Goal: Task Accomplishment & Management: Use online tool/utility

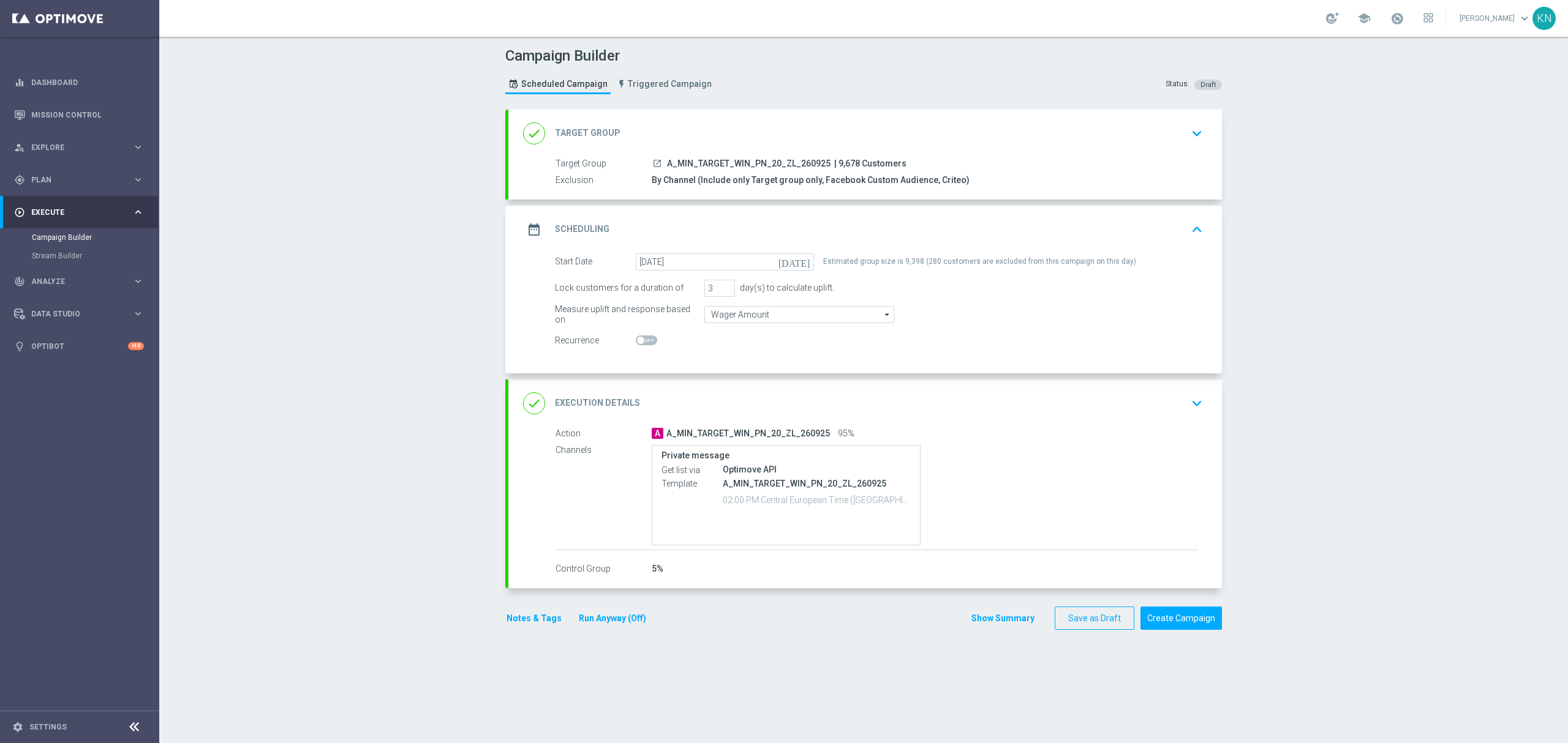
click at [1064, 411] on div "done Execution Details keyboard_arrow_down" at bounding box center [865, 403] width 684 height 24
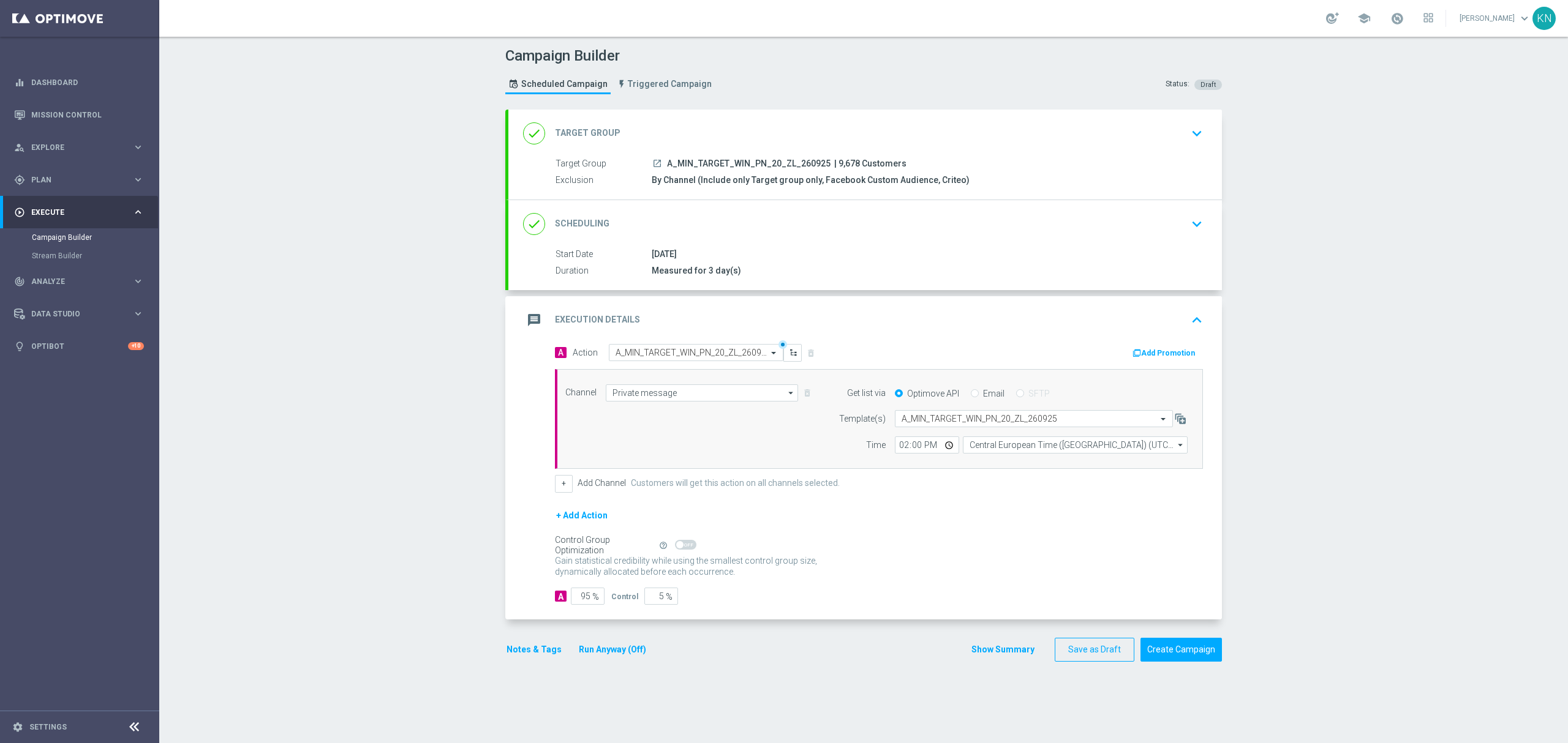
click at [535, 646] on button "Notes & Tags" at bounding box center [534, 650] width 58 height 15
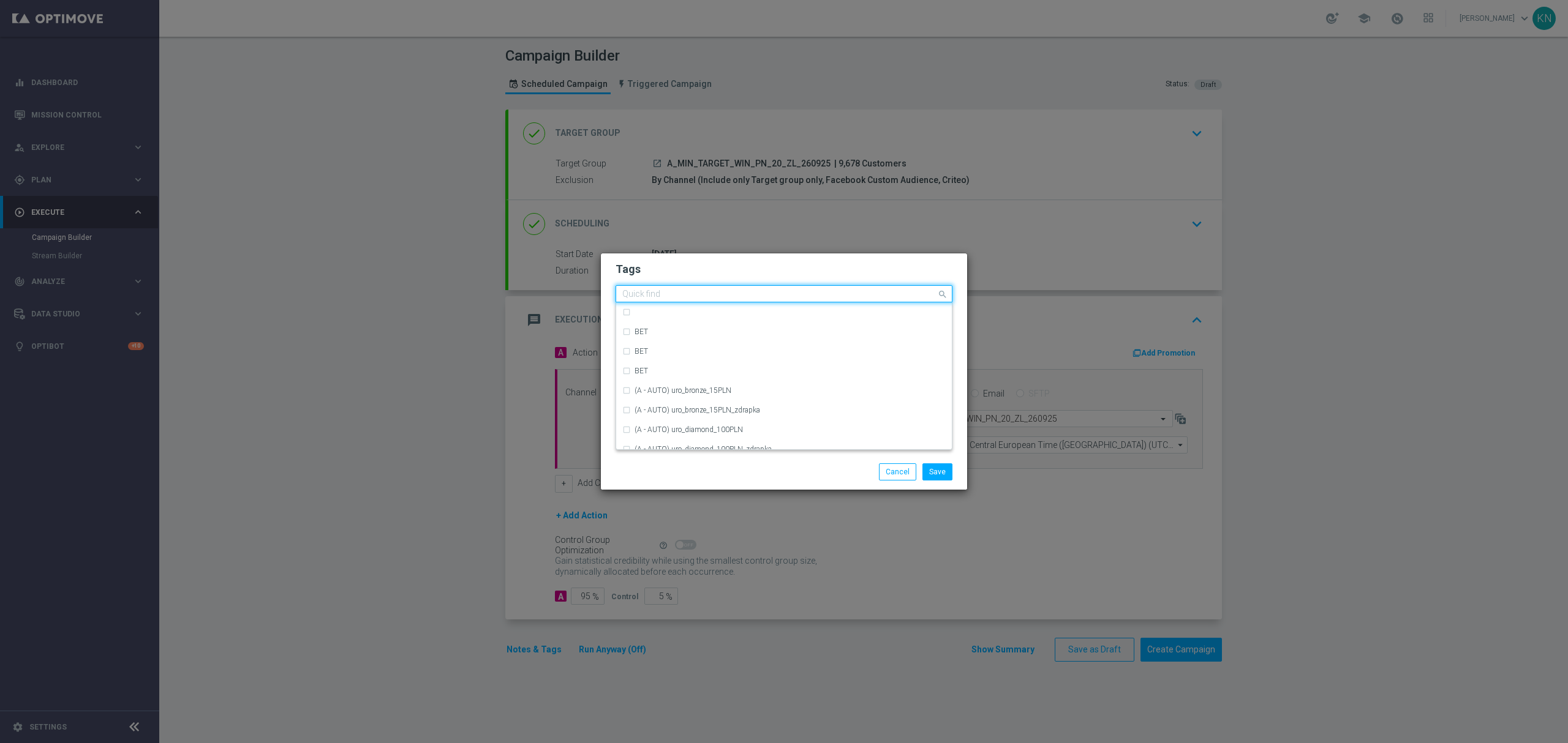
click at [674, 299] on input "text" at bounding box center [779, 295] width 315 height 11
type input "a"
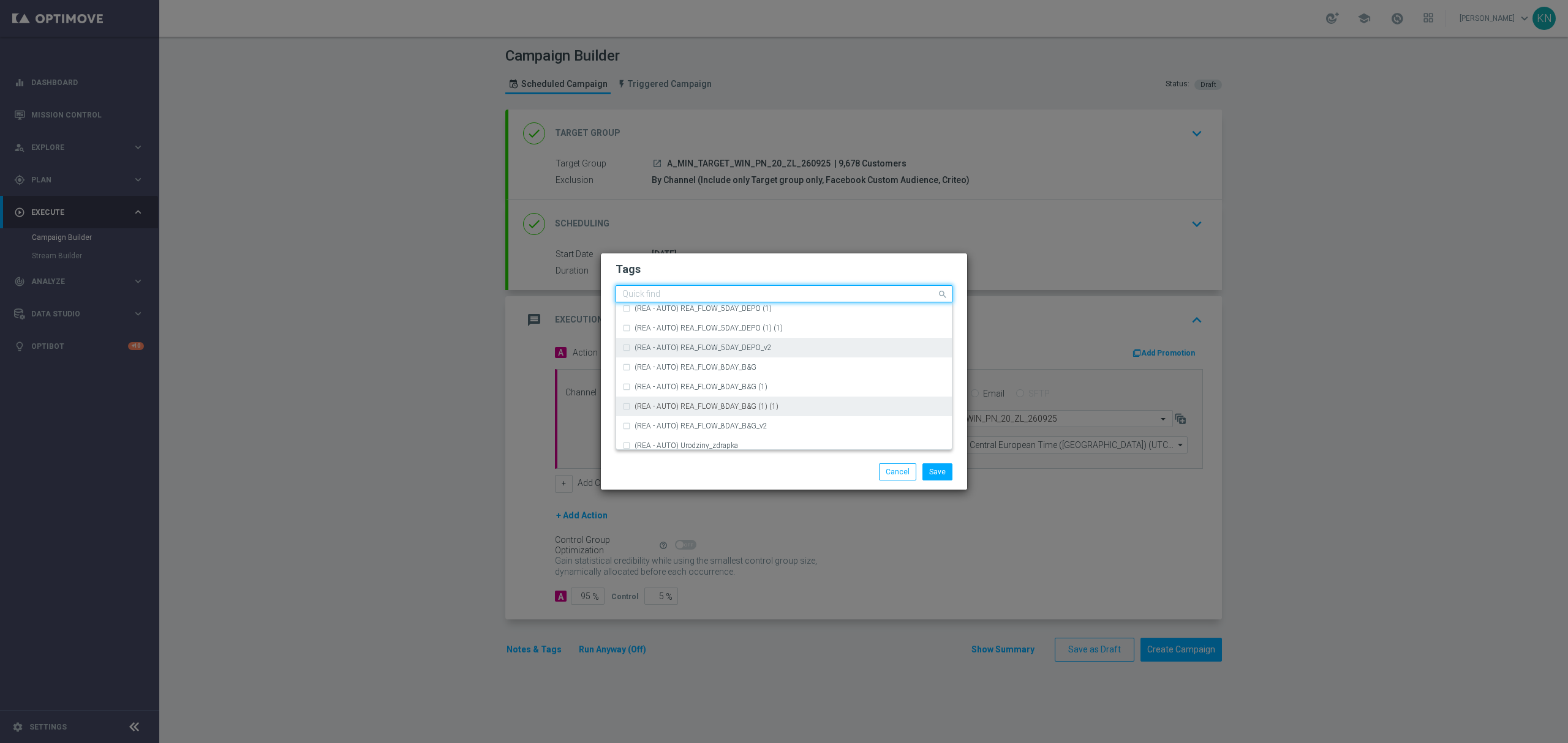
scroll to position [1387, 0]
click at [648, 295] on input "text" at bounding box center [779, 295] width 315 height 11
click at [628, 348] on div "A" at bounding box center [784, 352] width 324 height 20
type input "A"
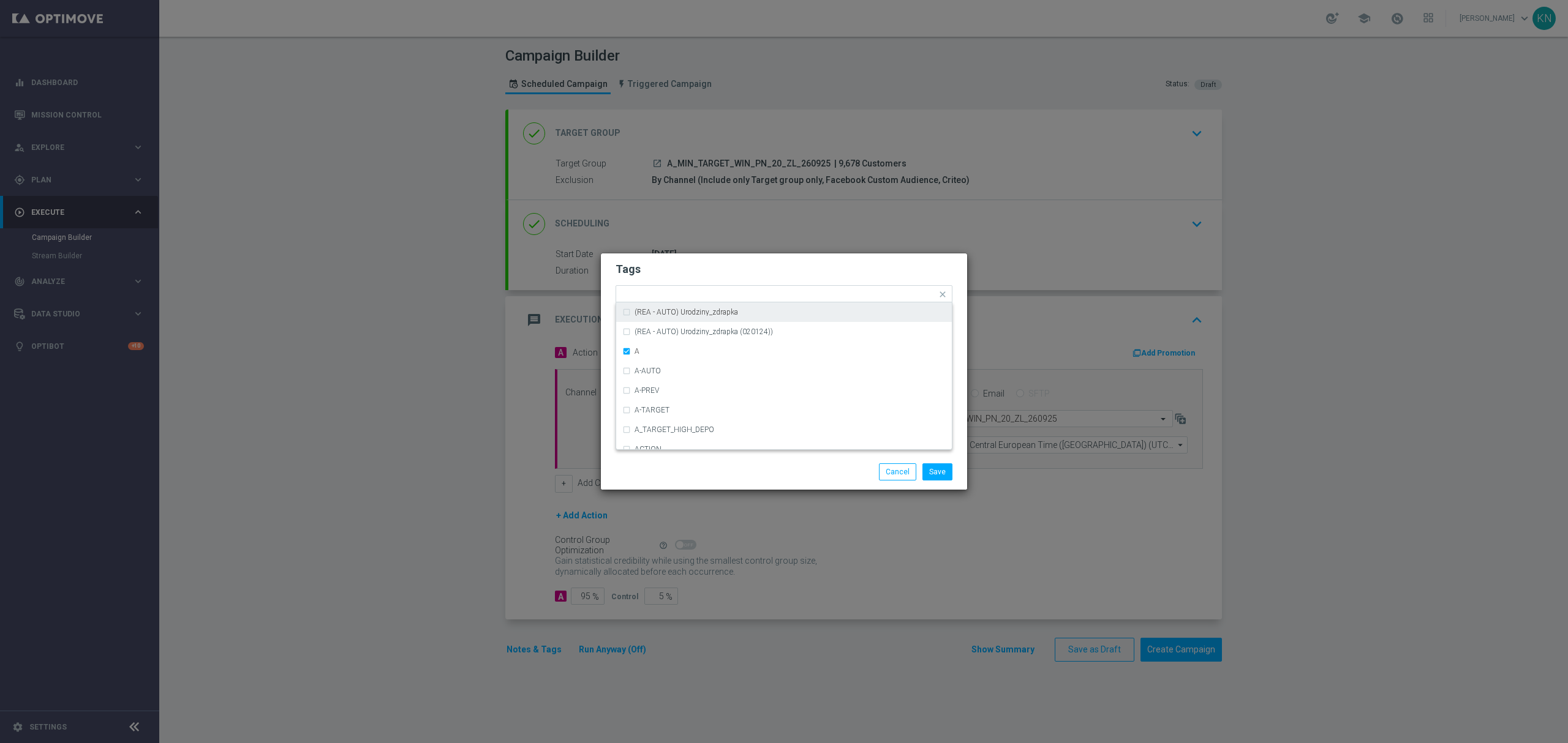
click at [692, 266] on h2 "Tags" at bounding box center [784, 269] width 337 height 14
click at [697, 300] on div at bounding box center [790, 296] width 290 height 12
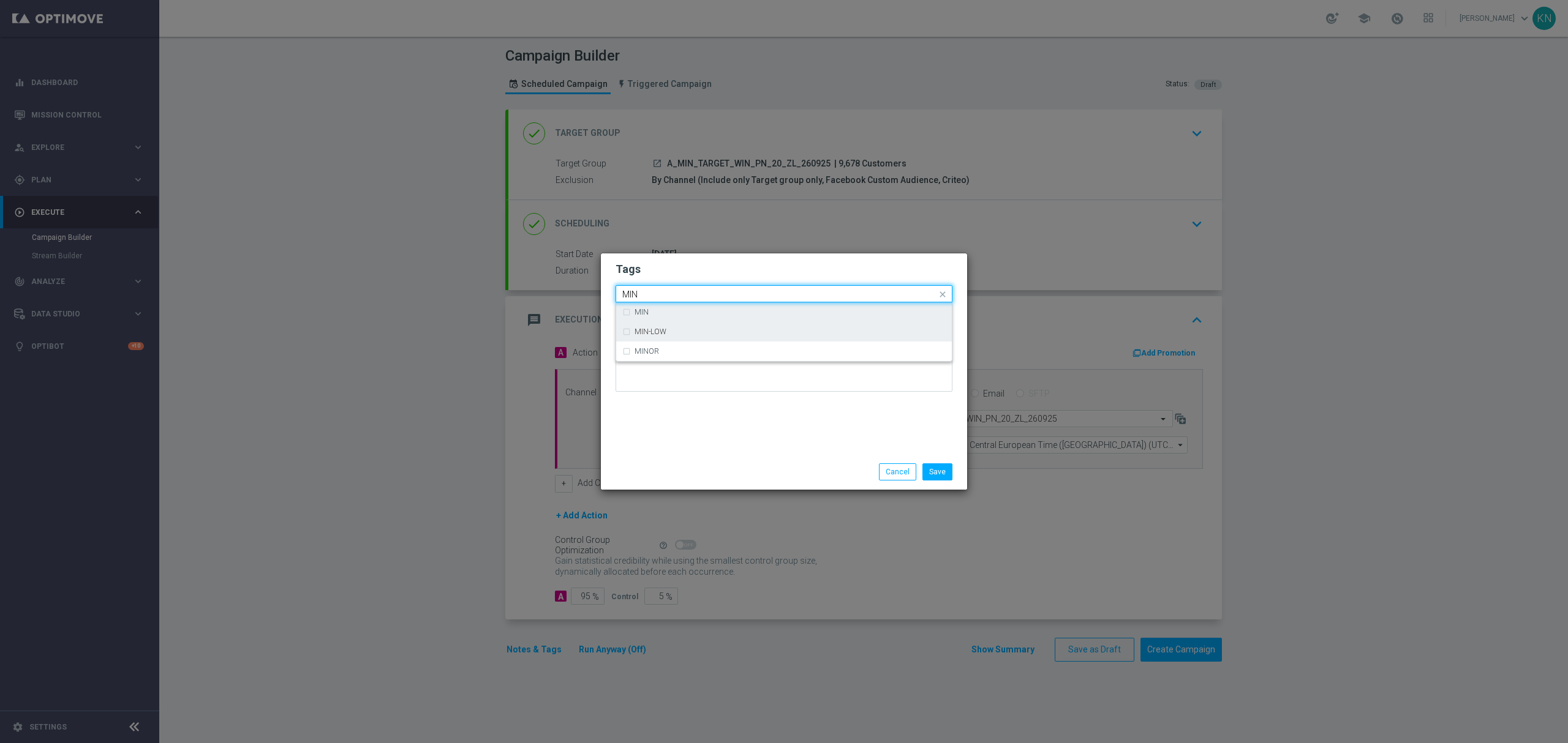
click at [650, 311] on div "MIN" at bounding box center [790, 312] width 311 height 8
type input "MIN"
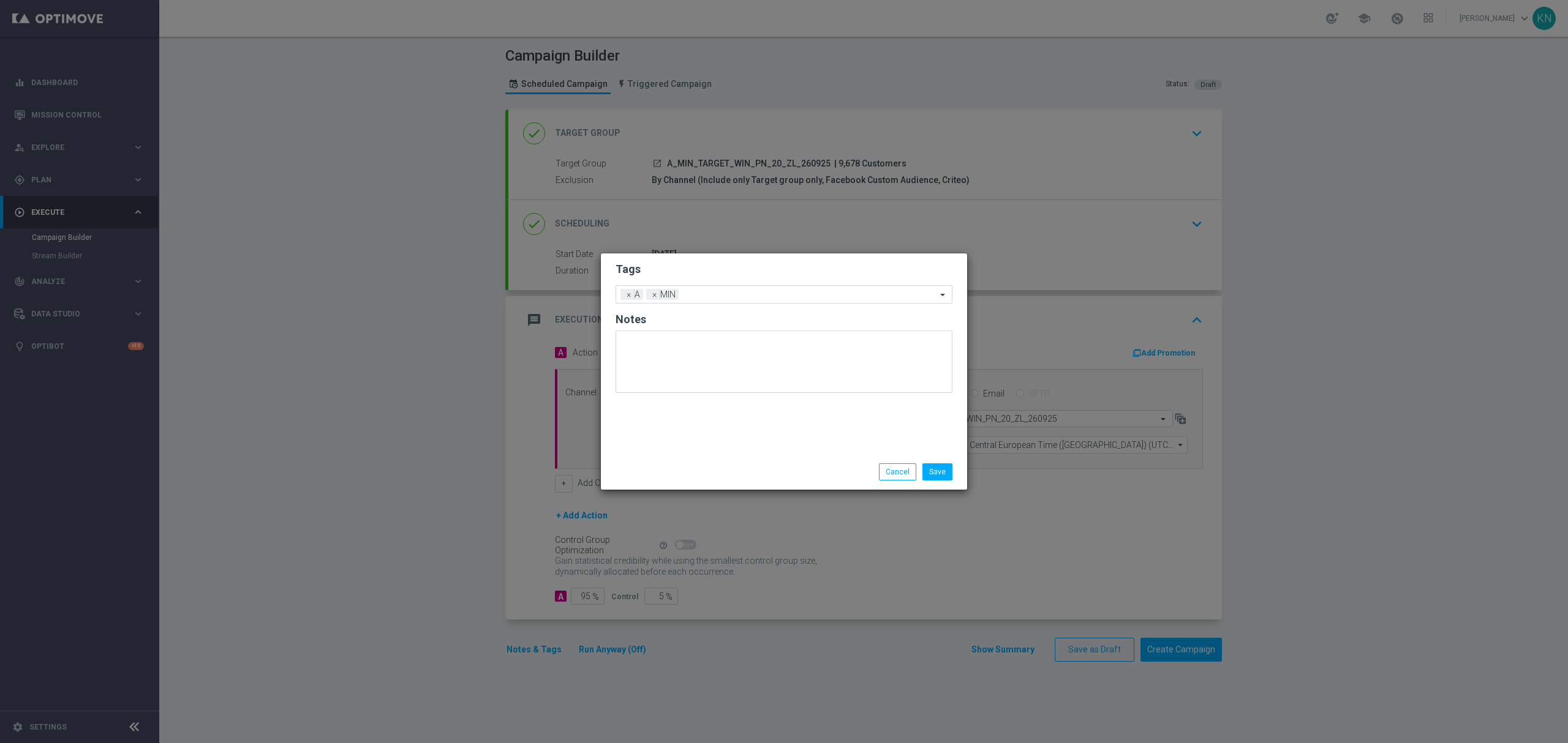
click at [707, 273] on h2 "Tags" at bounding box center [784, 269] width 337 height 14
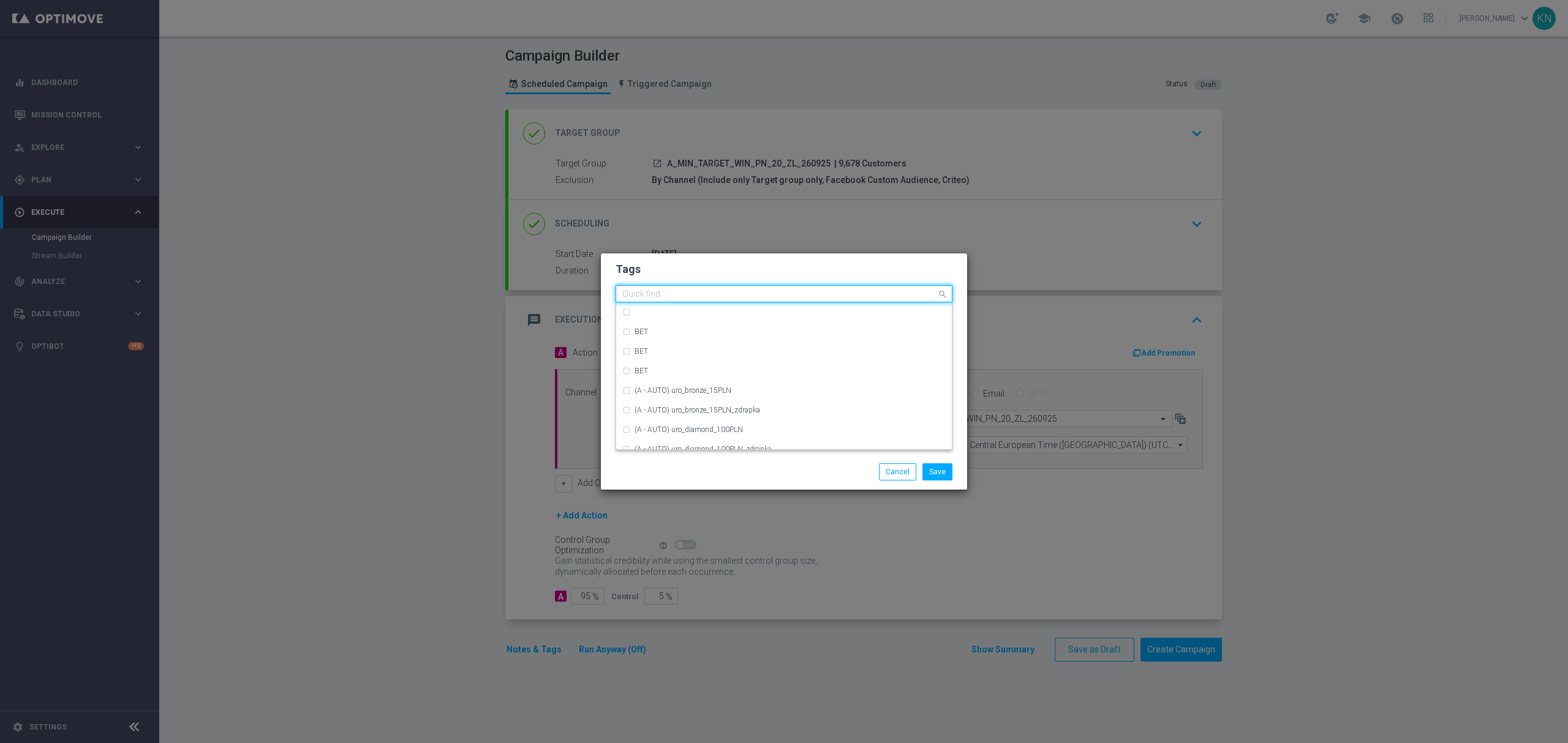
click at [719, 297] on input "text" at bounding box center [779, 295] width 315 height 11
click at [659, 395] on label "TARGET" at bounding box center [648, 395] width 28 height 8
type input "TARG"
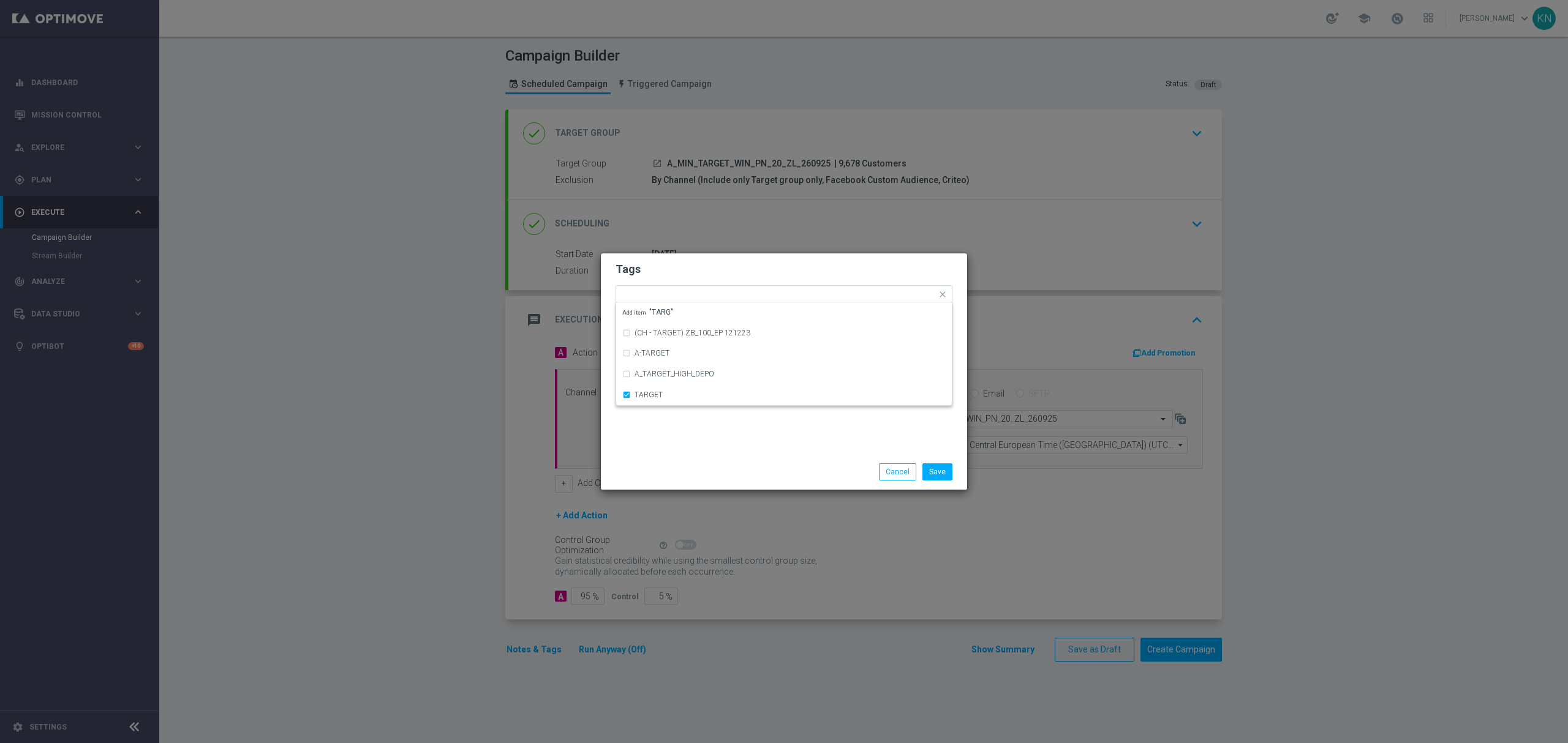
click at [745, 260] on form "Tags Quick find × A × MIN × TARGET (CH - TARGET) ZB_100_EP 121223 A-TARGET A_TA…" at bounding box center [784, 330] width 337 height 142
click at [753, 292] on input "text" at bounding box center [836, 295] width 200 height 11
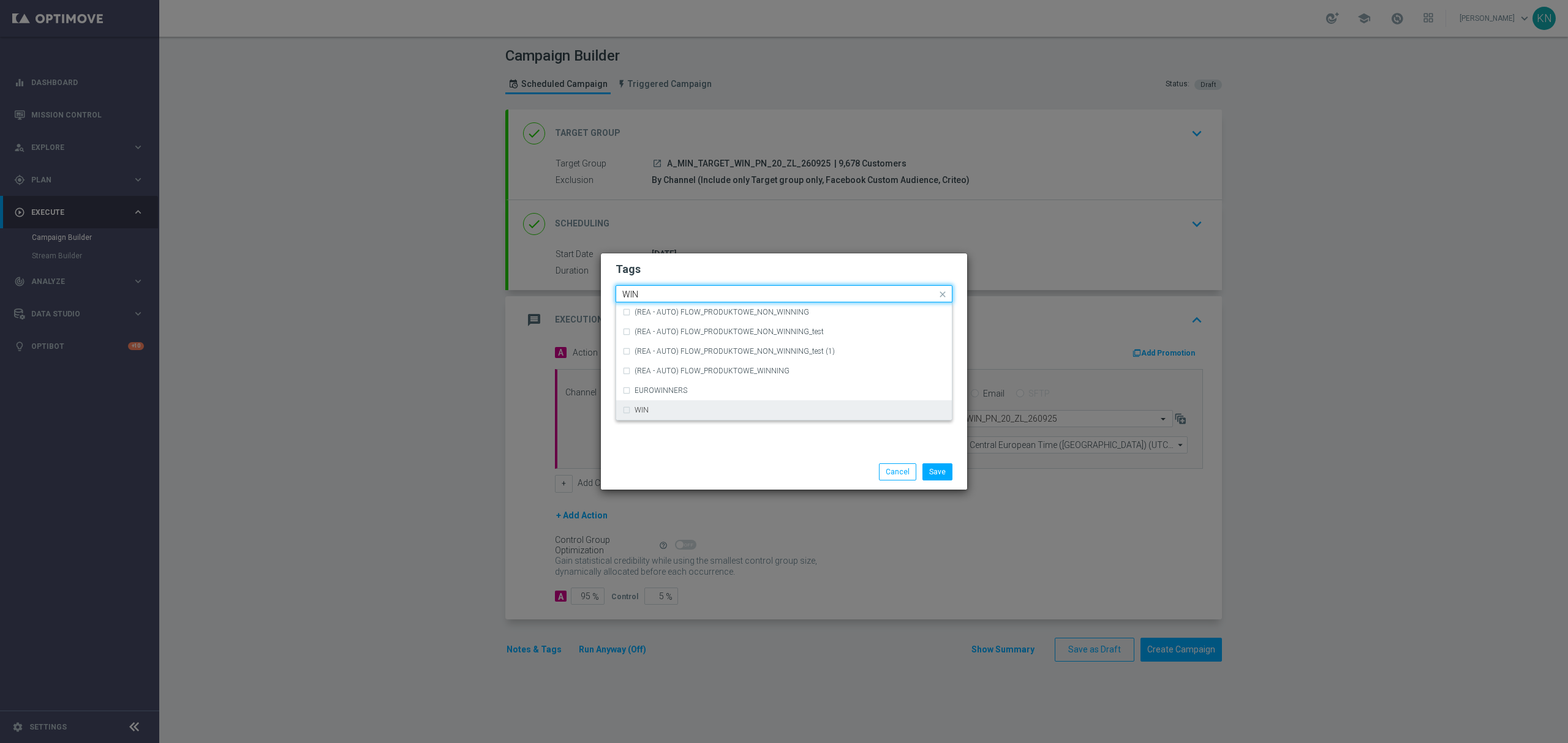
click at [658, 405] on div "WIN" at bounding box center [784, 410] width 324 height 20
type input "WIN"
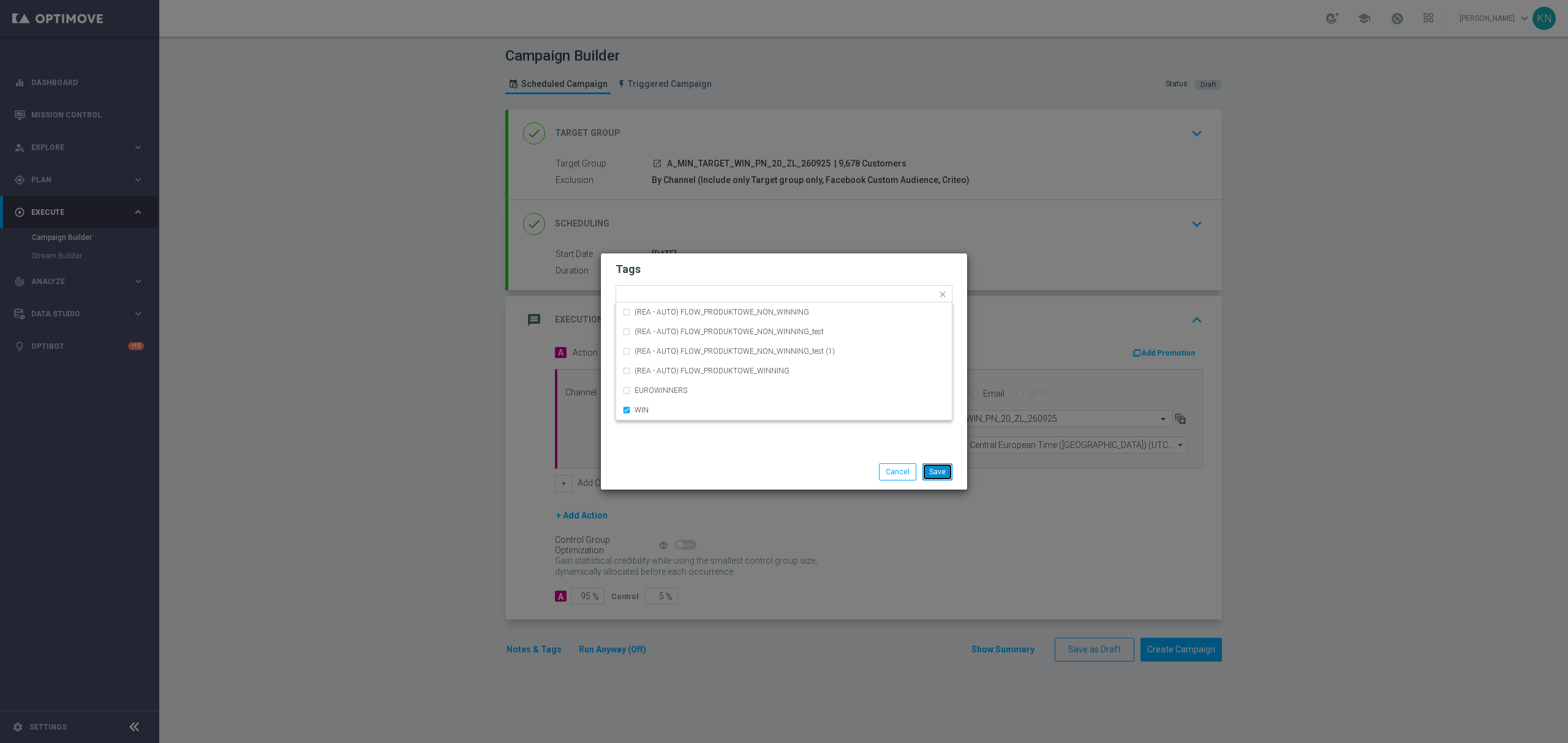
click at [940, 474] on button "Save" at bounding box center [937, 472] width 30 height 18
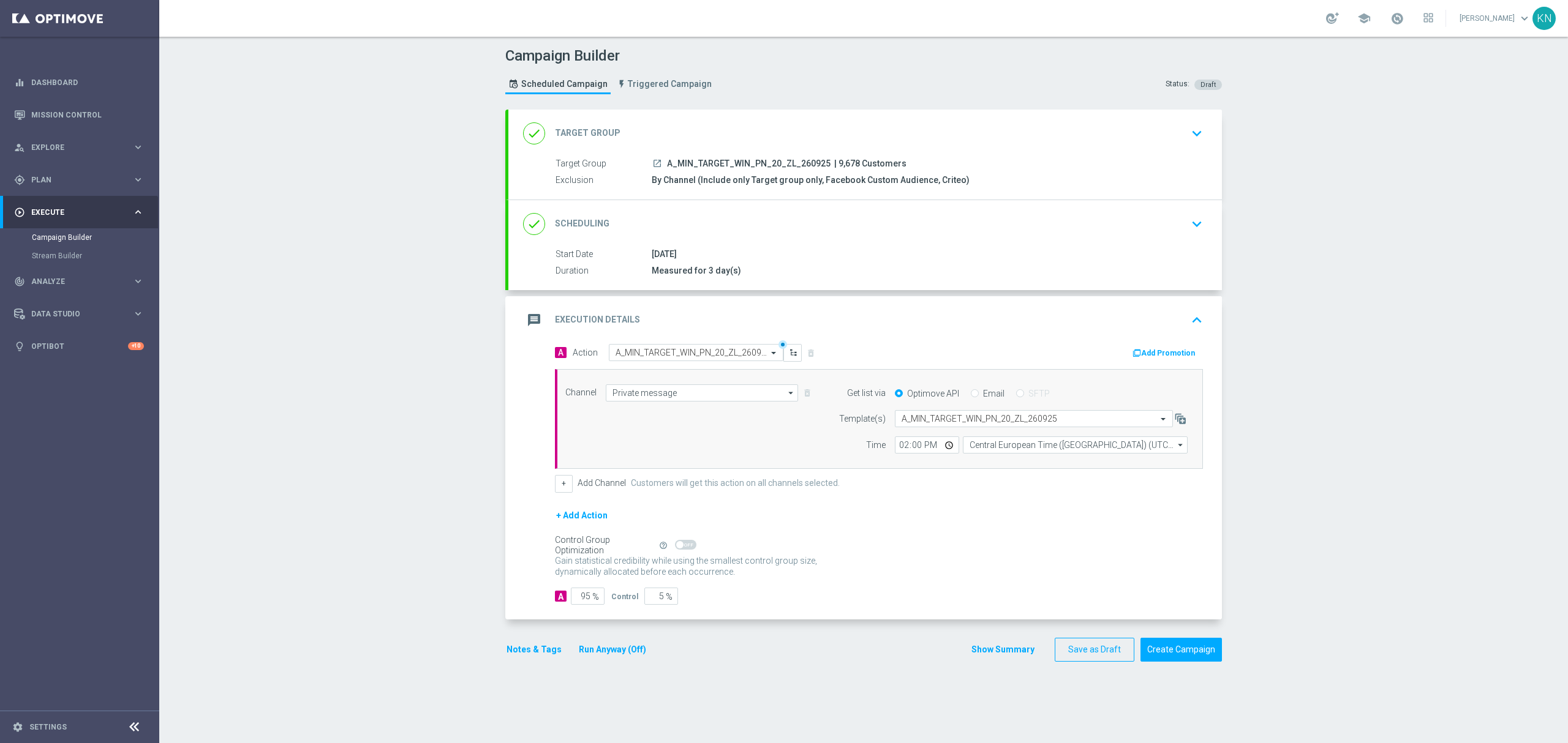
click at [507, 655] on button "Notes & Tags" at bounding box center [534, 650] width 58 height 15
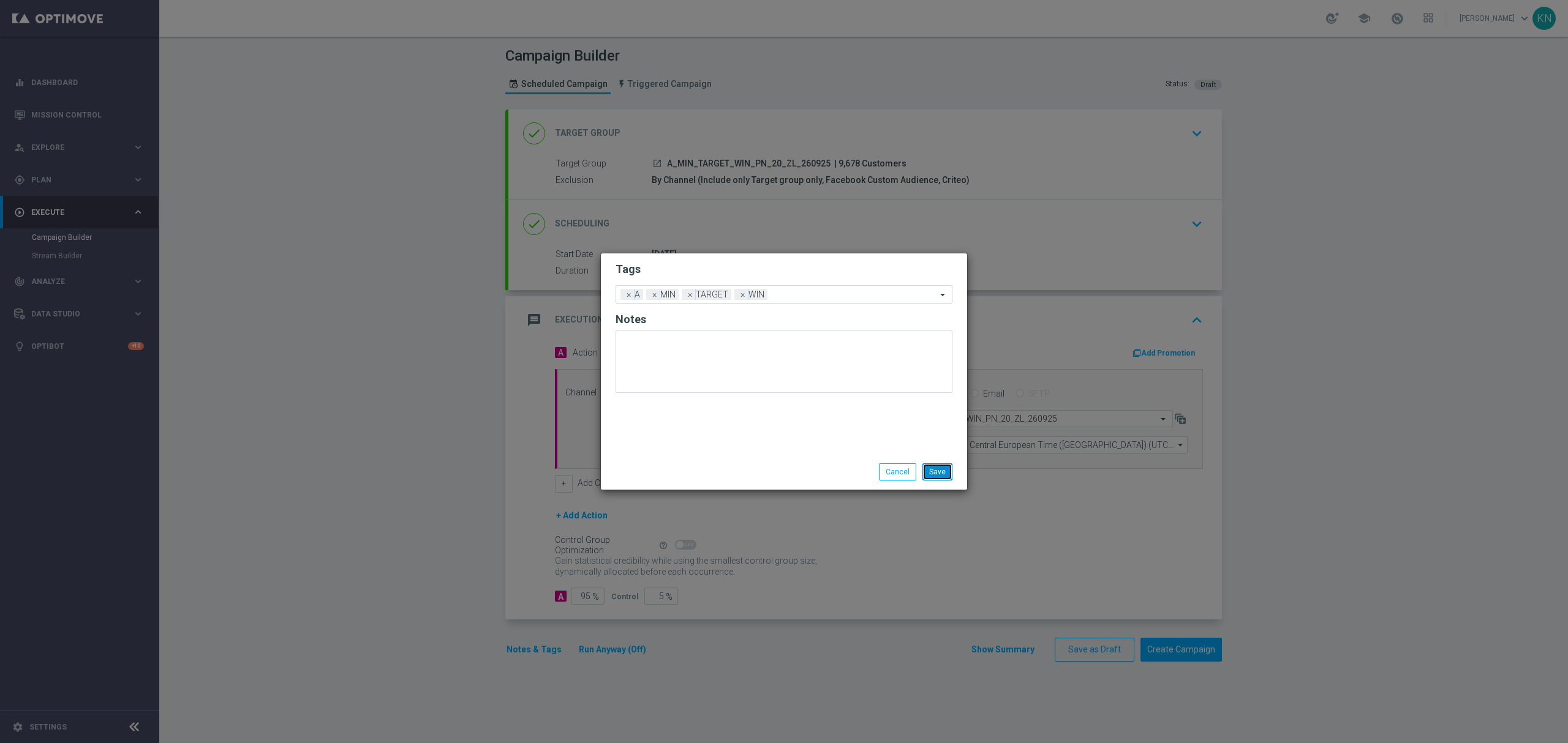
click at [944, 470] on button "Save" at bounding box center [937, 472] width 30 height 18
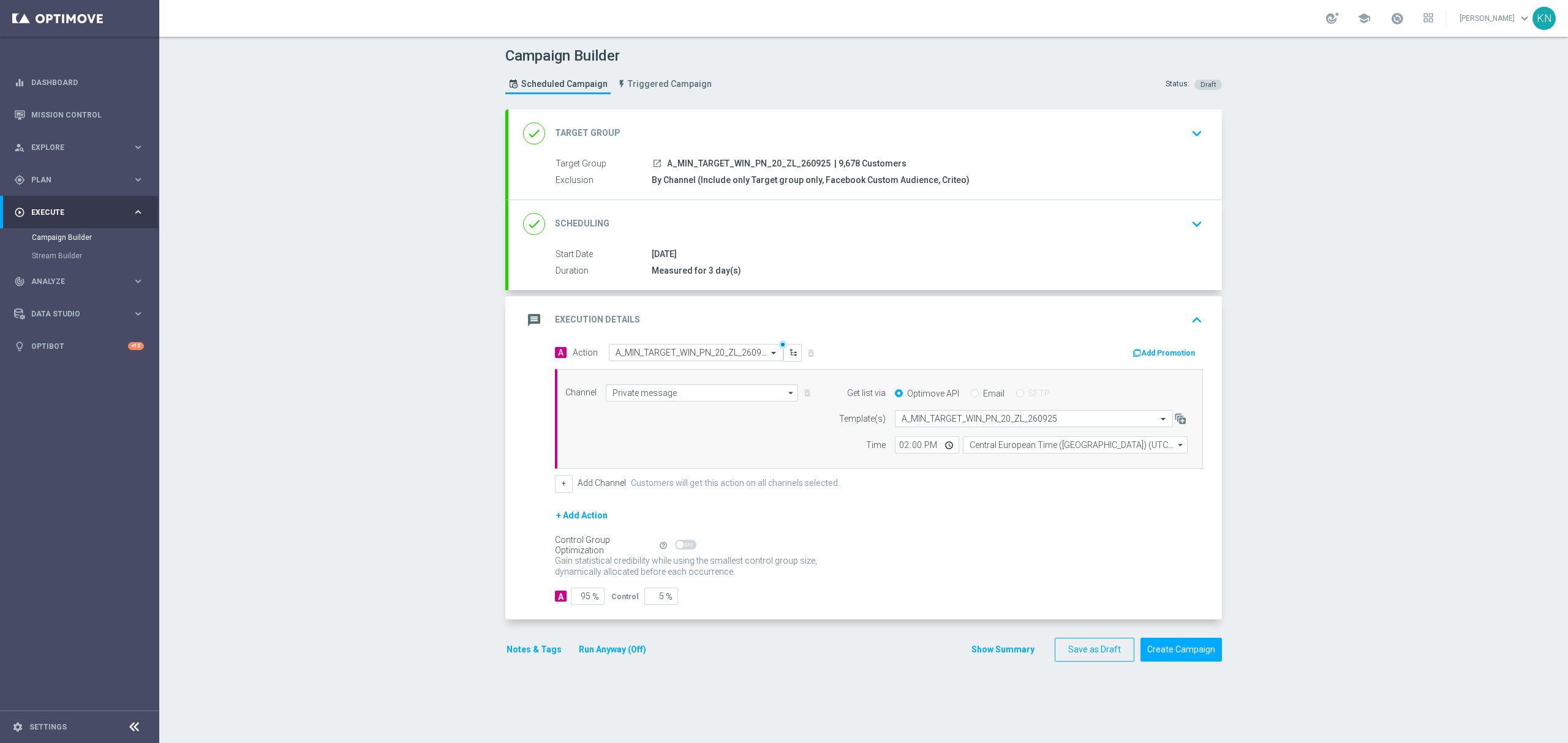
click at [1167, 221] on div "done Scheduling keyboard_arrow_down" at bounding box center [865, 224] width 684 height 24
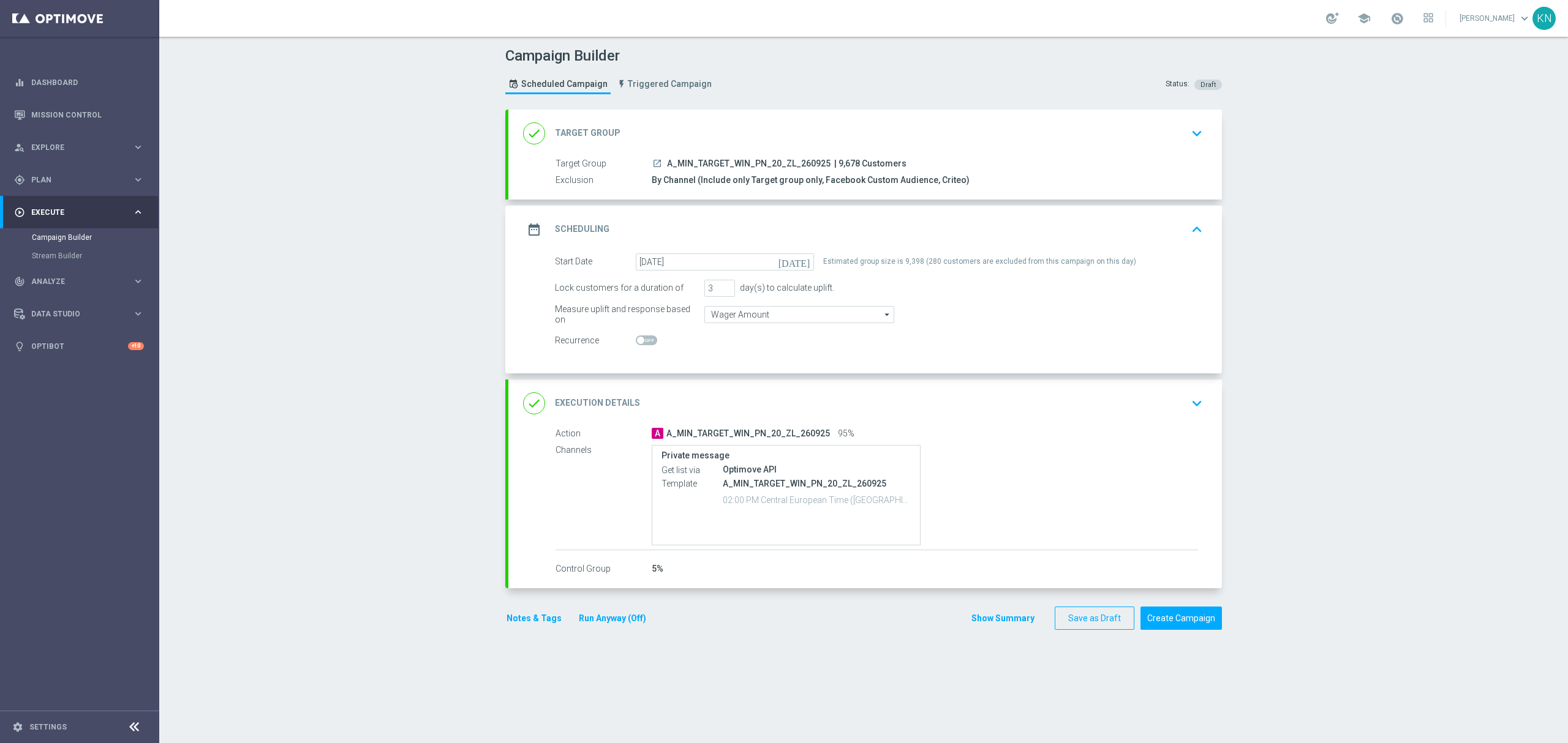
click at [1162, 158] on div "launch A_MIN_TARGET_WIN_PN_20_ZL_260925 | 9,678 Customers" at bounding box center [925, 164] width 546 height 12
click at [1187, 129] on icon "keyboard_arrow_down" at bounding box center [1196, 133] width 18 height 18
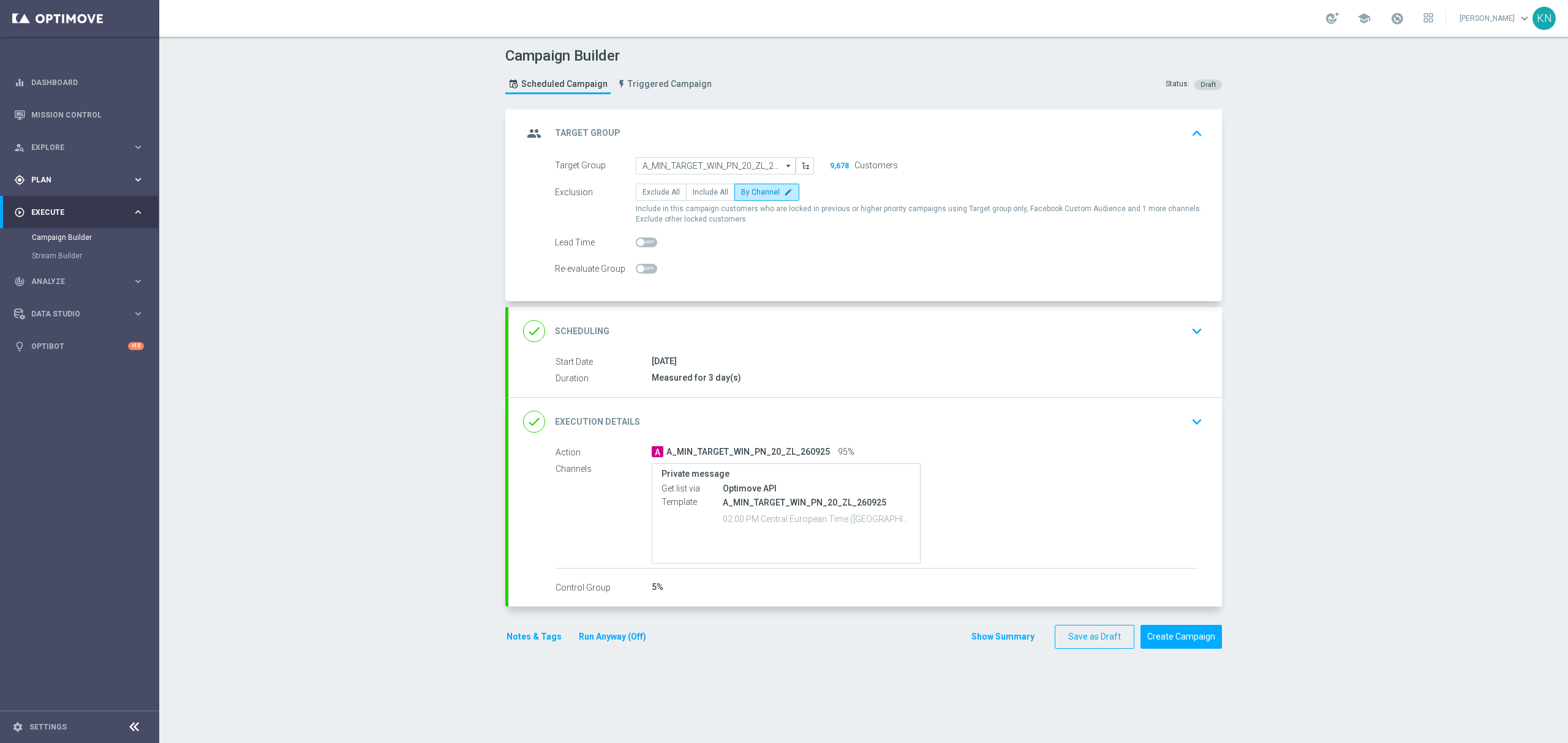
click at [56, 177] on span "Plan" at bounding box center [81, 180] width 101 height 8
click at [59, 204] on link "Target Groups" at bounding box center [79, 205] width 95 height 10
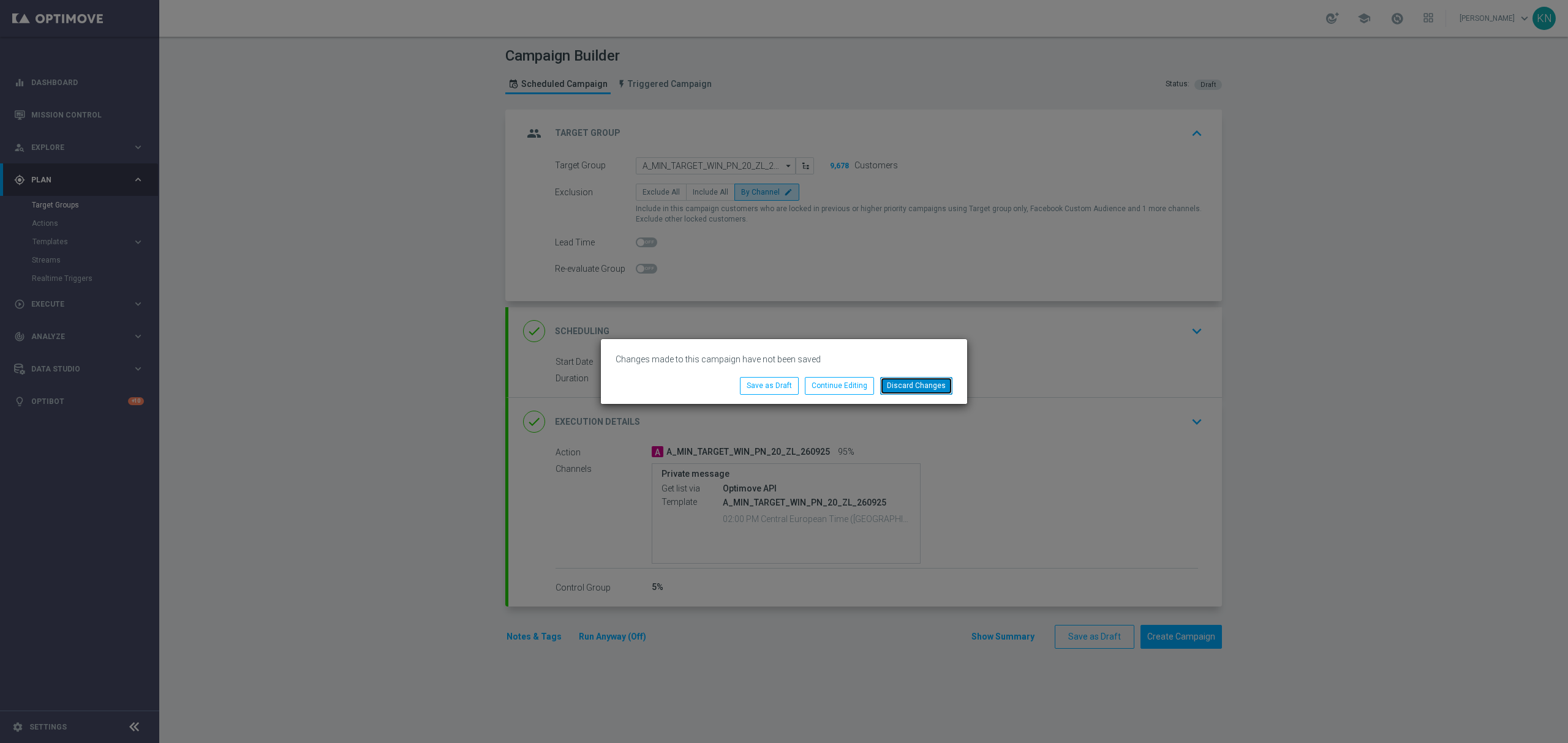
click at [909, 390] on button "Discard Changes" at bounding box center [916, 385] width 72 height 18
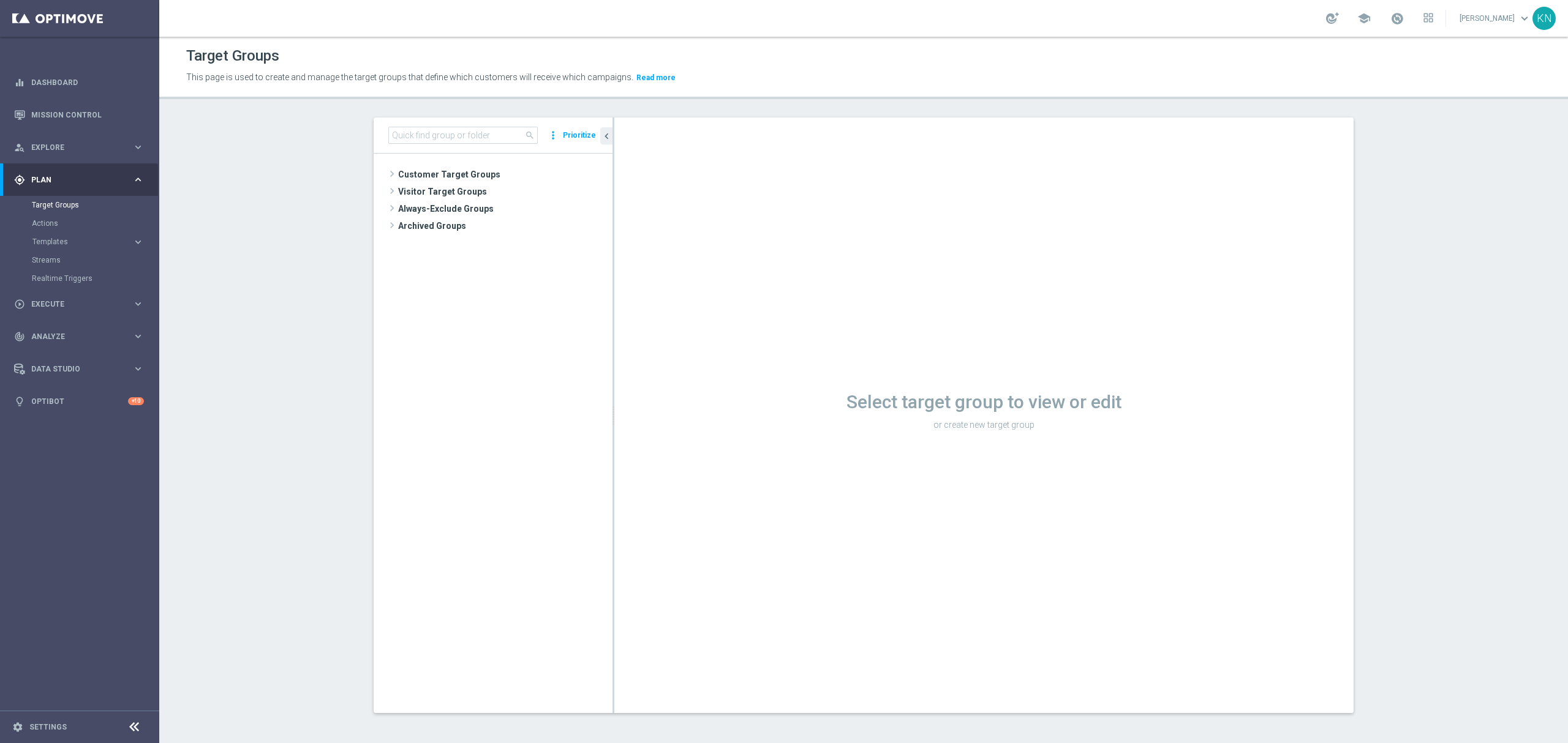
click at [315, 393] on section "search more_vert Prioritize Customer Target Groups library_add create_new_folder" at bounding box center [864, 424] width 1409 height 614
click at [267, 388] on section "search more_vert Prioritize Customer Target Groups library_add create_new_folder" at bounding box center [864, 424] width 1409 height 614
click at [452, 180] on span "Customer Target Groups" at bounding box center [490, 174] width 185 height 18
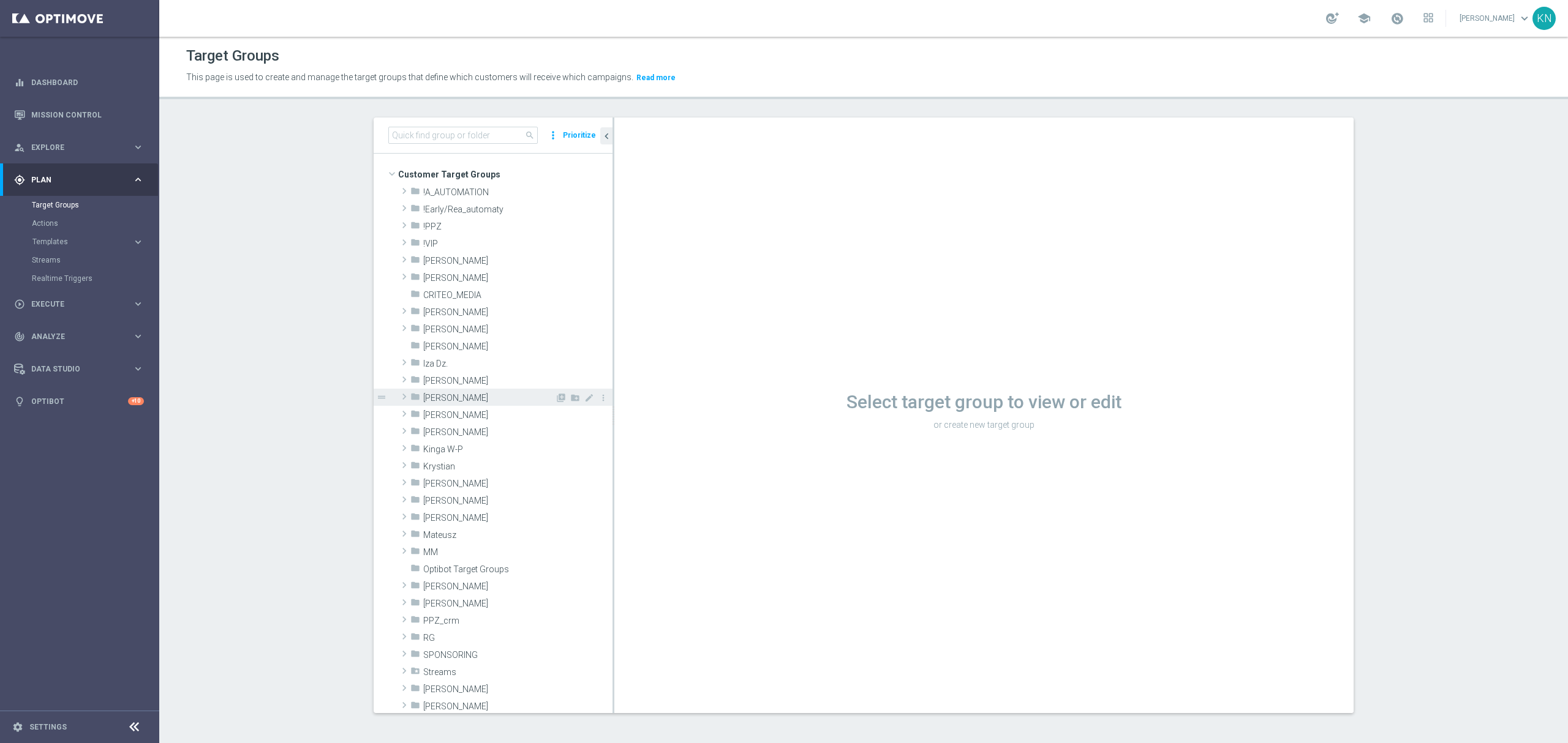
click at [436, 395] on span "[PERSON_NAME]" at bounding box center [489, 398] width 132 height 11
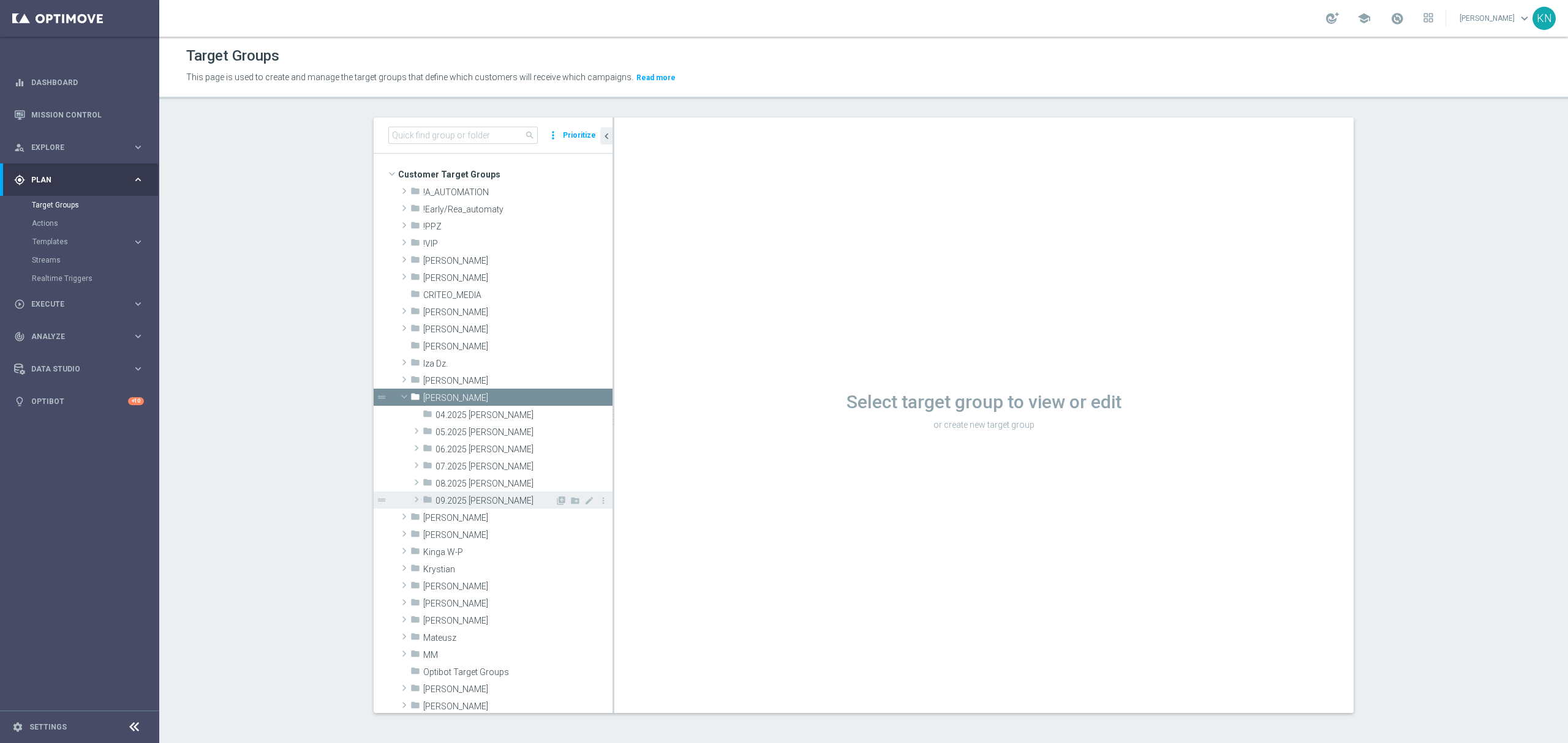
click at [445, 507] on div "folder 09.2025 Kamil N." at bounding box center [489, 500] width 133 height 18
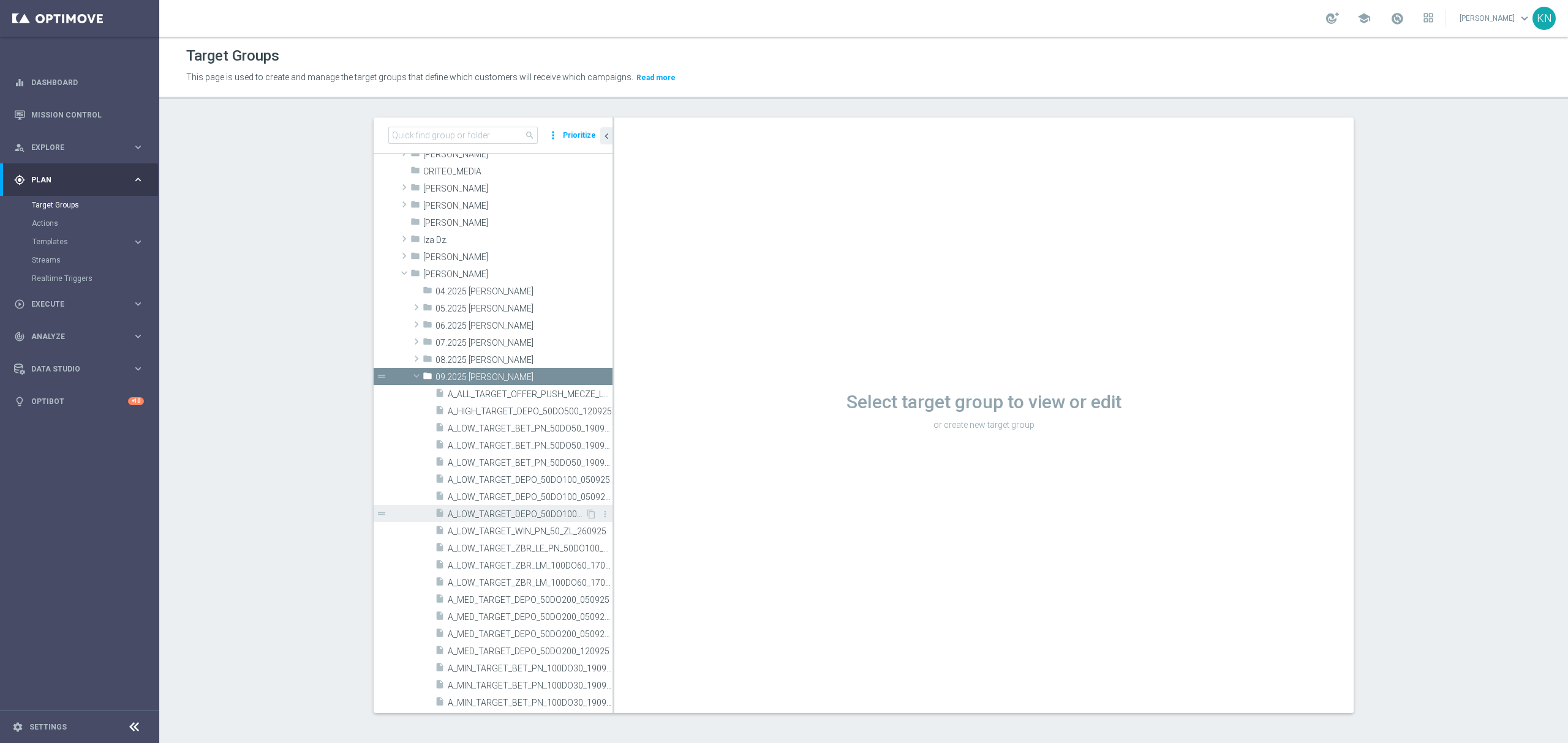
scroll to position [245, 0]
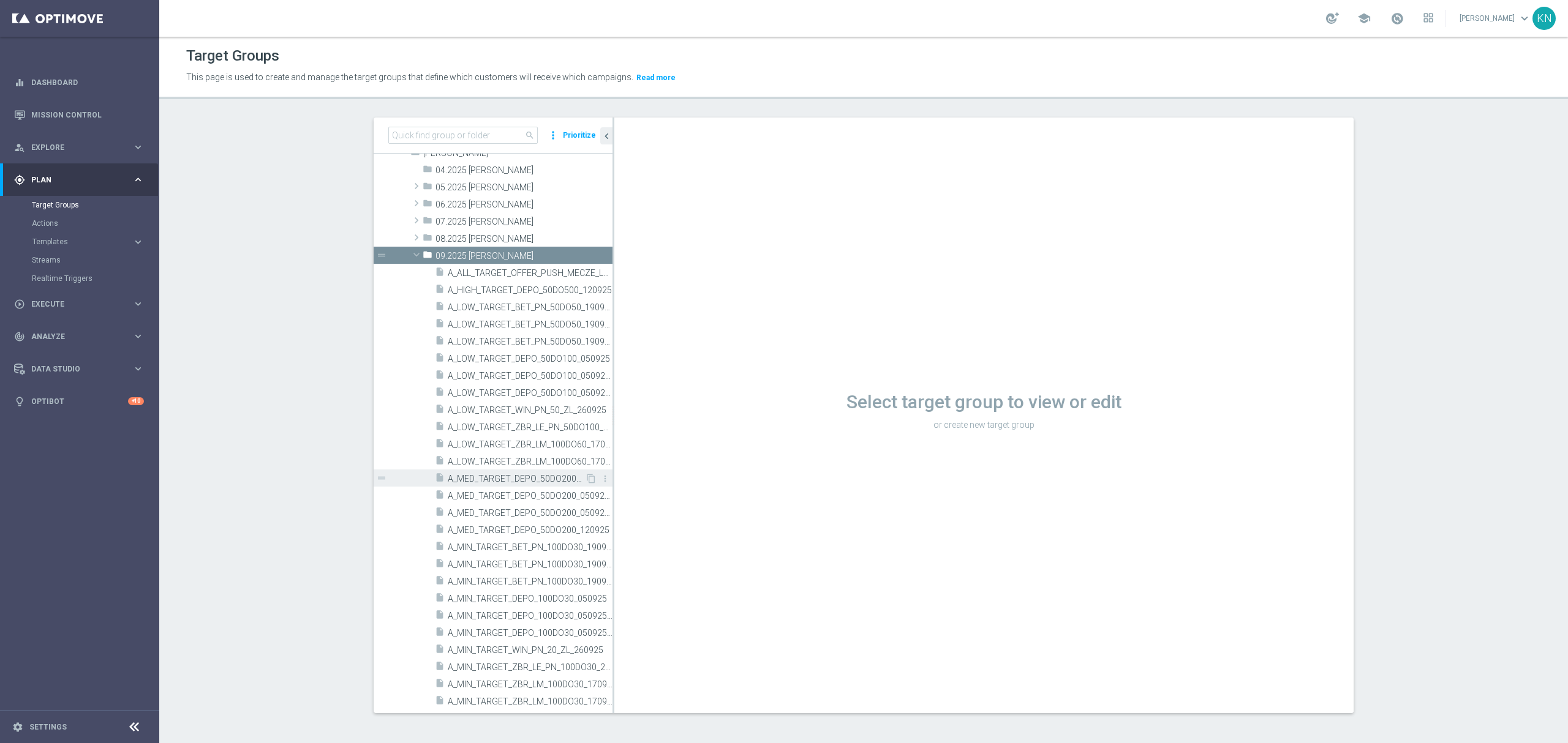
click at [463, 485] on div "insert_drive_file A_MED_TARGET_DEPO_50DO200_050925" at bounding box center [509, 478] width 150 height 18
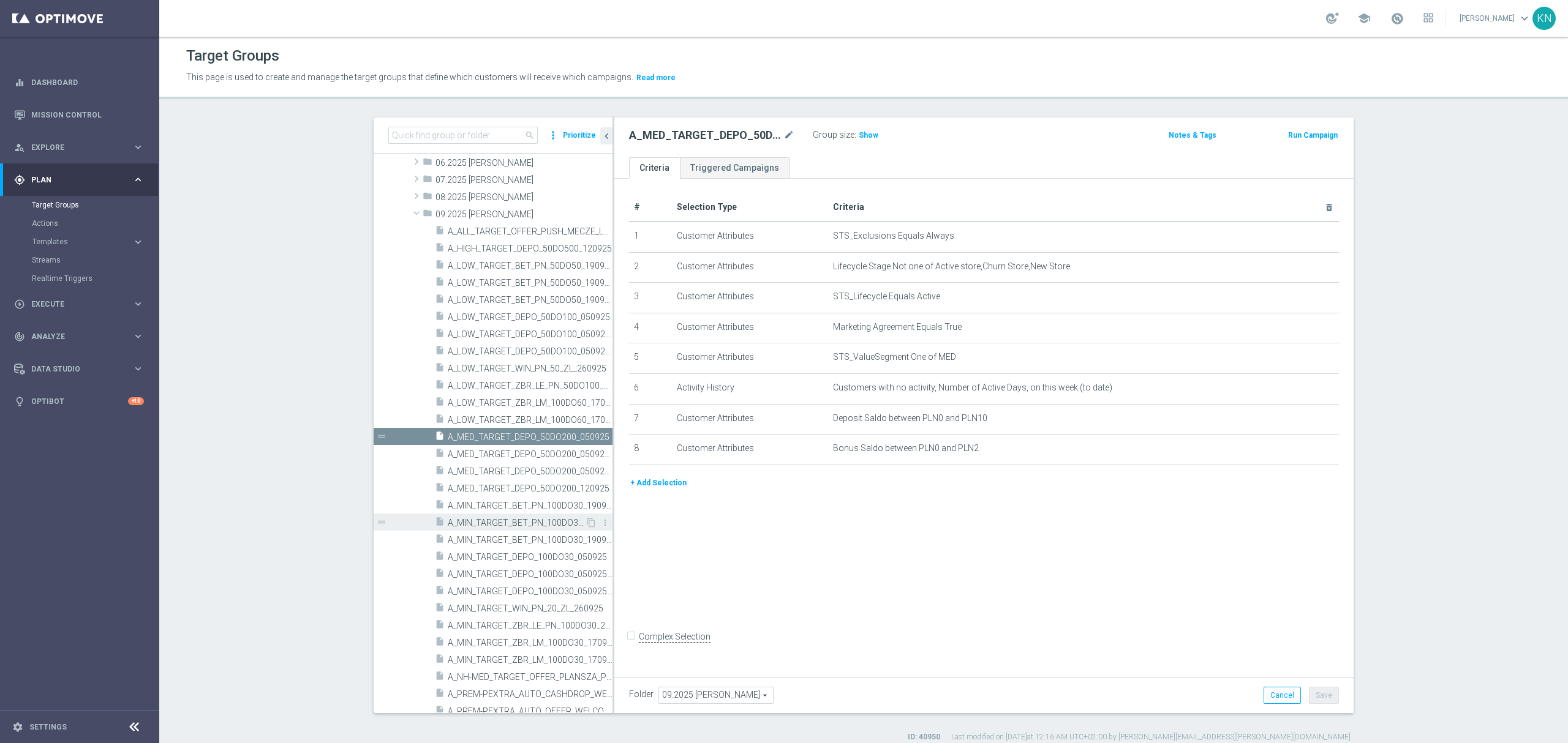
scroll to position [327, 0]
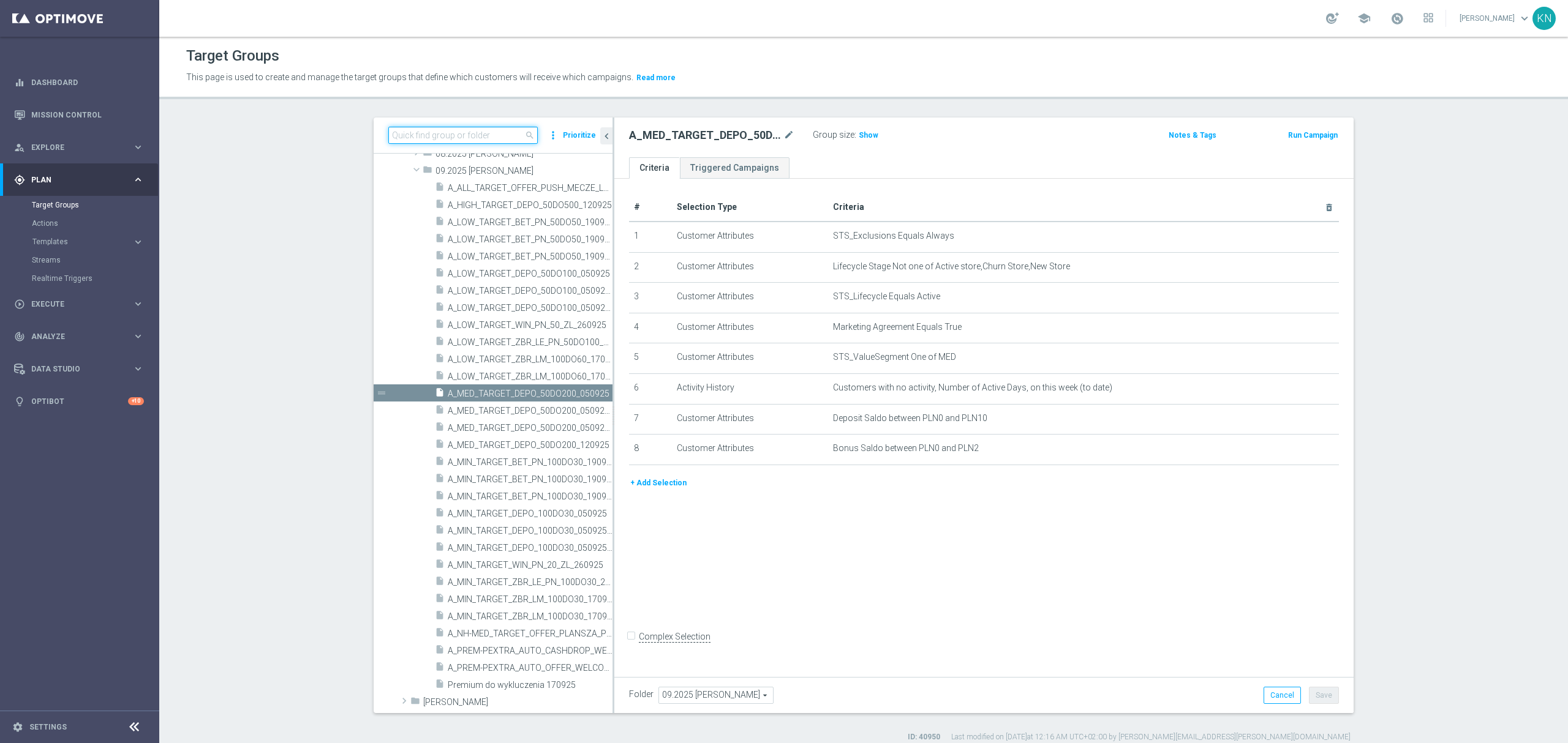
click at [452, 129] on input at bounding box center [463, 135] width 149 height 18
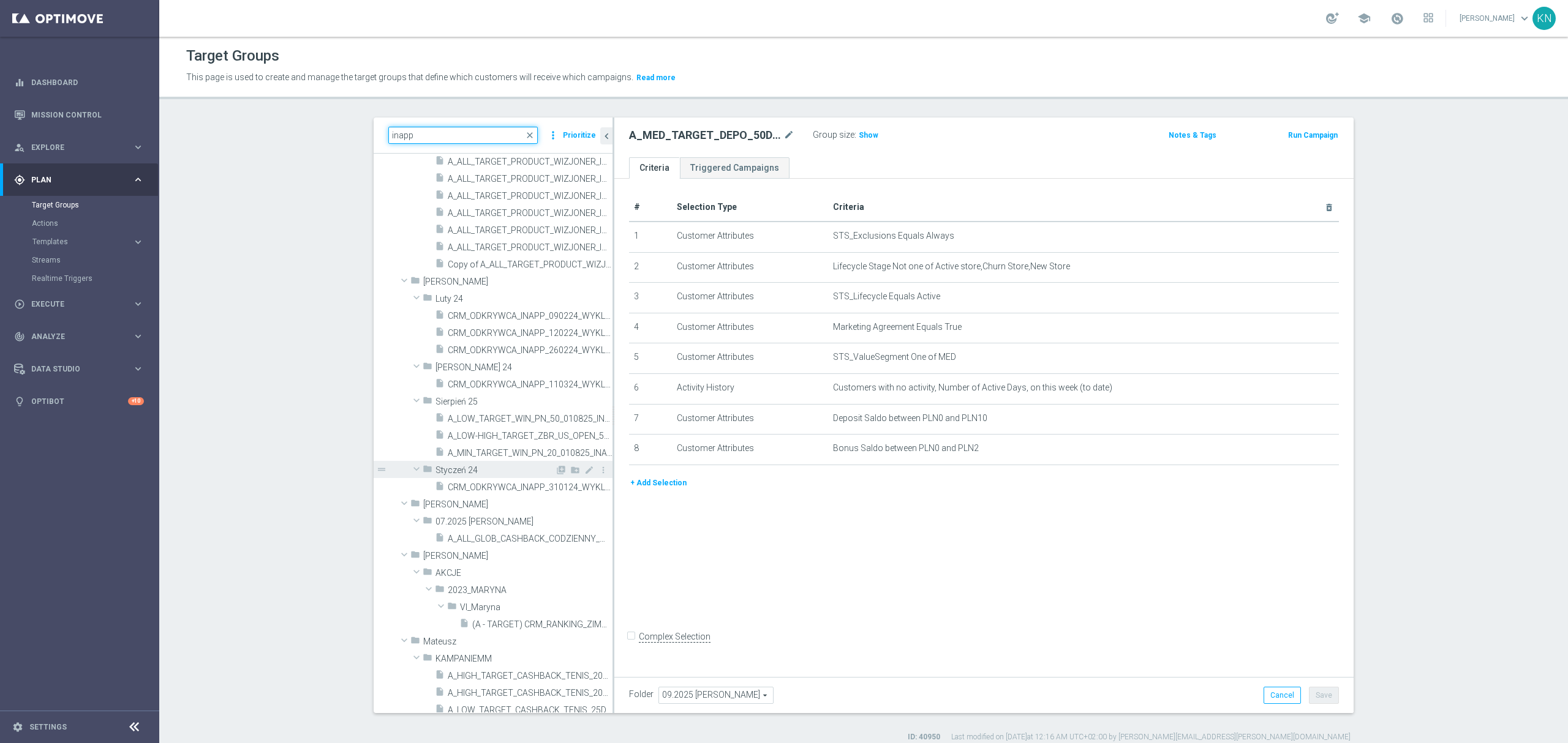
scroll to position [163, 0]
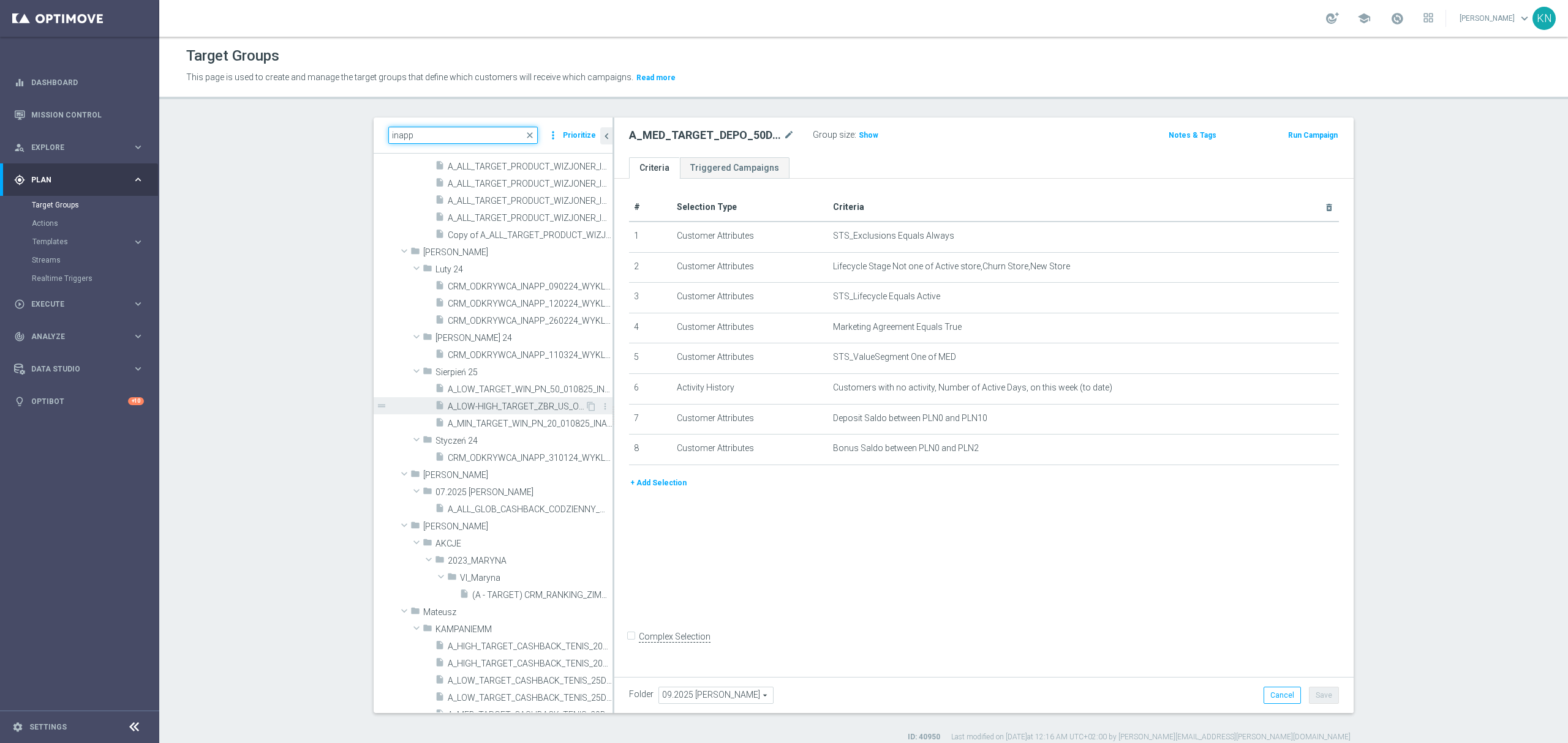
type input "inapp"
click at [515, 408] on span "A_LOW-HIGH_TARGET_ZBR_US_OPEN_50DO100_060925_INAPP" at bounding box center [516, 407] width 137 height 11
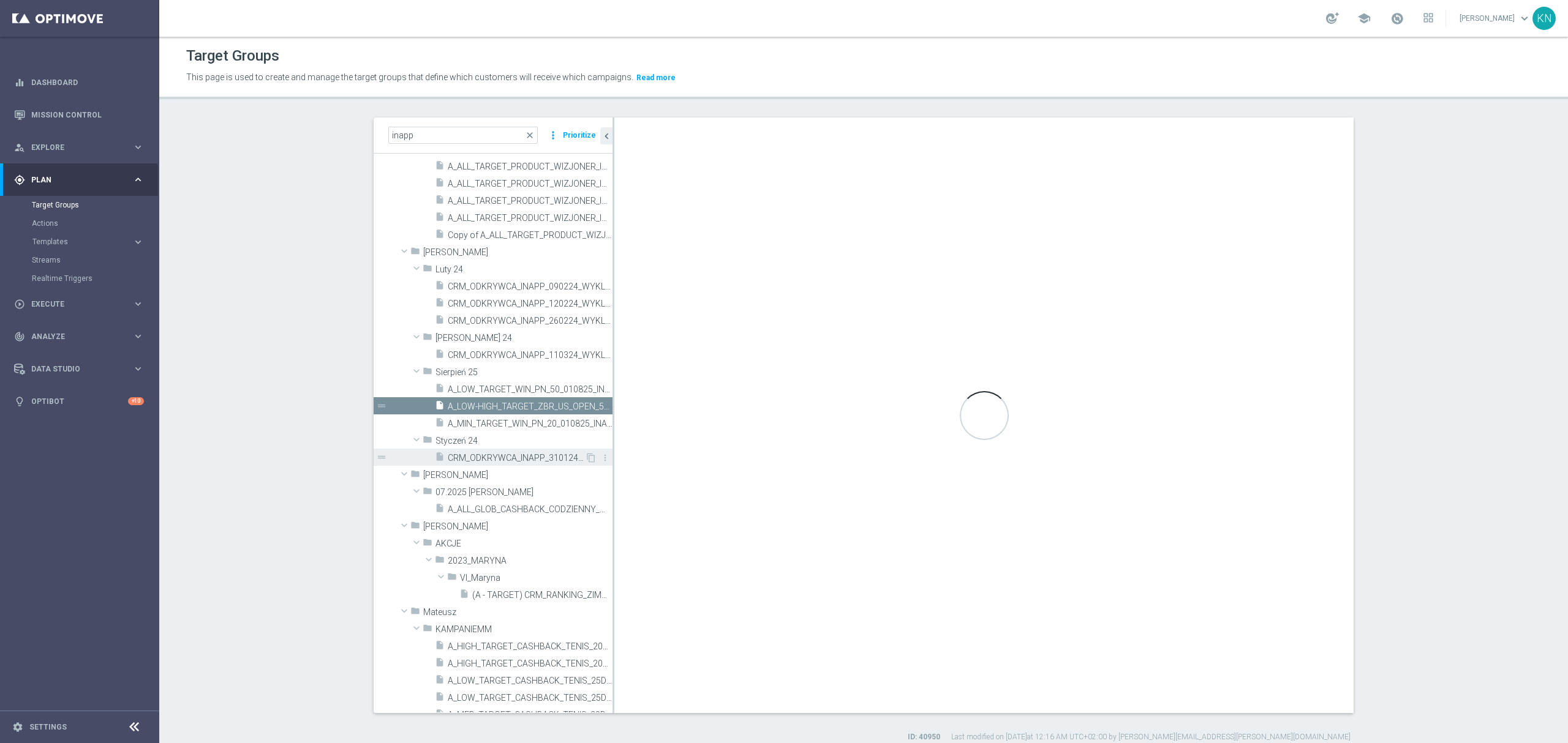
type input "Sierpień 25"
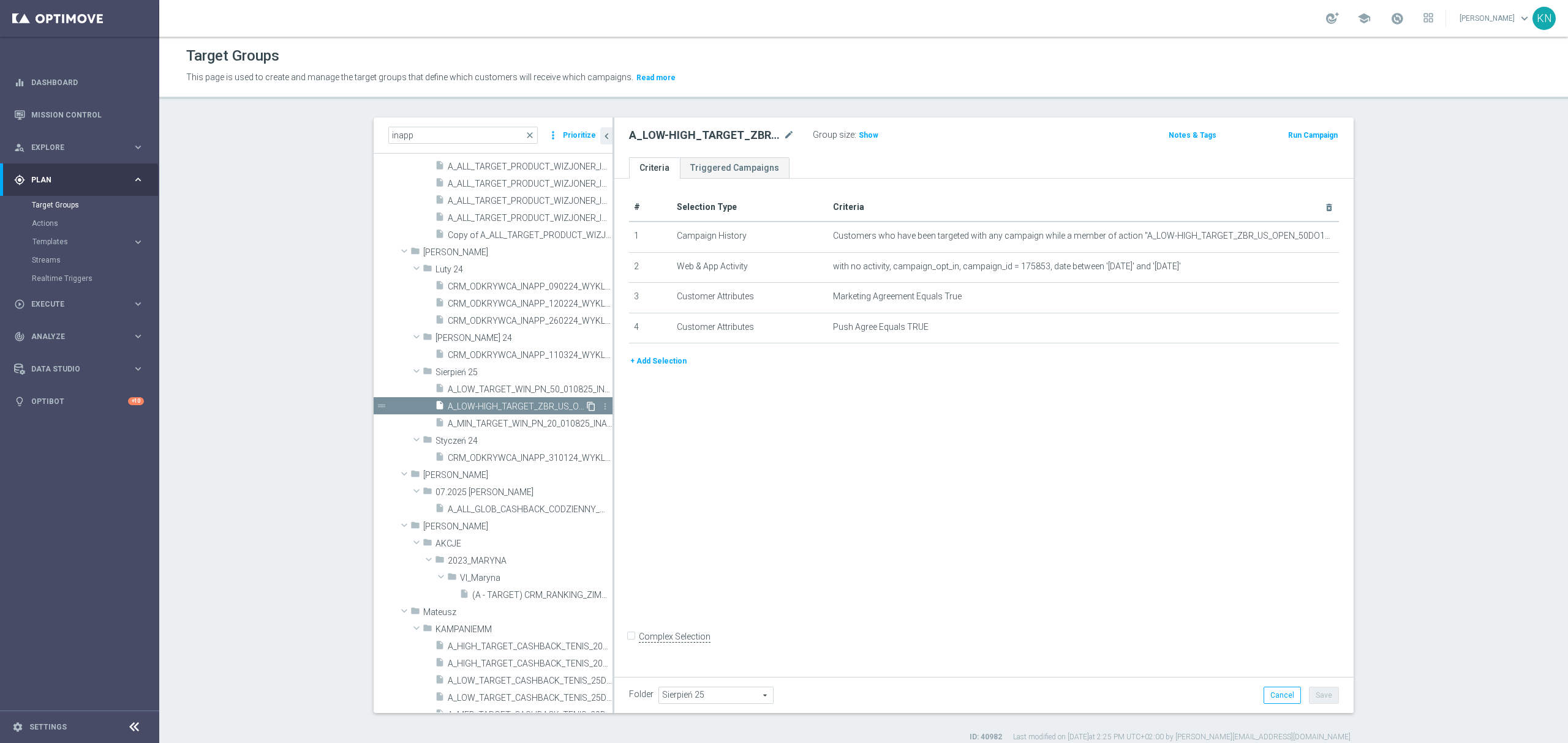
click at [586, 405] on icon "content_copy" at bounding box center [591, 407] width 10 height 10
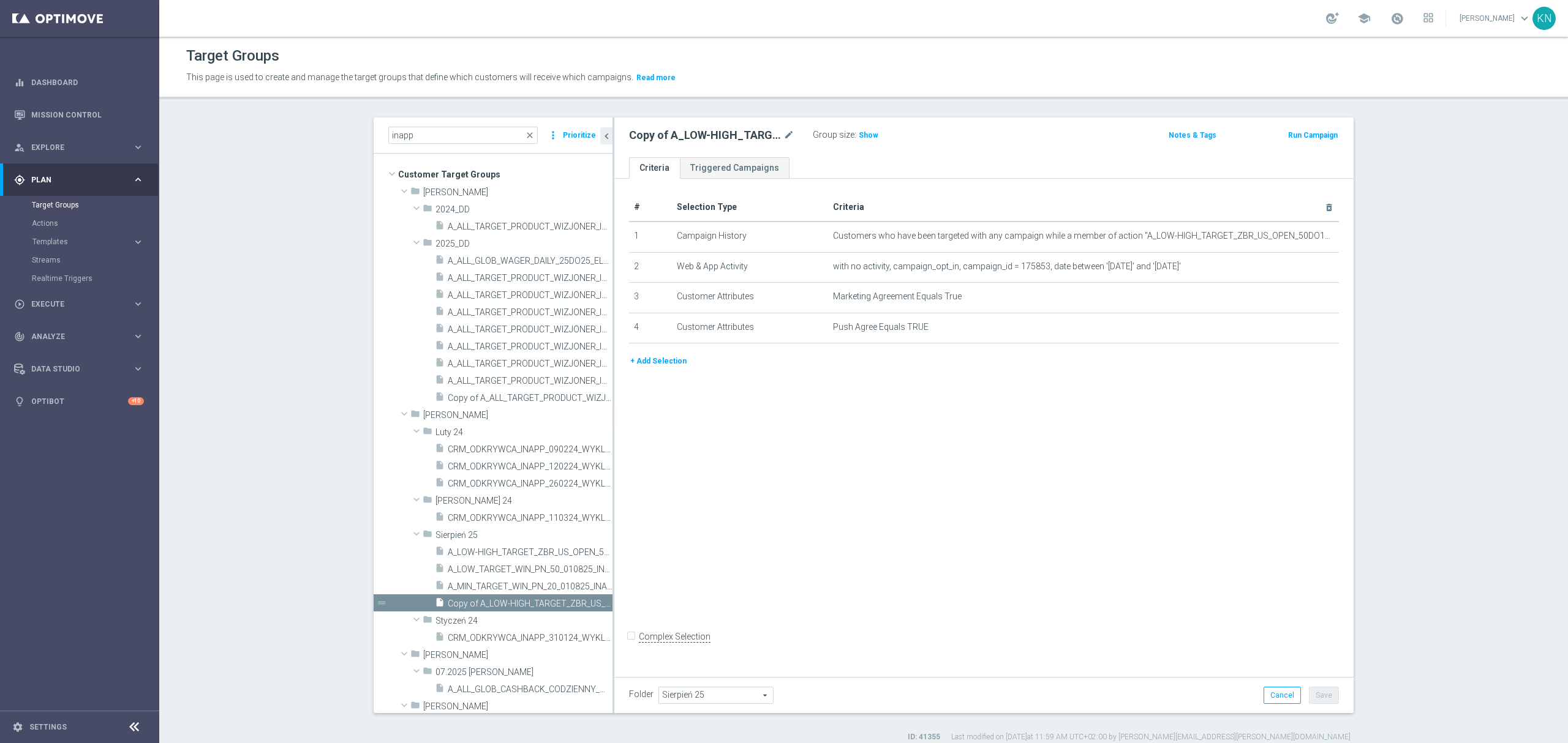
click at [704, 698] on span "Sierpień 25" at bounding box center [716, 695] width 114 height 16
click at [680, 691] on input "search" at bounding box center [716, 695] width 114 height 18
type input "Kamil N"
click at [670, 674] on span "[PERSON_NAME]" at bounding box center [715, 678] width 101 height 10
type input "[PERSON_NAME]"
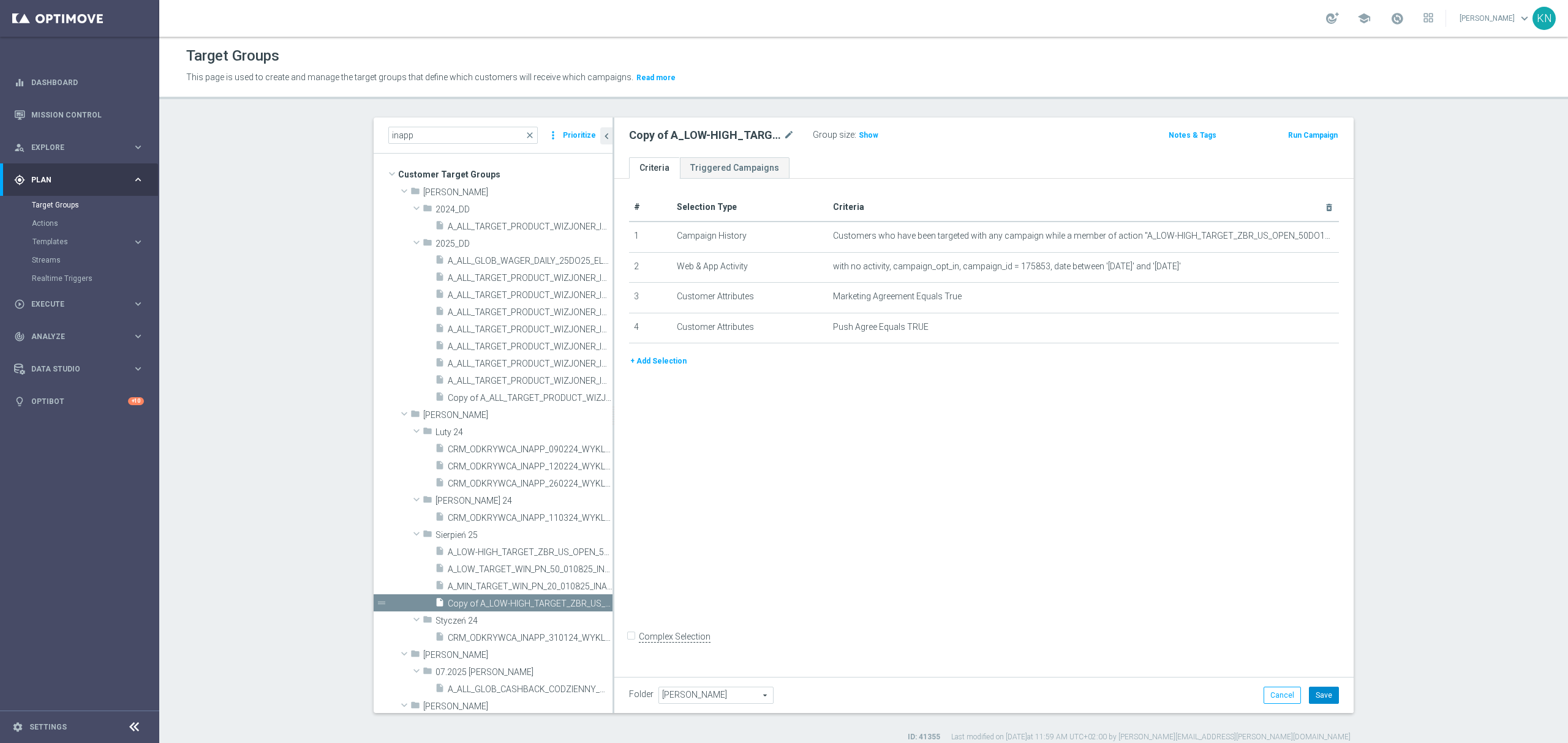
click at [1314, 692] on button "Save" at bounding box center [1324, 695] width 30 height 18
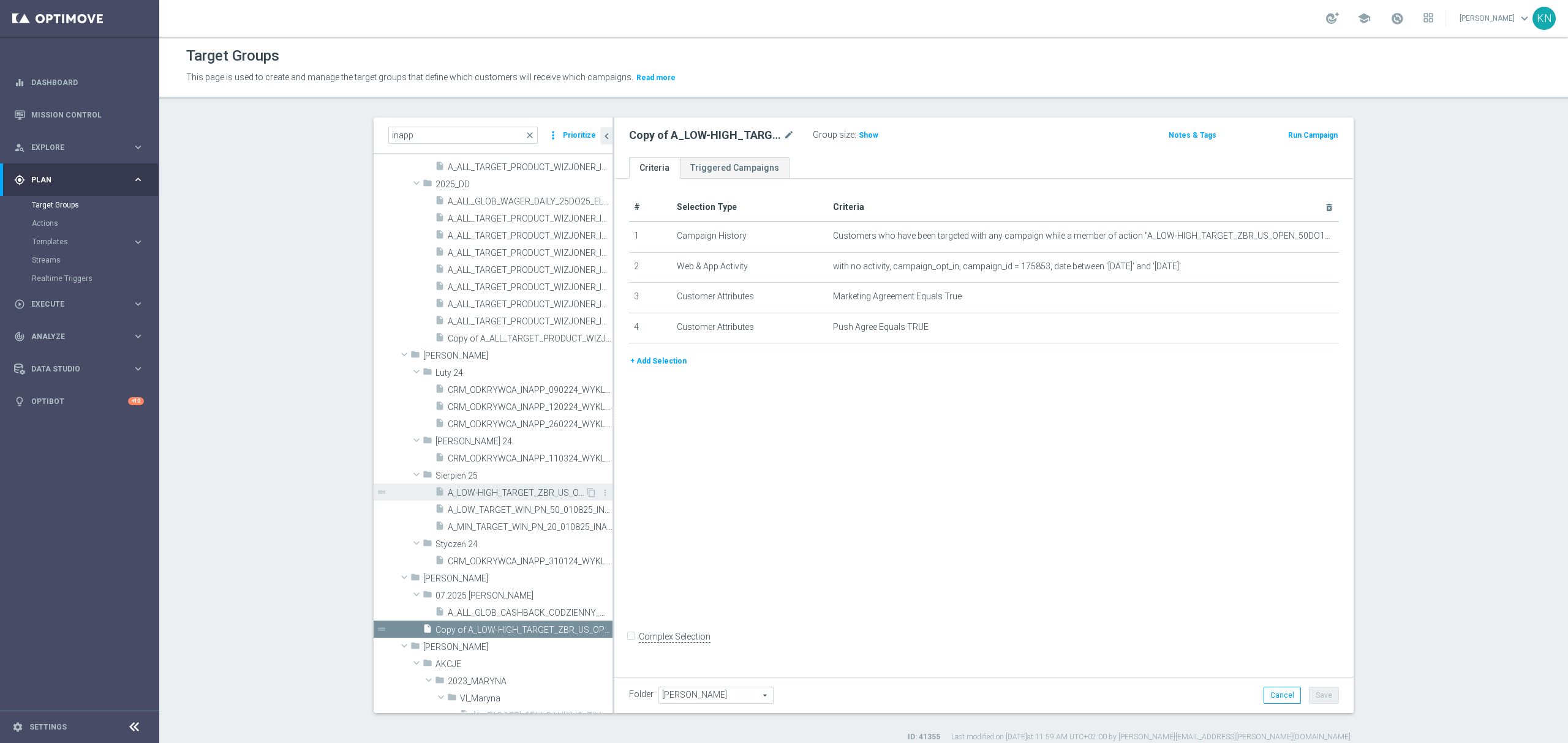
scroll to position [163, 0]
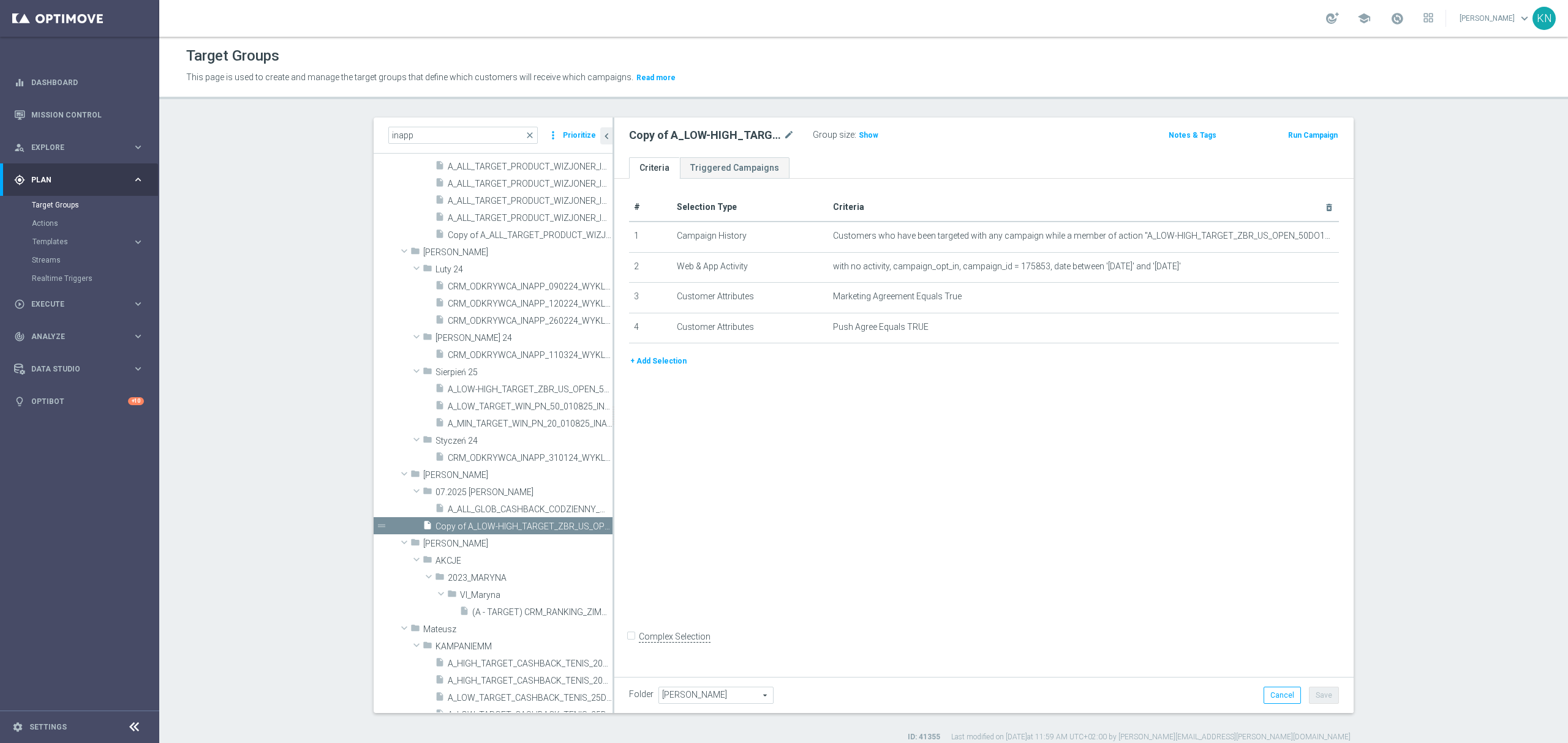
click at [684, 692] on span "Kamil N." at bounding box center [716, 695] width 114 height 16
click at [679, 699] on input "search" at bounding box center [716, 695] width 114 height 18
type input "Kamil N."
click at [674, 665] on span "09.2025 Kamil N." at bounding box center [715, 663] width 101 height 10
type input "09.2025 Kamil N."
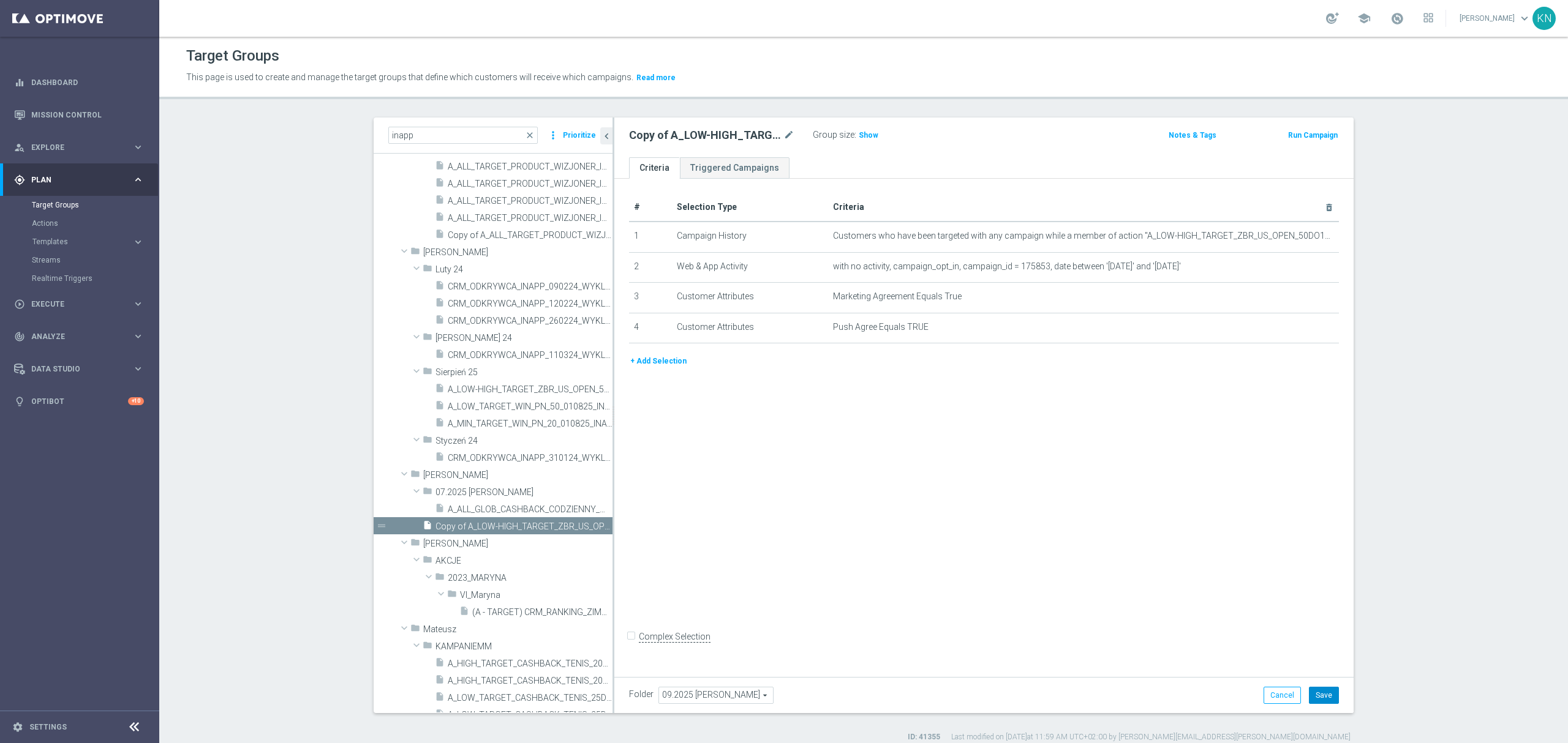
click at [1314, 694] on button "Save" at bounding box center [1324, 695] width 30 height 18
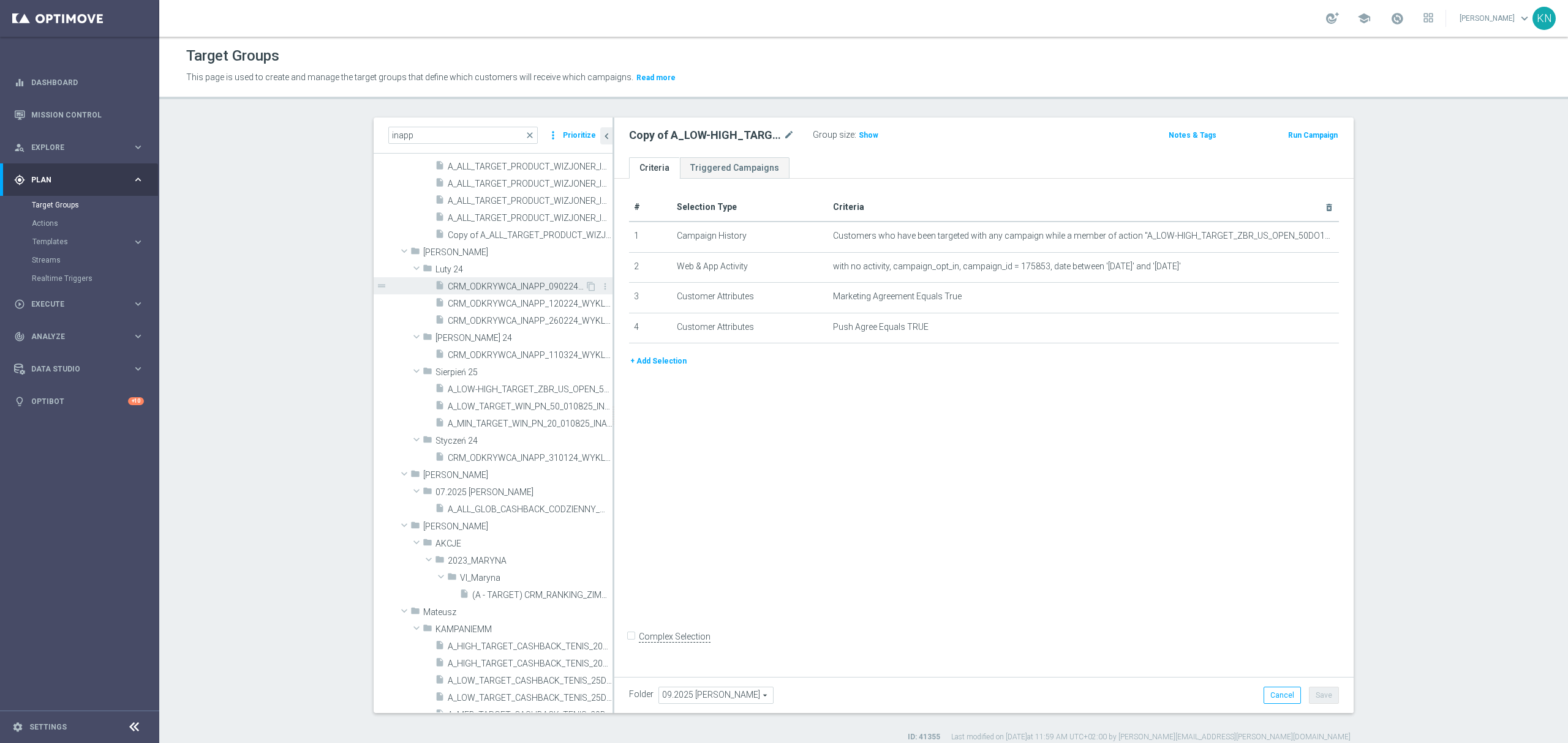
scroll to position [0, 0]
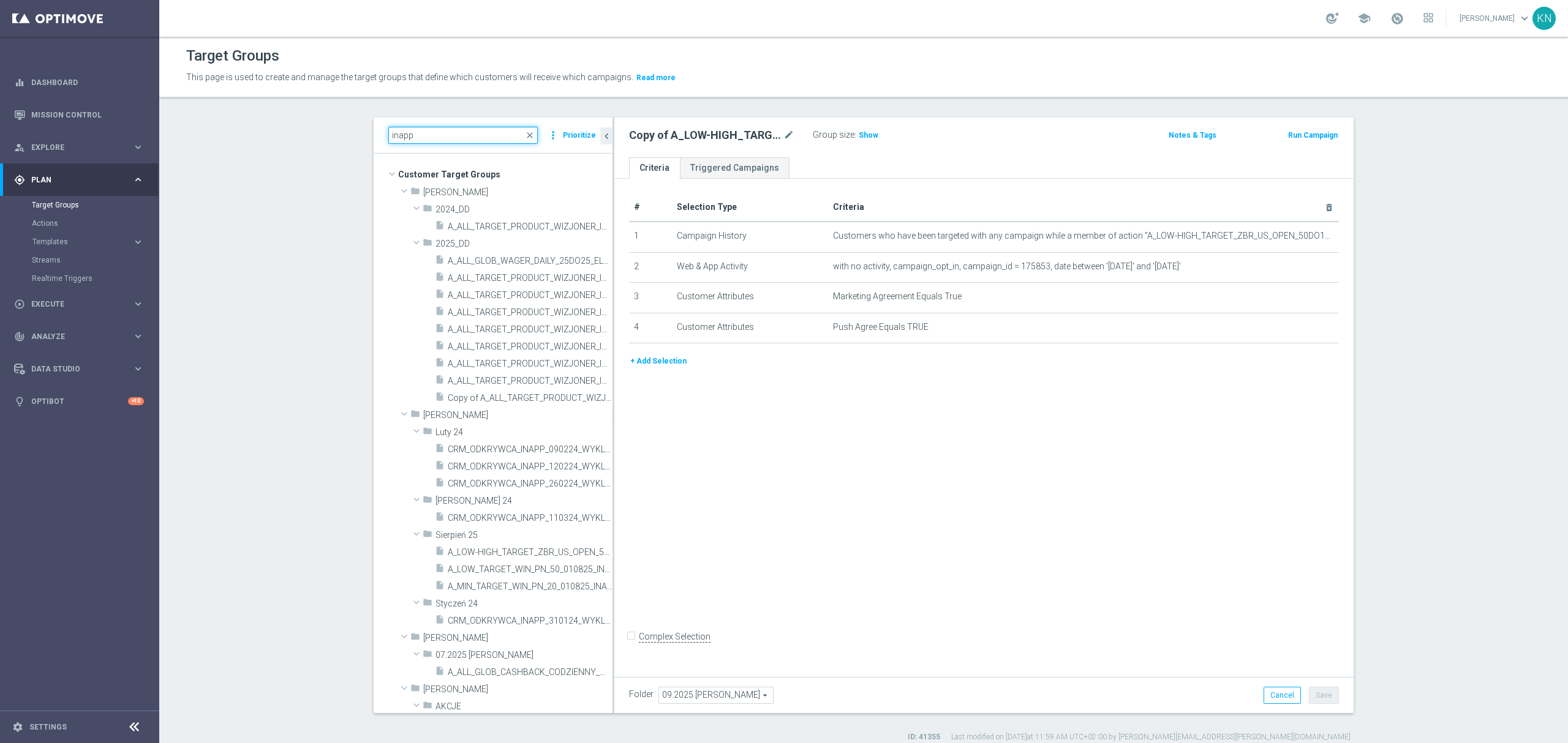
click at [520, 136] on input "inapp" at bounding box center [463, 135] width 149 height 18
click at [525, 133] on span "close" at bounding box center [529, 135] width 10 height 10
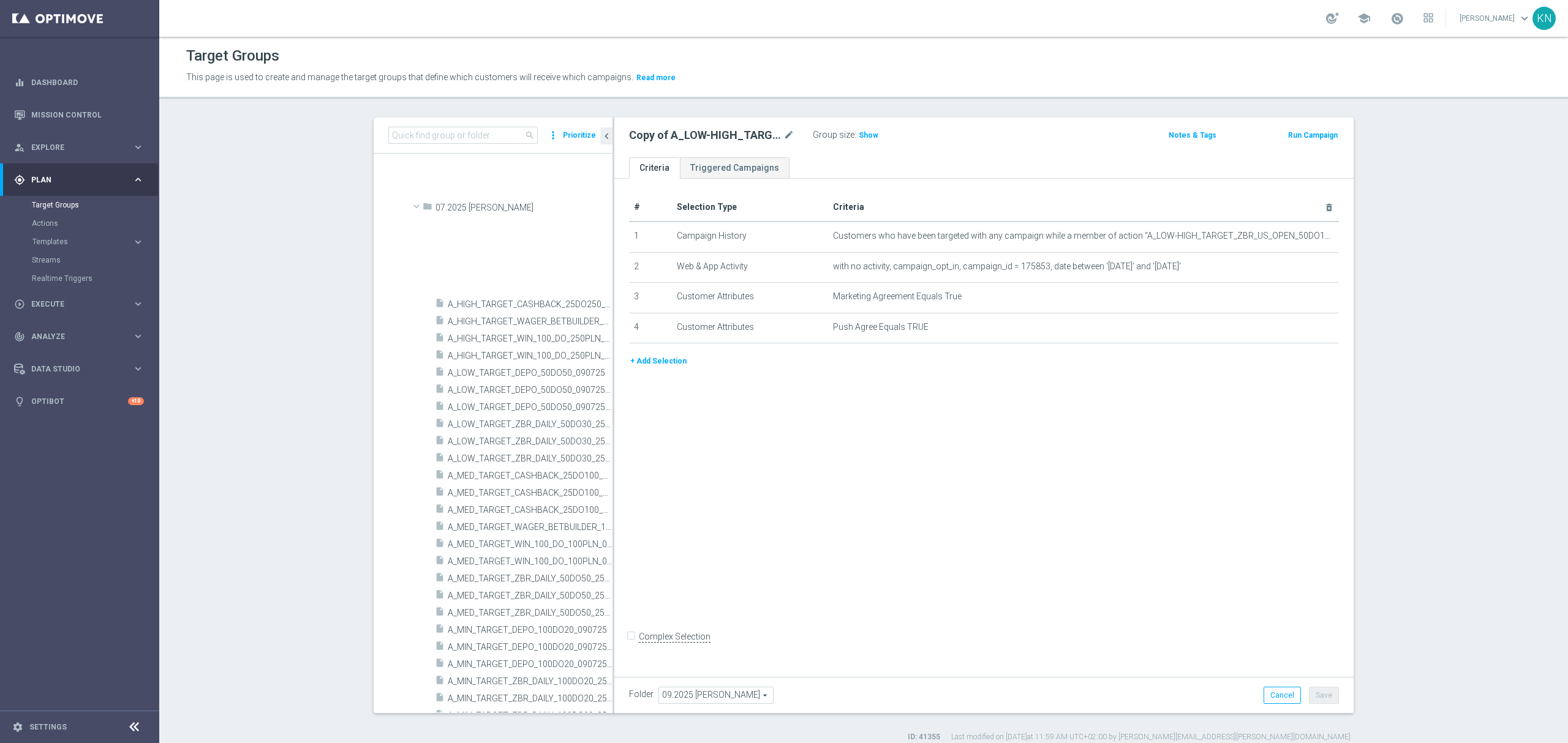
scroll to position [6277, 0]
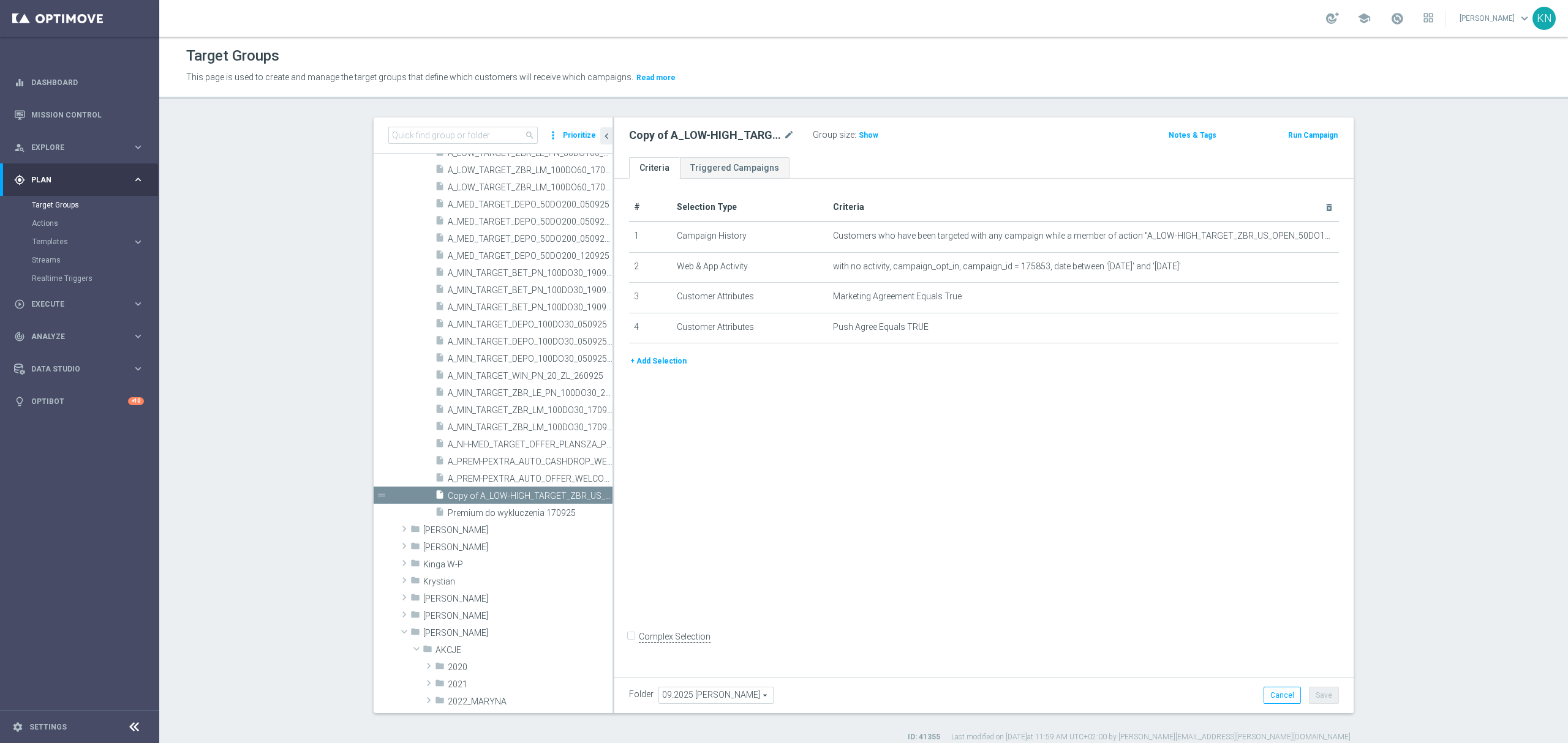
click at [778, 508] on div "# Selection Type Criteria delete_forever 1 Campaign History Customers who have …" at bounding box center [984, 425] width 739 height 493
click at [784, 133] on icon "mode_edit" at bounding box center [789, 135] width 11 height 14
type input "A_MIN_TARGET_WIN_PN_20_ZL_260925_INAPP"
click at [844, 163] on ul "Criteria Triggered Campaigns" at bounding box center [984, 168] width 739 height 21
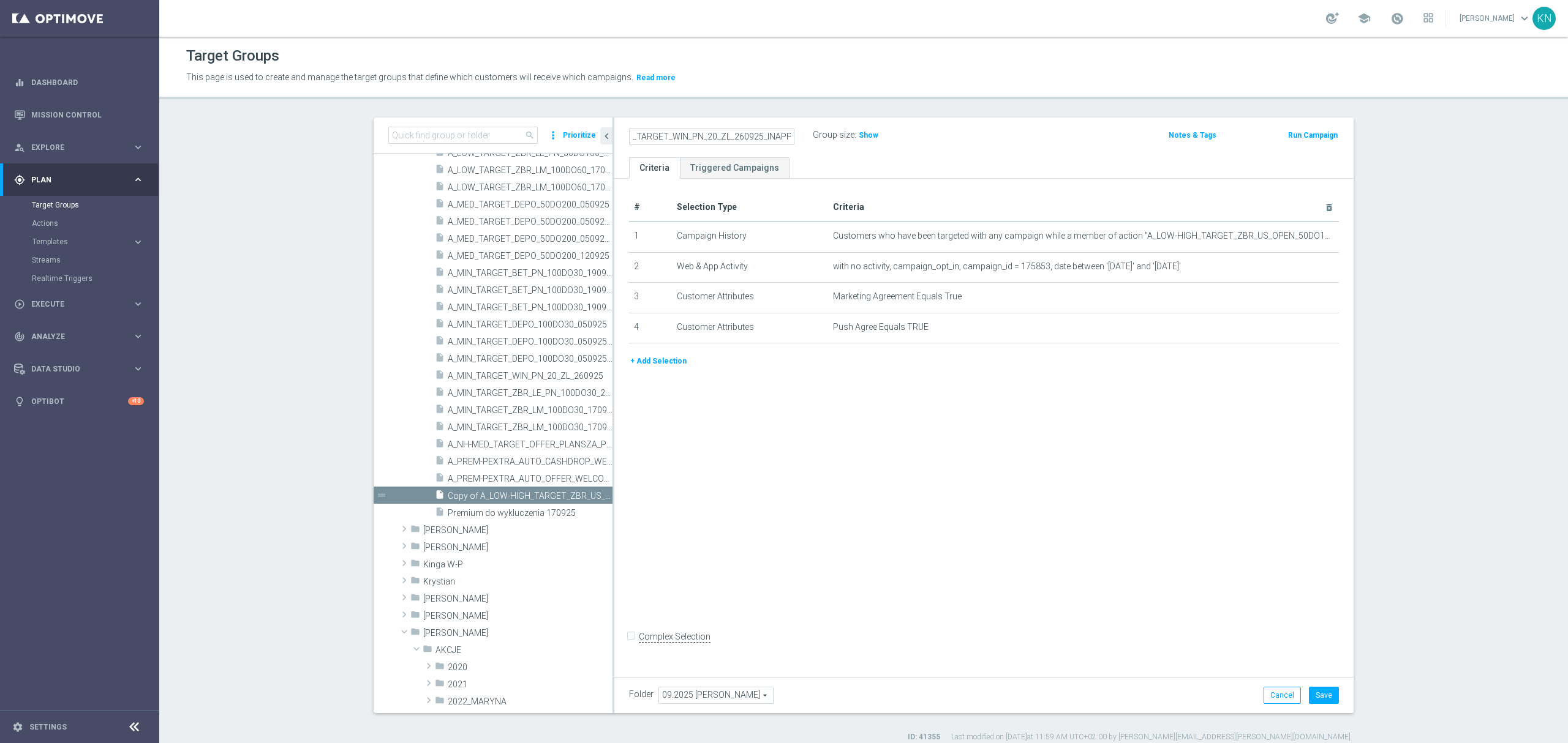
scroll to position [0, 0]
drag, startPoint x: 1292, startPoint y: 235, endPoint x: 1040, endPoint y: 274, distance: 255.0
click at [0, 0] on icon "mode_edit" at bounding box center [0, 0] width 0 height 0
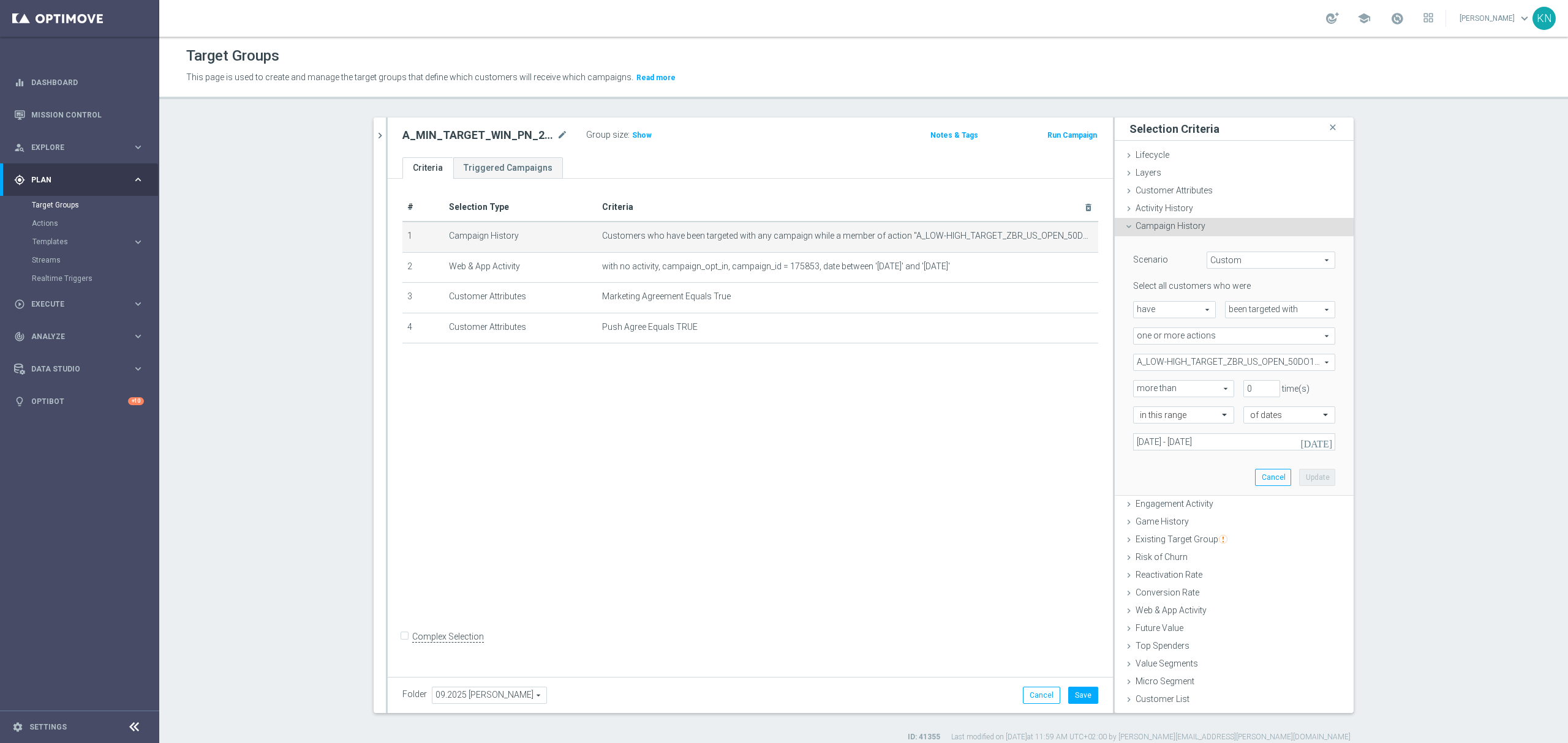
click at [1215, 361] on span "A_LOW-HIGH_TARGET_ZBR_US_OPEN_50DO100_060925" at bounding box center [1234, 362] width 201 height 16
drag, startPoint x: 1140, startPoint y: 394, endPoint x: 1135, endPoint y: 386, distance: 9.4
click at [1137, 392] on ul "Show Selected 1 of 34774" at bounding box center [1234, 386] width 202 height 27
click at [1150, 383] on label "Show Selected" at bounding box center [1173, 388] width 46 height 11
click at [1138, 385] on input "Show Selected" at bounding box center [1142, 389] width 8 height 8
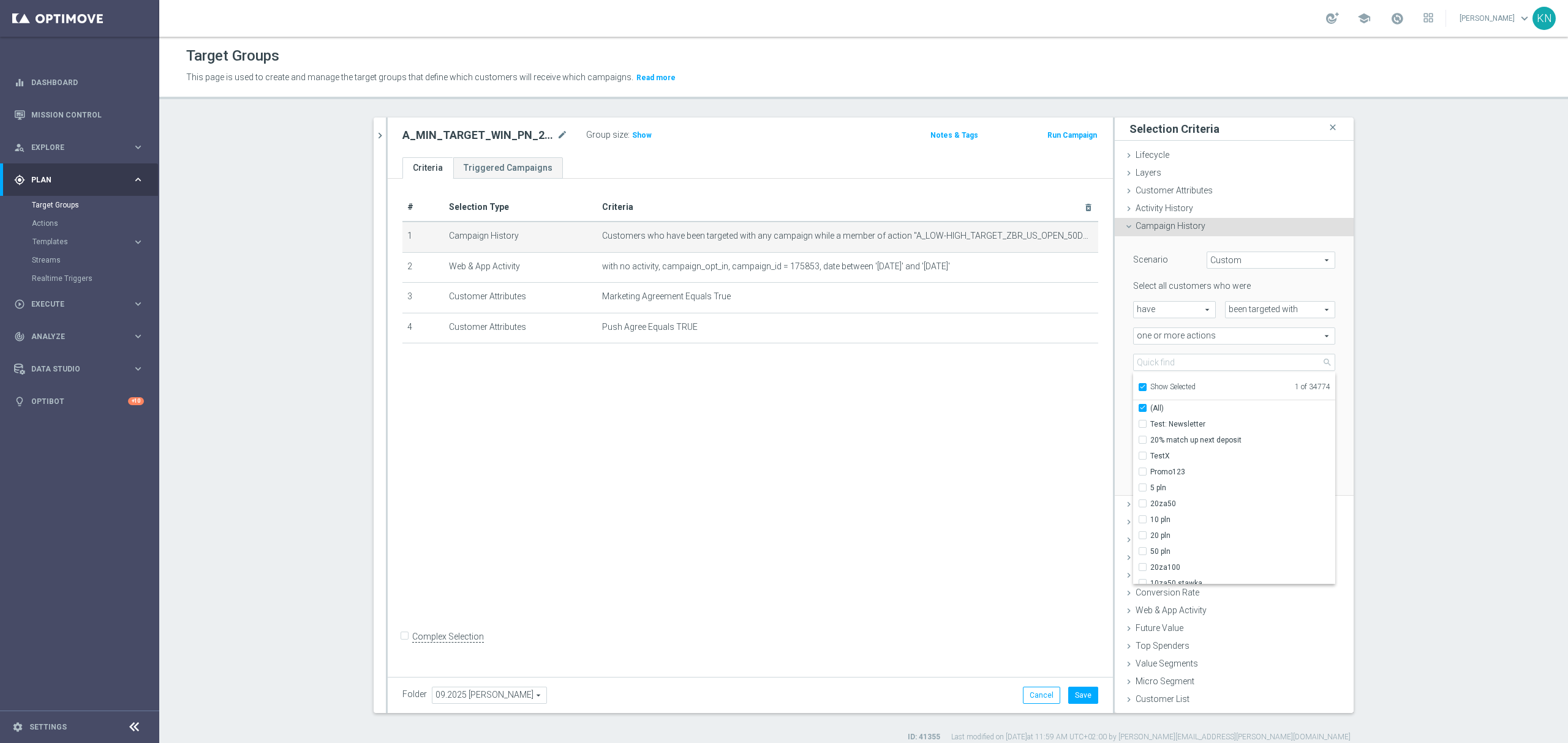
checkbox input "true"
drag, startPoint x: 1144, startPoint y: 423, endPoint x: 1137, endPoint y: 423, distance: 7.0
click at [1140, 423] on div "A_LOW-HIGH_TARGET_ZBR_US_OPEN_50DO100_060925" at bounding box center [1234, 424] width 202 height 16
click at [1142, 421] on input "A_LOW-HIGH_TARGET_ZBR_US_OPEN_50DO100_060925" at bounding box center [1146, 424] width 8 height 8
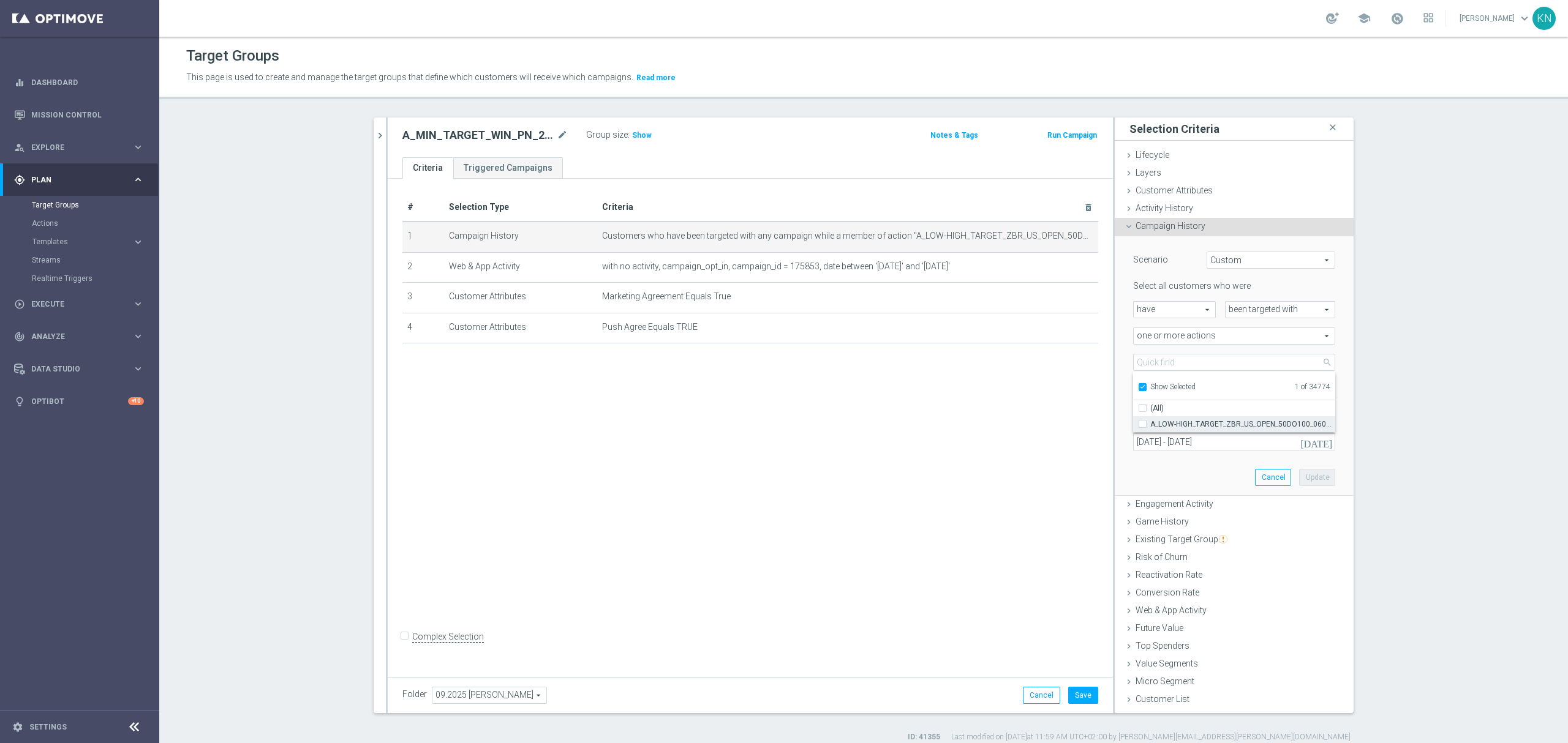
checkbox input "false"
type input "Select Action"
checkbox input "false"
click at [1139, 387] on input "Show Selected" at bounding box center [1142, 389] width 8 height 8
checkbox input "false"
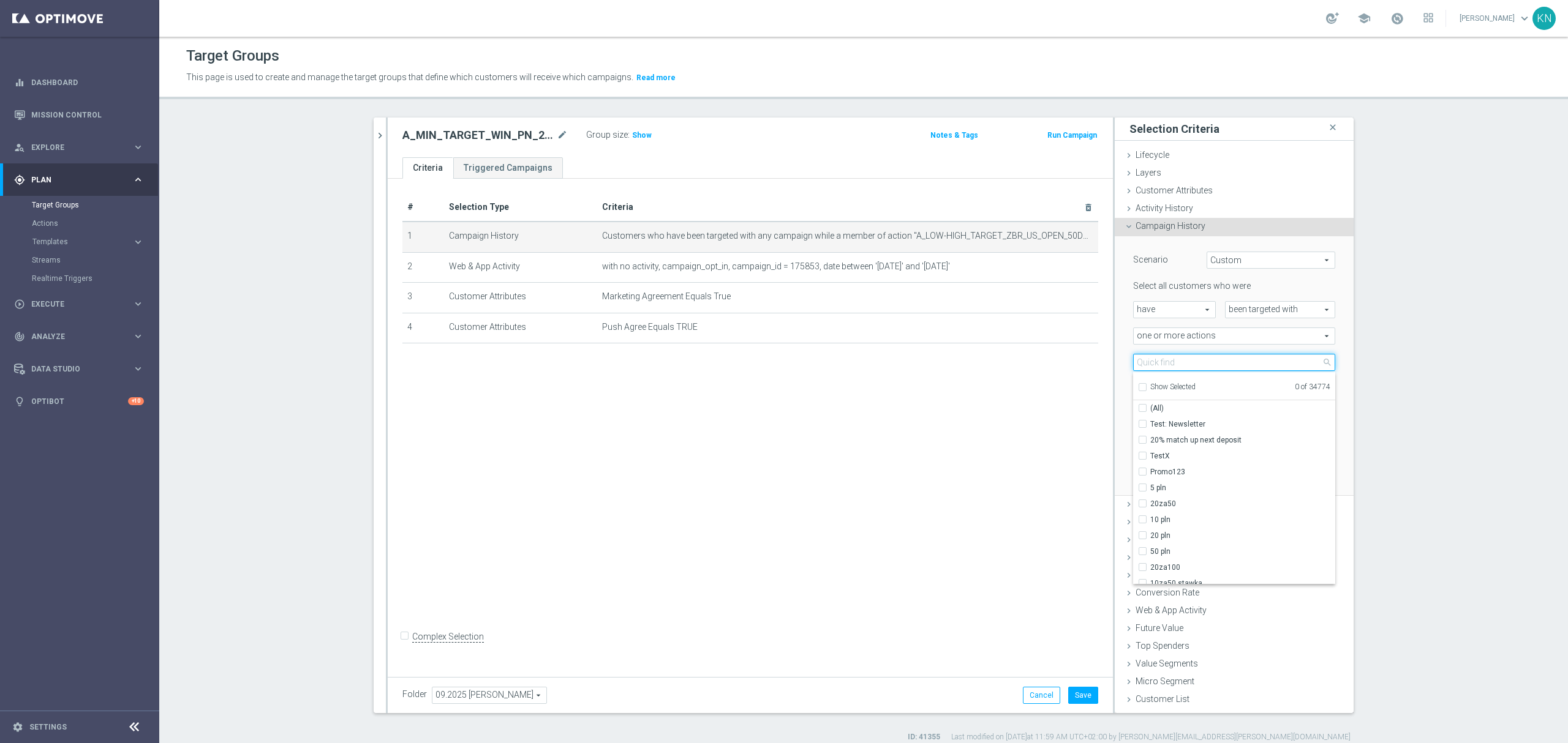
click at [1160, 360] on input "search" at bounding box center [1234, 362] width 202 height 18
paste input "A_MIN_TARGET_WIN_PN_20_ZL_260925"
type input "A_MIN_TARGET_WIN_PN_20_ZL_260925"
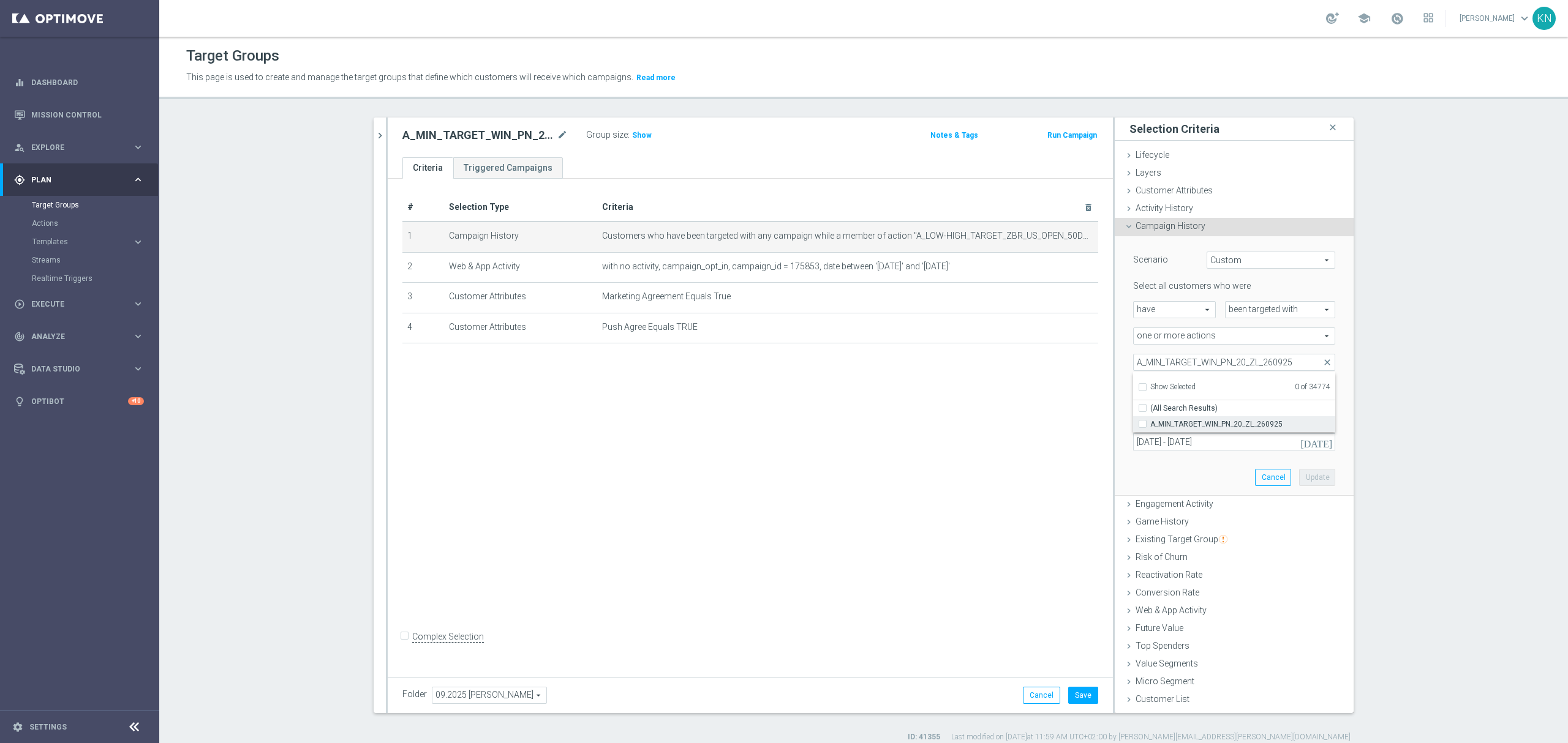
click at [1142, 423] on input "A_MIN_TARGET_WIN_PN_20_ZL_260925" at bounding box center [1146, 424] width 8 height 8
checkbox input "true"
type input "A_MIN_TARGET_WIN_PN_20_ZL_260925"
checkbox input "true"
click at [1124, 414] on div "in this range" at bounding box center [1179, 415] width 110 height 18
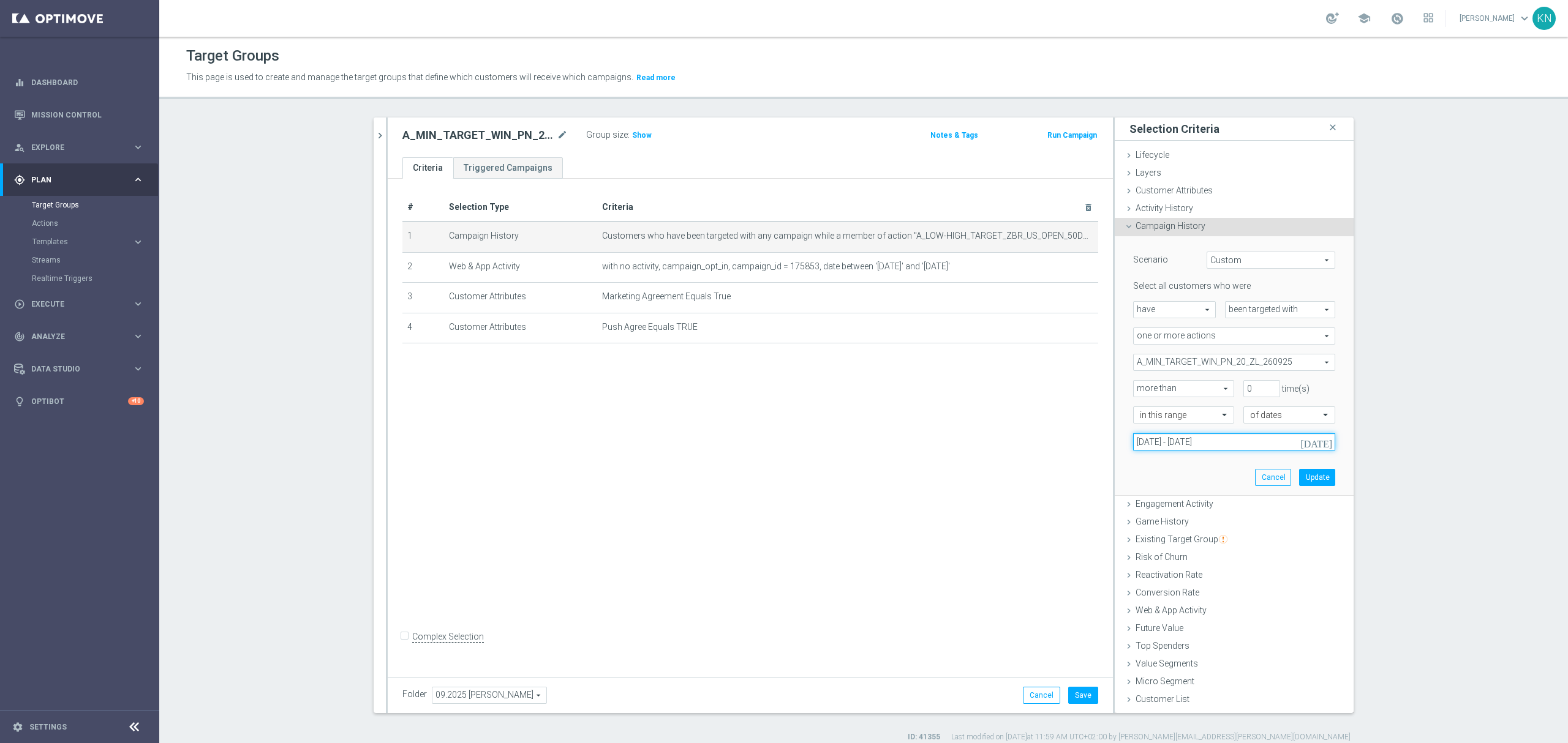
click at [1260, 445] on input "06 Sep 2025 - 07 Sep 2025" at bounding box center [1234, 442] width 202 height 18
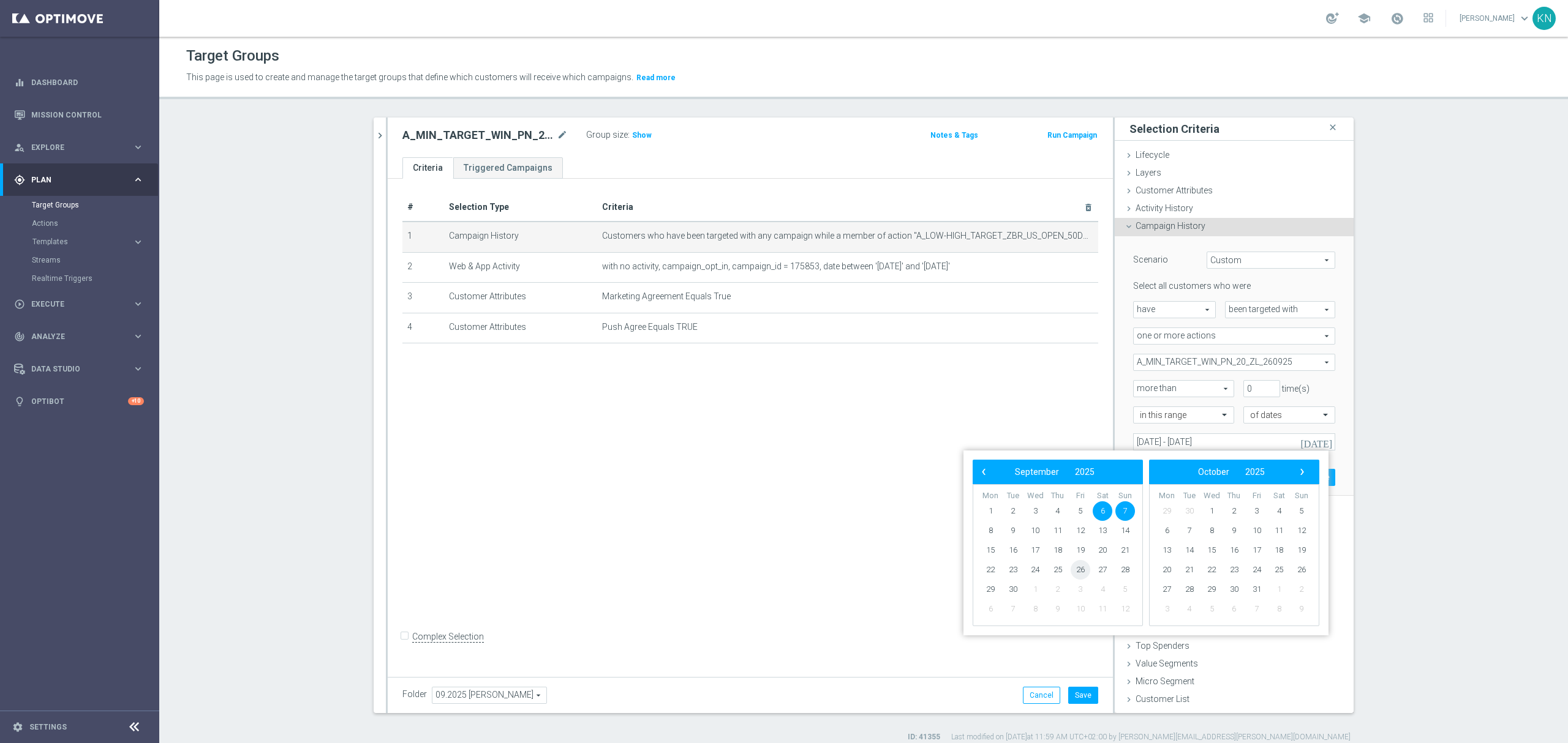
click at [1078, 572] on span "26" at bounding box center [1081, 570] width 20 height 20
click at [1125, 569] on span "28" at bounding box center [1125, 570] width 20 height 20
type input "26 Sep 2025 - 28 Sep 2025"
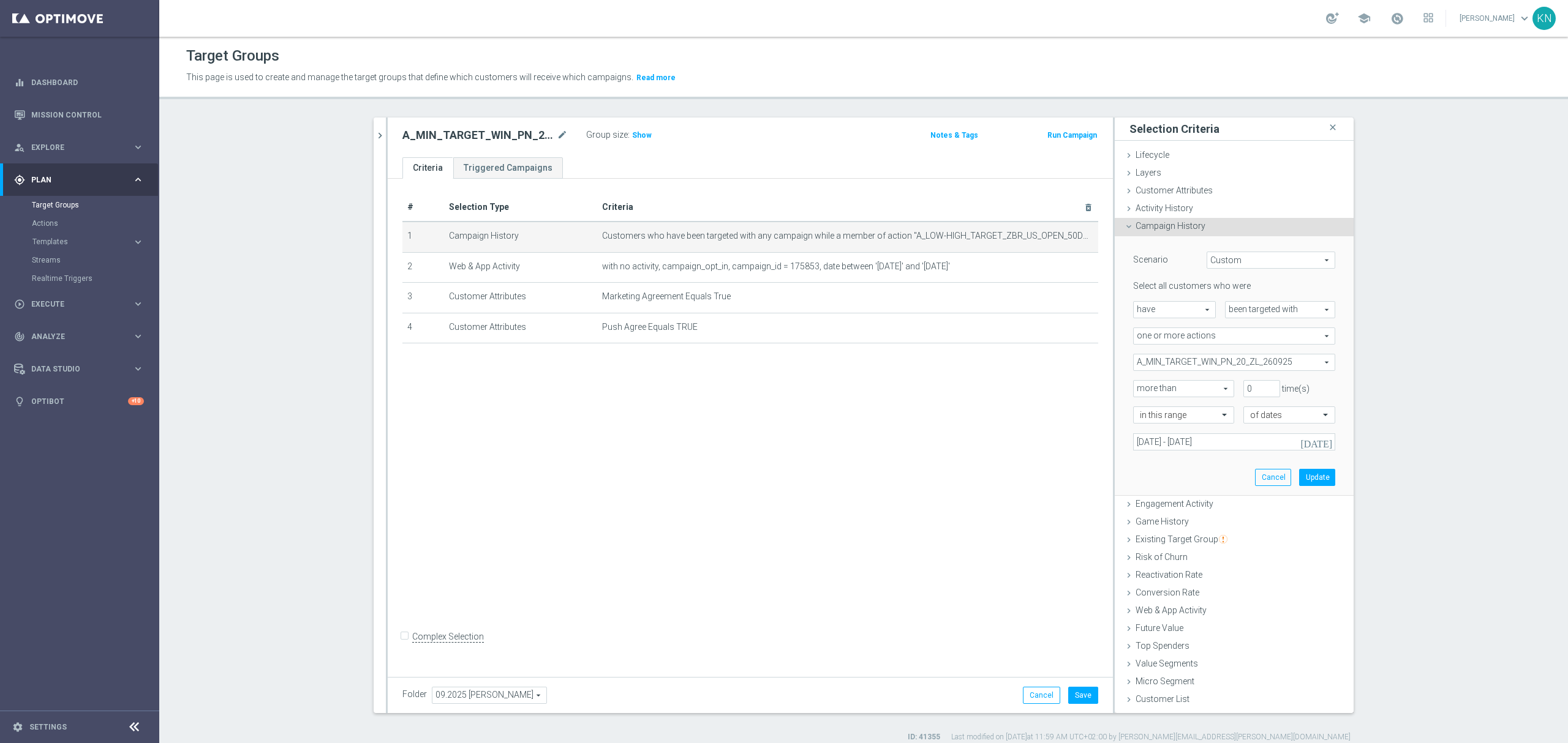
click at [1008, 480] on div "# Selection Type Criteria delete_forever 1 Campaign History Customers who have …" at bounding box center [750, 425] width 725 height 493
click at [1317, 481] on button "Update" at bounding box center [1317, 477] width 36 height 18
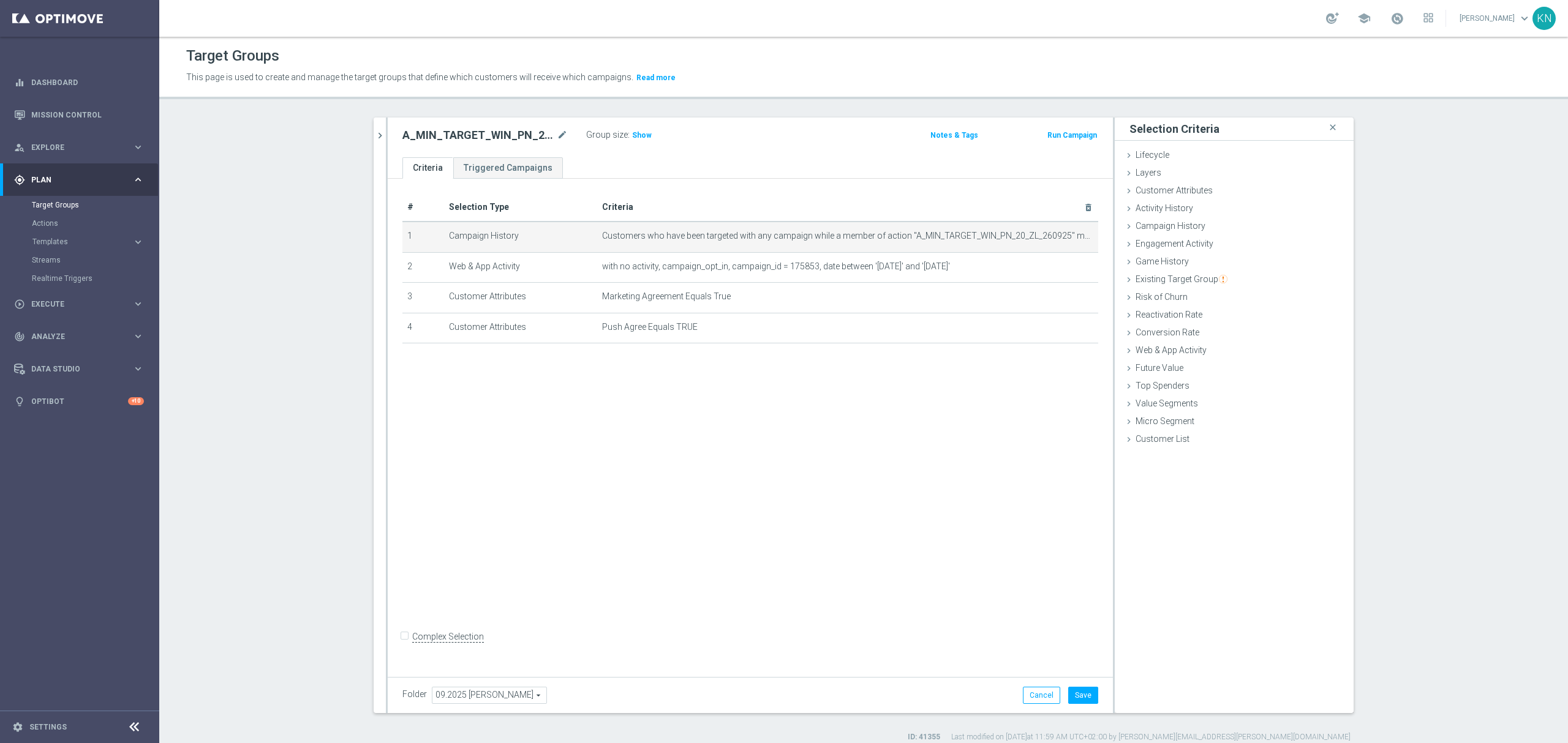
drag, startPoint x: 743, startPoint y: 459, endPoint x: 752, endPoint y: 456, distance: 9.5
click at [743, 458] on div "# Selection Type Criteria delete_forever 1 Campaign History Customers who have …" at bounding box center [750, 425] width 725 height 493
drag, startPoint x: 1049, startPoint y: 266, endPoint x: 1148, endPoint y: 381, distance: 151.7
click at [0, 0] on icon "mode_edit" at bounding box center [0, 0] width 0 height 0
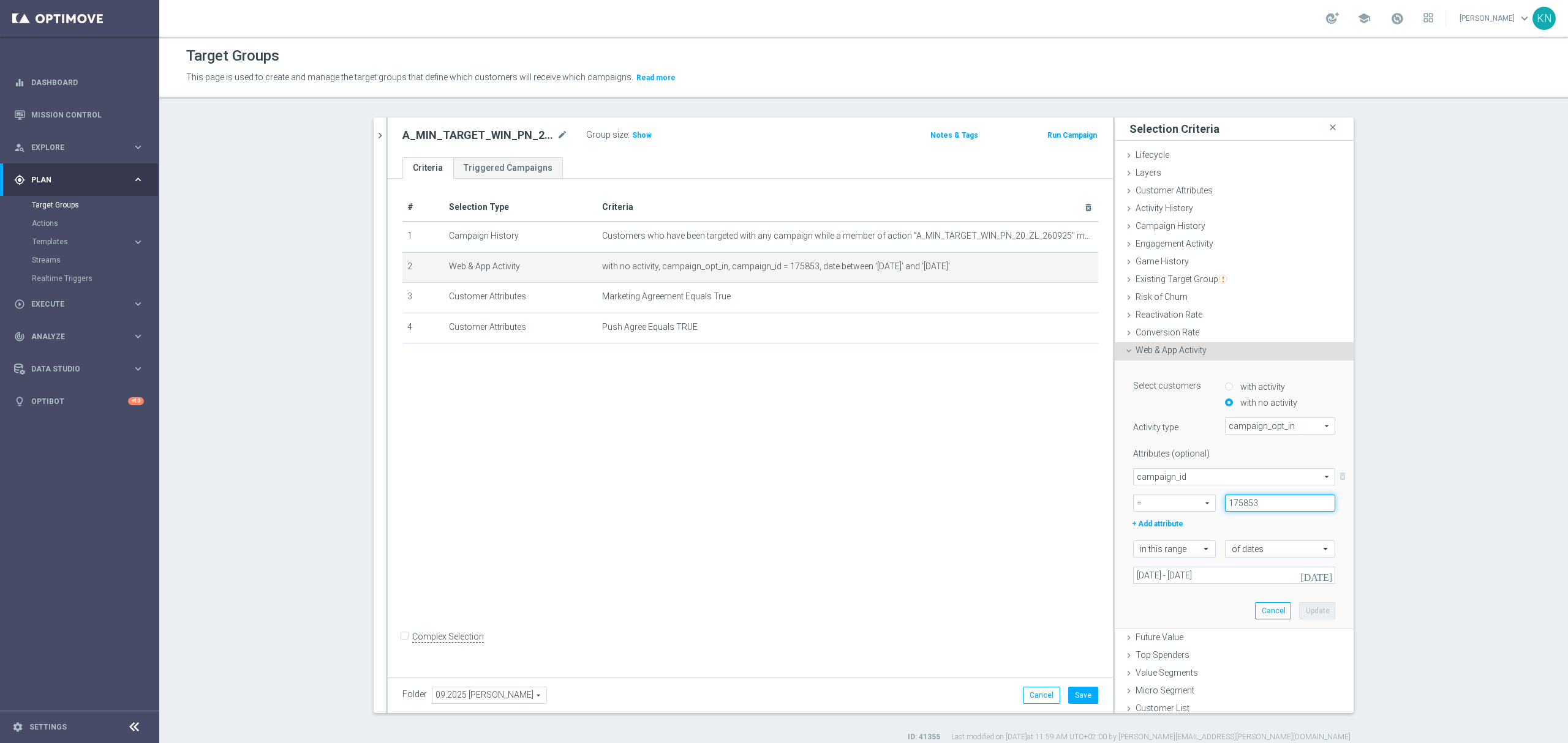
click at [1247, 500] on input "175853" at bounding box center [1279, 503] width 110 height 18
paste input "83552"
type input "183552"
click at [1282, 571] on input "06 Sep 2025 - 07 Sep 2025" at bounding box center [1234, 576] width 202 height 18
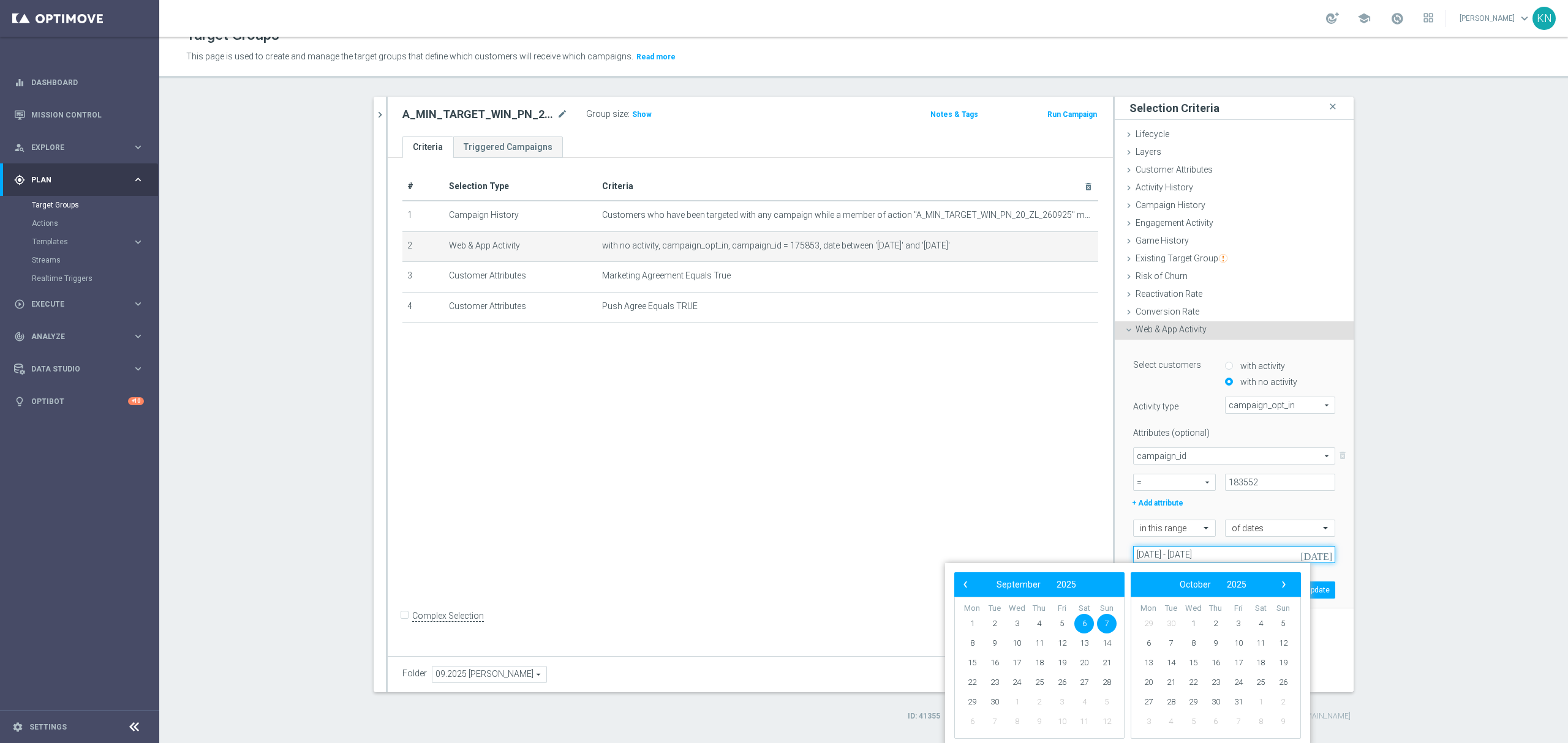
scroll to position [2, 0]
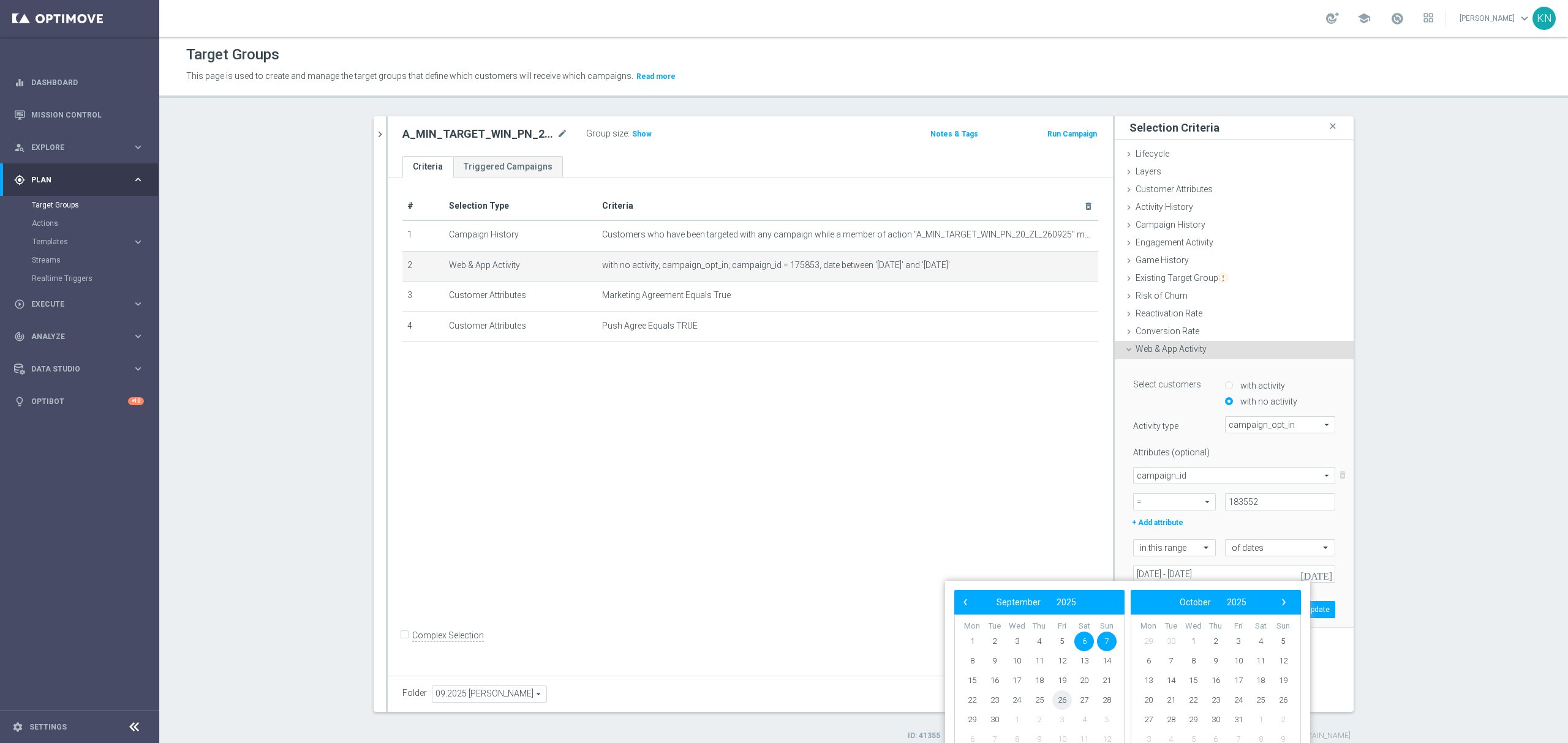
click at [1055, 703] on span "26" at bounding box center [1062, 700] width 20 height 20
drag, startPoint x: 1073, startPoint y: 702, endPoint x: 1105, endPoint y: 702, distance: 32.0
click at [1105, 702] on span "28" at bounding box center [1107, 700] width 20 height 20
type input "26 Sep 2025 - 28 Sep 2025"
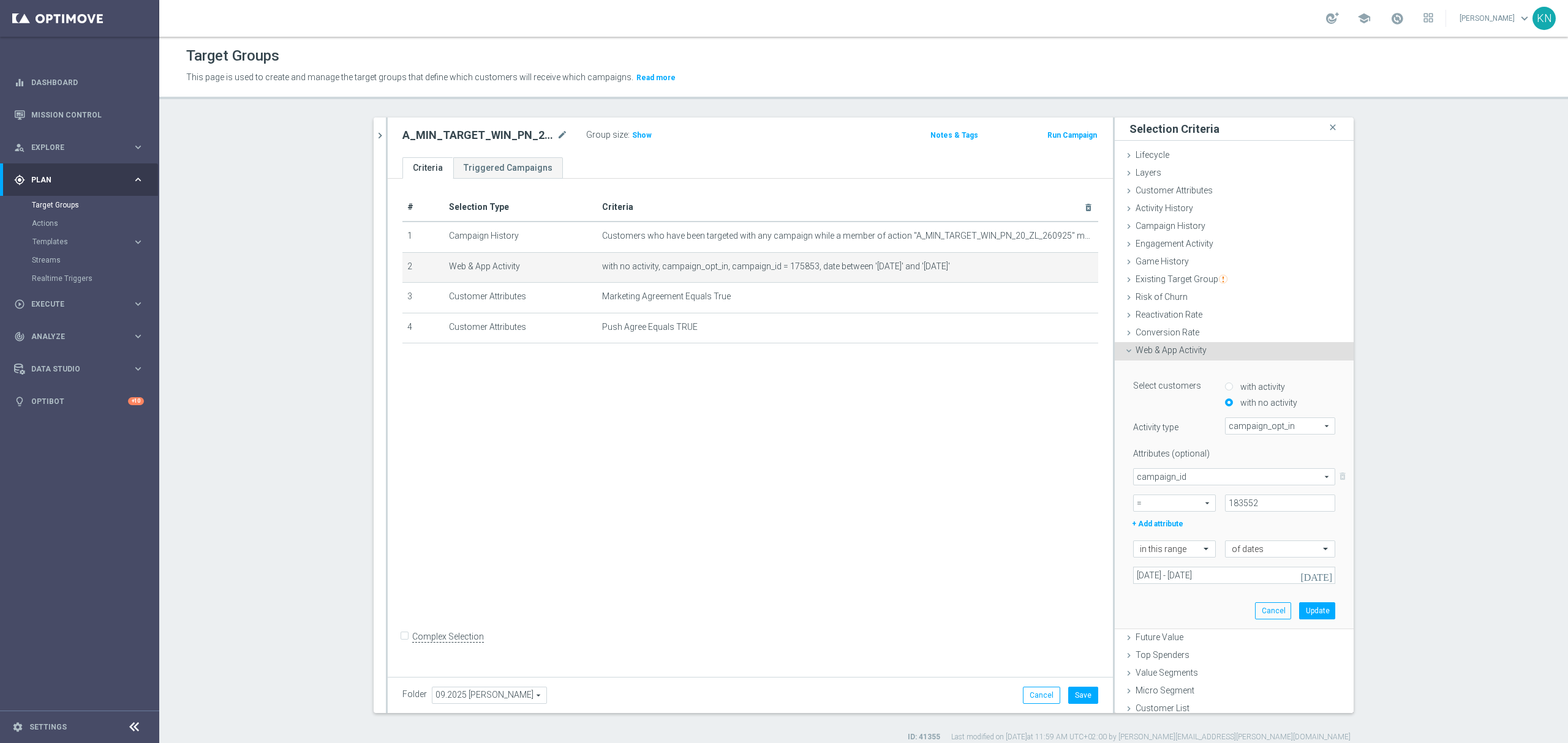
scroll to position [0, 0]
click at [1299, 608] on button "Update" at bounding box center [1317, 611] width 36 height 18
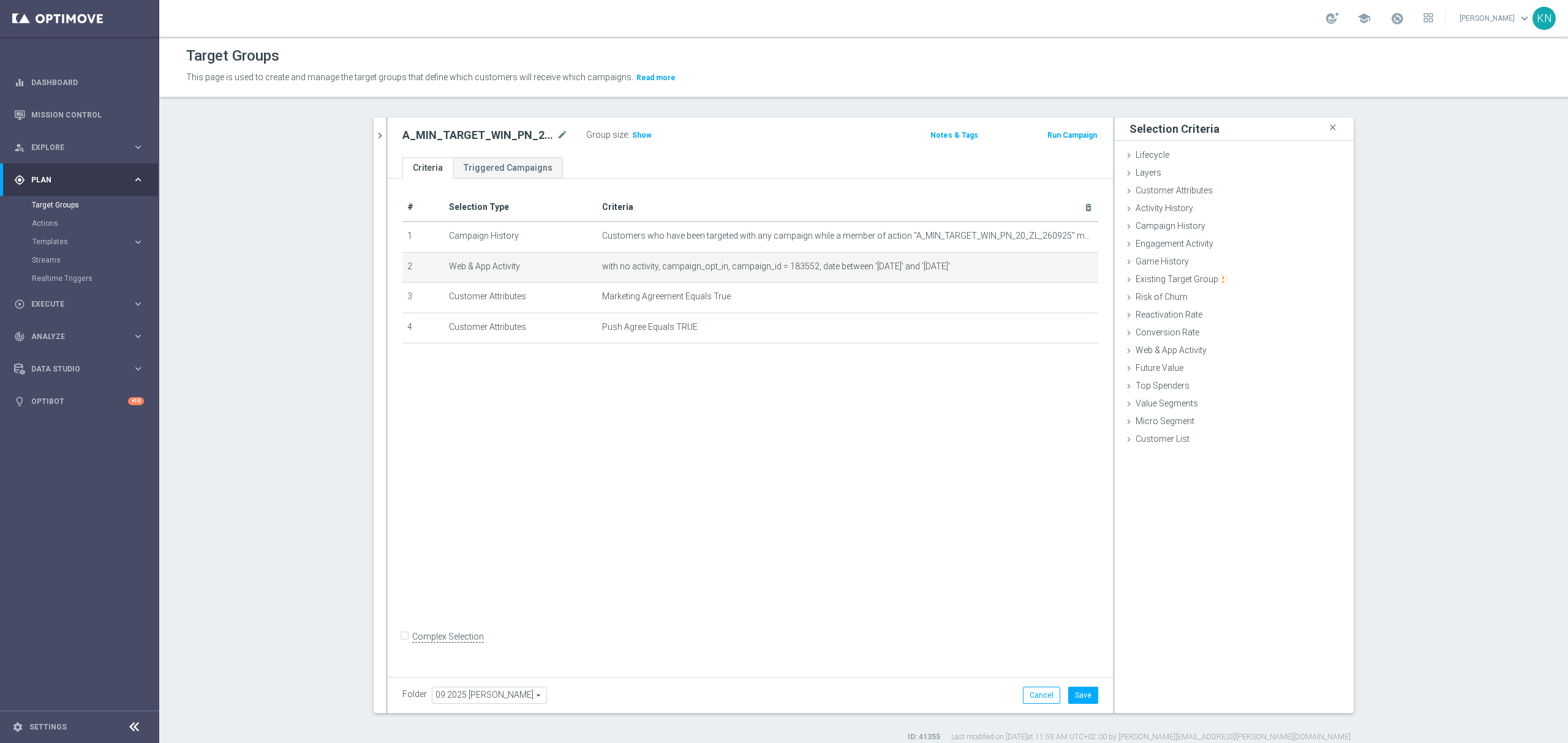
click at [938, 453] on div "# Selection Type Criteria delete_forever 1 Campaign History Customers who have …" at bounding box center [750, 425] width 725 height 493
click at [719, 391] on div "# Selection Type Criteria delete_forever 1 Campaign History Customers who have …" at bounding box center [750, 425] width 725 height 493
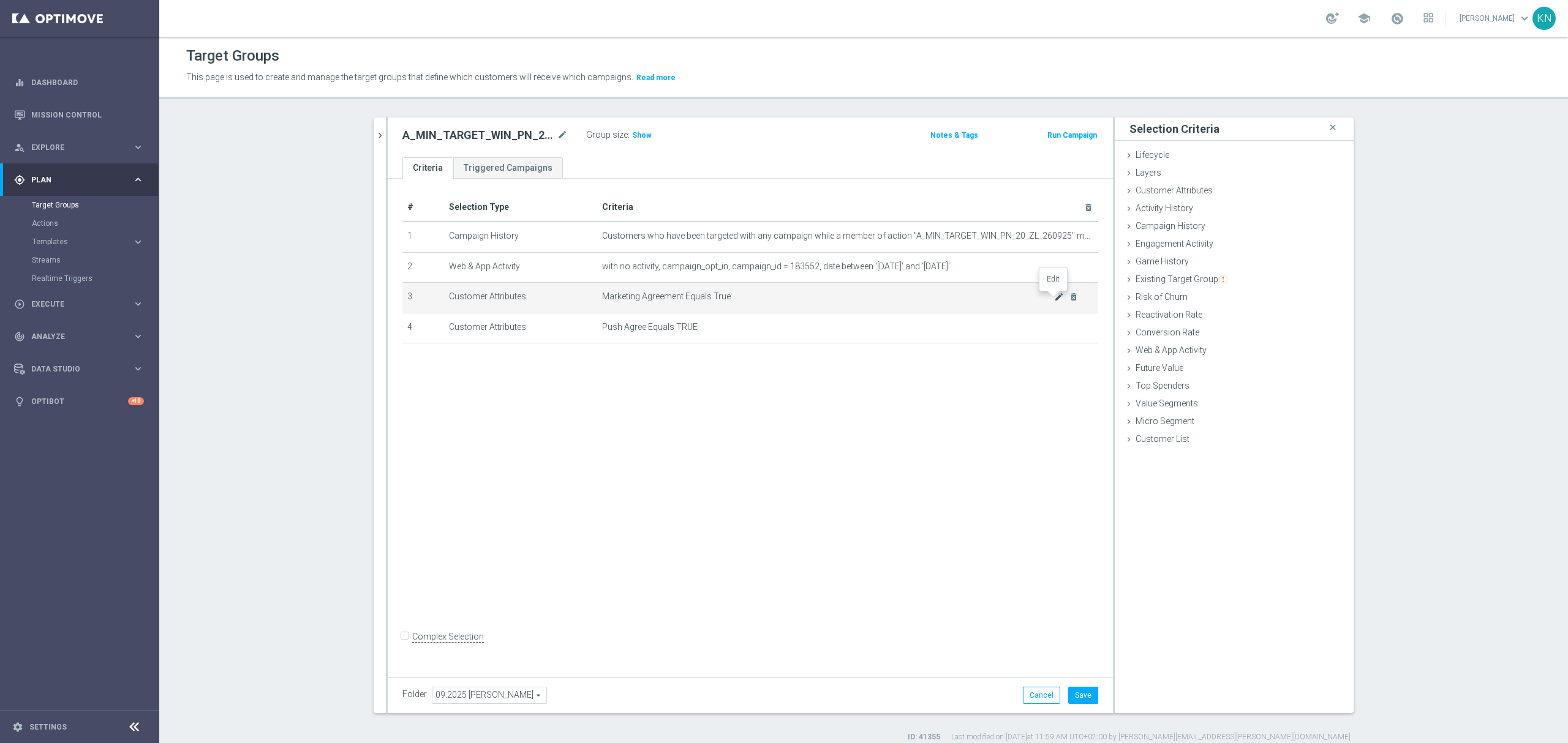
click at [1054, 301] on icon "mode_edit" at bounding box center [1059, 297] width 10 height 10
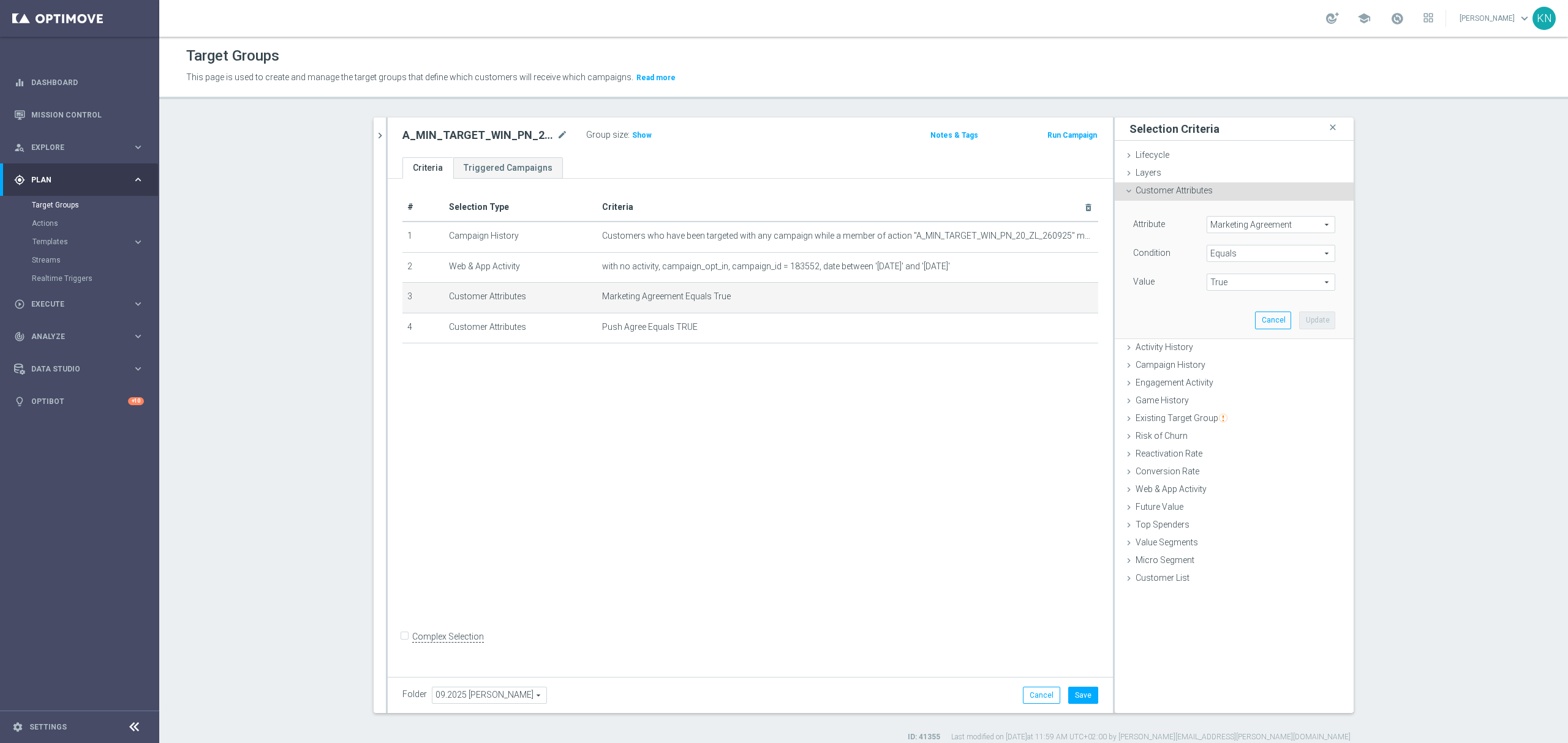
click at [1242, 231] on span "Marketing Agreement" at bounding box center [1270, 225] width 127 height 16
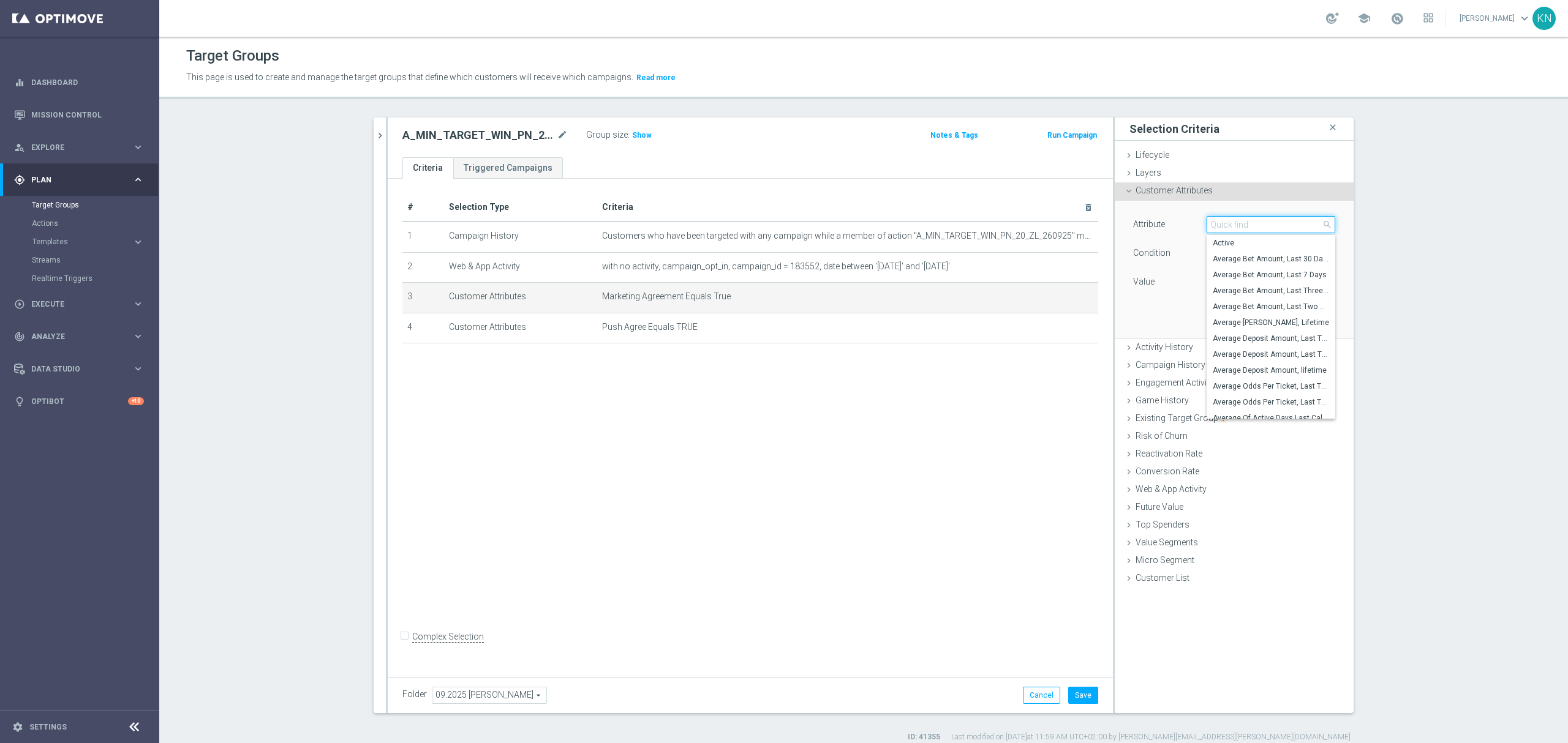
click at [1244, 228] on input "search" at bounding box center [1270, 225] width 129 height 18
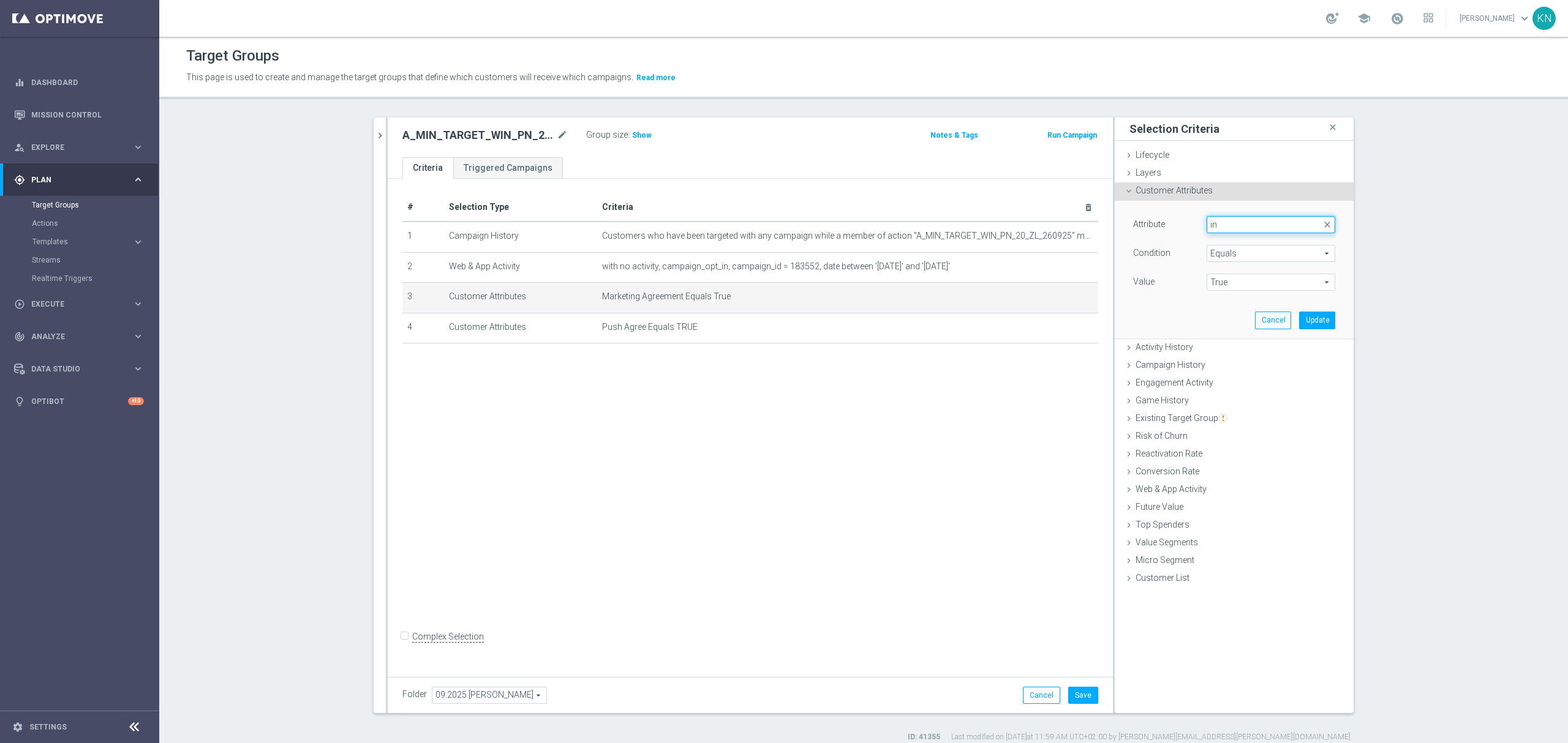
type input "i"
type input "agree"
click at [1244, 289] on span "Push Agree" at bounding box center [1270, 291] width 117 height 10
type input "Push Agree"
click at [1222, 289] on span "True" at bounding box center [1270, 282] width 127 height 16
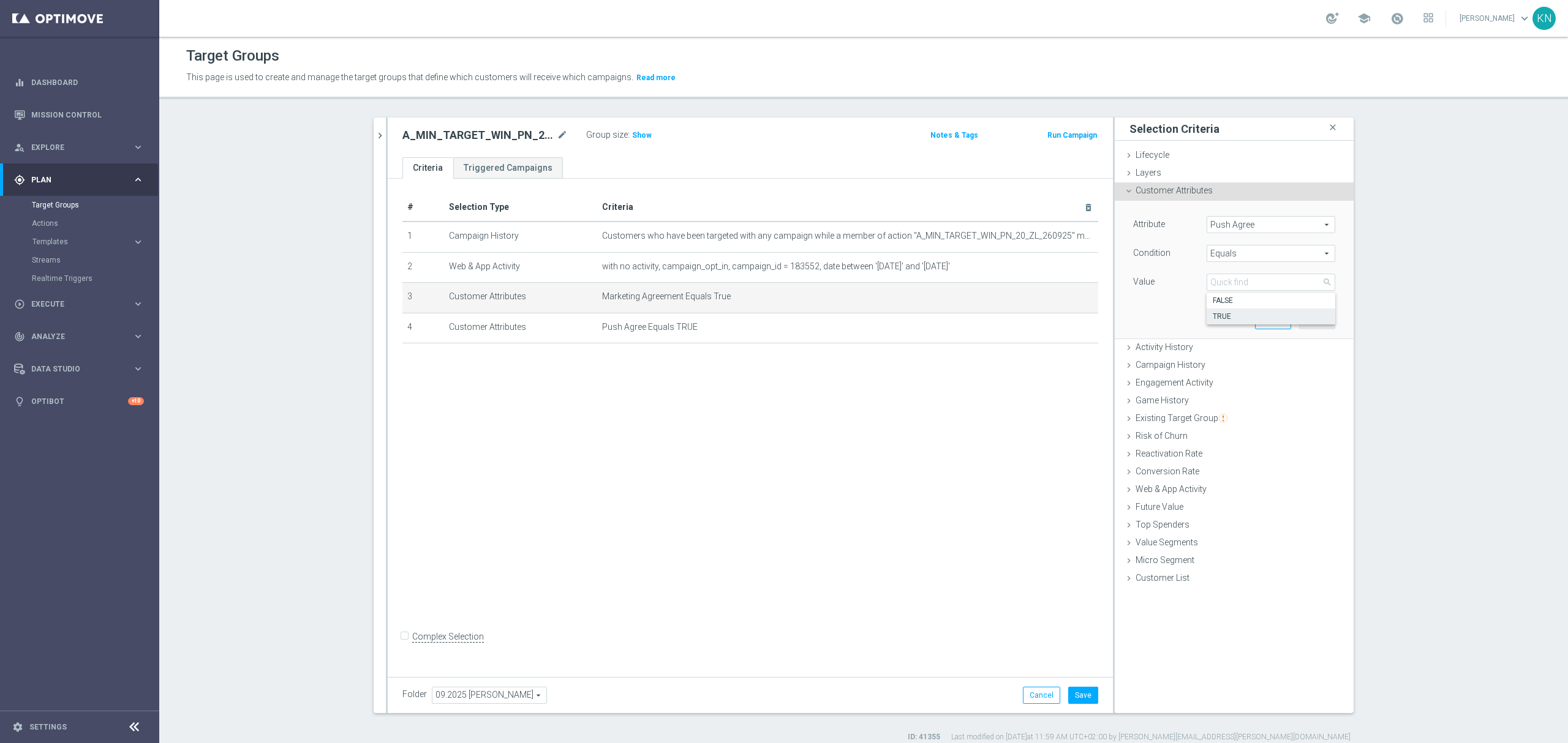
click at [1228, 316] on span "TRUE" at bounding box center [1270, 316] width 117 height 10
type input "TRUE"
click at [1302, 322] on button "Update" at bounding box center [1317, 320] width 36 height 18
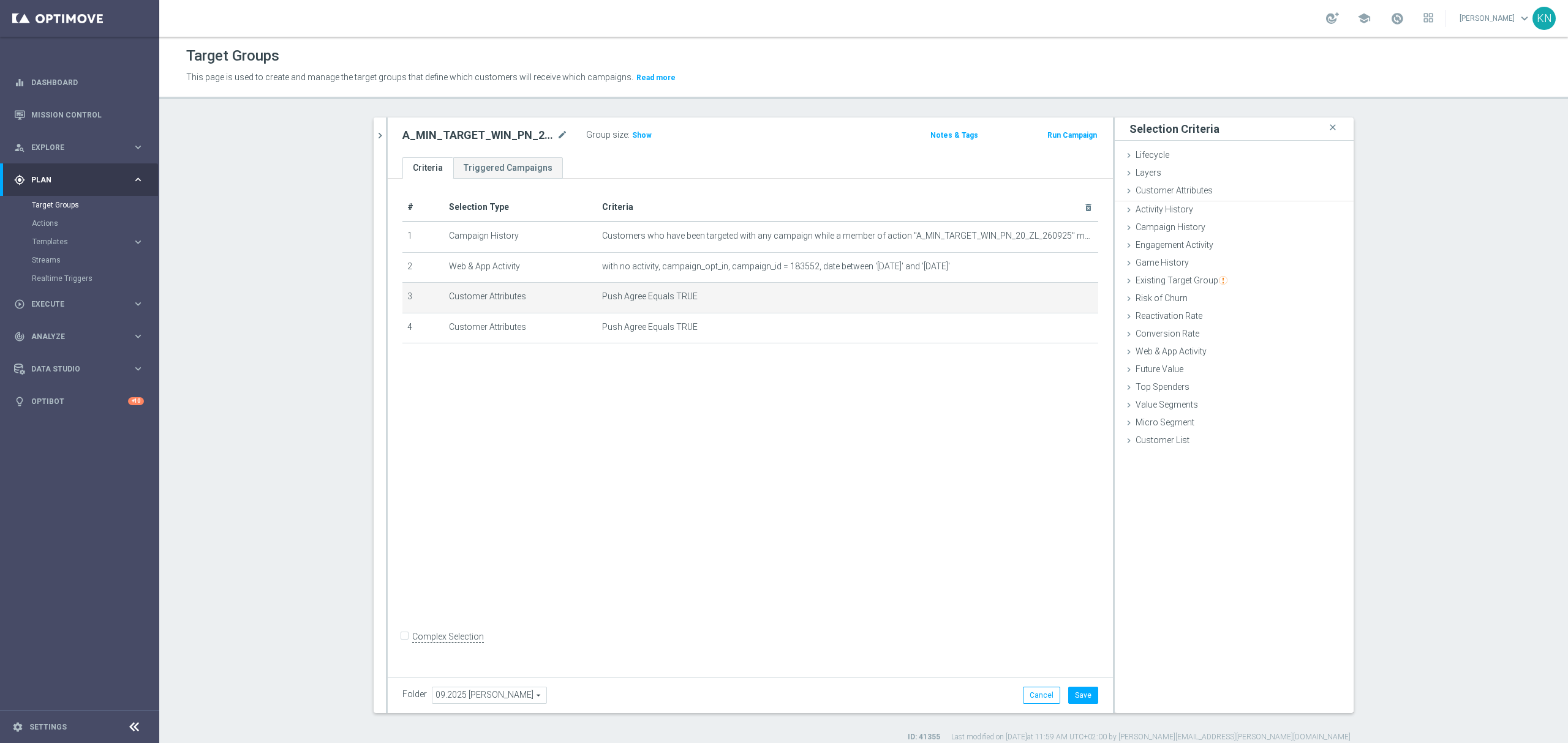
click at [742, 380] on div "# Selection Type Criteria delete_forever 1 Campaign History Customers who have …" at bounding box center [750, 425] width 725 height 493
click at [1054, 298] on icon "mode_edit" at bounding box center [1059, 297] width 10 height 10
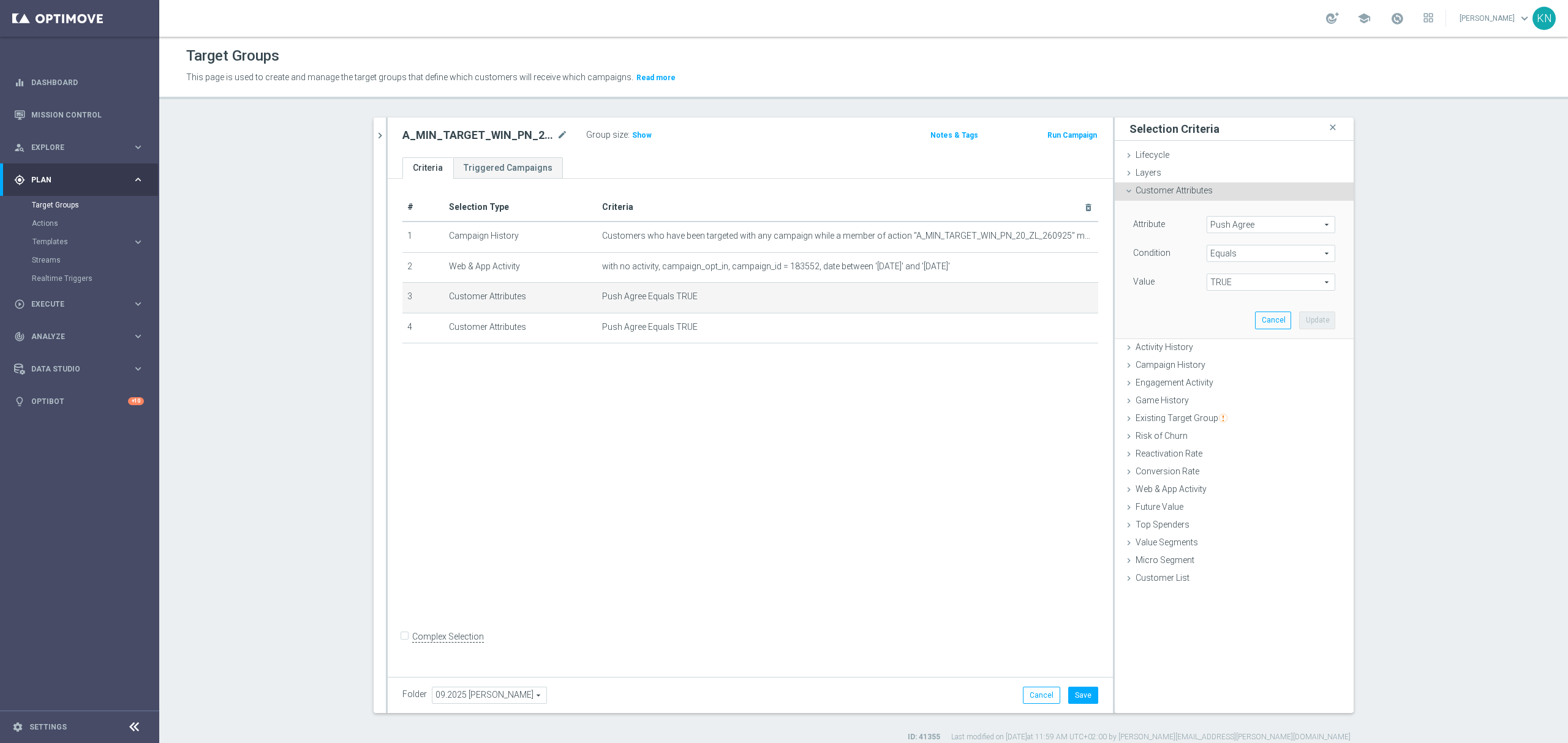
click at [993, 387] on div "# Selection Type Criteria delete_forever 1 Campaign History Customers who have …" at bounding box center [750, 425] width 725 height 493
click at [1056, 295] on icon "mode_edit" at bounding box center [1059, 297] width 10 height 10
click at [1231, 230] on span "Push Agree" at bounding box center [1270, 225] width 127 height 16
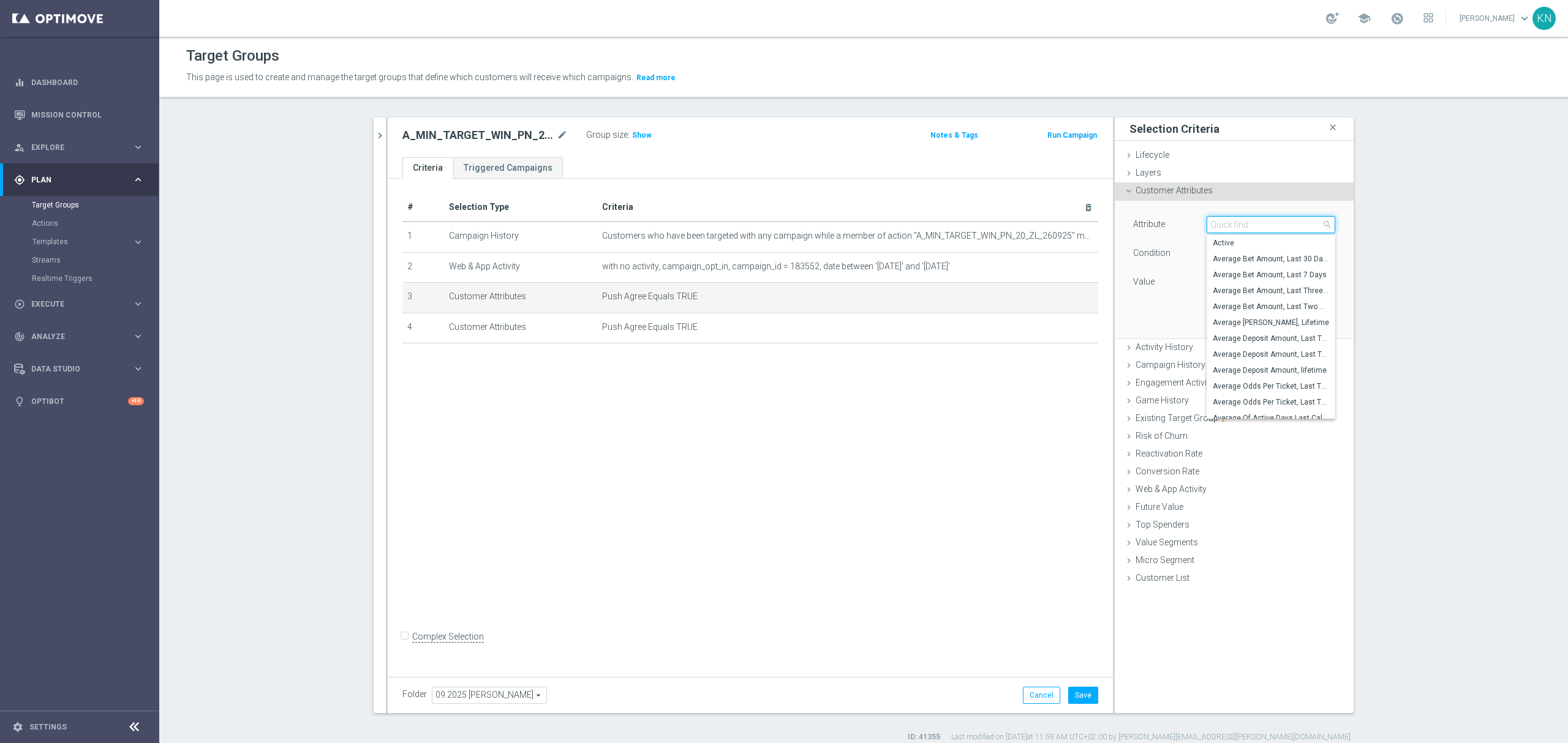
click at [1234, 228] on input "search" at bounding box center [1270, 225] width 129 height 18
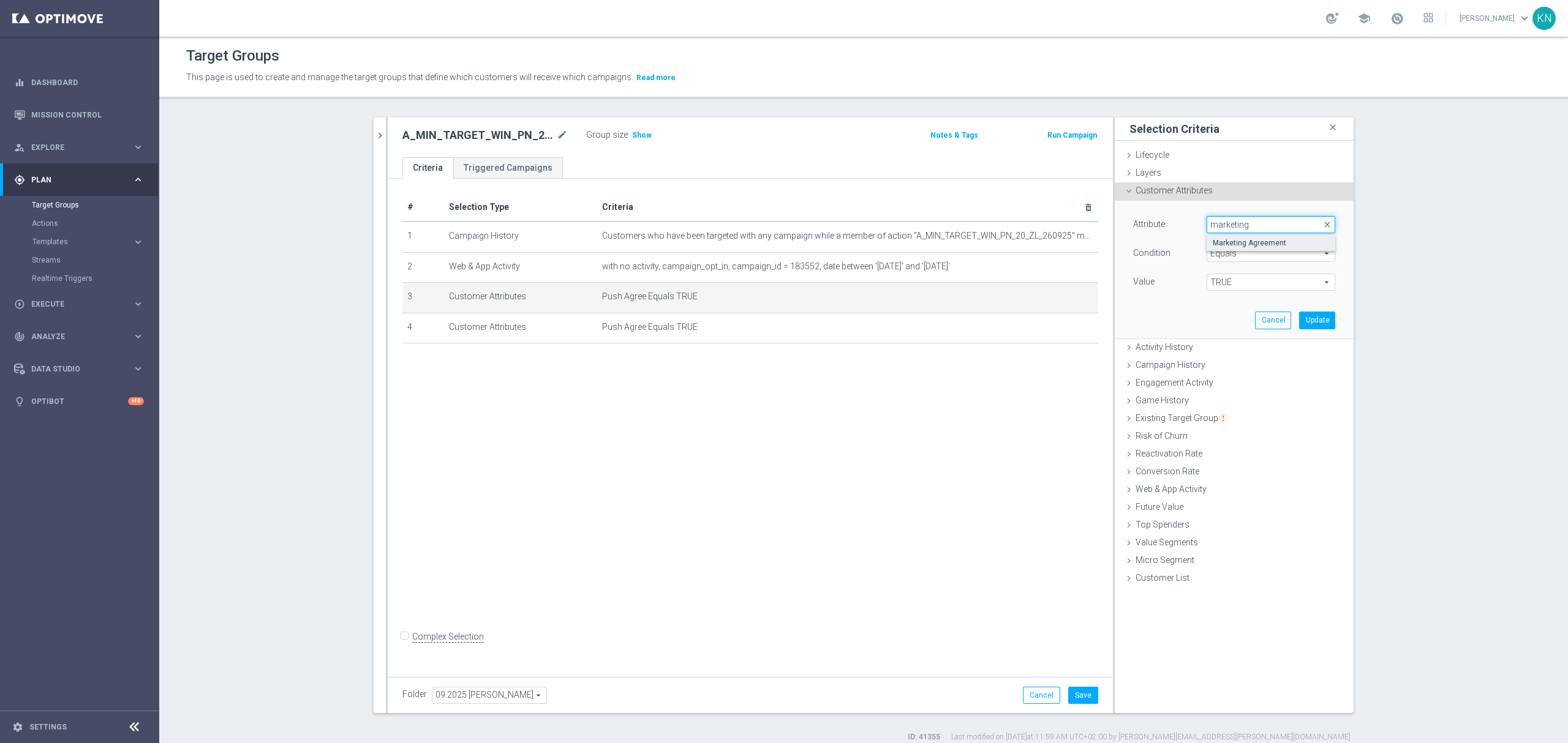
type input "marketing"
click at [1237, 238] on label "Marketing Agreement" at bounding box center [1270, 243] width 129 height 16
type input "Marketing Agreement"
click at [1228, 255] on span "Equals" at bounding box center [1270, 253] width 127 height 16
drag, startPoint x: 1174, startPoint y: 285, endPoint x: 1178, endPoint y: 289, distance: 5.7
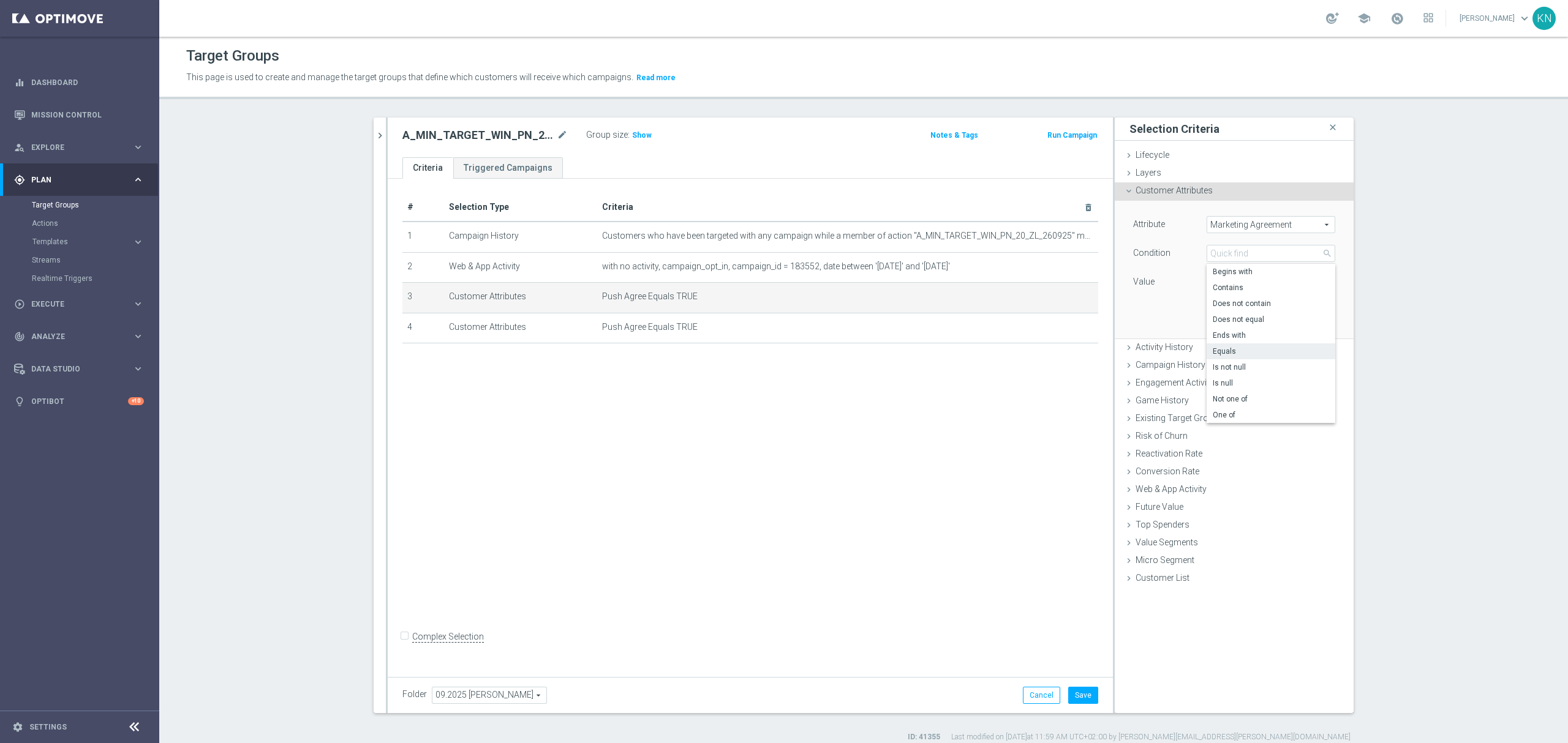
click at [1172, 286] on div "Value" at bounding box center [1161, 283] width 74 height 20
click at [1222, 282] on span "TRUE" at bounding box center [1270, 282] width 127 height 16
click at [1223, 330] on span "True" at bounding box center [1270, 332] width 117 height 10
type input "True"
drag, startPoint x: 1091, startPoint y: 316, endPoint x: 1230, endPoint y: 305, distance: 139.4
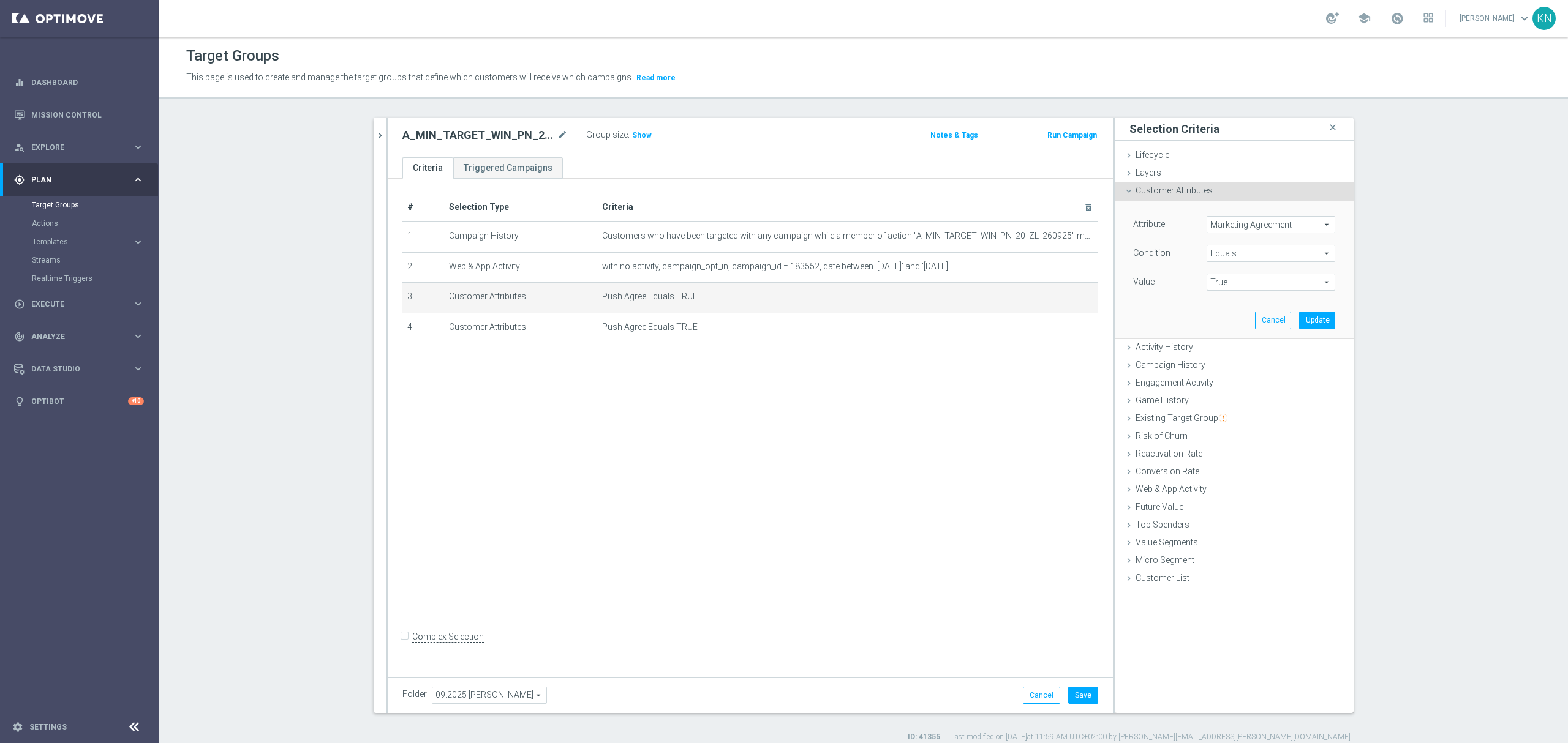
click at [1097, 316] on div "# Selection Type Criteria delete_forever 1 Campaign History Customers who have …" at bounding box center [750, 274] width 714 height 161
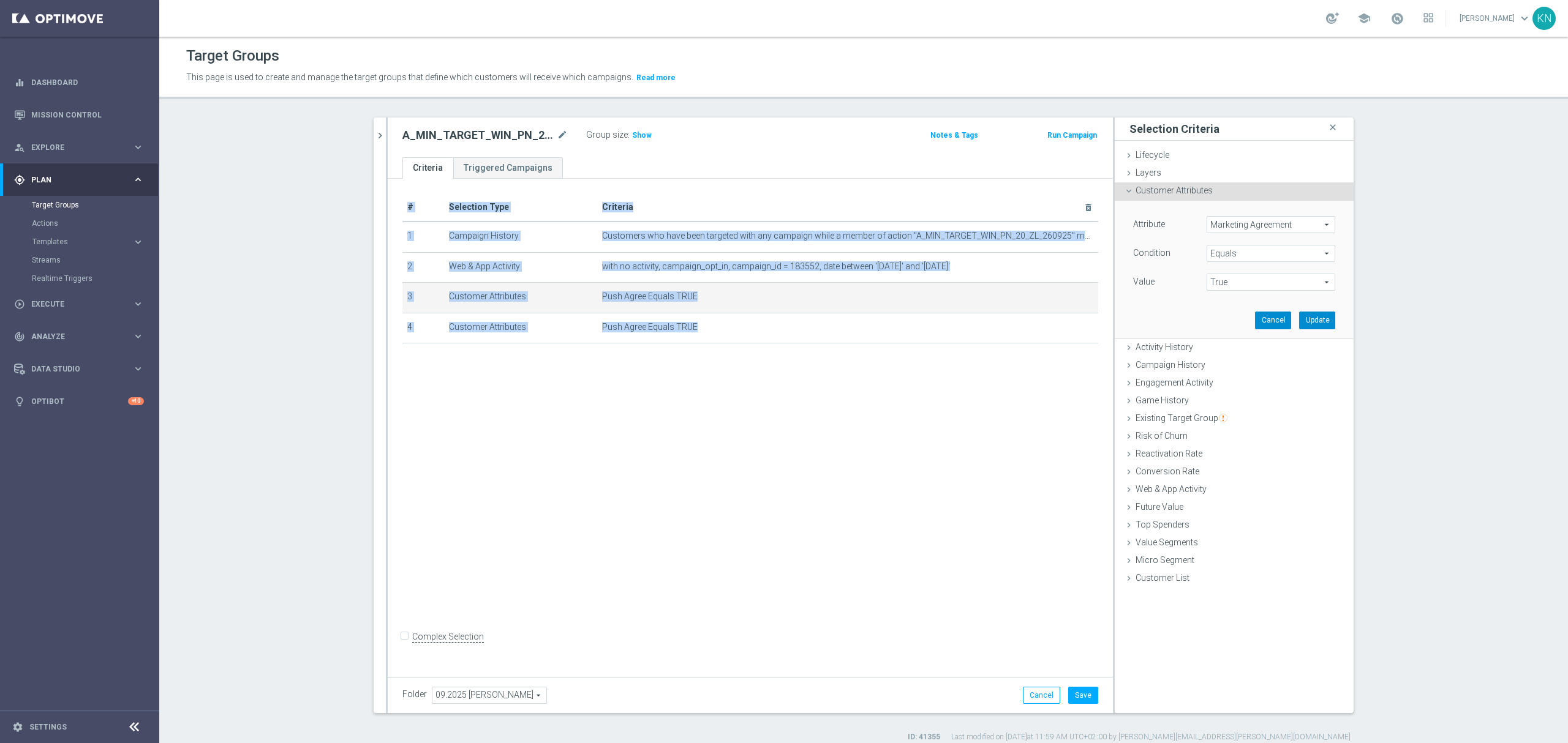
click at [1304, 318] on button "Update" at bounding box center [1317, 320] width 36 height 18
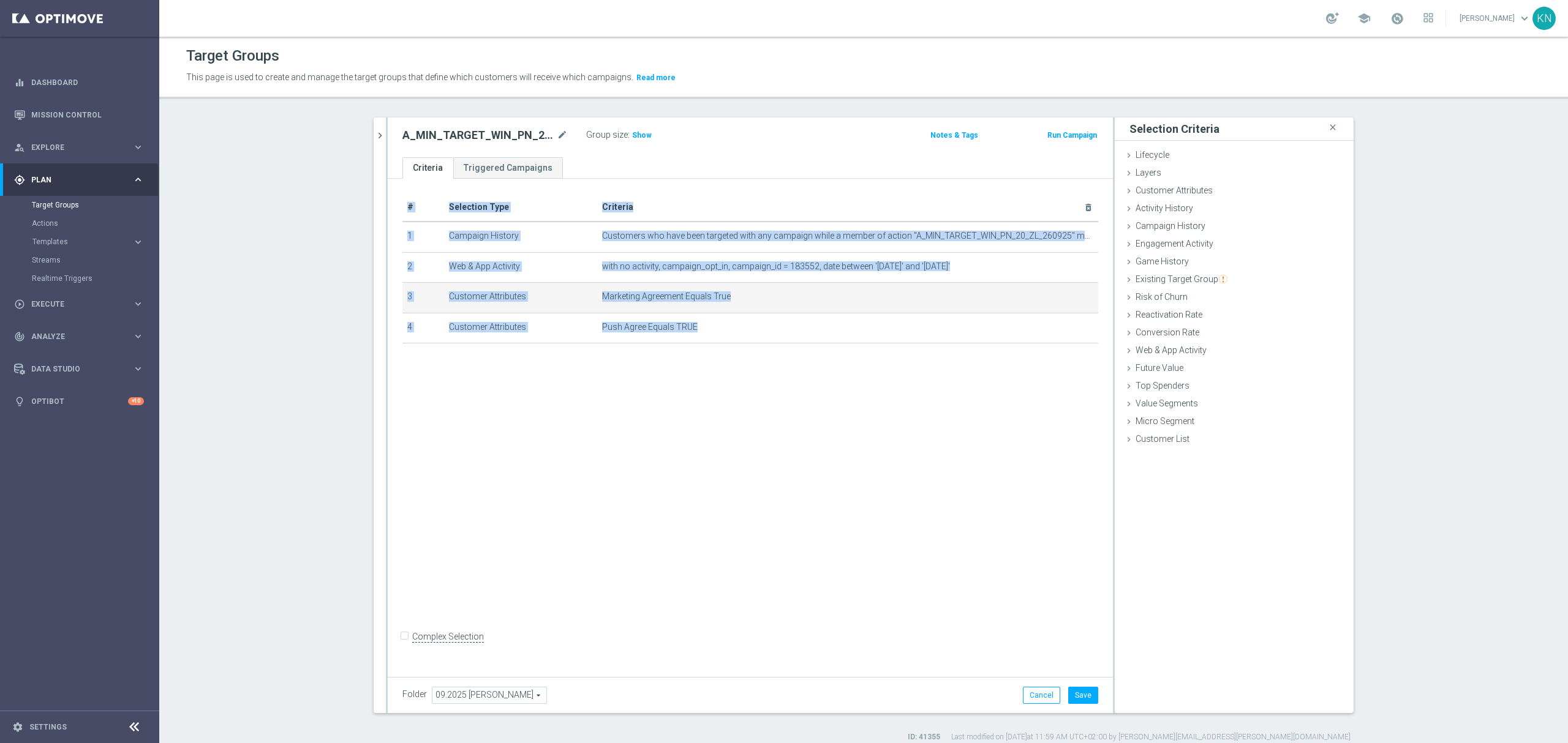
click at [861, 438] on div "# Selection Type Criteria delete_forever 1 Campaign History Customers who have …" at bounding box center [750, 425] width 725 height 493
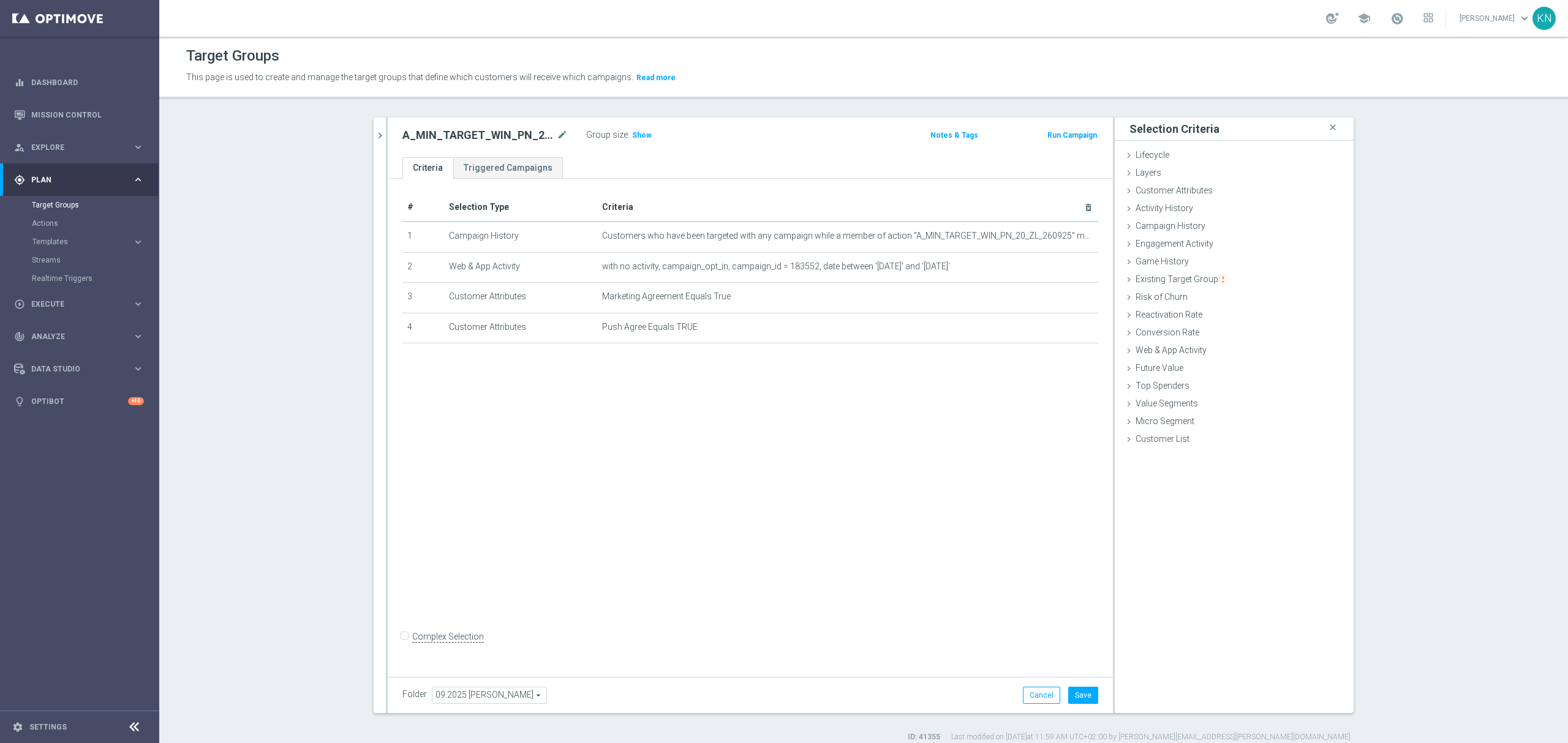
click at [1097, 696] on div "Folder 09.2025 Kamil N. 09.2025 Kamil N. arrow_drop_down search Cancel Save Sav…" at bounding box center [750, 694] width 725 height 36
click at [1088, 696] on button "Save" at bounding box center [1083, 695] width 30 height 18
drag, startPoint x: 703, startPoint y: 499, endPoint x: 642, endPoint y: 414, distance: 104.6
click at [703, 499] on div "# Selection Type Criteria delete_forever 1 Campaign History Customers who have …" at bounding box center [750, 425] width 725 height 493
click at [375, 136] on icon "chevron_right" at bounding box center [379, 135] width 11 height 11
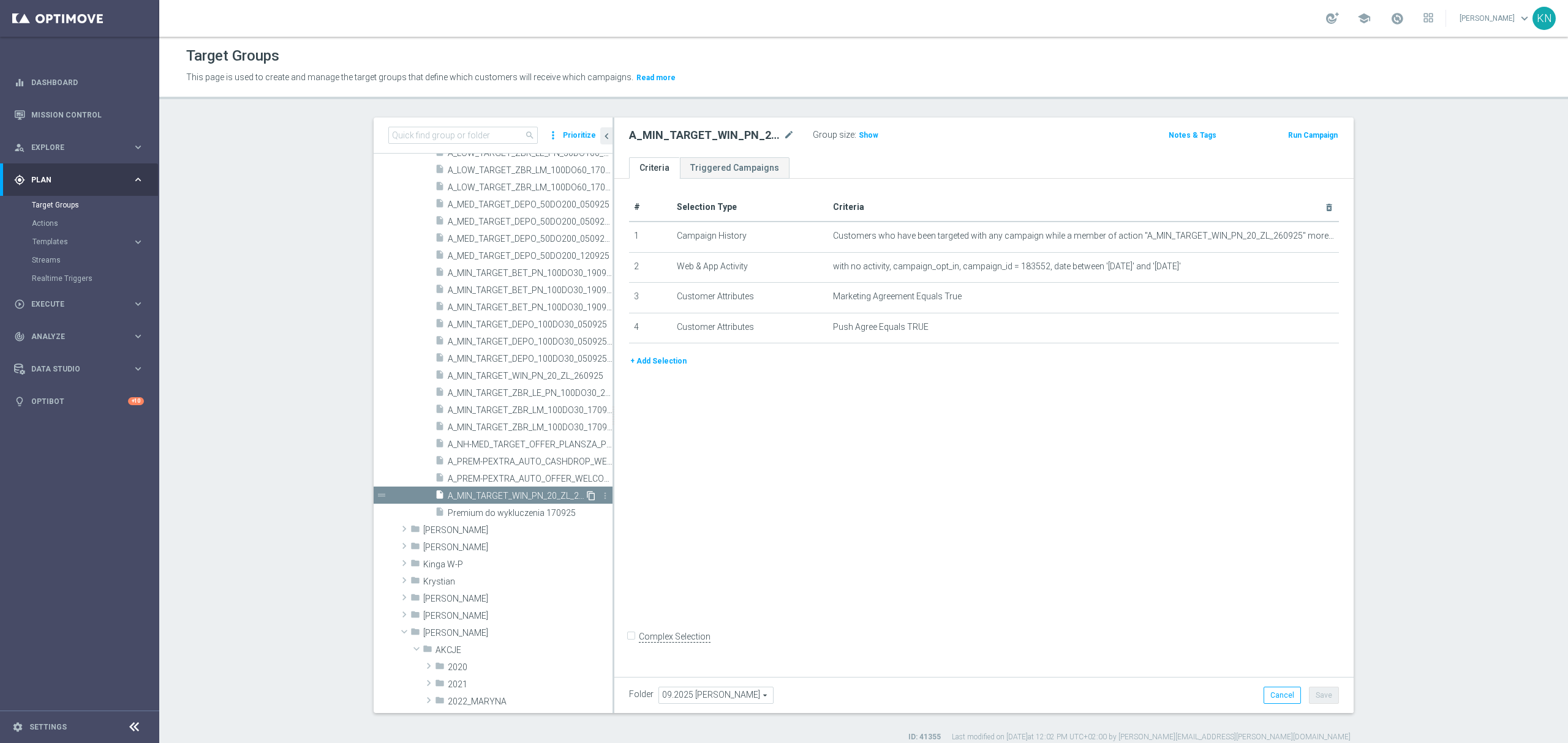
click at [586, 496] on icon "content_copy" at bounding box center [591, 496] width 10 height 10
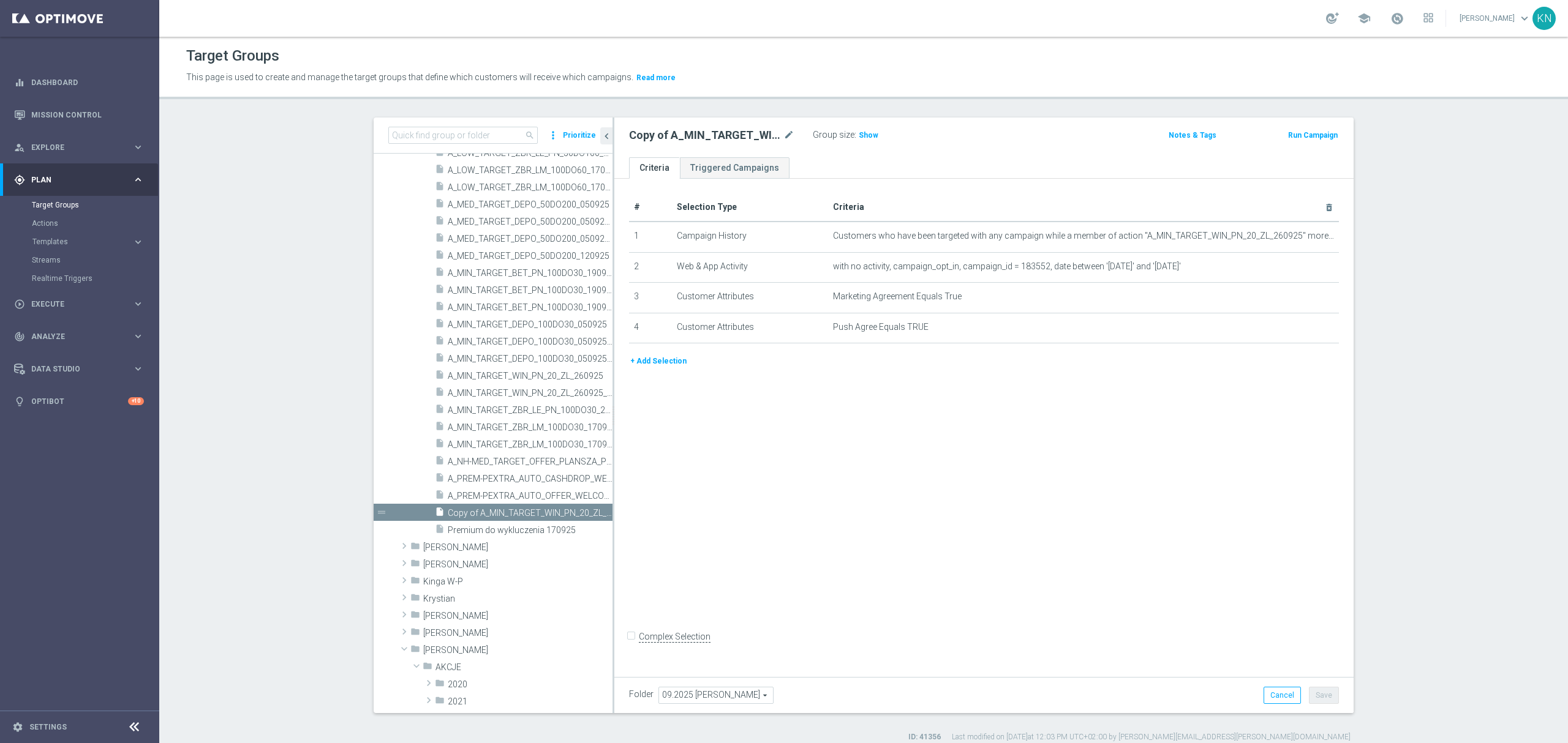
scroll to position [6294, 0]
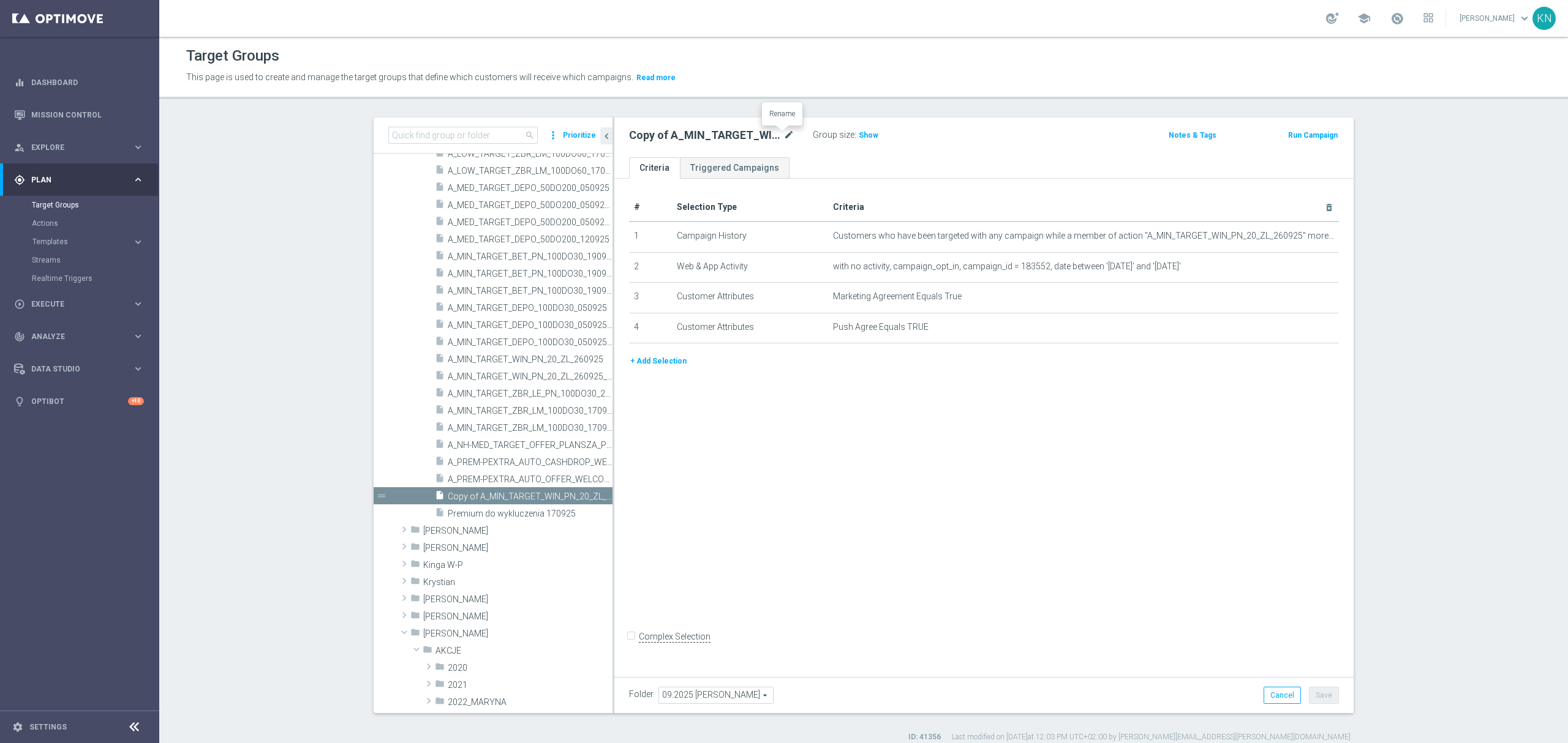
click at [784, 139] on icon "mode_edit" at bounding box center [789, 135] width 11 height 14
type input "A_LOW_TARGET_WIN_PN_50_ZL_260925_INAPP"
drag, startPoint x: 841, startPoint y: 466, endPoint x: 831, endPoint y: 467, distance: 10.0
click at [841, 466] on div "# Selection Type Criteria delete_forever 1 Campaign History Customers who have …" at bounding box center [984, 425] width 739 height 493
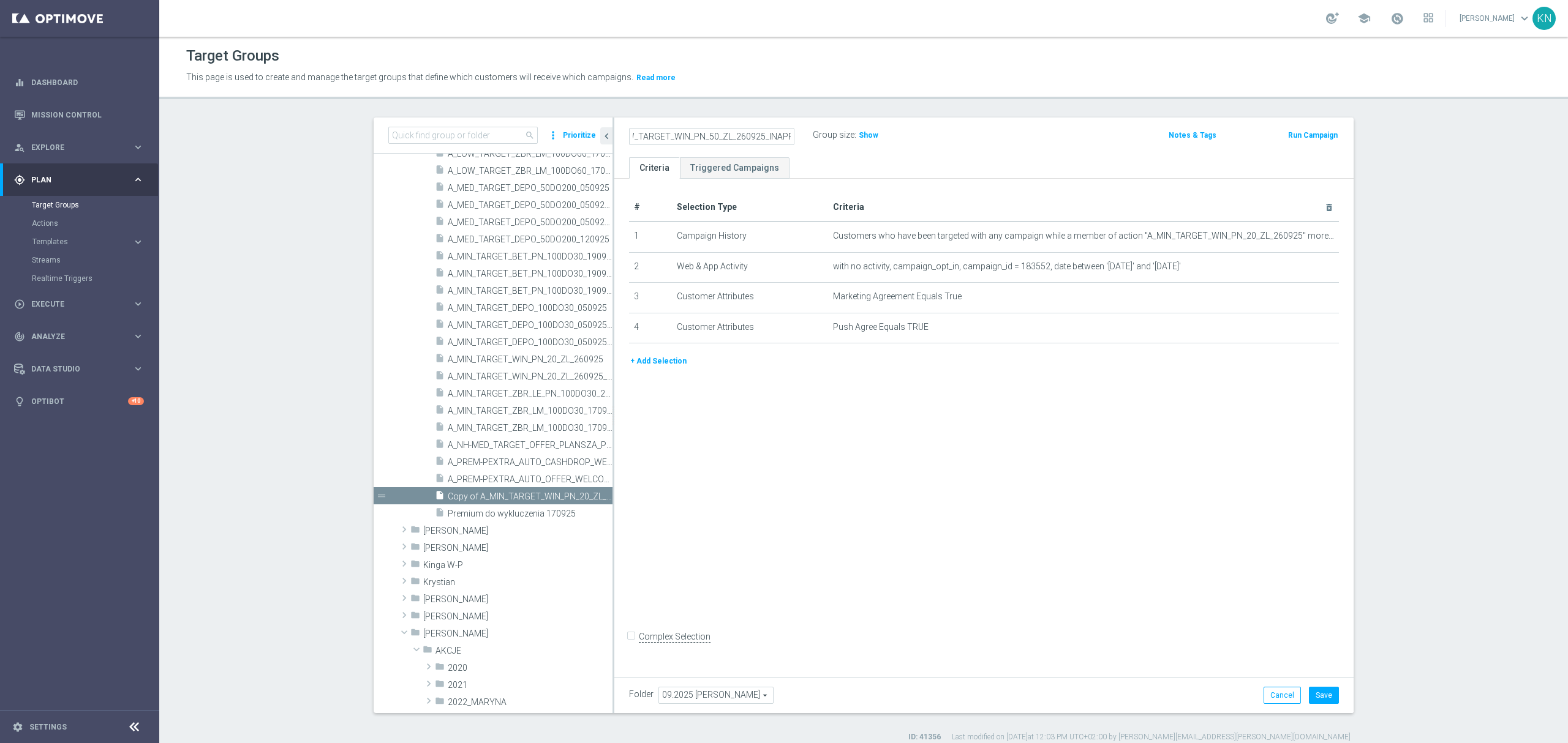
scroll to position [0, 0]
click at [0, 0] on icon "mode_edit" at bounding box center [0, 0] width 0 height 0
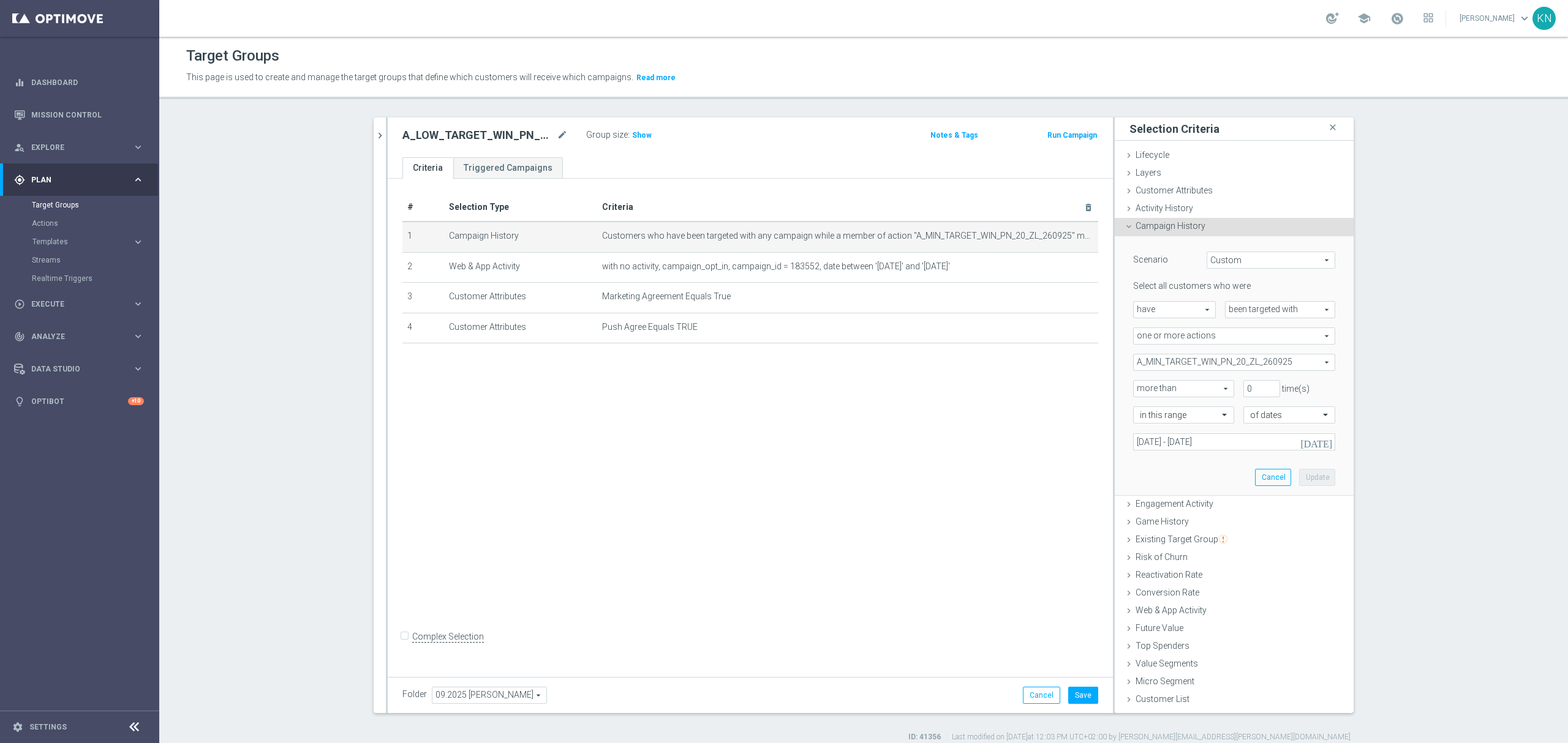
click at [1244, 360] on span "A_MIN_TARGET_WIN_PN_20_ZL_260925" at bounding box center [1234, 362] width 201 height 16
click at [1138, 388] on input "Show Selected" at bounding box center [1142, 389] width 8 height 8
checkbox input "true"
click at [1150, 424] on label "A_MIN_TARGET_WIN_PN_20_ZL_260925" at bounding box center [1242, 424] width 185 height 16
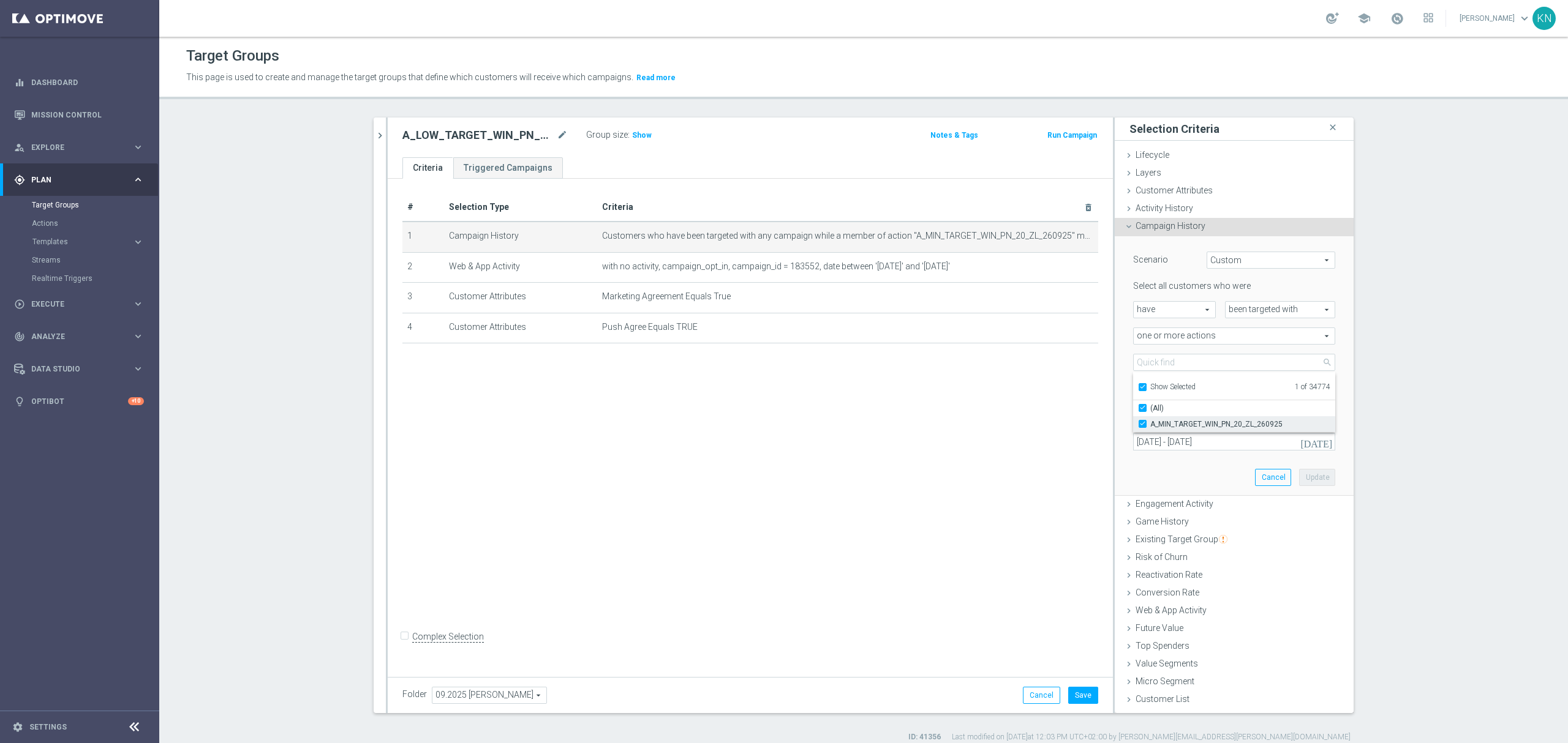
click at [1142, 424] on input "A_MIN_TARGET_WIN_PN_20_ZL_260925" at bounding box center [1146, 424] width 8 height 8
checkbox input "false"
type input "Select Action"
checkbox input "false"
click at [1170, 364] on input "search" at bounding box center [1234, 362] width 202 height 18
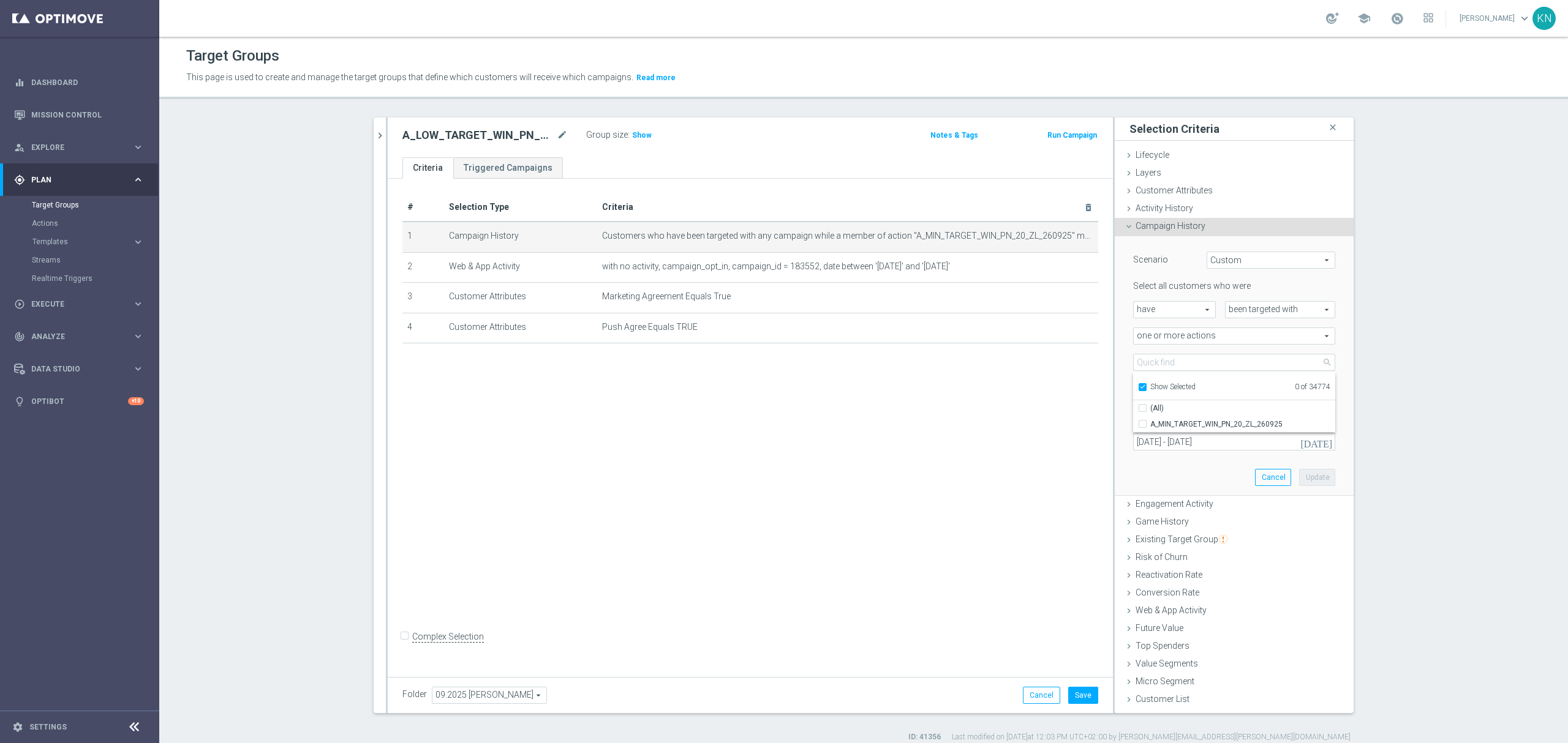
click at [1138, 386] on input "Show Selected" at bounding box center [1142, 389] width 8 height 8
checkbox input "false"
click at [1154, 360] on input "search" at bounding box center [1234, 362] width 202 height 18
paste input "A_LOW_TARGET_WIN_PN_50_ZL_260925"
type input "A_LOW_TARGET_WIN_PN_50_ZL_260925"
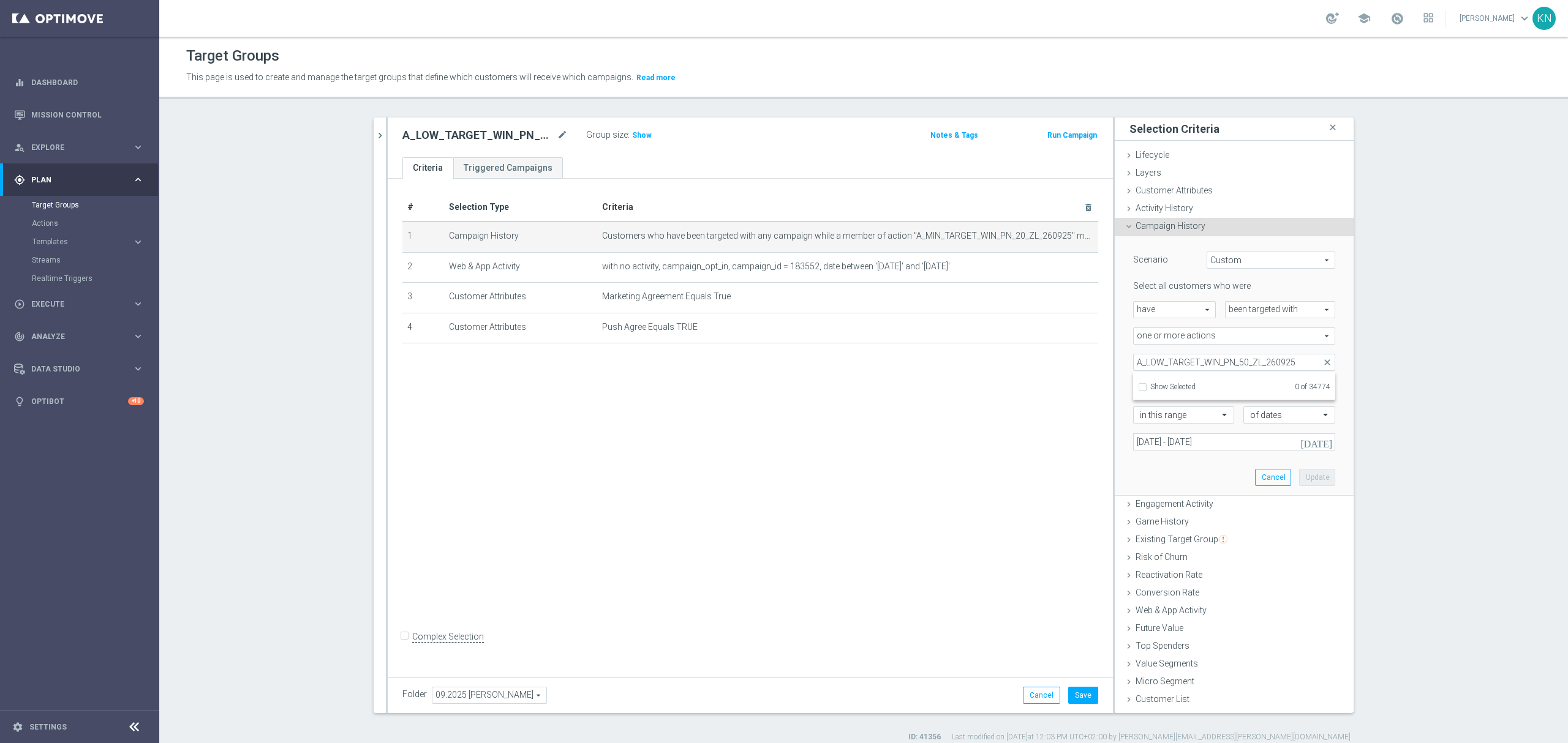
click at [1005, 453] on div "# Selection Type Criteria delete_forever 1 Campaign History Customers who have …" at bounding box center [750, 425] width 725 height 493
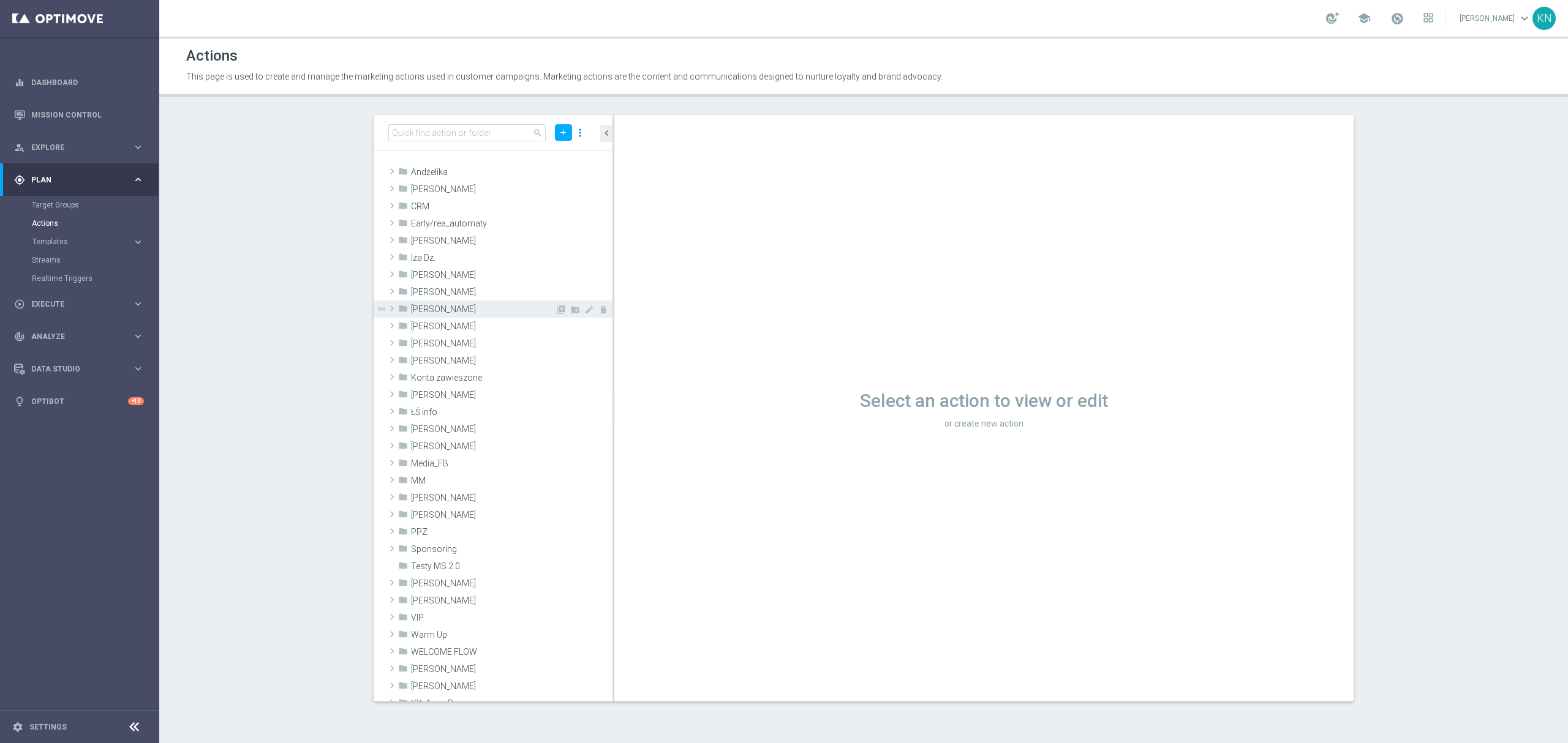
click at [439, 310] on span "[PERSON_NAME]" at bounding box center [483, 310] width 144 height 11
click at [449, 362] on span "09.2025" at bounding box center [489, 361] width 132 height 11
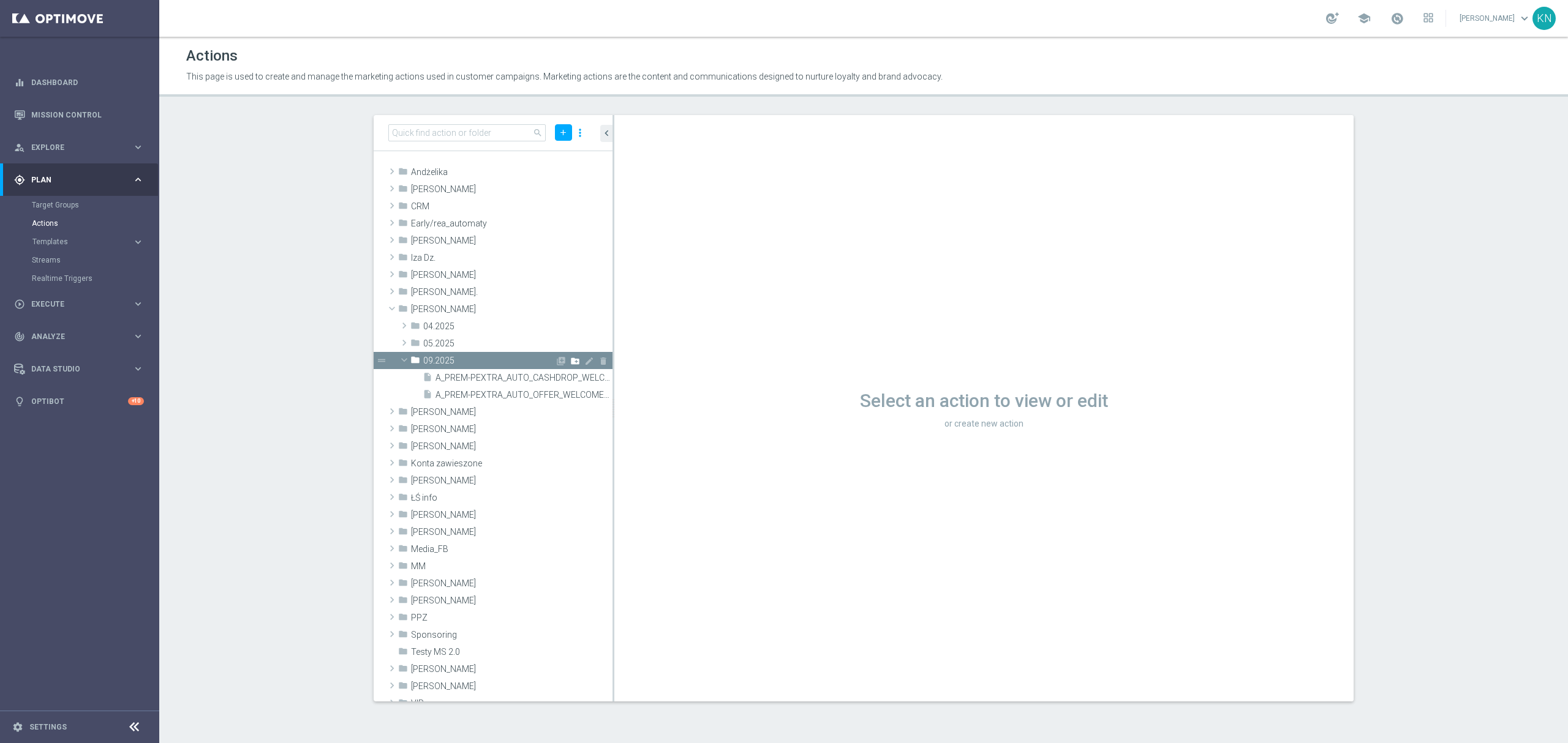
drag, startPoint x: 549, startPoint y: 360, endPoint x: 564, endPoint y: 364, distance: 15.5
click at [556, 360] on icon "library_add" at bounding box center [560, 361] width 10 height 10
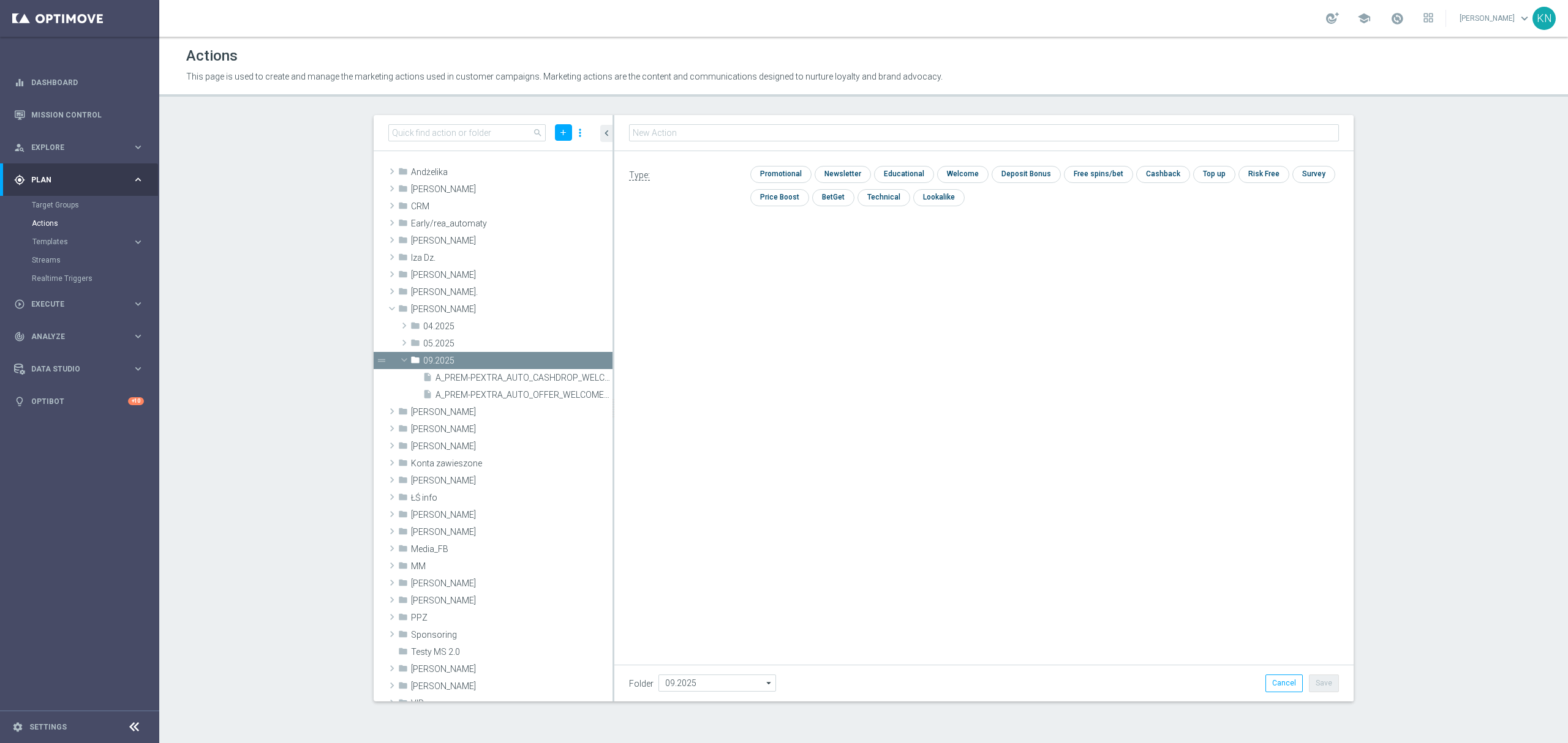
click at [769, 133] on input "text" at bounding box center [984, 132] width 710 height 18
type input "A_LOW_TARGET_WIN_PN_50_ZL_260925"
click at [787, 175] on input "checkbox" at bounding box center [779, 174] width 58 height 17
checkbox input "true"
click at [941, 376] on div "Type: check Promotional check Newsletter check Educational check Welcome check …" at bounding box center [984, 289] width 739 height 276
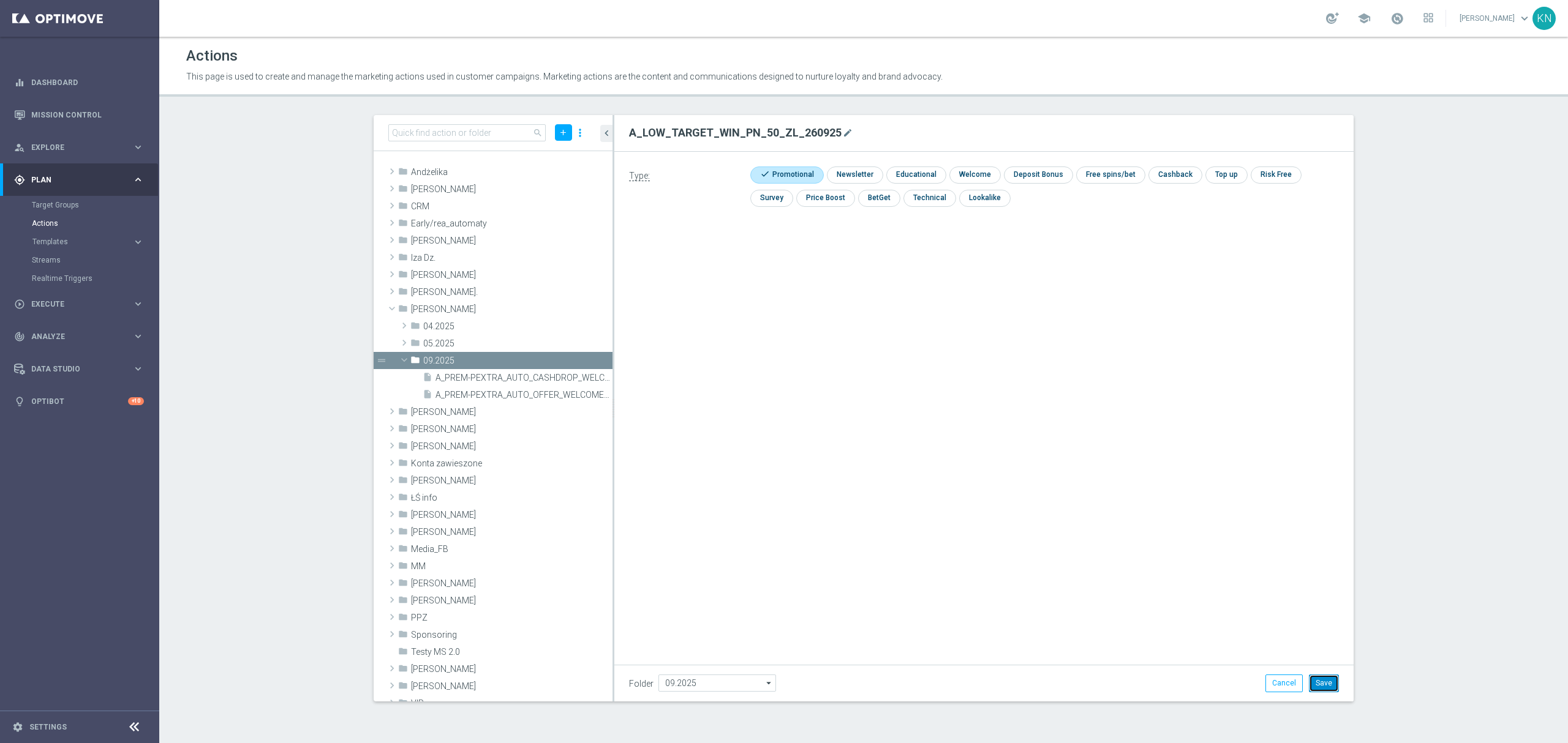
click at [1328, 690] on button "Save" at bounding box center [1324, 683] width 30 height 18
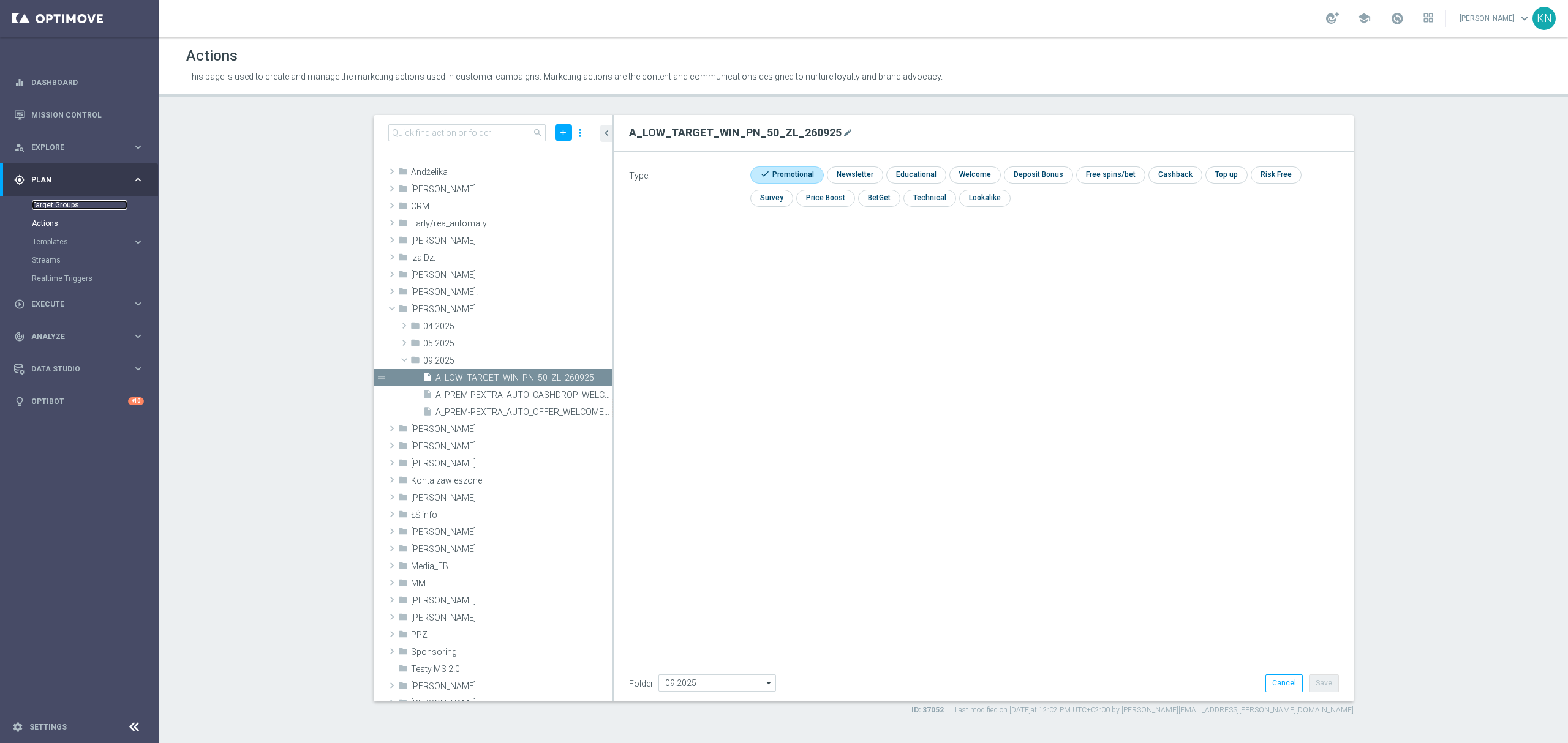
click at [59, 206] on link "Target Groups" at bounding box center [79, 205] width 95 height 10
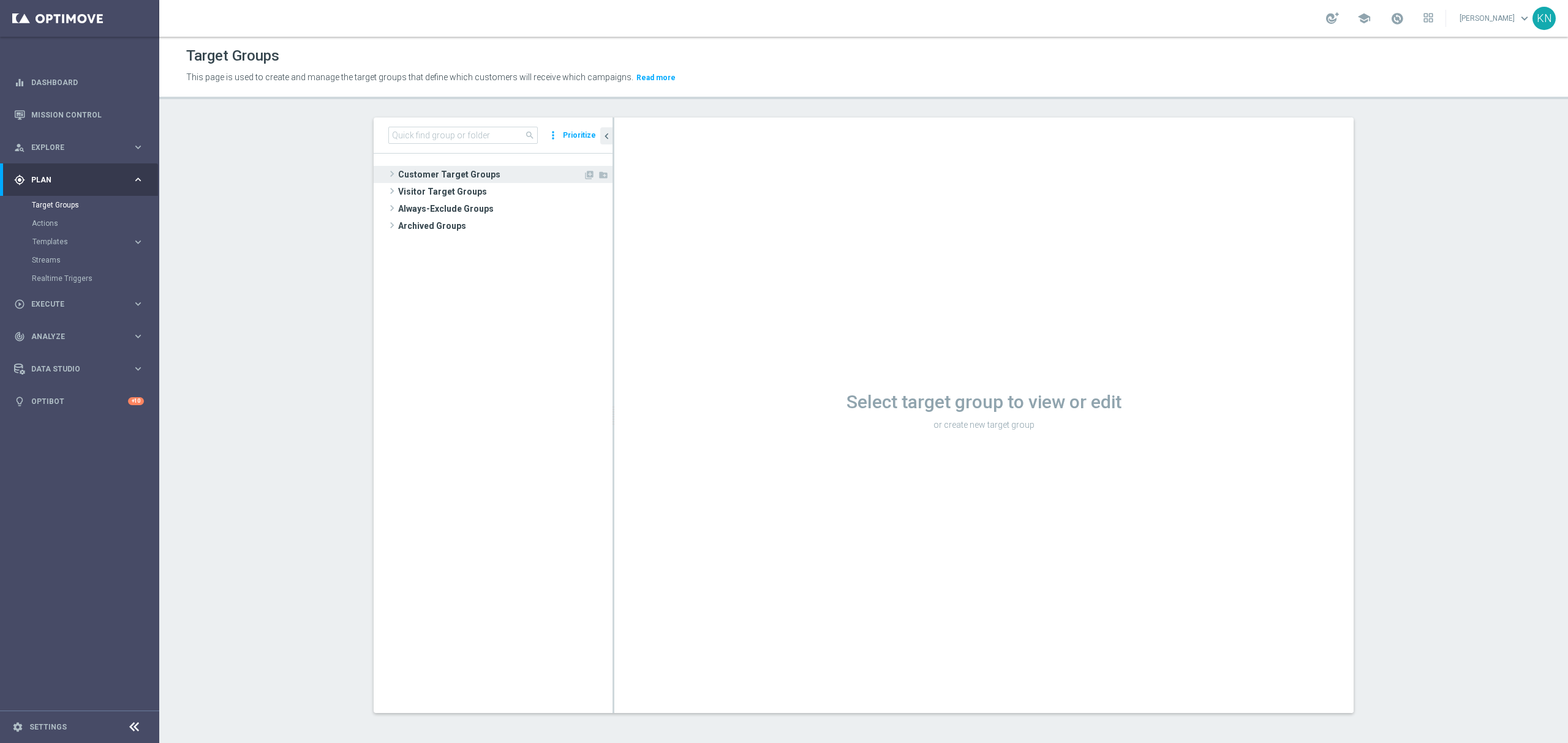
click at [468, 175] on span "Customer Target Groups" at bounding box center [490, 174] width 185 height 18
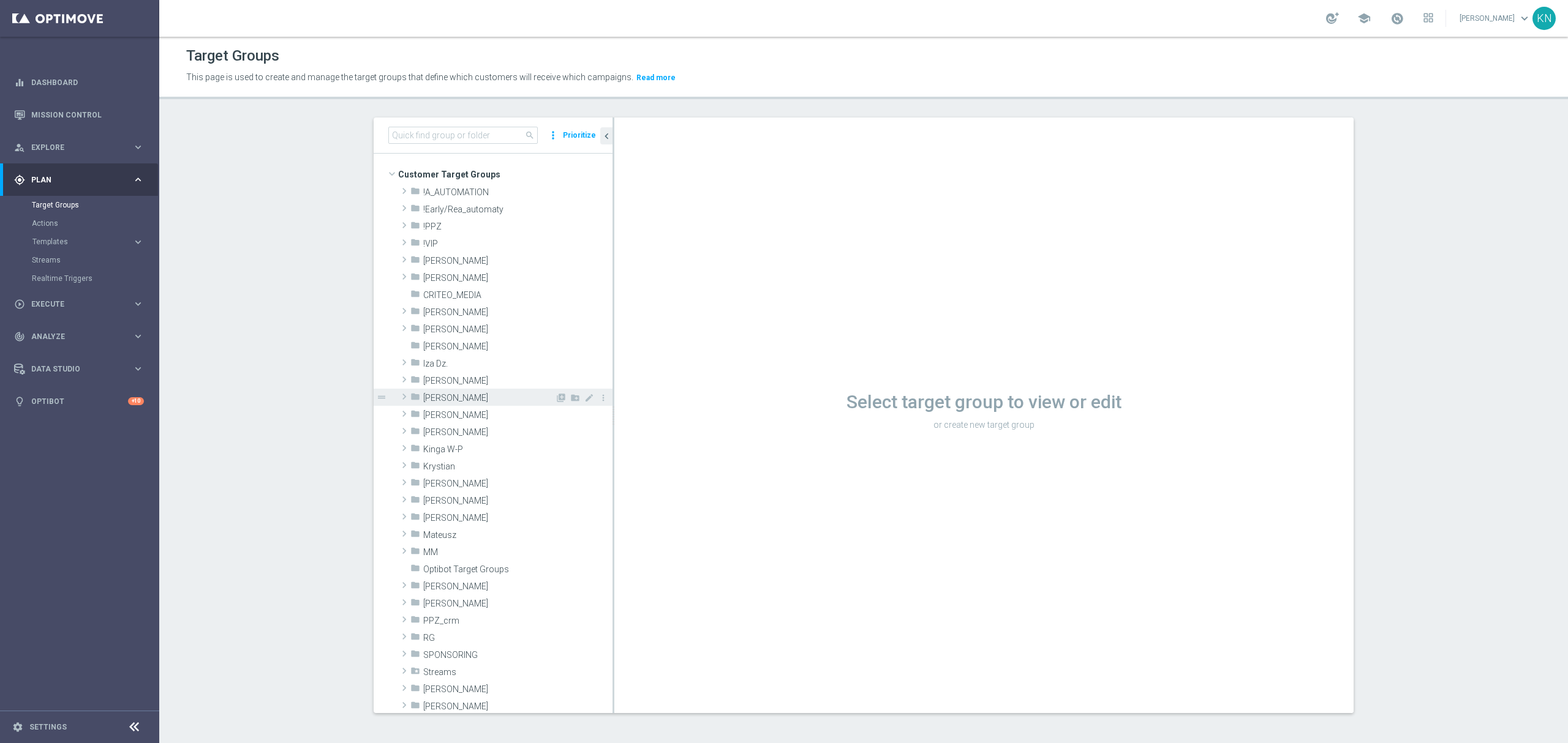
click at [436, 394] on span "[PERSON_NAME]" at bounding box center [489, 398] width 132 height 11
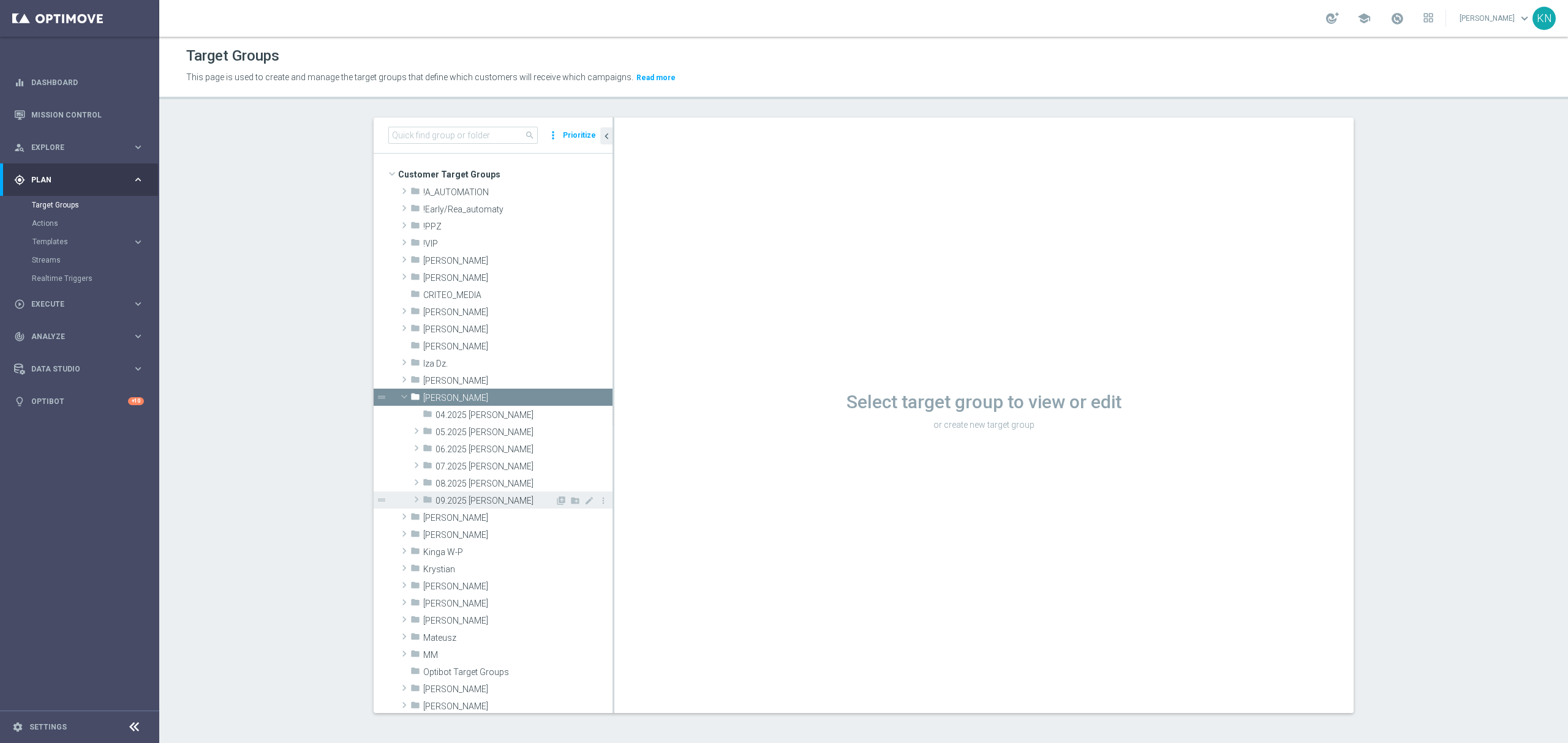
drag, startPoint x: 465, startPoint y: 499, endPoint x: 478, endPoint y: 500, distance: 13.0
click at [466, 499] on span "09.2025 Kamil N." at bounding box center [495, 501] width 120 height 11
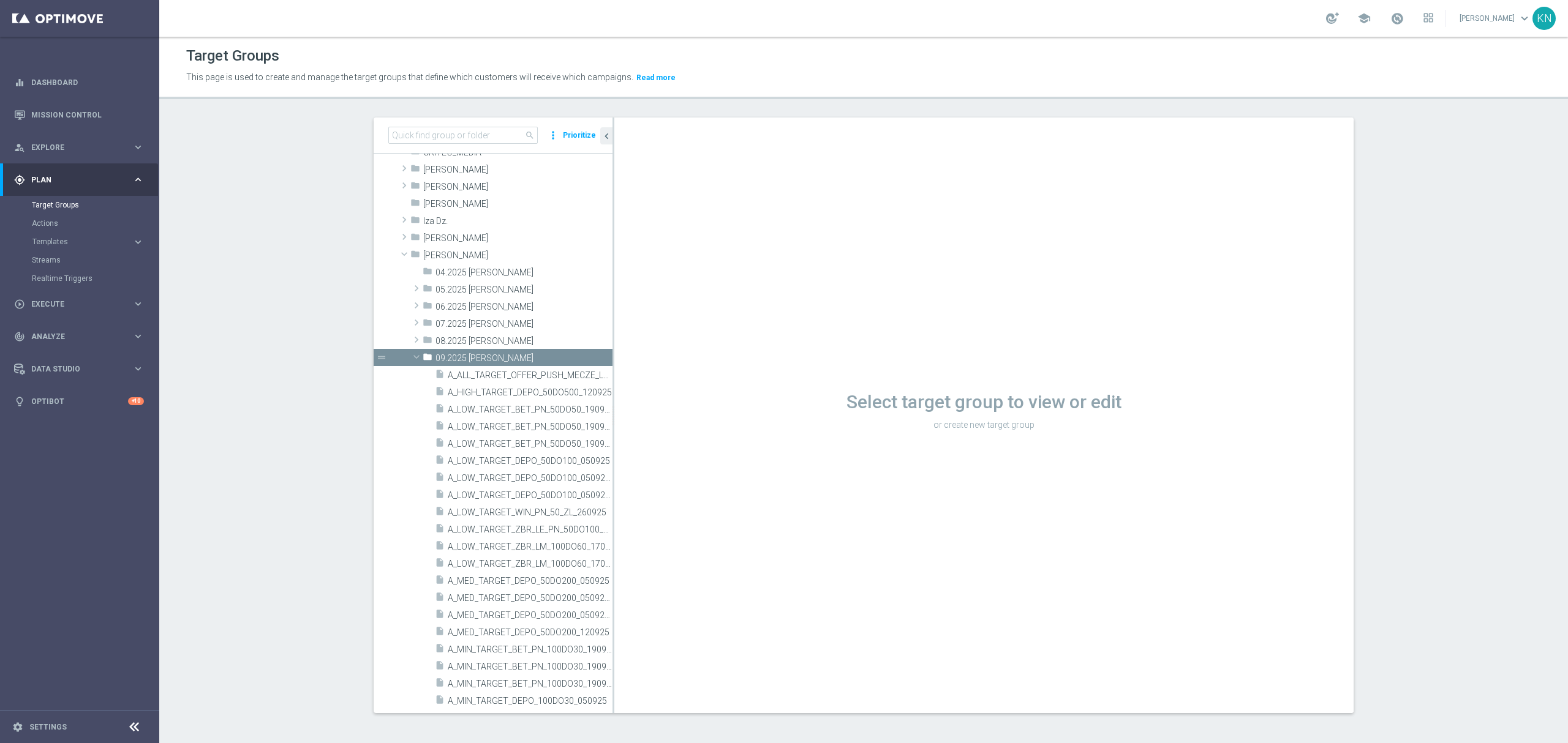
scroll to position [408, 0]
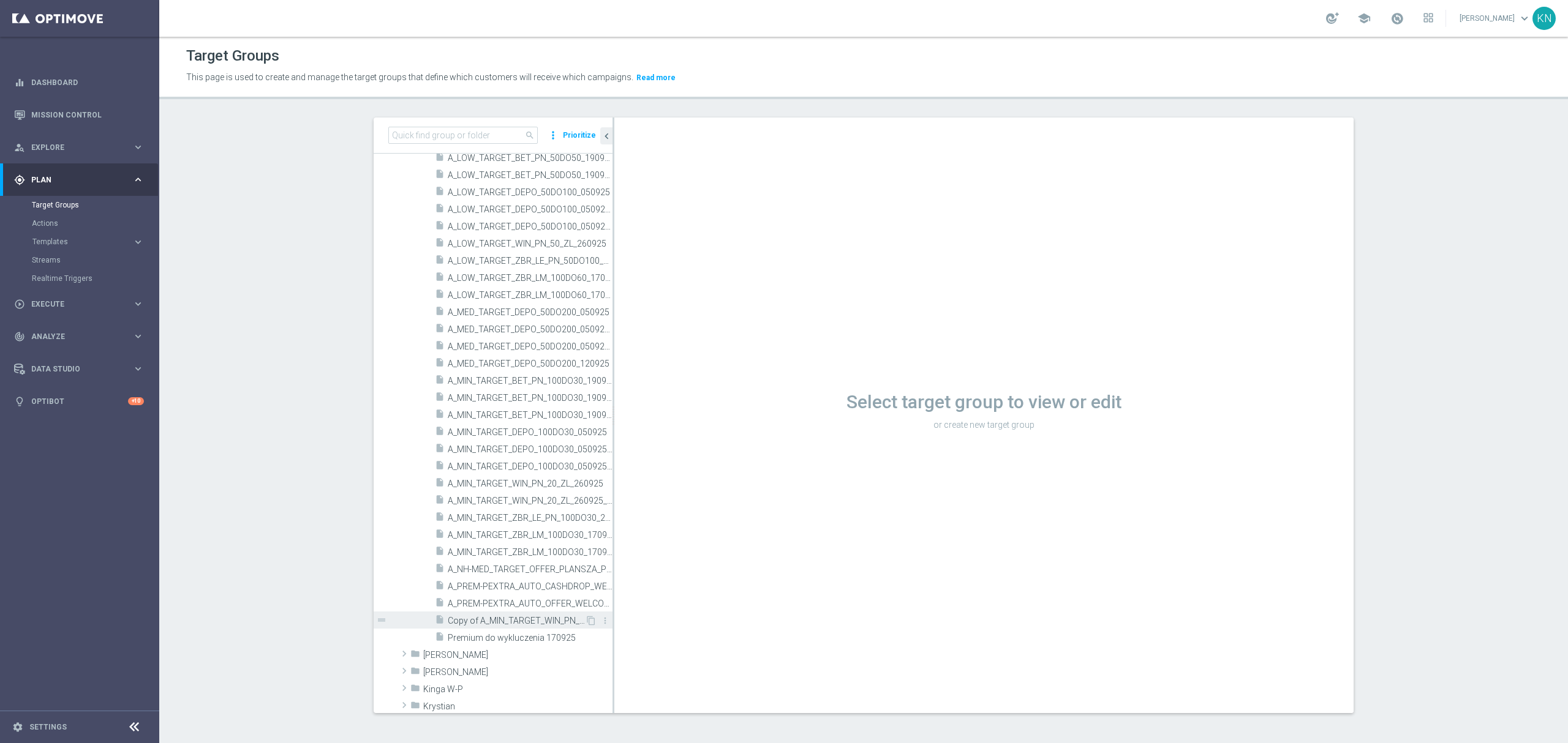
click at [500, 620] on span "Copy of A_MIN_TARGET_WIN_PN_20_ZL_260925_INAPP" at bounding box center [516, 621] width 137 height 11
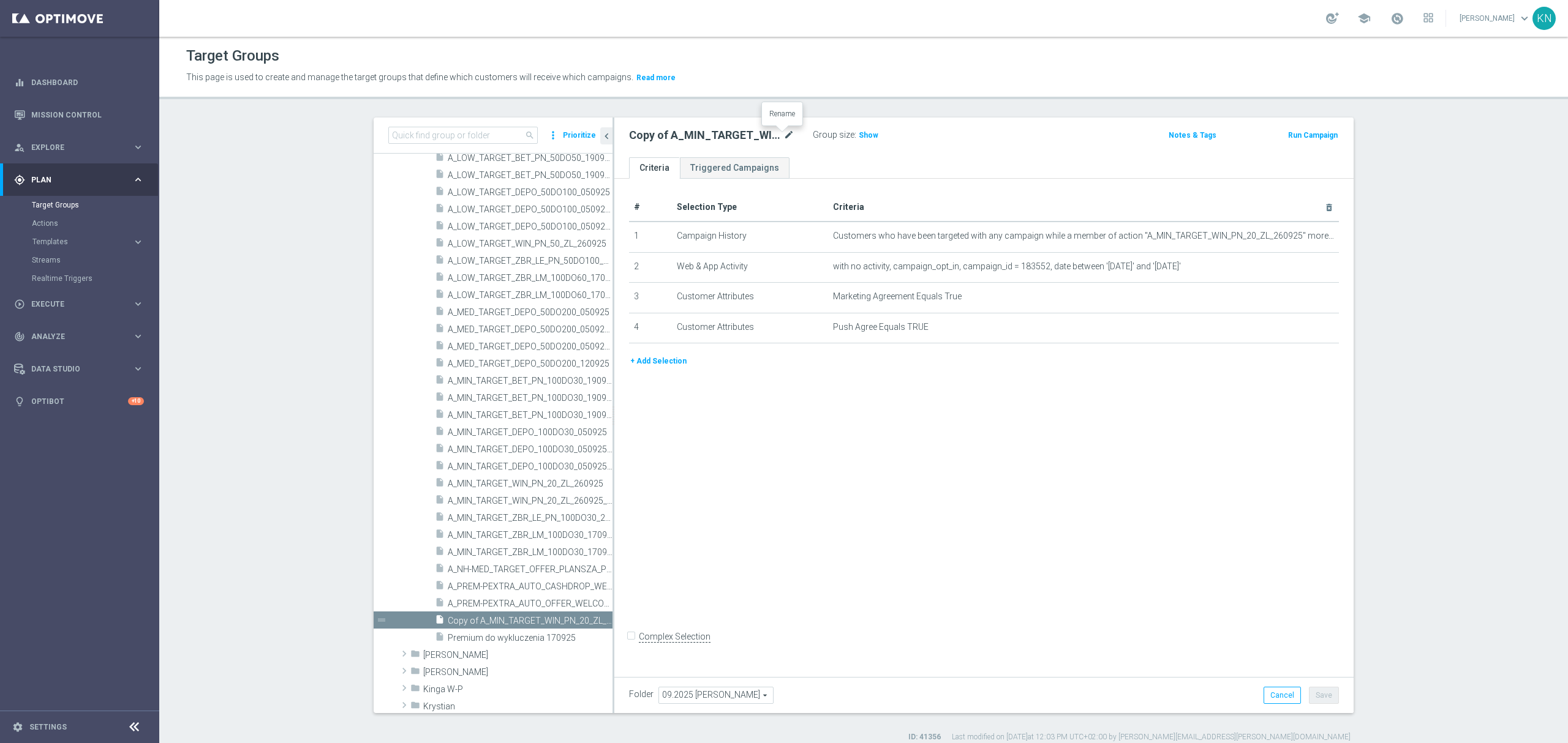
click at [784, 133] on icon "mode_edit" at bounding box center [789, 135] width 11 height 14
type input "A_LOW_TARGET_WIN_PN_50_ZL_260925"
click at [695, 139] on input "A_LOW_TARGET_WIN_PN_50_ZL_260925" at bounding box center [711, 136] width 165 height 18
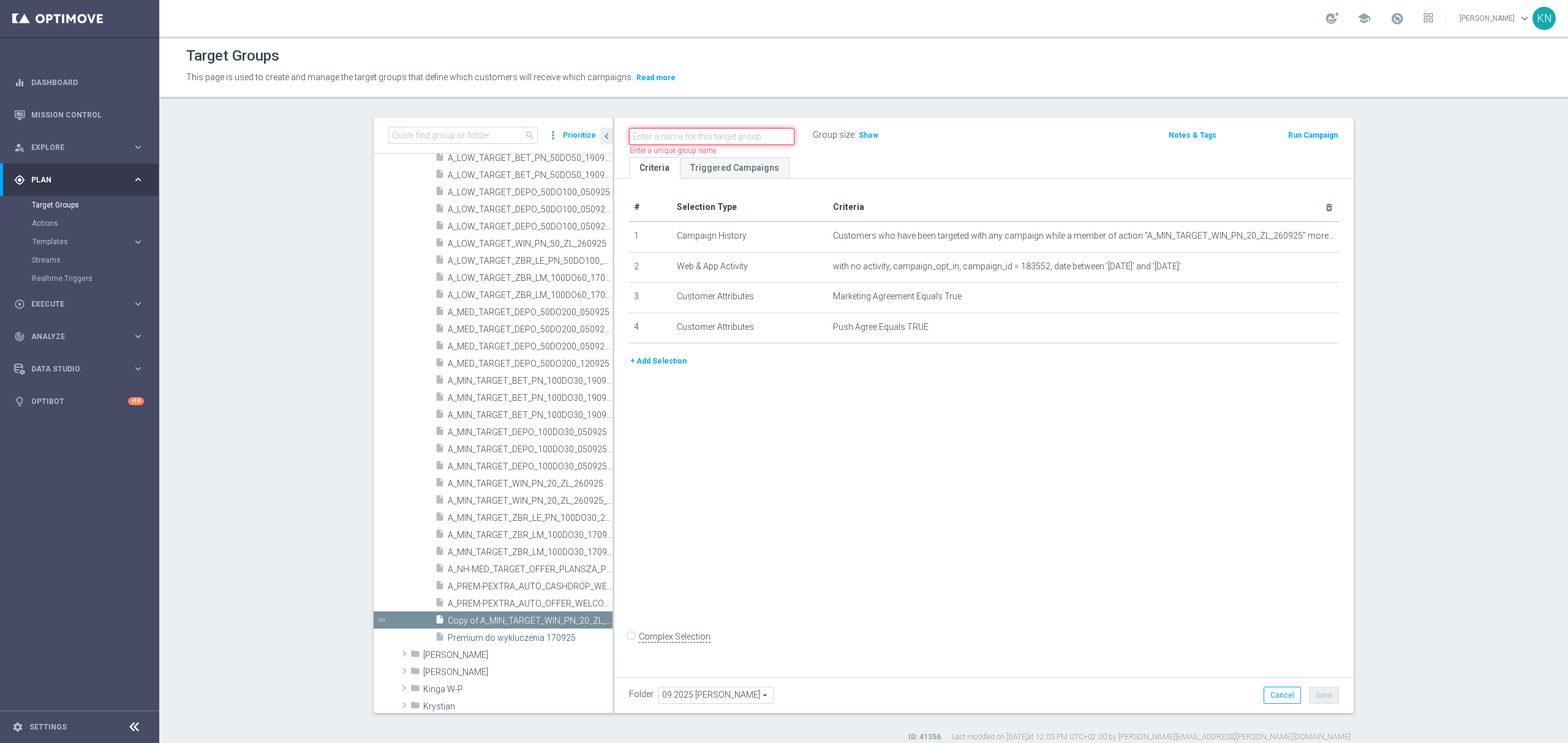
paste input "A_LOW_TARGET_WIN_PN_50_ZL_260925_INAPP"
type input "A_LOW_TARGET_WIN_PN_50_ZL_260925_INAPP"
click at [873, 414] on div "# Selection Type Criteria delete_forever 1 Campaign History Customers who have …" at bounding box center [984, 425] width 739 height 493
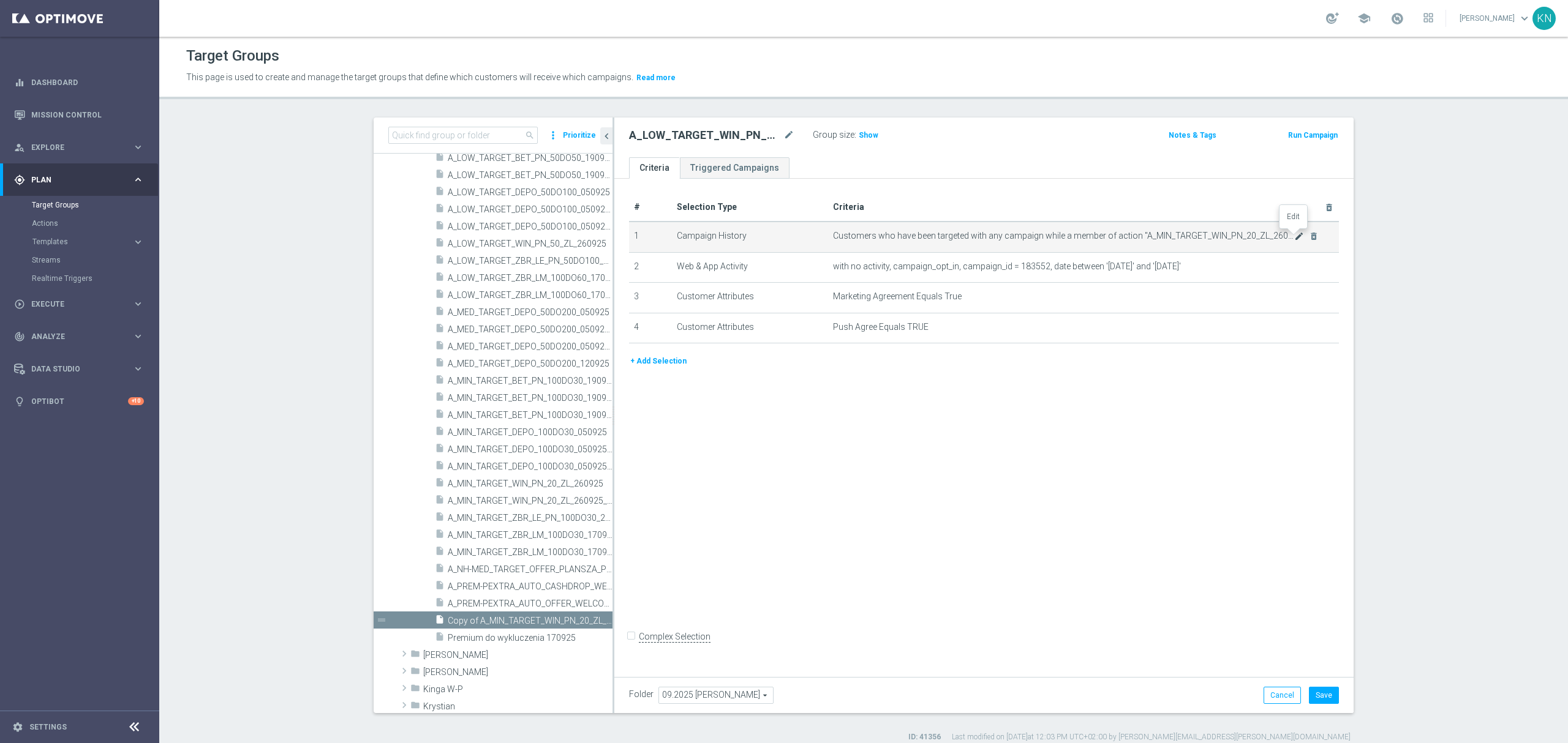
click at [1294, 235] on icon "mode_edit" at bounding box center [1298, 236] width 10 height 10
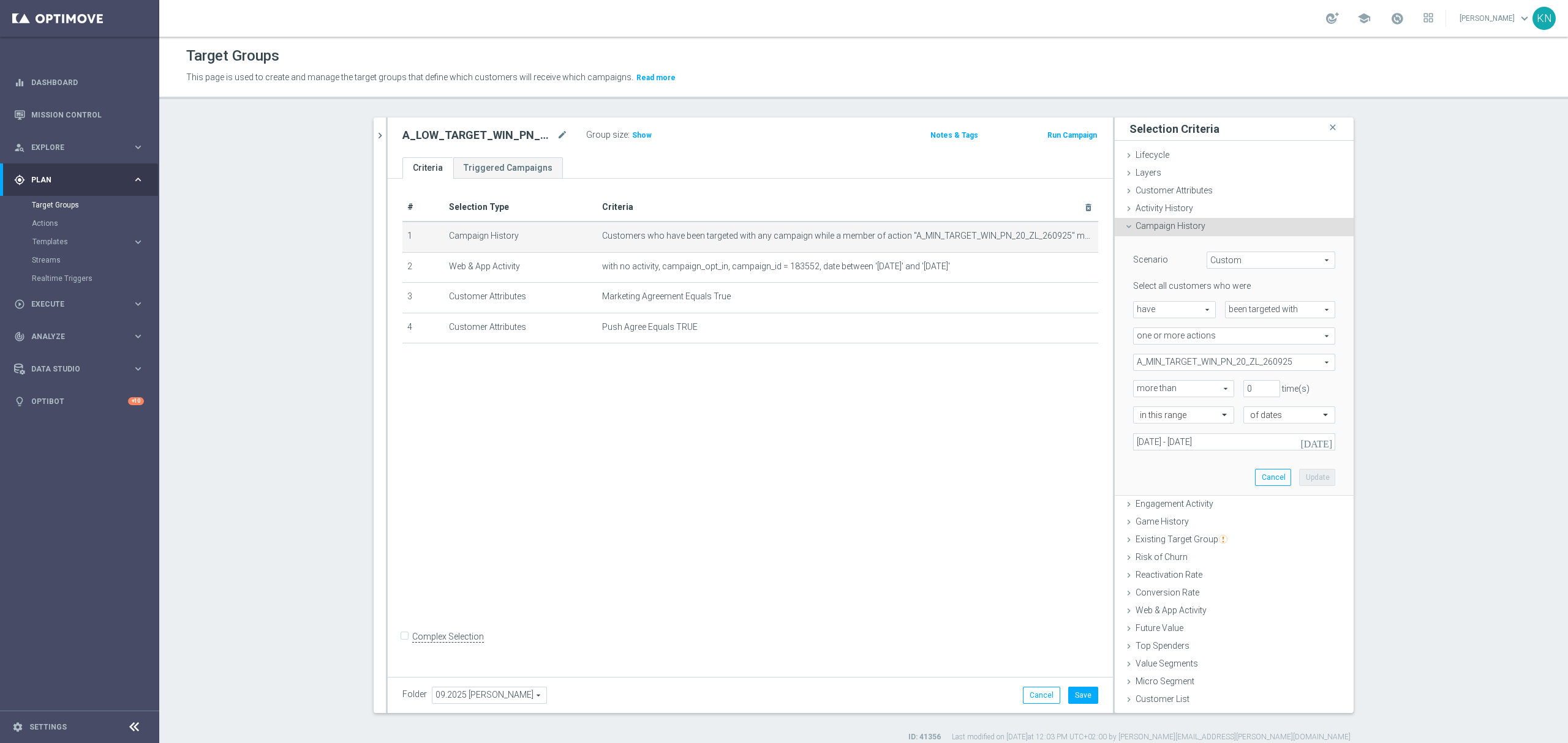
drag, startPoint x: 1266, startPoint y: 365, endPoint x: 1253, endPoint y: 370, distance: 13.9
click at [1265, 365] on span "A_MIN_TARGET_WIN_PN_20_ZL_260925" at bounding box center [1234, 362] width 201 height 16
click at [1138, 389] on input "Show Selected" at bounding box center [1142, 389] width 8 height 8
checkbox input "true"
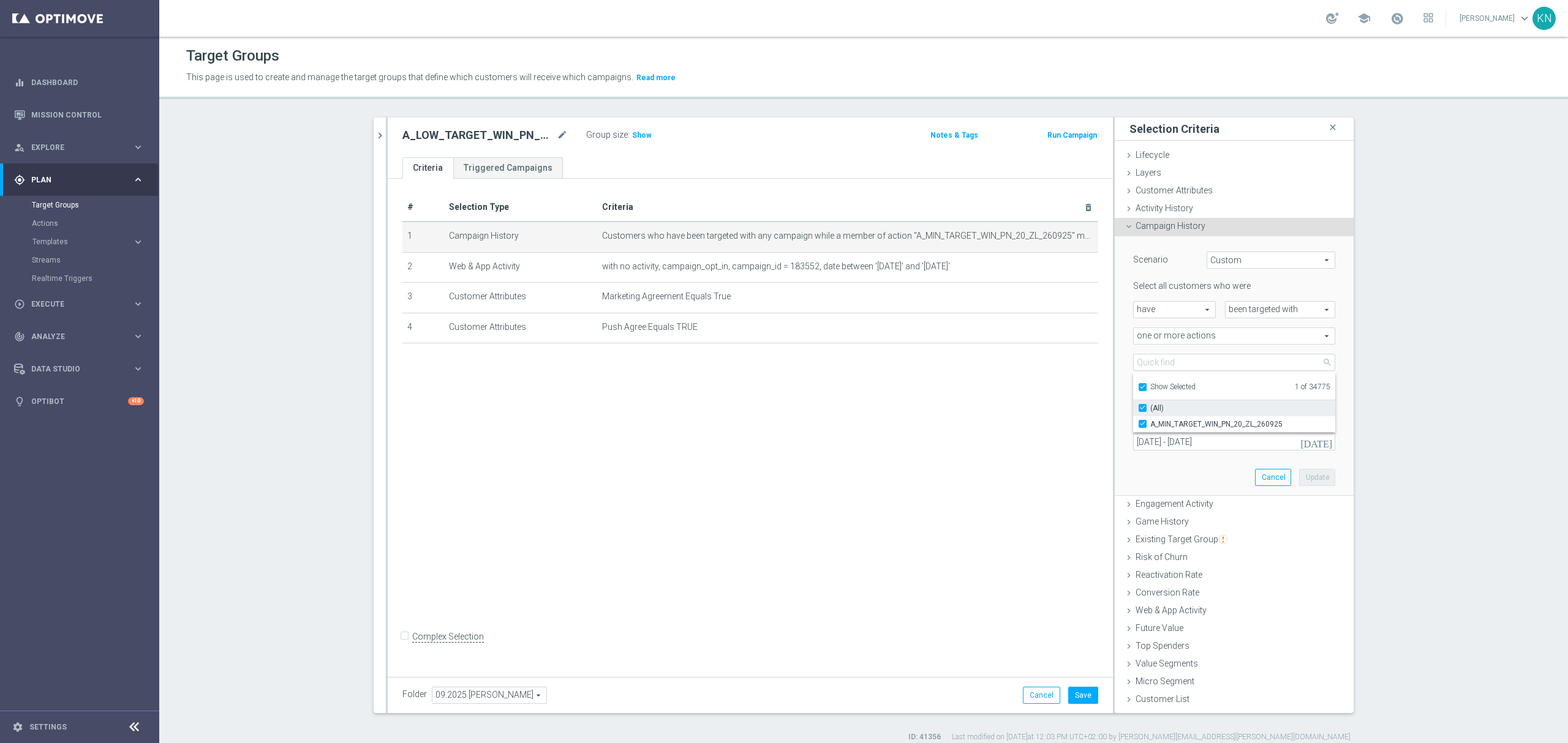
click at [1142, 424] on input "A_MIN_TARGET_WIN_PN_20_ZL_260925" at bounding box center [1146, 424] width 8 height 8
checkbox input "false"
type input "Select Action"
checkbox input "false"
click at [1150, 383] on label "Show Selected" at bounding box center [1173, 388] width 46 height 11
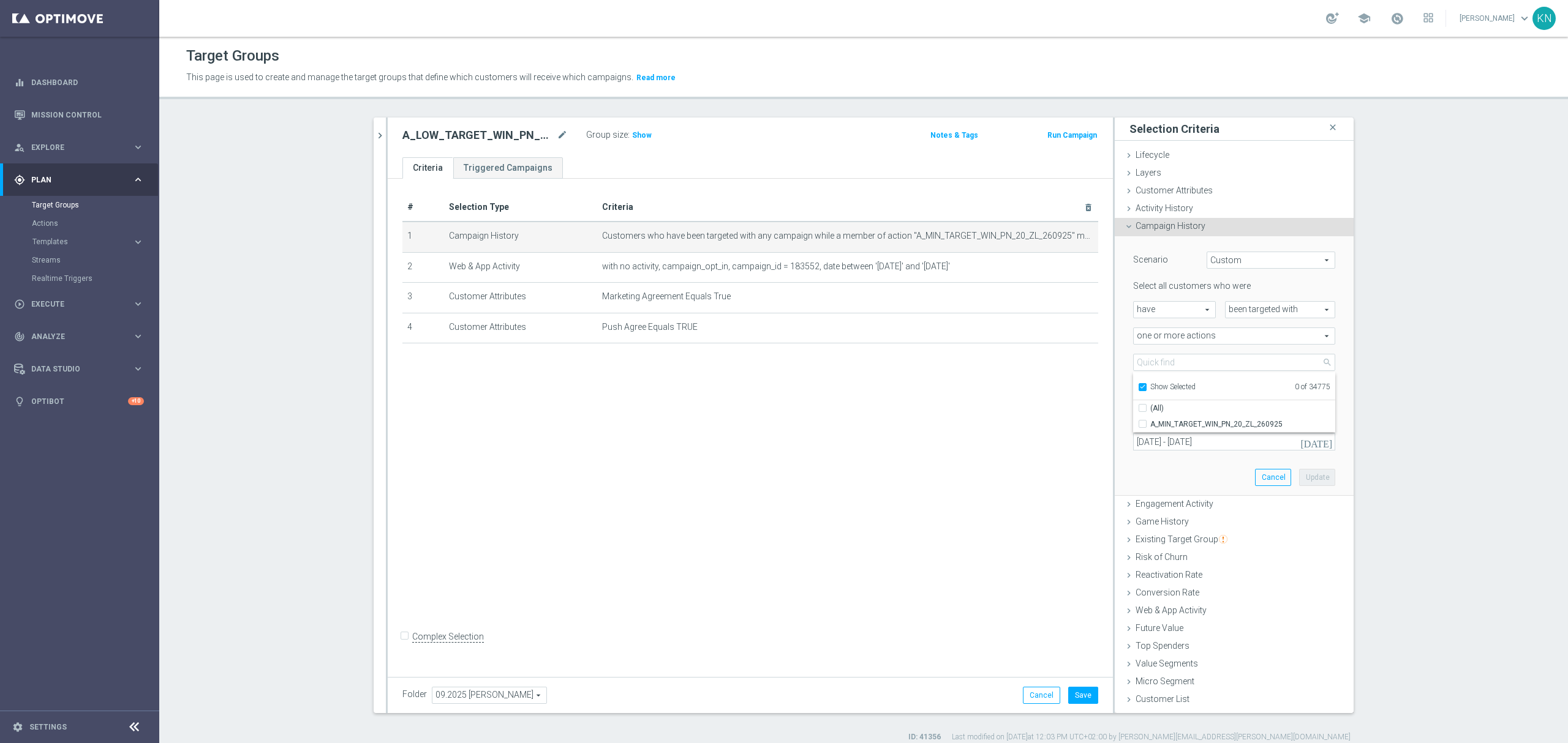
click at [1138, 385] on input "Show Selected" at bounding box center [1142, 389] width 8 height 8
checkbox input "false"
click at [1164, 361] on input "search" at bounding box center [1234, 362] width 202 height 18
paste input "A_LOW_TARGET_WIN_PN_50_ZL_260925"
type input "A_LOW_TARGET_WIN_PN_50_ZL_260925"
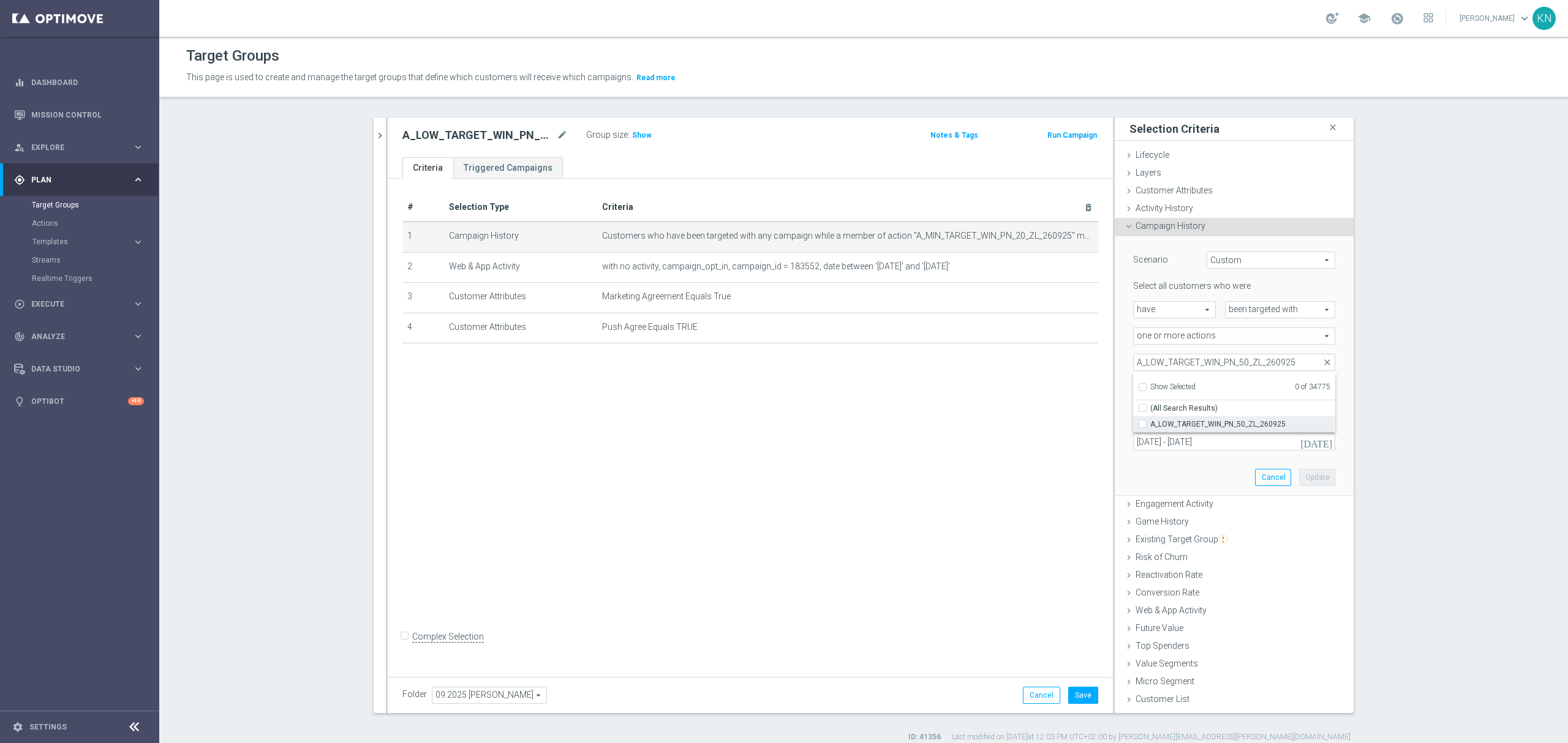
click at [1150, 424] on label "A_LOW_TARGET_WIN_PN_50_ZL_260925" at bounding box center [1242, 424] width 185 height 16
click at [1142, 424] on input "A_LOW_TARGET_WIN_PN_50_ZL_260925" at bounding box center [1146, 424] width 8 height 8
checkbox input "true"
type input "A_LOW_TARGET_WIN_PN_50_ZL_260925"
checkbox input "true"
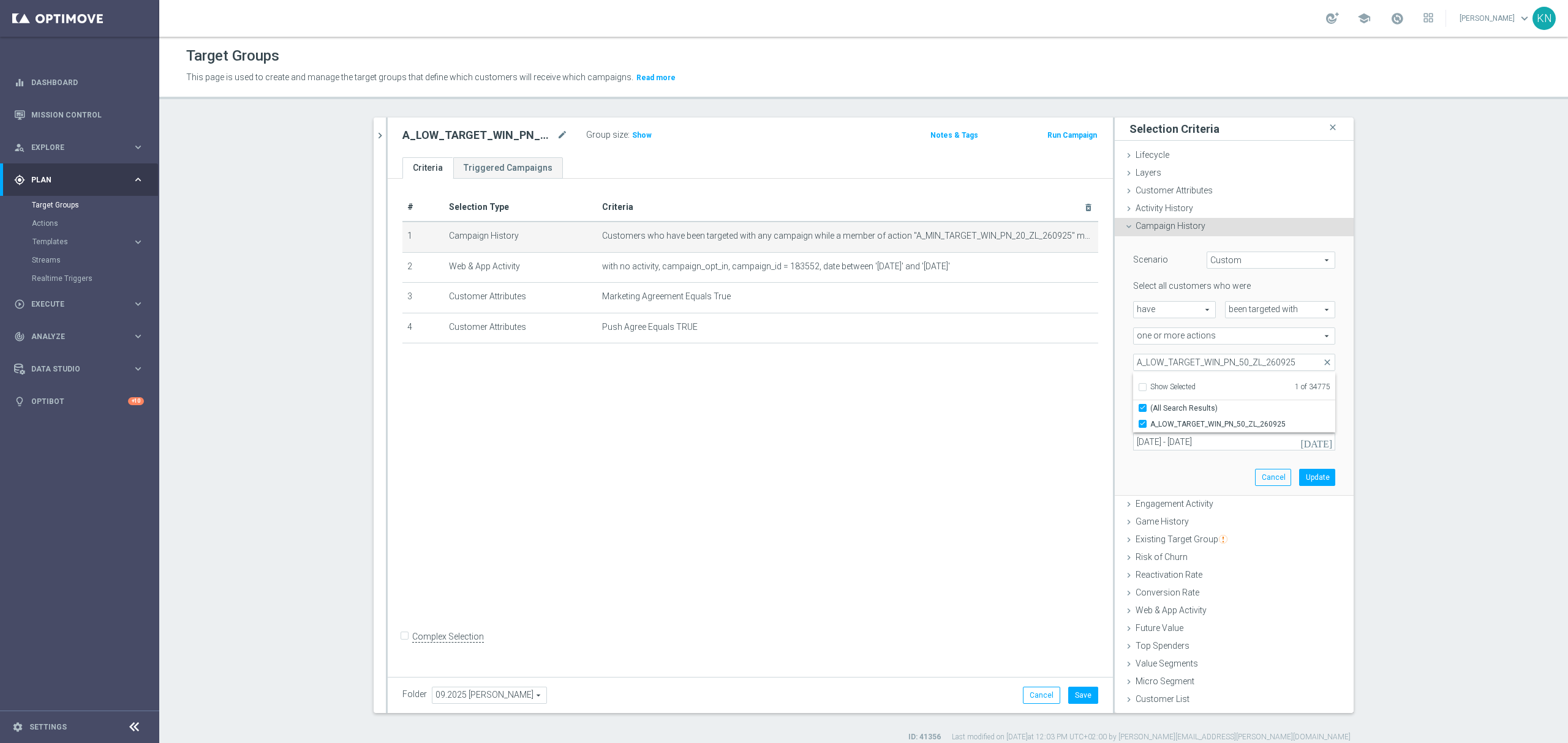
click at [1115, 389] on div "Scenario Custom Custom arrow_drop_down search Select all customers who were hav…" at bounding box center [1234, 366] width 239 height 260
click at [1316, 477] on button "Update" at bounding box center [1317, 477] width 36 height 18
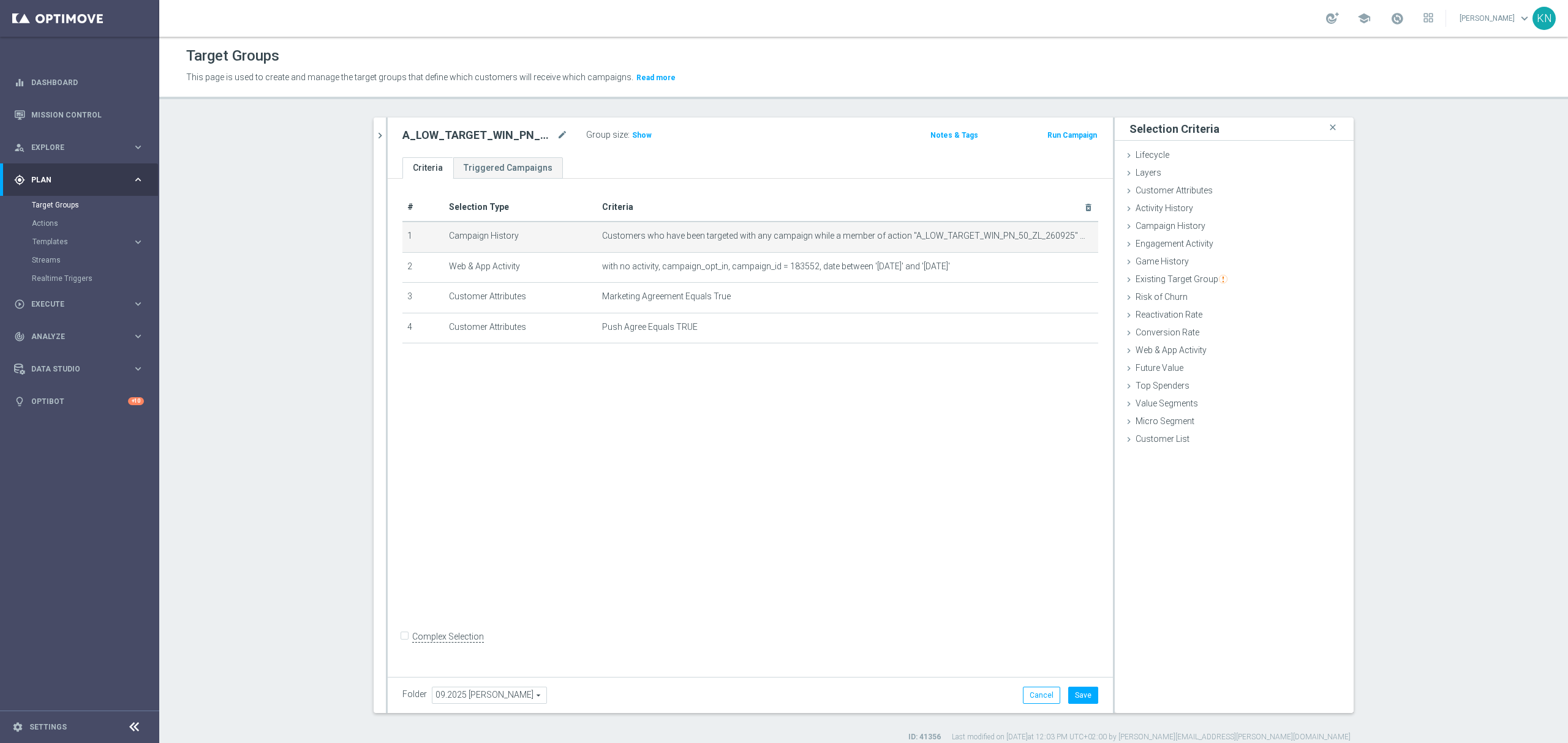
click at [925, 394] on div "# Selection Type Criteria delete_forever 1 Campaign History Customers who have …" at bounding box center [750, 425] width 725 height 493
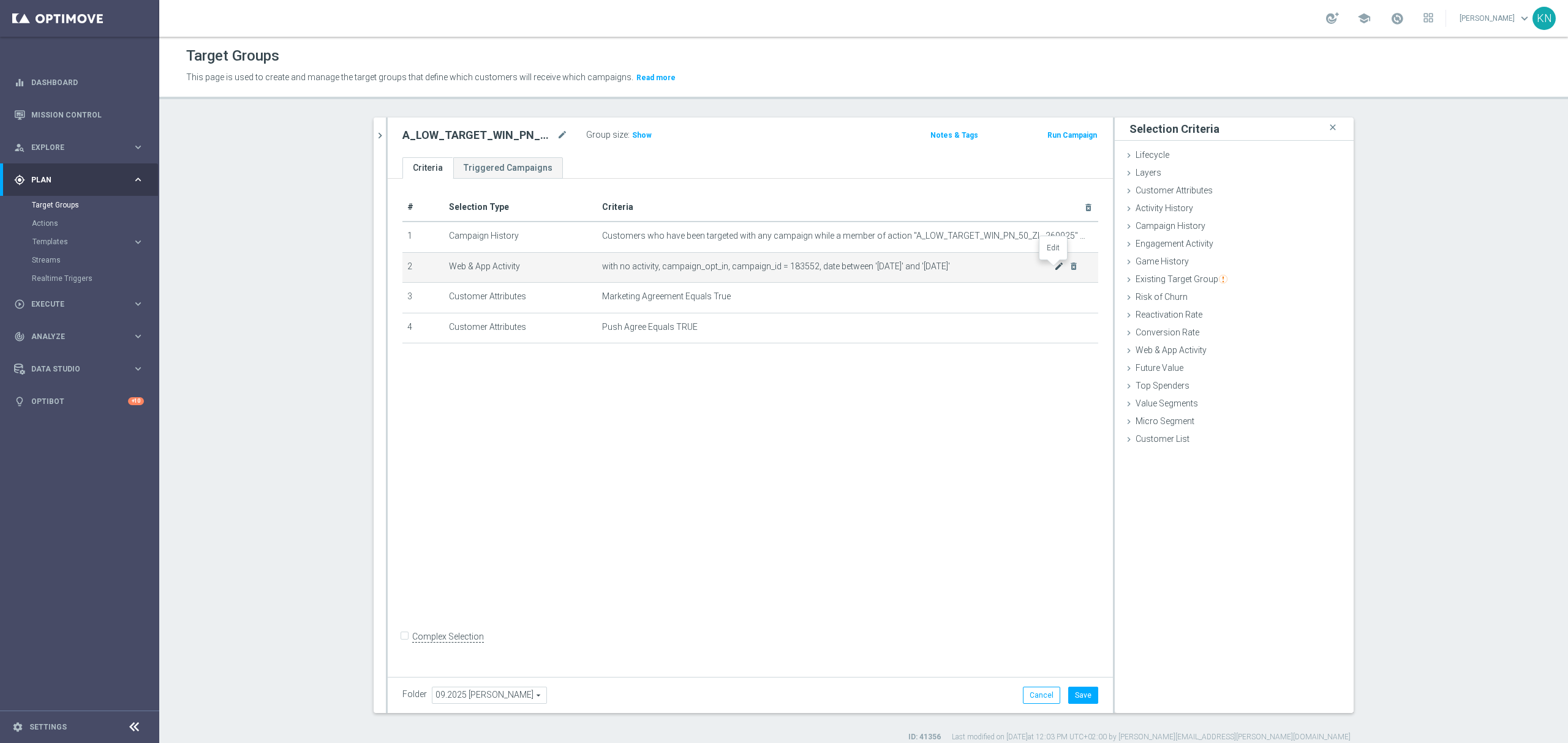
click at [1054, 267] on icon "mode_edit" at bounding box center [1059, 266] width 10 height 10
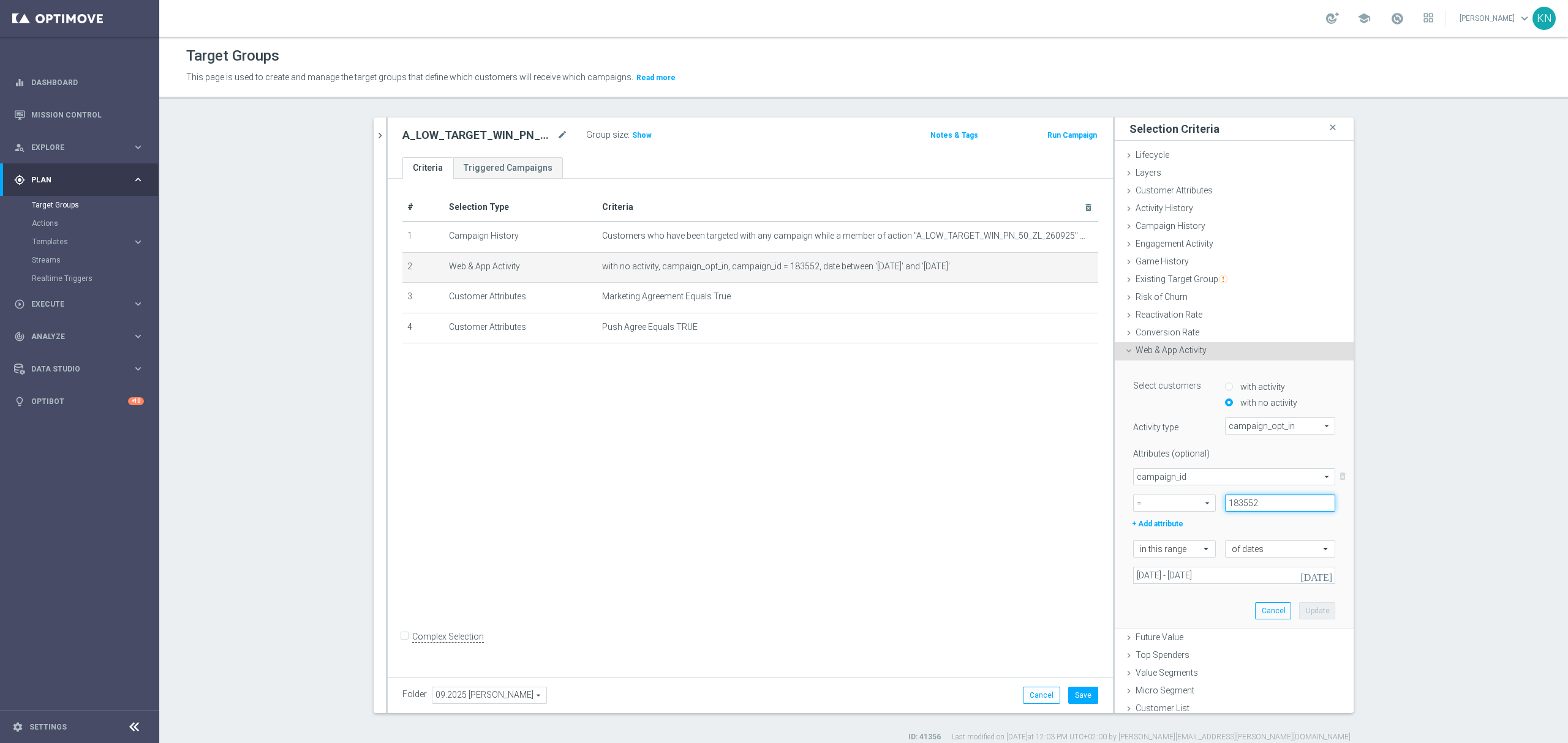
click at [1238, 502] on input "183552" at bounding box center [1279, 503] width 110 height 18
paste input "3"
type input "183553"
click at [1302, 610] on button "Update" at bounding box center [1317, 611] width 36 height 18
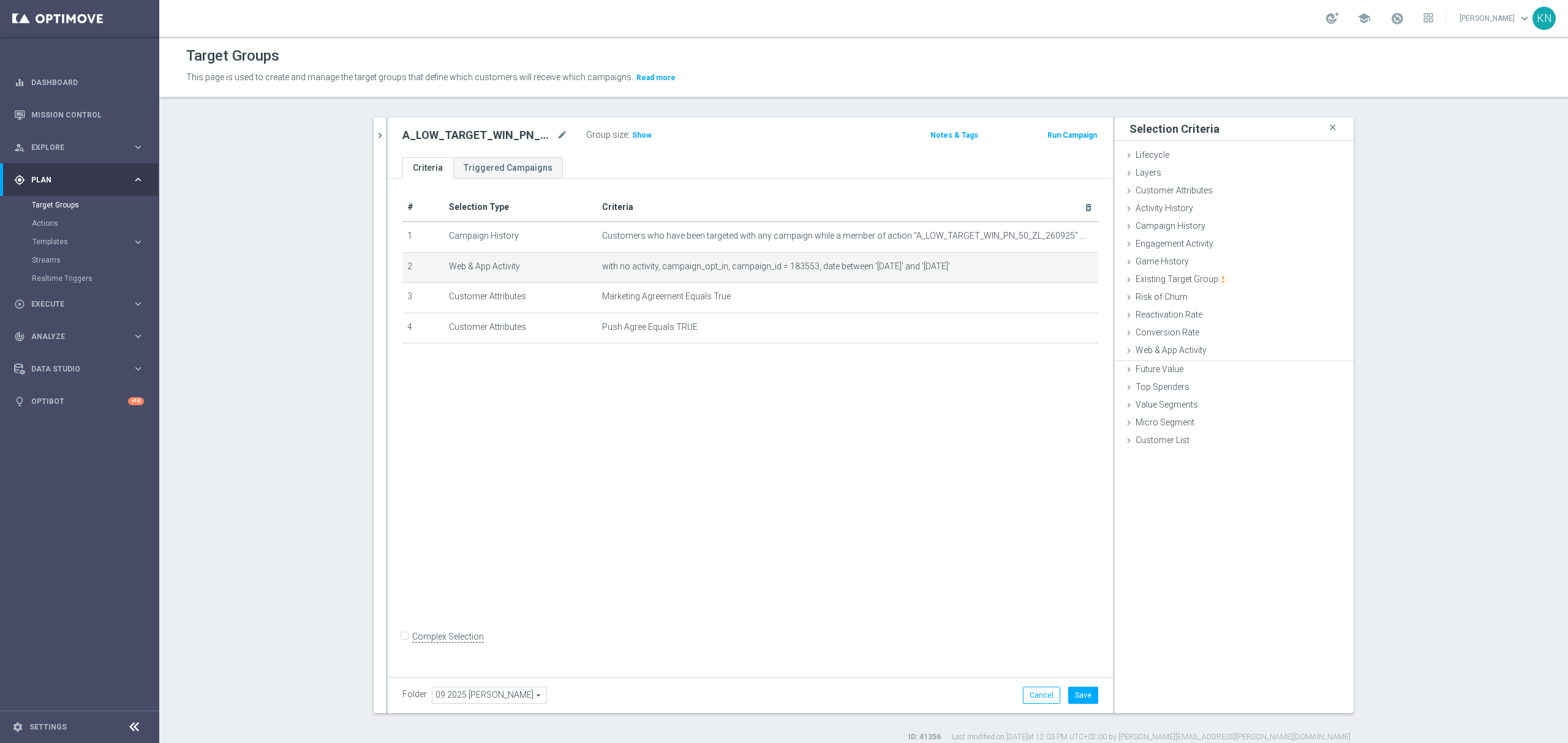
click at [771, 500] on div "# Selection Type Criteria delete_forever 1 Campaign History Customers who have …" at bounding box center [750, 425] width 725 height 493
click at [1083, 696] on button "Save" at bounding box center [1083, 695] width 30 height 18
click at [375, 145] on button "chevron_right" at bounding box center [380, 135] width 12 height 36
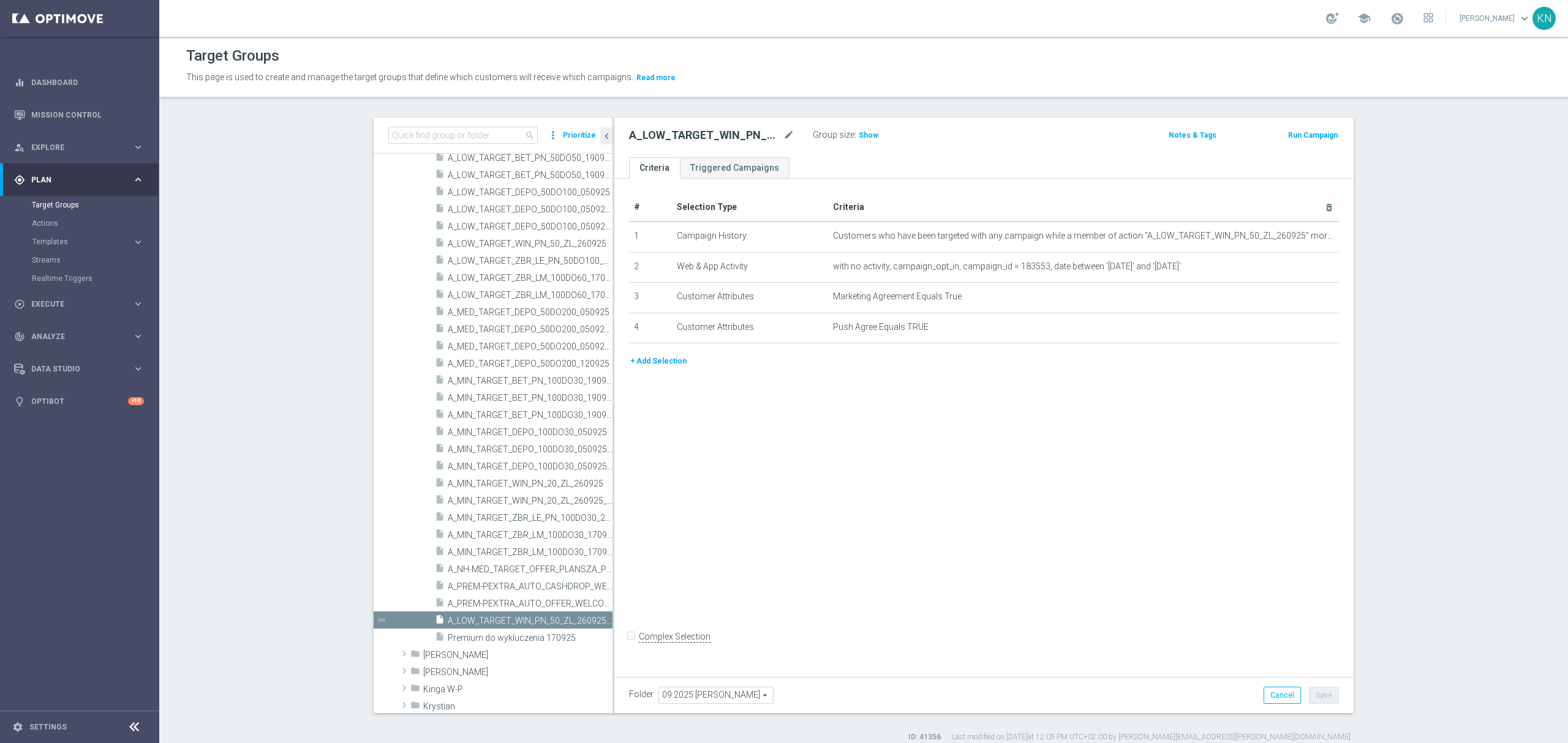
drag, startPoint x: 790, startPoint y: 571, endPoint x: 695, endPoint y: 509, distance: 113.4
click at [790, 571] on div "# Selection Type Criteria delete_forever 1 Campaign History Customers who have …" at bounding box center [984, 425] width 739 height 493
click at [959, 527] on div "# Selection Type Criteria delete_forever 1 Campaign History Customers who have …" at bounding box center [984, 425] width 739 height 493
drag, startPoint x: 520, startPoint y: 605, endPoint x: 541, endPoint y: 611, distance: 21.8
click at [520, 605] on span "A_PREM-PEXTRA_AUTO_OFFER_WELCOME_PW_BEZ_MRKT_WEEKLY" at bounding box center [530, 604] width 164 height 11
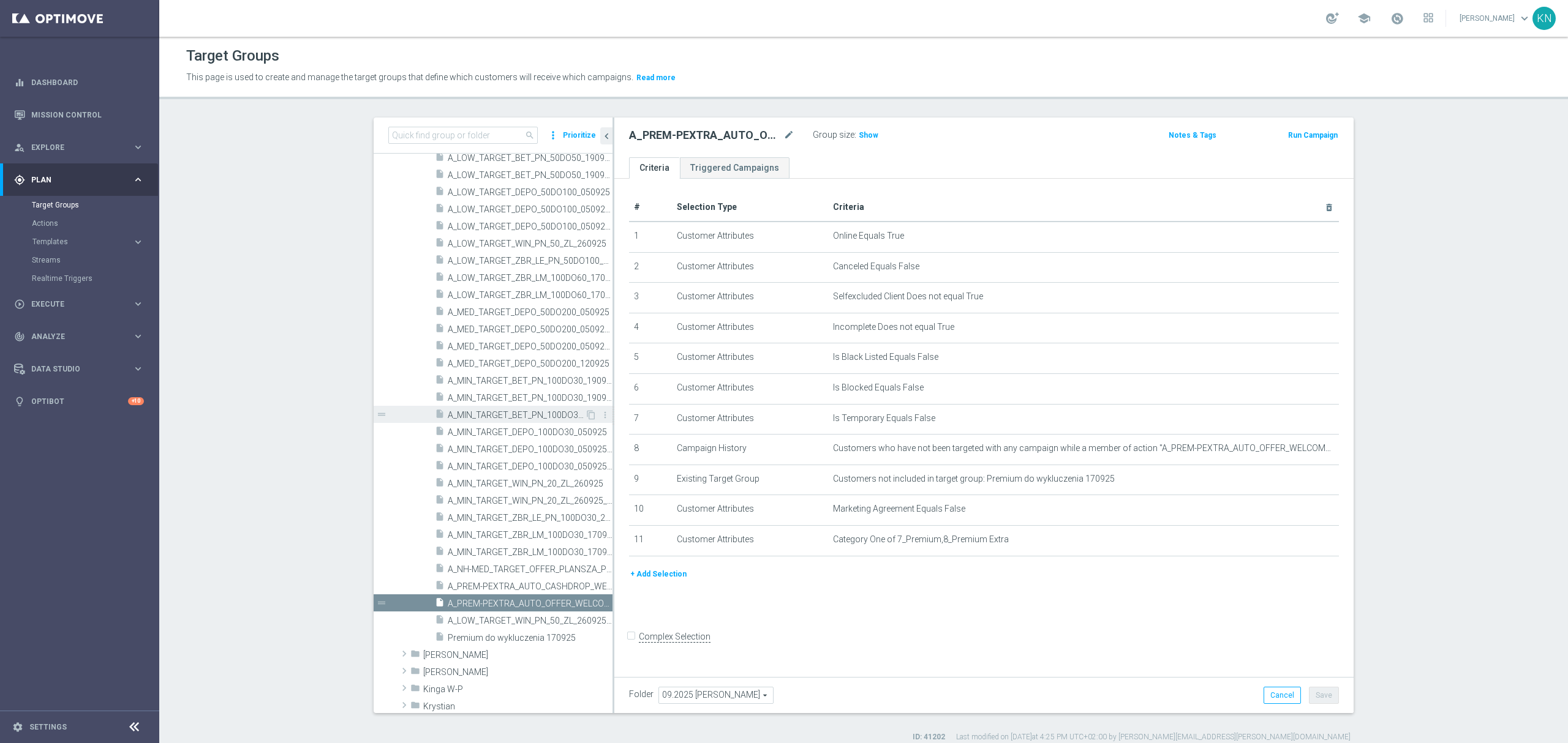
click at [503, 419] on span "A_MIN_TARGET_BET_PN_100DO30_190925_PUSH" at bounding box center [516, 416] width 137 height 11
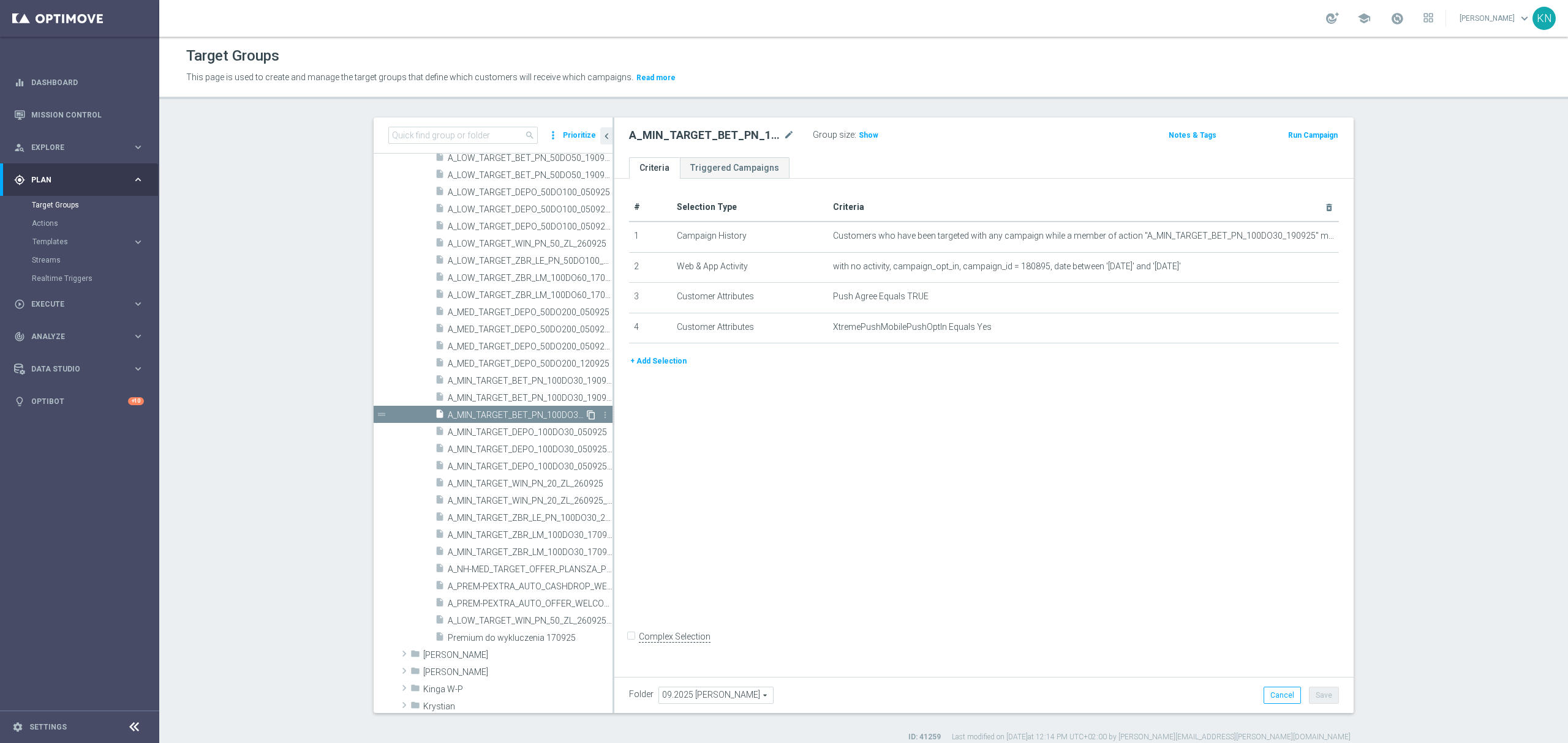
click at [586, 414] on icon "content_copy" at bounding box center [591, 415] width 10 height 10
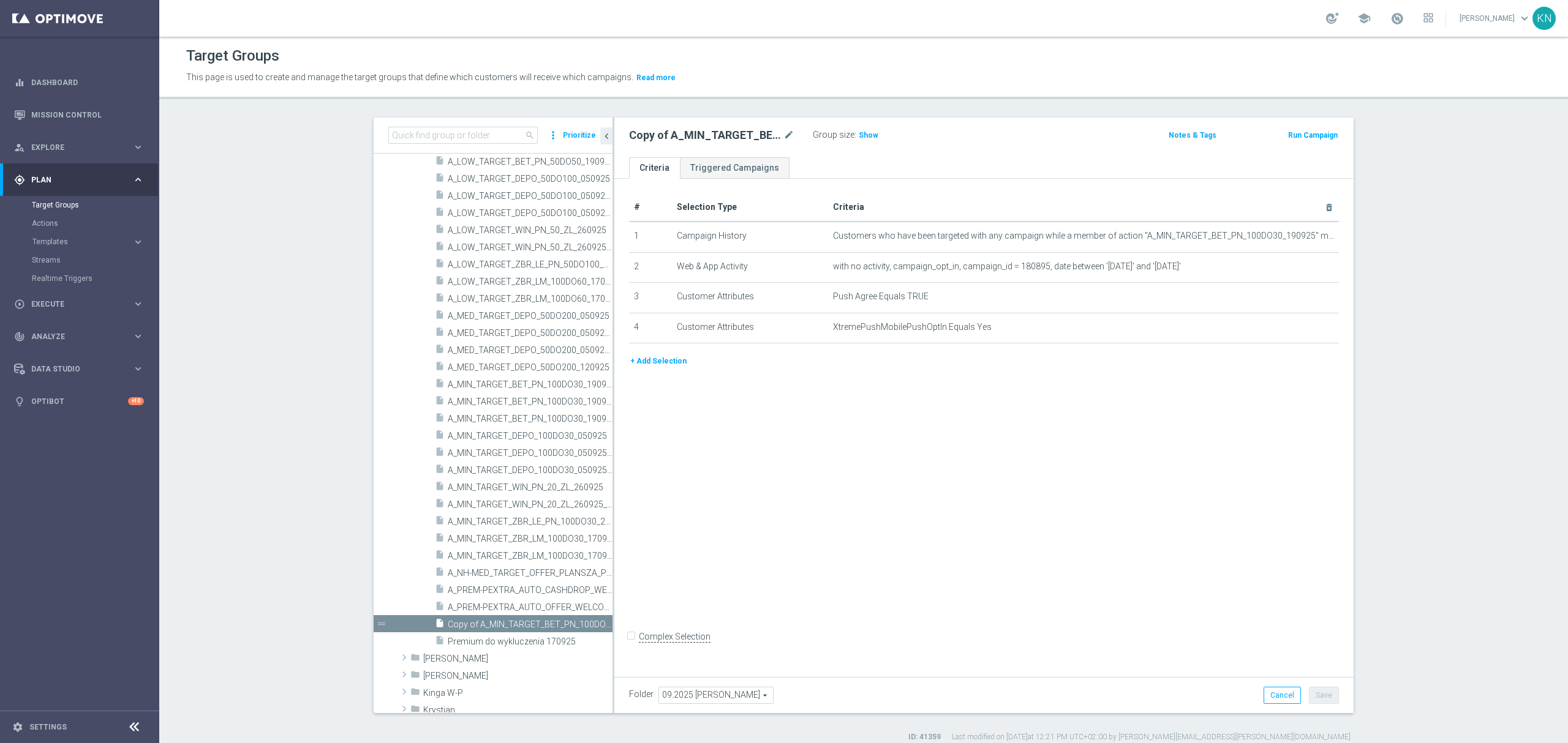
scroll to position [532, 0]
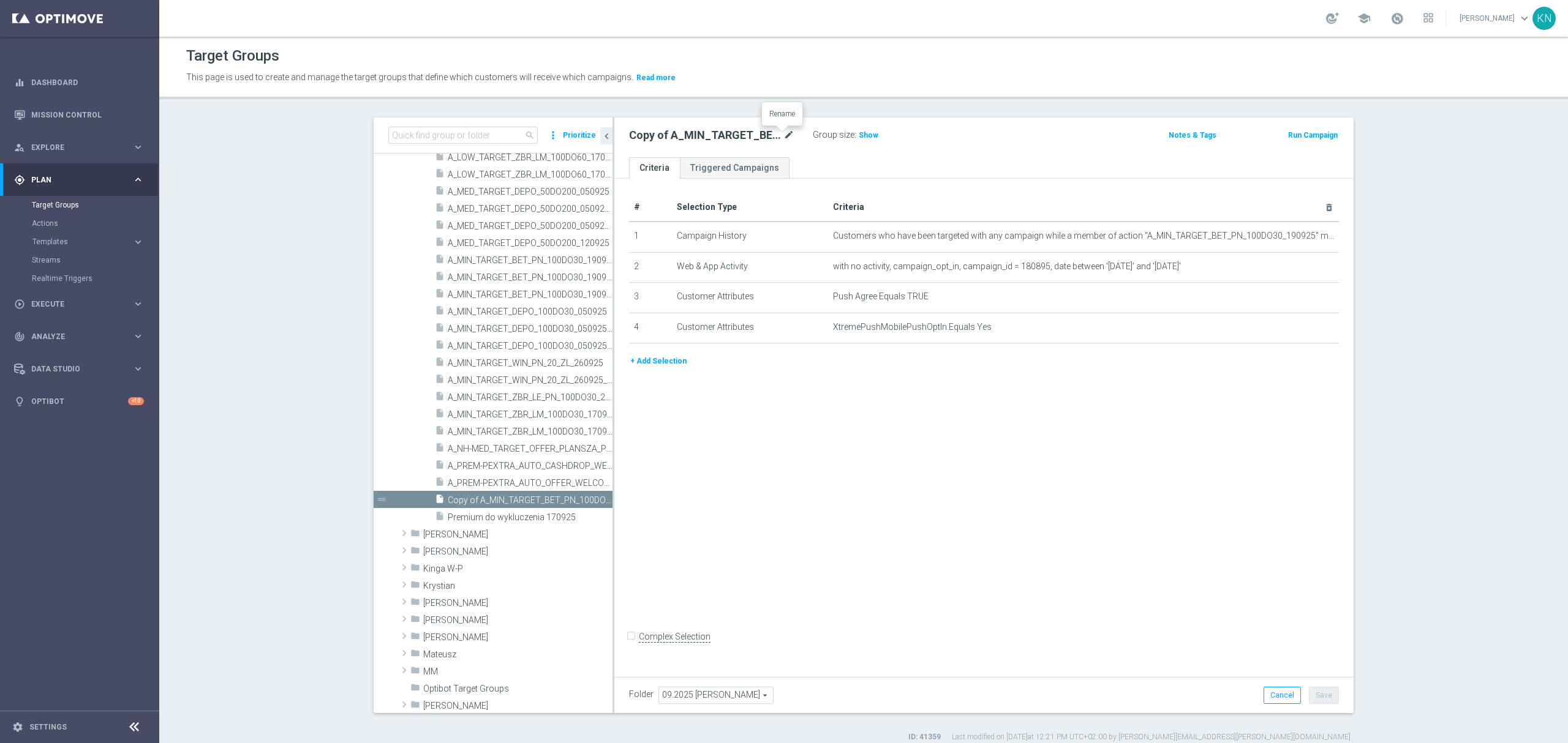
click at [784, 130] on icon "mode_edit" at bounding box center [789, 135] width 11 height 14
type input "A_MIN_TARGET_WIN_PN_20_ZL_260925_PUSH"
drag, startPoint x: 834, startPoint y: 392, endPoint x: 915, endPoint y: 349, distance: 91.7
click at [834, 392] on div "# Selection Type Criteria delete_forever 1 Campaign History Customers who have …" at bounding box center [984, 425] width 739 height 493
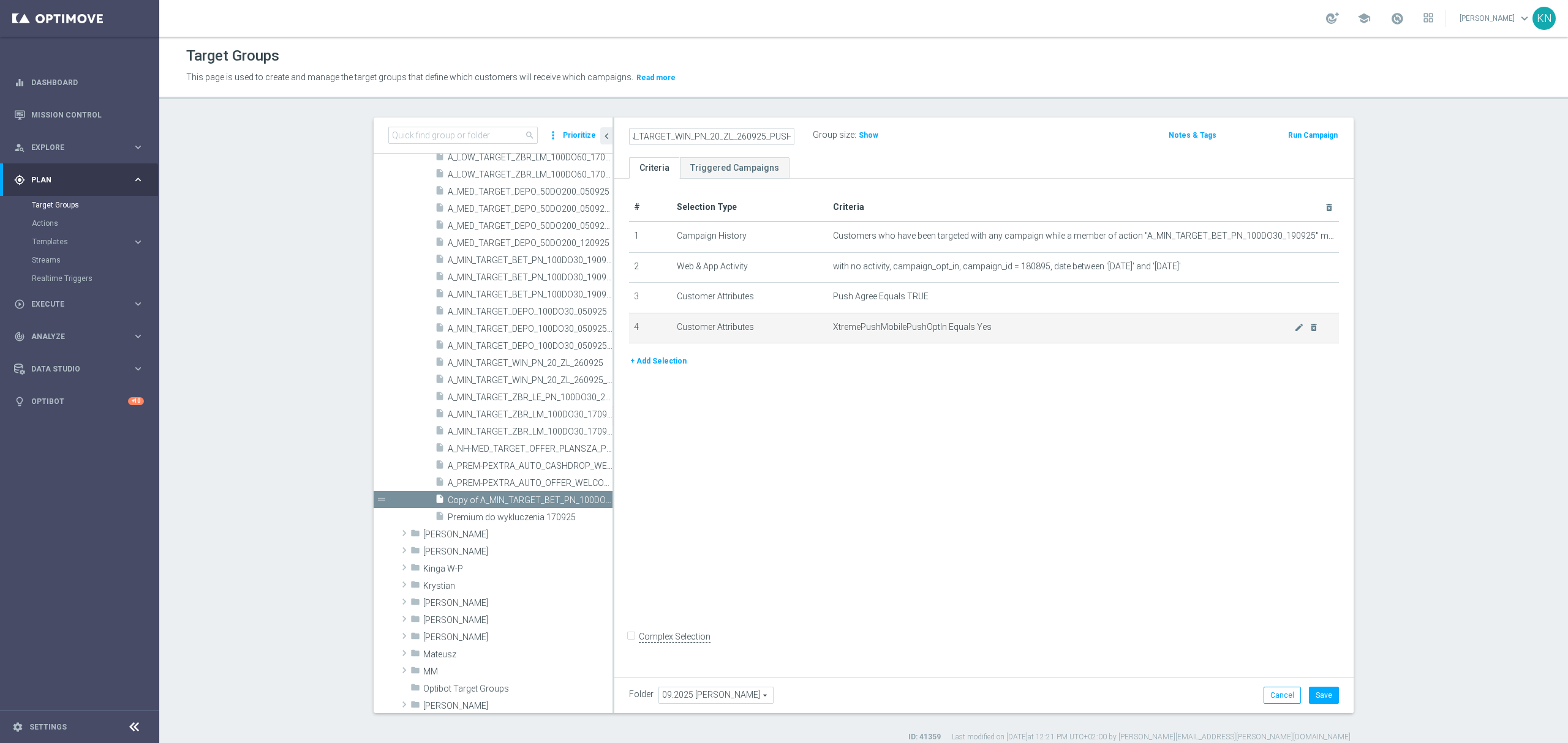
scroll to position [0, 0]
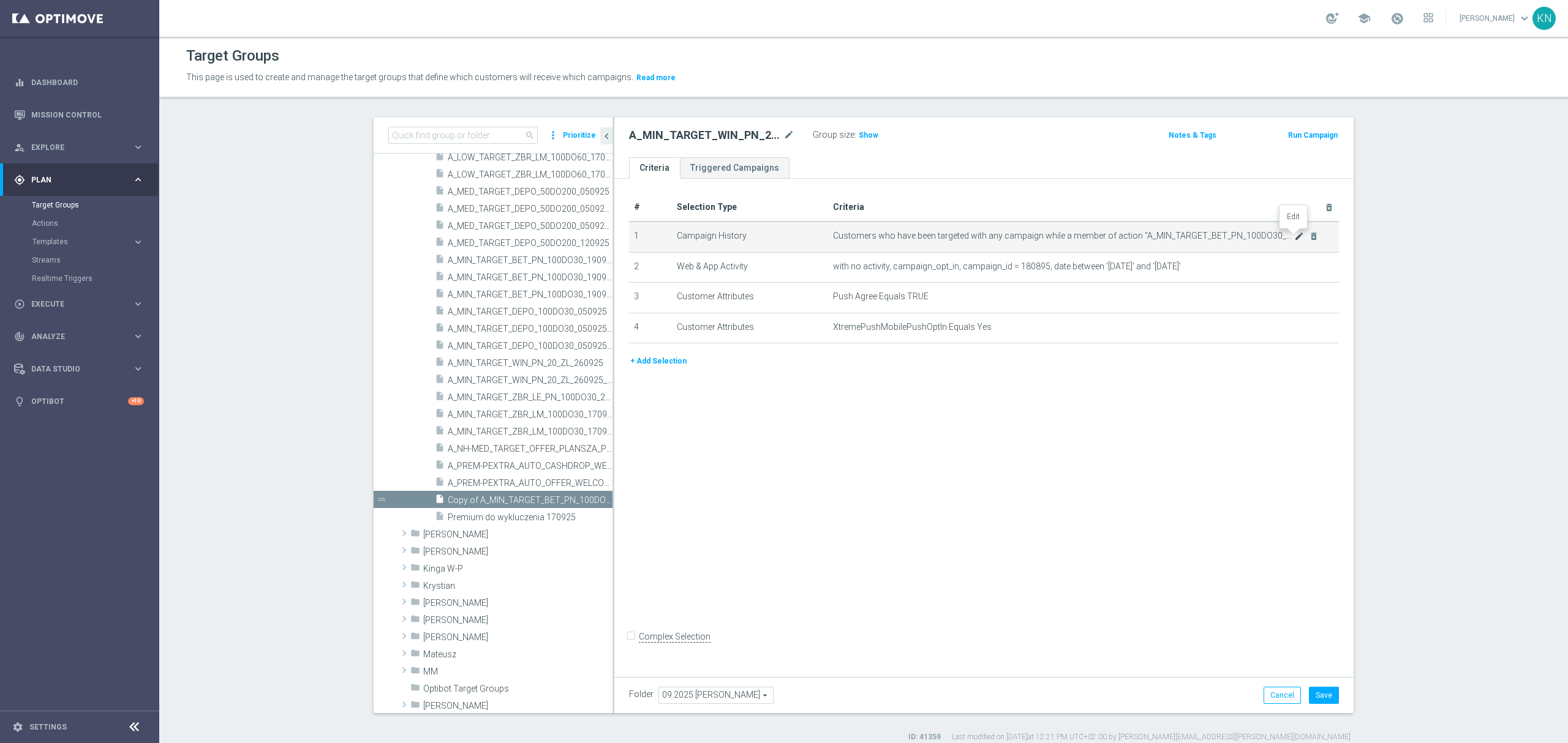
click at [1294, 240] on icon "mode_edit" at bounding box center [1298, 236] width 10 height 10
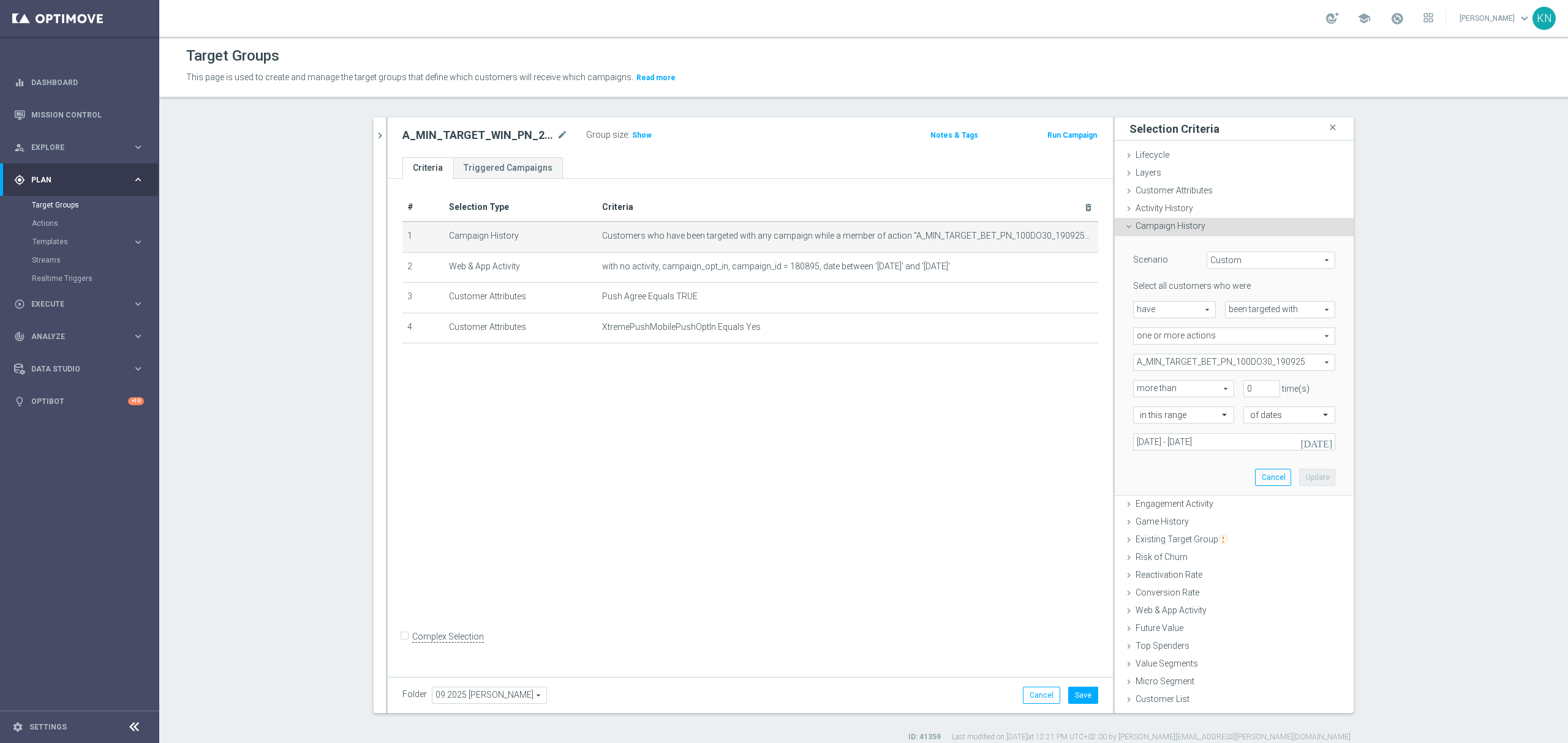
click at [1240, 364] on span "A_MIN_TARGET_BET_PN_100DO30_190925" at bounding box center [1234, 362] width 201 height 16
click at [1179, 362] on input "search" at bounding box center [1234, 362] width 202 height 18
paste input "A_MIN_TARGET_WIN_PN_20_ZL_260925"
type input "A_MIN_TARGET_WIN_PN_20_ZL_260925"
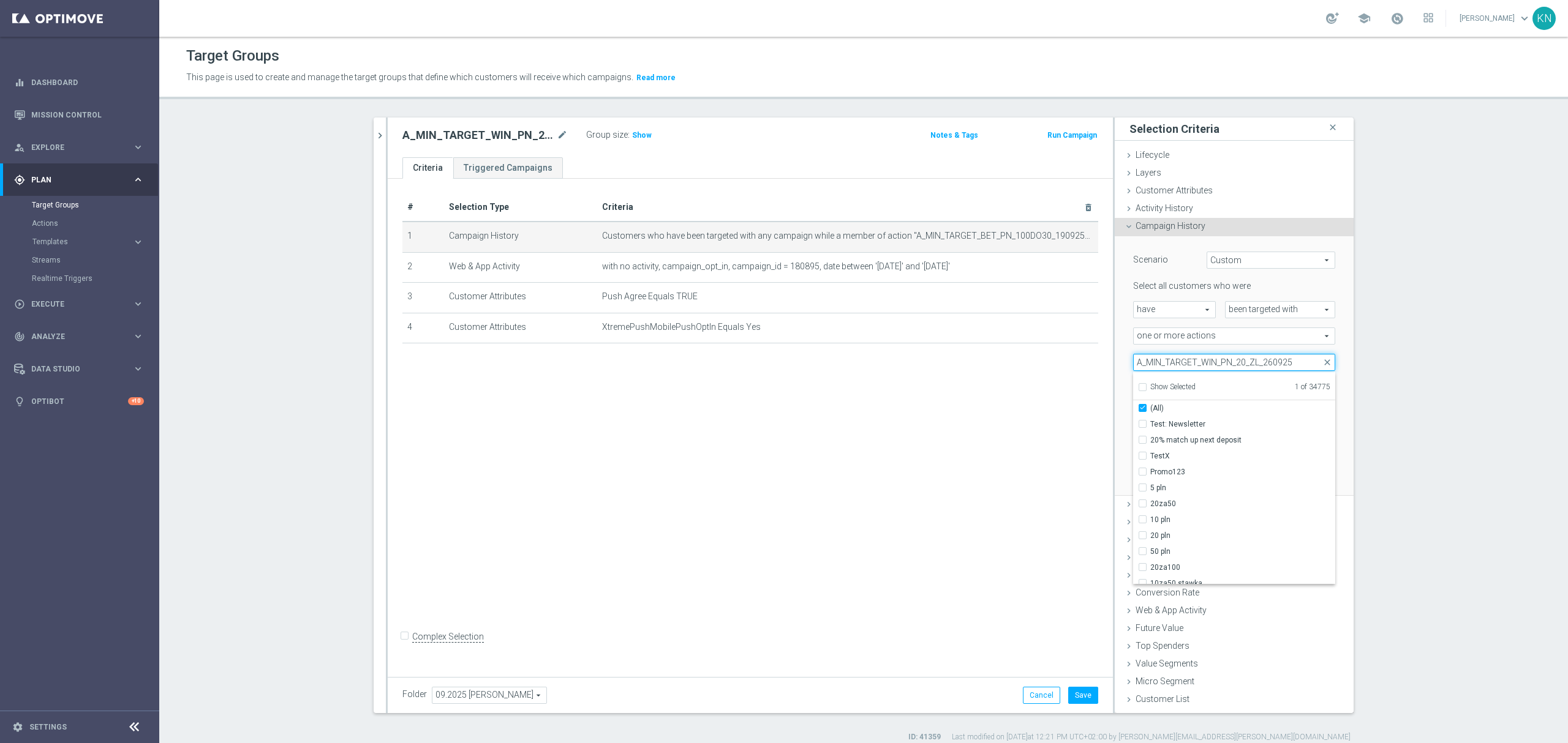
checkbox input "true"
type input "A_MIN_TARGET_WIN_PN_20_ZL_260925"
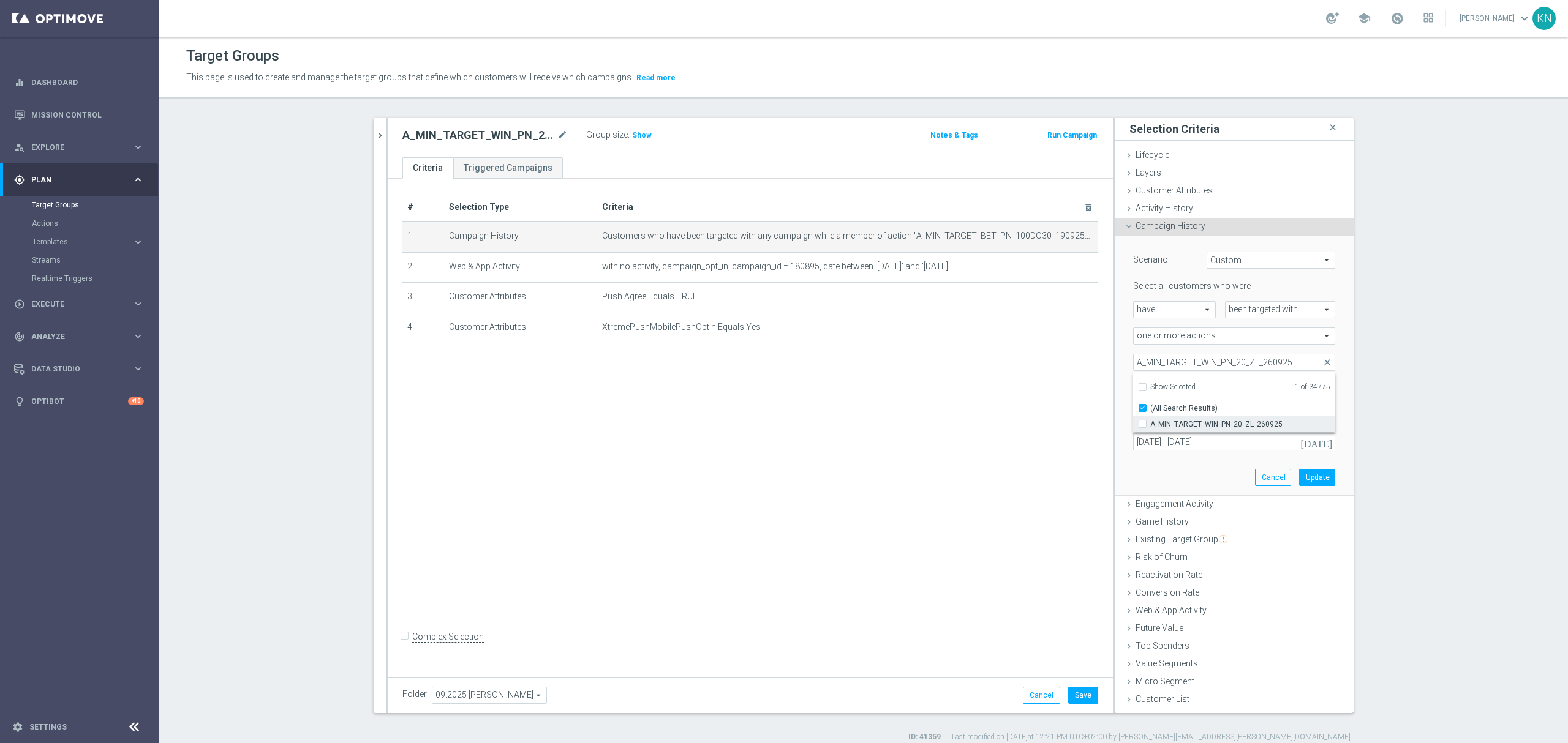
click at [1142, 421] on input "A_MIN_TARGET_WIN_PN_20_ZL_260925" at bounding box center [1146, 424] width 8 height 8
checkbox input "true"
type input "Selected 2 of 34775"
checkbox input "false"
click at [1138, 389] on input "Show Selected" at bounding box center [1142, 389] width 8 height 8
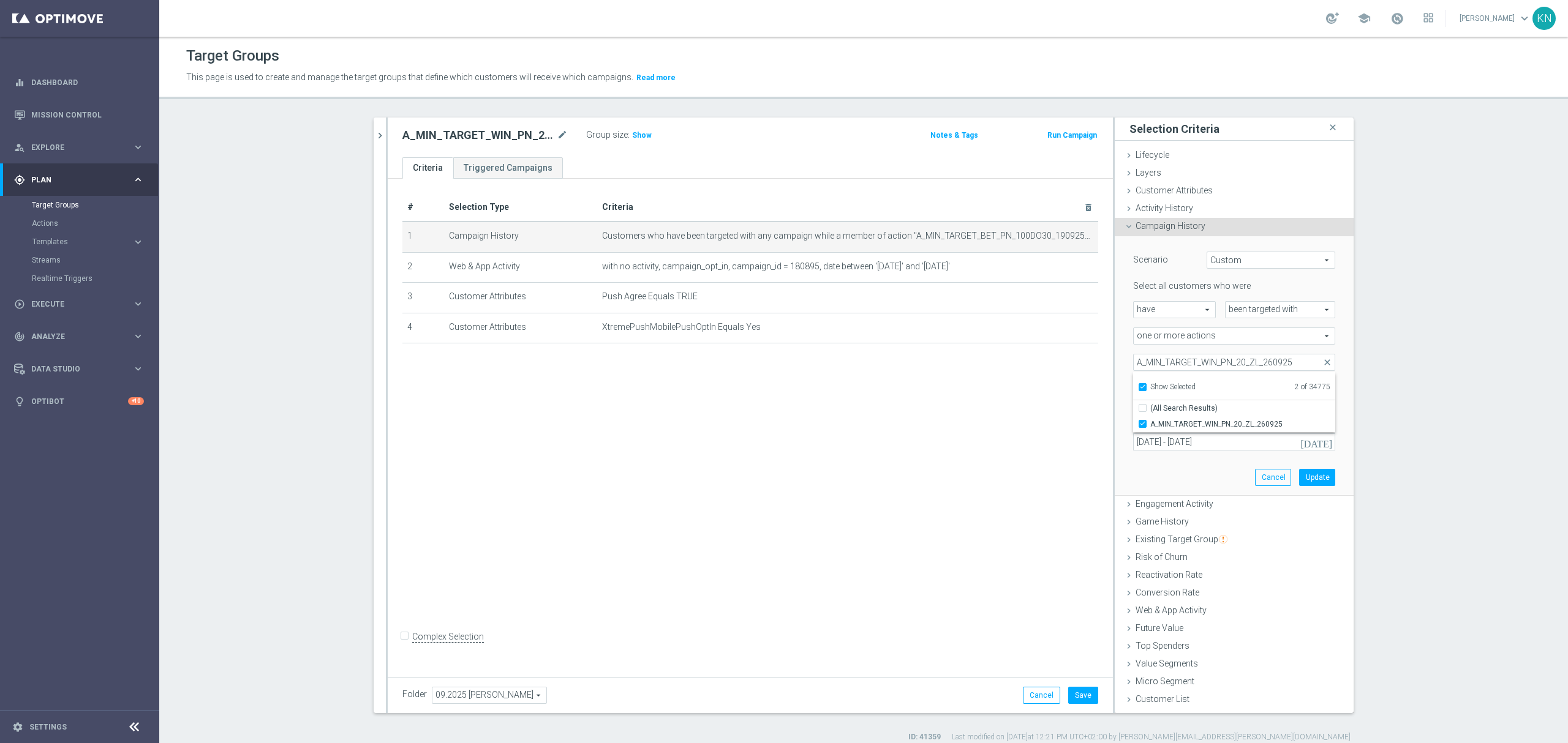
click at [1150, 388] on label "Show Selected" at bounding box center [1173, 388] width 46 height 11
click at [1140, 388] on input "Show Selected" at bounding box center [1142, 389] width 8 height 8
click at [1115, 414] on div "Scenario Custom Custom arrow_drop_down search Select all customers who were hav…" at bounding box center [1234, 366] width 239 height 260
click at [1176, 365] on span at bounding box center [1234, 362] width 201 height 16
click at [1138, 389] on input "Show Selected" at bounding box center [1142, 389] width 8 height 8
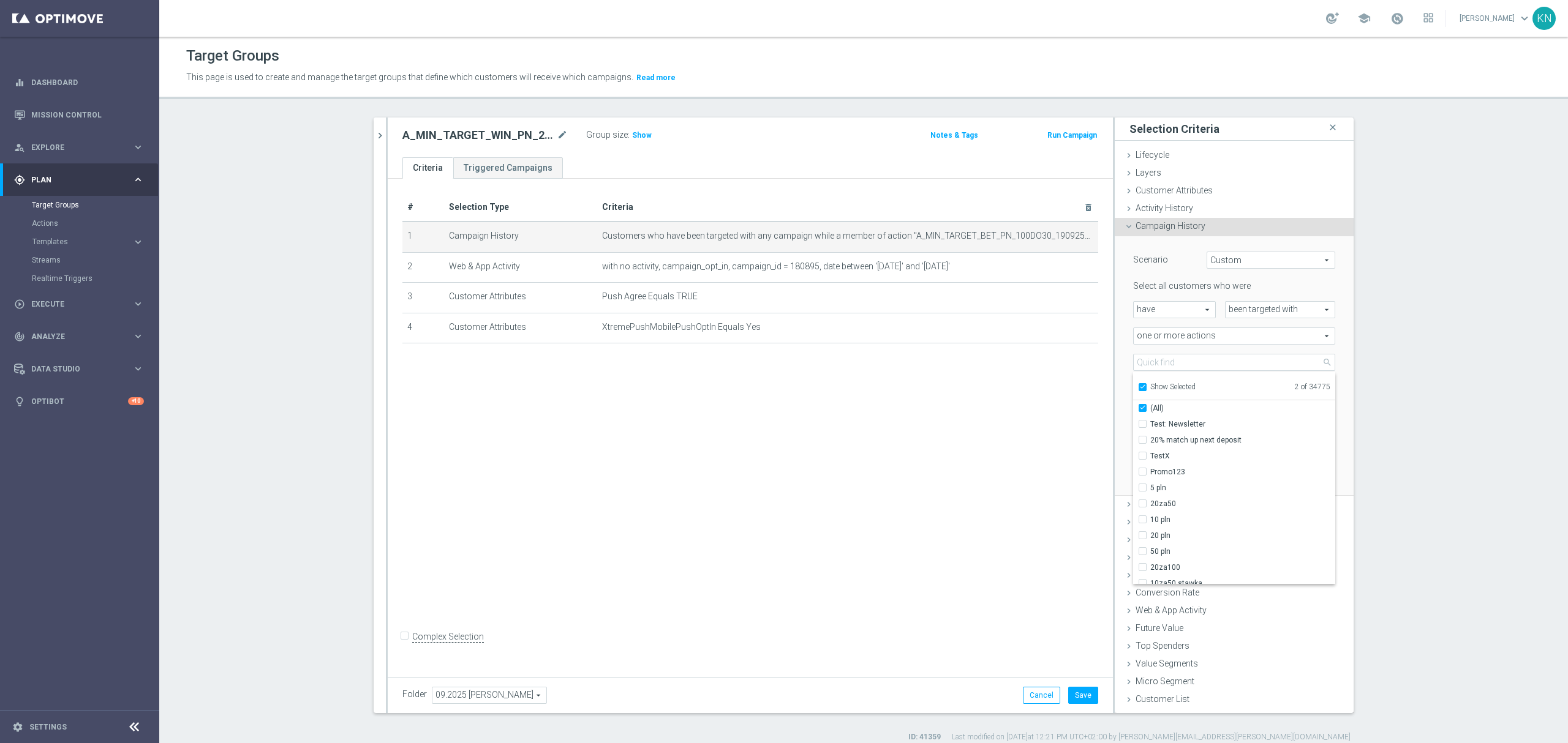
checkbox input "true"
click at [1142, 420] on input "A_MIN_TARGET_BET_PN_100DO30_190925" at bounding box center [1146, 424] width 8 height 8
checkbox input "false"
type input "A_MIN_TARGET_WIN_PN_20_ZL_260925"
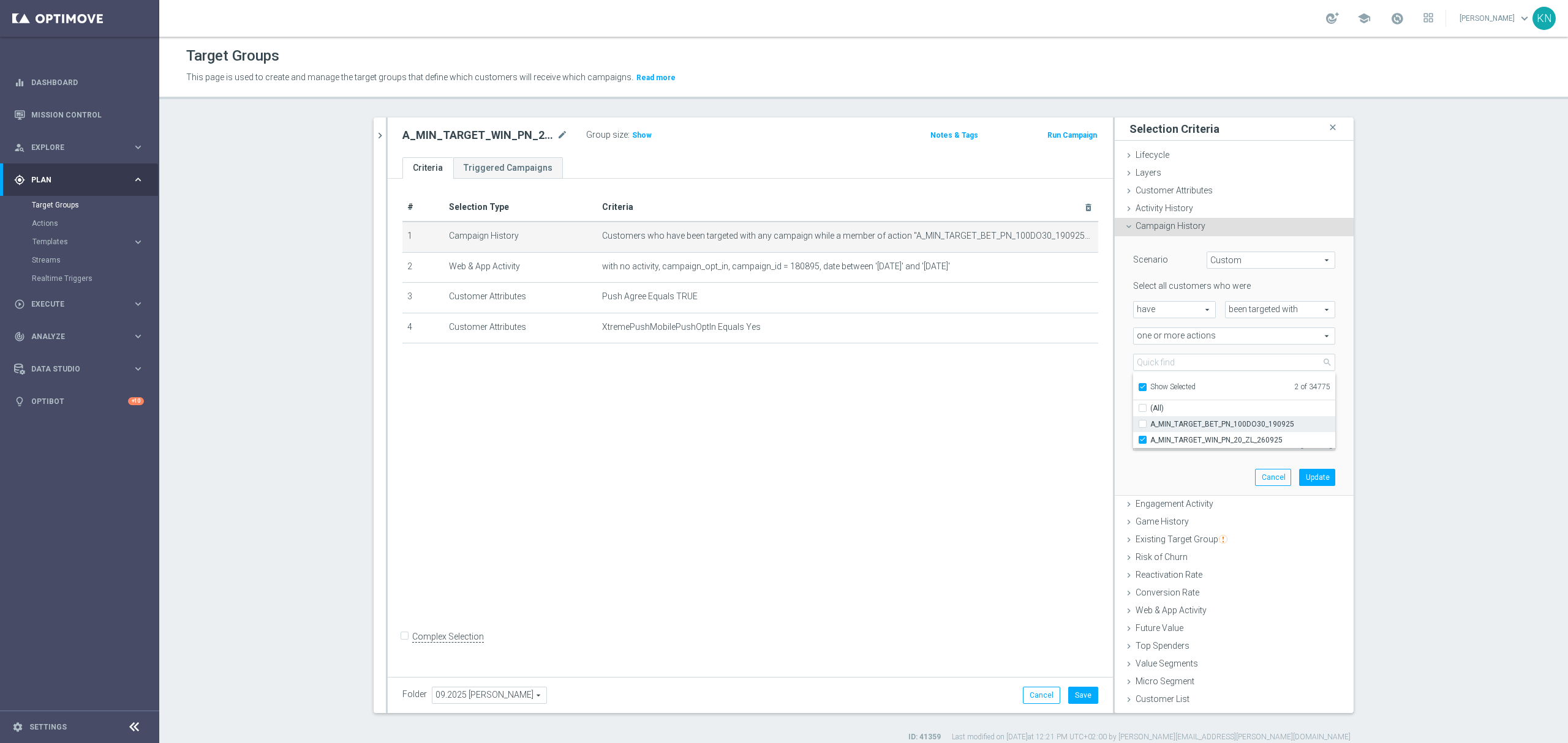
checkbox input "false"
click at [1116, 419] on div "Scenario Custom Custom arrow_drop_down search Select all customers who were hav…" at bounding box center [1234, 366] width 239 height 260
click at [1162, 444] on input "19 Sep 2025 - 21 Sep 2025" at bounding box center [1234, 442] width 202 height 18
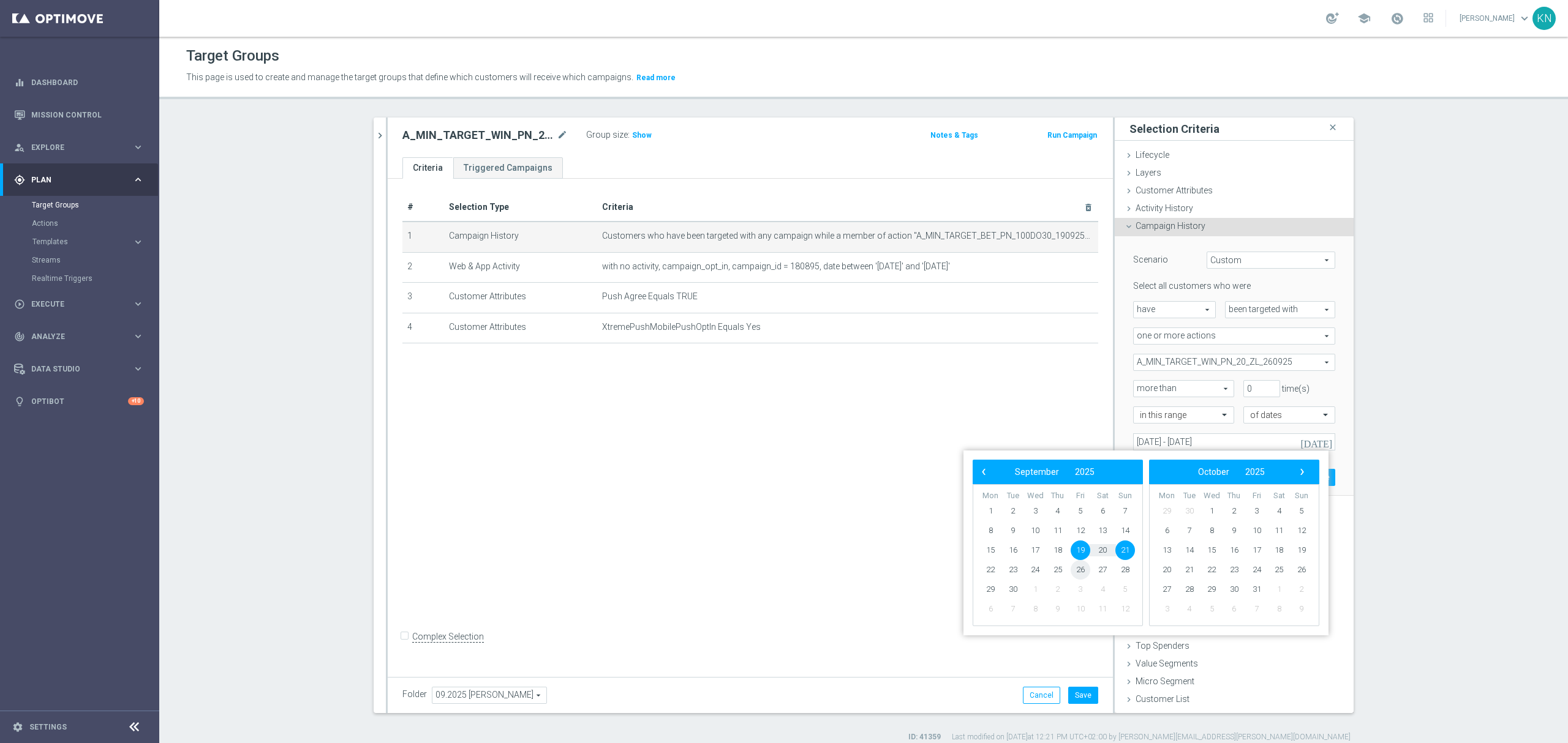
click at [1078, 571] on span "26" at bounding box center [1081, 570] width 20 height 20
click at [1121, 568] on span "28" at bounding box center [1125, 570] width 20 height 20
type input "26 Sep 2025 - 28 Sep 2025"
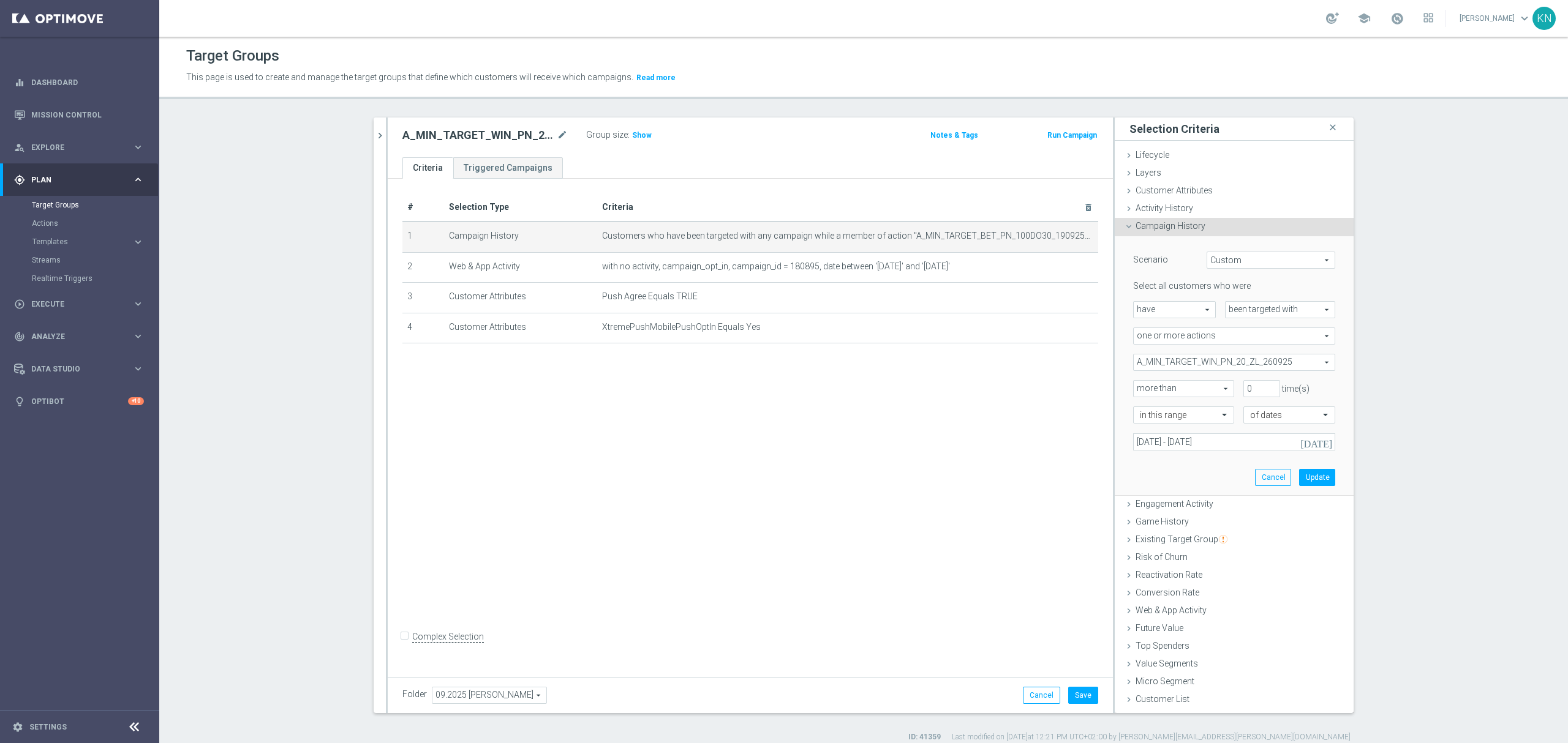
click at [1178, 468] on div "Scenario Custom Custom arrow_drop_down search Select all customers who were hav…" at bounding box center [1234, 365] width 221 height 259
click at [1307, 477] on button "Update" at bounding box center [1317, 477] width 36 height 18
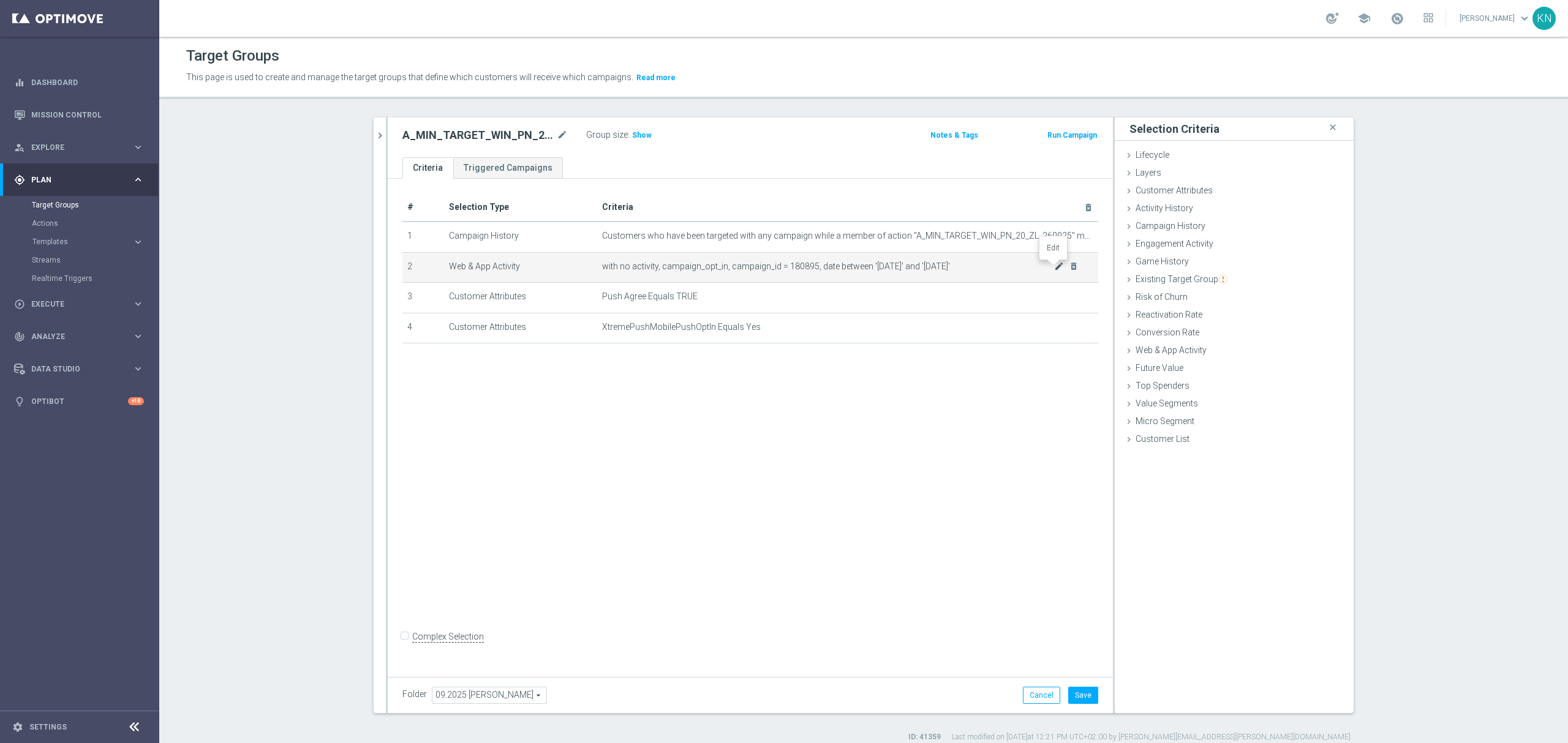
click at [1054, 267] on icon "mode_edit" at bounding box center [1059, 266] width 10 height 10
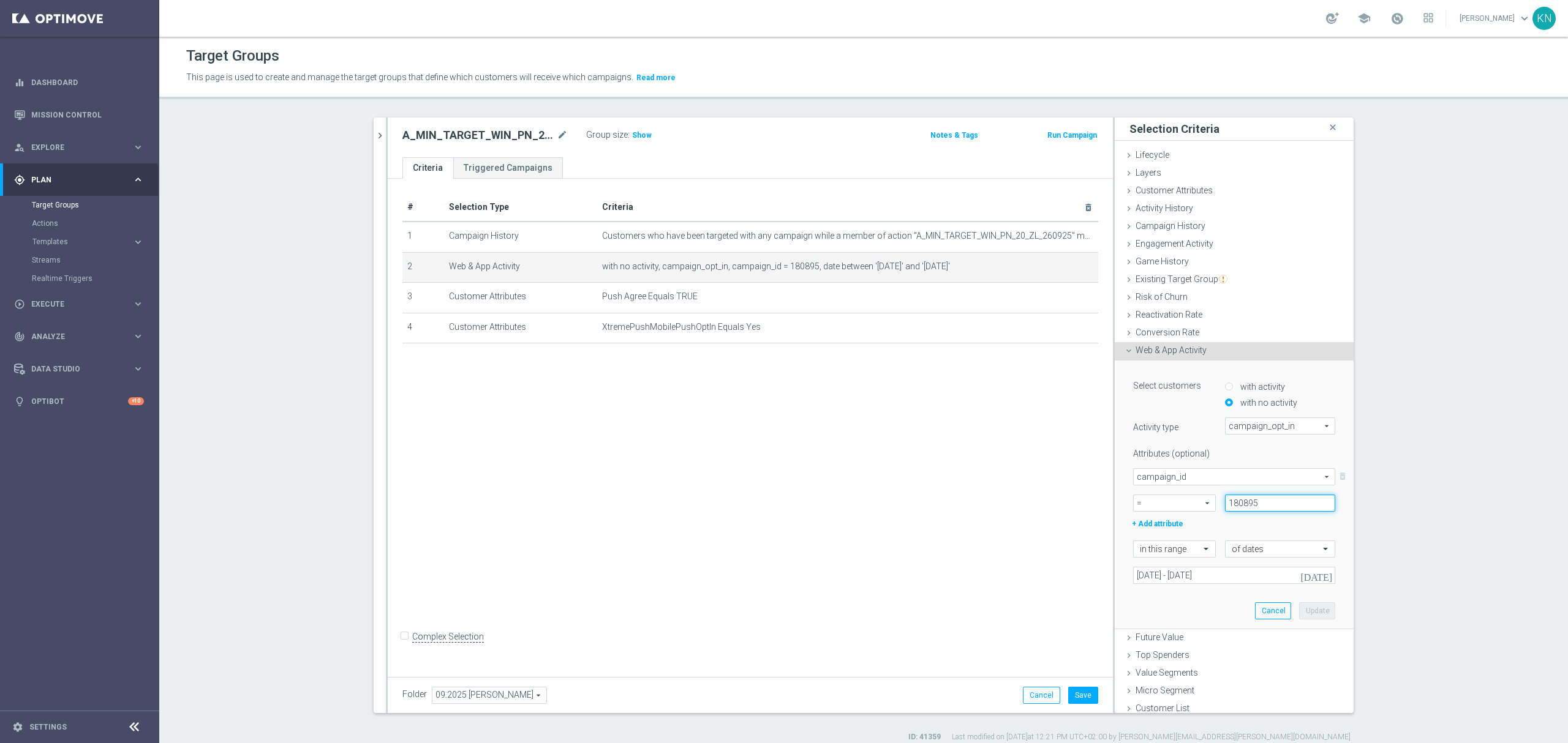
click at [1234, 508] on input "180895" at bounding box center [1279, 503] width 110 height 18
paste input "3552"
type input "183552"
click at [1228, 574] on input "19 Sep 2025 - 21 Sep 2025" at bounding box center [1234, 576] width 202 height 18
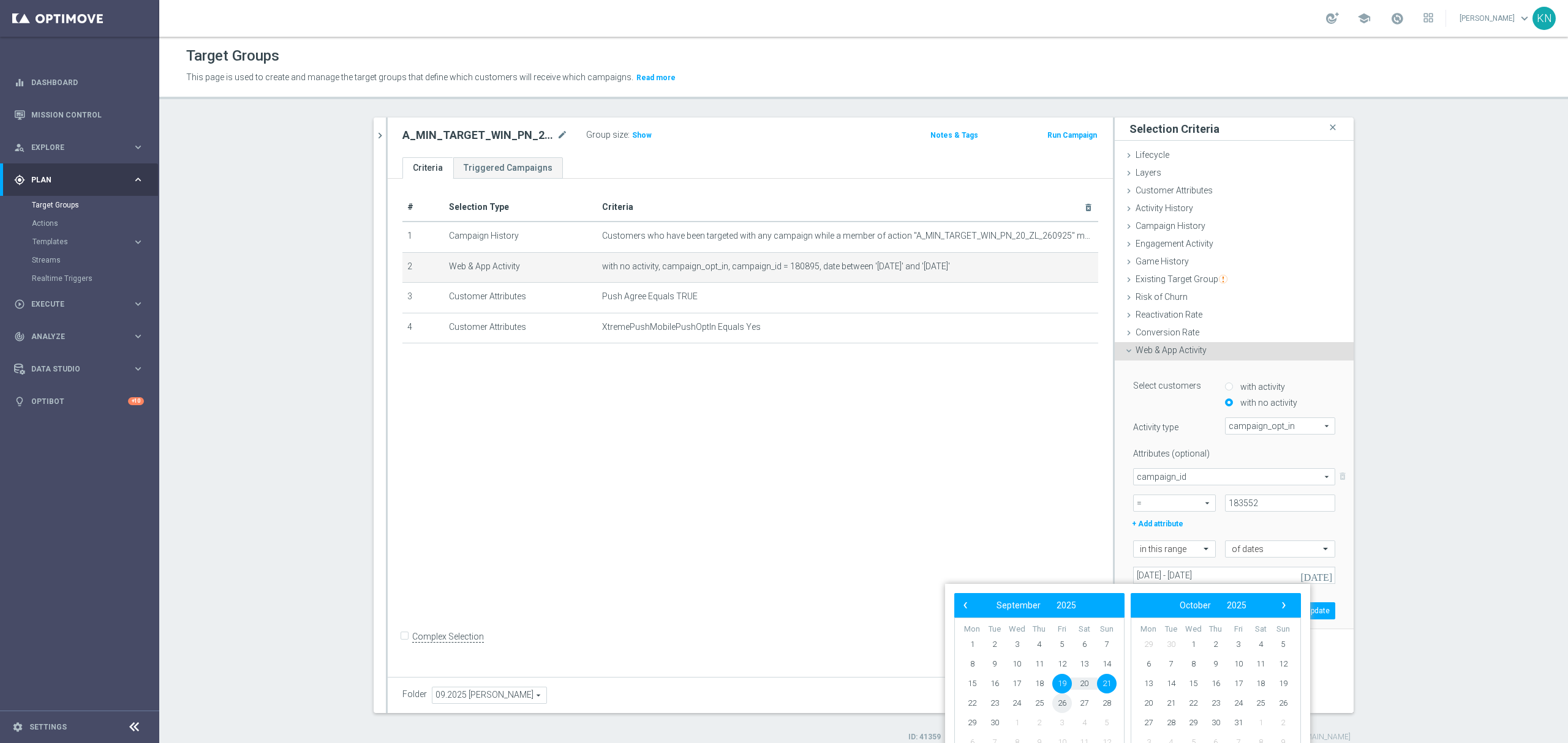
click at [1059, 699] on span "26" at bounding box center [1062, 703] width 20 height 20
click at [1099, 704] on span "28" at bounding box center [1107, 703] width 20 height 20
type input "26 Sep 2025 - 28 Sep 2025"
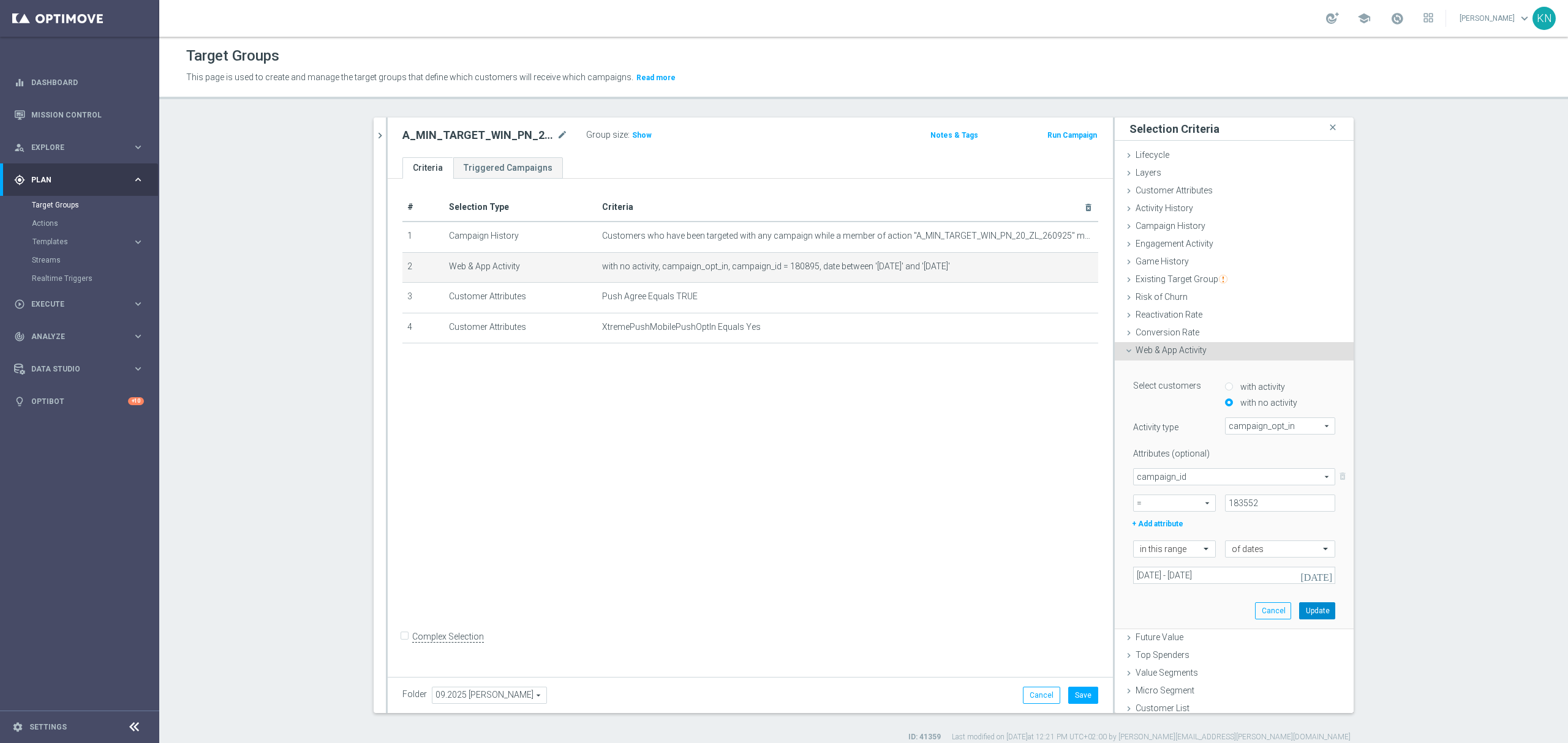
click at [1300, 615] on button "Update" at bounding box center [1317, 611] width 36 height 18
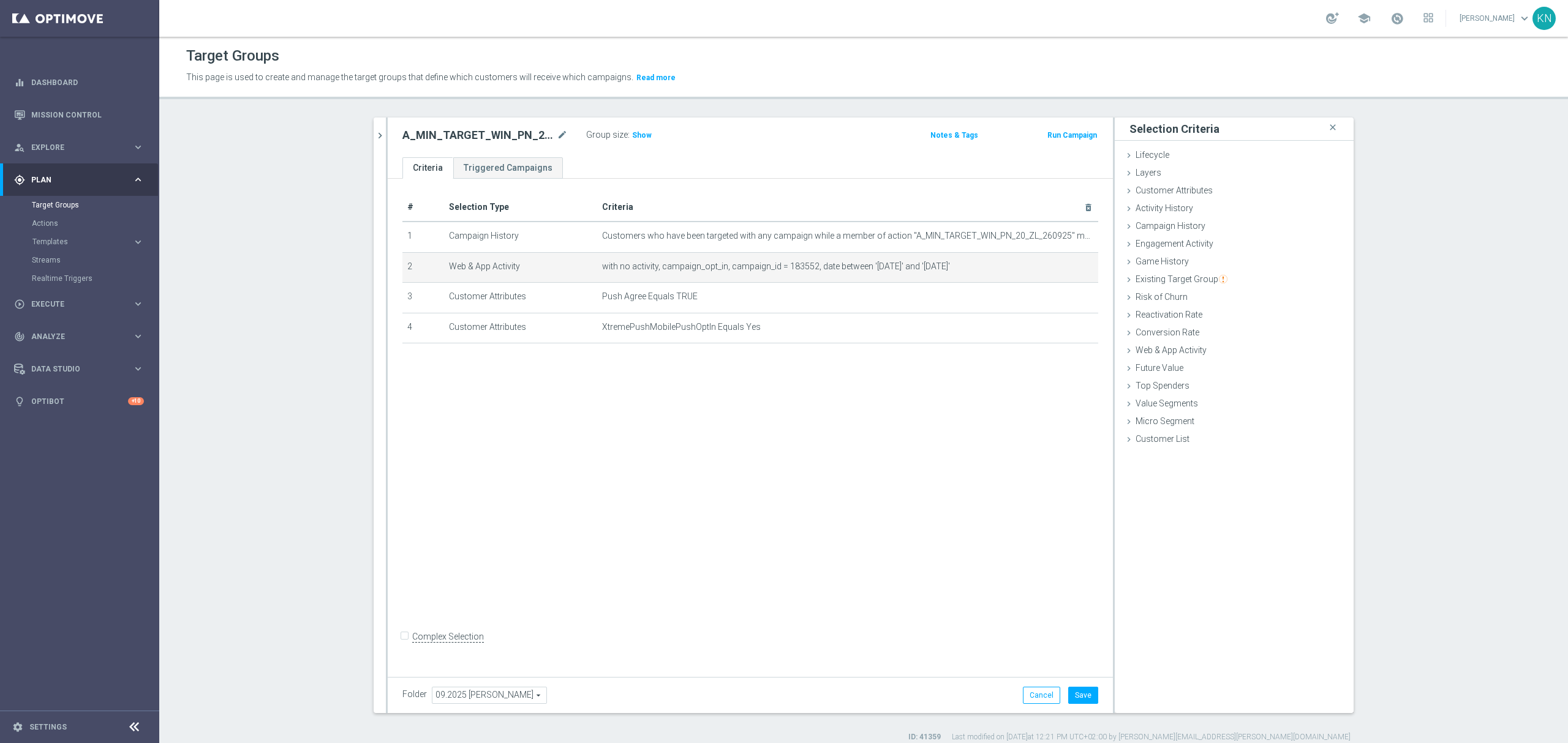
click at [674, 432] on div "# Selection Type Criteria delete_forever 1 Campaign History Customers who have …" at bounding box center [750, 425] width 725 height 493
click at [1077, 697] on button "Save" at bounding box center [1083, 695] width 30 height 18
click at [640, 421] on div "# Selection Type Criteria delete_forever 1 Campaign History Customers who have …" at bounding box center [750, 425] width 725 height 493
click at [374, 137] on icon "chevron_right" at bounding box center [379, 135] width 11 height 11
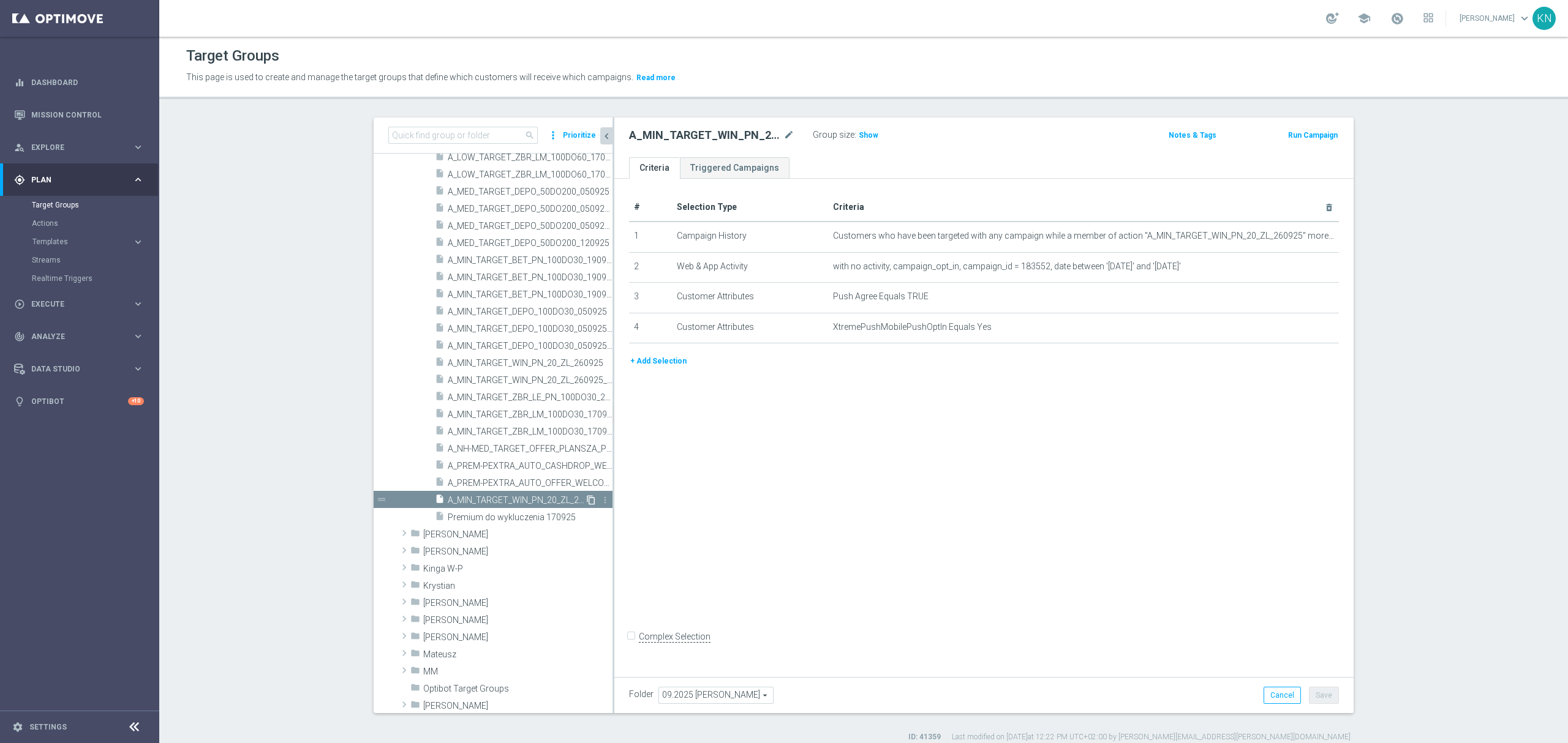
click at [586, 499] on icon "content_copy" at bounding box center [591, 500] width 10 height 10
click at [784, 136] on icon "mode_edit" at bounding box center [789, 135] width 11 height 14
type input "A_LOW_TARGET_WIN_PN_50_ZL_260925_PUSH"
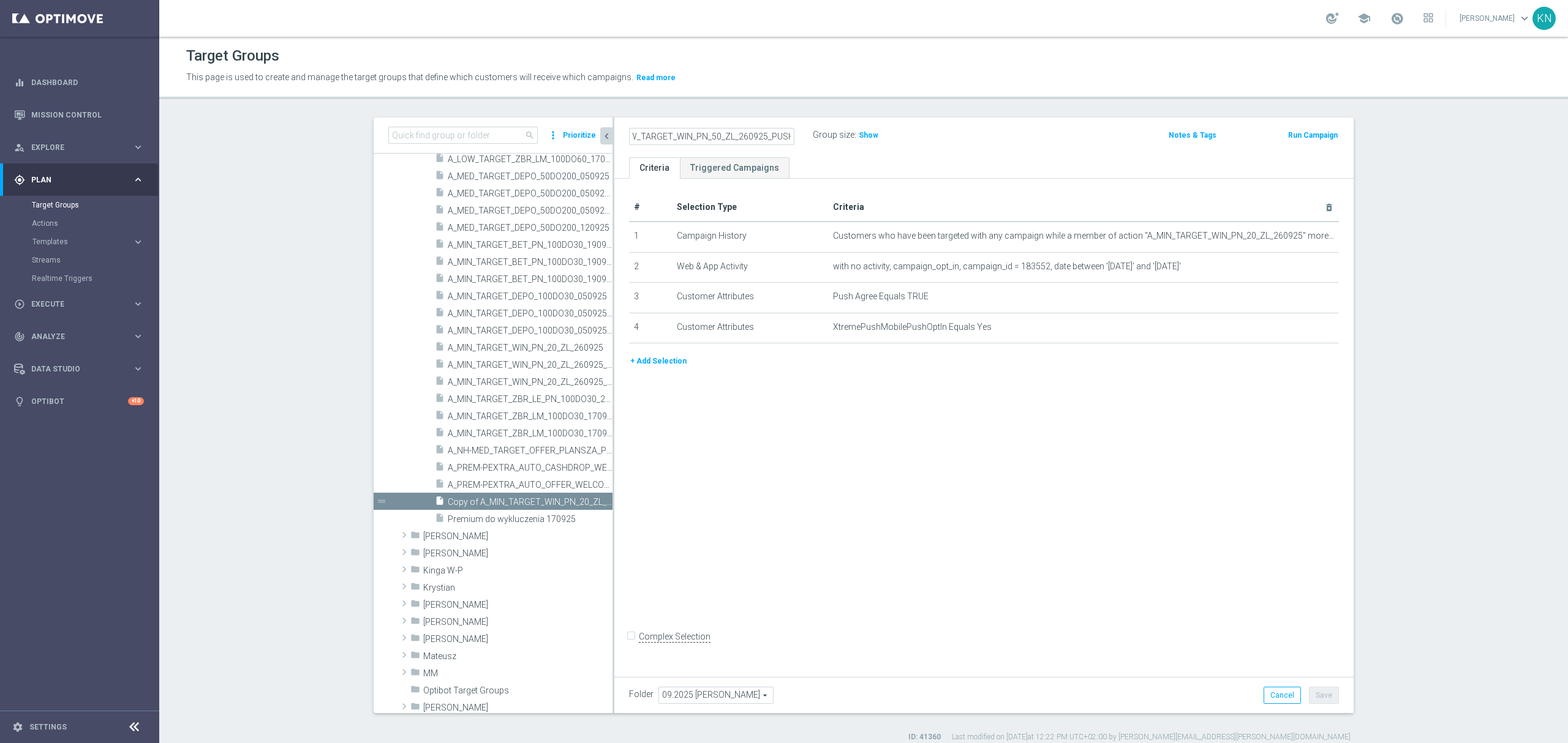
click at [846, 162] on ul "Criteria Triggered Campaigns" at bounding box center [984, 168] width 739 height 21
click at [1294, 238] on icon "mode_edit" at bounding box center [1298, 236] width 10 height 10
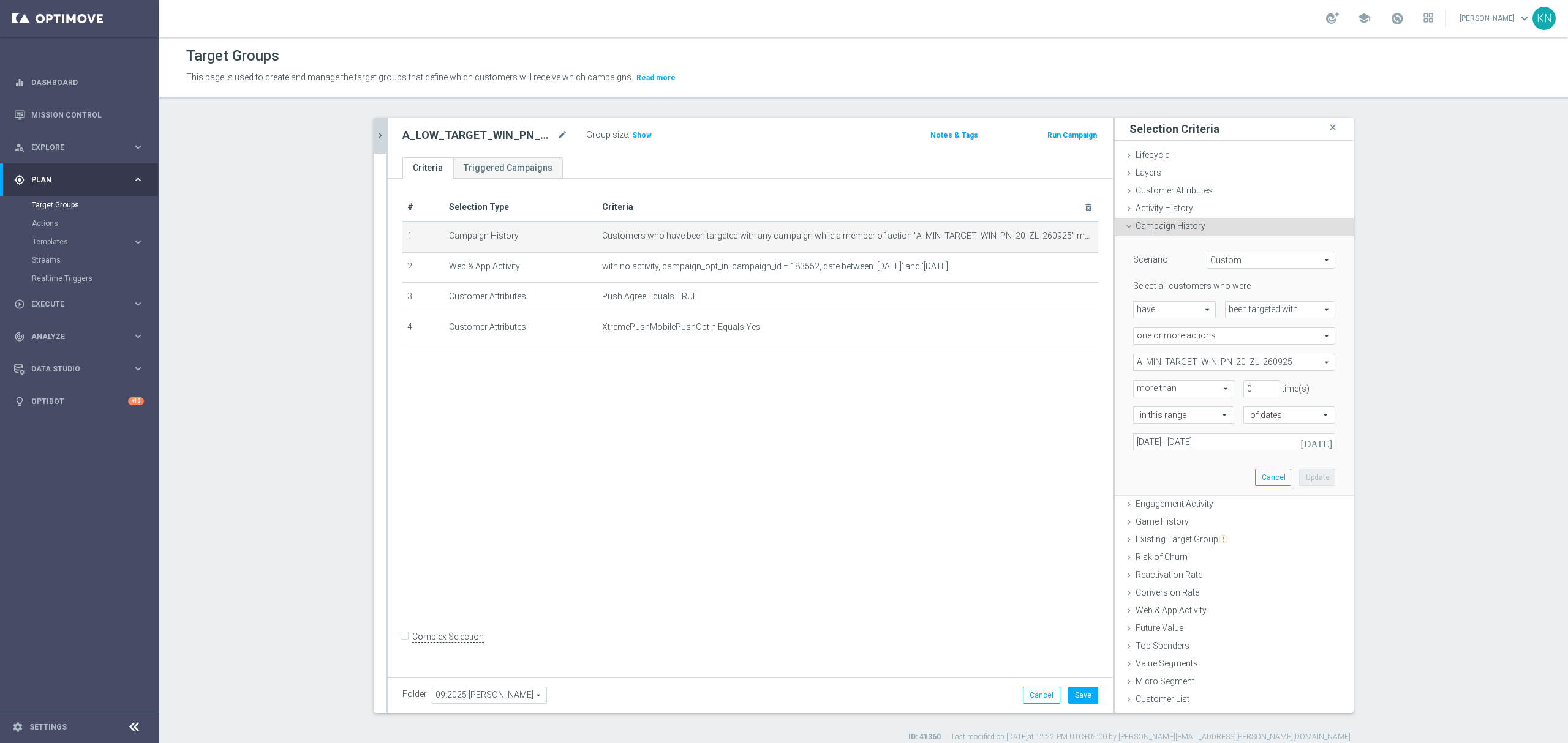
click at [1242, 371] on div "Select all customers who were have have arrow_drop_down search been targeted wi…" at bounding box center [1234, 365] width 202 height 170
click at [1247, 365] on span "A_MIN_TARGET_WIN_PN_20_ZL_260925" at bounding box center [1234, 362] width 201 height 16
click at [1150, 388] on label "Show Selected" at bounding box center [1173, 388] width 46 height 11
click at [1140, 388] on input "Show Selected" at bounding box center [1142, 389] width 8 height 8
checkbox input "true"
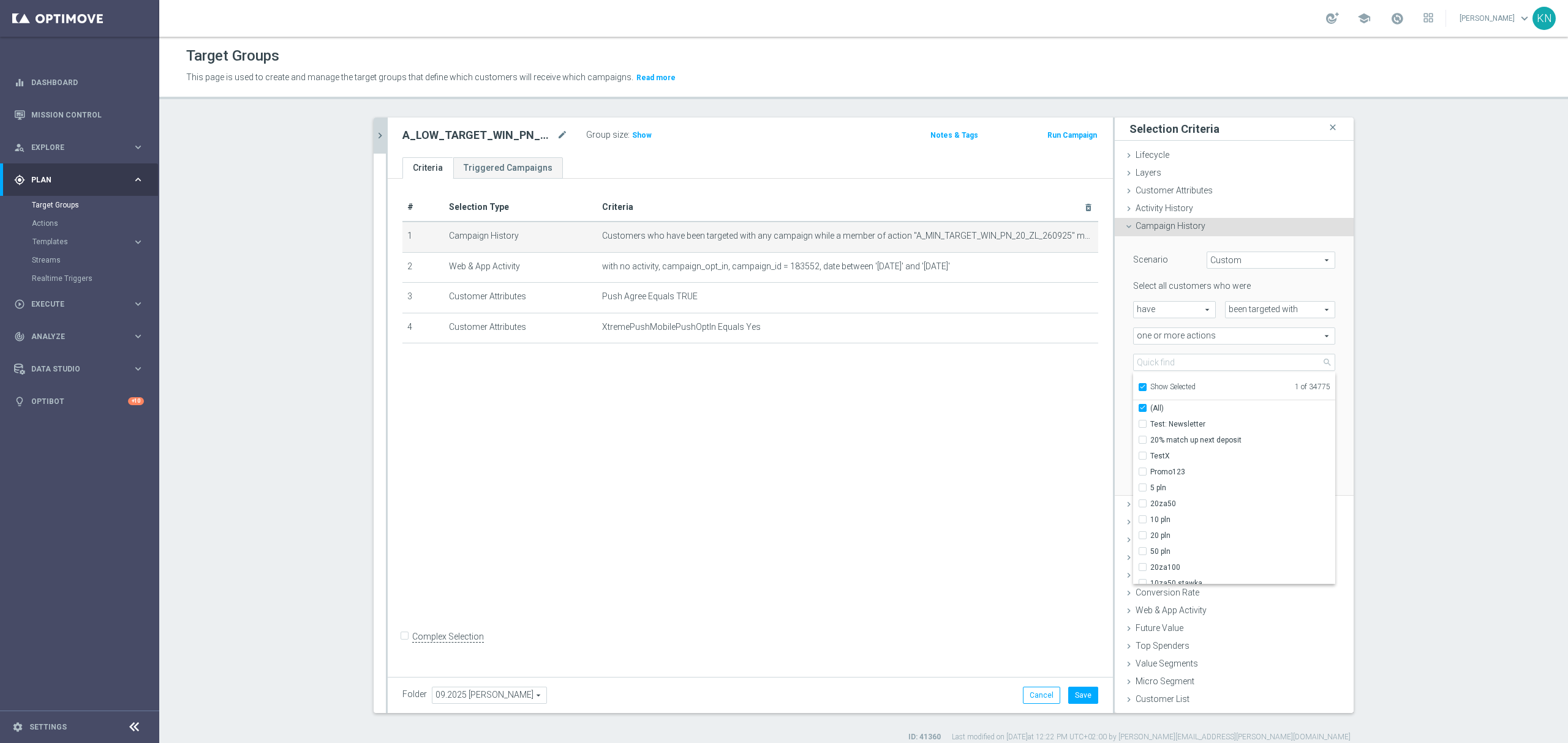
checkbox input "true"
click at [1142, 424] on input "A_MIN_TARGET_WIN_PN_20_ZL_260925" at bounding box center [1146, 424] width 8 height 8
checkbox input "false"
type input "Select Action"
checkbox input "false"
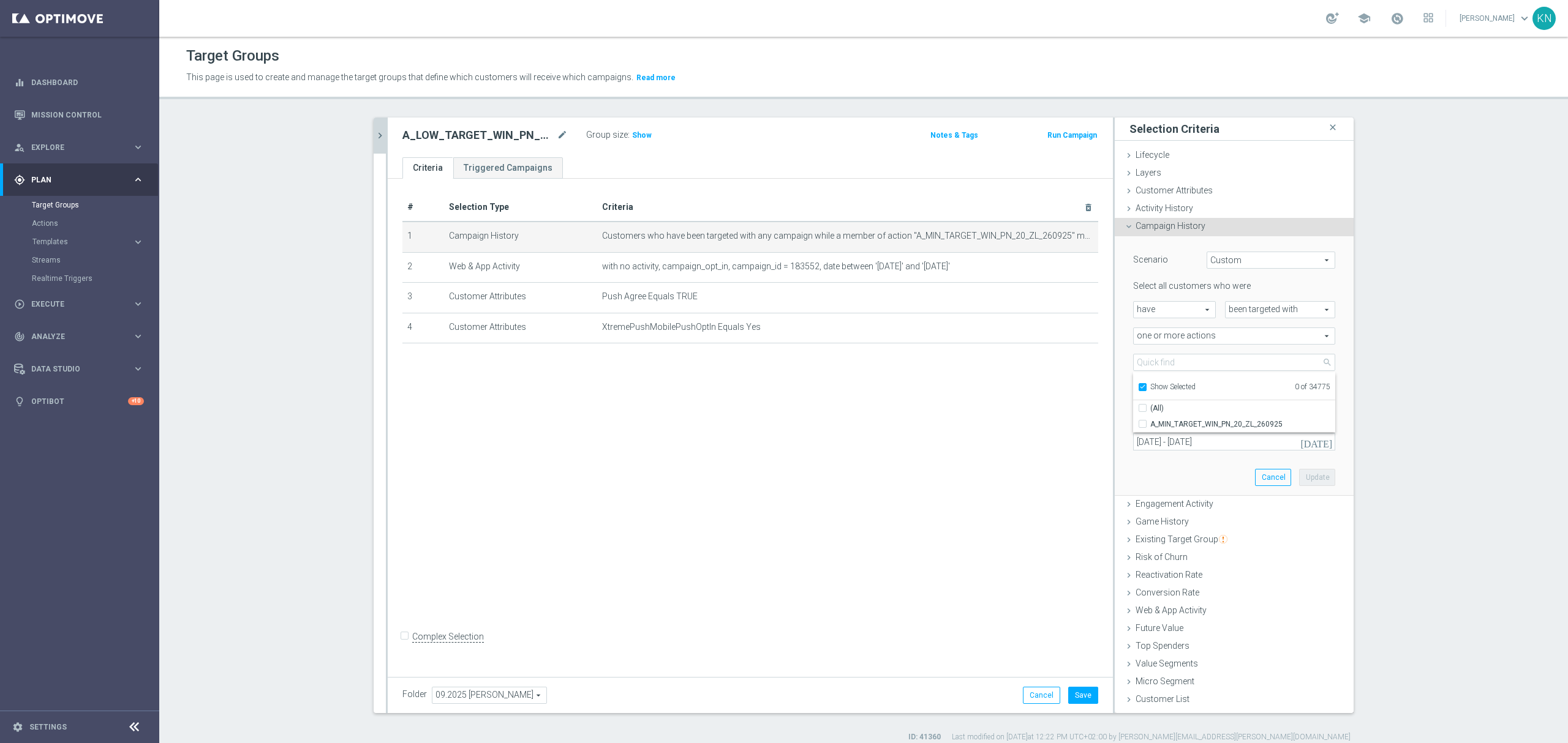
click at [1138, 388] on input "Show Selected" at bounding box center [1142, 389] width 8 height 8
checkbox input "false"
click at [1147, 366] on input "search" at bounding box center [1234, 362] width 202 height 18
paste input "A_LOW_TARGET_WIN_PN_50_ZL_260925"
type input "A_LOW_TARGET_WIN_PN_50_ZL_260925"
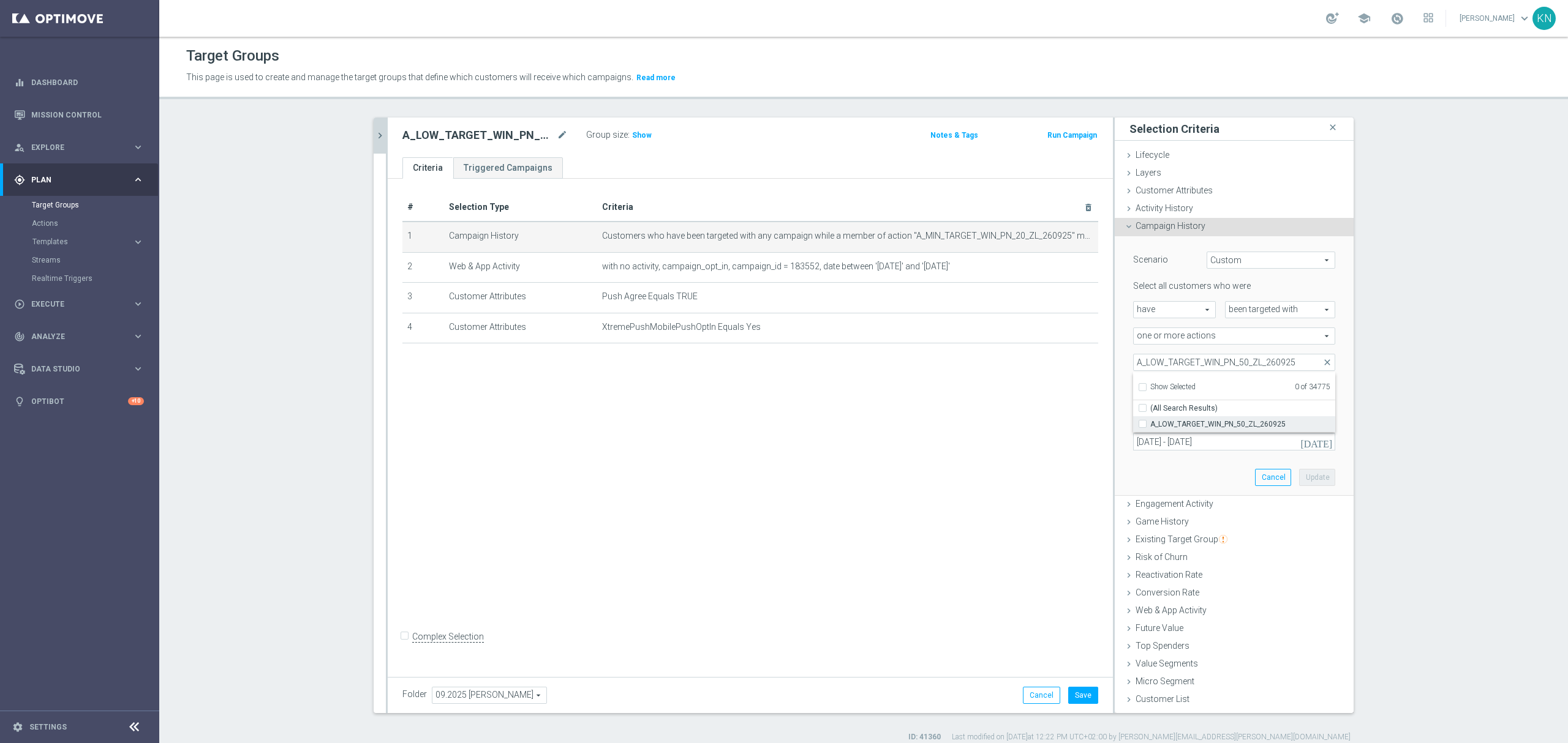
click at [1142, 424] on input "A_LOW_TARGET_WIN_PN_50_ZL_260925" at bounding box center [1146, 424] width 8 height 8
checkbox input "true"
type input "A_LOW_TARGET_WIN_PN_50_ZL_260925"
checkbox input "true"
click at [1115, 396] on div "Scenario Custom Custom arrow_drop_down search Select all customers who were hav…" at bounding box center [1234, 366] width 239 height 260
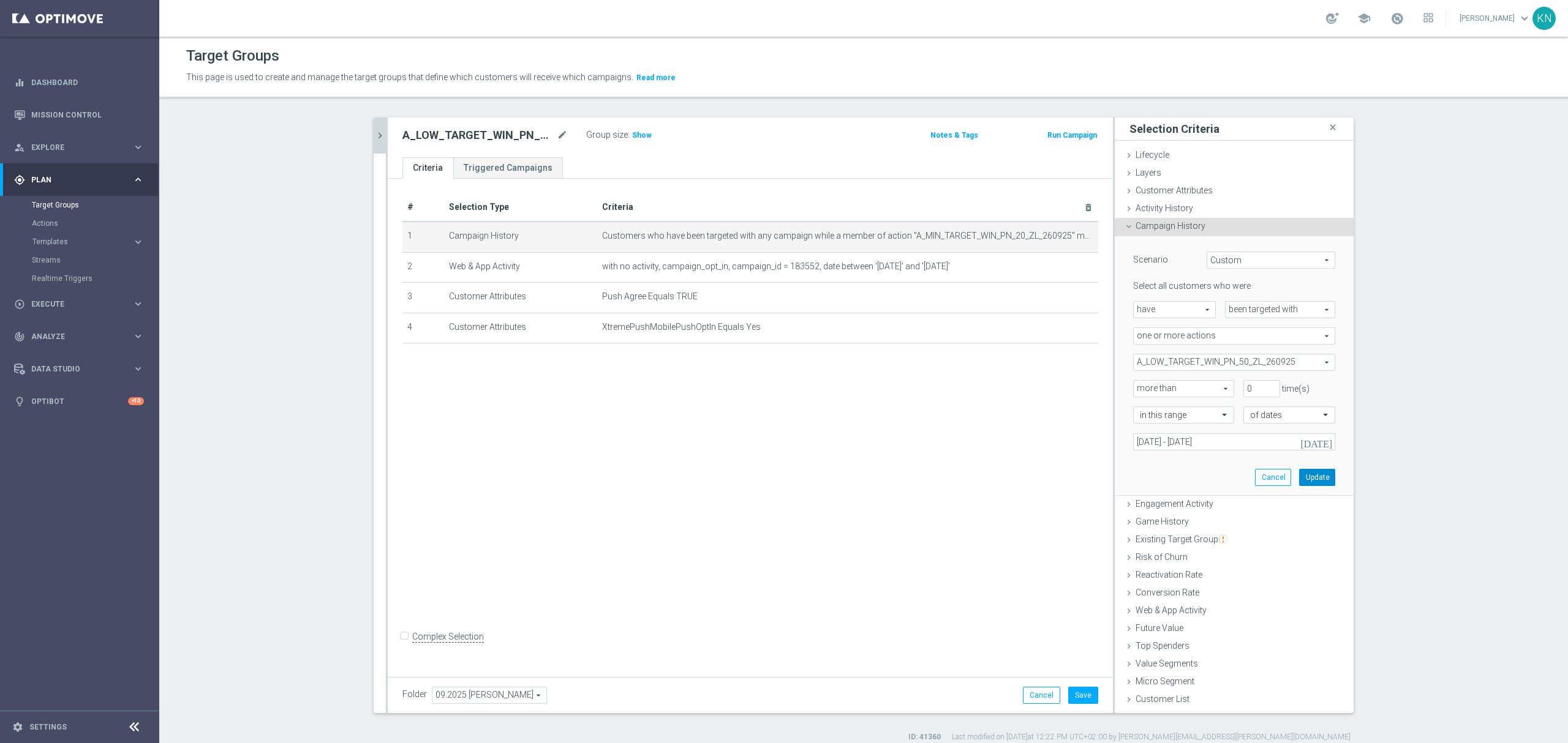
click at [1309, 476] on button "Update" at bounding box center [1317, 477] width 36 height 18
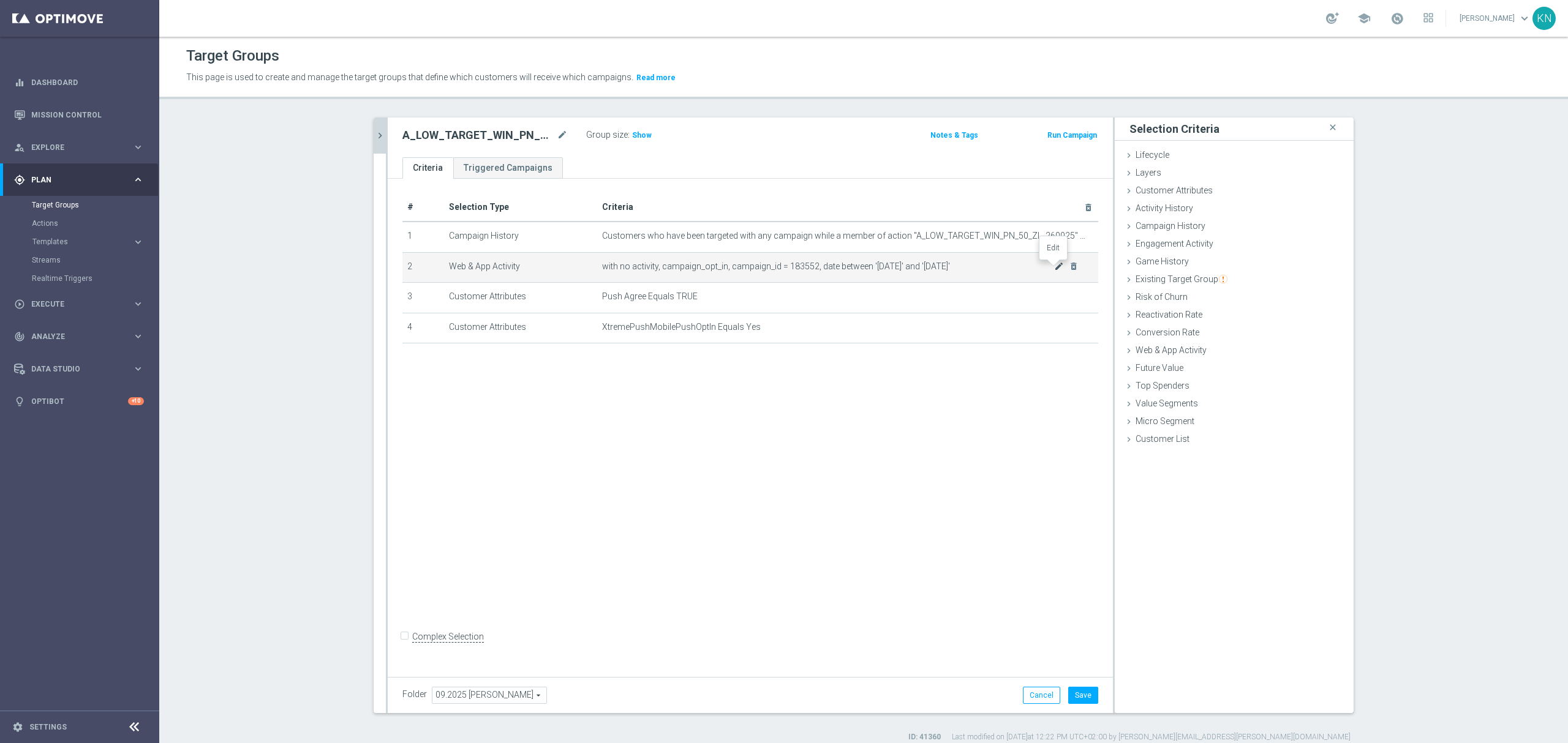
click at [1055, 267] on icon "mode_edit" at bounding box center [1059, 266] width 10 height 10
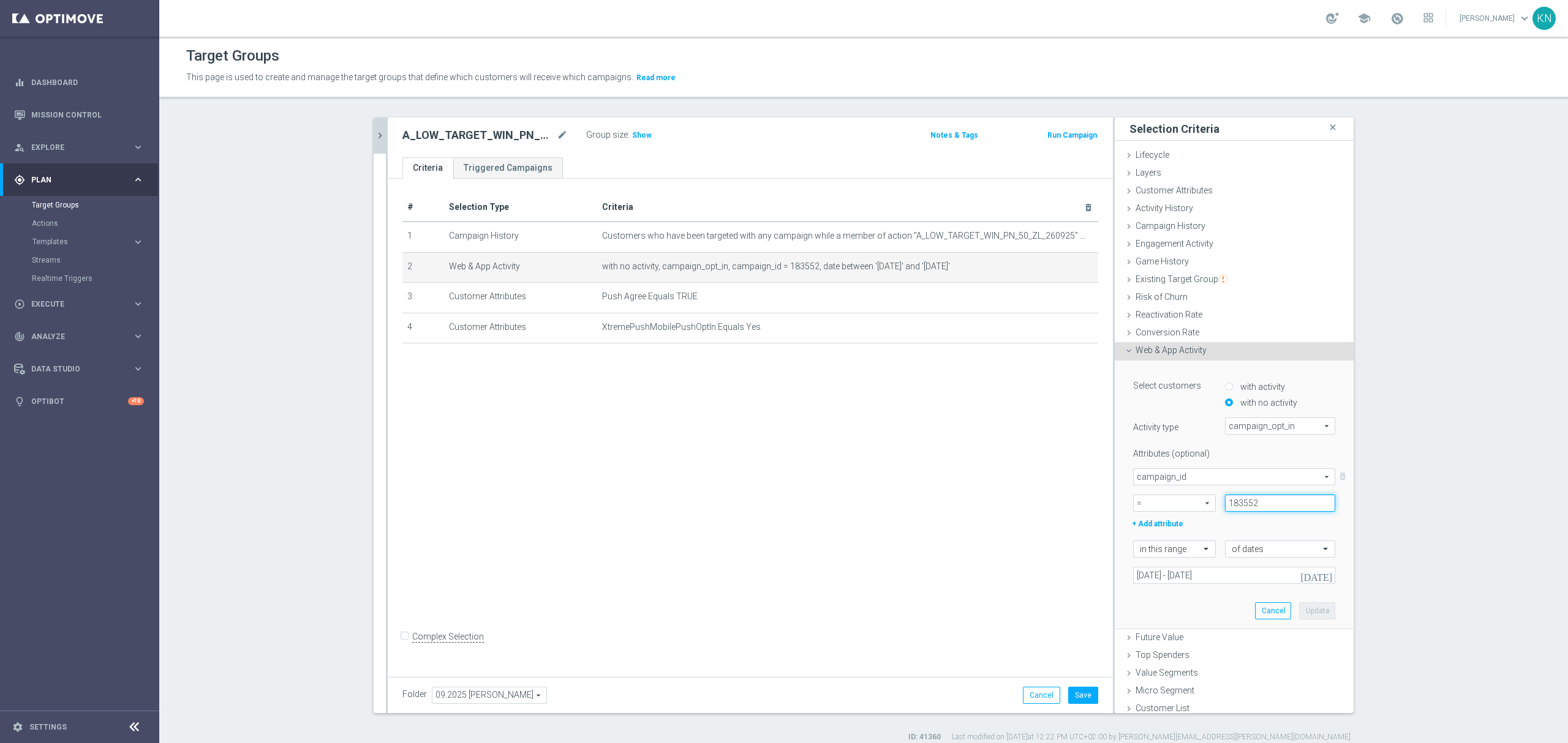
click at [1234, 496] on input "183552" at bounding box center [1279, 503] width 110 height 18
paste input "183553"
type input "183553"
click at [1301, 616] on button "Update" at bounding box center [1317, 611] width 36 height 18
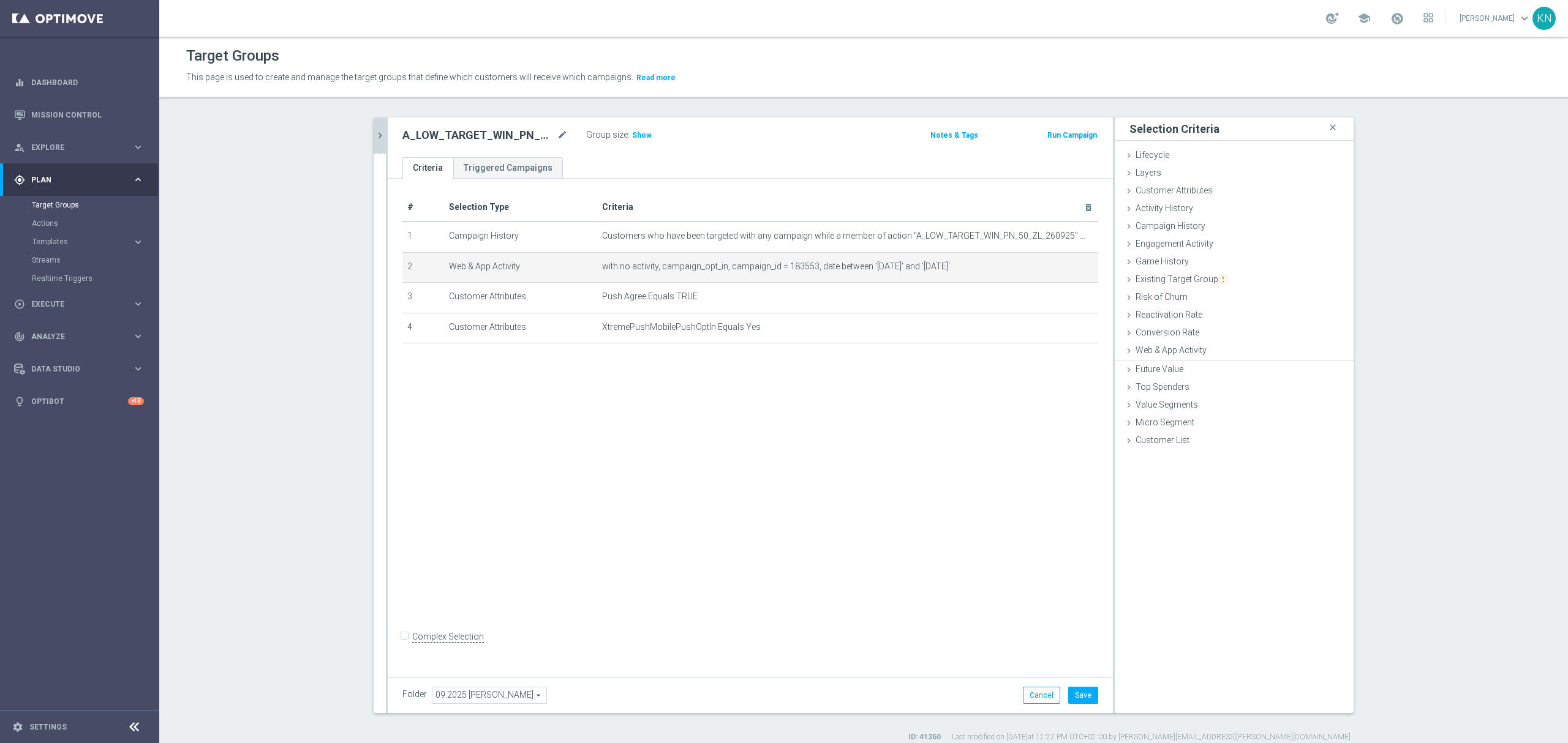
click at [702, 512] on div "# Selection Type Criteria delete_forever 1 Campaign History Customers who have …" at bounding box center [750, 425] width 725 height 493
drag, startPoint x: 378, startPoint y: 136, endPoint x: 402, endPoint y: 179, distance: 49.2
click at [378, 136] on icon "chevron_right" at bounding box center [379, 135] width 11 height 11
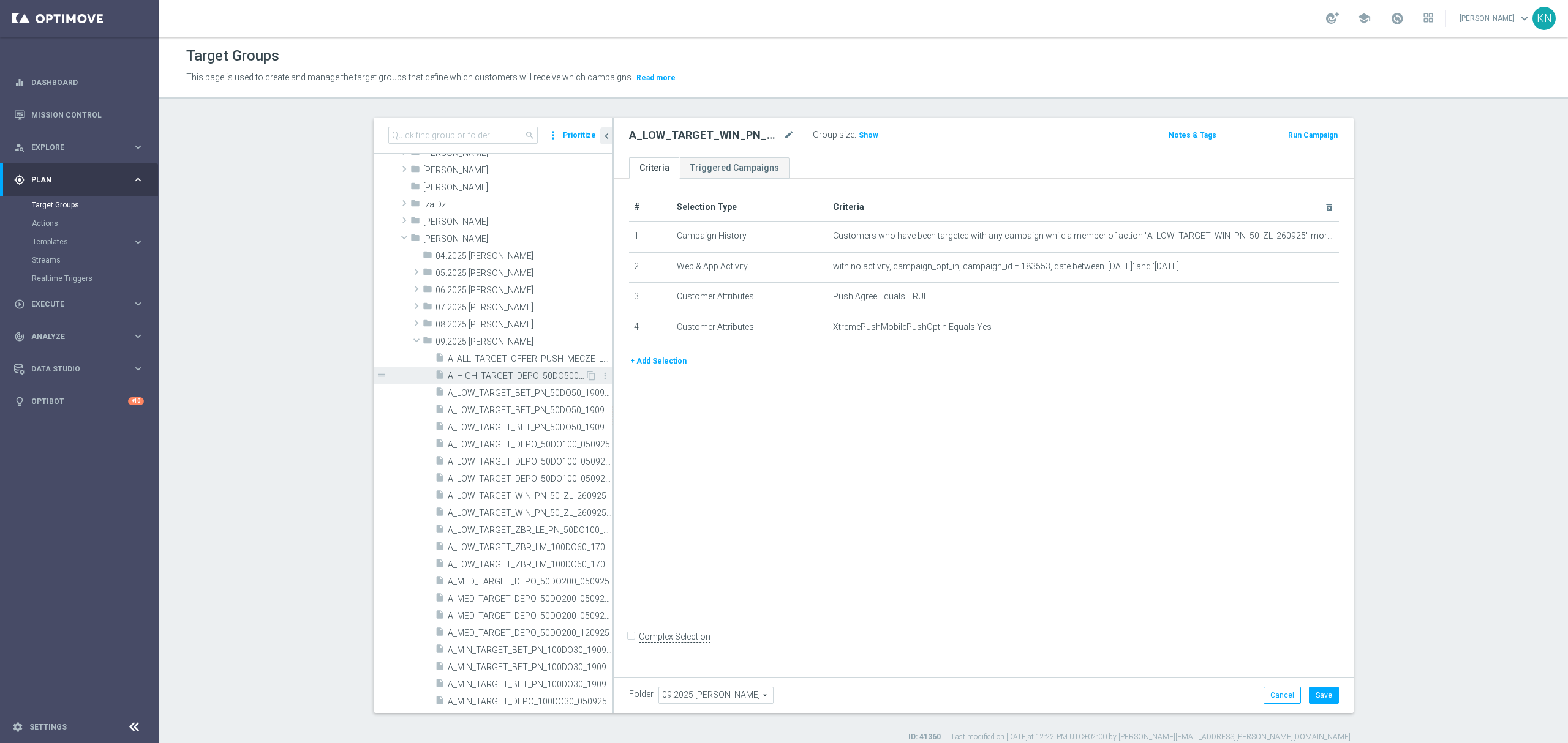
scroll to position [129, 0]
click at [480, 553] on div "insert_drive_file A_LOW_TARGET_ZBR_LE_PN_50DO100_250925" at bounding box center [509, 559] width 150 height 18
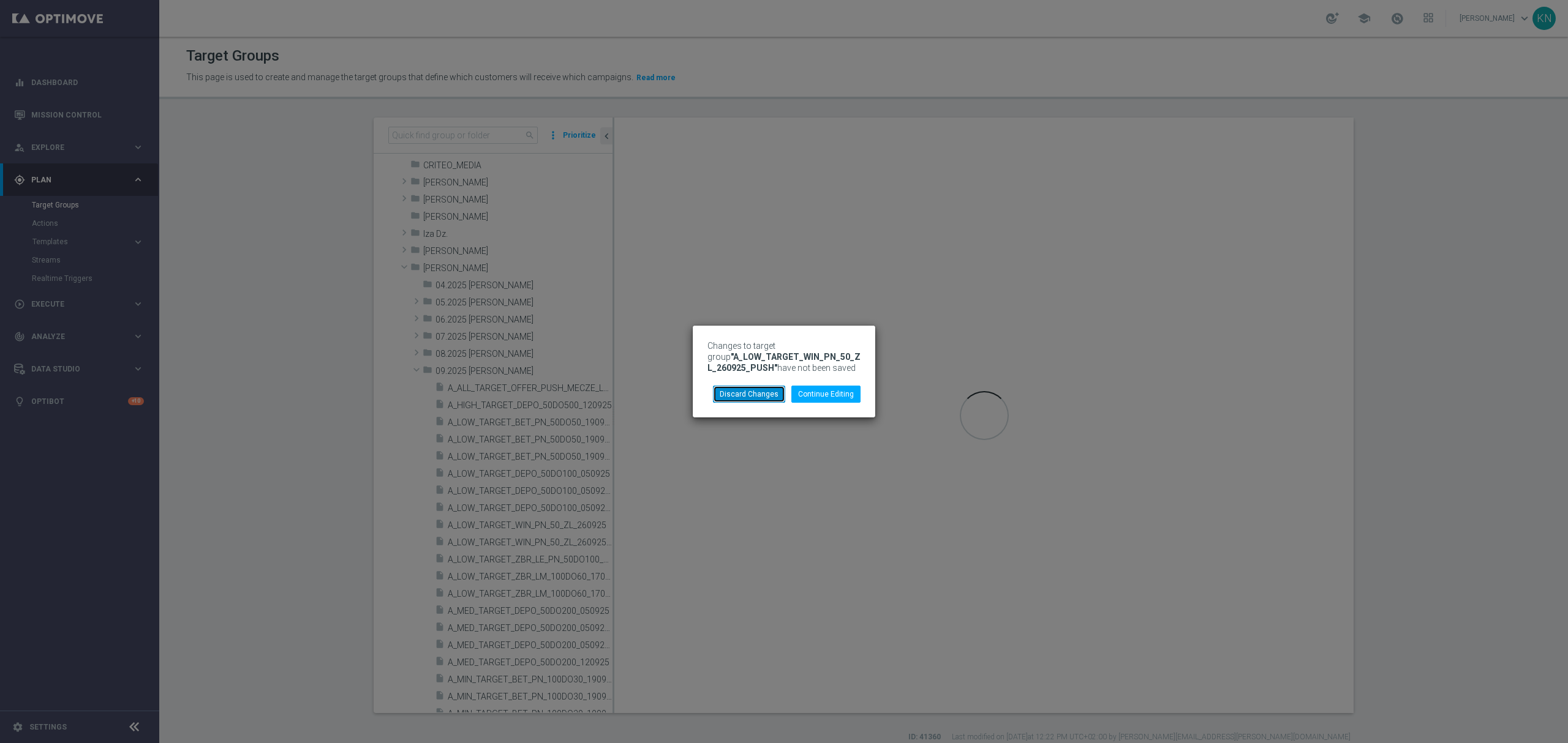
click at [741, 392] on button "Discard Changes" at bounding box center [749, 394] width 72 height 18
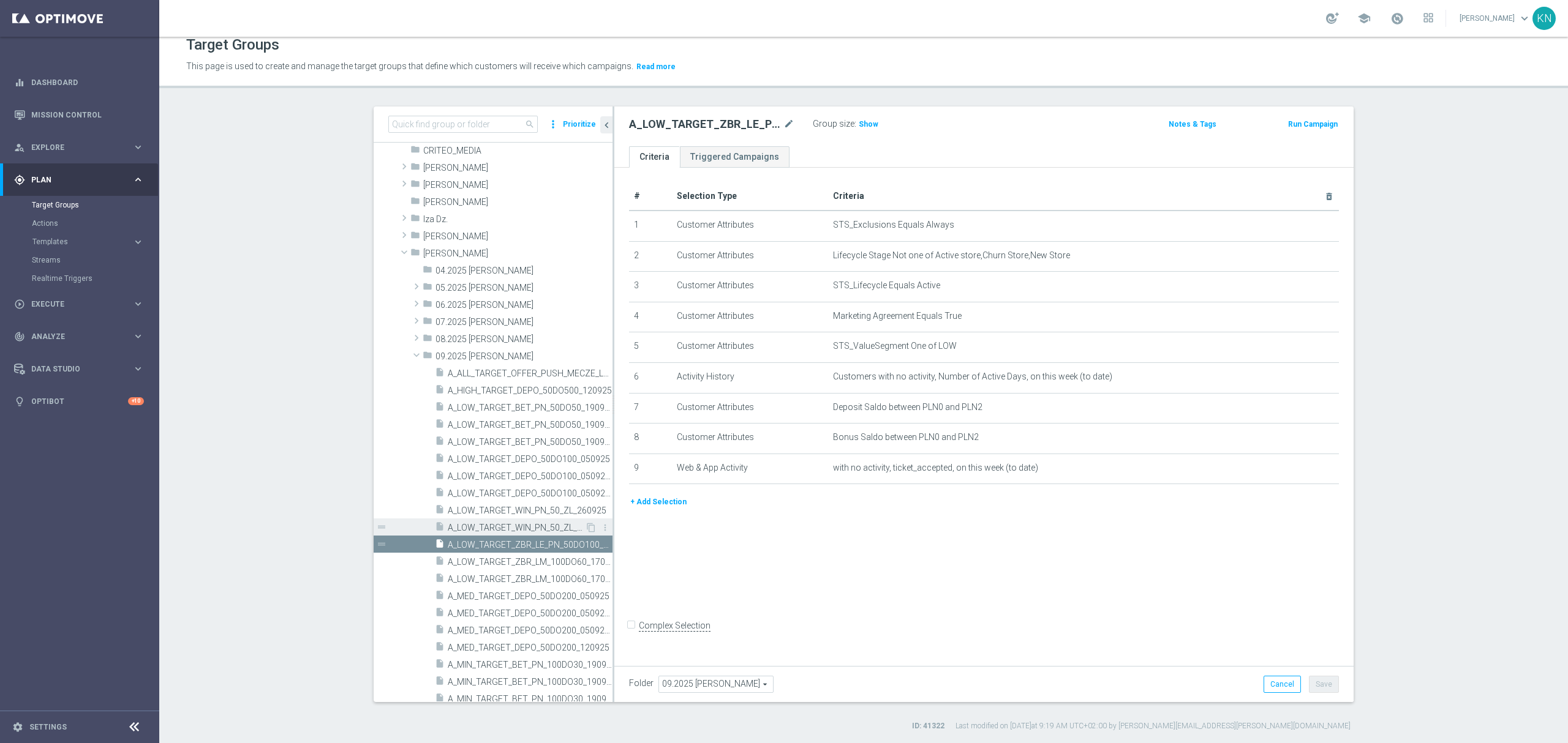
scroll to position [456, 0]
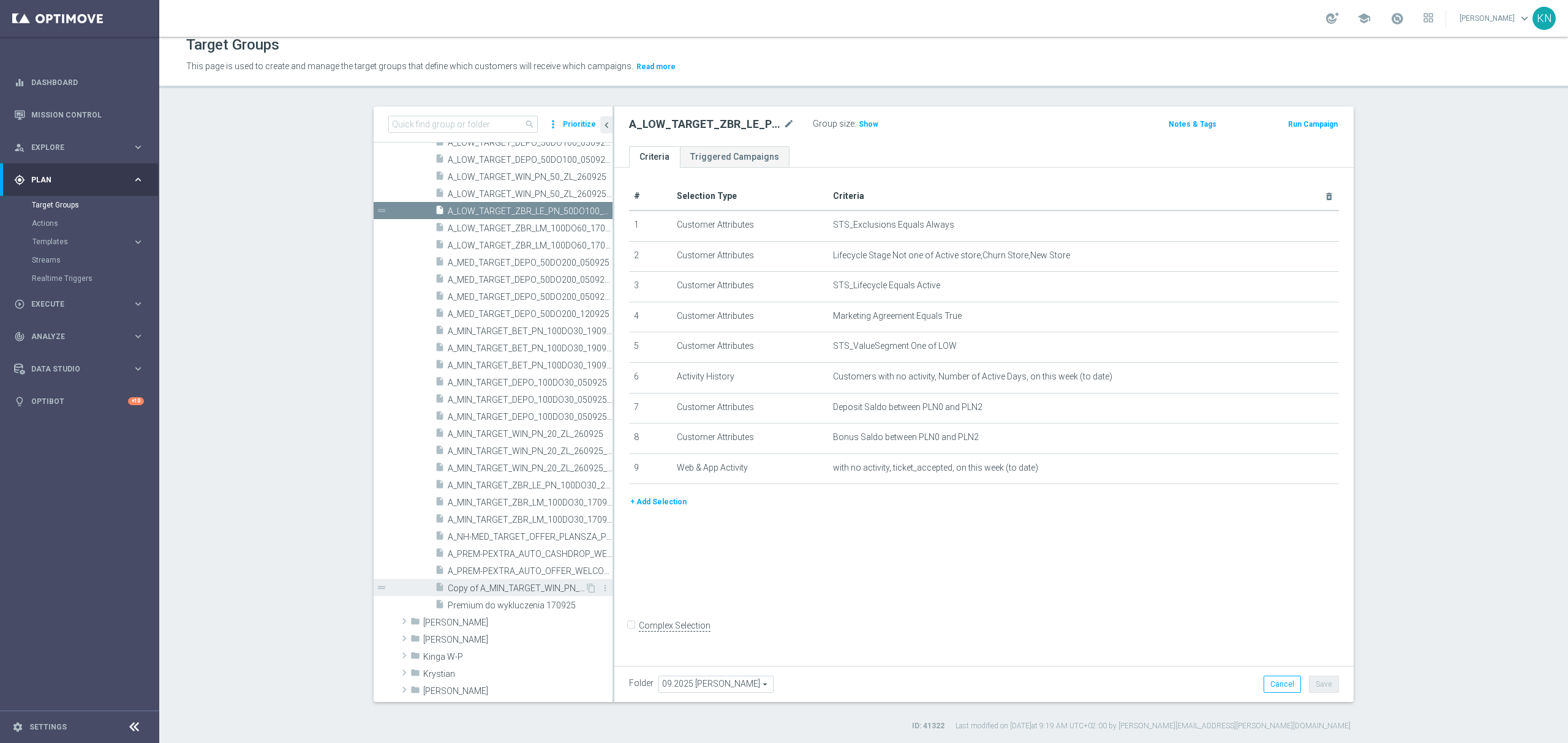
click at [498, 592] on span "Copy of A_MIN_TARGET_WIN_PN_20_ZL_260925_PUSH" at bounding box center [516, 588] width 137 height 11
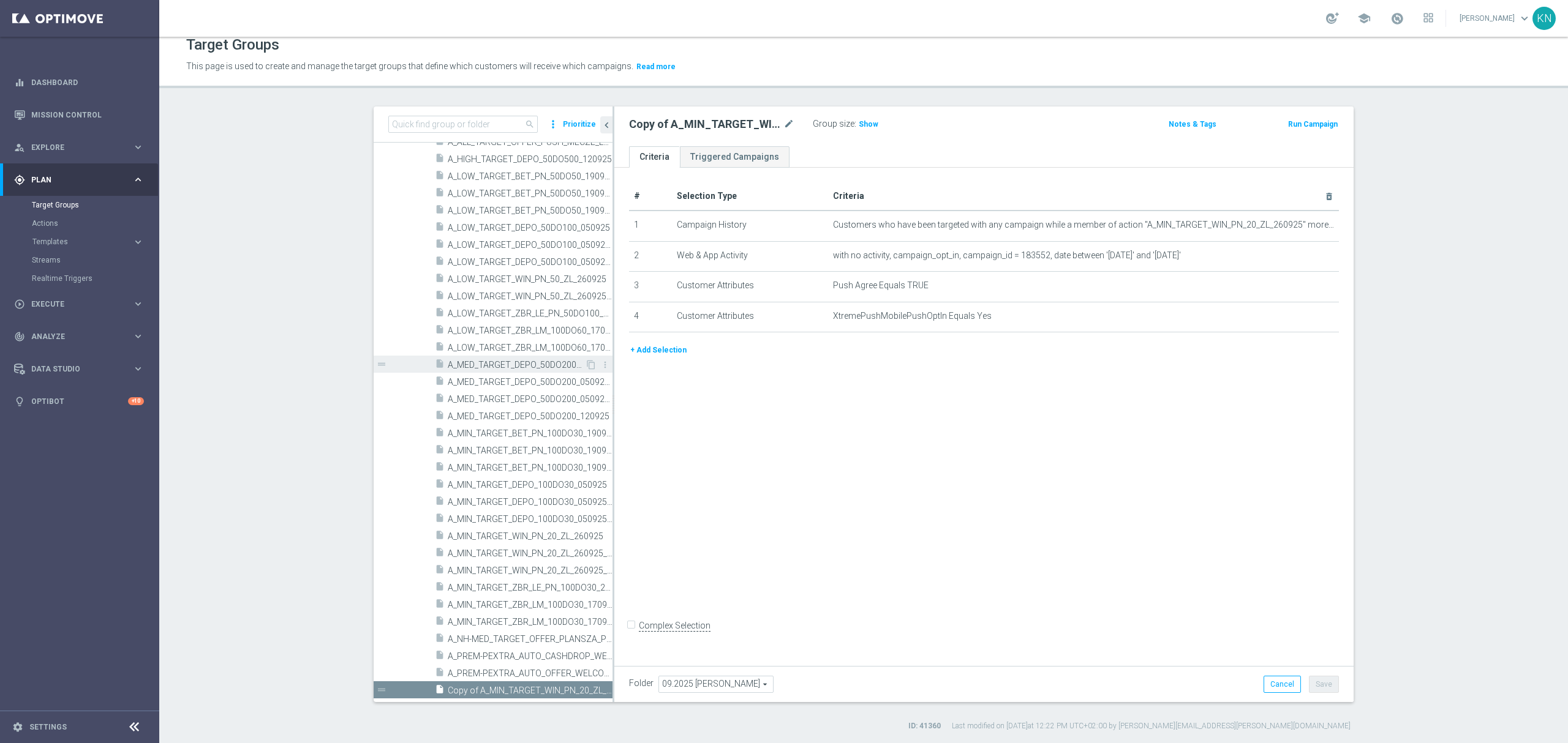
scroll to position [456, 0]
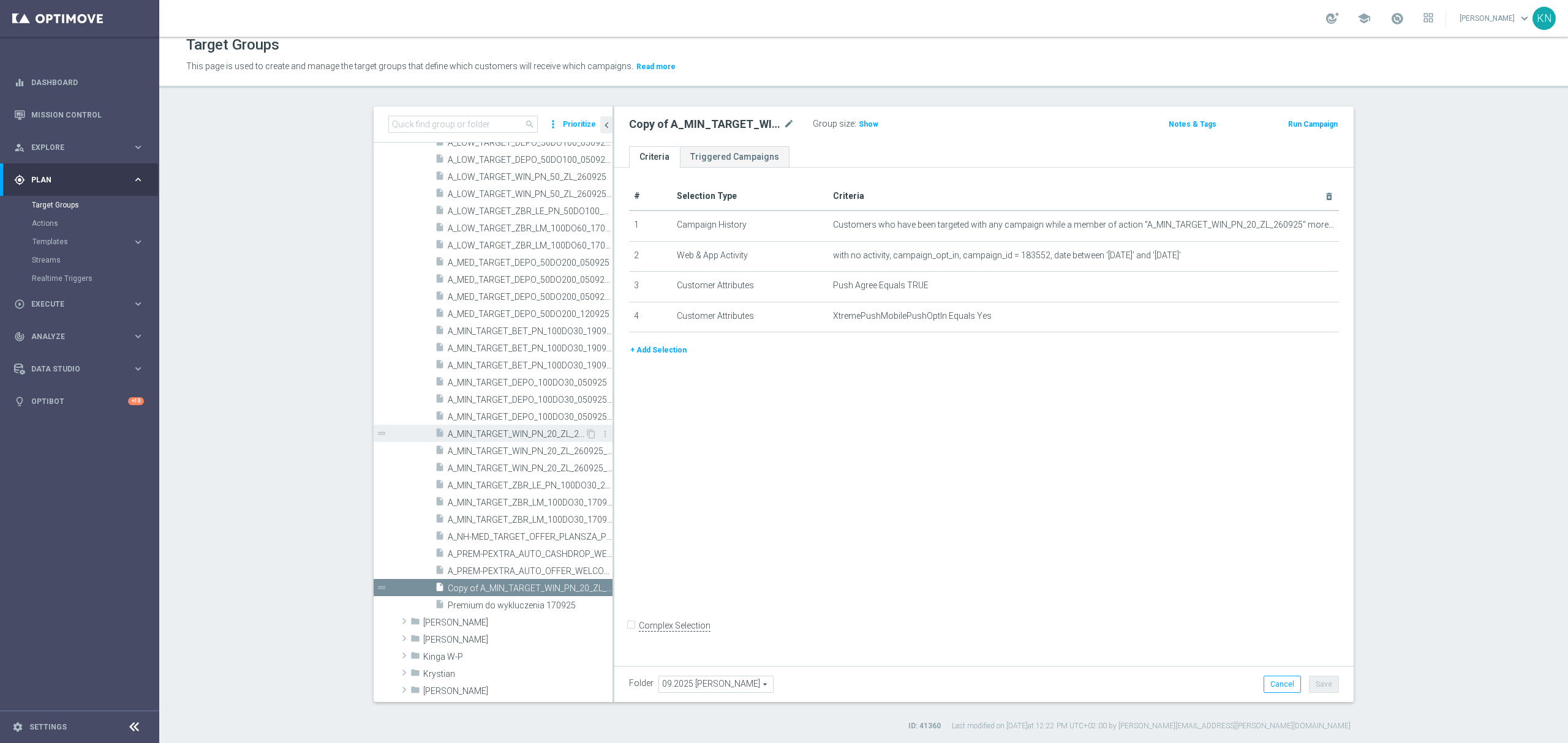
click at [522, 435] on span "A_MIN_TARGET_WIN_PN_20_ZL_260925" at bounding box center [516, 435] width 137 height 11
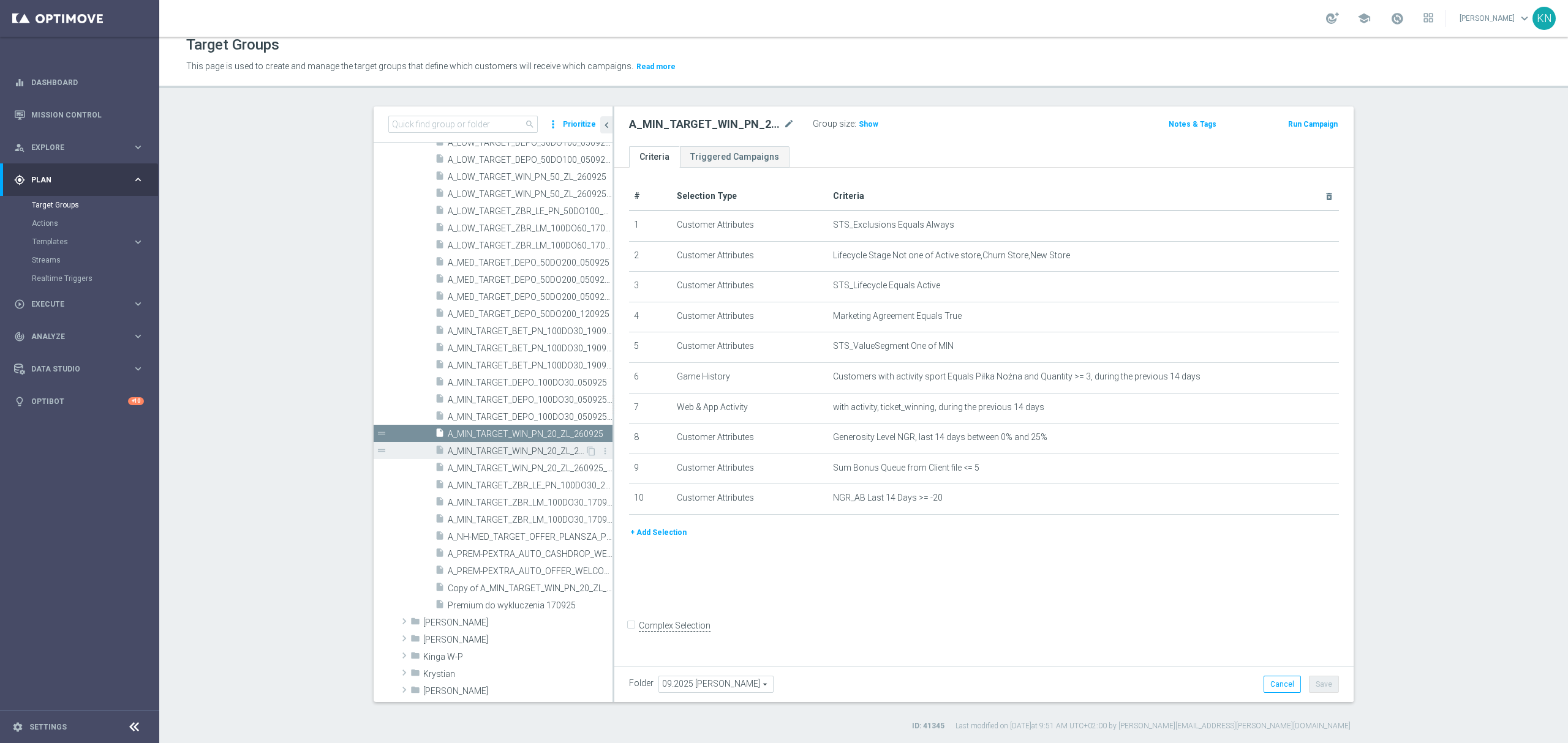
click at [525, 455] on span "A_MIN_TARGET_WIN_PN_20_ZL_260925_INAPP" at bounding box center [516, 451] width 137 height 11
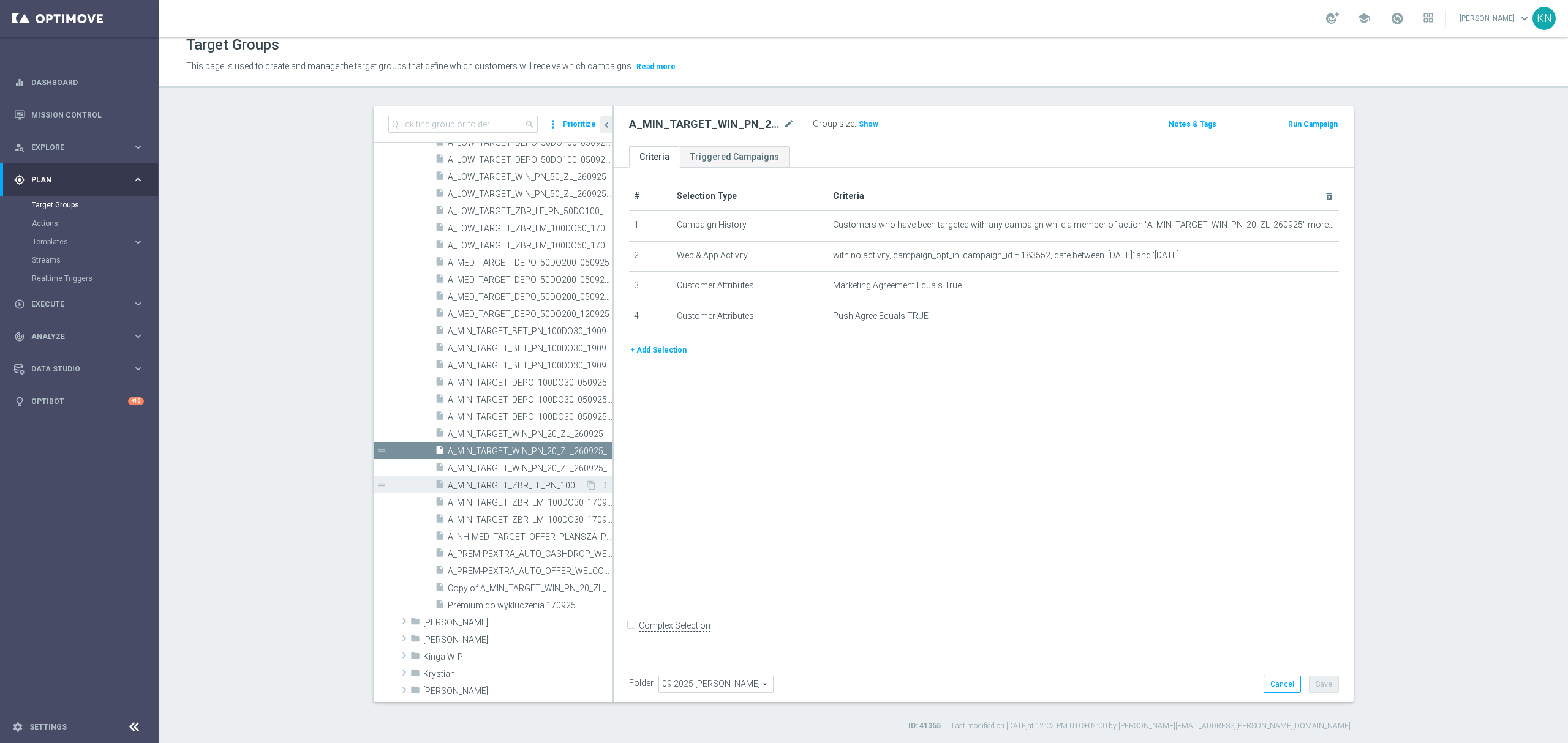
click at [538, 477] on div "insert_drive_file A_MIN_TARGET_ZBR_LE_PN_100DO30_250925" at bounding box center [509, 485] width 150 height 18
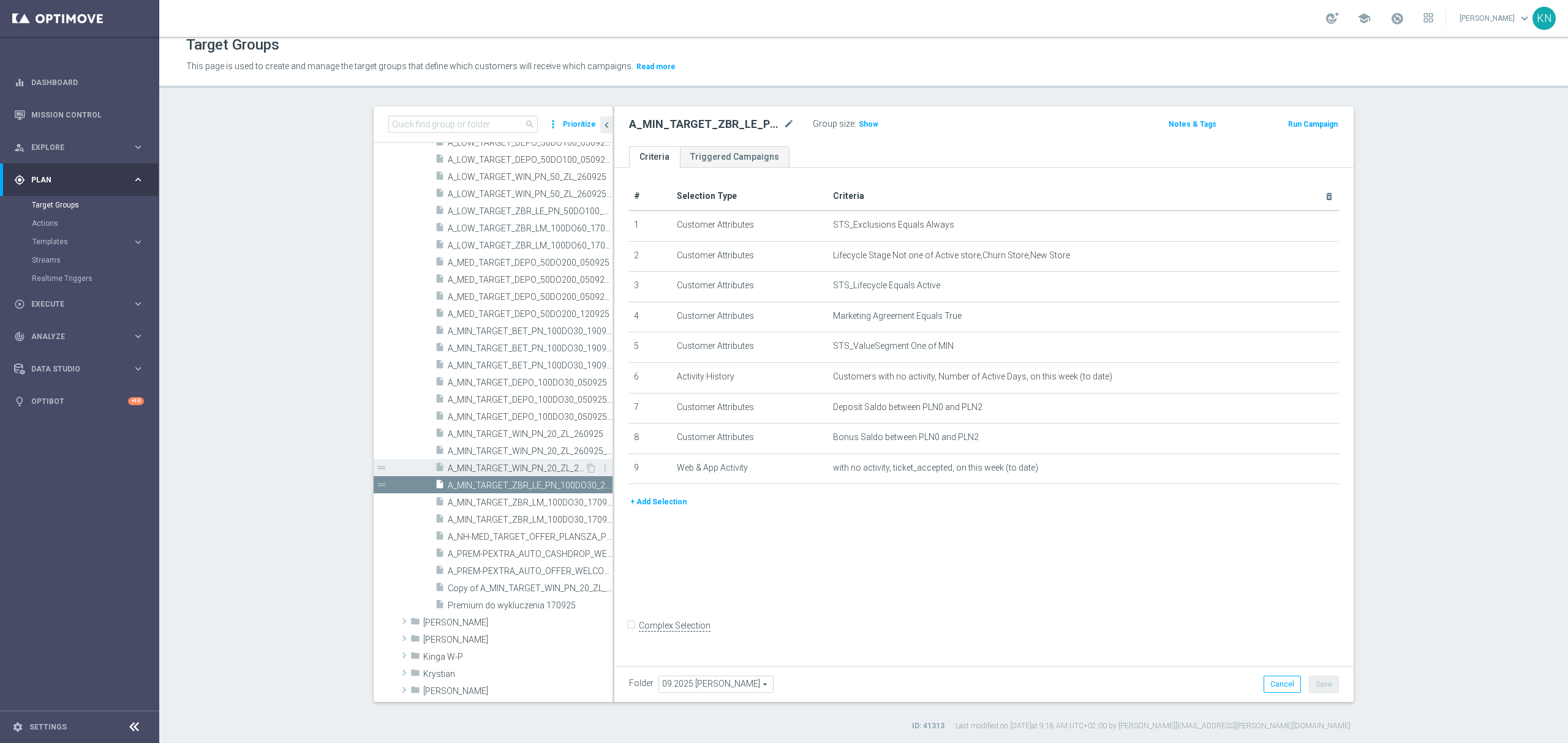
click at [534, 468] on span "A_MIN_TARGET_WIN_PN_20_ZL_260925_PUSH" at bounding box center [516, 469] width 137 height 11
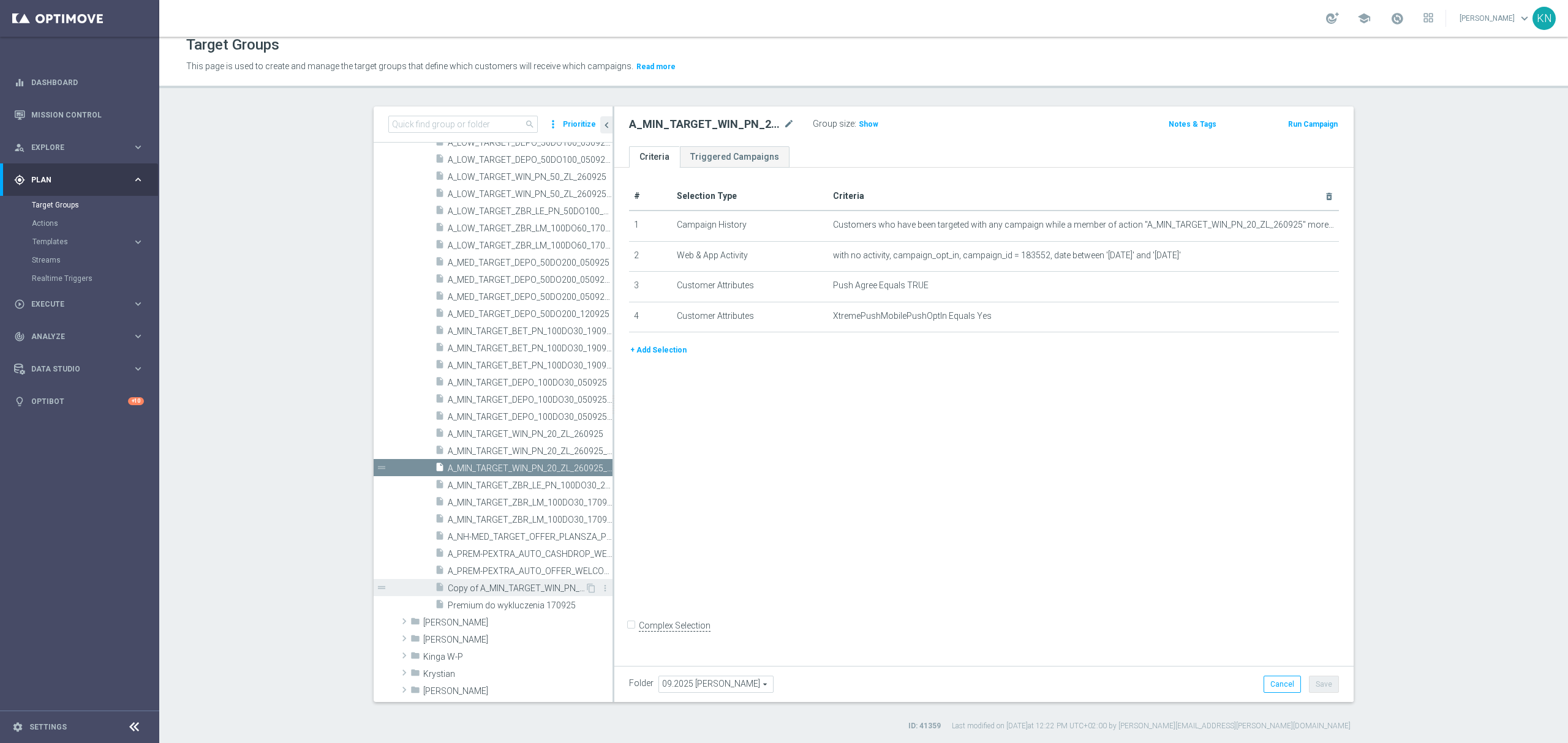
click at [507, 591] on span "Copy of A_MIN_TARGET_WIN_PN_20_ZL_260925_PUSH" at bounding box center [516, 588] width 137 height 11
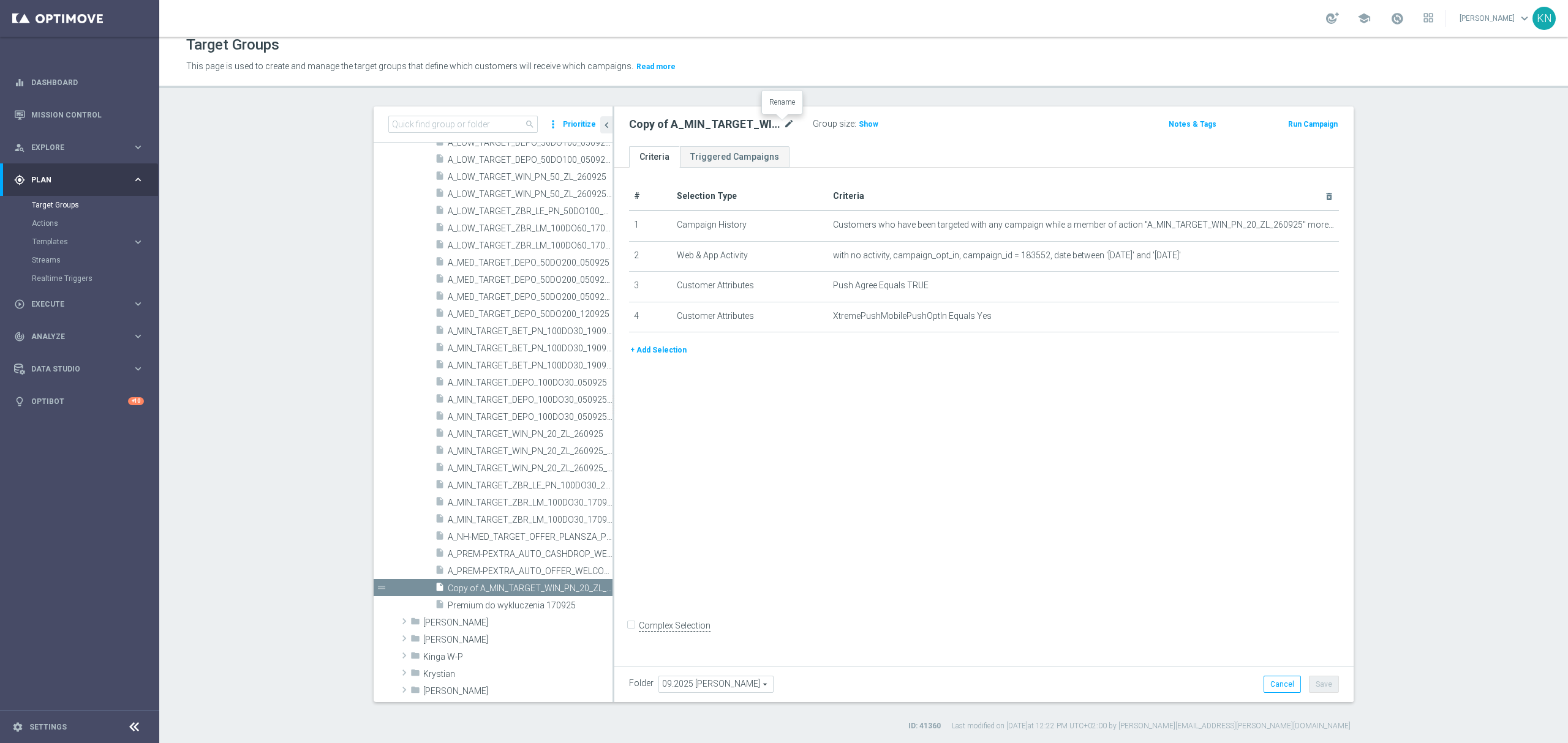
click at [784, 120] on icon "mode_edit" at bounding box center [789, 124] width 11 height 14
type input "A_LOW_TARGET_WIN_PN_50_ZL_260925_PUSH"
click at [934, 497] on div "# Selection Type Criteria delete_forever 1 Campaign History Customers who have …" at bounding box center [984, 413] width 739 height 493
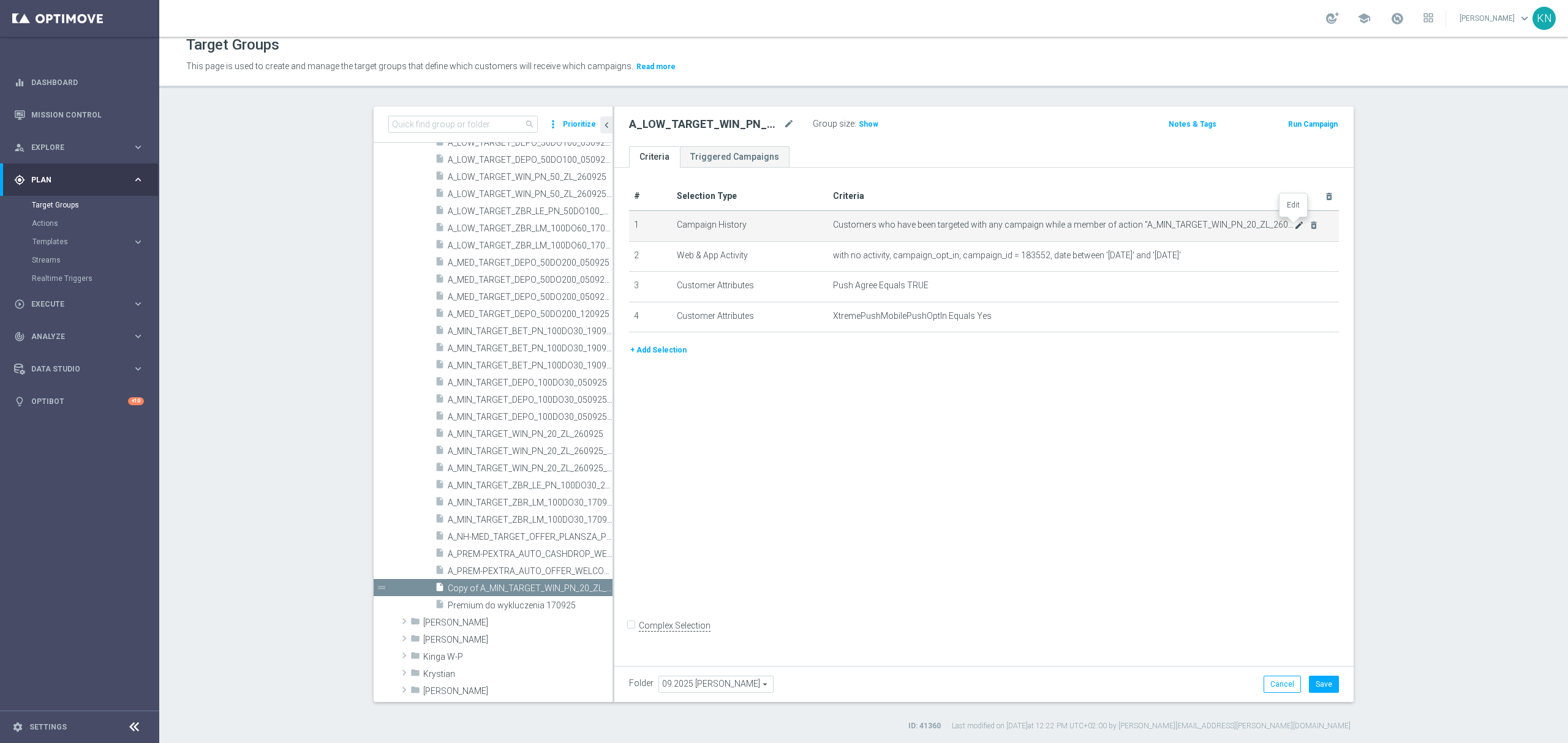
click at [1294, 226] on icon "mode_edit" at bounding box center [1298, 225] width 10 height 10
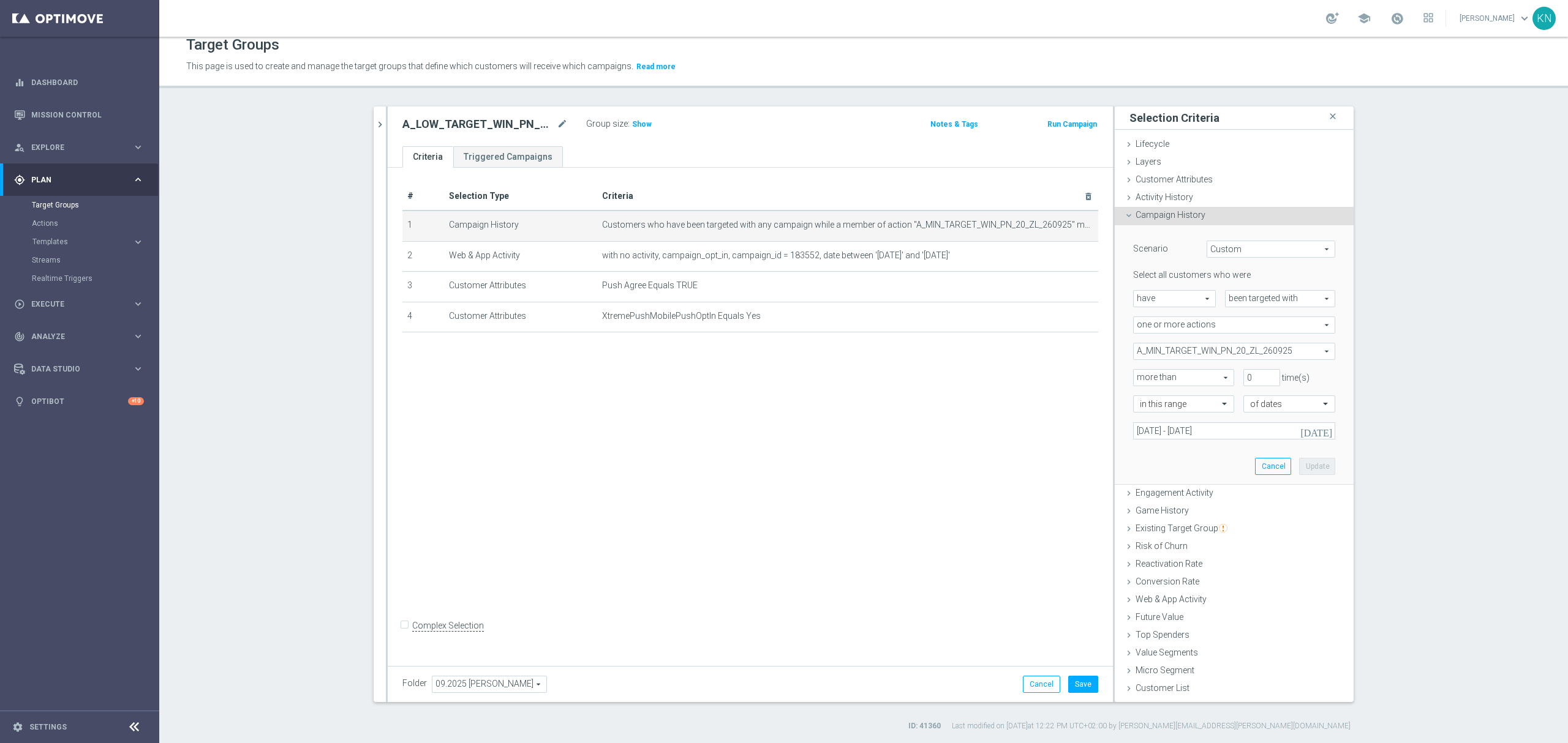
click at [1222, 351] on span "A_MIN_TARGET_WIN_PN_20_ZL_260925" at bounding box center [1234, 351] width 201 height 16
click at [1142, 375] on div "Show Selected" at bounding box center [1167, 375] width 58 height 15
click at [1133, 378] on li "Show Selected 1 of 34775" at bounding box center [1234, 375] width 202 height 15
click at [1138, 377] on input "Show Selected" at bounding box center [1142, 378] width 8 height 8
checkbox input "true"
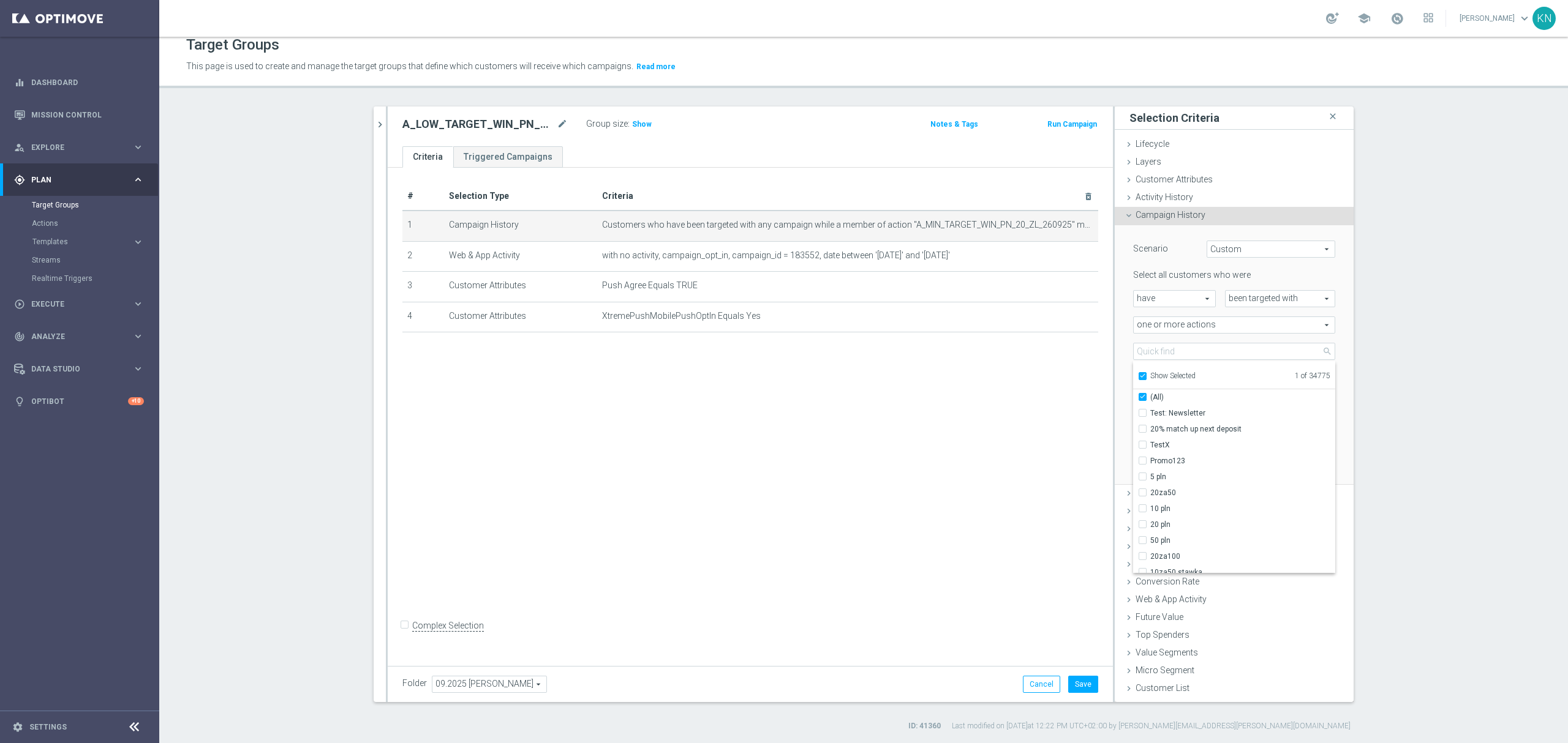
checkbox input "true"
drag, startPoint x: 1135, startPoint y: 414, endPoint x: 1135, endPoint y: 388, distance: 26.0
click at [1142, 413] on input "A_MIN_TARGET_WIN_PN_20_ZL_260925" at bounding box center [1146, 413] width 8 height 8
checkbox input "false"
type input "Select Action"
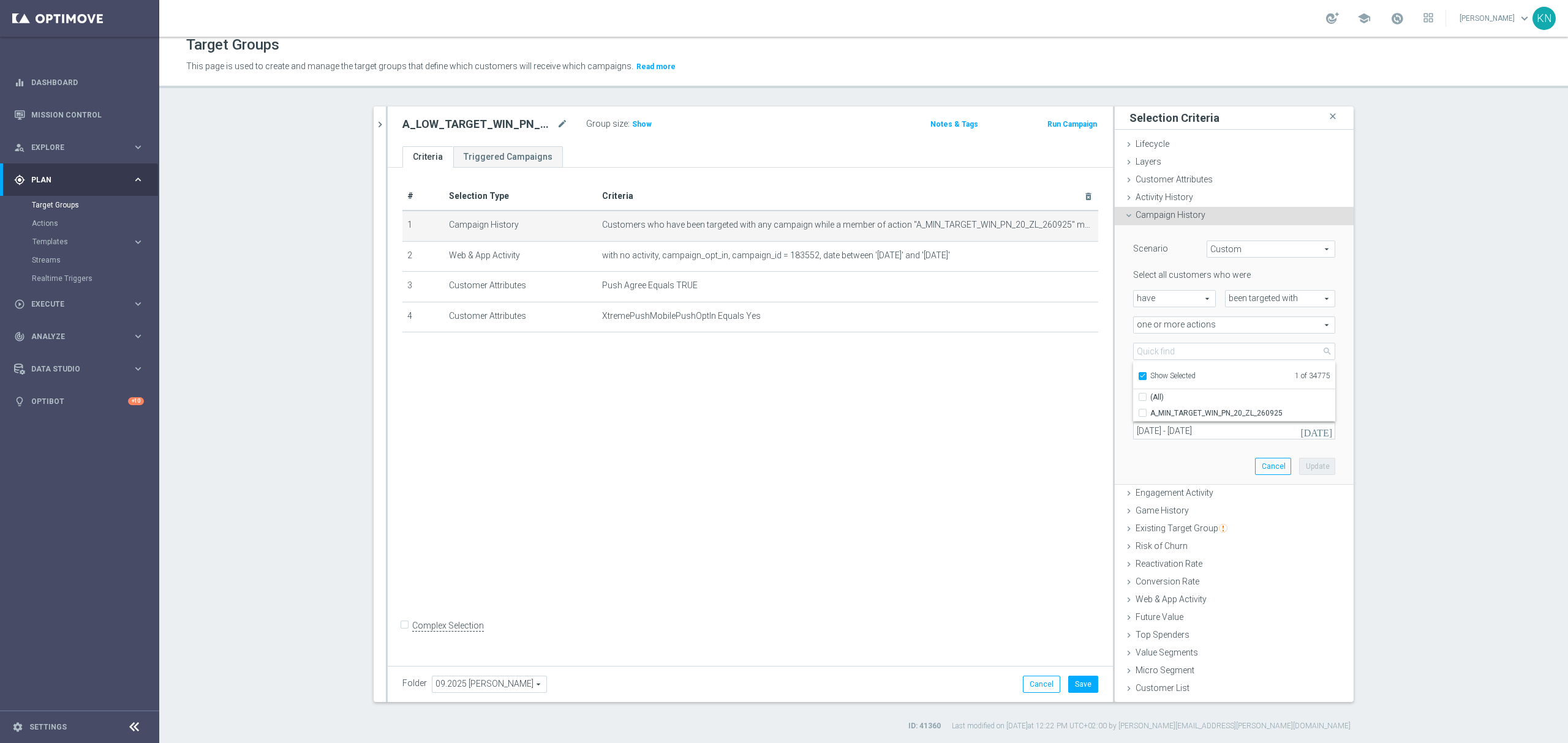
checkbox input "false"
click at [1138, 380] on input "Show Selected" at bounding box center [1142, 378] width 8 height 8
checkbox input "false"
click at [1138, 353] on input "search" at bounding box center [1234, 351] width 202 height 18
paste input "A_LOW_TARGET_WIN_PN_50_ZL_260925"
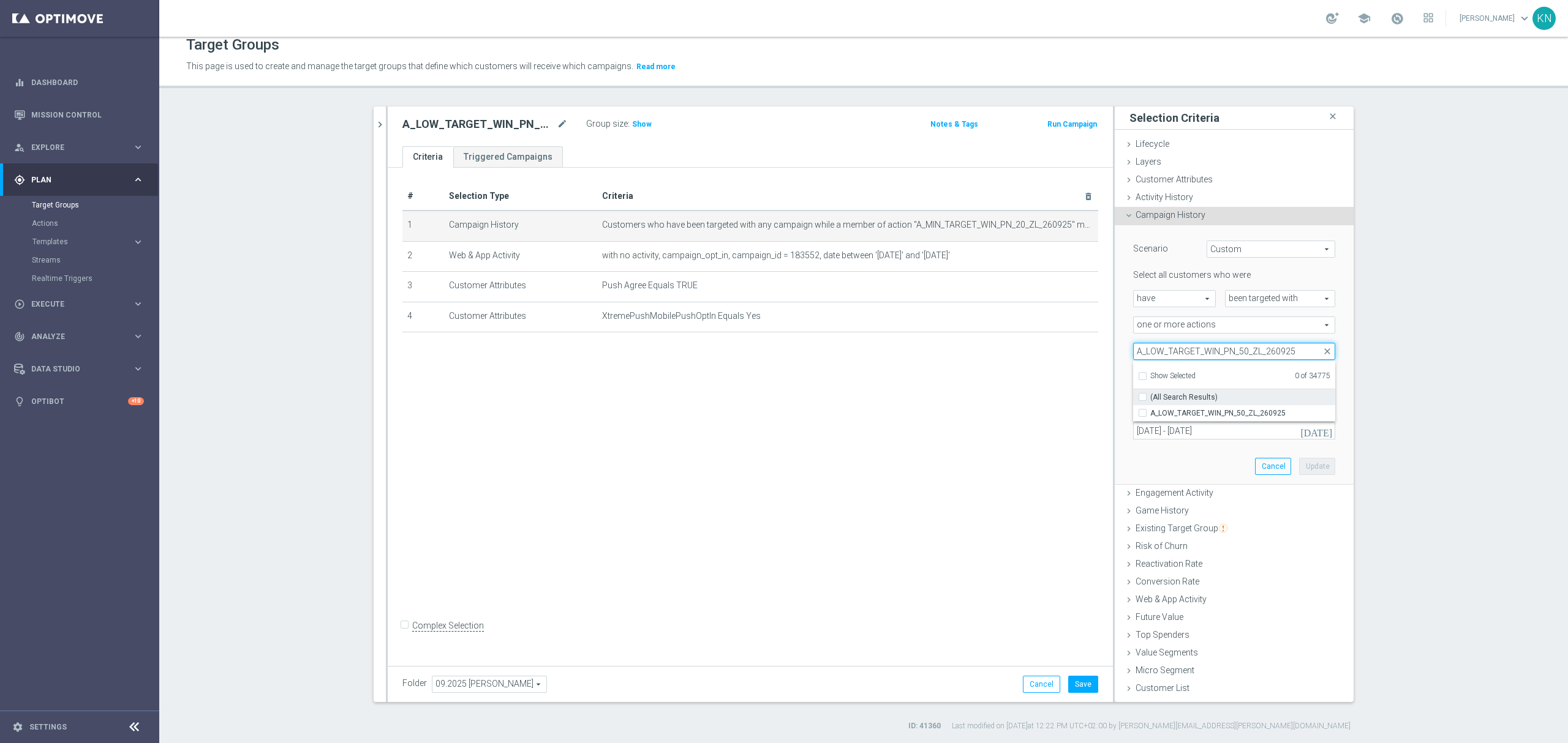
type input "A_LOW_TARGET_WIN_PN_50_ZL_260925"
click at [1142, 414] on input "A_LOW_TARGET_WIN_PN_50_ZL_260925" at bounding box center [1146, 413] width 8 height 8
checkbox input "true"
type input "A_LOW_TARGET_WIN_PN_50_ZL_260925"
checkbox input "true"
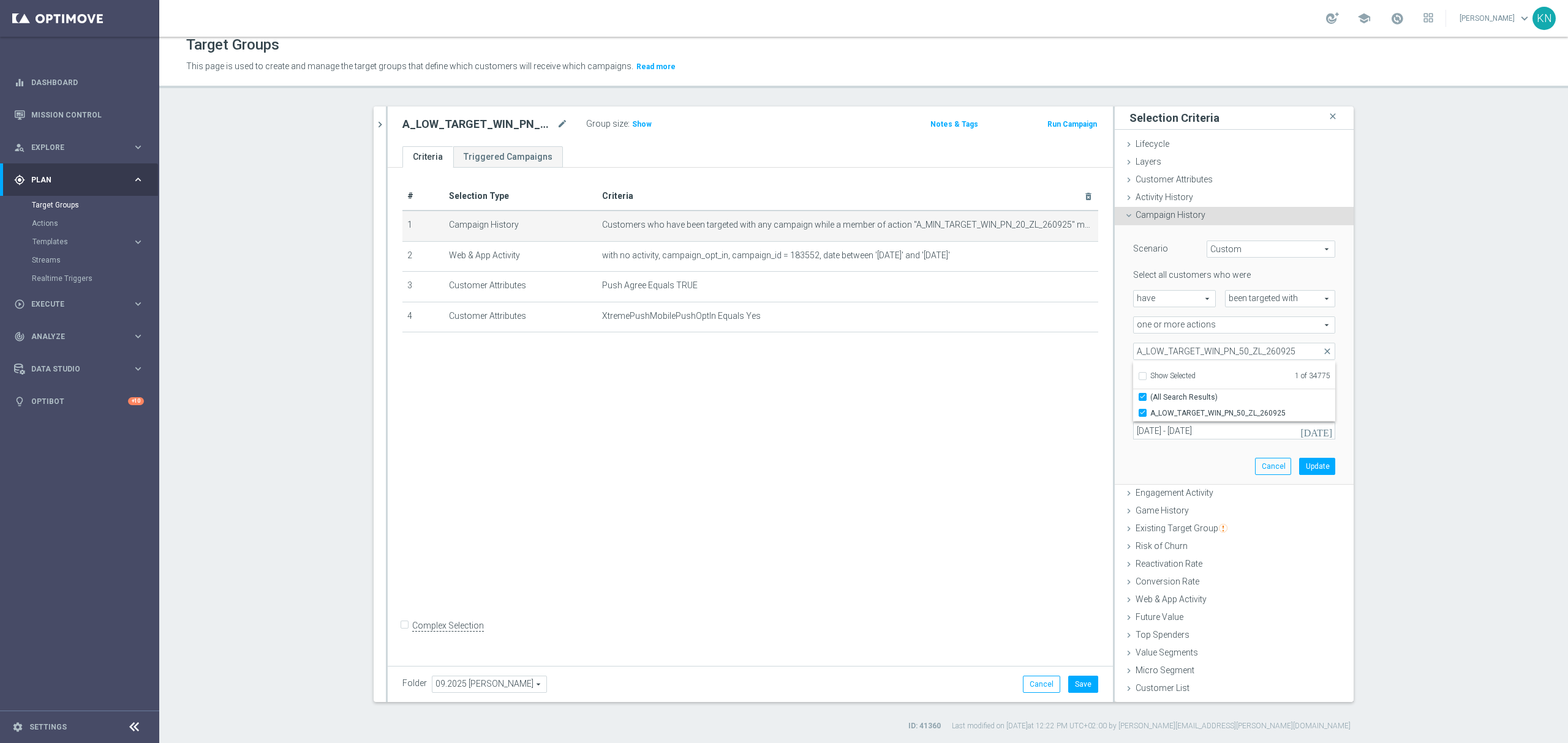
click at [1124, 348] on div "A_LOW_TARGET_WIN_PN_50_ZL_260925 A_LOW_TARGET_WIN_PN_50_ZL_260925 arrow_drop_do…" at bounding box center [1234, 351] width 221 height 18
click at [1316, 466] on button "Update" at bounding box center [1317, 467] width 36 height 18
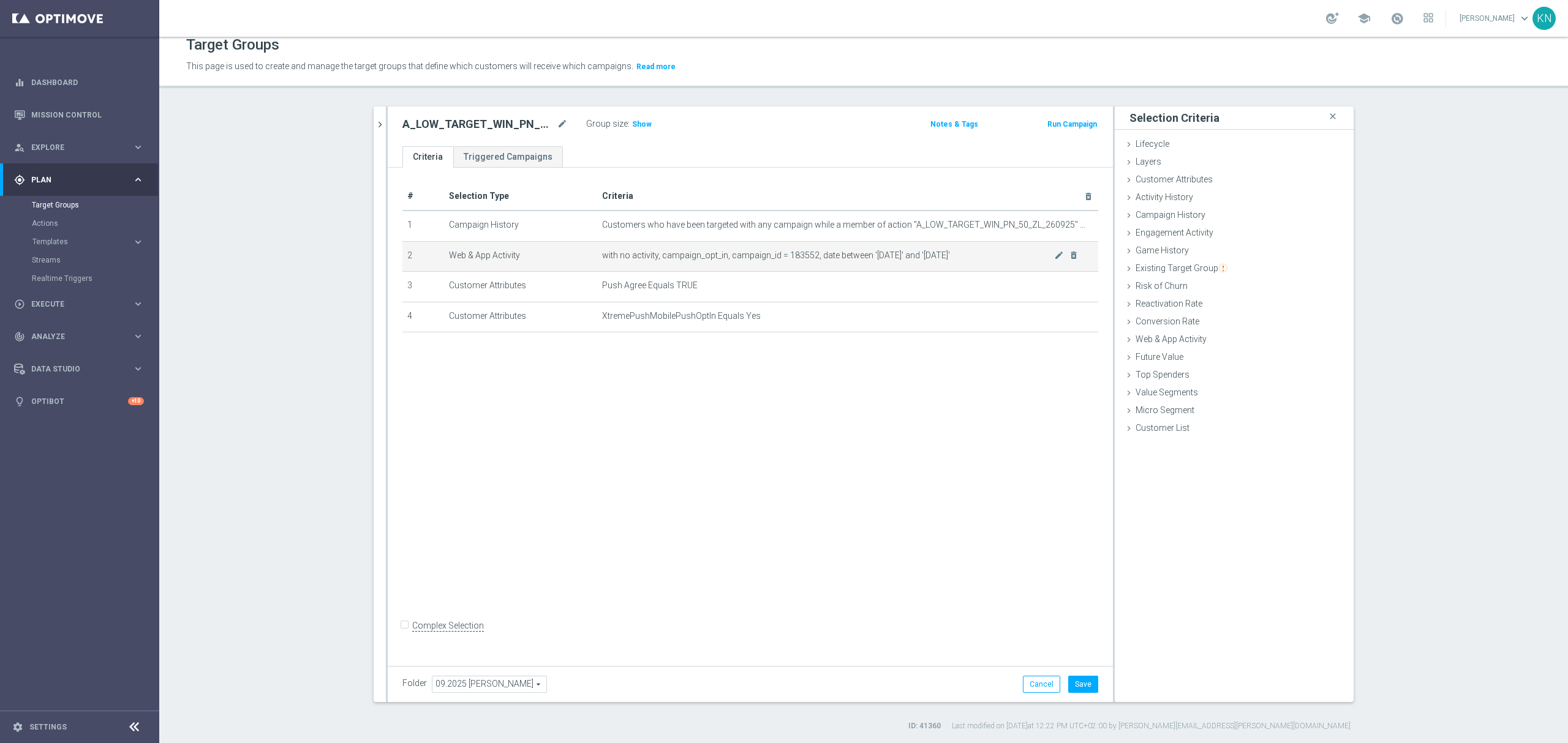
click at [1045, 256] on span "with no activity, campaign_opt_in, campaign_id = 183552, date between '2025-09-…" at bounding box center [829, 256] width 452 height 11
click at [1054, 255] on icon "mode_edit" at bounding box center [1059, 255] width 10 height 10
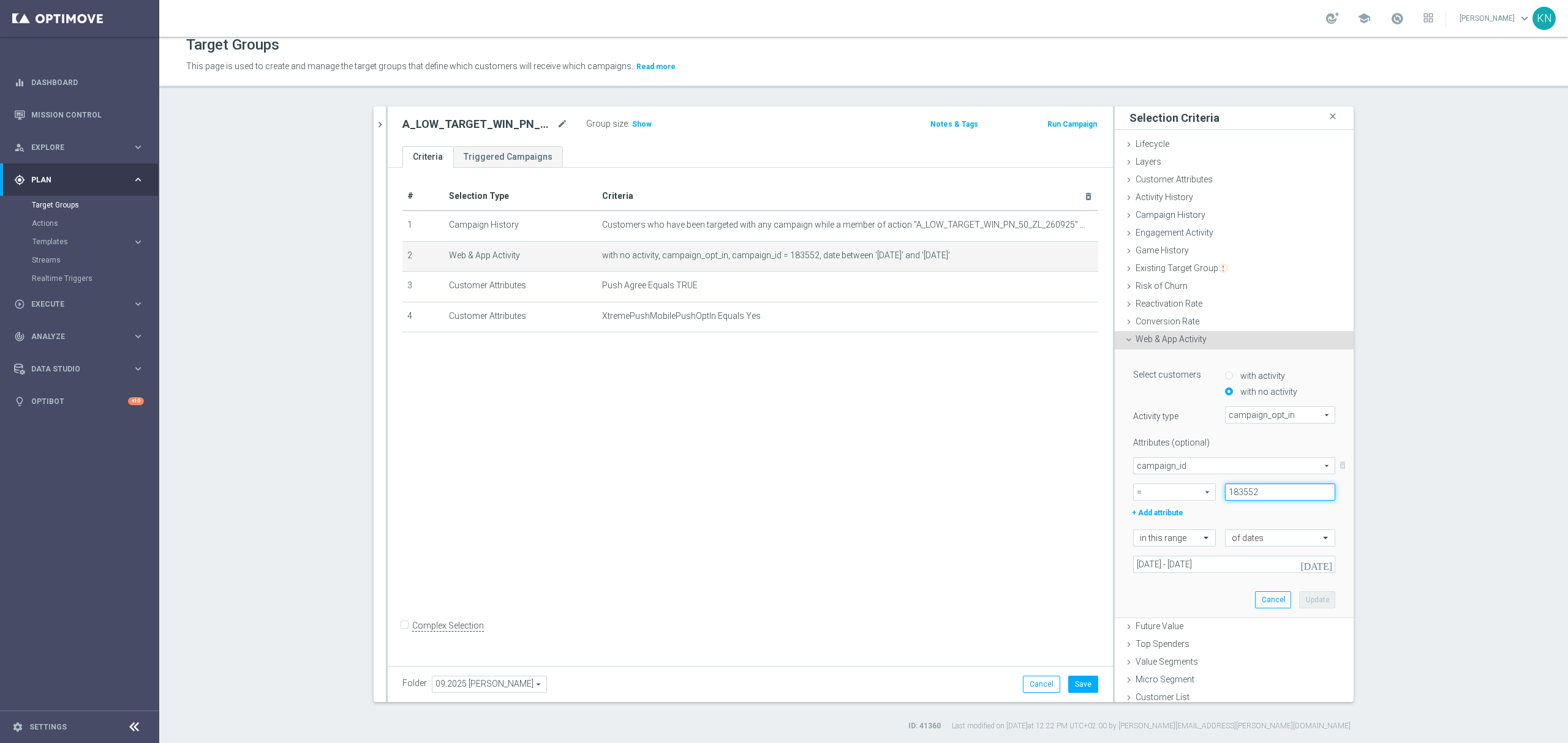
click at [1234, 496] on input "183552" at bounding box center [1279, 492] width 110 height 18
click at [1235, 496] on input "183552" at bounding box center [1279, 492] width 110 height 18
paste input "3"
type input "183553"
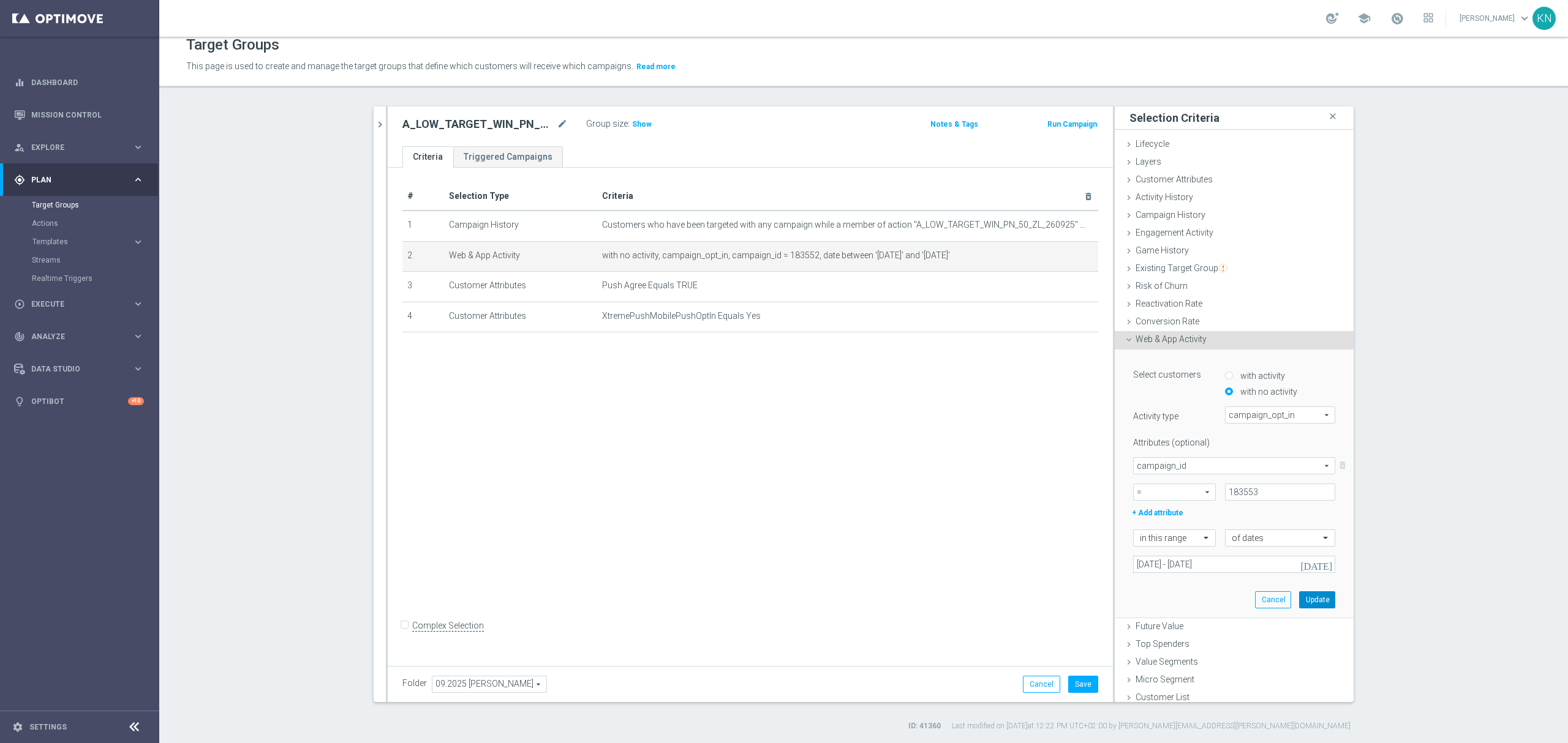
click at [1311, 606] on button "Update" at bounding box center [1317, 600] width 36 height 18
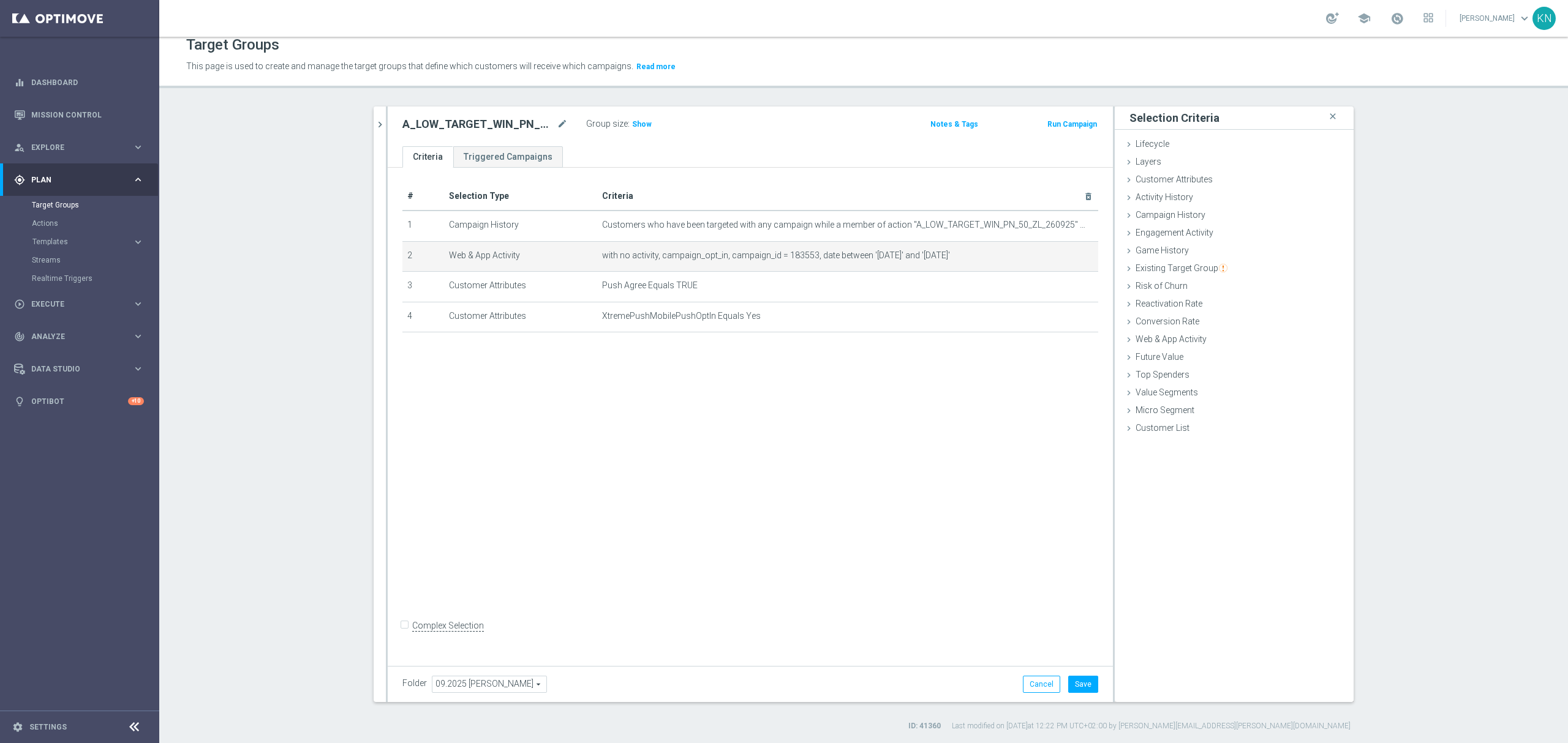
click at [589, 483] on div "# Selection Type Criteria delete_forever 1 Campaign History Customers who have …" at bounding box center [750, 413] width 725 height 493
click at [1068, 687] on button "Save" at bounding box center [1083, 684] width 30 height 18
click at [674, 517] on div "# Selection Type Criteria delete_forever 1 Campaign History Customers who have …" at bounding box center [750, 413] width 725 height 493
click at [752, 543] on div "# Selection Type Criteria delete_forever 1 Campaign History Customers who have …" at bounding box center [750, 413] width 725 height 493
click at [779, 489] on div "# Selection Type Criteria delete_forever 1 Campaign History Customers who have …" at bounding box center [750, 413] width 725 height 493
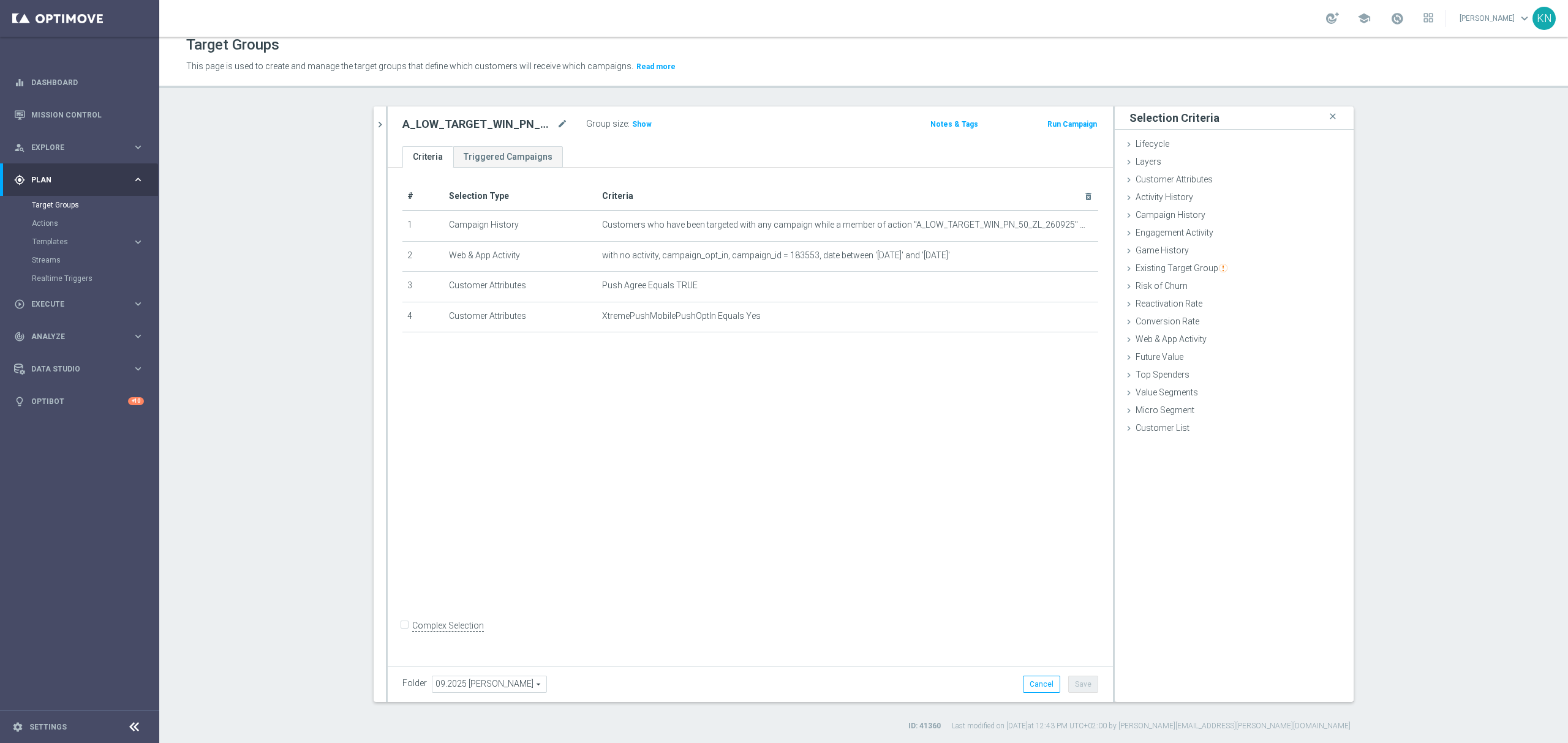
click at [762, 512] on div "# Selection Type Criteria delete_forever 1 Campaign History Customers who have …" at bounding box center [750, 413] width 725 height 493
click at [746, 502] on div "# Selection Type Criteria delete_forever 1 Campaign History Customers who have …" at bounding box center [750, 413] width 725 height 493
click at [650, 443] on div "# Selection Type Criteria delete_forever 1 Campaign History Customers who have …" at bounding box center [750, 413] width 725 height 493
click at [374, 127] on icon "chevron_right" at bounding box center [379, 124] width 11 height 11
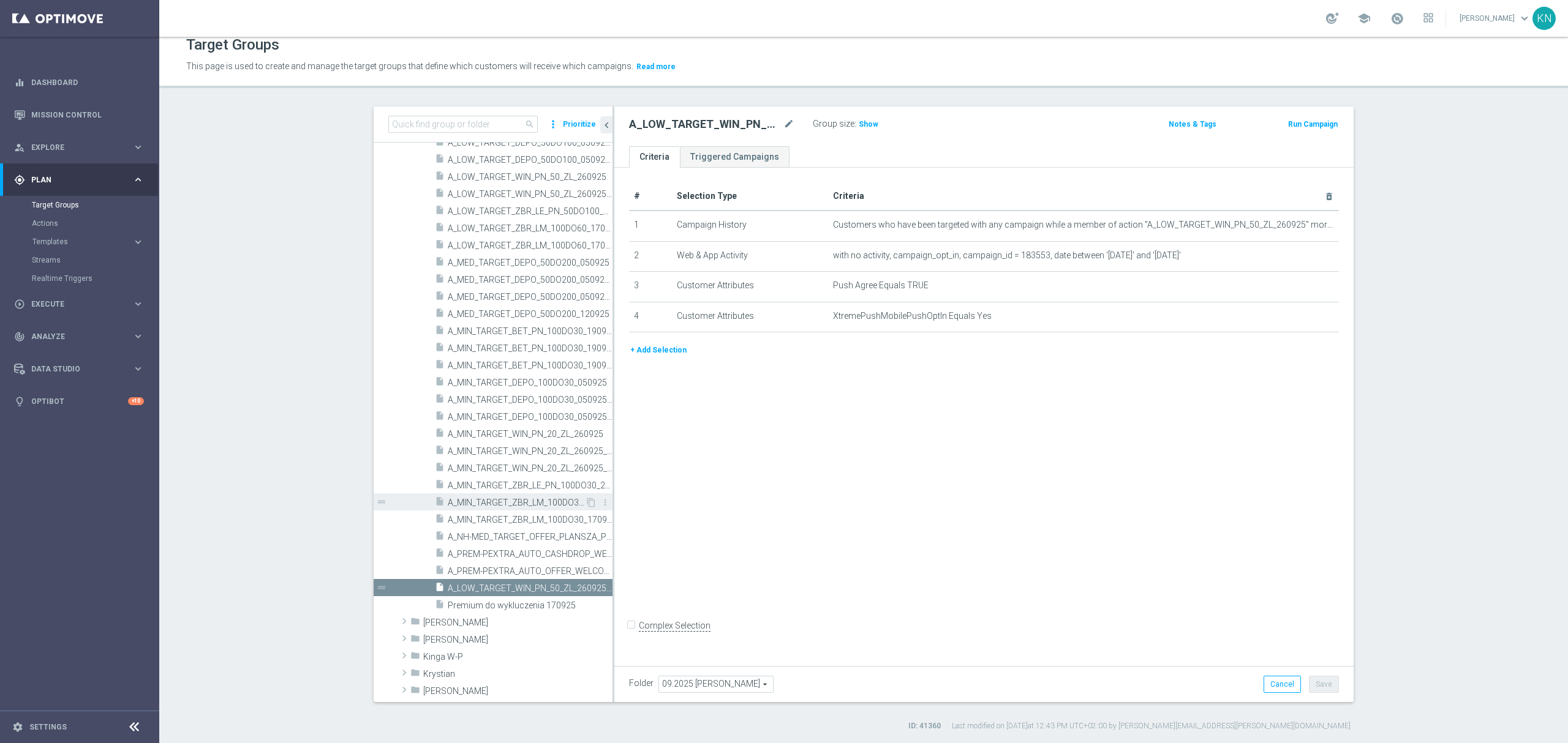
click at [468, 502] on span "A_MIN_TARGET_ZBR_LM_100DO30_170925" at bounding box center [516, 503] width 137 height 11
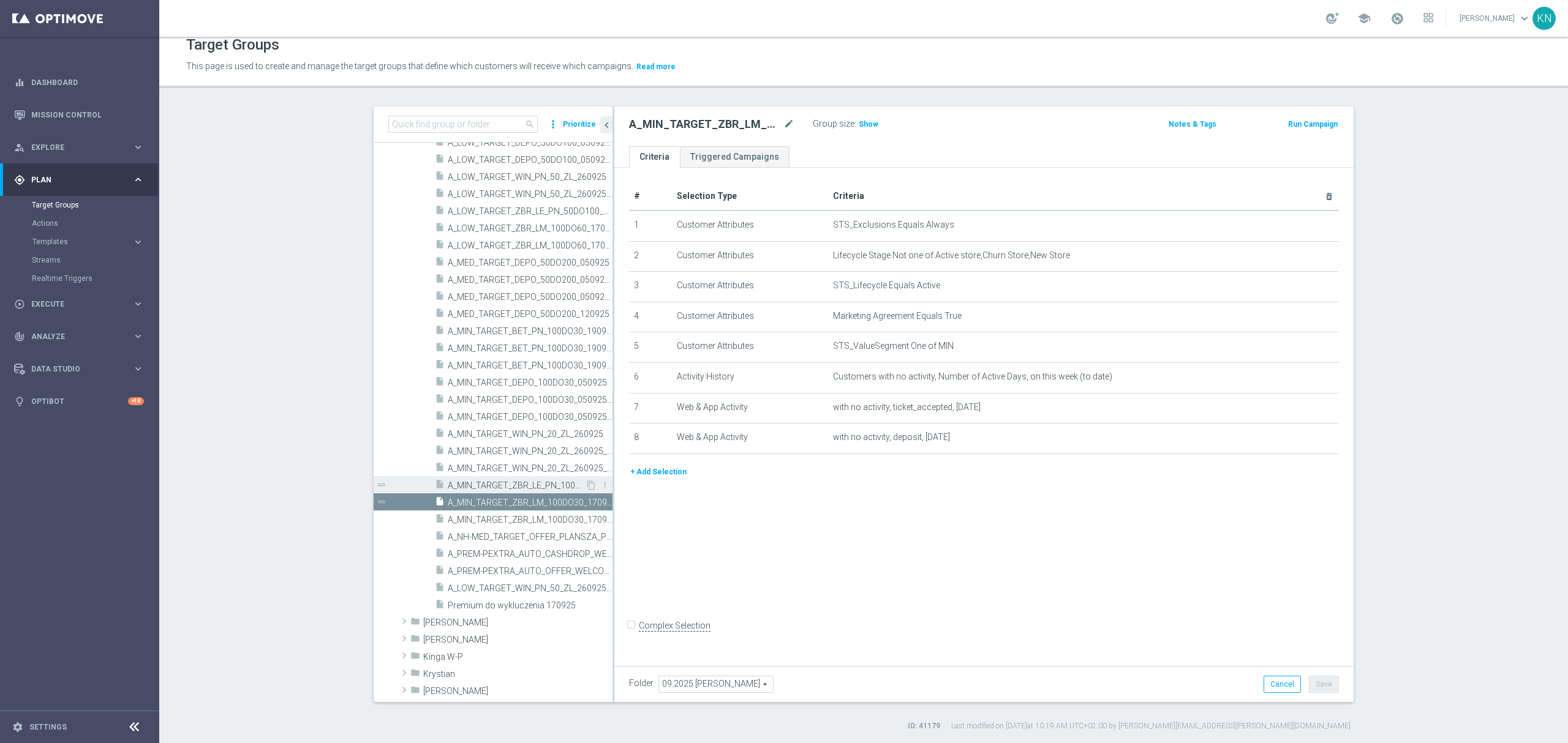
click at [489, 480] on span "A_MIN_TARGET_ZBR_LE_PN_100DO30_250925" at bounding box center [516, 486] width 137 height 11
click at [52, 148] on span "Explore" at bounding box center [81, 148] width 101 height 8
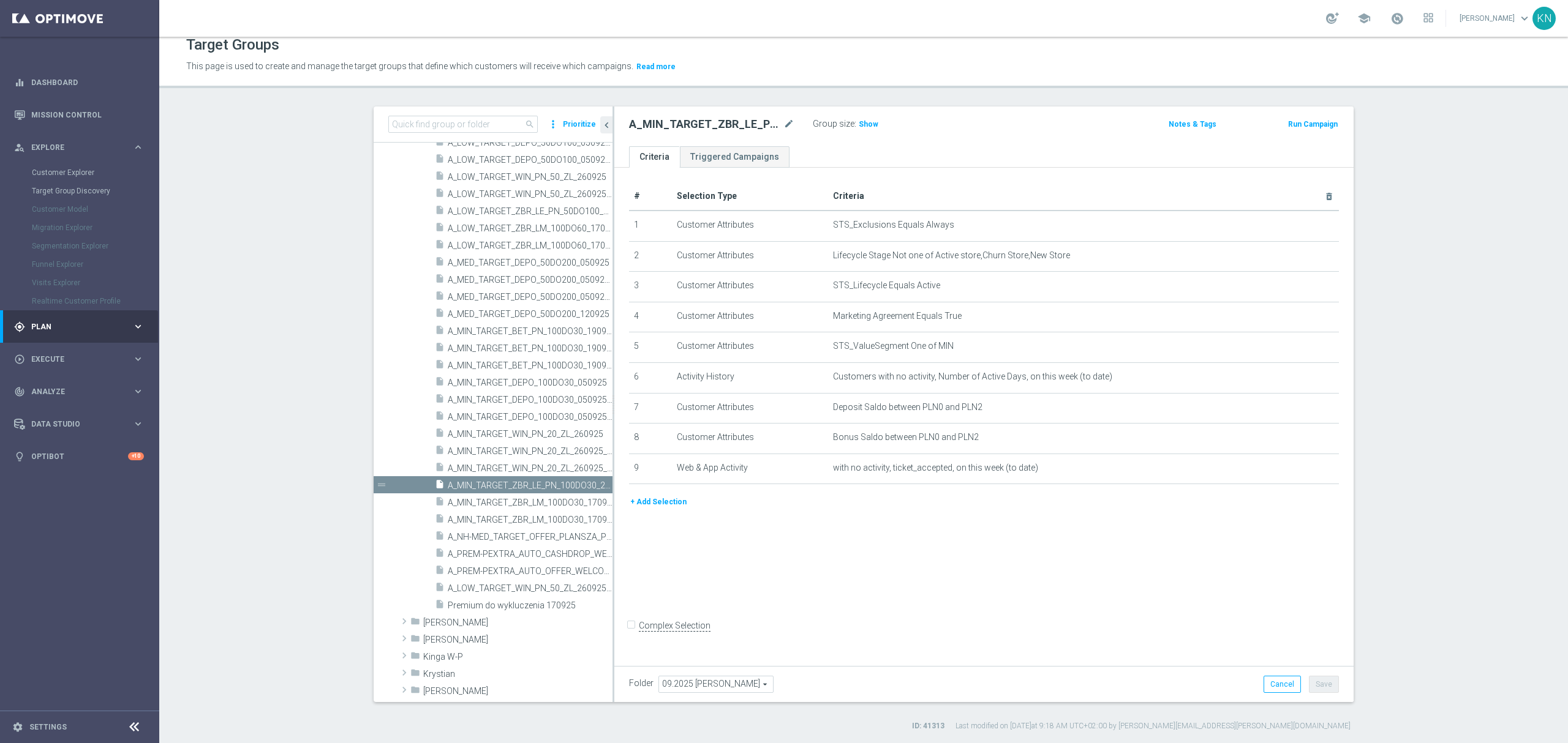
click at [232, 515] on section "search more_vert Prioritize Customer Target Groups library_add create_new_folder" at bounding box center [864, 419] width 1409 height 625
click at [285, 613] on section "search more_vert Prioritize Customer Target Groups library_add create_new_folder" at bounding box center [864, 419] width 1409 height 625
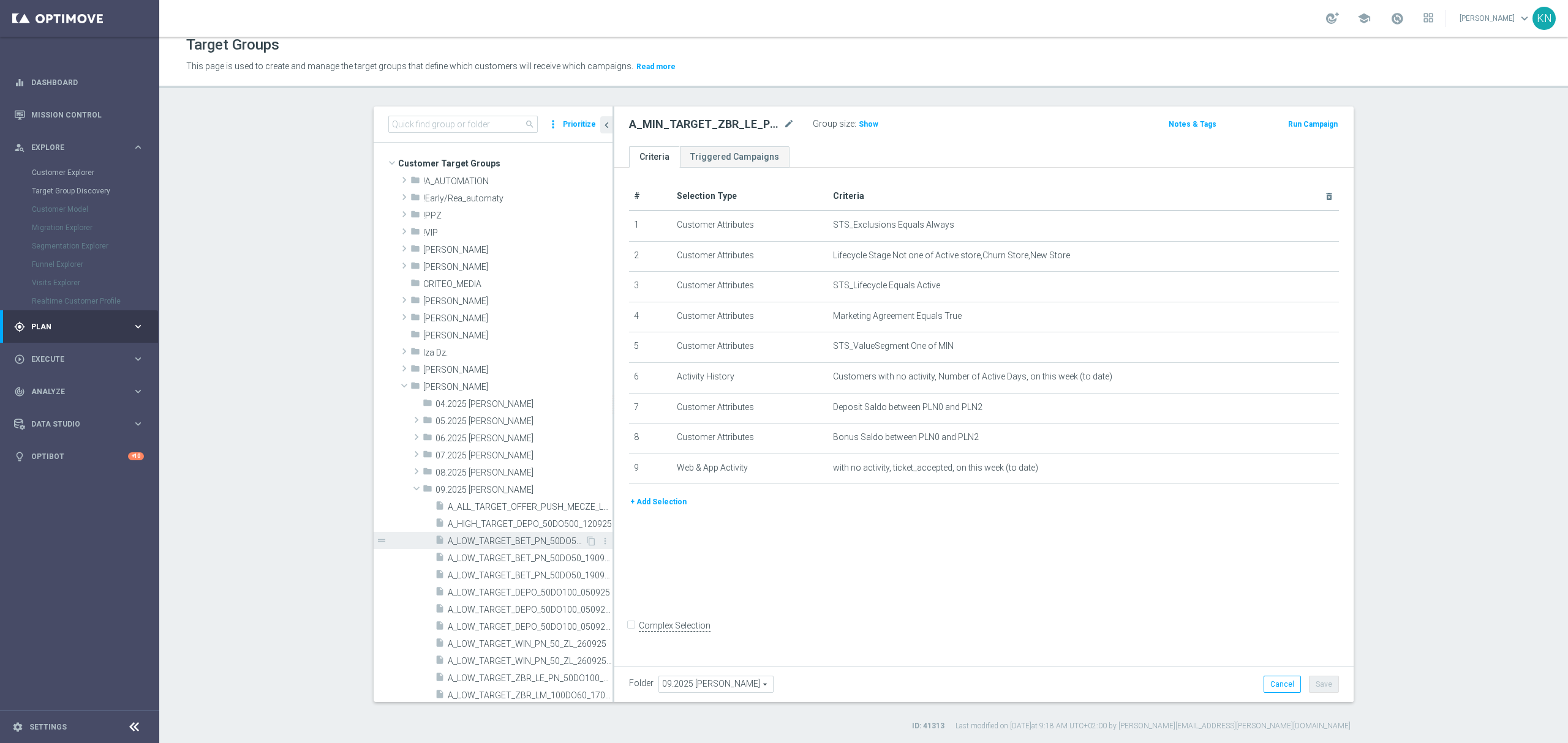
click at [467, 534] on div "insert_drive_file A_LOW_TARGET_BET_PN_50DO50_190925" at bounding box center [509, 541] width 150 height 18
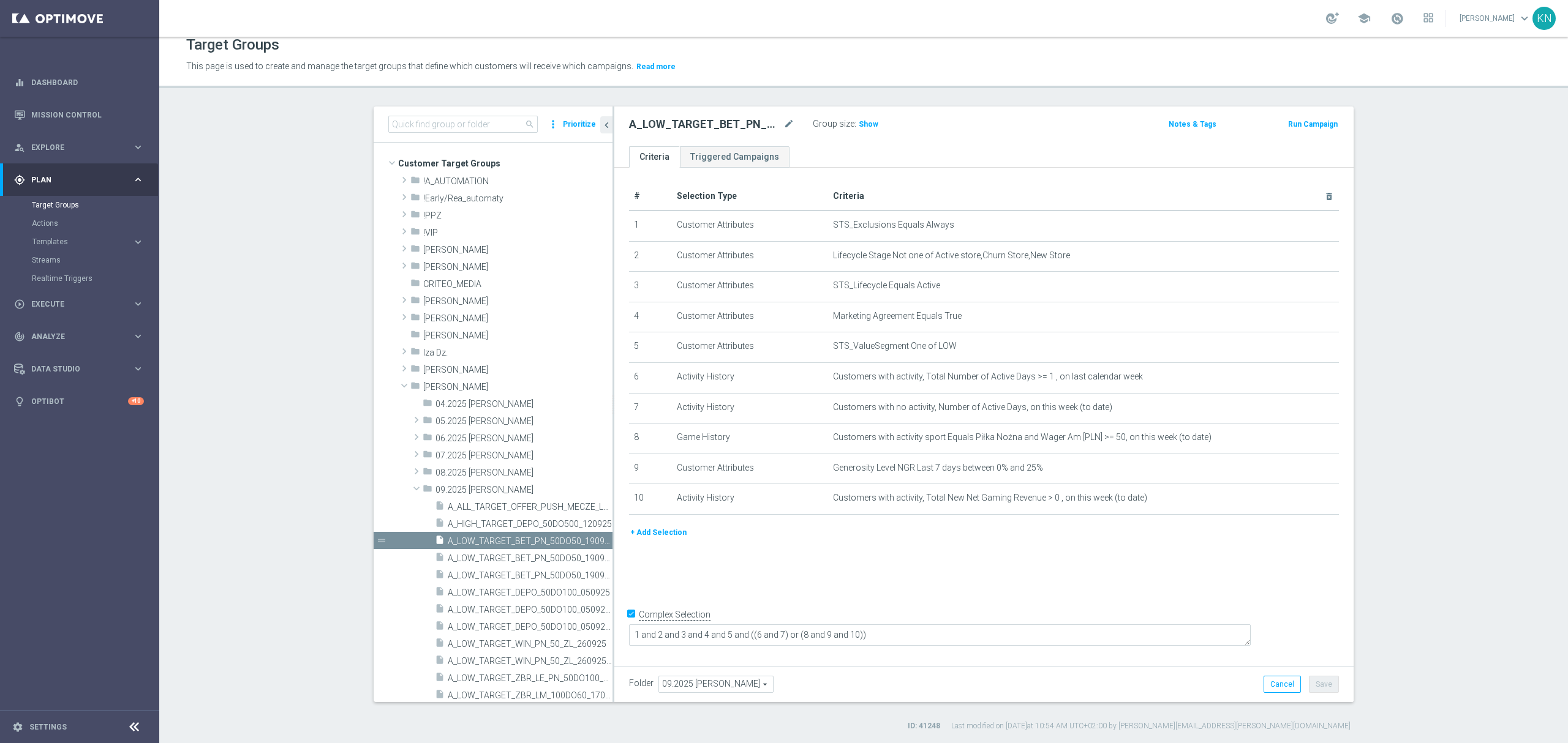
drag, startPoint x: 868, startPoint y: 581, endPoint x: 852, endPoint y: 580, distance: 16.0
click at [868, 581] on div "# Selection Type Criteria delete_forever 1 Customer Attributes STS_Exclusions E…" at bounding box center [984, 413] width 739 height 493
click at [501, 556] on span "A_LOW_TARGET_BET_PN_50DO50_190925_MAIL" at bounding box center [516, 559] width 137 height 11
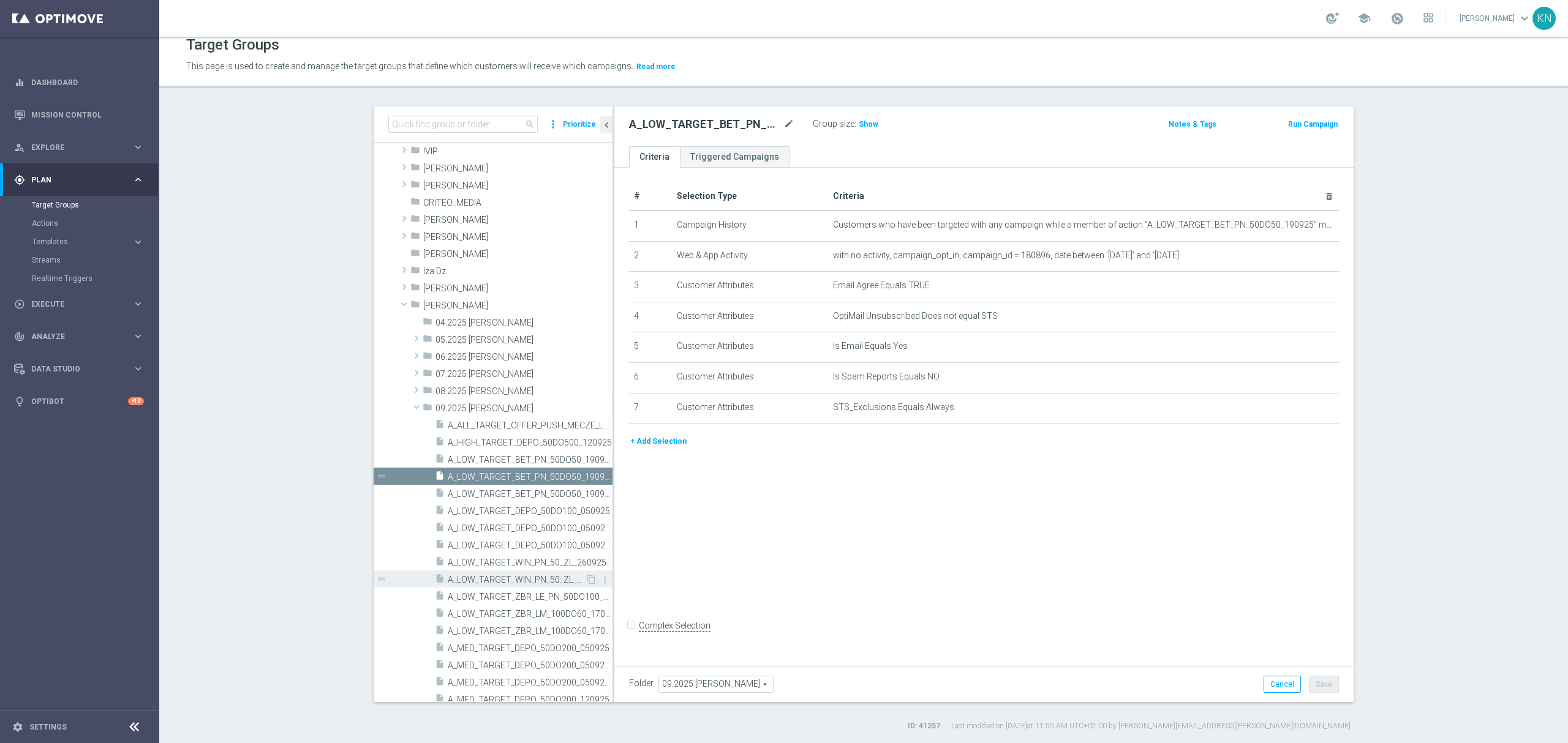
scroll to position [163, 0]
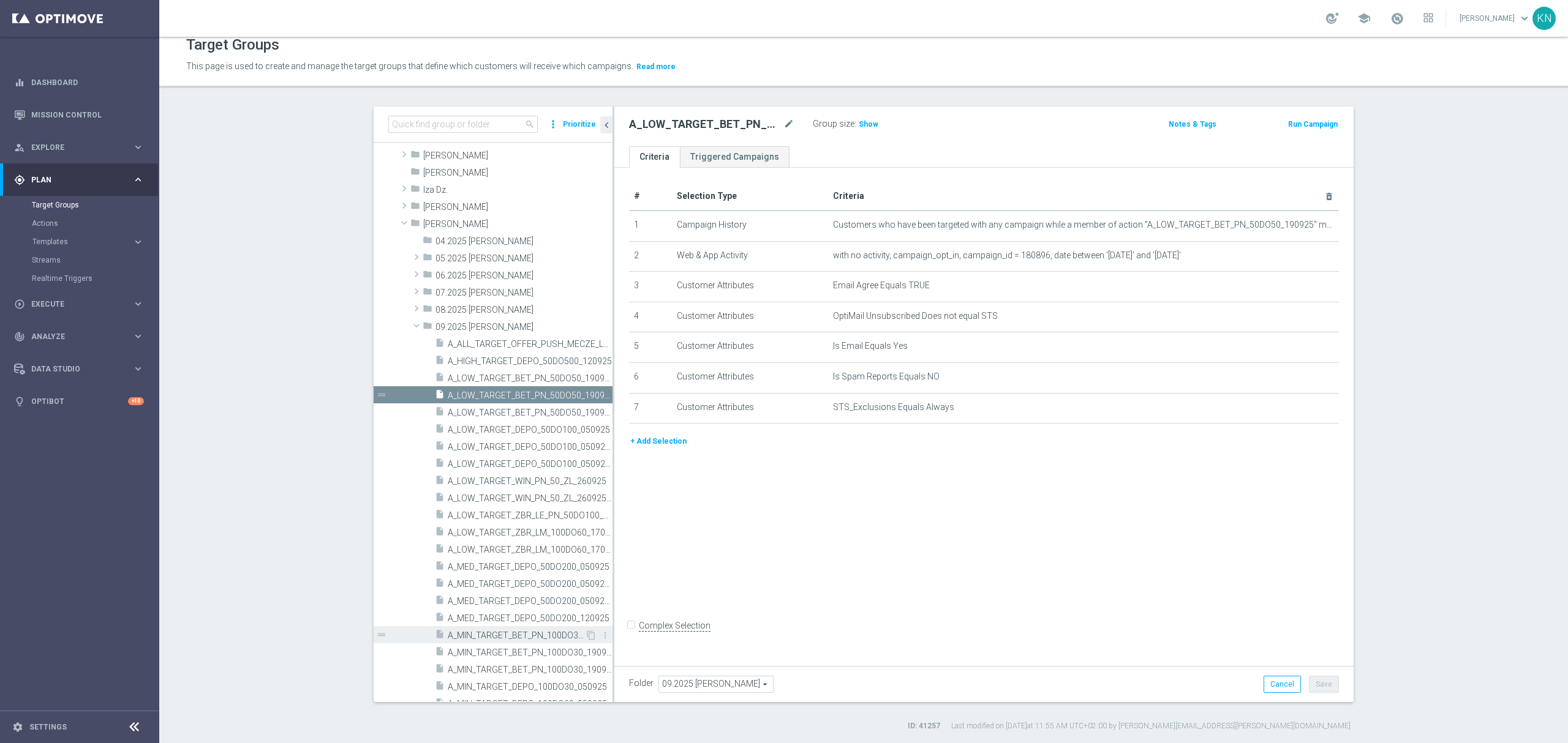
click at [506, 630] on span "A_MIN_TARGET_BET_PN_100DO30_190925" at bounding box center [516, 636] width 137 height 11
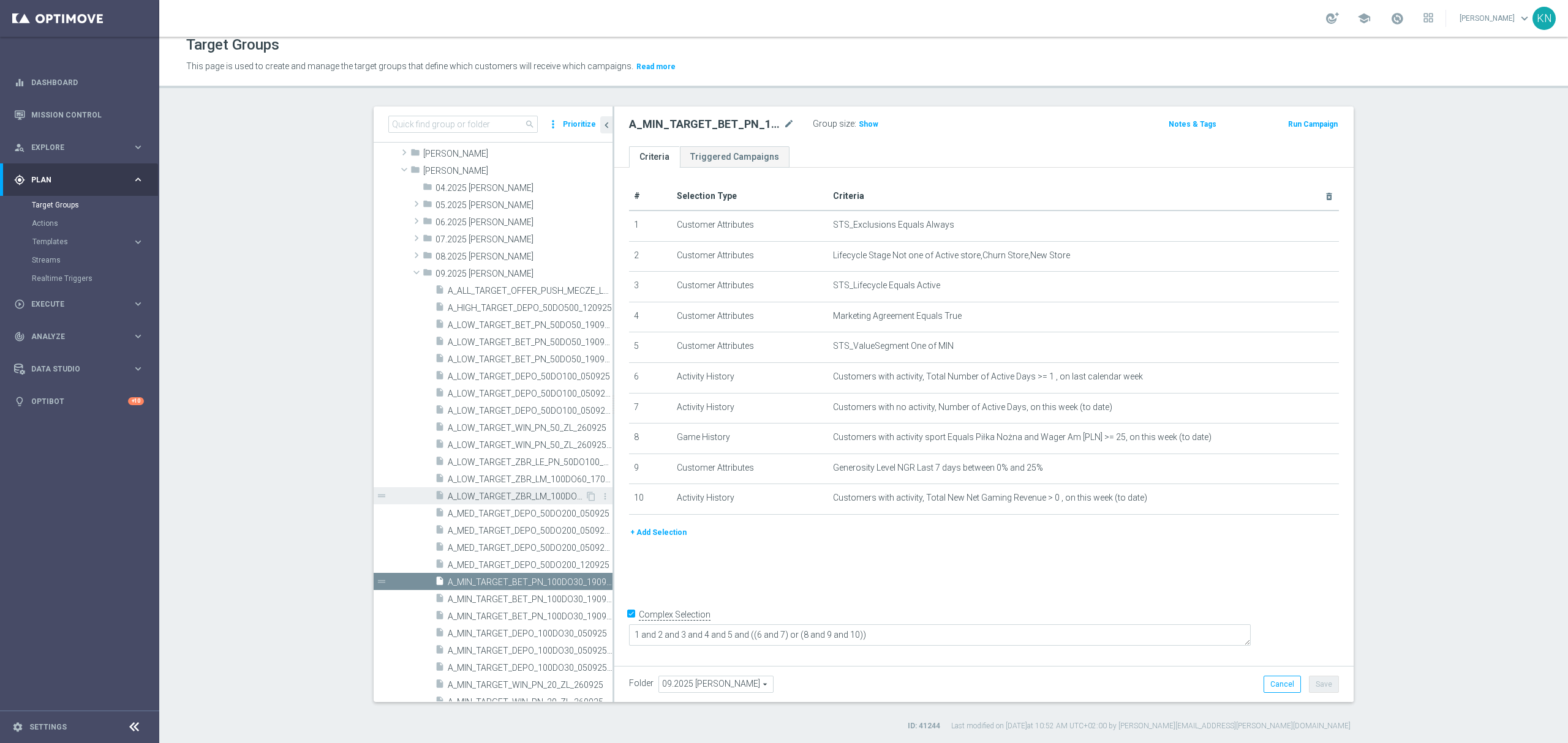
scroll to position [245, 0]
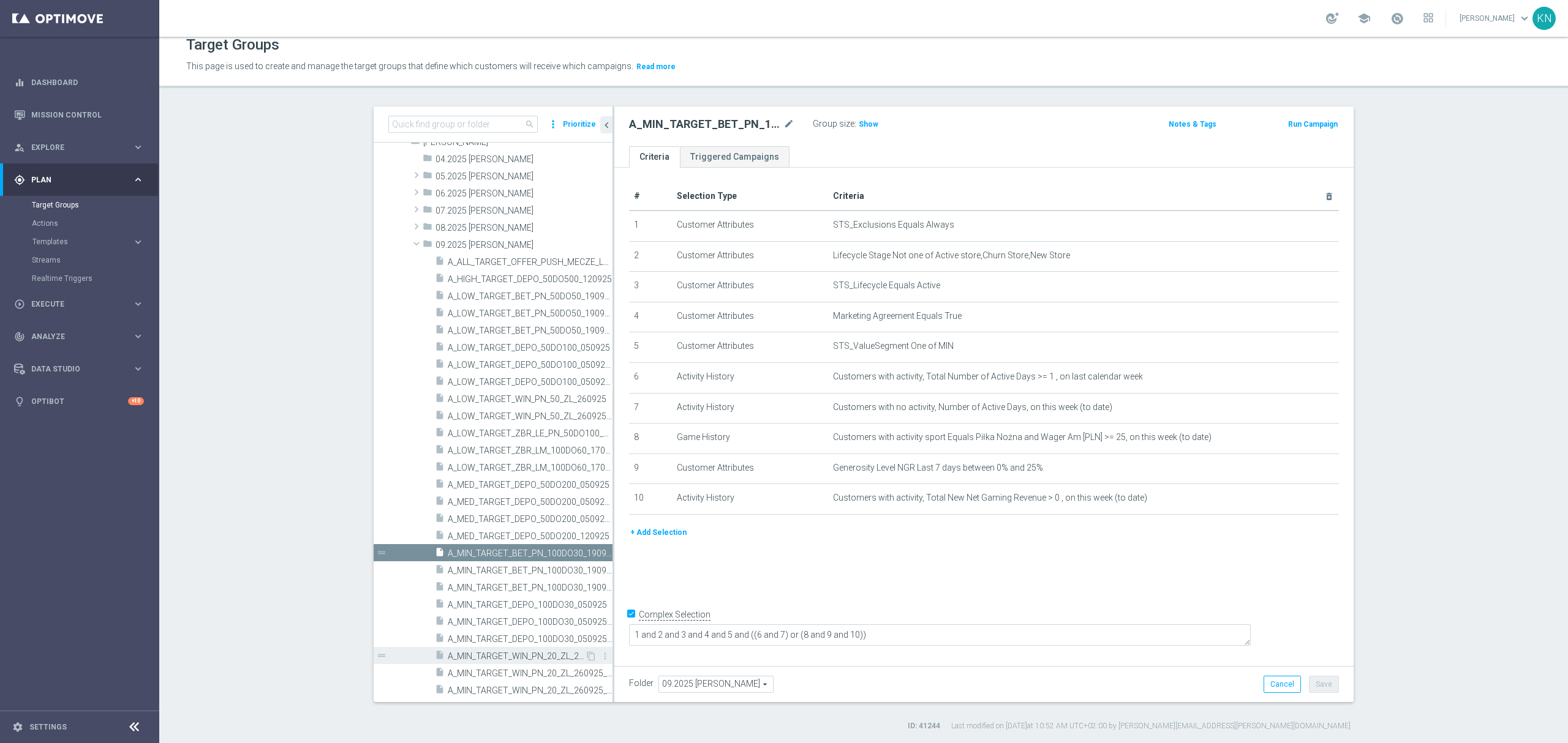
click at [516, 659] on span "A_MIN_TARGET_WIN_PN_20_ZL_260925" at bounding box center [516, 657] width 137 height 11
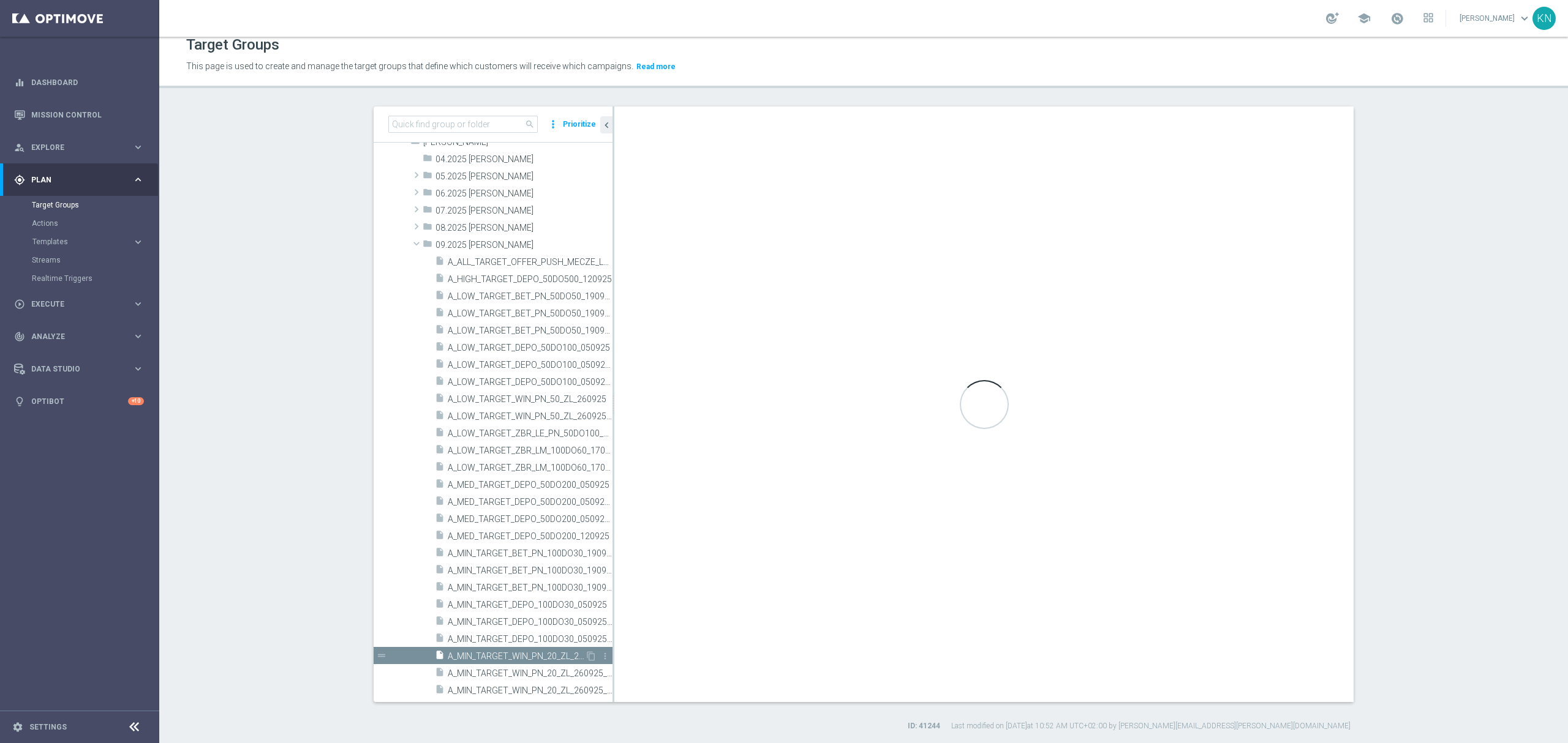
checkbox input "false"
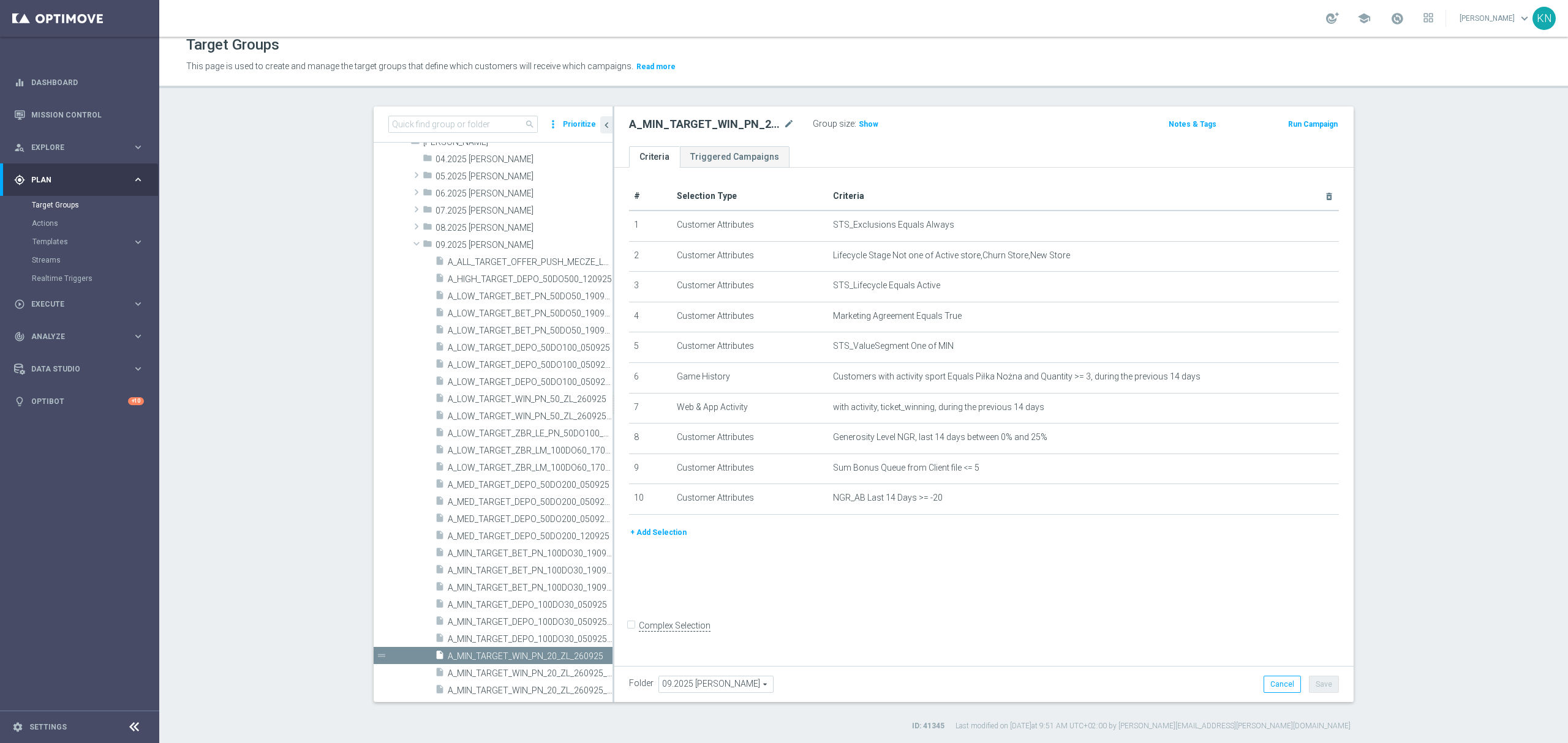
click at [980, 561] on div "# Selection Type Criteria delete_forever 1 Customer Attributes STS_Exclusions E…" at bounding box center [984, 413] width 739 height 493
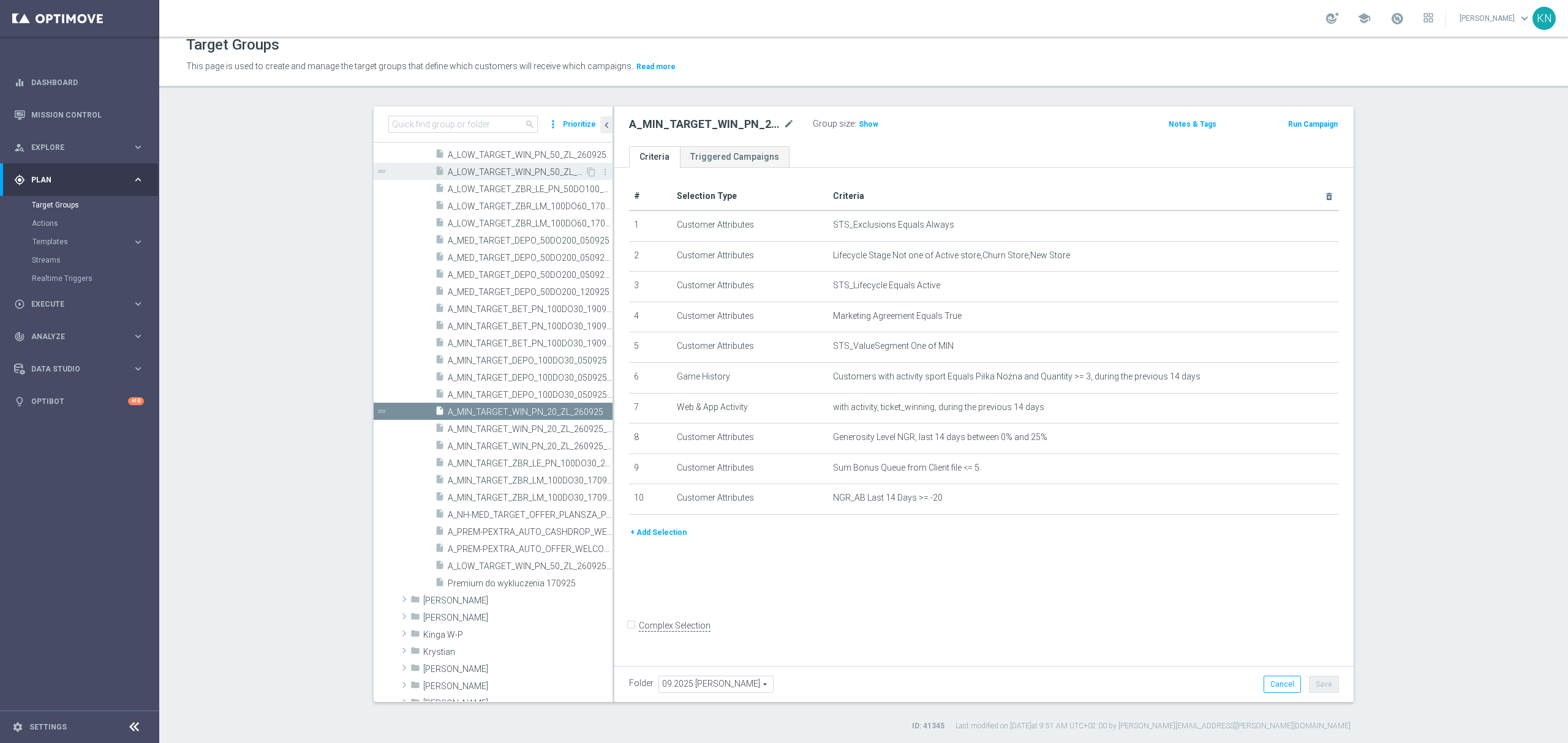
scroll to position [489, 0]
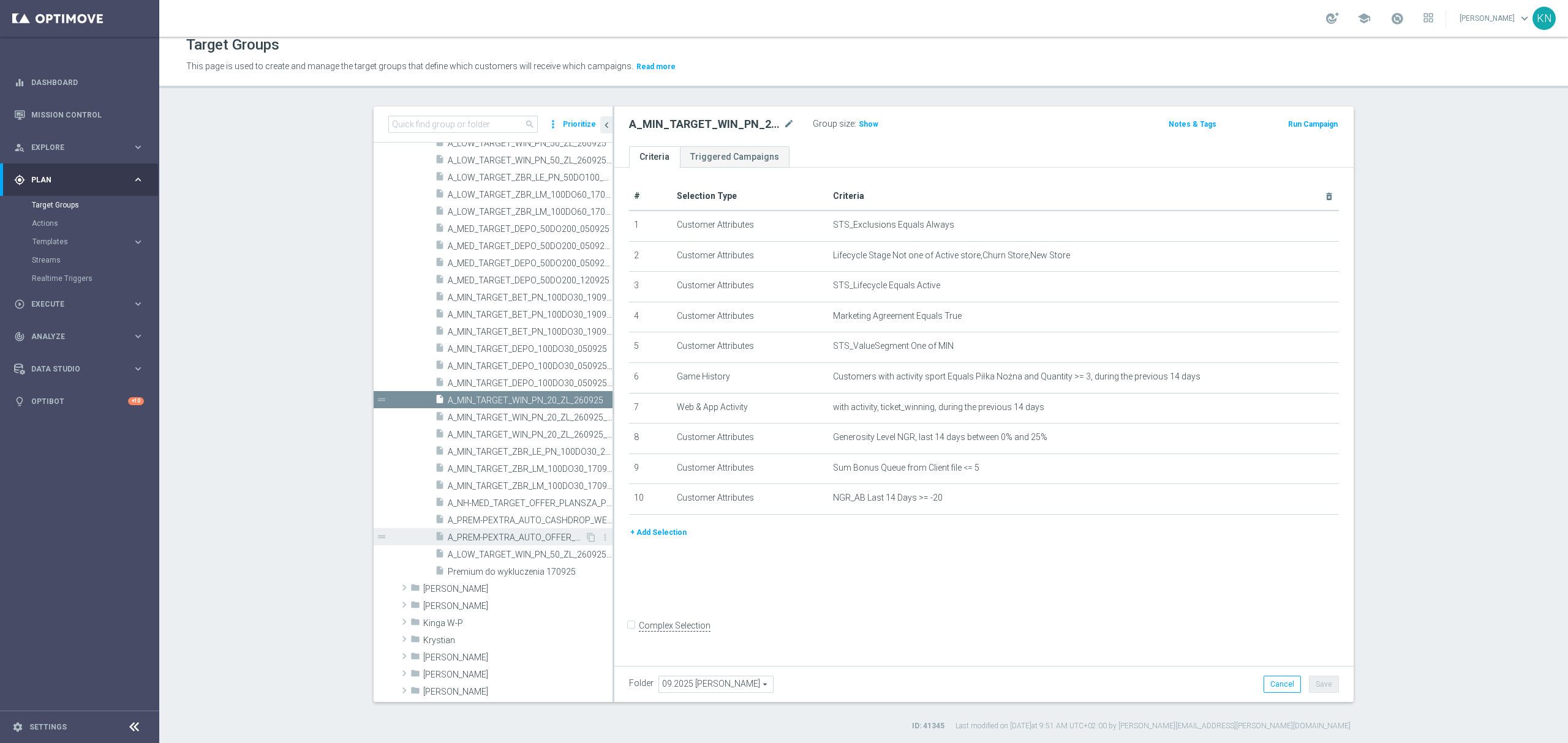
click at [518, 539] on span "A_PREM-PEXTRA_AUTO_OFFER_WELCOME_PW_BEZ_MRKT_WEEKLY" at bounding box center [516, 538] width 137 height 11
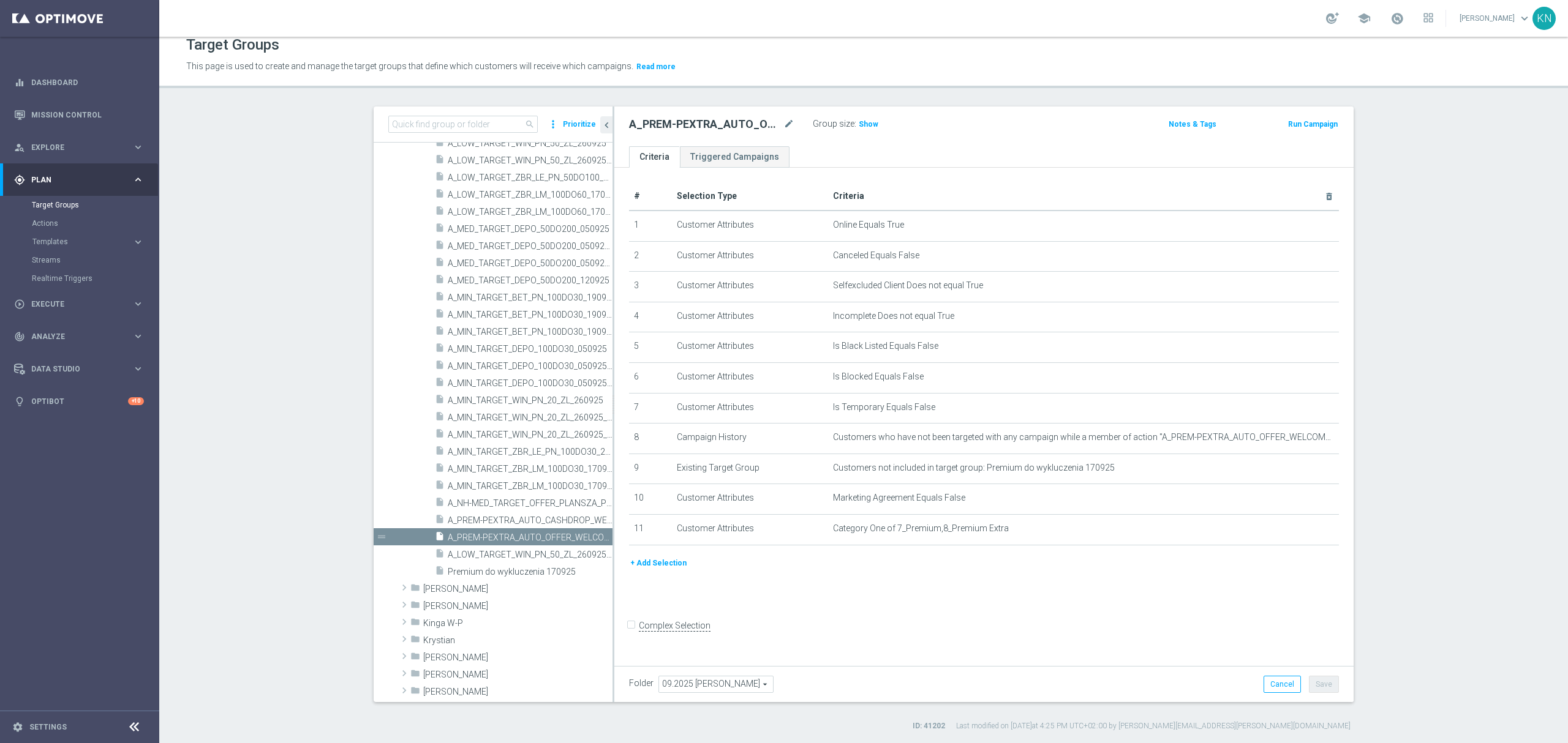
drag, startPoint x: 809, startPoint y: 534, endPoint x: 997, endPoint y: 563, distance: 190.2
click at [1005, 556] on div "# Selection Type Criteria delete_forever 1 Customer Attributes Online Equals Tr…" at bounding box center [984, 369] width 728 height 374
click at [465, 521] on span "A_PREM-PEXTRA_AUTO_CASHDROP_WELCOME_PW_MRKT_WEEKLY" at bounding box center [516, 521] width 137 height 11
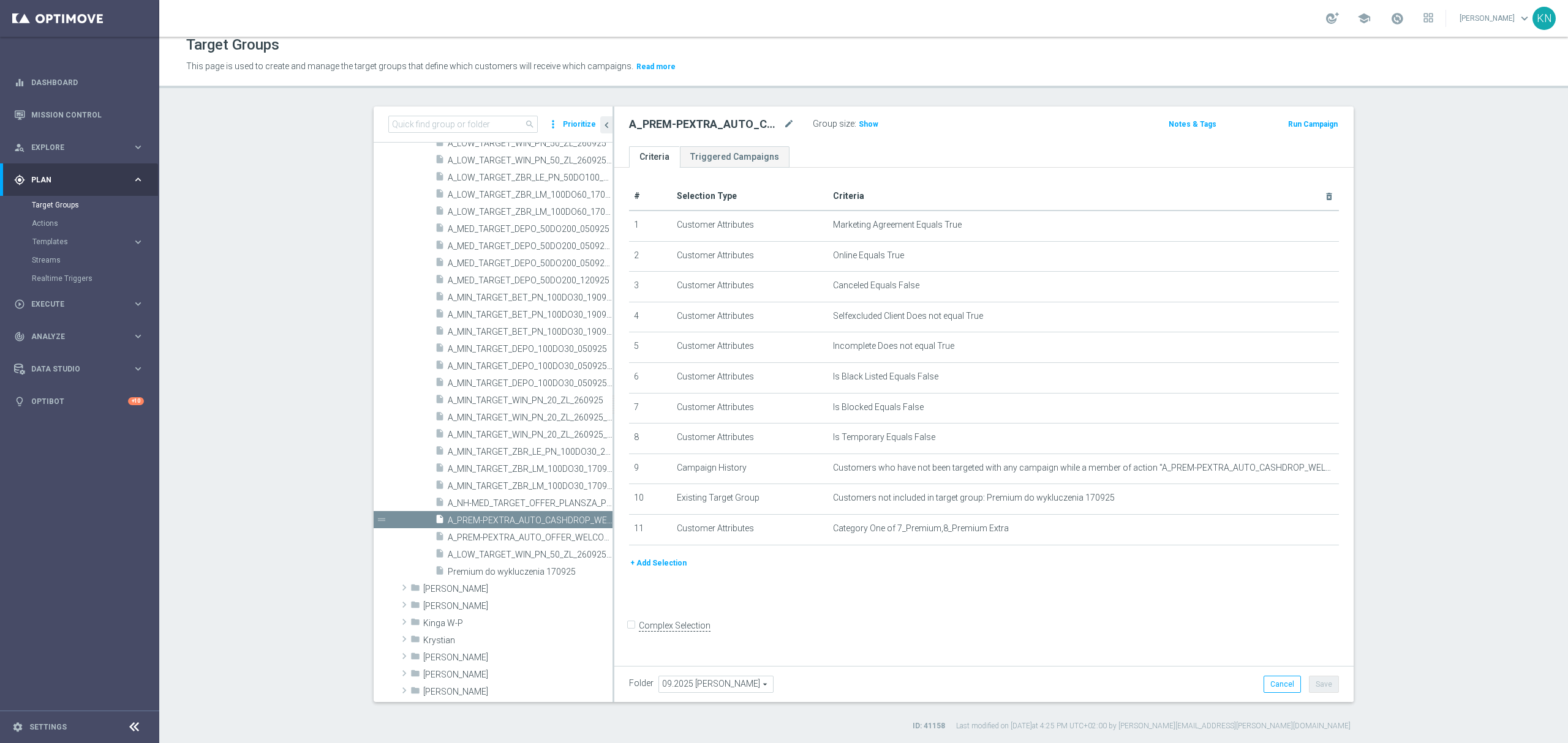
click at [912, 579] on div "+ Add Selection" at bounding box center [984, 568] width 728 height 23
click at [471, 534] on span "A_PREM-PEXTRA_AUTO_OFFER_WELCOME_PW_BEZ_MRKT_WEEKLY" at bounding box center [516, 538] width 137 height 11
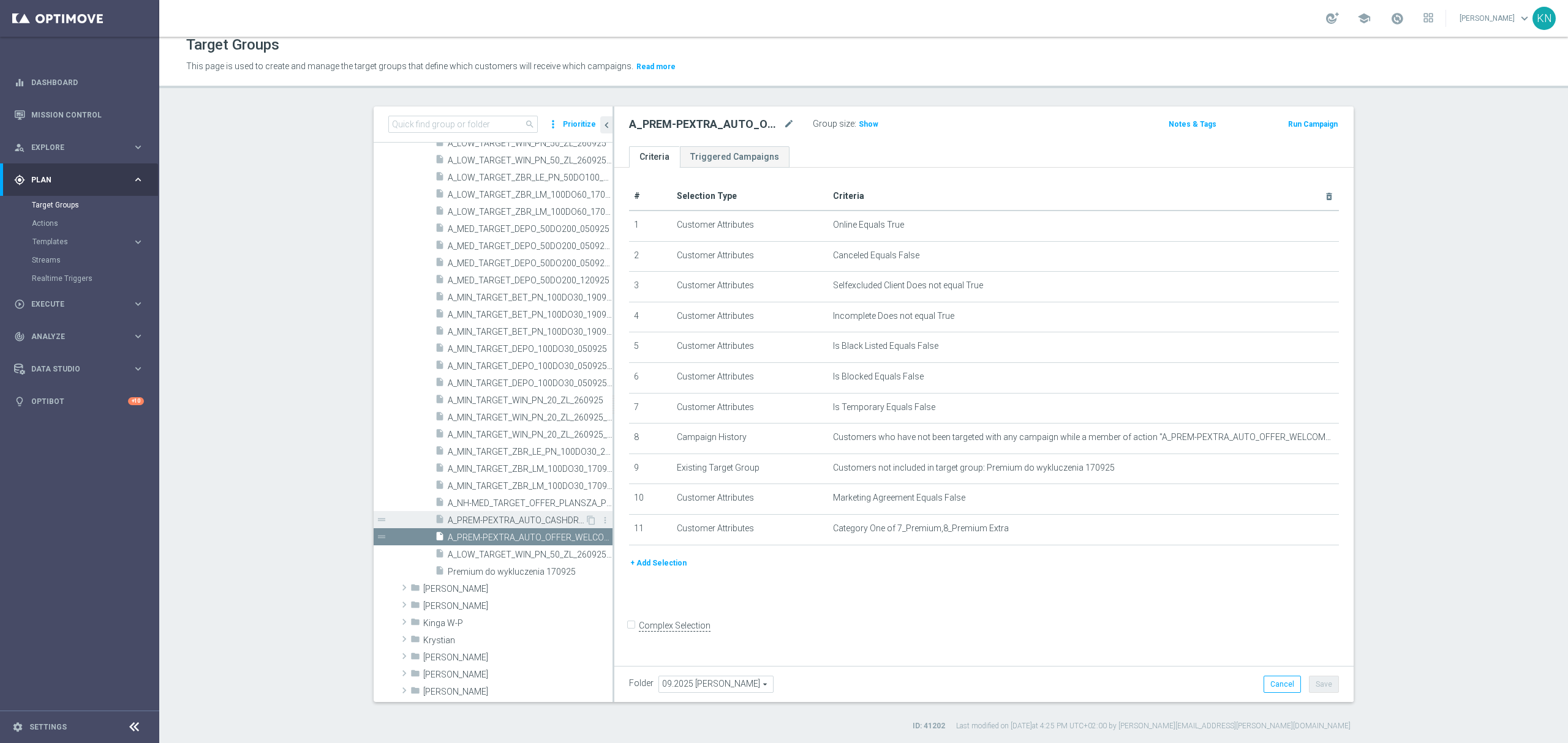
click at [479, 513] on div "insert_drive_file A_PREM-PEXTRA_AUTO_CASHDROP_WELCOME_PW_MRKT_WEEKLY" at bounding box center [509, 520] width 150 height 18
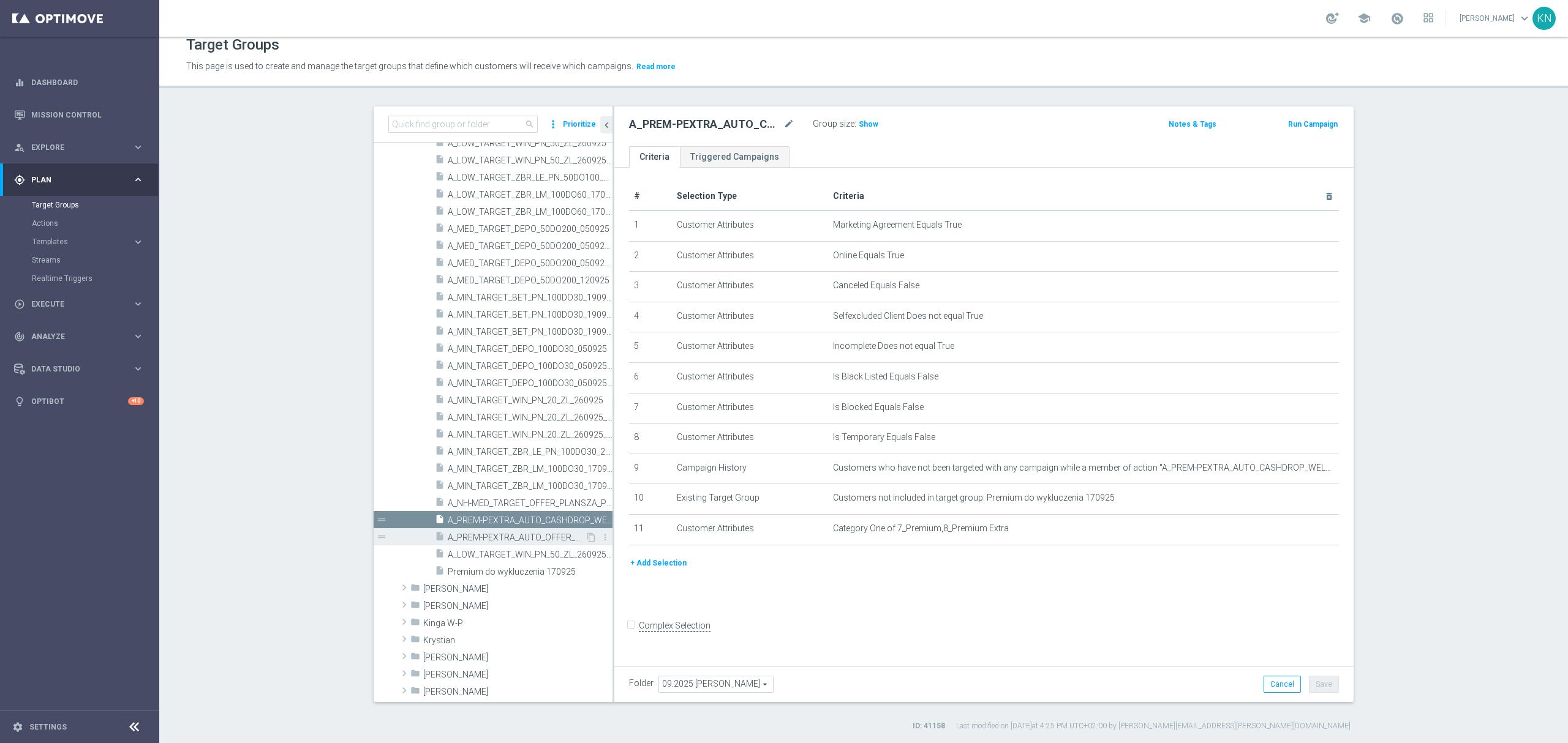
click at [490, 536] on span "A_PREM-PEXTRA_AUTO_OFFER_WELCOME_PW_BEZ_MRKT_WEEKLY" at bounding box center [516, 538] width 137 height 11
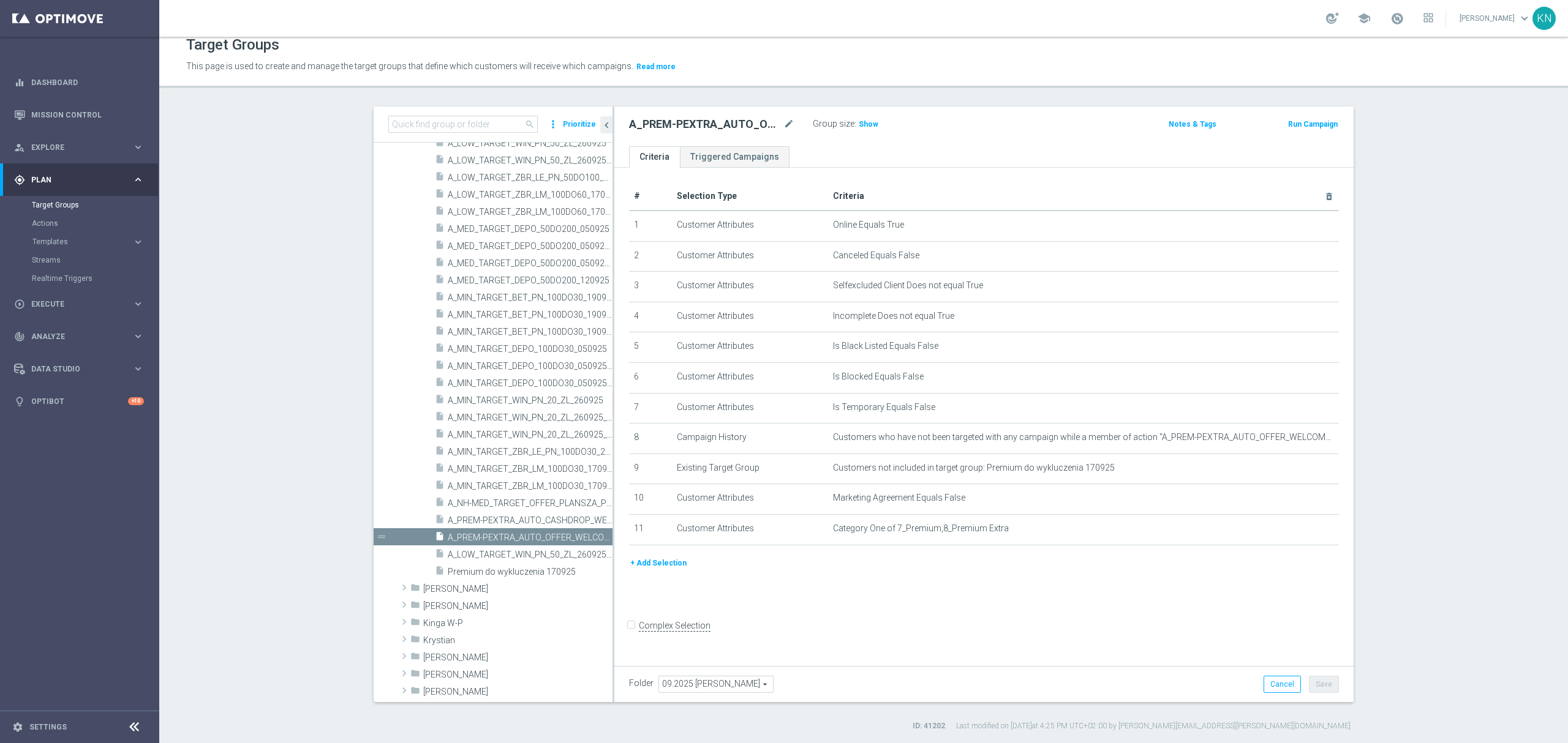
click at [864, 614] on div "# Selection Type Criteria delete_forever 1 Customer Attributes Online Equals Tr…" at bounding box center [984, 413] width 739 height 493
click at [538, 556] on span "A_LOW_TARGET_WIN_PN_50_ZL_260925_PUSH" at bounding box center [516, 555] width 137 height 11
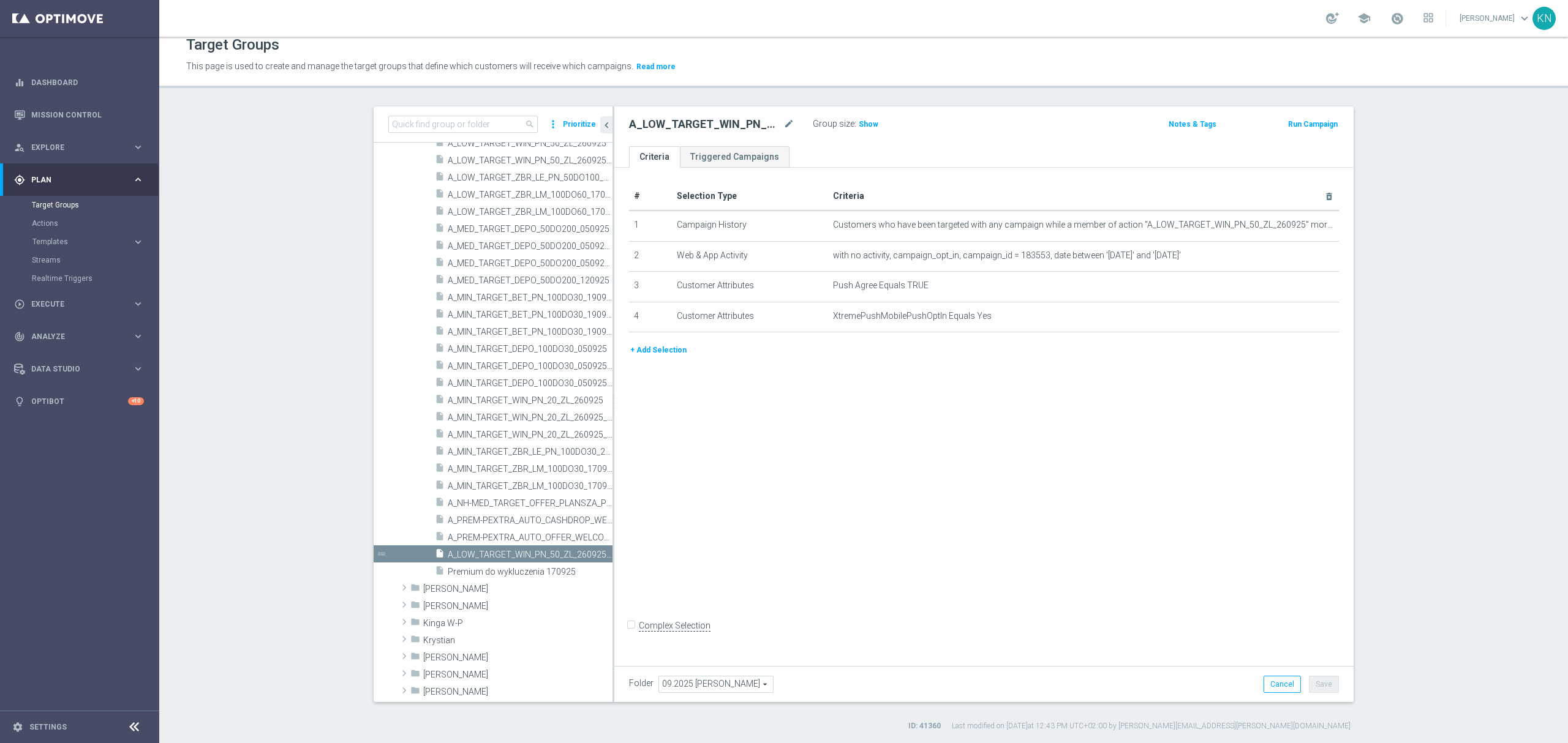
click at [925, 478] on div "# Selection Type Criteria delete_forever 1 Campaign History Customers who have …" at bounding box center [984, 413] width 739 height 493
click at [501, 512] on div "insert_drive_file A_PREM-PEXTRA_AUTO_CASHDROP_WELCOME_PW_MRKT_WEEKLY" at bounding box center [509, 520] width 150 height 18
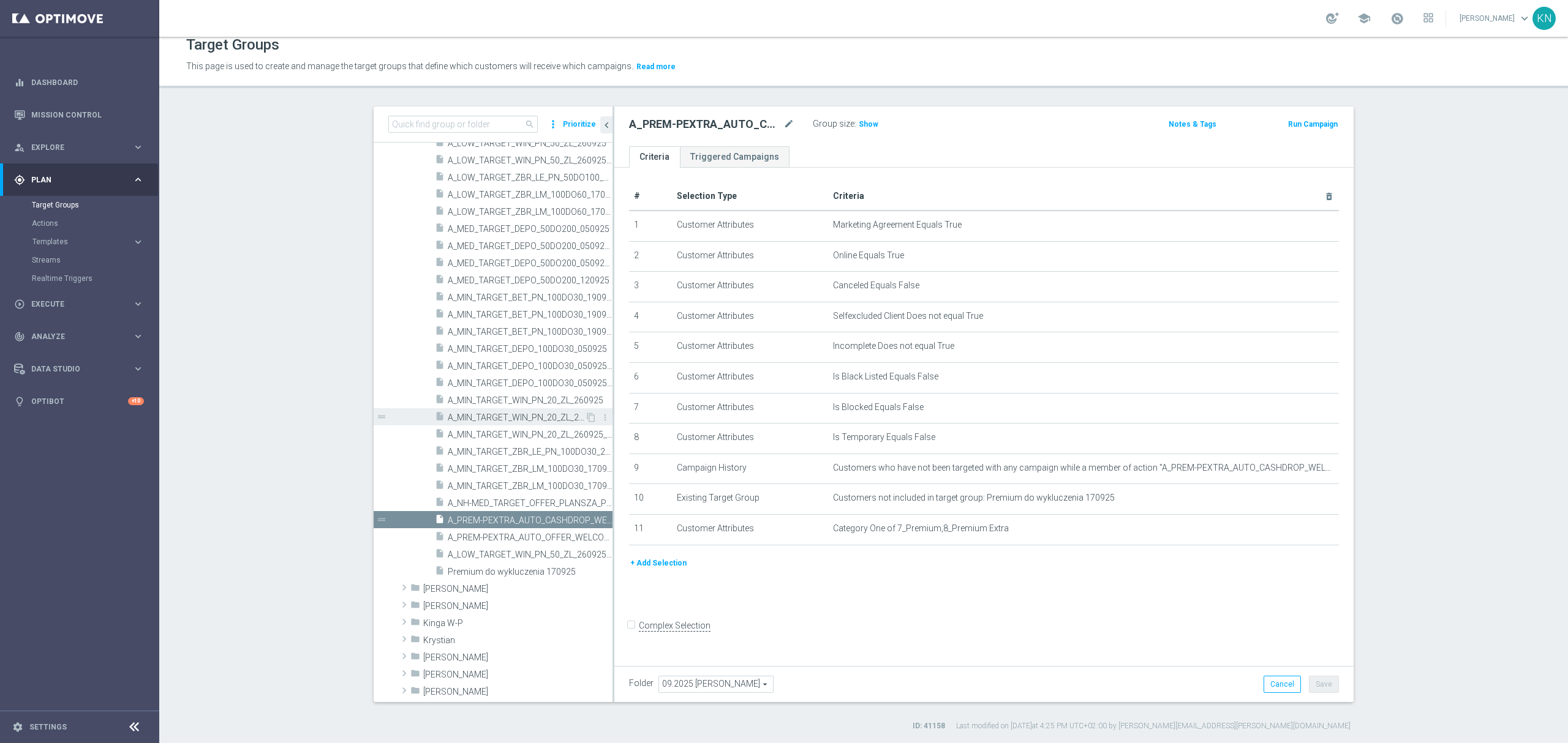
click at [487, 413] on span "A_MIN_TARGET_WIN_PN_20_ZL_260925_INAPP" at bounding box center [516, 418] width 137 height 11
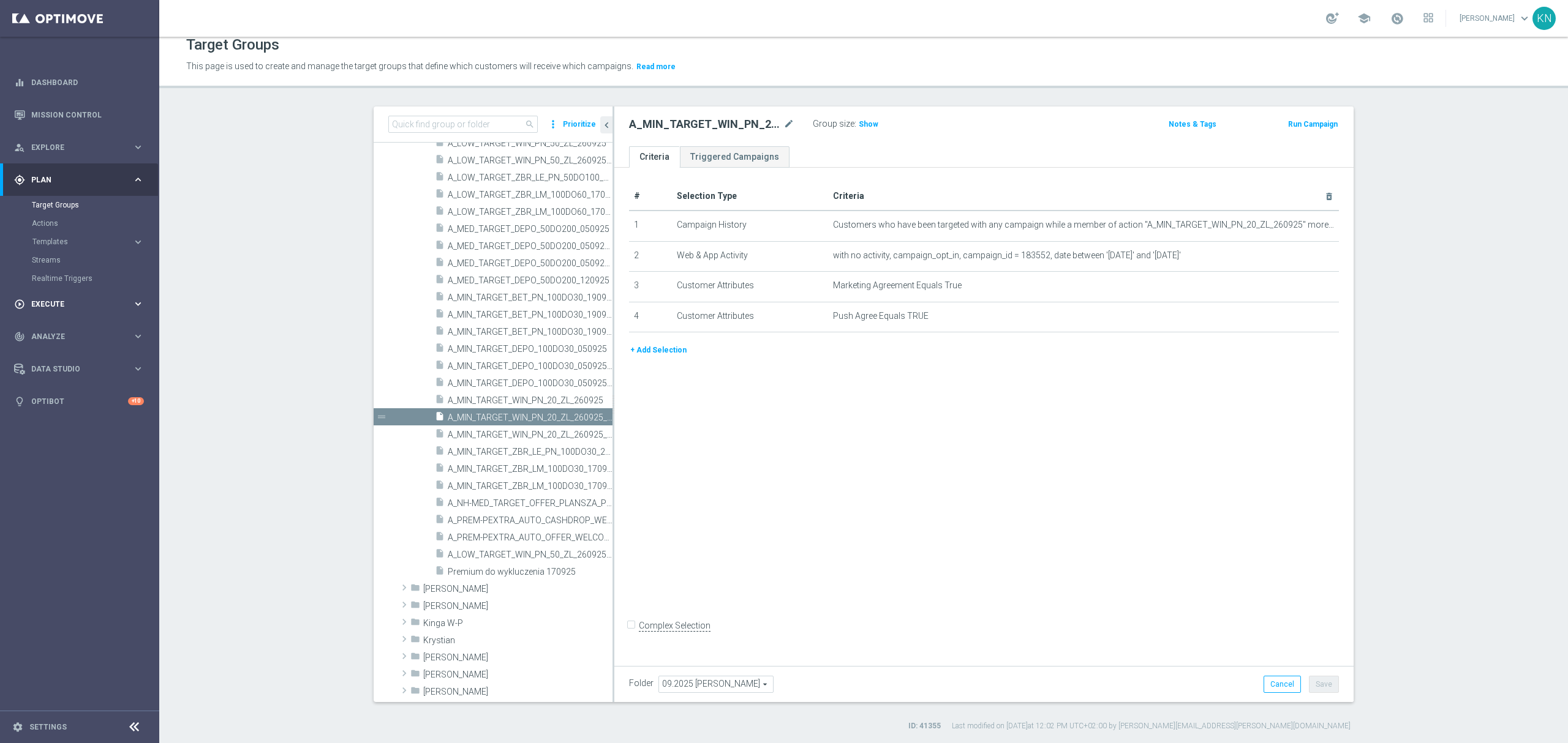
click at [33, 308] on div "play_circle_outline Execute" at bounding box center [72, 304] width 118 height 11
click at [79, 238] on link "Campaign Builder" at bounding box center [79, 238] width 95 height 10
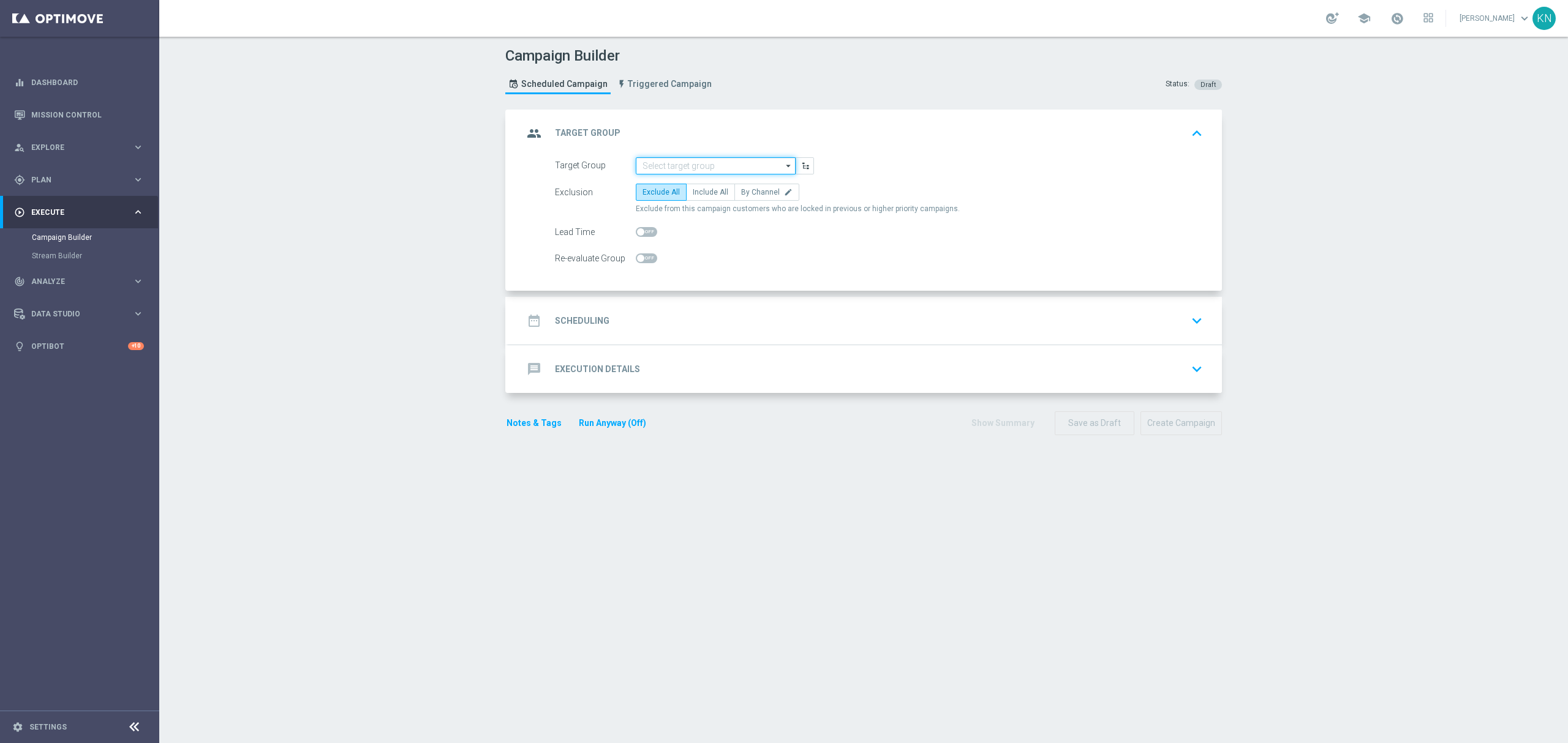
click at [681, 162] on input at bounding box center [716, 166] width 160 height 18
paste input "A_MIN_TARGET_WIN_PN_20_ZL_260925"
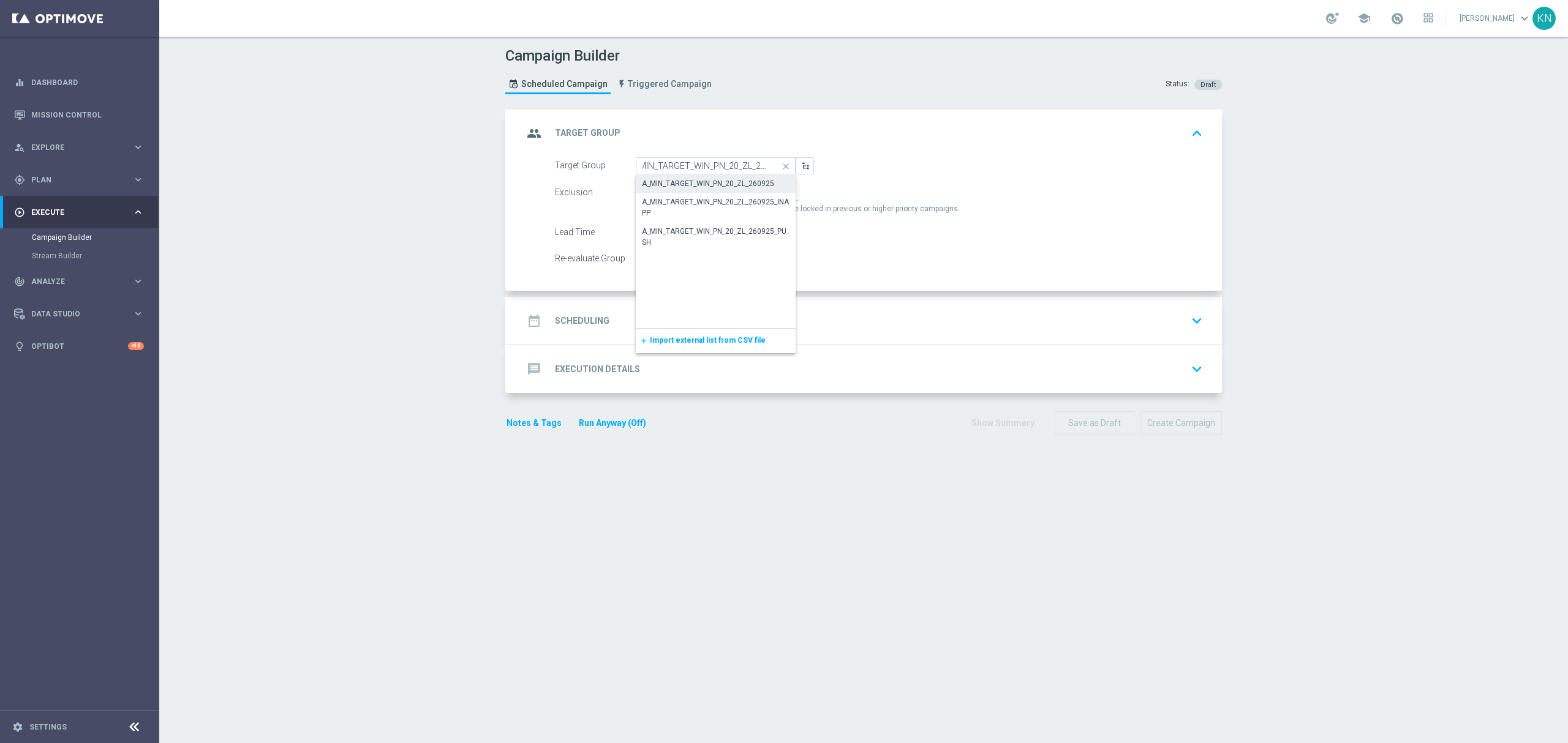
click at [723, 185] on div "A_MIN_TARGET_WIN_PN_20_ZL_260925" at bounding box center [708, 183] width 133 height 11
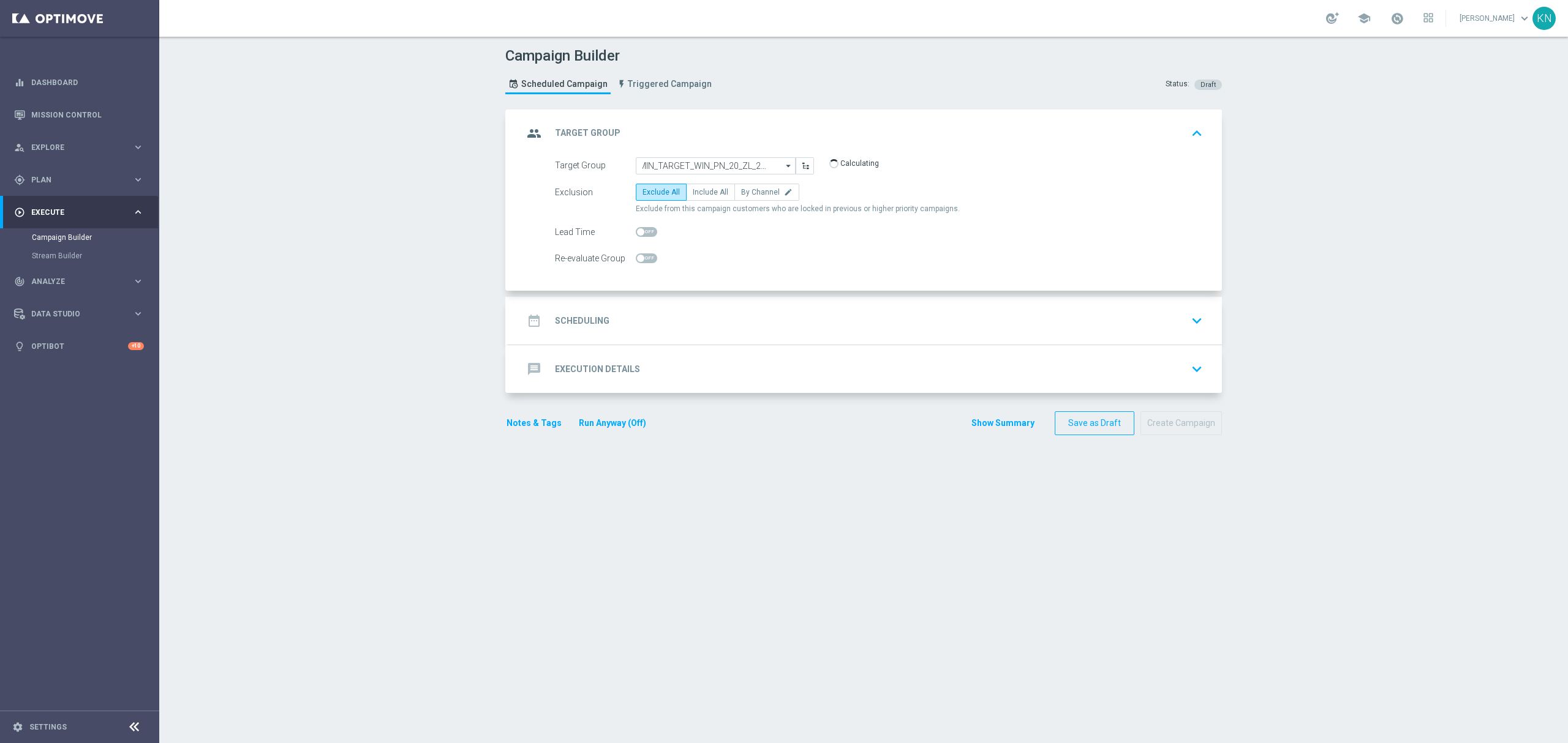
type input "A_MIN_TARGET_WIN_PN_20_ZL_260925"
click at [758, 193] on span "By Channel" at bounding box center [760, 192] width 39 height 8
click at [749, 193] on input "By Channel edit" at bounding box center [745, 194] width 8 height 8
radio input "true"
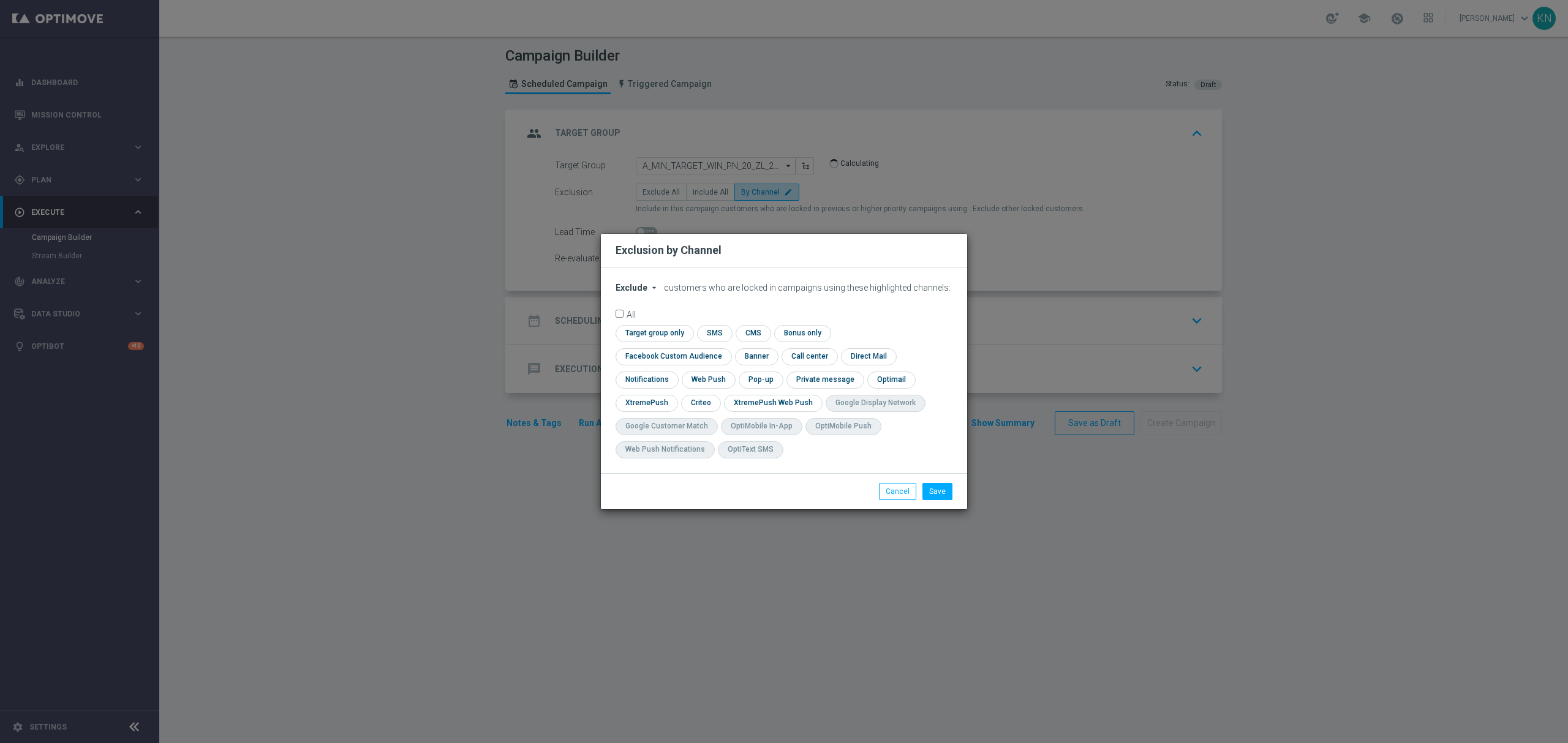
click at [618, 292] on span "Exclude" at bounding box center [631, 288] width 32 height 10
click at [0, 0] on span "Include" at bounding box center [0, 0] width 0 height 0
click at [655, 340] on input "checkbox" at bounding box center [653, 333] width 75 height 17
checkbox input "true"
click at [646, 356] on input "checkbox" at bounding box center [671, 357] width 111 height 17
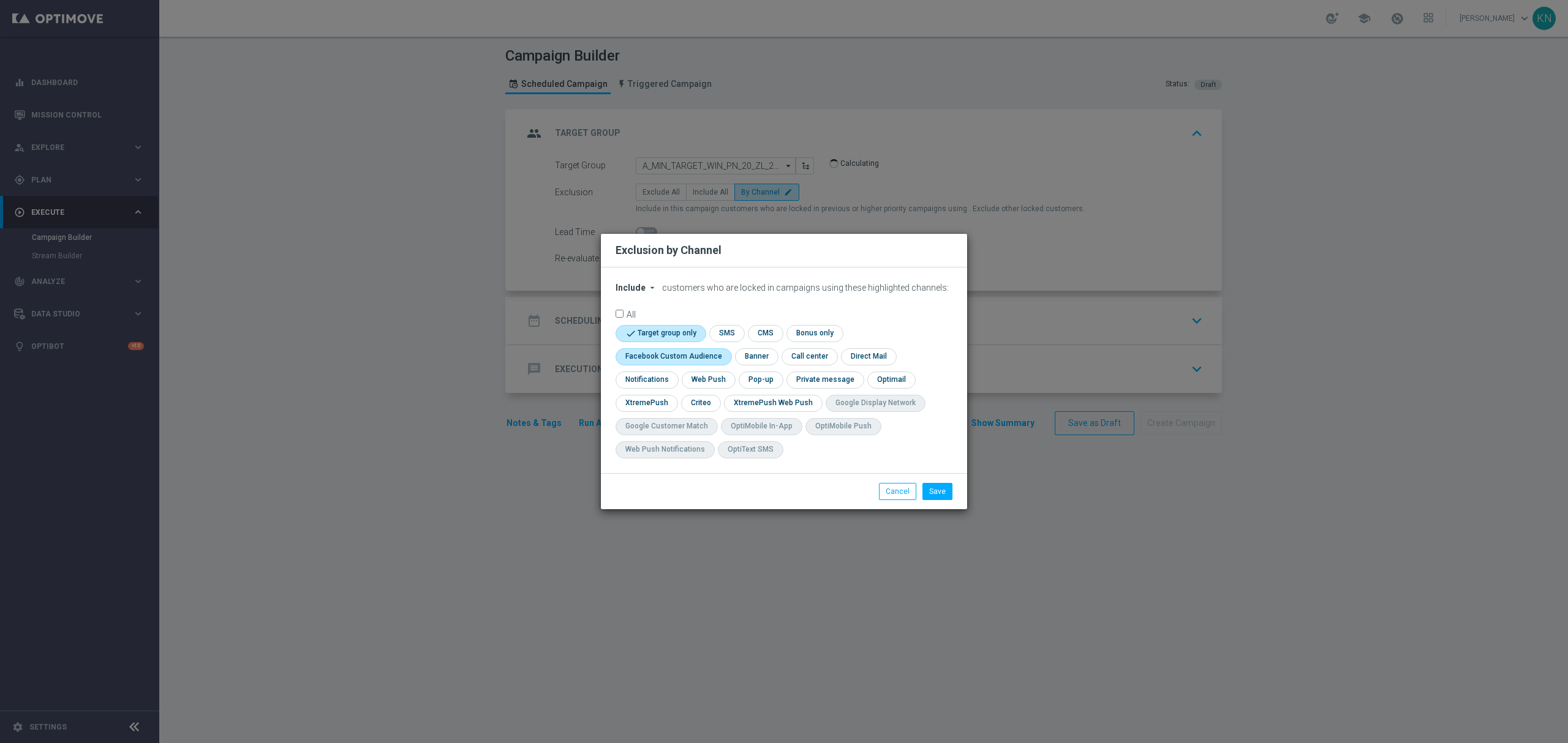
checkbox input "true"
click at [695, 402] on input "checkbox" at bounding box center [700, 403] width 38 height 17
checkbox input "true"
click at [942, 491] on button "Save" at bounding box center [937, 492] width 30 height 18
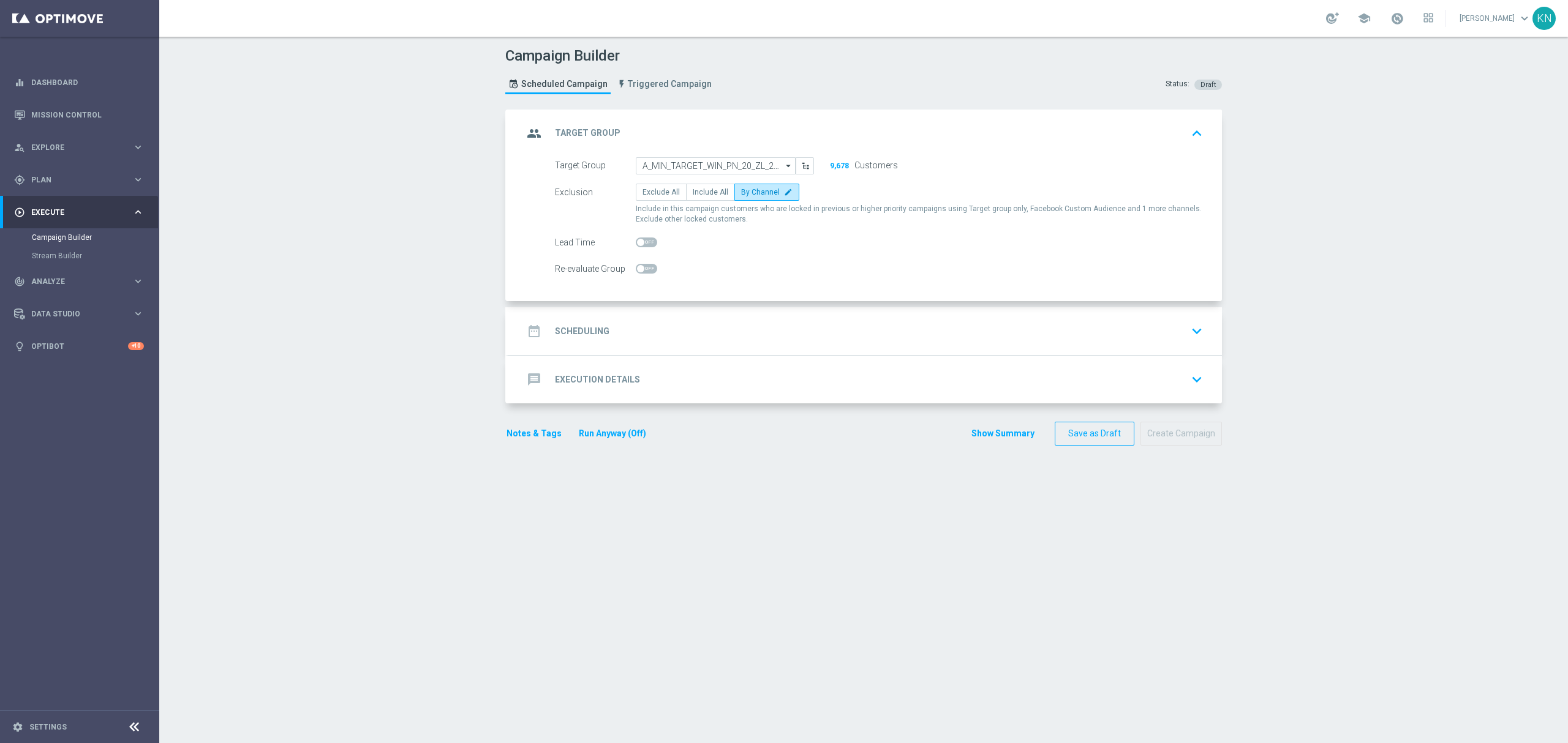
click at [919, 343] on div "date_range Scheduling keyboard_arrow_down" at bounding box center [865, 331] width 684 height 24
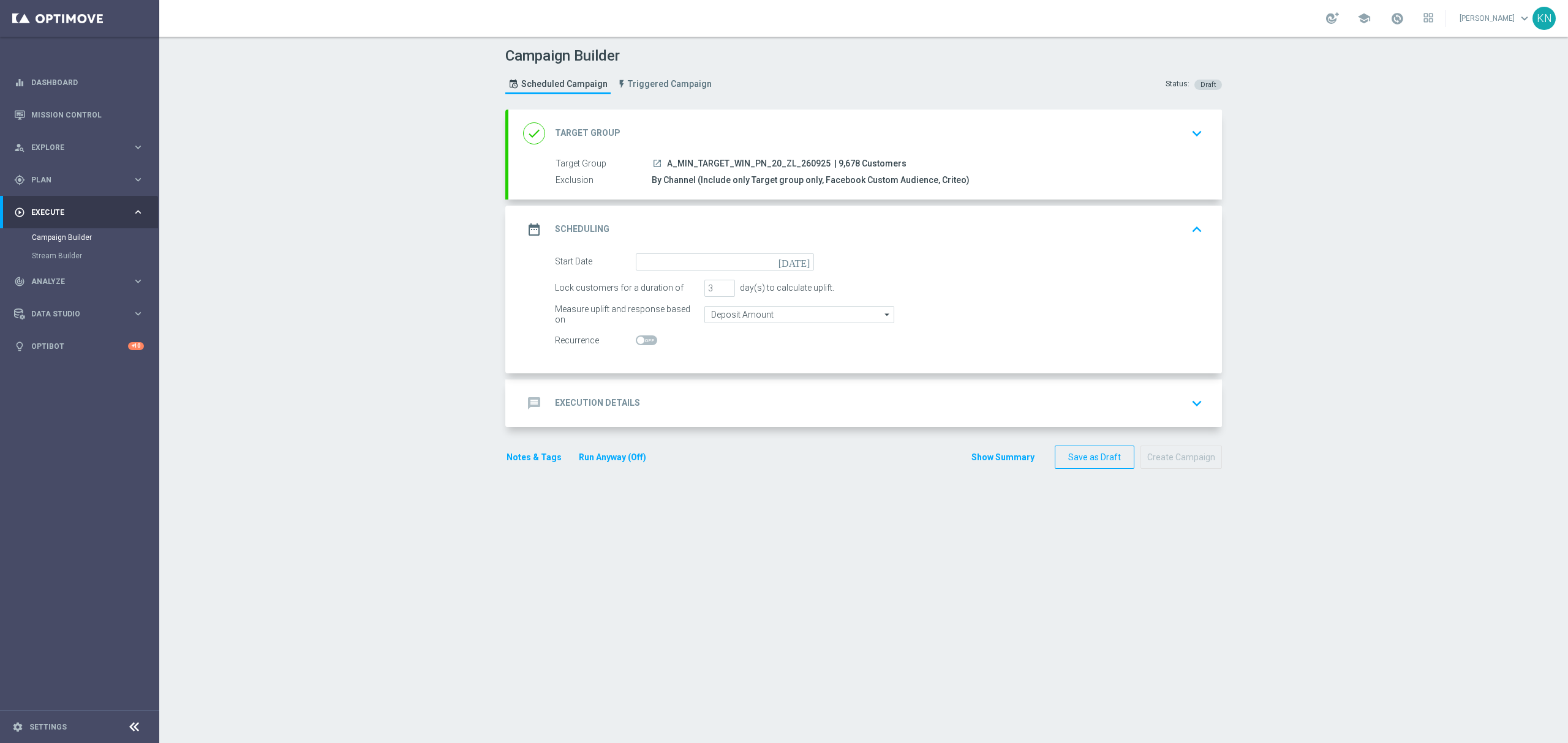
click at [803, 266] on icon "today" at bounding box center [796, 260] width 36 height 14
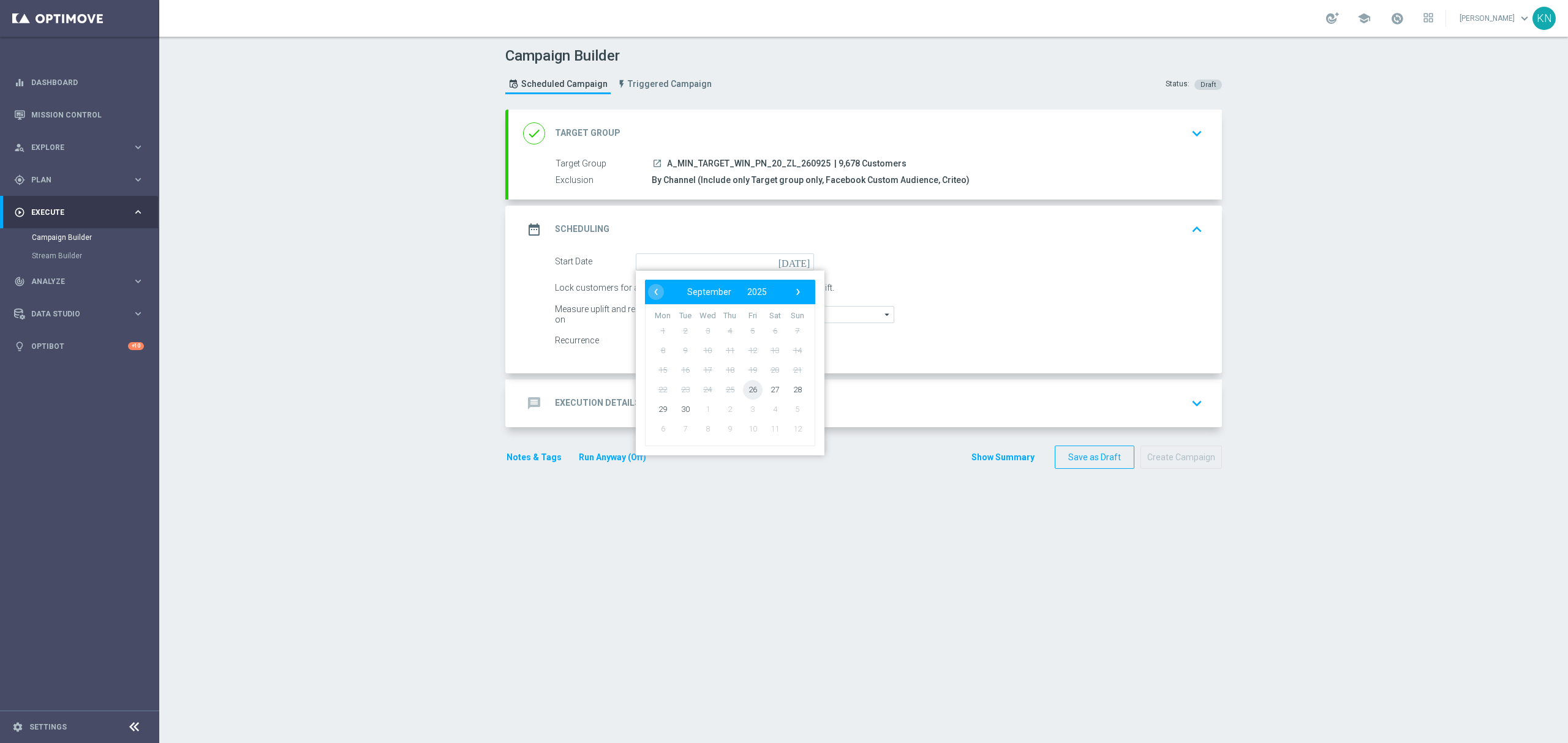
click at [743, 388] on span "26" at bounding box center [753, 390] width 20 height 20
type input "26 Sep 2025"
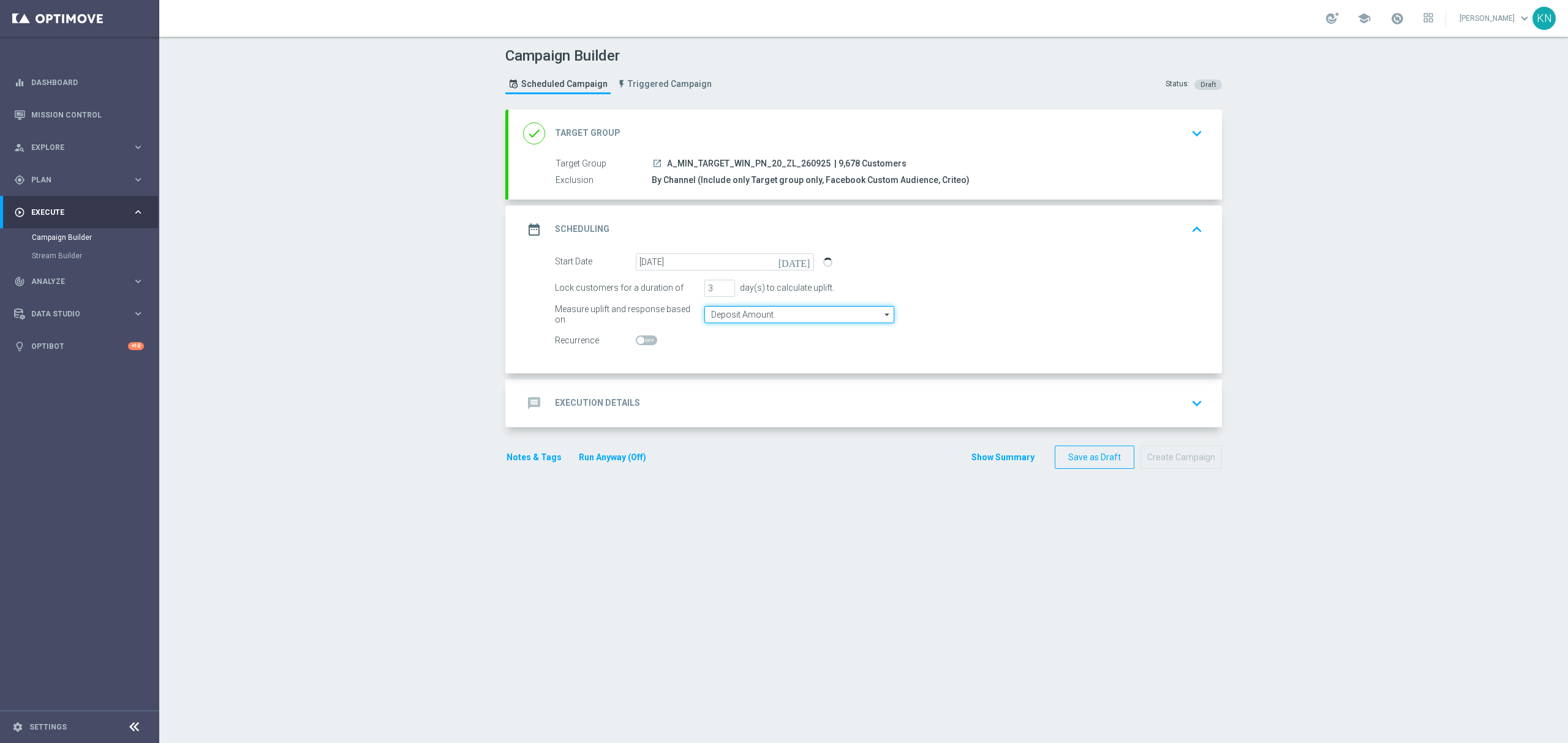
click at [797, 314] on input "Deposit Amount" at bounding box center [799, 314] width 190 height 18
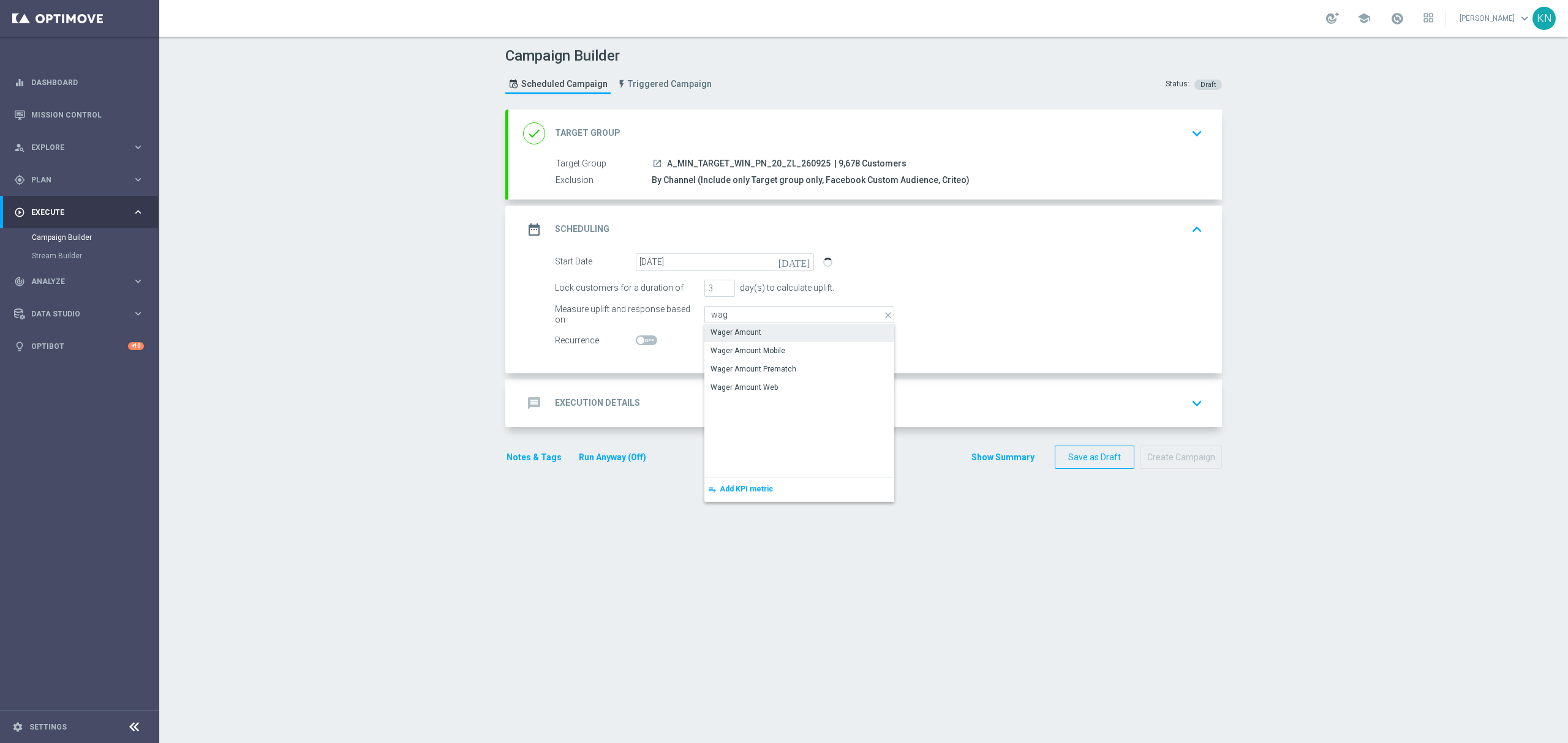
click at [739, 334] on div "Wager Amount" at bounding box center [736, 332] width 51 height 11
type input "Wager Amount"
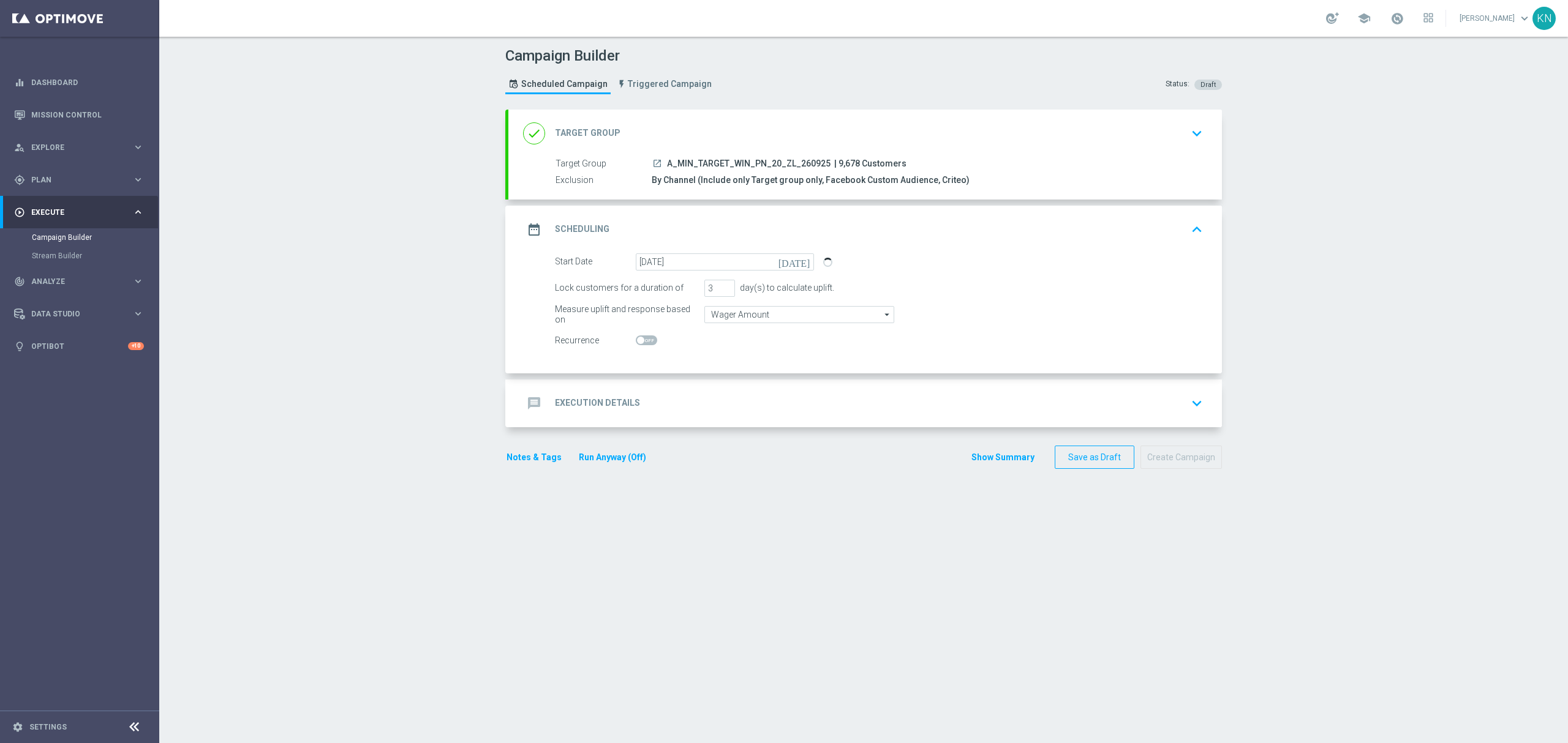
click at [1014, 395] on div "message Execution Details keyboard_arrow_down" at bounding box center [865, 403] width 684 height 24
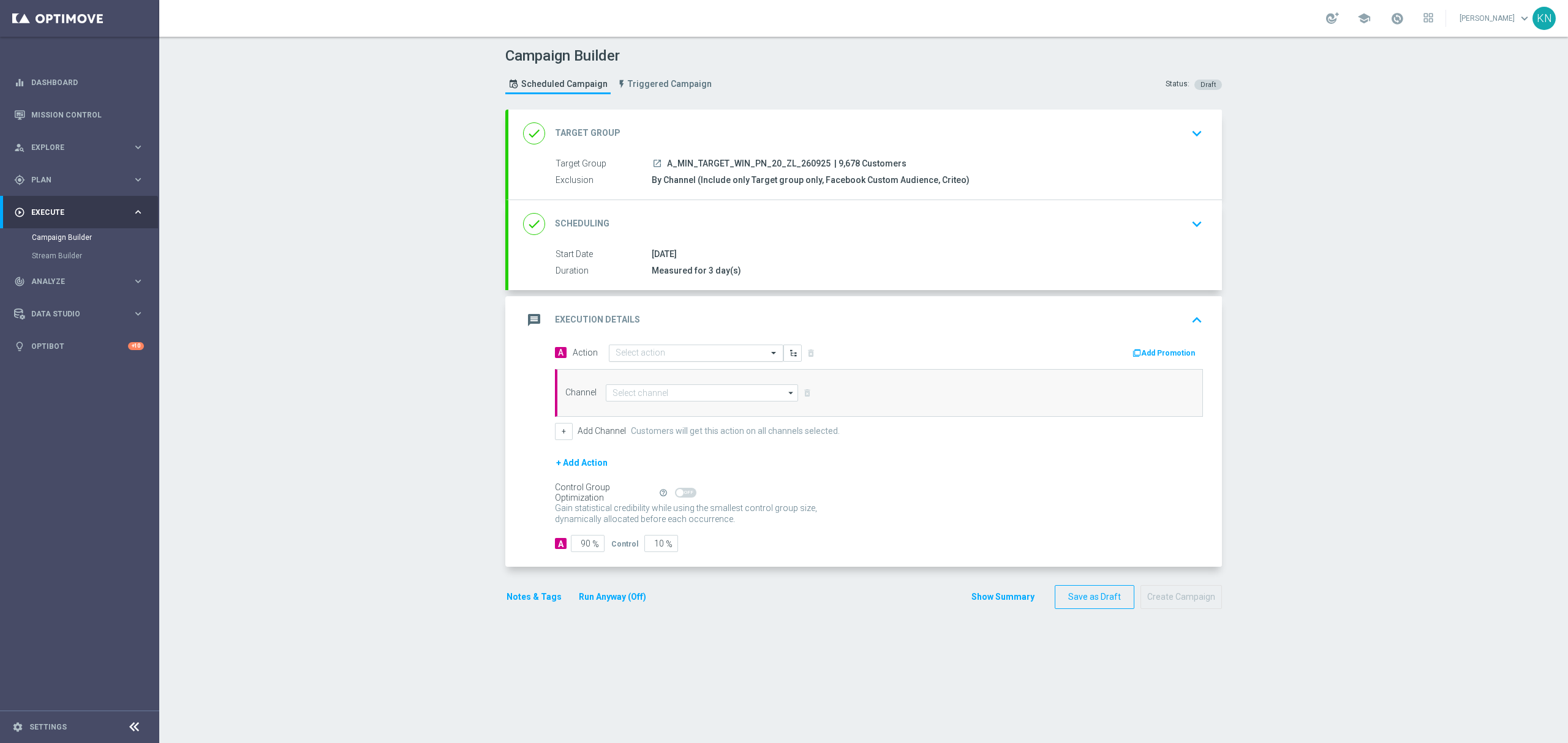
click at [689, 350] on input "text" at bounding box center [683, 354] width 136 height 11
paste input "A_MIN_TARGET_WIN_PN_20_ZL_260925"
type input "A_MIN_TARGET_WIN_PN_20_ZL_260925"
click at [695, 380] on label "A_MIN_TARGET_WIN_PN_20_ZL_260925" at bounding box center [683, 375] width 136 height 11
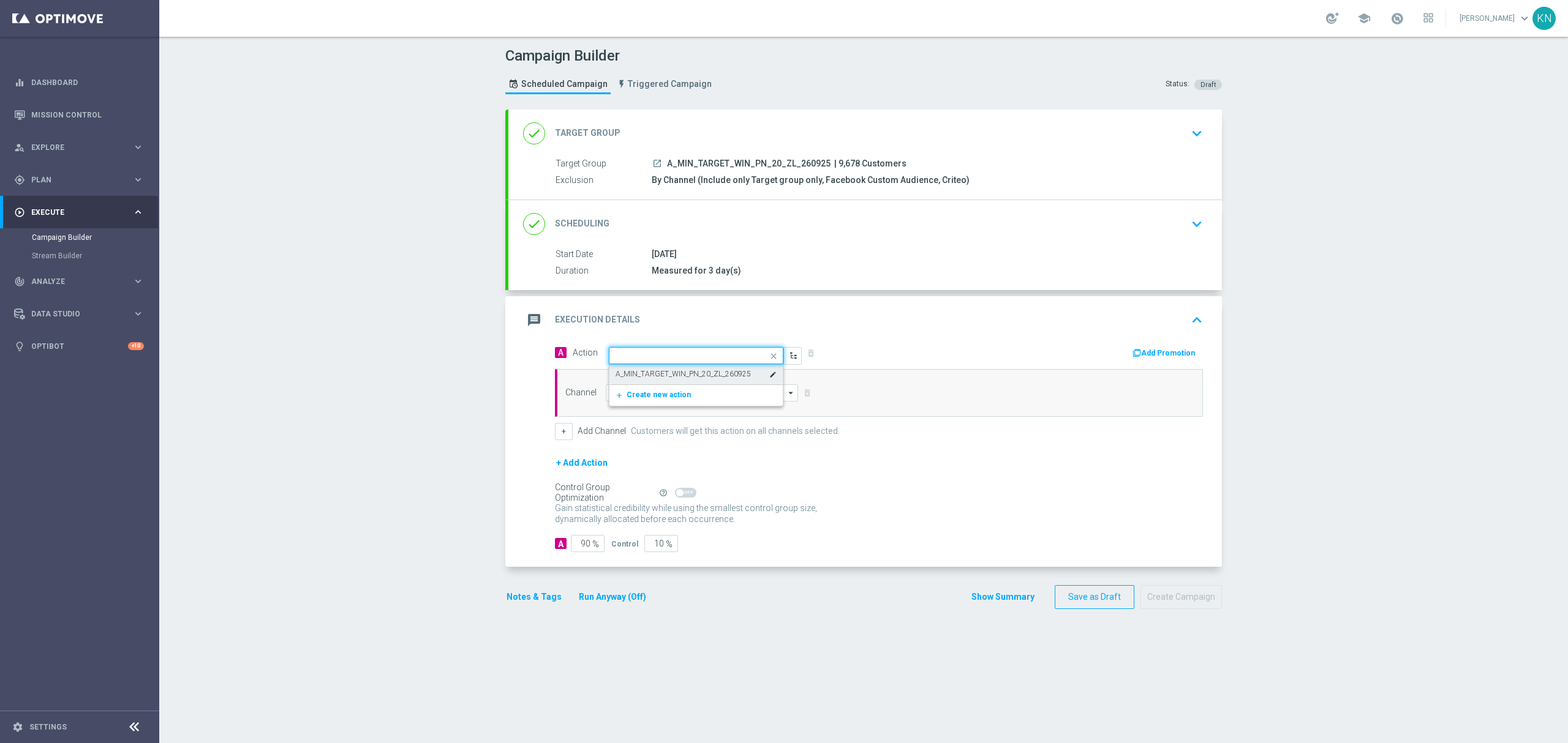
scroll to position [0, 0]
click at [676, 397] on input at bounding box center [701, 393] width 193 height 18
click at [667, 407] on div "Private message" at bounding box center [701, 410] width 193 height 18
type input "Private message"
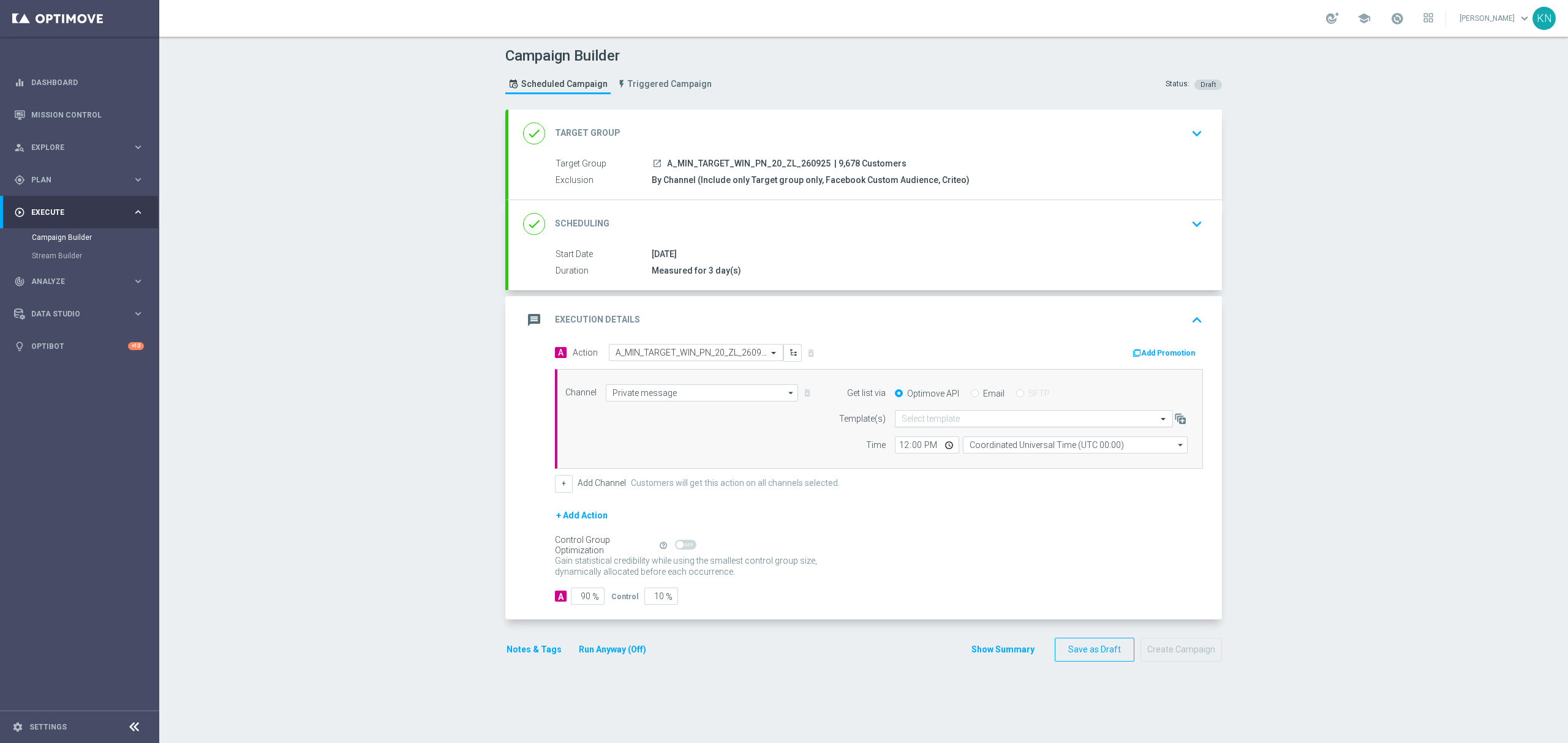
click at [932, 419] on input "text" at bounding box center [1021, 419] width 240 height 11
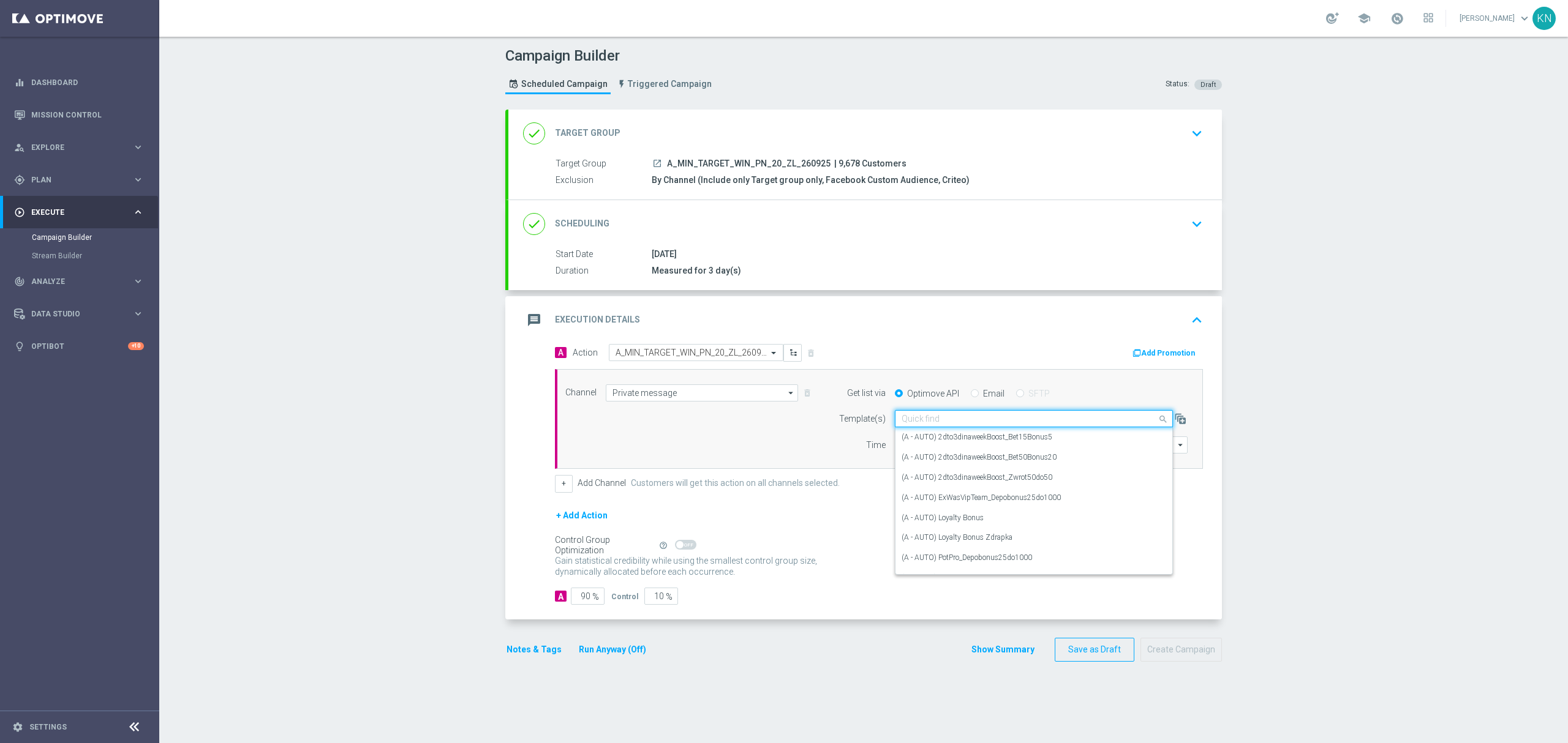
paste input "A_MIN_TARGET_WIN_PN_20_ZL_260925"
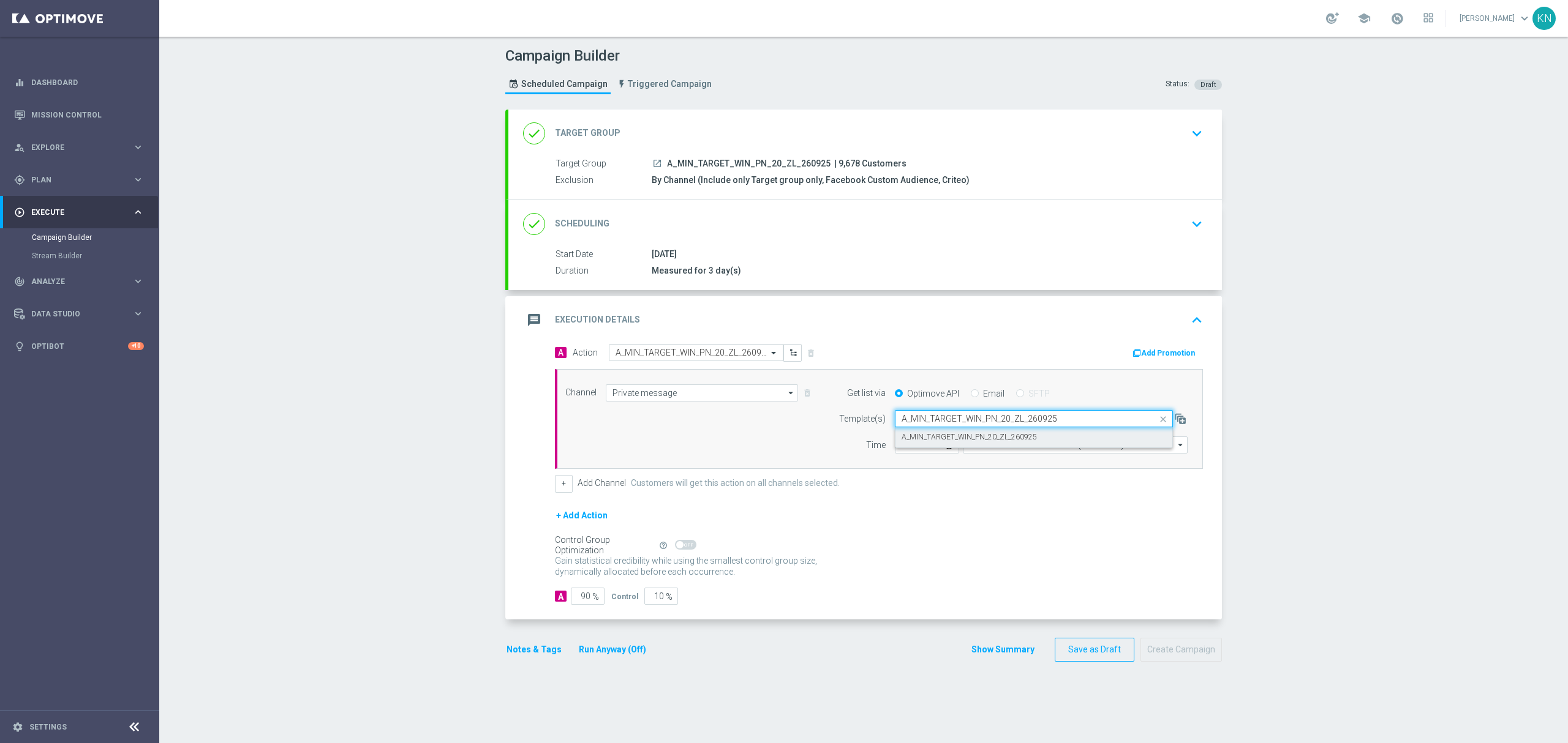
click at [937, 434] on label "A_MIN_TARGET_WIN_PN_20_ZL_260925" at bounding box center [969, 438] width 136 height 11
type input "A_MIN_TARGET_WIN_PN_20_ZL_260925"
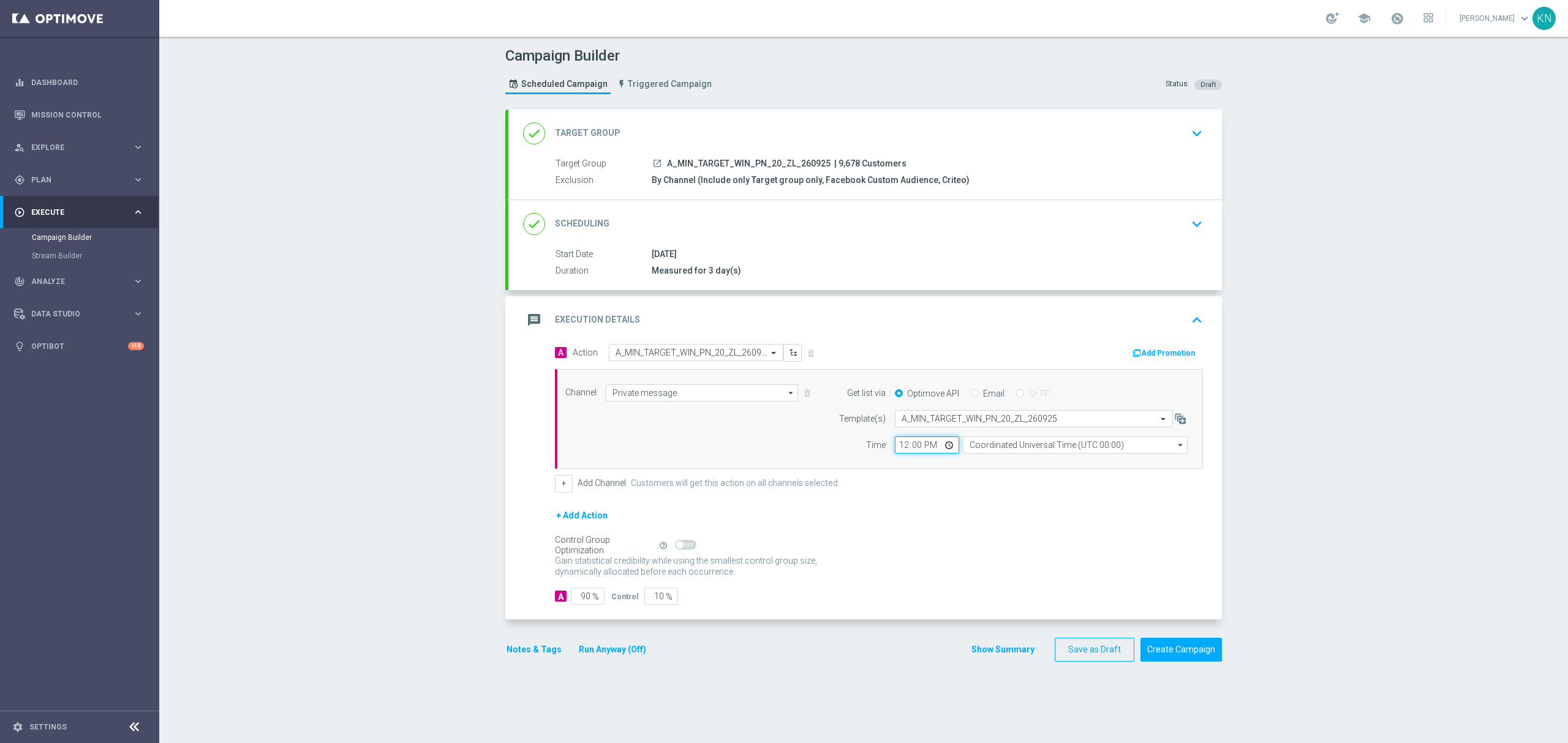
click at [900, 443] on input "12:00" at bounding box center [927, 445] width 64 height 18
type input "14:00"
click at [964, 447] on input "Coordinated Universal Time (UTC 00:00)" at bounding box center [1075, 445] width 225 height 18
click at [991, 464] on div "Central European Time (Warsaw) (UTC +02:00)" at bounding box center [1068, 463] width 200 height 11
type input "Central European Time (Warsaw) (UTC +02:00)"
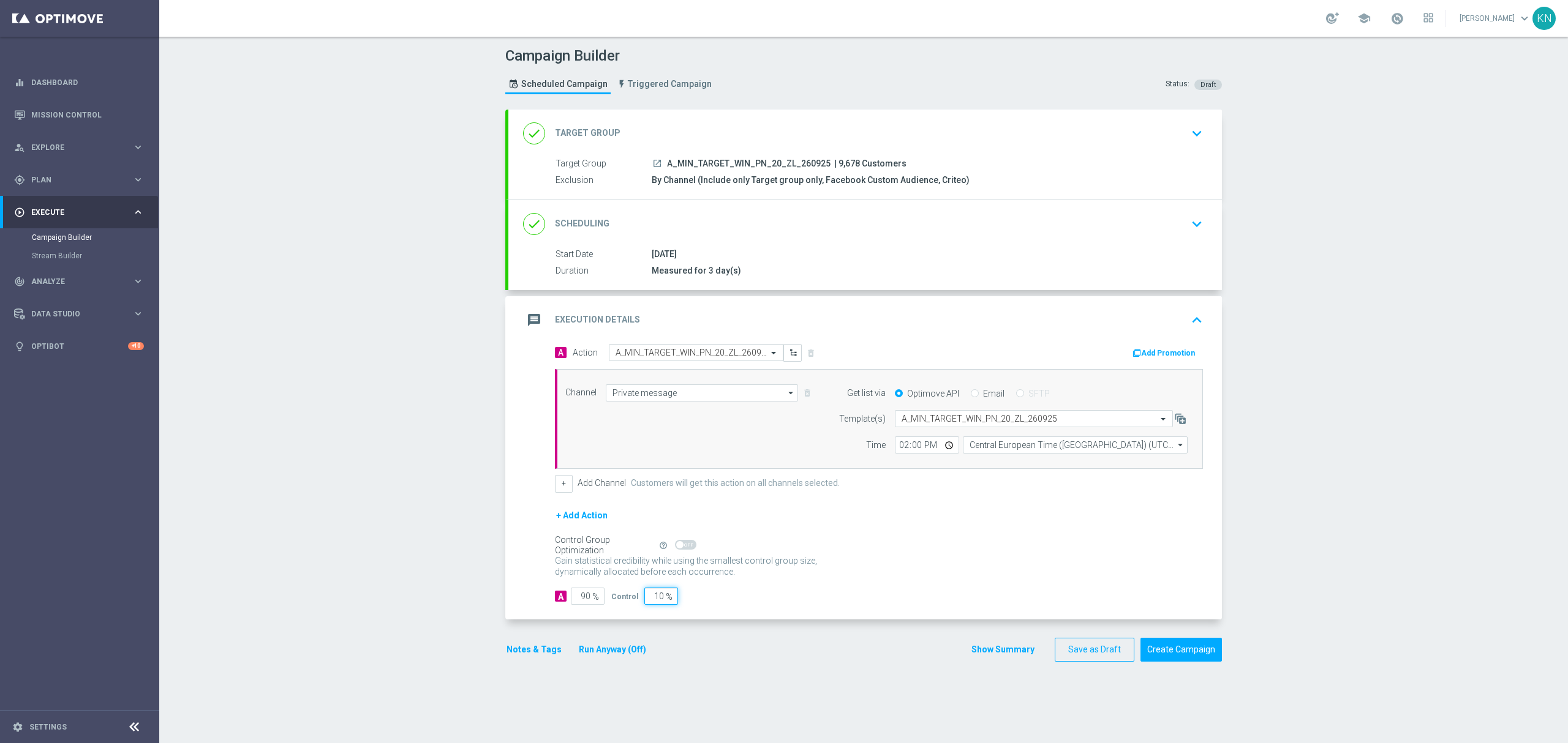
click at [650, 602] on input "10" at bounding box center [661, 596] width 34 height 18
click at [650, 602] on input "10" at bounding box center [661, 596] width 34 height 18
type input "5"
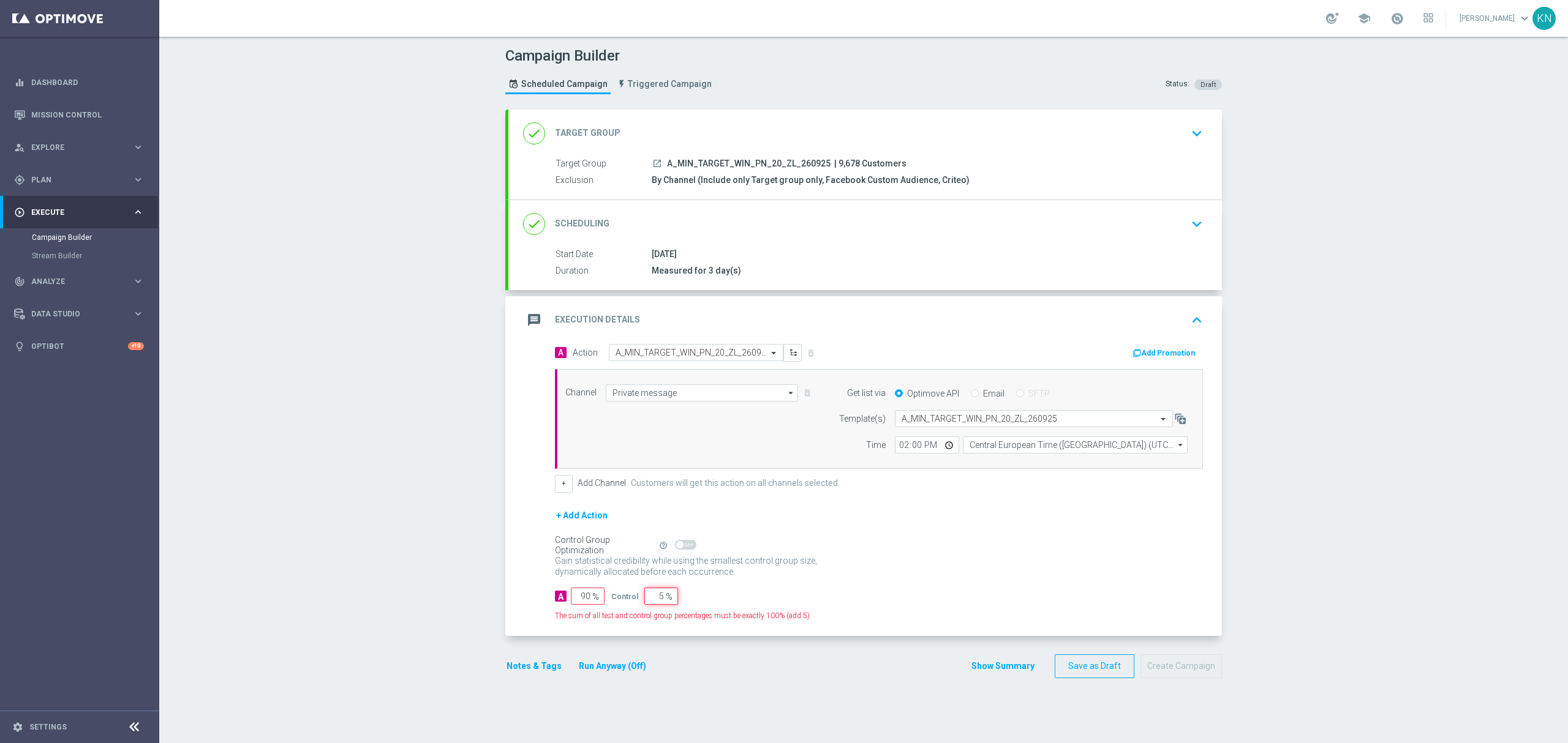
type input "95"
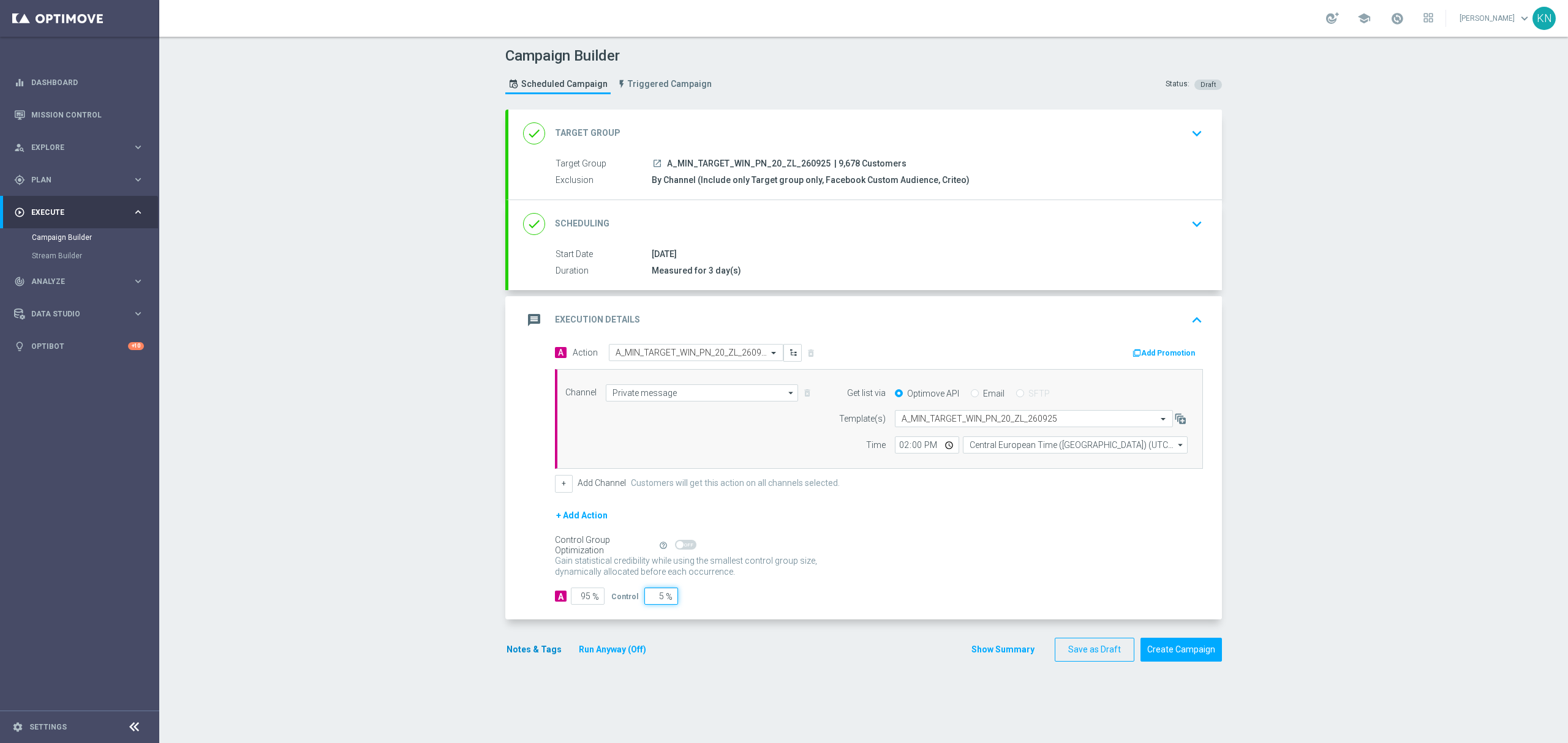
type input "5"
click at [545, 655] on button "Notes & Tags" at bounding box center [534, 650] width 58 height 15
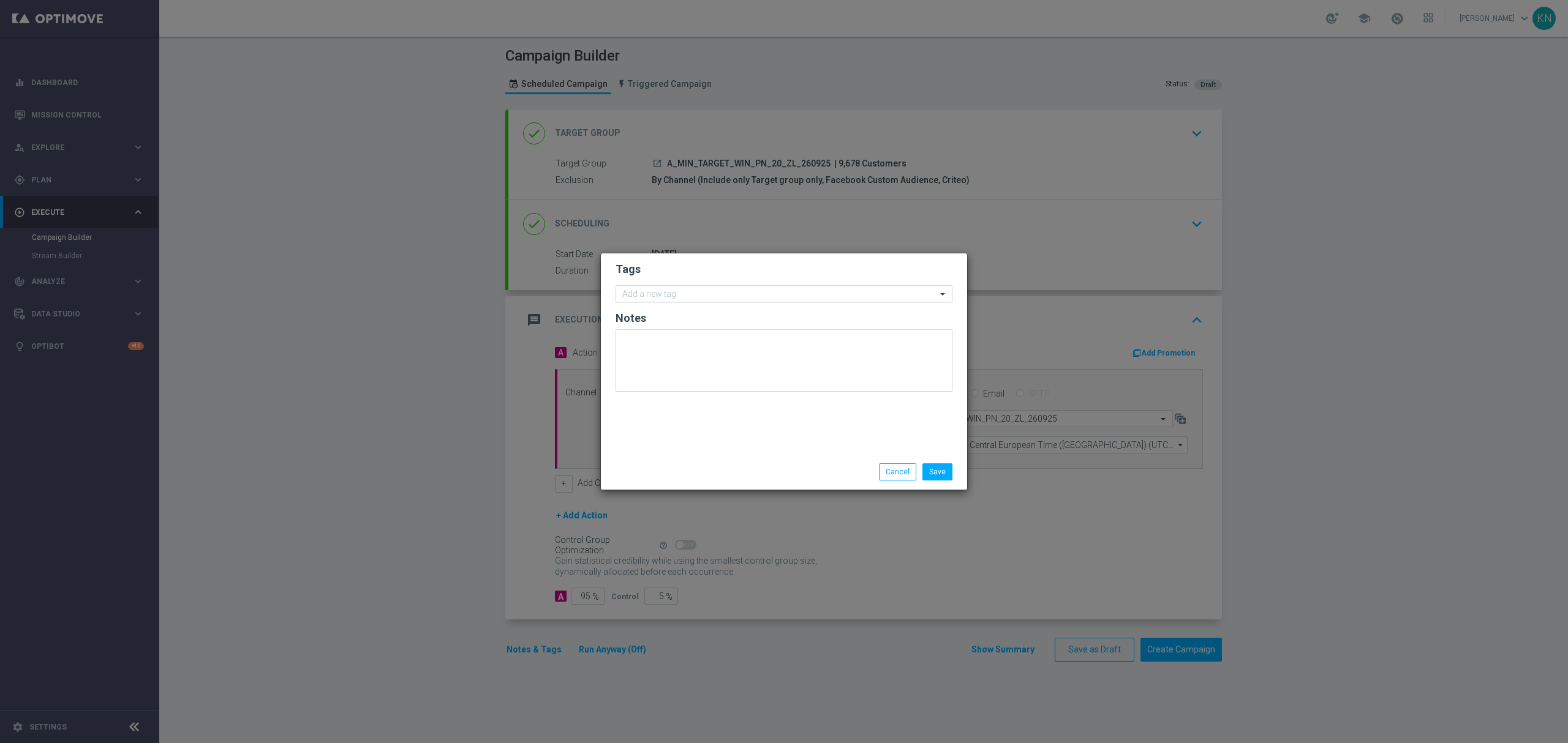
click at [699, 294] on input "text" at bounding box center [779, 295] width 315 height 11
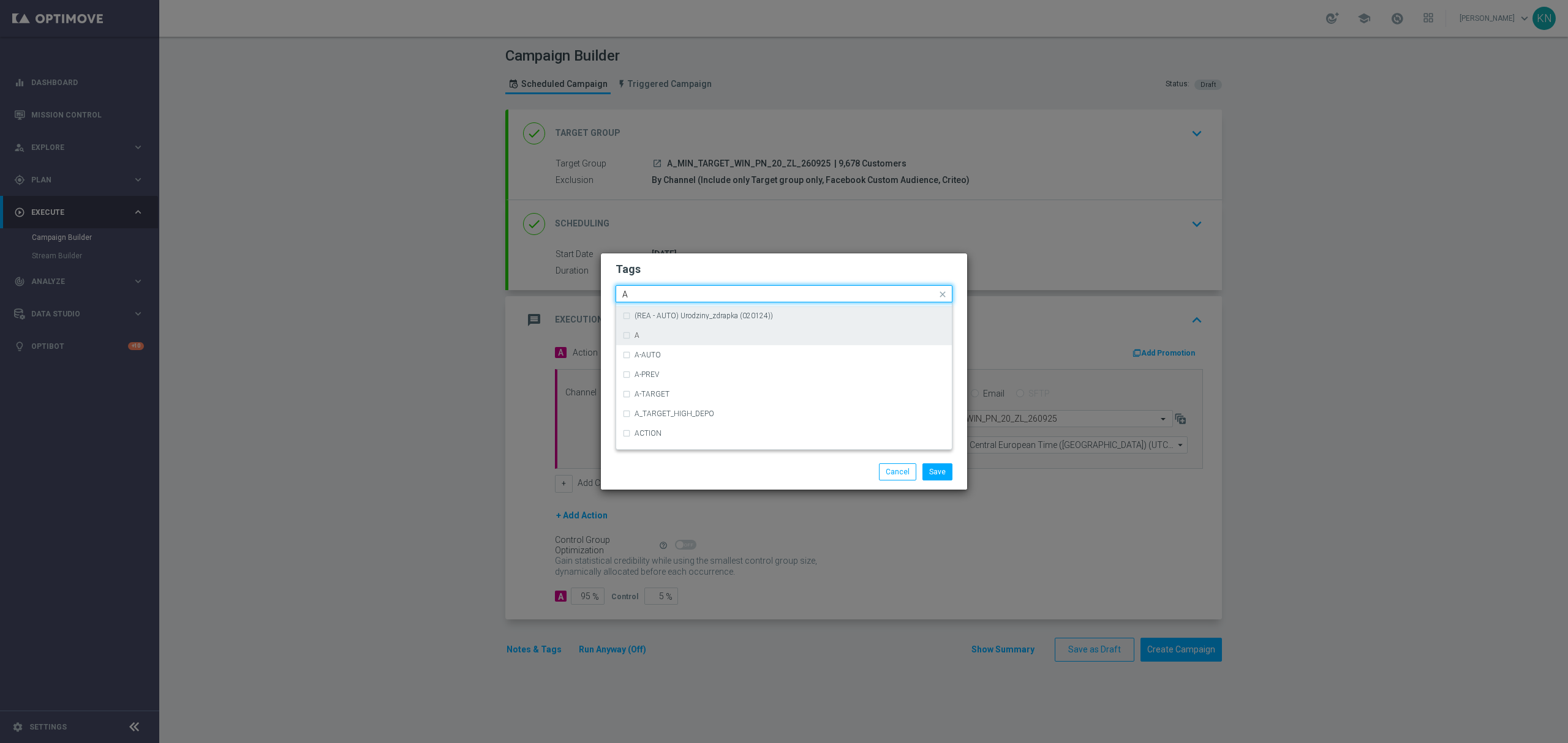
scroll to position [1469, 0]
click at [663, 339] on div "(REA - AUTO) Urodziny_zdrapka (020124))" at bounding box center [784, 332] width 324 height 20
type input "A"
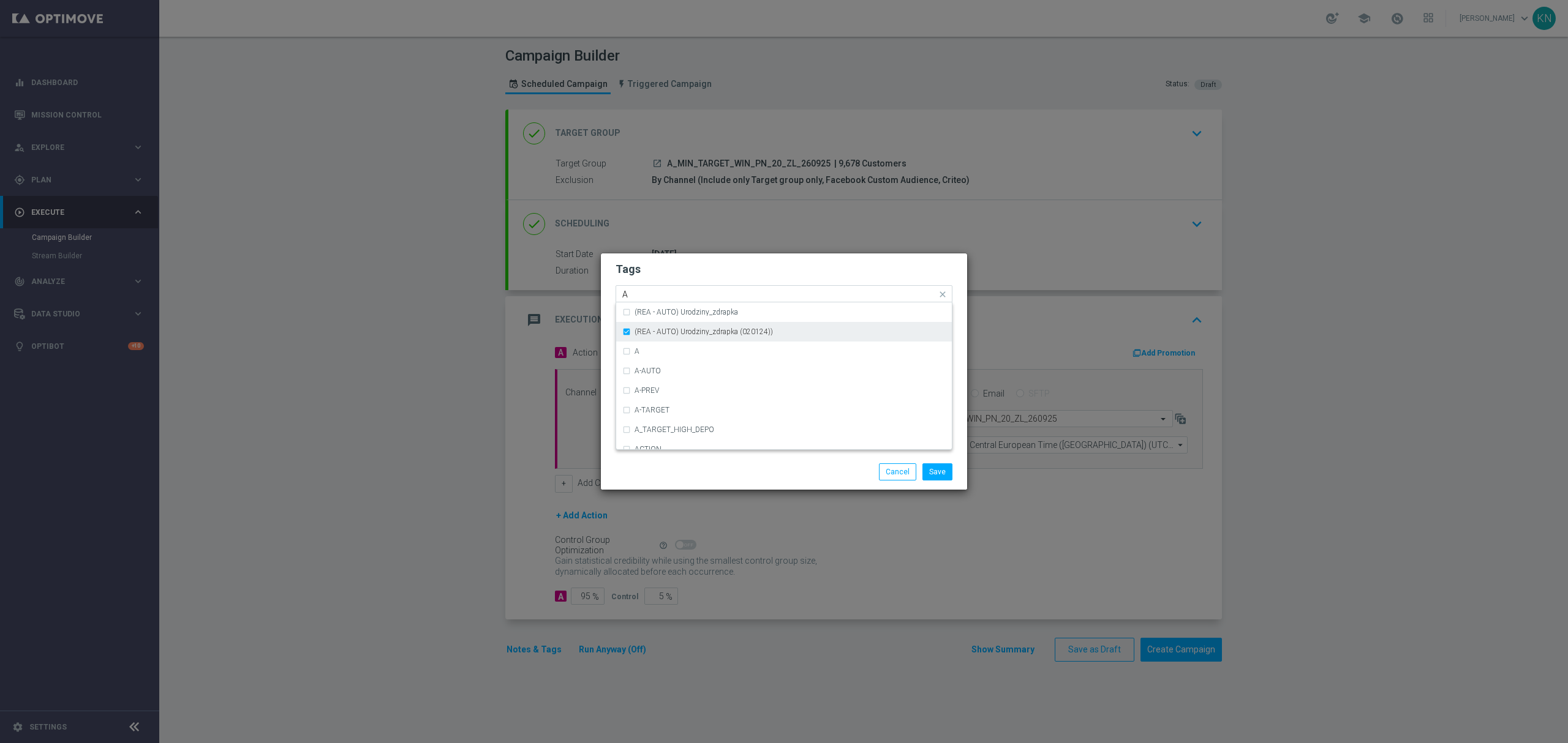
click at [656, 336] on div "(REA - AUTO) Urodziny_zdrapka (020124))" at bounding box center [784, 332] width 324 height 20
click at [647, 349] on div "A" at bounding box center [790, 352] width 311 height 8
click at [730, 277] on form "Tags Quick find × A (REA - AUTO) REA_FLOW_8DAY_B&G (REA - AUTO) REA_FLOW_8DAY_B…" at bounding box center [784, 330] width 337 height 142
click at [727, 299] on input "text" at bounding box center [792, 295] width 289 height 11
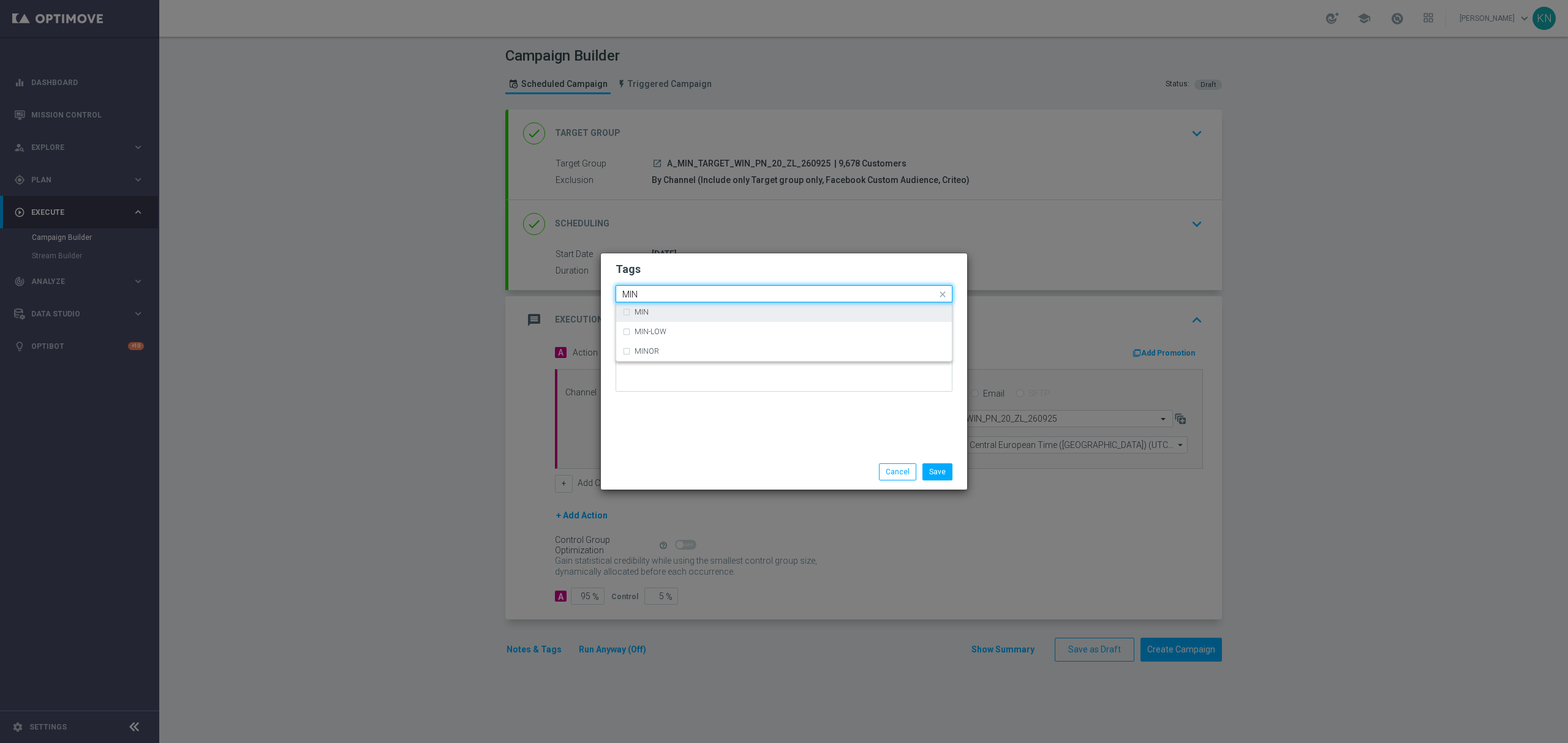
click at [634, 318] on div "MIN" at bounding box center [784, 312] width 324 height 20
type input "MIN"
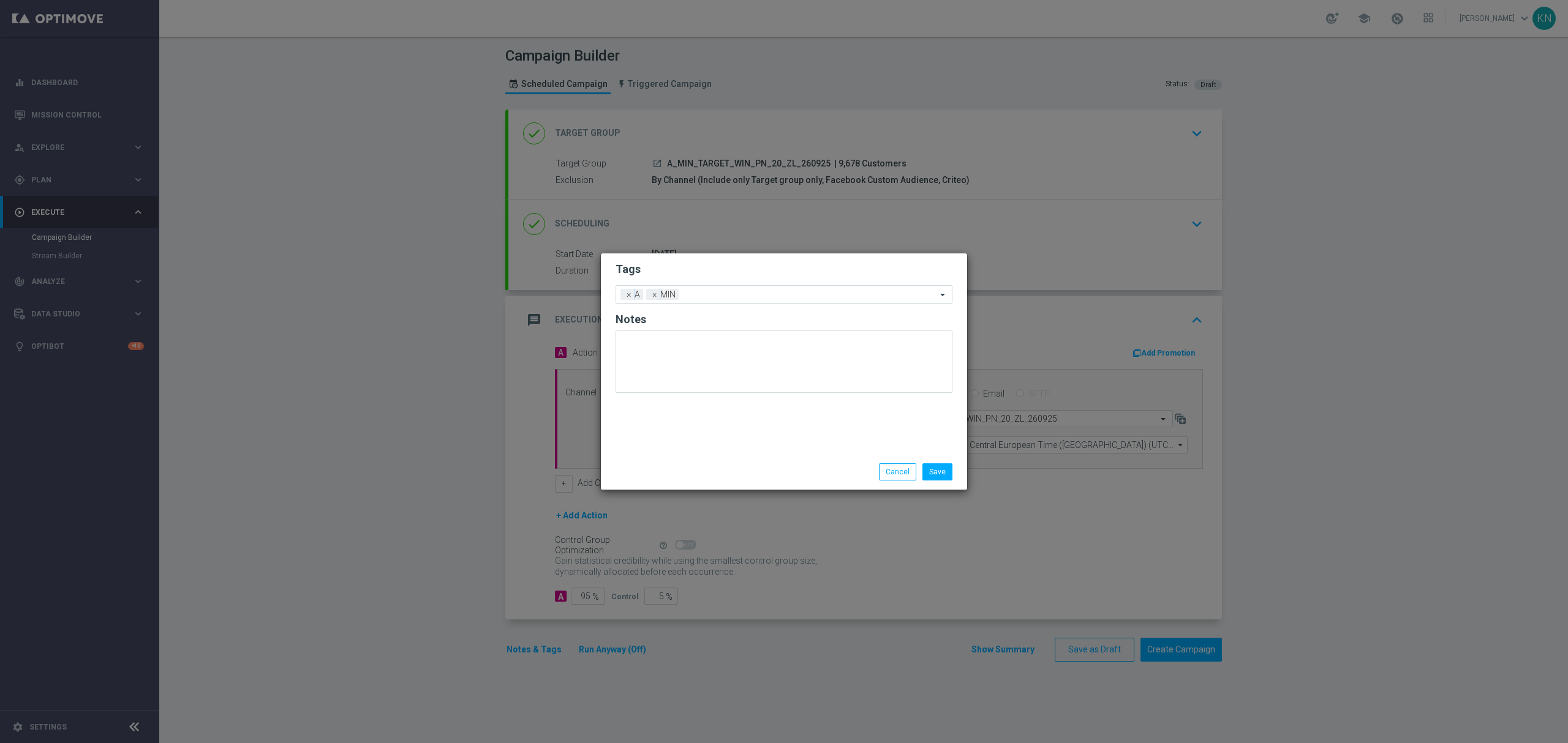
click at [698, 266] on h2 "Tags" at bounding box center [784, 269] width 337 height 14
click at [705, 297] on input "text" at bounding box center [810, 295] width 253 height 11
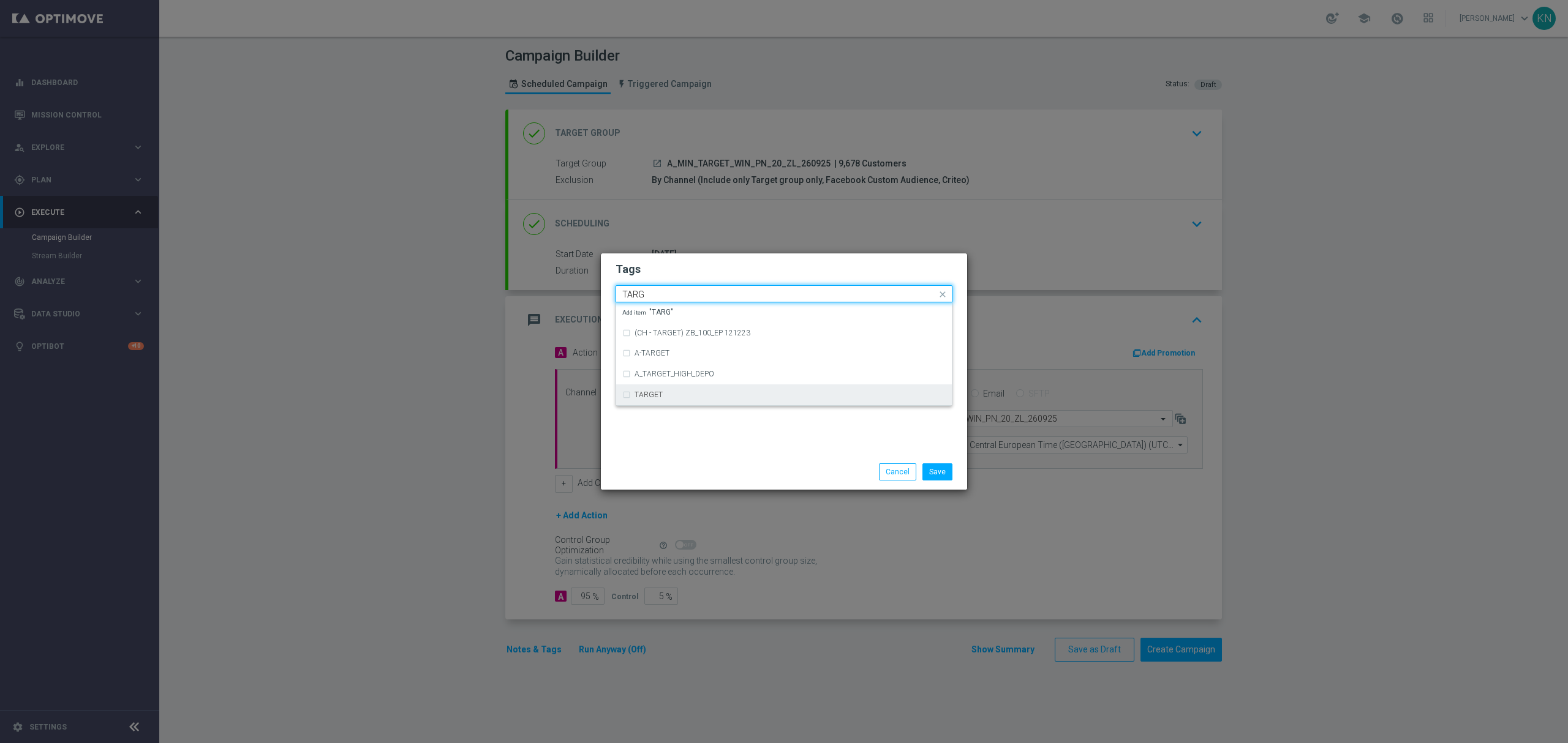
click at [662, 392] on label "TARGET" at bounding box center [648, 395] width 28 height 8
type input "TARG"
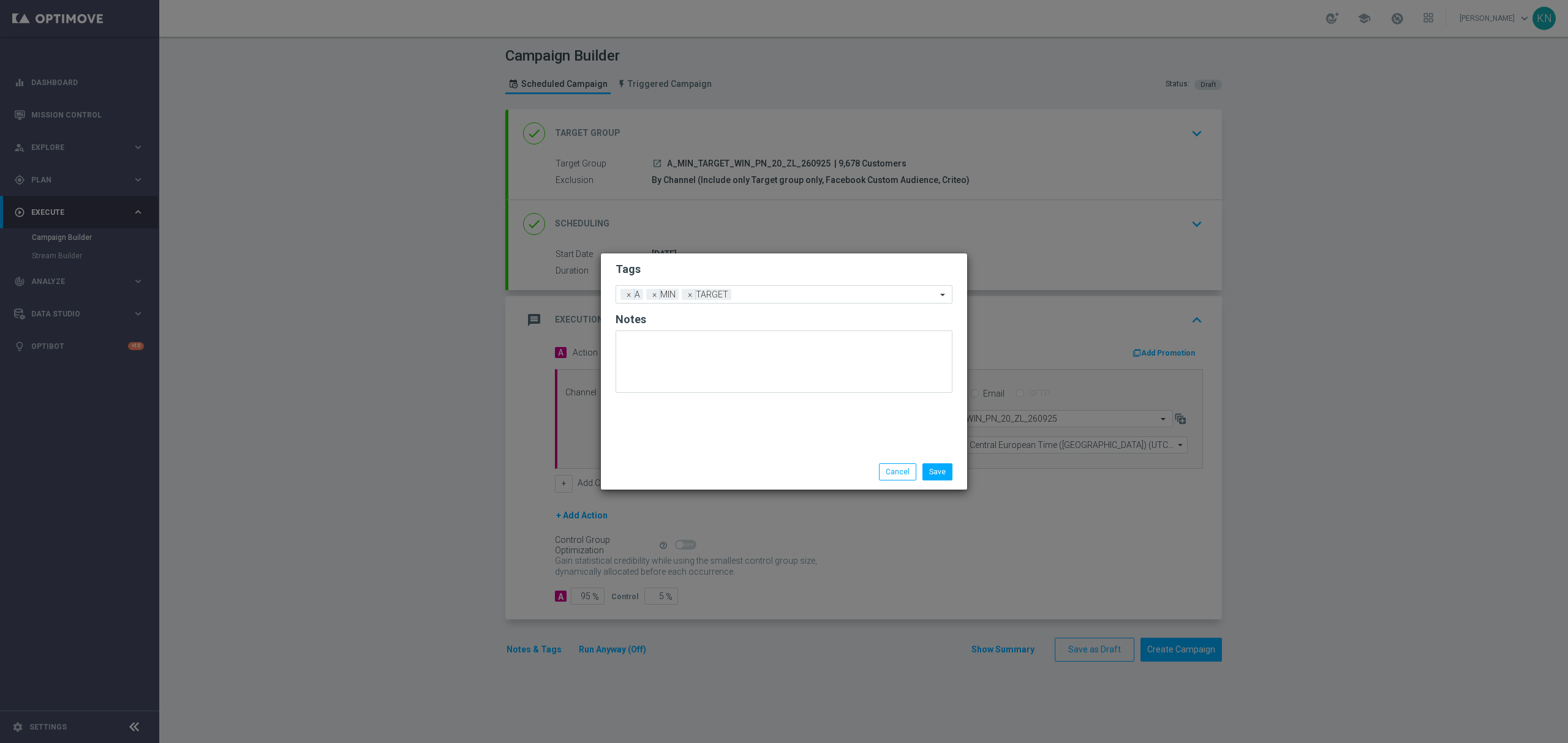
click at [716, 277] on form "Tags Add a new tag × A × MIN × TARGET Notes" at bounding box center [784, 330] width 337 height 143
click at [755, 295] on input "text" at bounding box center [836, 295] width 200 height 11
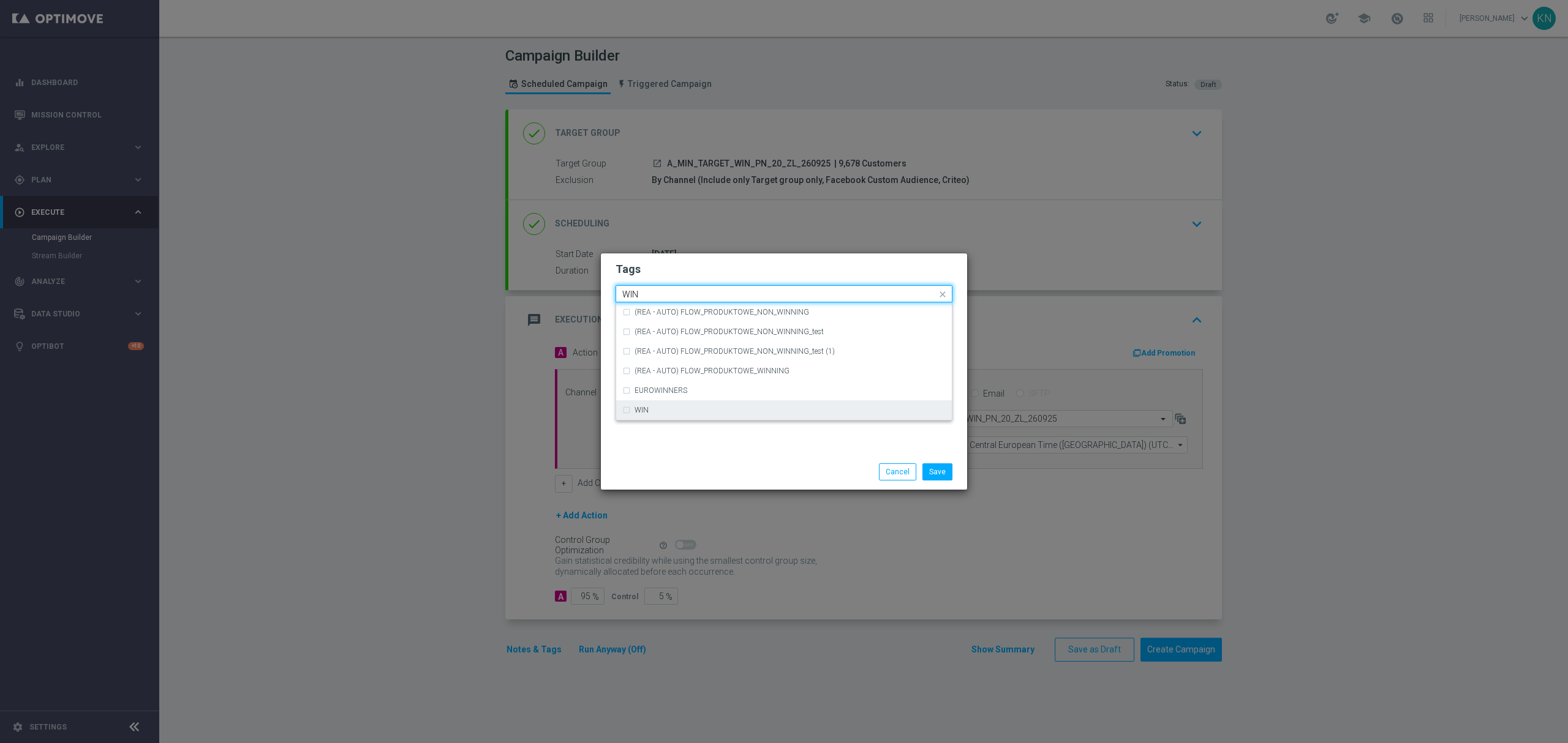
drag, startPoint x: 676, startPoint y: 403, endPoint x: 778, endPoint y: 417, distance: 103.0
click at [676, 404] on div "WIN" at bounding box center [784, 410] width 324 height 20
type input "WIN"
click at [952, 467] on li "Save" at bounding box center [937, 472] width 36 height 18
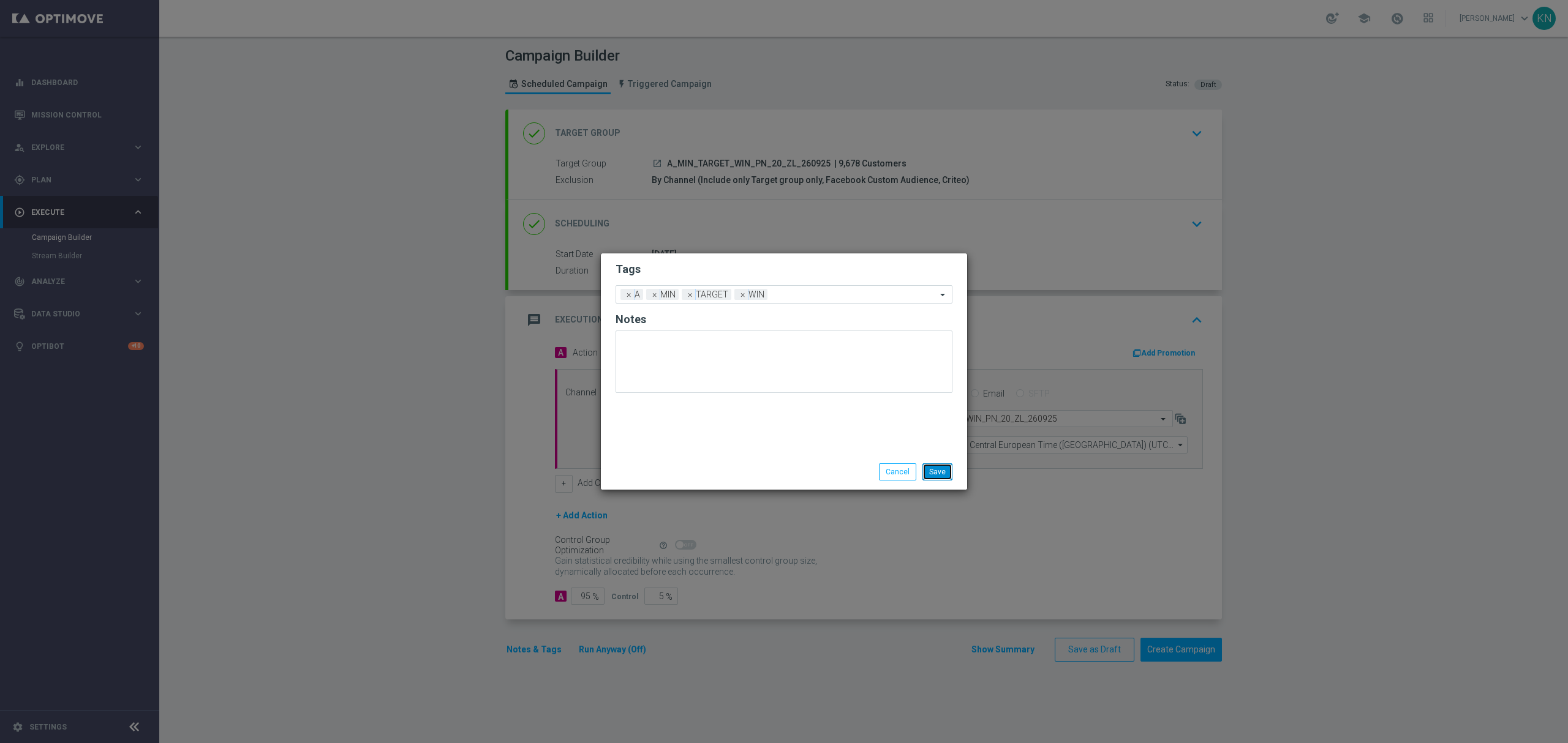
click at [948, 473] on button "Save" at bounding box center [937, 472] width 30 height 18
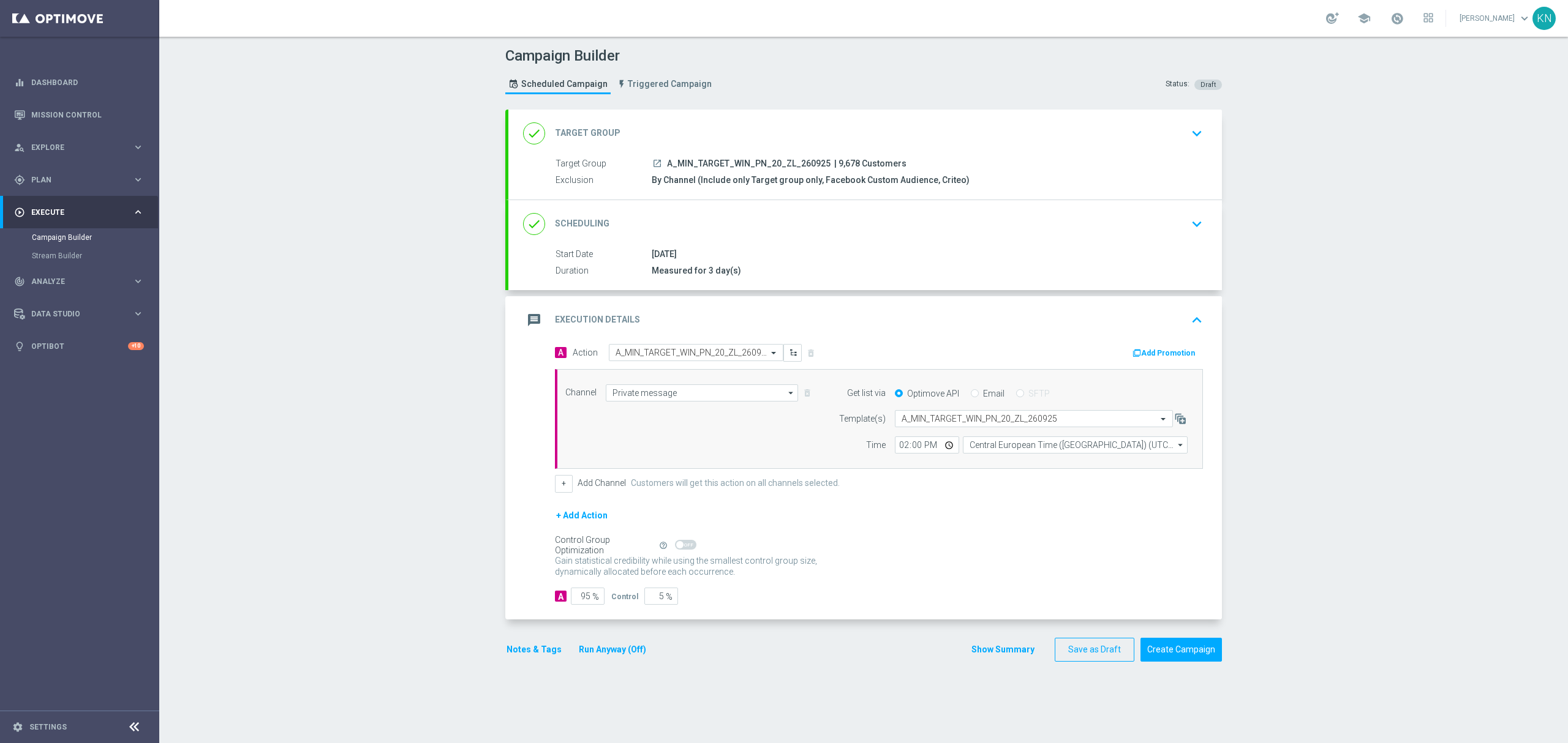
click at [1172, 349] on button "Add Promotion" at bounding box center [1164, 353] width 68 height 14
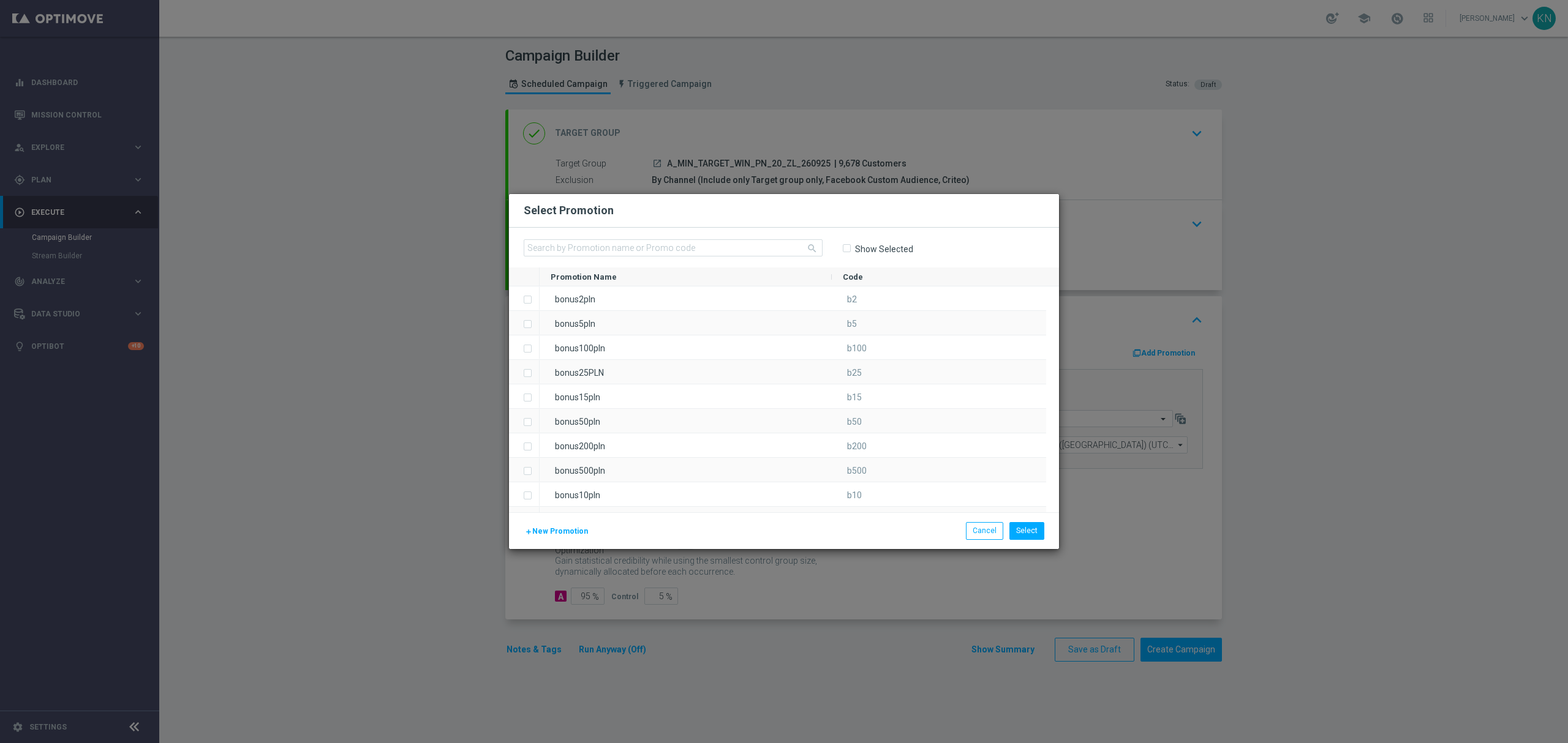
click at [539, 534] on span "New Promotion" at bounding box center [560, 531] width 56 height 8
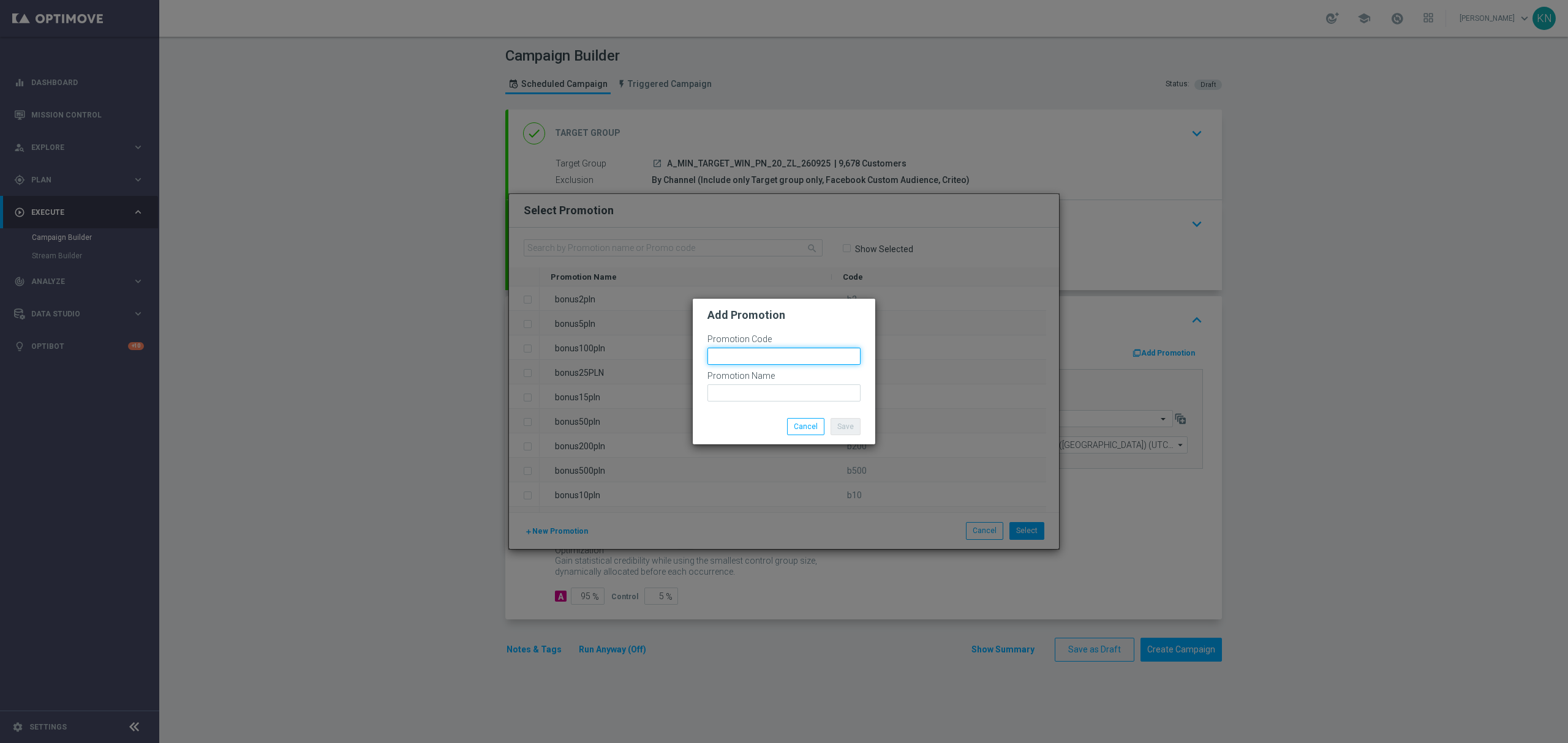
click at [767, 359] on input "text" at bounding box center [784, 356] width 153 height 18
type input "B"
paste input "183552"
type input "bonusapi_tg-183552"
click at [723, 387] on input "text" at bounding box center [784, 393] width 153 height 18
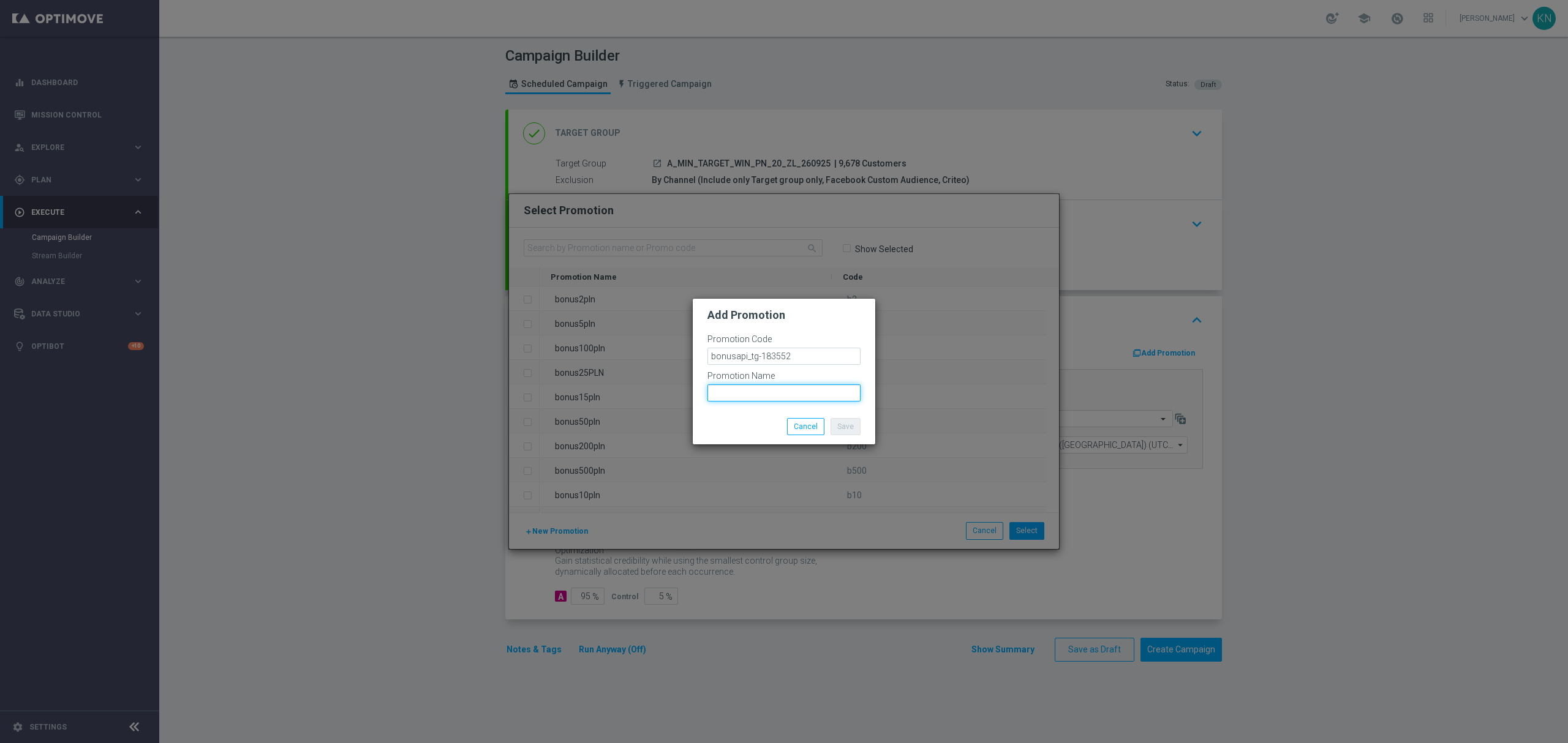
paste input "bonusapi_tg-183552"
drag, startPoint x: 690, startPoint y: 393, endPoint x: 518, endPoint y: 397, distance: 172.0
click at [516, 398] on modal-container "Add Promotion Promotion Code bonusapi_tg-183552 Promotion Name bonusapi_tg-1835…" at bounding box center [784, 372] width 1568 height 743
type input "bonusapi_tg-183552"
click at [561, 366] on modal-container "Add Promotion Promotion Code bonusapi_tg-183552 Promotion Name bonusapi_tg-1835…" at bounding box center [784, 372] width 1568 height 743
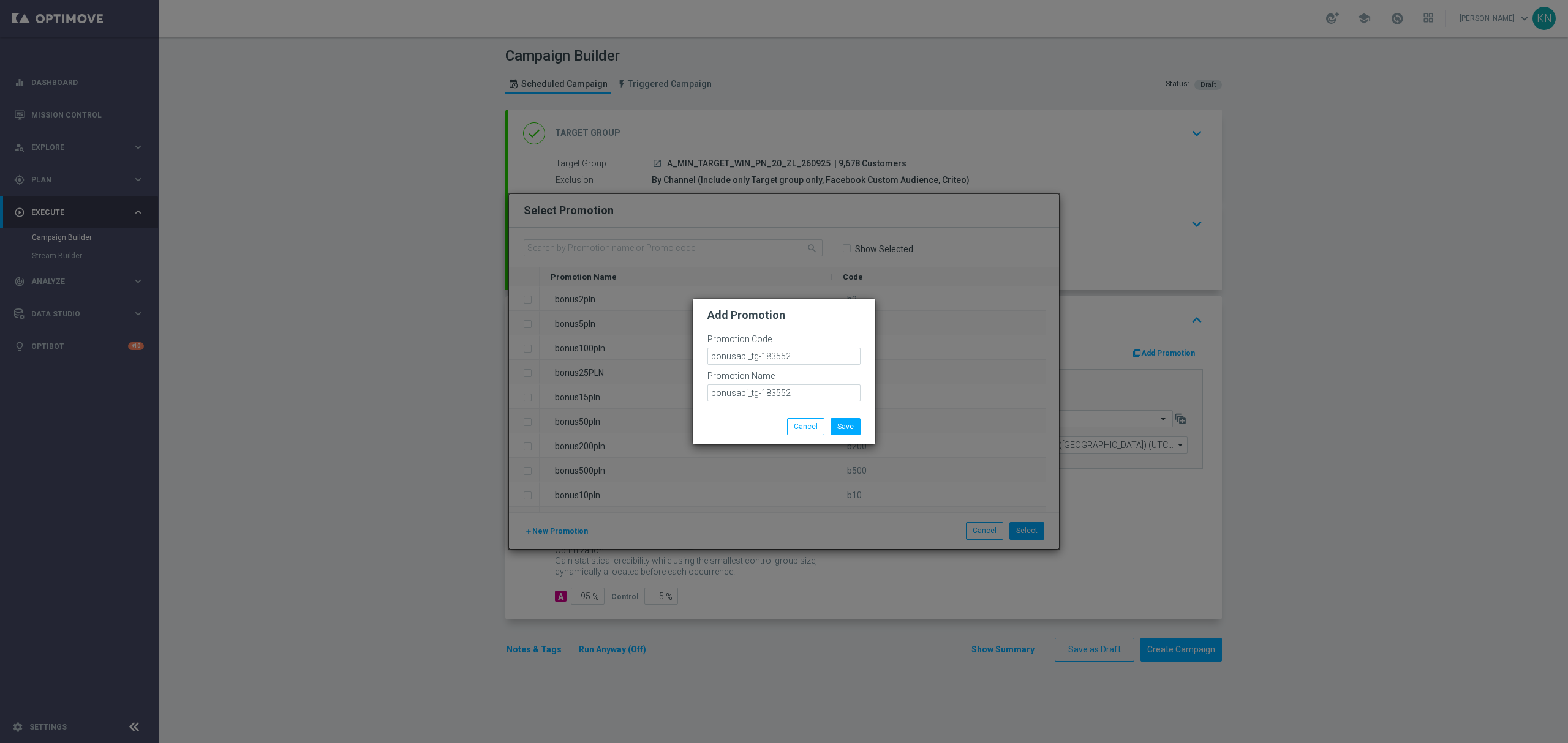
click at [761, 415] on div "Save Cancel" at bounding box center [784, 426] width 183 height 36
click at [863, 430] on li "Save" at bounding box center [845, 426] width 36 height 18
click at [854, 429] on button "Save" at bounding box center [845, 426] width 30 height 18
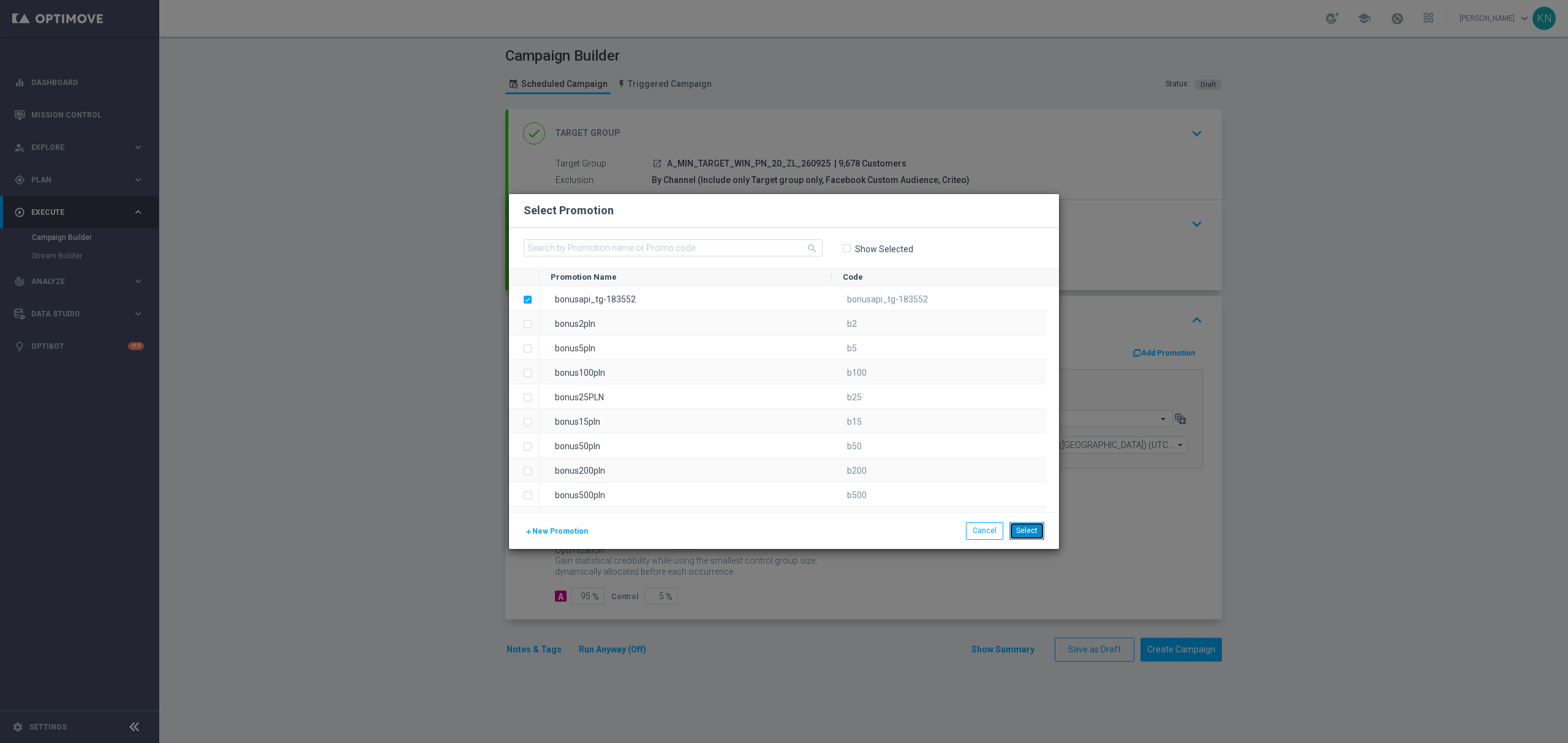
click at [1037, 534] on button "Select" at bounding box center [1027, 531] width 35 height 18
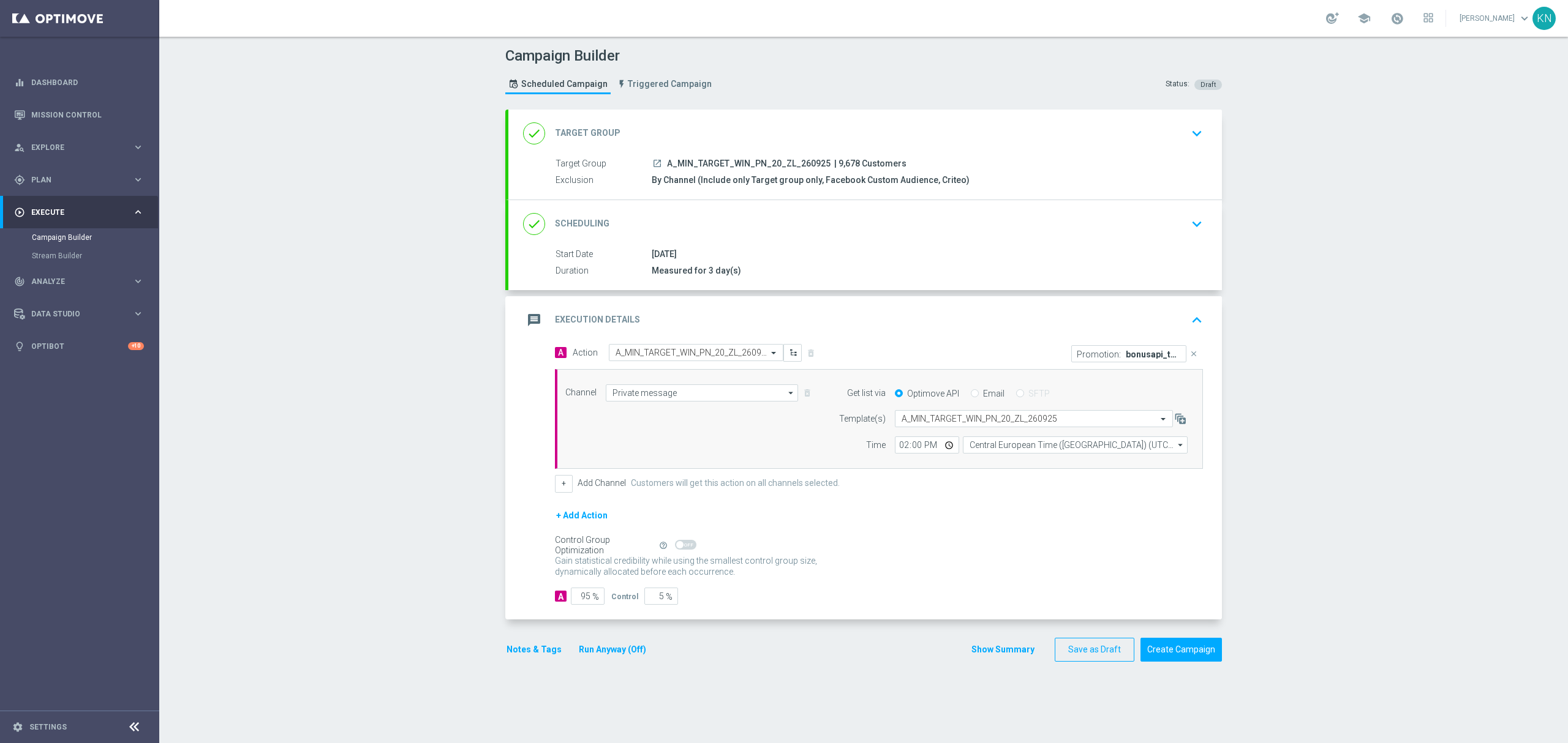
click at [1156, 230] on div "done Scheduling keyboard_arrow_down" at bounding box center [865, 224] width 684 height 24
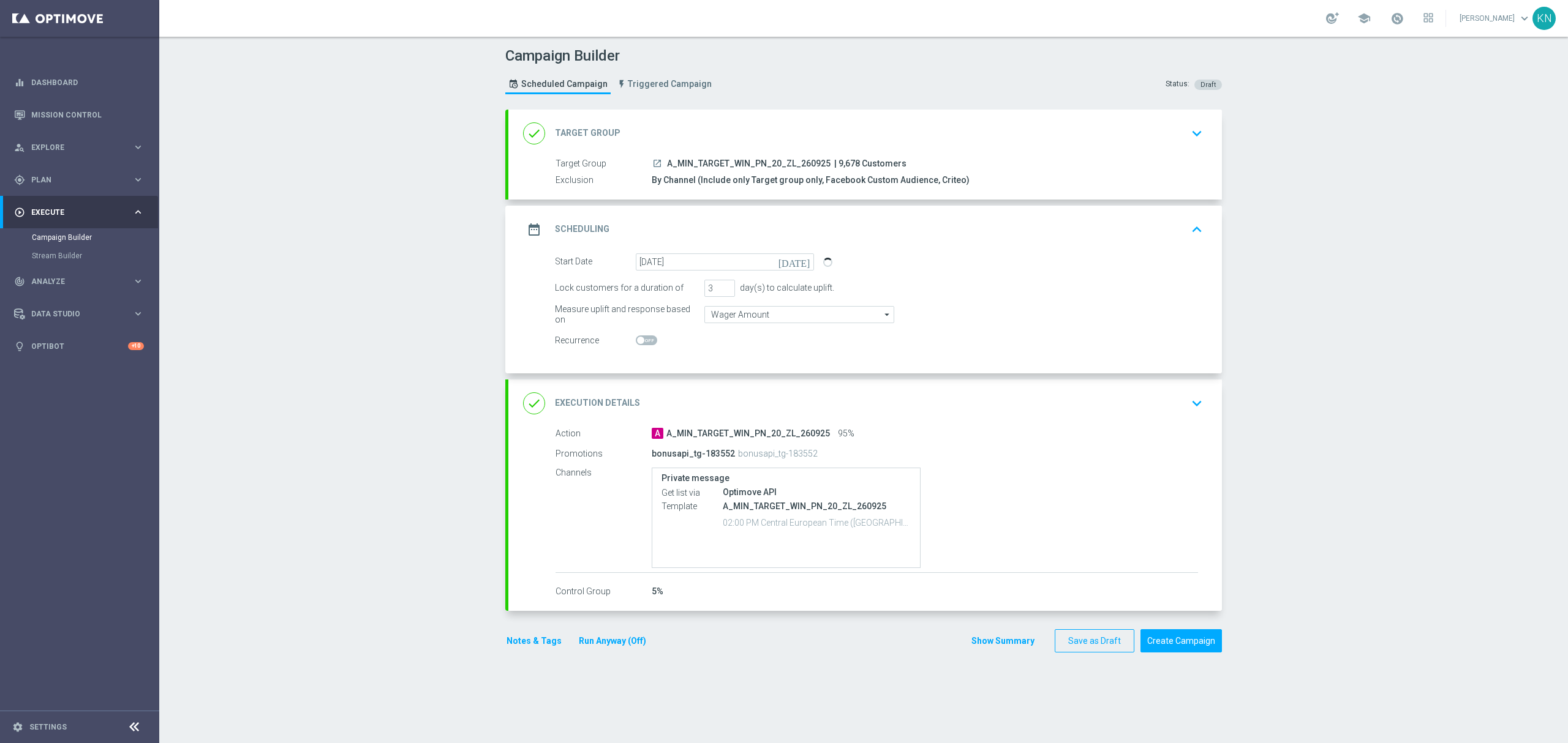
click at [652, 161] on icon "launch" at bounding box center [656, 163] width 10 height 10
click at [1128, 395] on div "done Execution Details keyboard_arrow_down" at bounding box center [865, 403] width 684 height 24
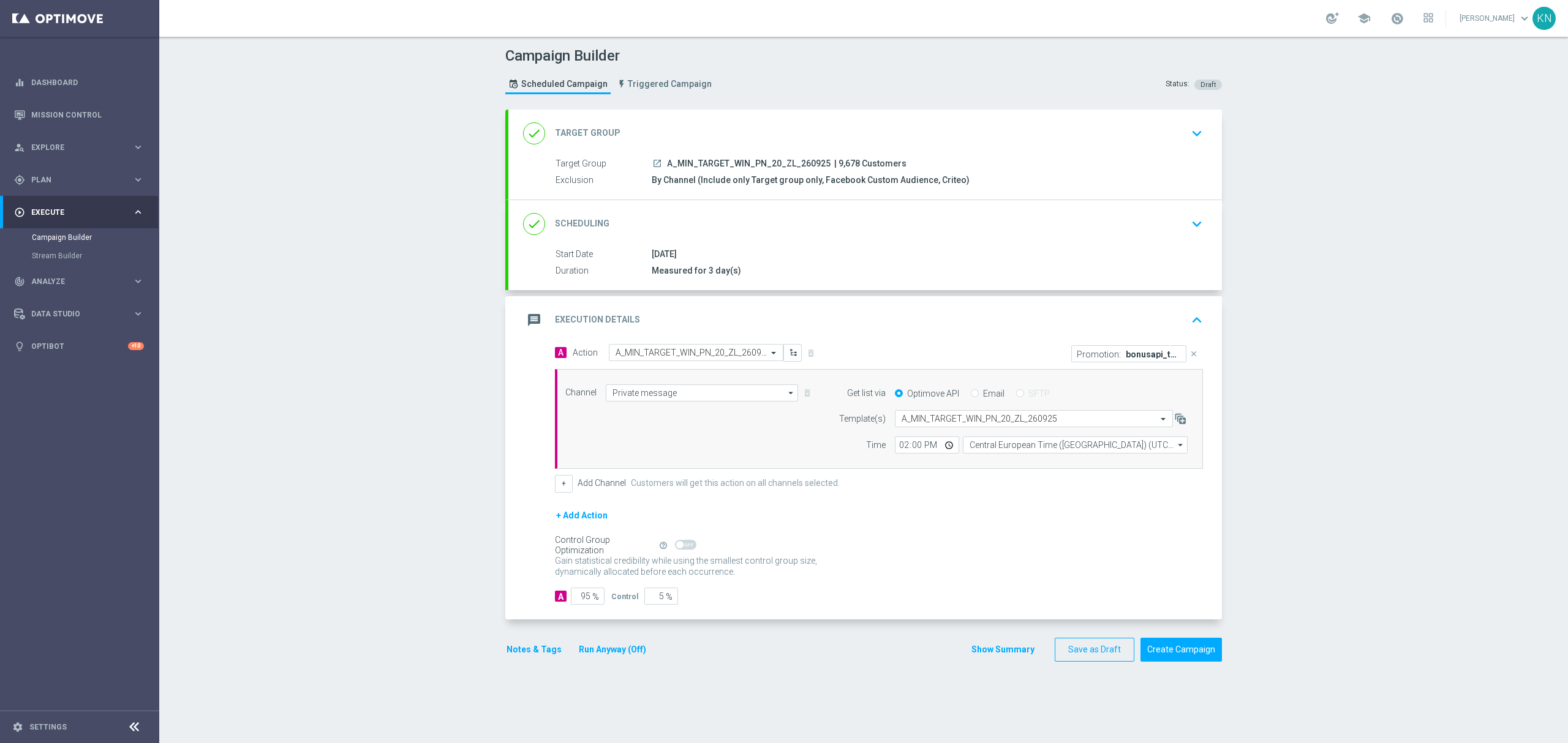
click at [1202, 228] on div "done Scheduling keyboard_arrow_down" at bounding box center [864, 224] width 714 height 48
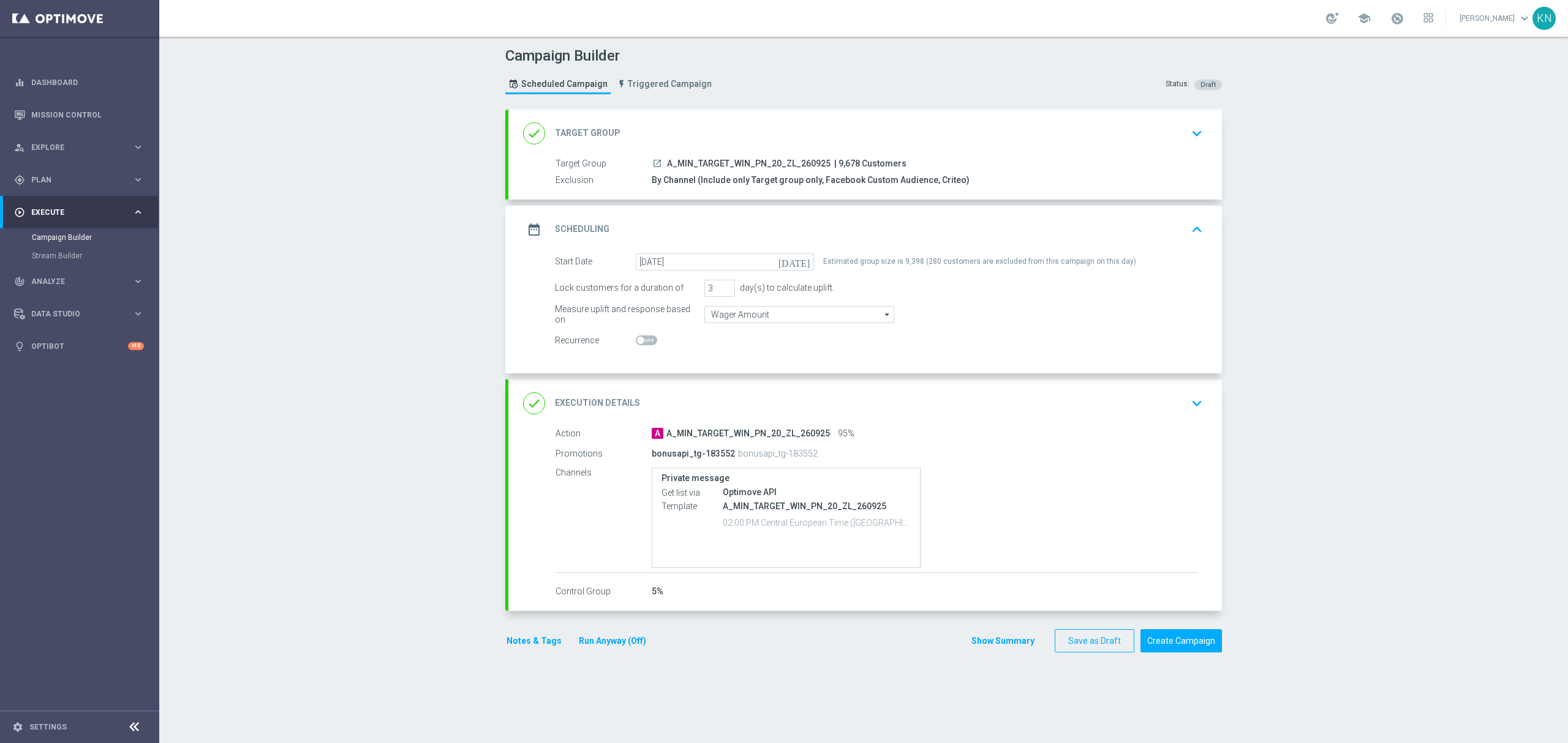
click at [536, 639] on button "Notes & Tags" at bounding box center [534, 641] width 58 height 15
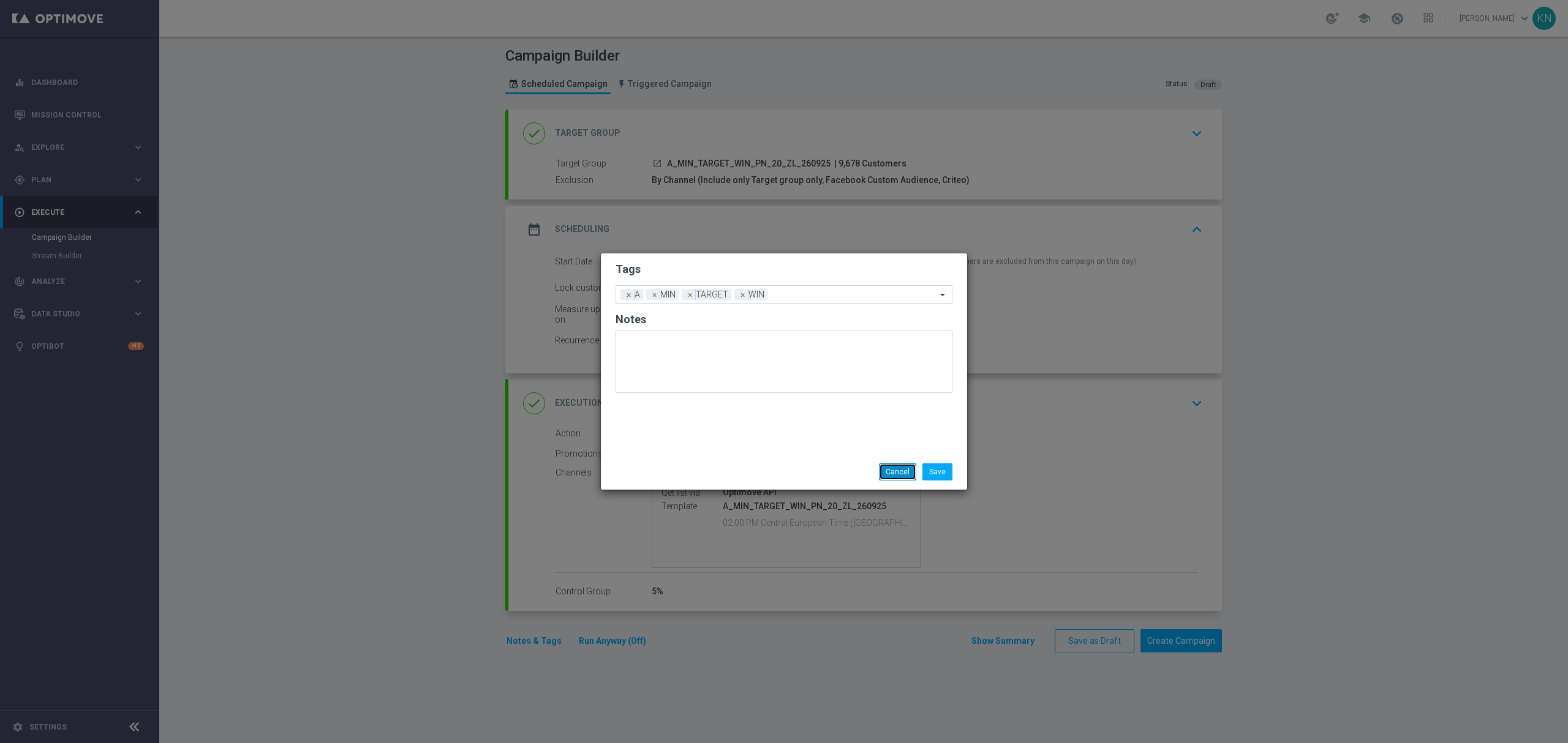
click at [890, 473] on button "Cancel" at bounding box center [897, 472] width 37 height 18
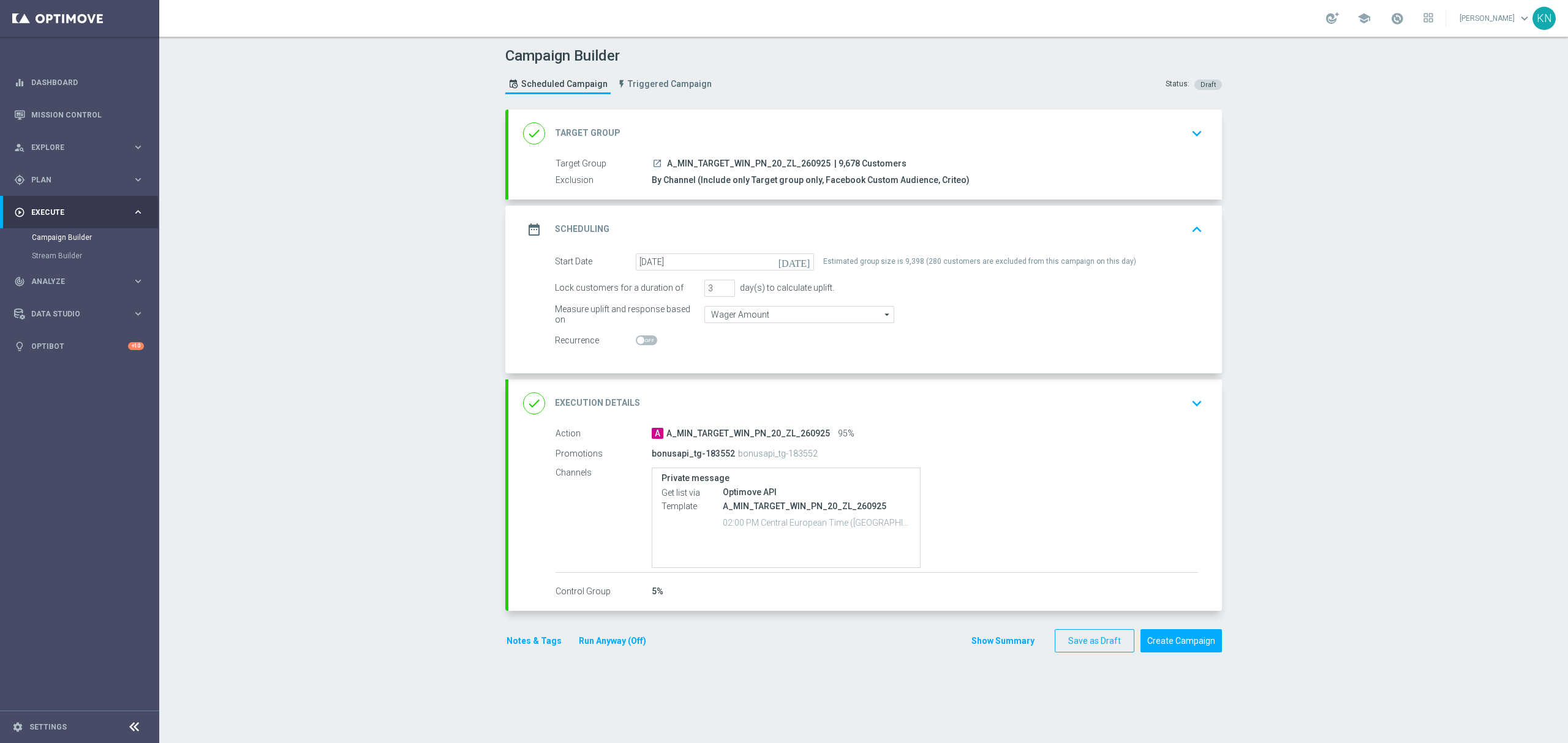
drag, startPoint x: 818, startPoint y: 454, endPoint x: 721, endPoint y: 454, distance: 97.0
click at [721, 454] on div "bonusapi_tg-183552 bonusapi_tg-183552" at bounding box center [877, 454] width 450 height 18
click at [1156, 139] on div "done Target Group keyboard_arrow_down" at bounding box center [865, 133] width 684 height 24
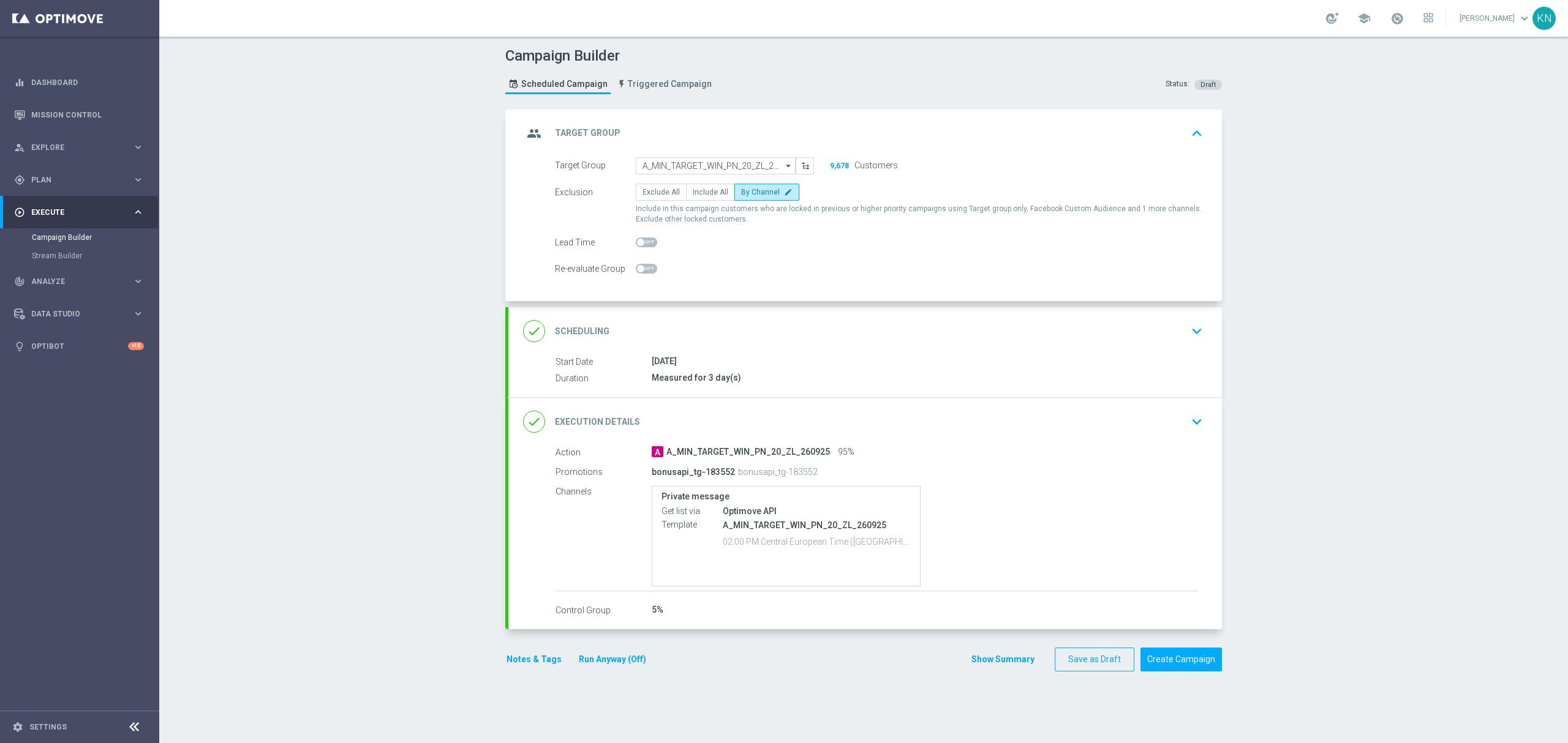
click at [976, 349] on div "done Scheduling keyboard_arrow_down" at bounding box center [864, 331] width 714 height 48
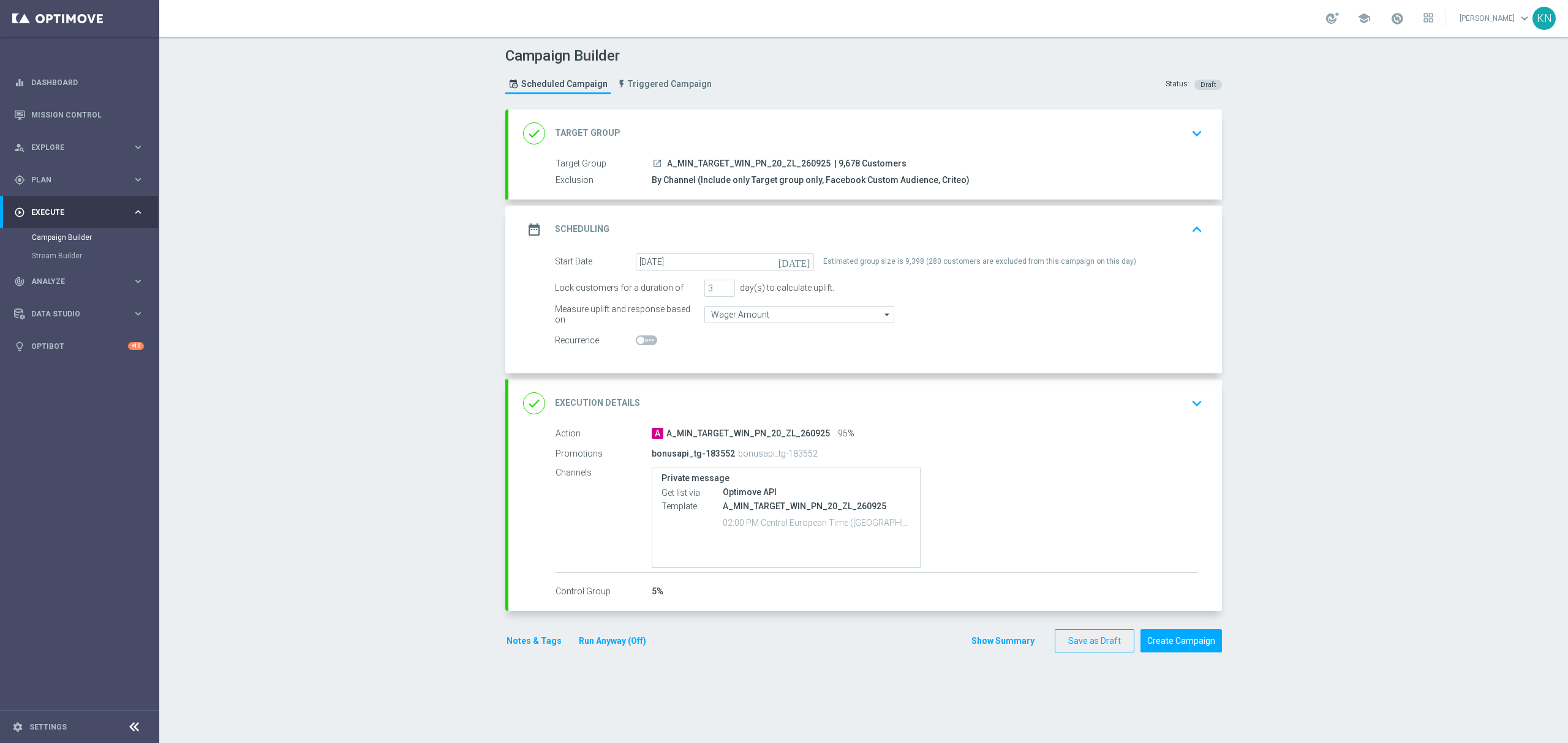
click at [528, 649] on button "Notes & Tags" at bounding box center [534, 641] width 58 height 15
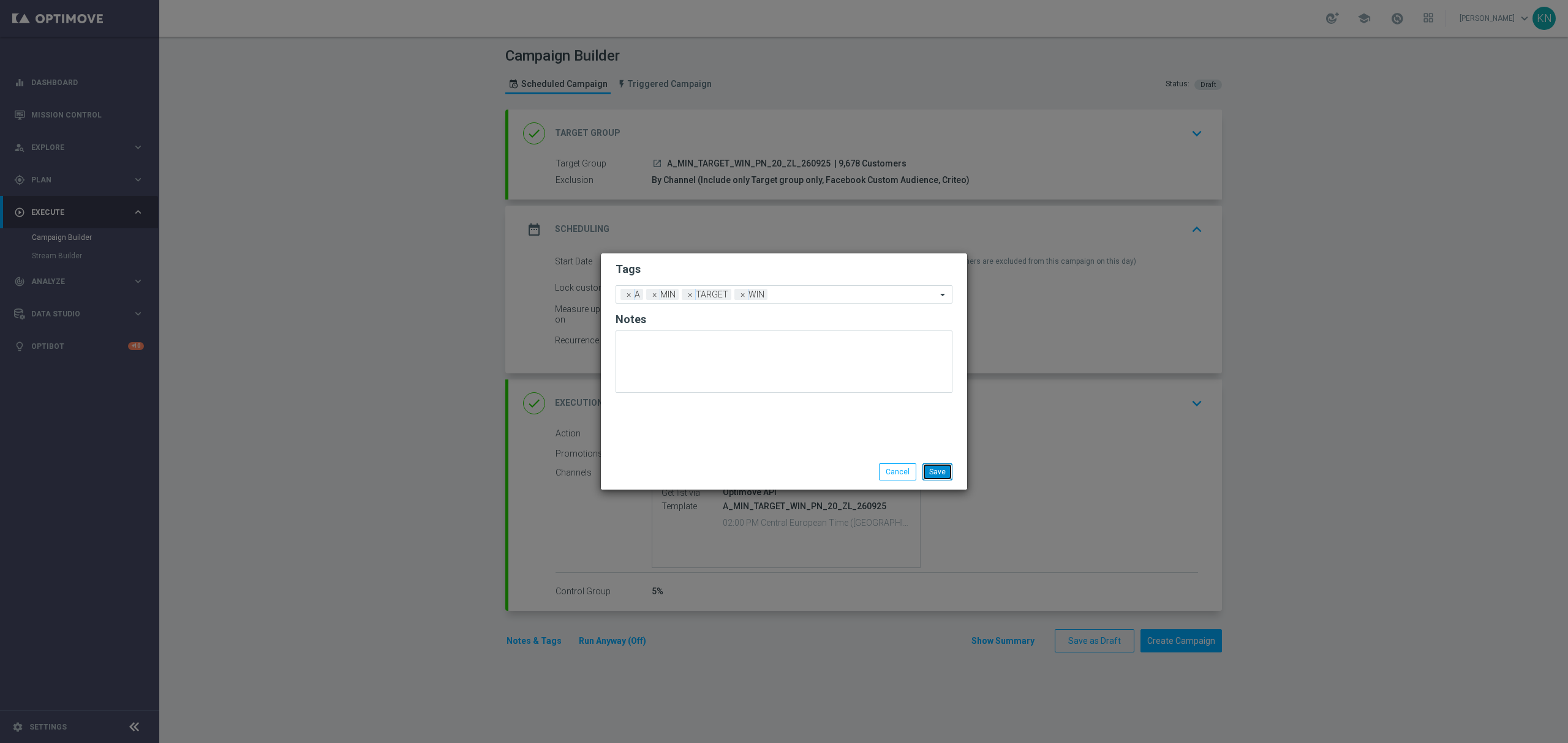
click at [941, 470] on button "Save" at bounding box center [937, 472] width 30 height 18
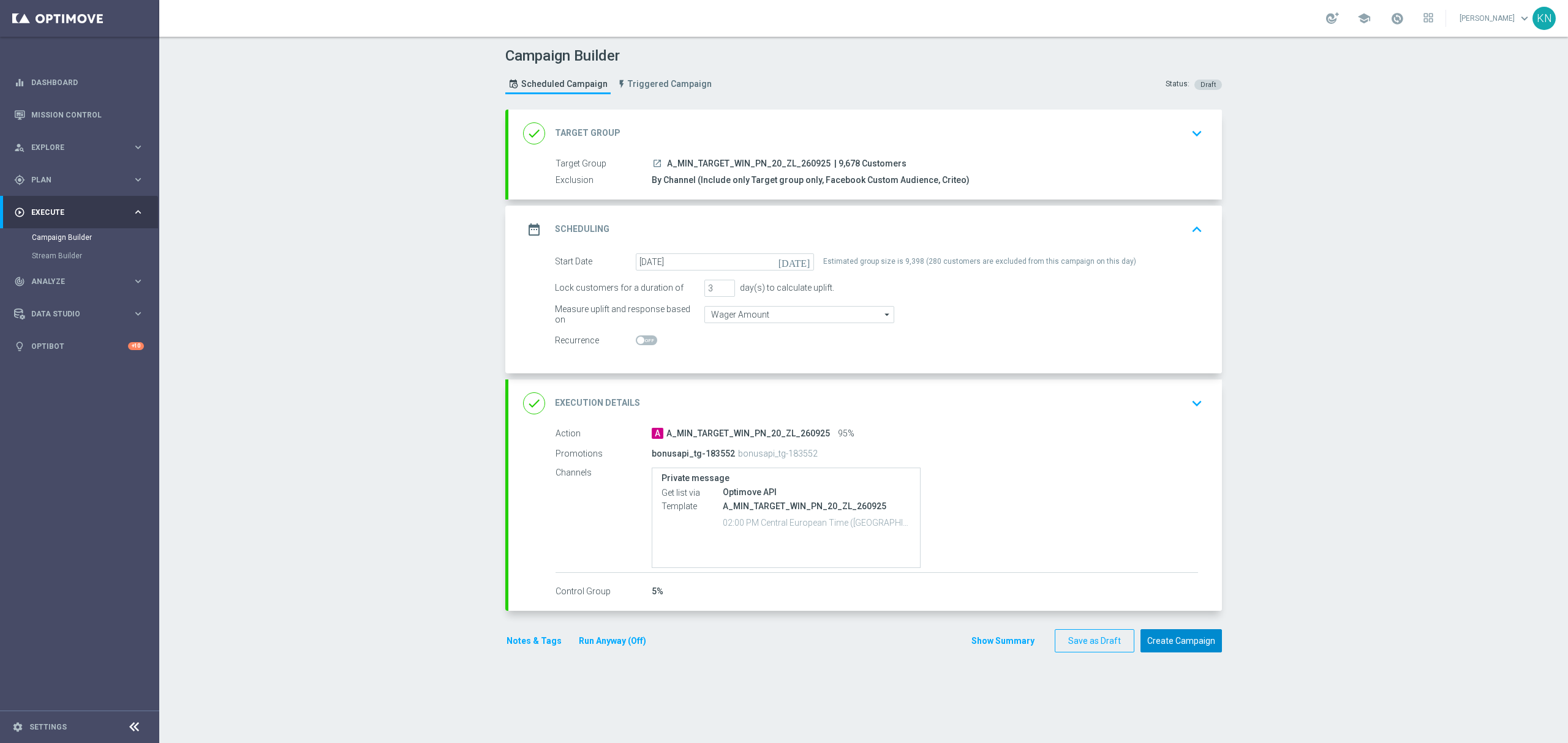
click at [1171, 638] on button "Create Campaign" at bounding box center [1180, 641] width 81 height 24
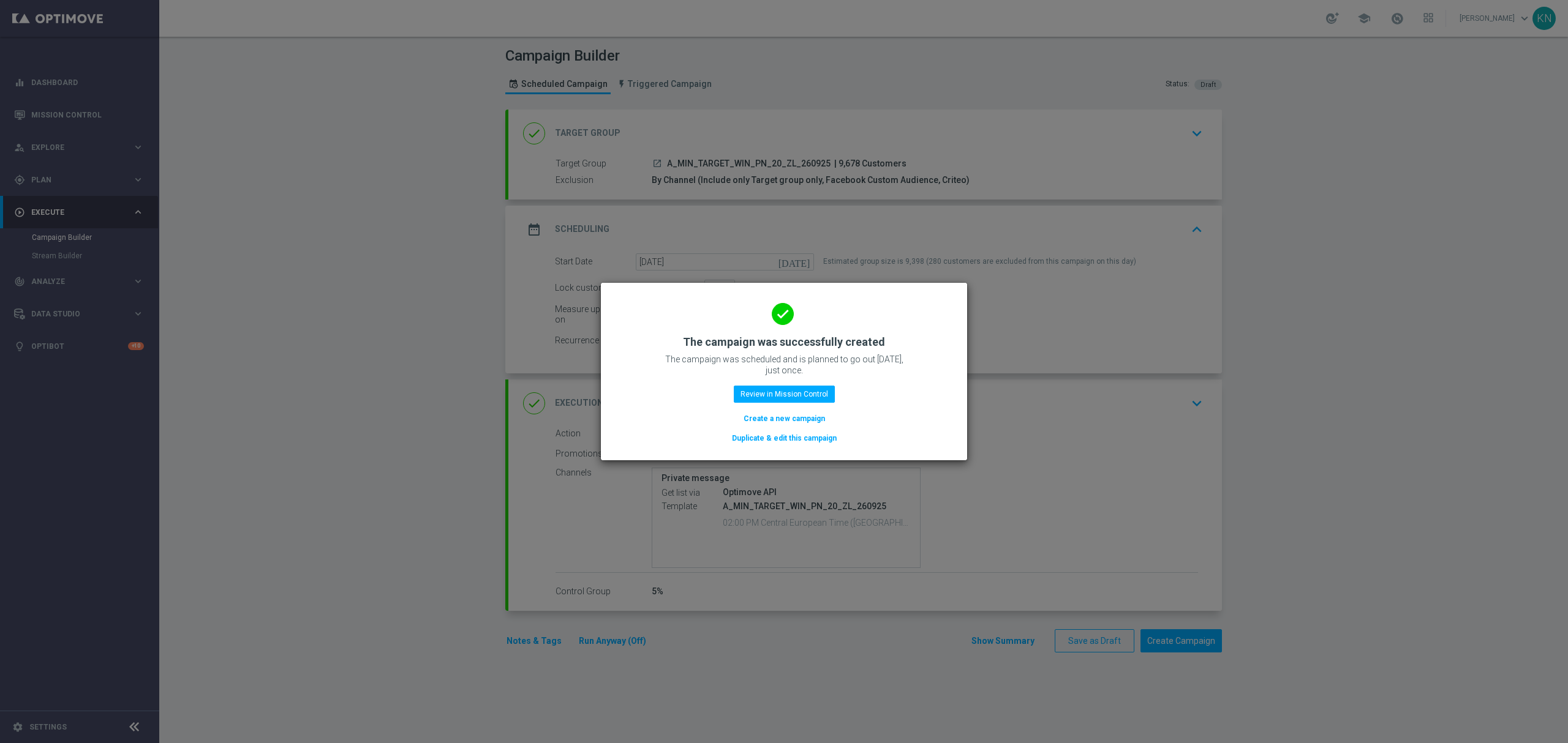
click at [783, 436] on button "Duplicate & edit this campaign" at bounding box center [784, 438] width 107 height 14
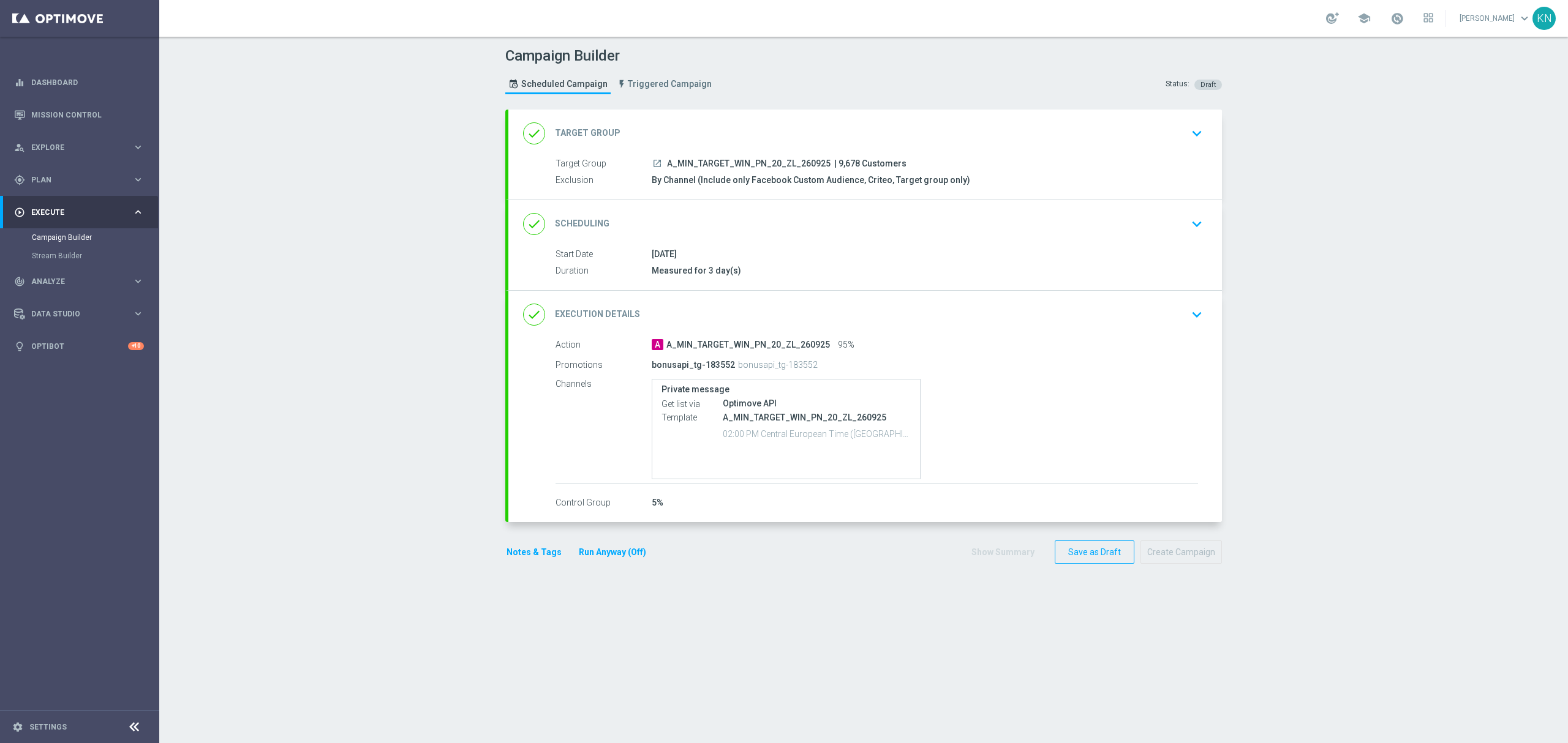
click at [1196, 129] on icon "keyboard_arrow_down" at bounding box center [1196, 133] width 18 height 18
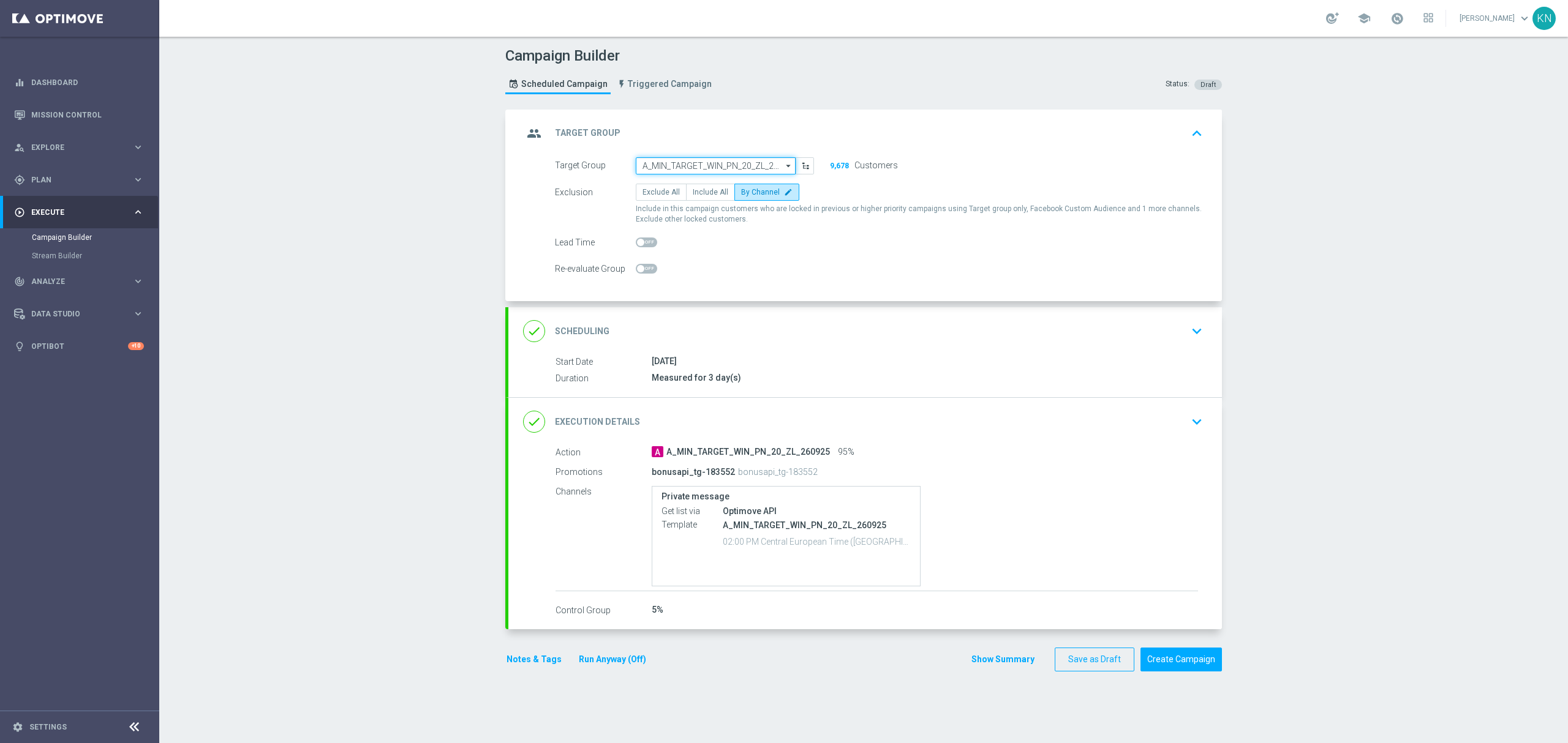
click at [726, 162] on input "A_MIN_TARGET_WIN_PN_20_ZL_260925" at bounding box center [716, 166] width 160 height 18
paste input "A_LOW_TARGET_WIN_PN_50_ZL_260925"
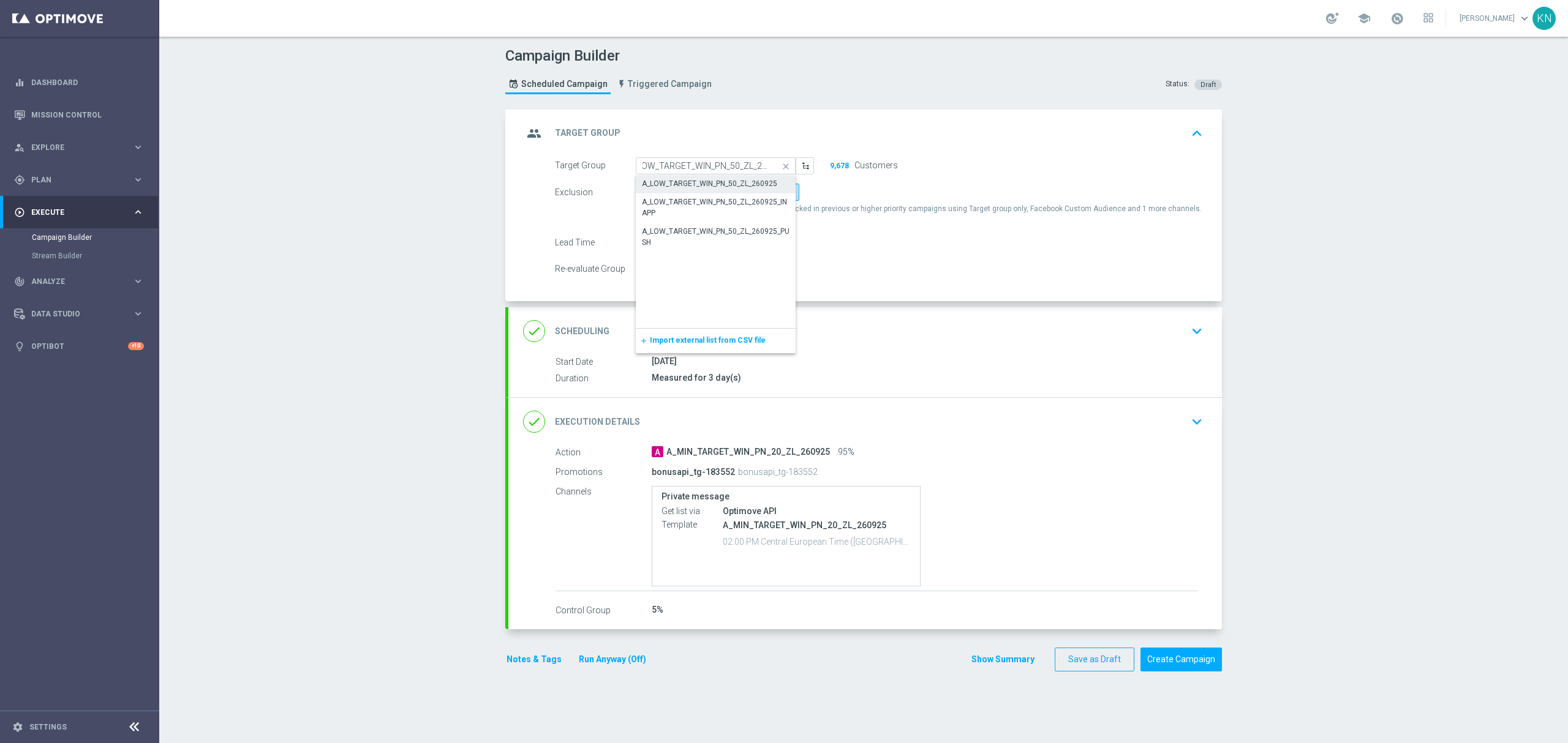
click at [714, 183] on div "A_LOW_TARGET_WIN_PN_50_ZL_260925" at bounding box center [710, 183] width 136 height 11
type input "A_LOW_TARGET_WIN_PN_50_ZL_260925"
click at [1015, 351] on div "done Scheduling keyboard_arrow_down" at bounding box center [864, 331] width 714 height 48
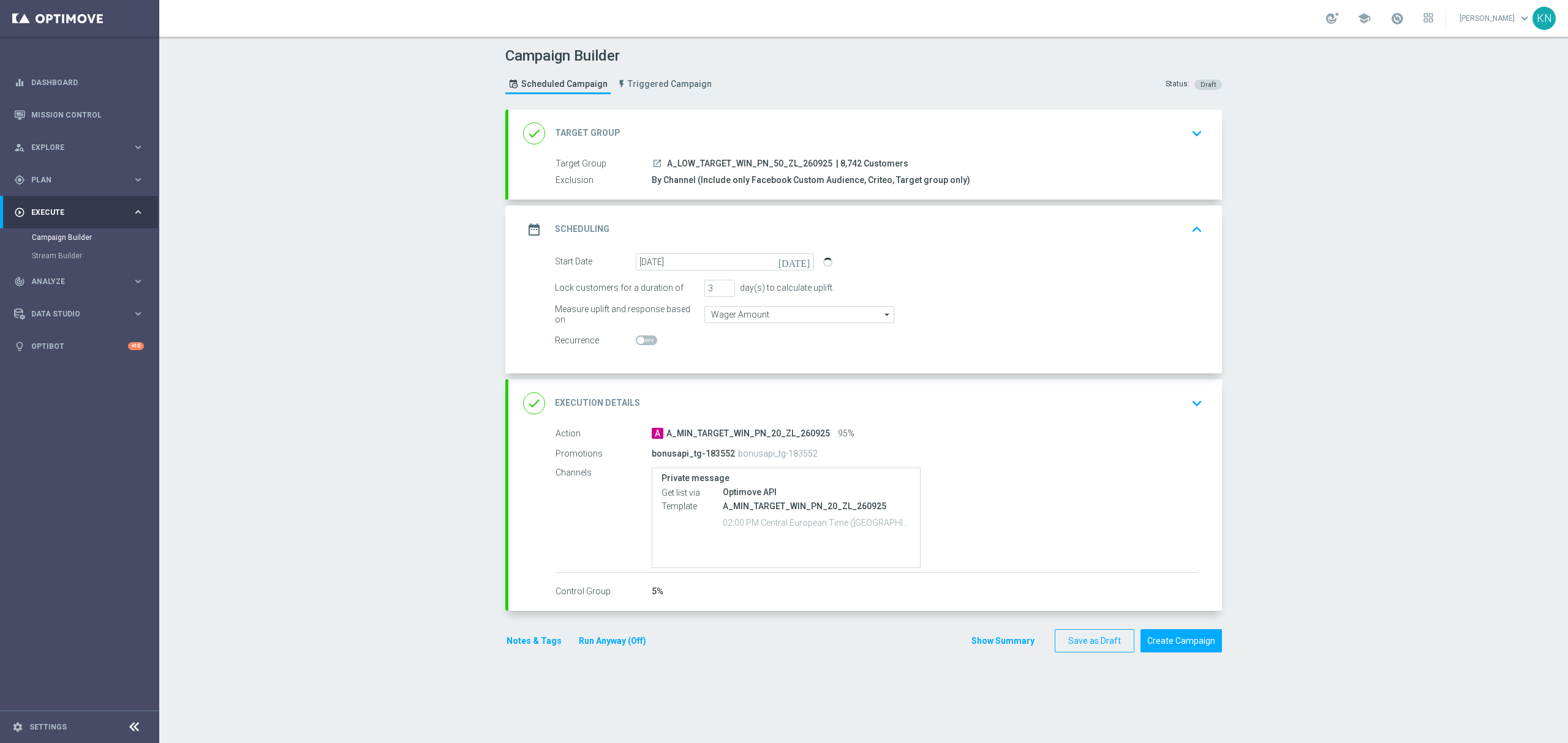
click at [979, 407] on div "done Execution Details keyboard_arrow_down" at bounding box center [865, 403] width 684 height 24
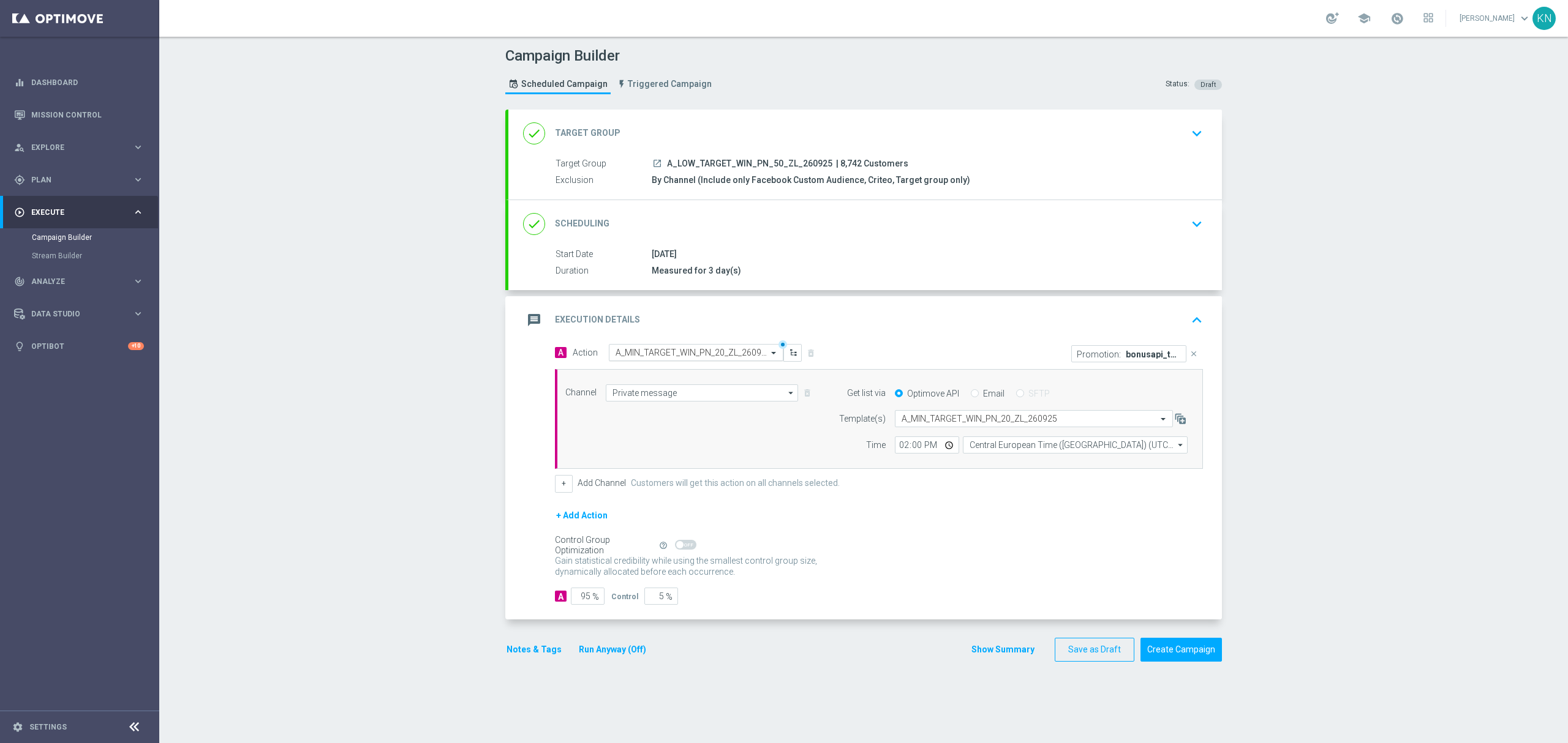
click at [682, 352] on input "text" at bounding box center [683, 353] width 136 height 11
paste input "A_LOW_TARGET_WIN_PN_50_ZL_260925"
type input "A_LOW_TARGET_WIN_PN_50_ZL_260925"
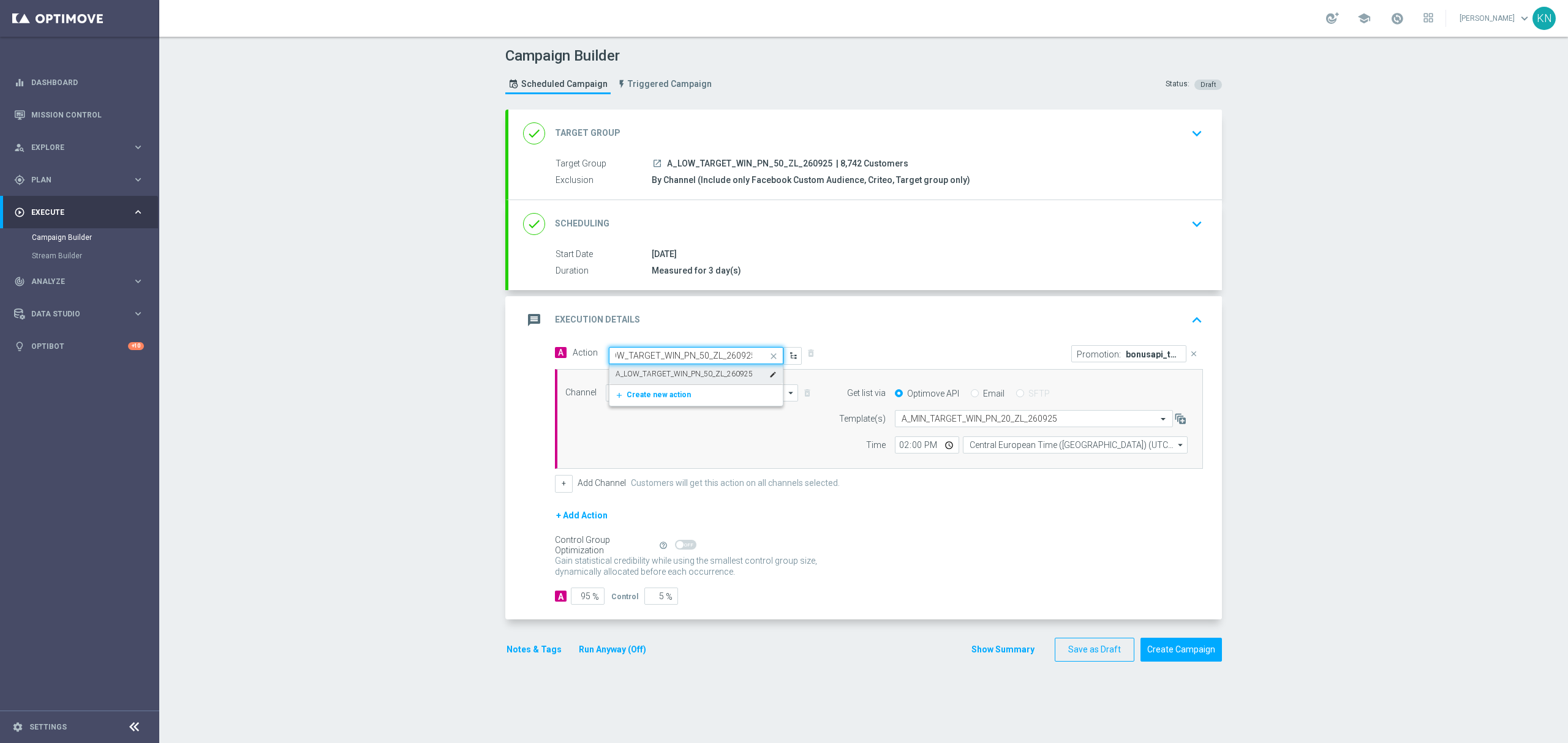
click at [689, 375] on label "A_LOW_TARGET_WIN_PN_50_ZL_260925" at bounding box center [684, 375] width 137 height 11
click at [940, 423] on input "text" at bounding box center [1021, 419] width 240 height 11
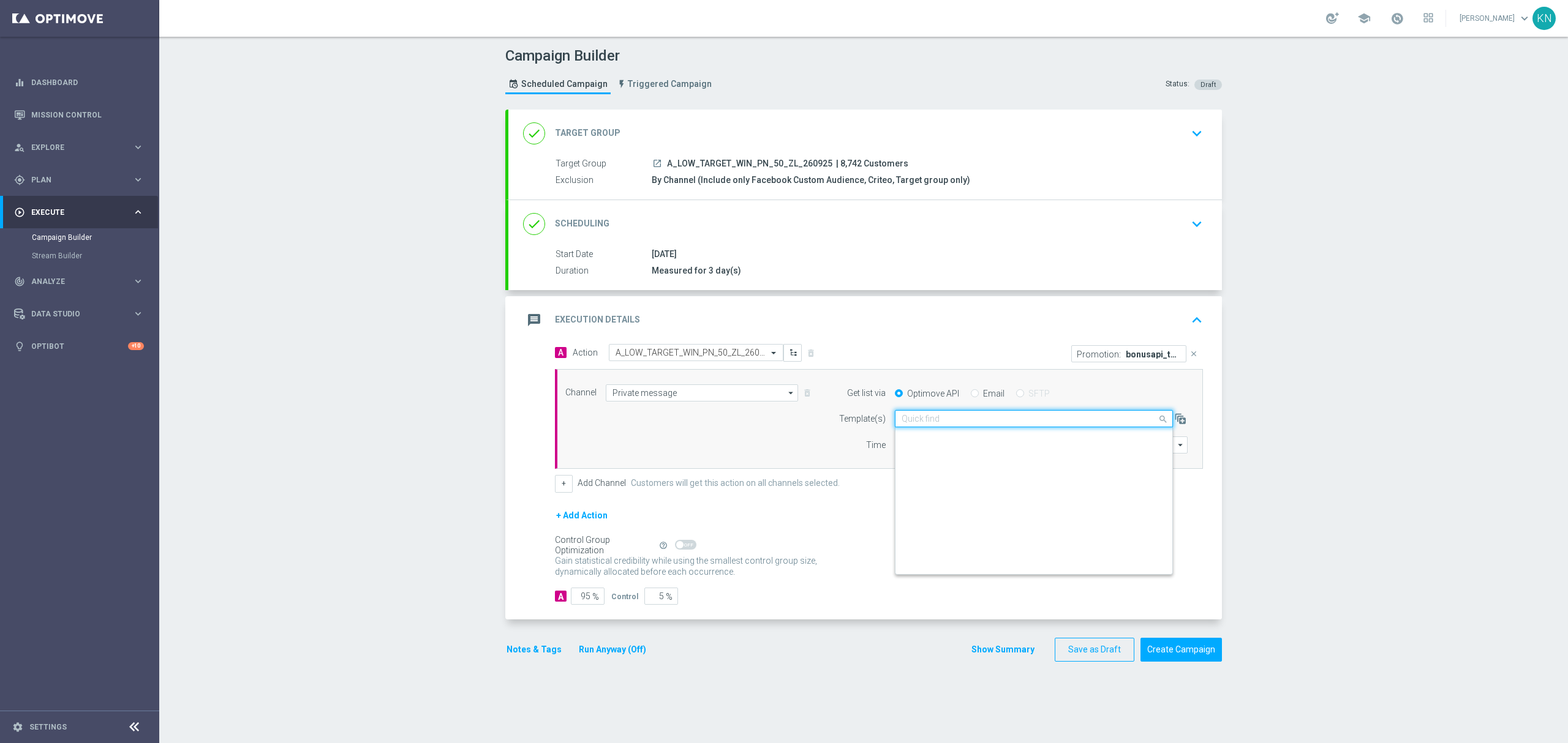
scroll to position [84551, 0]
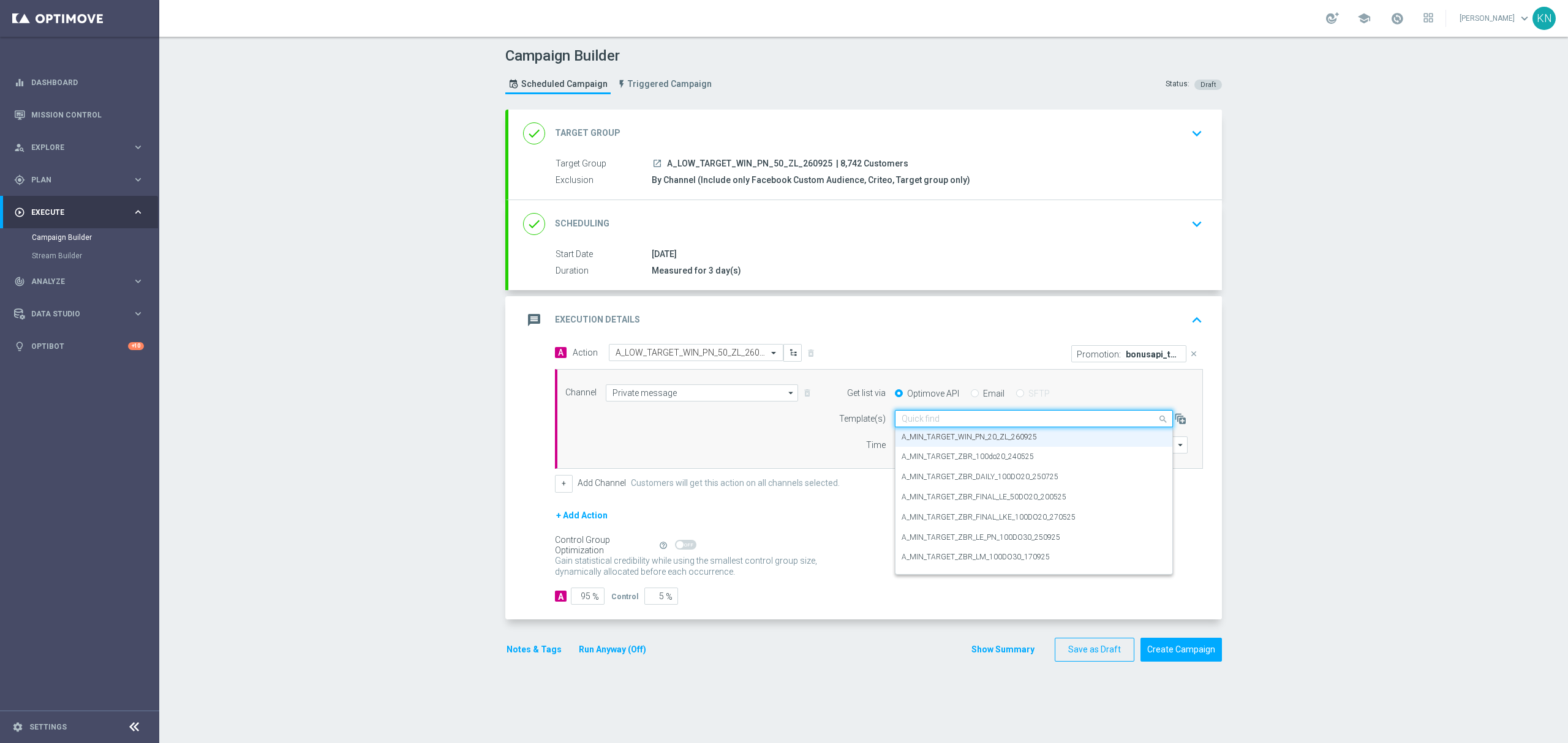
paste input "A_LOW_TARGET_WIN_PN_50_ZL_260925"
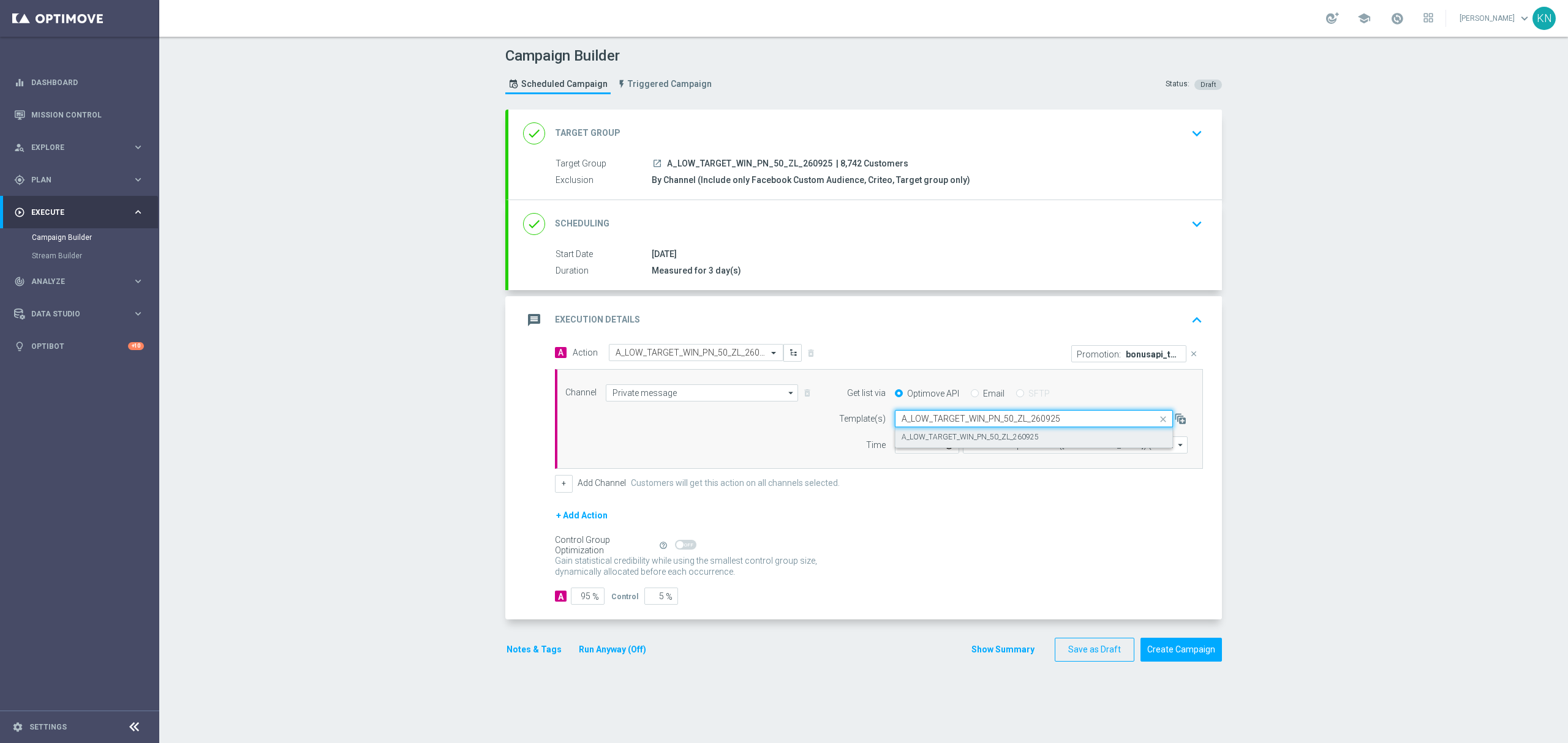
scroll to position [0, 0]
click at [953, 439] on label "A_LOW_TARGET_WIN_PN_50_ZL_260925" at bounding box center [970, 438] width 137 height 11
type input "A_LOW_TARGET_WIN_PN_50_ZL_260925"
click at [533, 654] on button "Notes & Tags" at bounding box center [534, 650] width 58 height 15
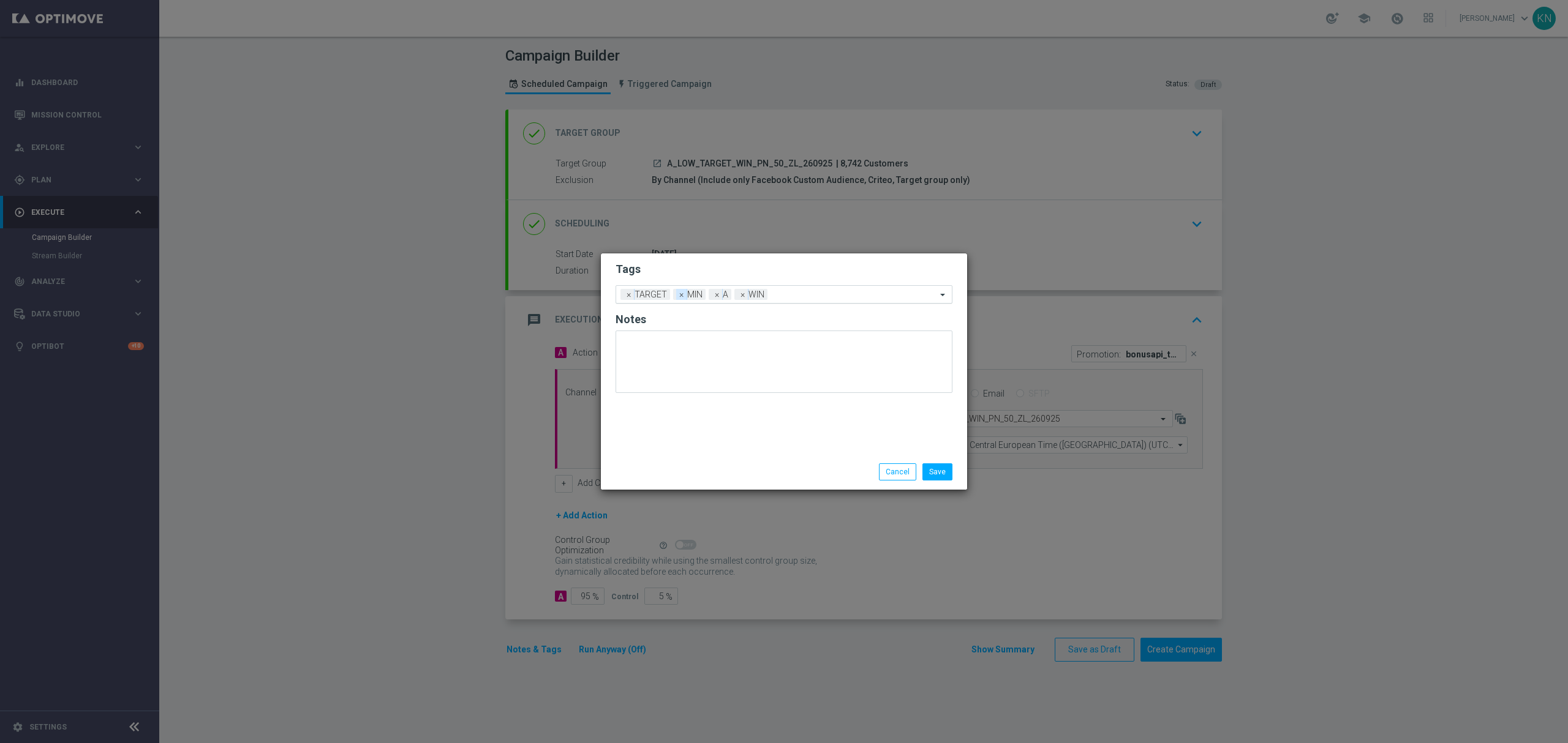
click at [679, 300] on span "×" at bounding box center [682, 295] width 11 height 11
click at [763, 292] on input "text" at bounding box center [836, 295] width 200 height 11
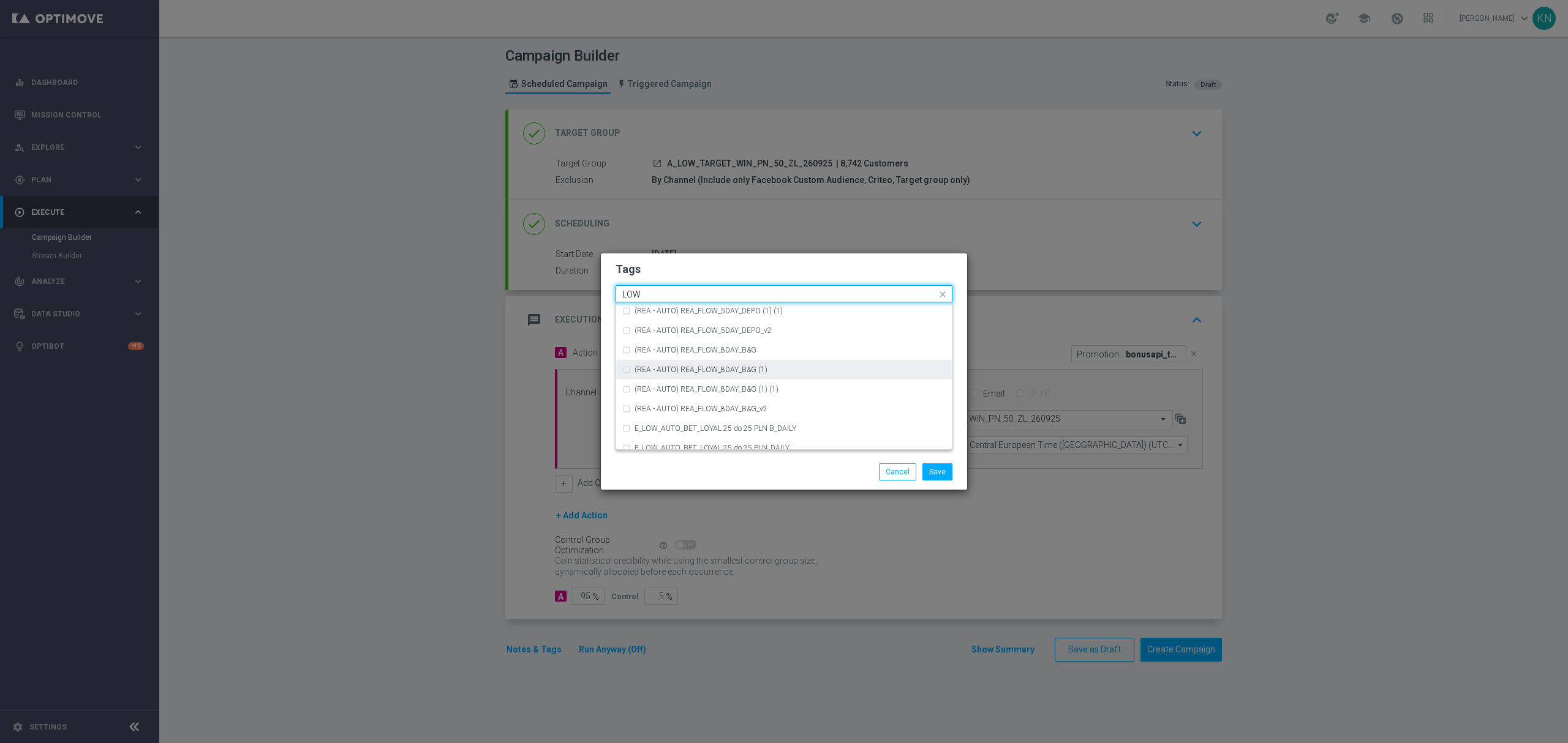
scroll to position [571, 0]
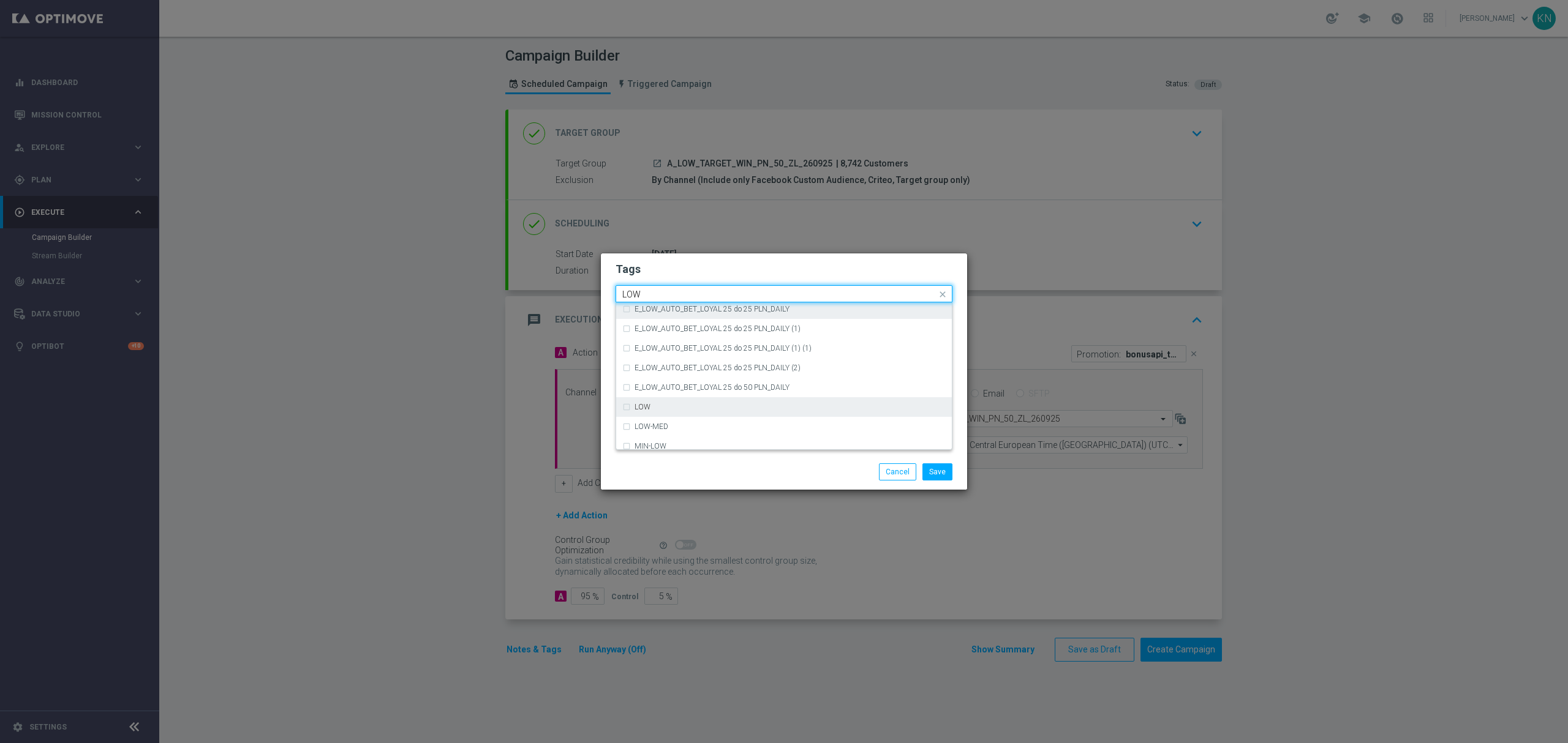
click at [642, 405] on label "LOW" at bounding box center [642, 407] width 16 height 8
type input "LOW"
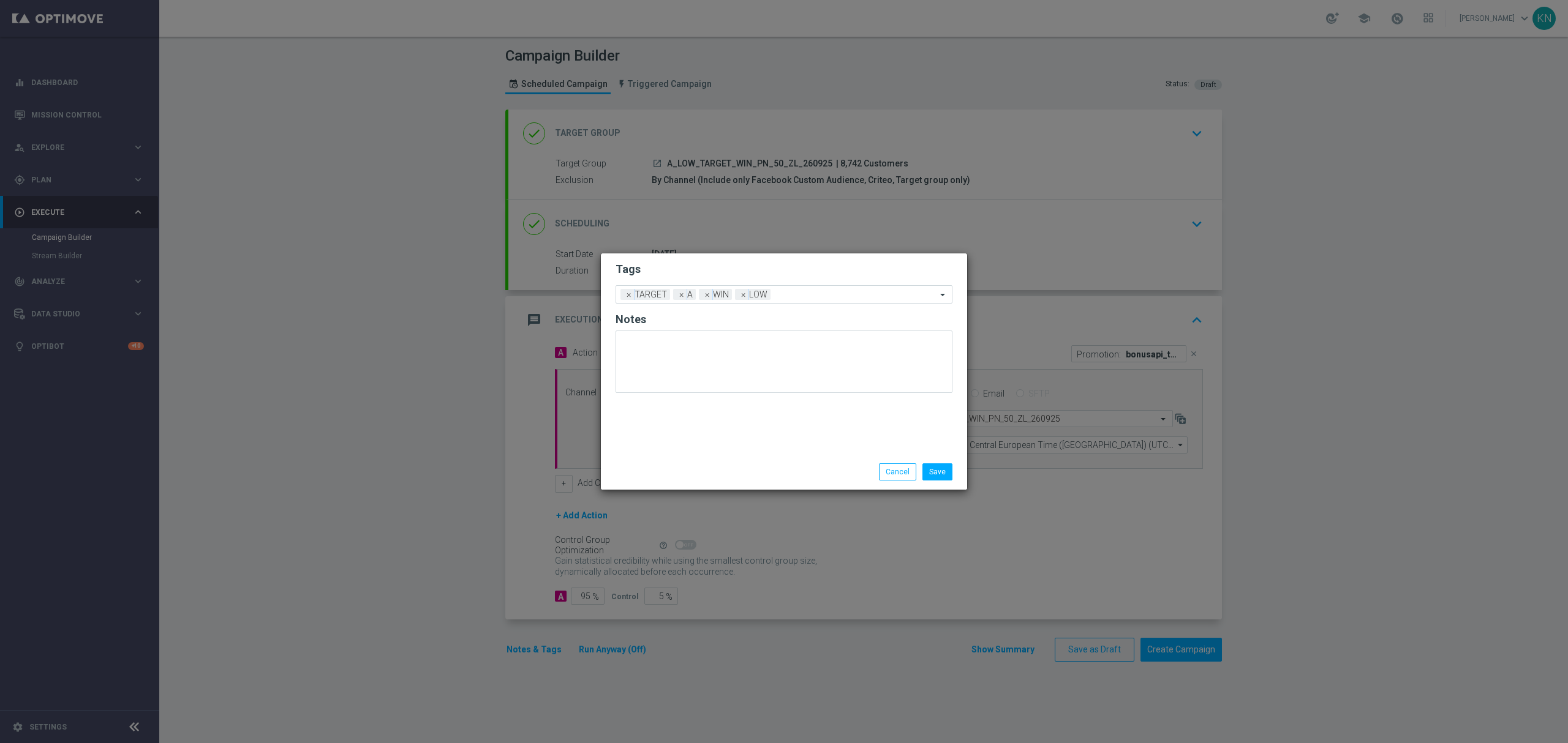
click at [711, 258] on div "Tags Add a new tag × TARGET × A × WIN × LOW Notes" at bounding box center [784, 354] width 366 height 201
click at [931, 458] on div "Save Cancel" at bounding box center [784, 472] width 366 height 36
click at [937, 465] on button "Save" at bounding box center [937, 472] width 30 height 18
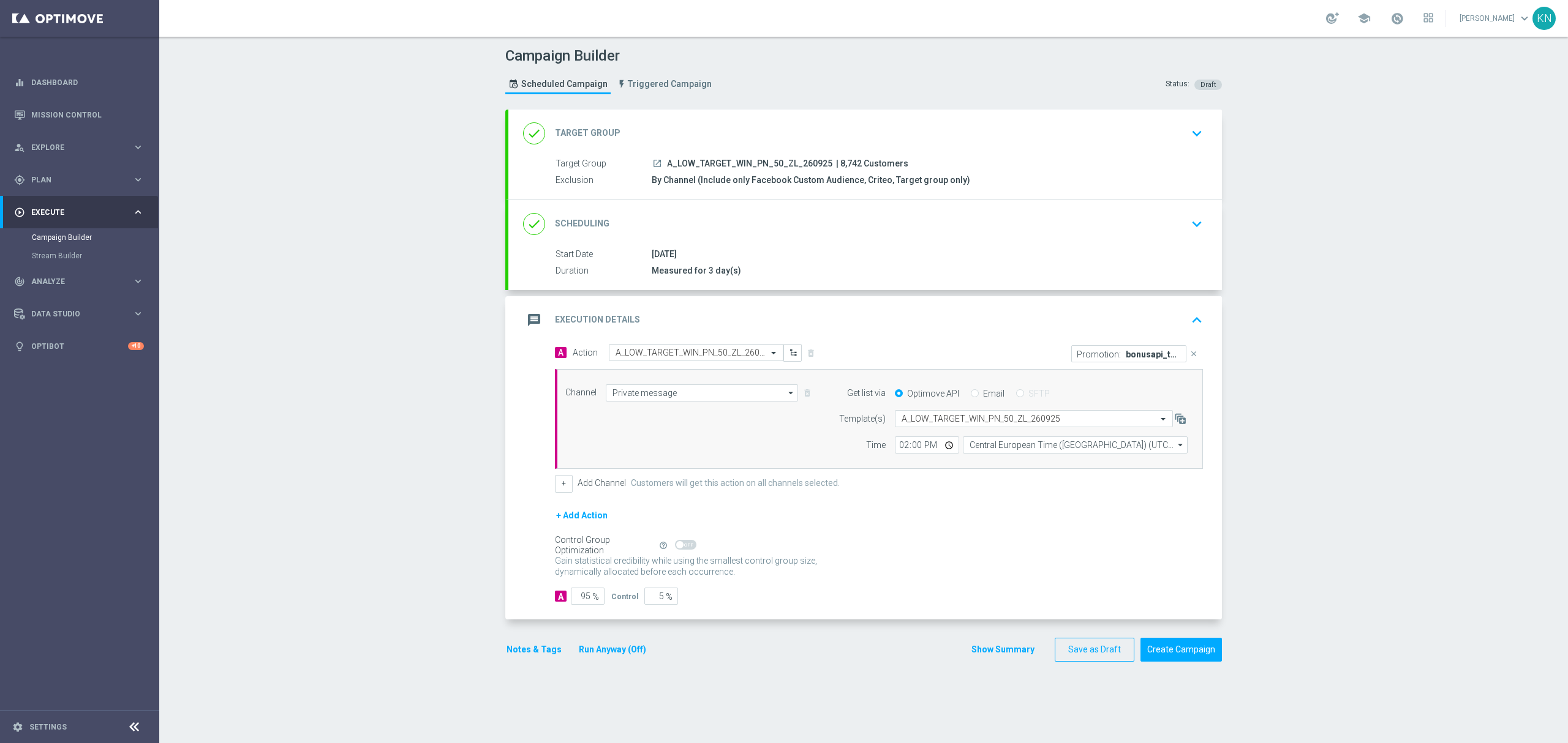
drag, startPoint x: 912, startPoint y: 534, endPoint x: 1134, endPoint y: 372, distance: 274.8
click at [912, 534] on div "+ Add Action" at bounding box center [879, 523] width 648 height 30
click at [1190, 351] on icon "close" at bounding box center [1193, 353] width 8 height 8
click at [1174, 358] on button "Add Promotion" at bounding box center [1164, 353] width 68 height 14
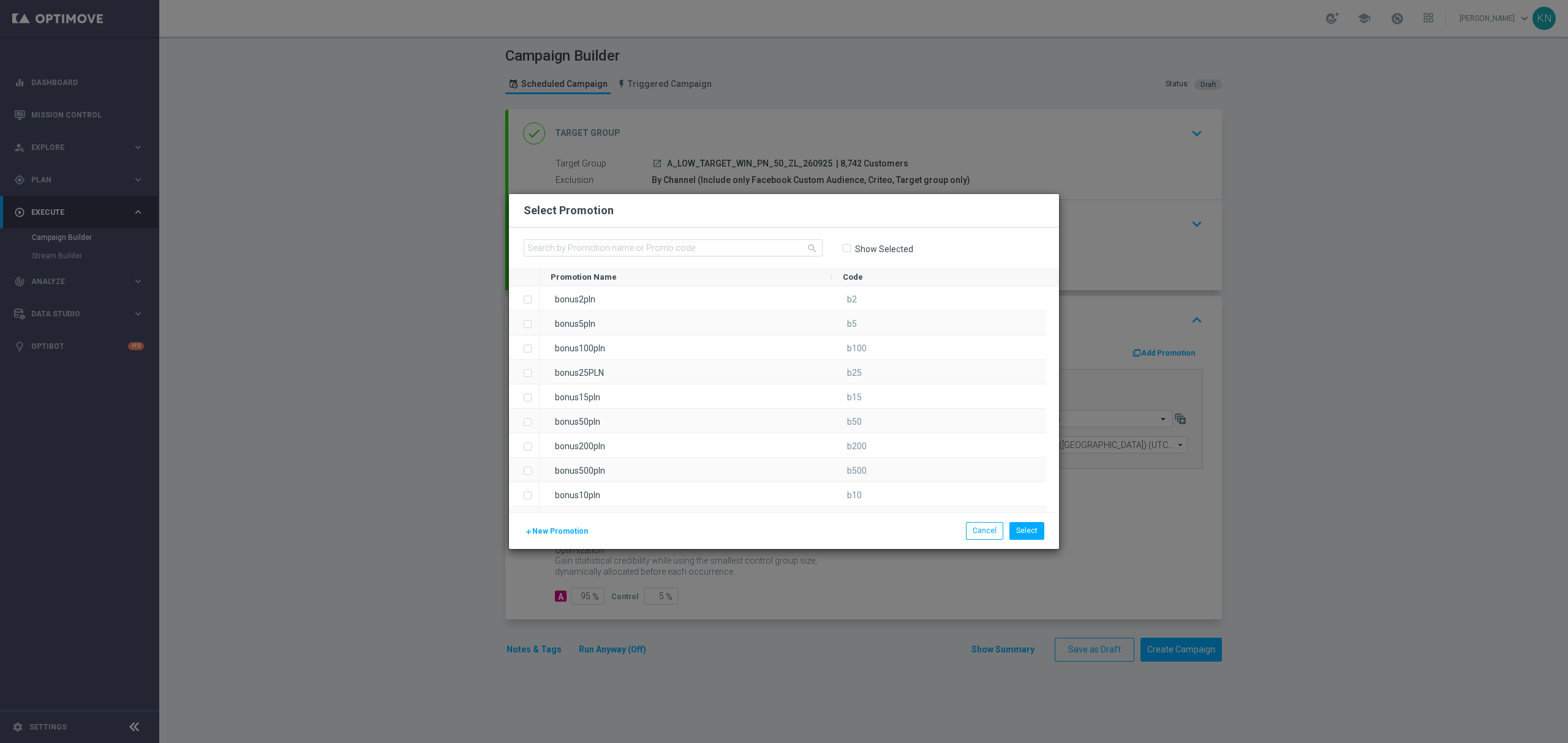
click at [567, 536] on span "New Promotion" at bounding box center [560, 531] width 56 height 8
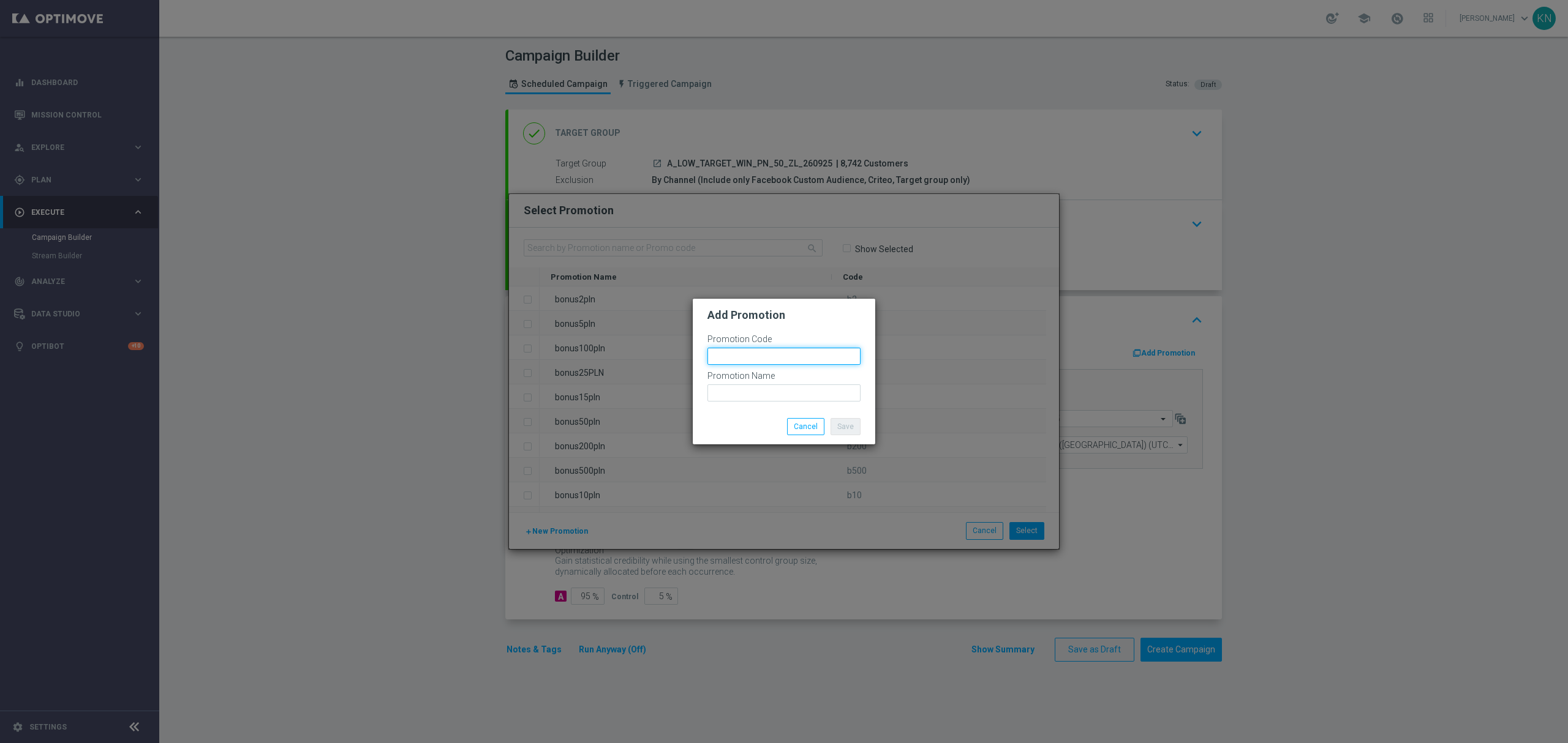
click at [721, 359] on input "text" at bounding box center [784, 356] width 153 height 18
paste input "183553"
type input "bonusapi_tg-183553"
click at [748, 394] on input "text" at bounding box center [784, 393] width 153 height 18
paste input "bonusapi_tg-183553"
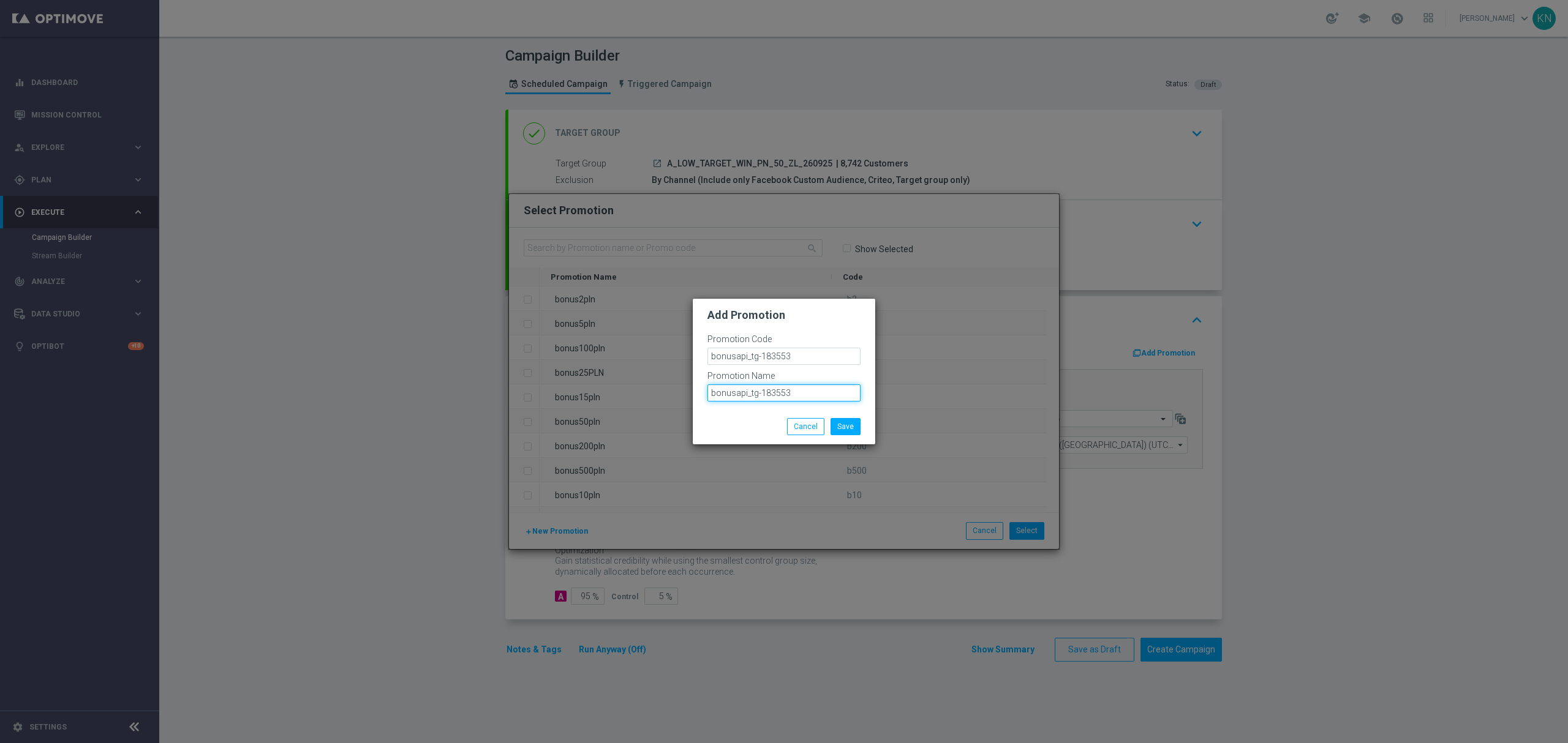
type input "bonusapi_tg-183553"
click at [746, 414] on div "Save Cancel" at bounding box center [784, 426] width 183 height 36
drag, startPoint x: 775, startPoint y: 391, endPoint x: 677, endPoint y: 387, distance: 98.1
click at [677, 387] on modal-container "Add Promotion Promotion Code bonusapi_tg-183553 Promotion Name bonusapi_tg-1835…" at bounding box center [784, 372] width 1568 height 743
click at [765, 414] on div "Save Cancel" at bounding box center [784, 426] width 183 height 36
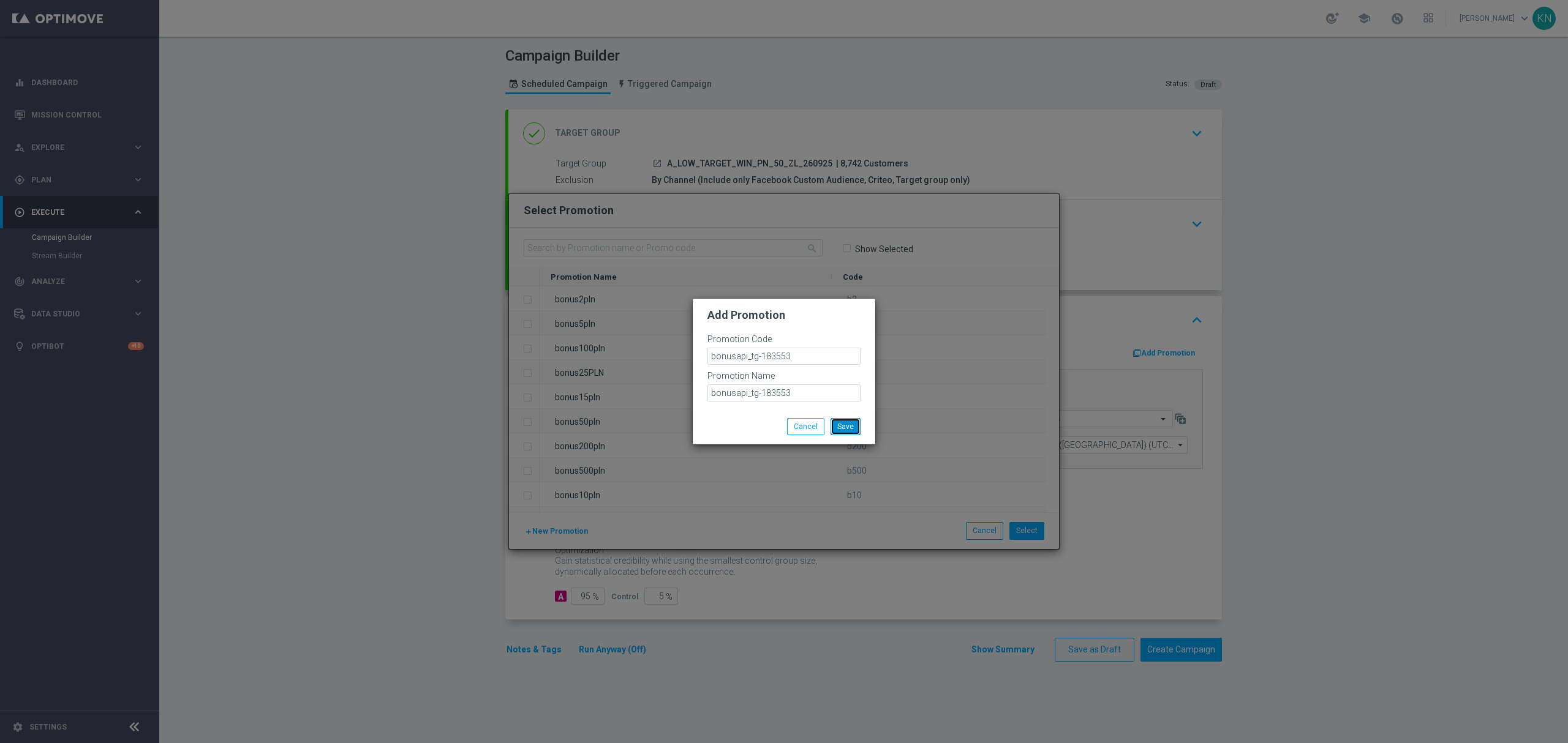
click at [844, 429] on button "Save" at bounding box center [845, 426] width 30 height 18
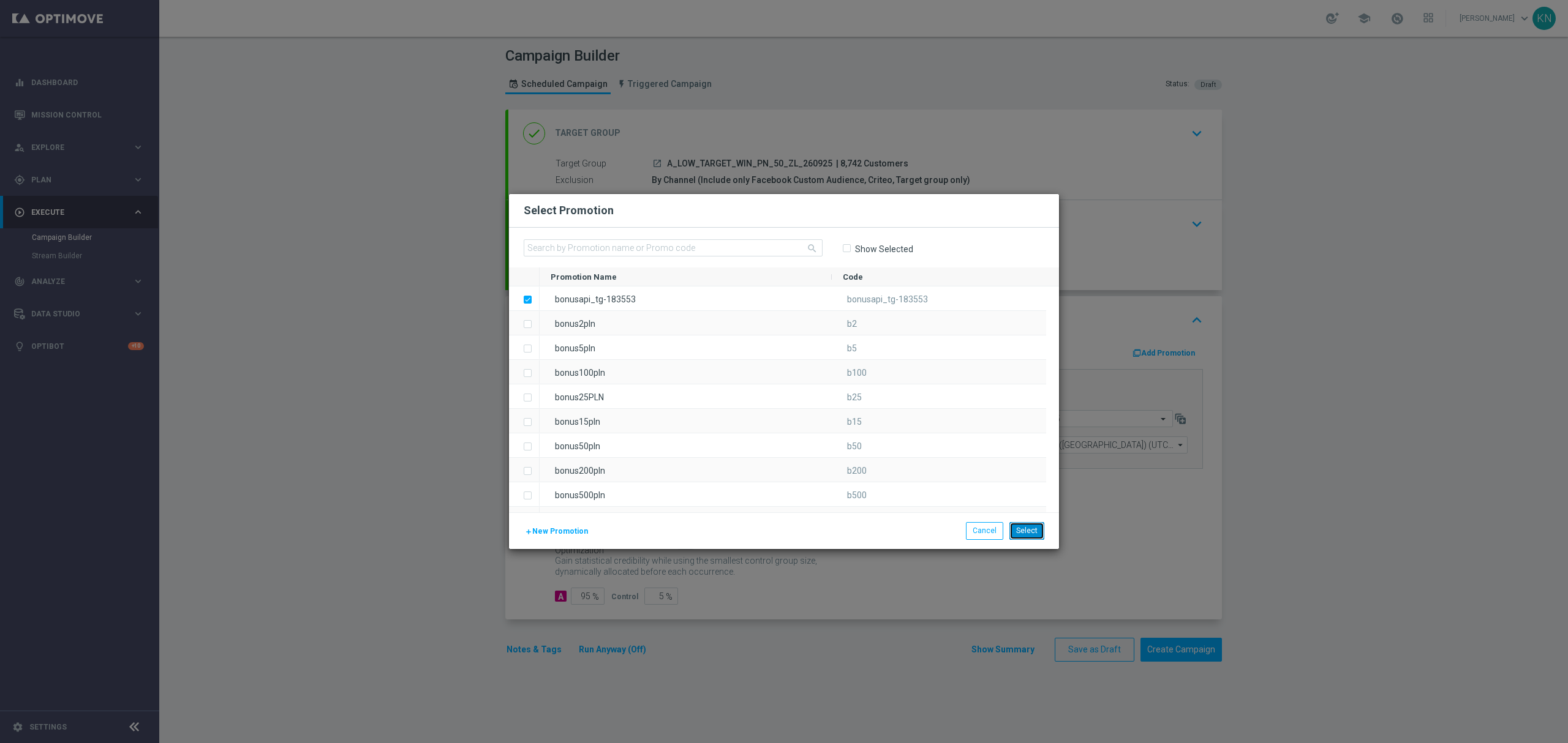
click at [1022, 529] on button "Select" at bounding box center [1027, 531] width 35 height 18
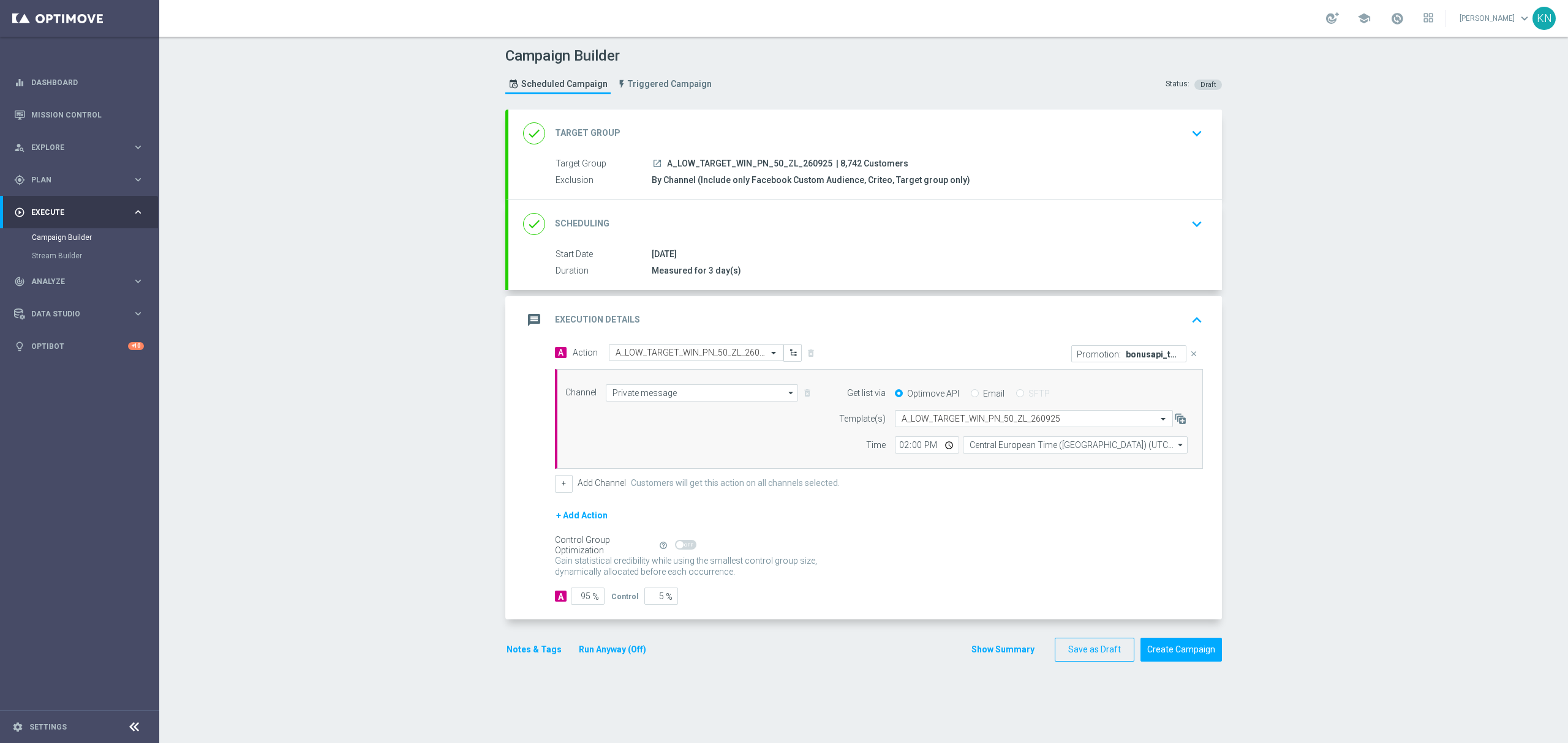
click at [1024, 238] on div "done Scheduling keyboard_arrow_down" at bounding box center [864, 224] width 714 height 48
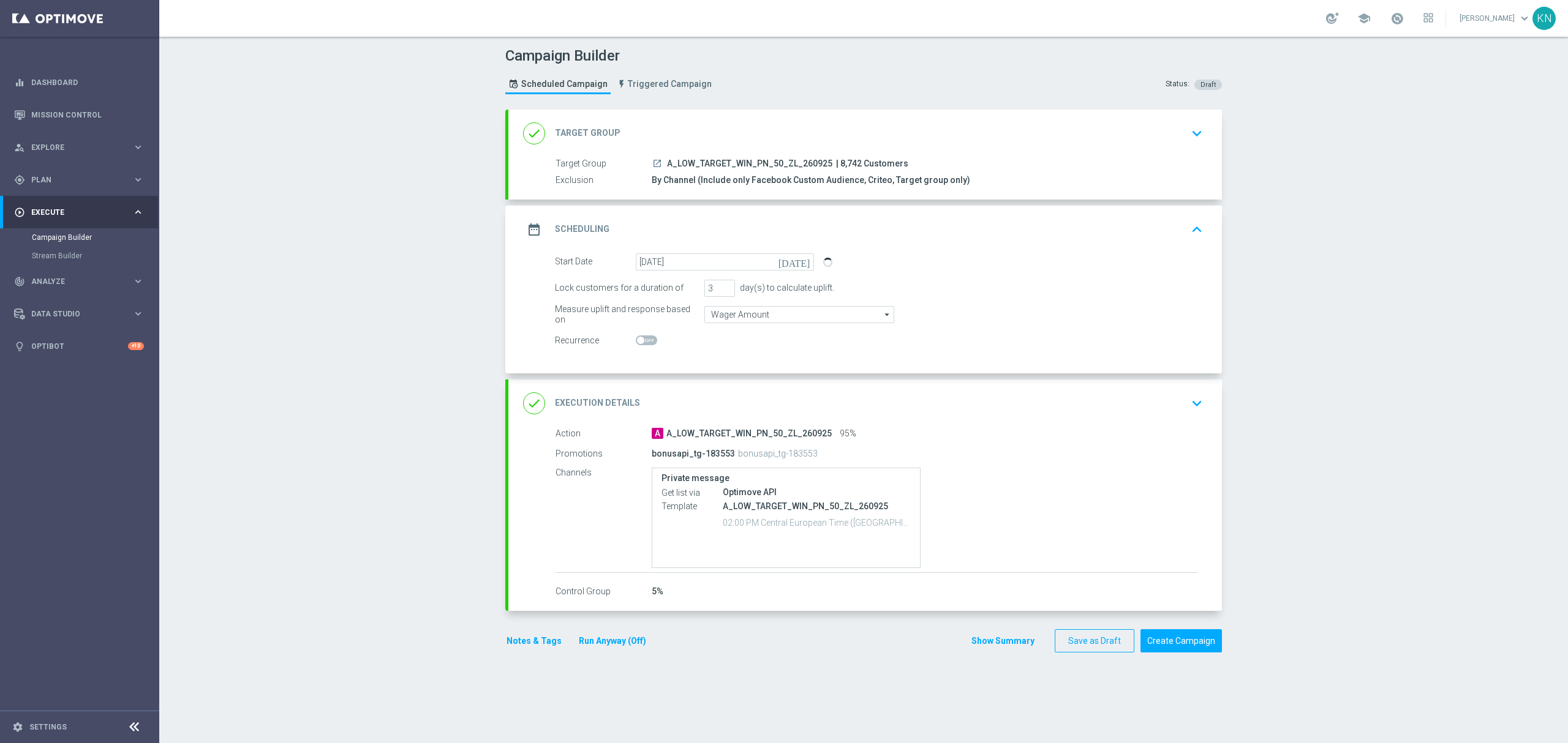
click at [1079, 142] on div "done Target Group keyboard_arrow_down" at bounding box center [865, 133] width 684 height 24
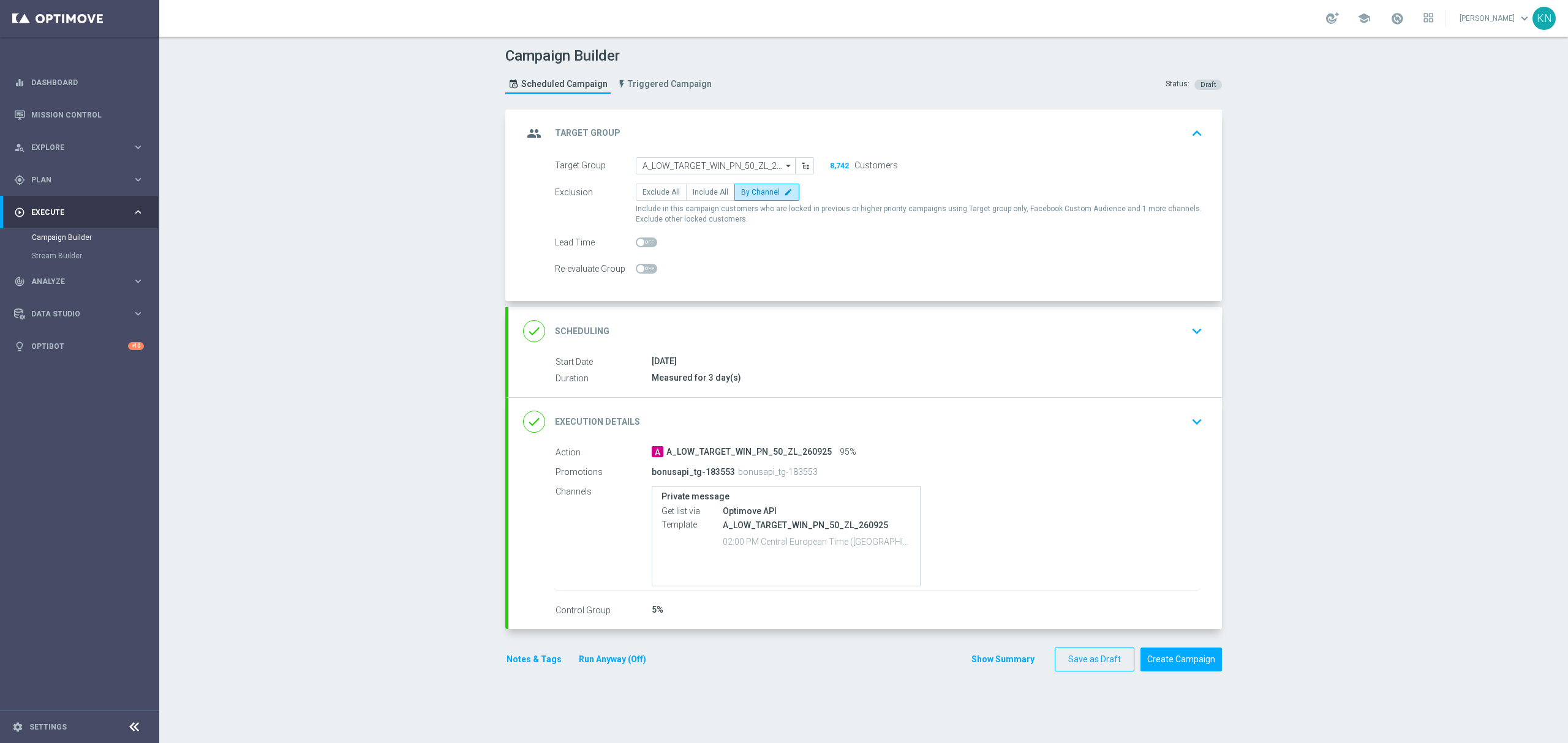
click at [1143, 314] on div "done Scheduling keyboard_arrow_down" at bounding box center [864, 331] width 714 height 48
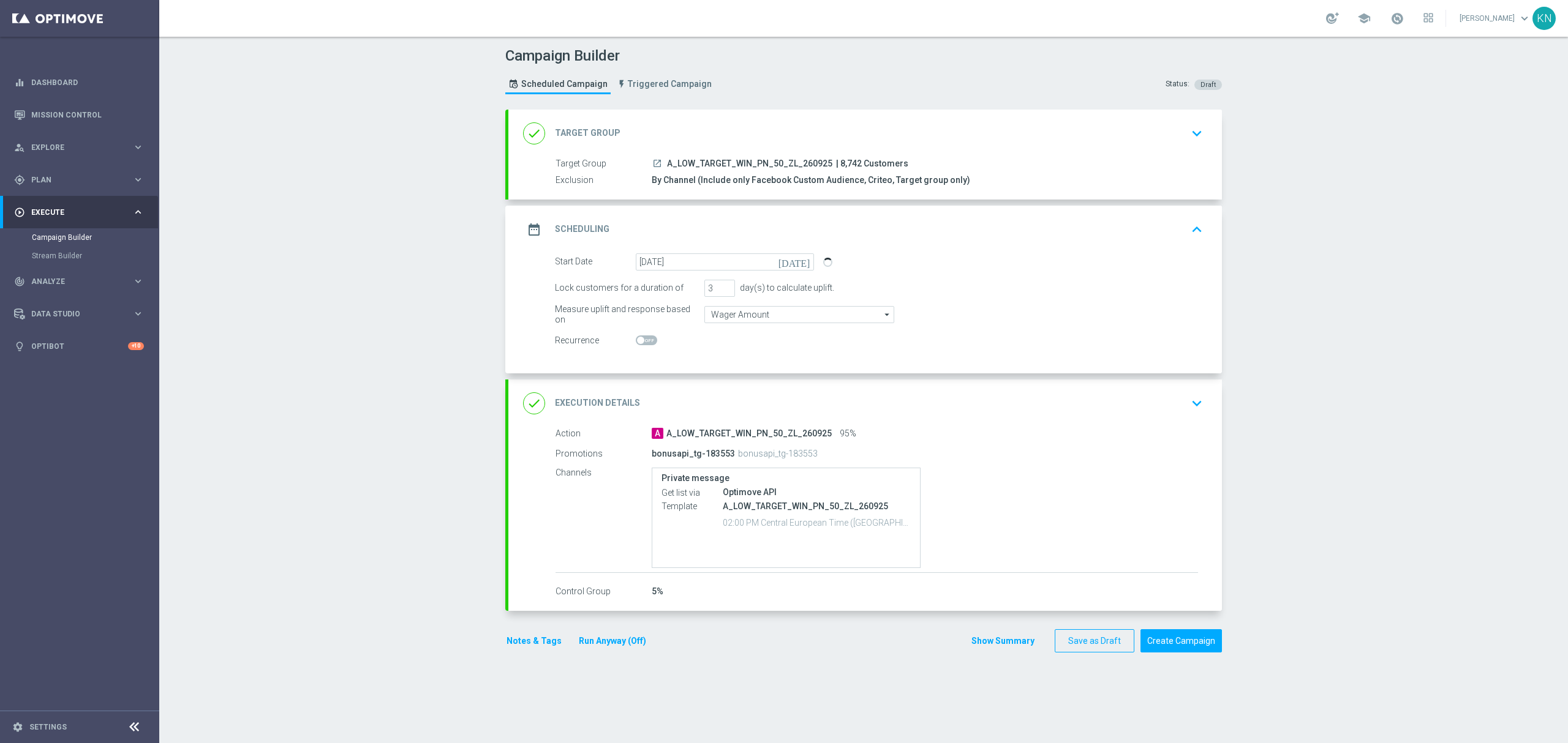
click at [1160, 405] on div "done Execution Details keyboard_arrow_down" at bounding box center [865, 403] width 684 height 24
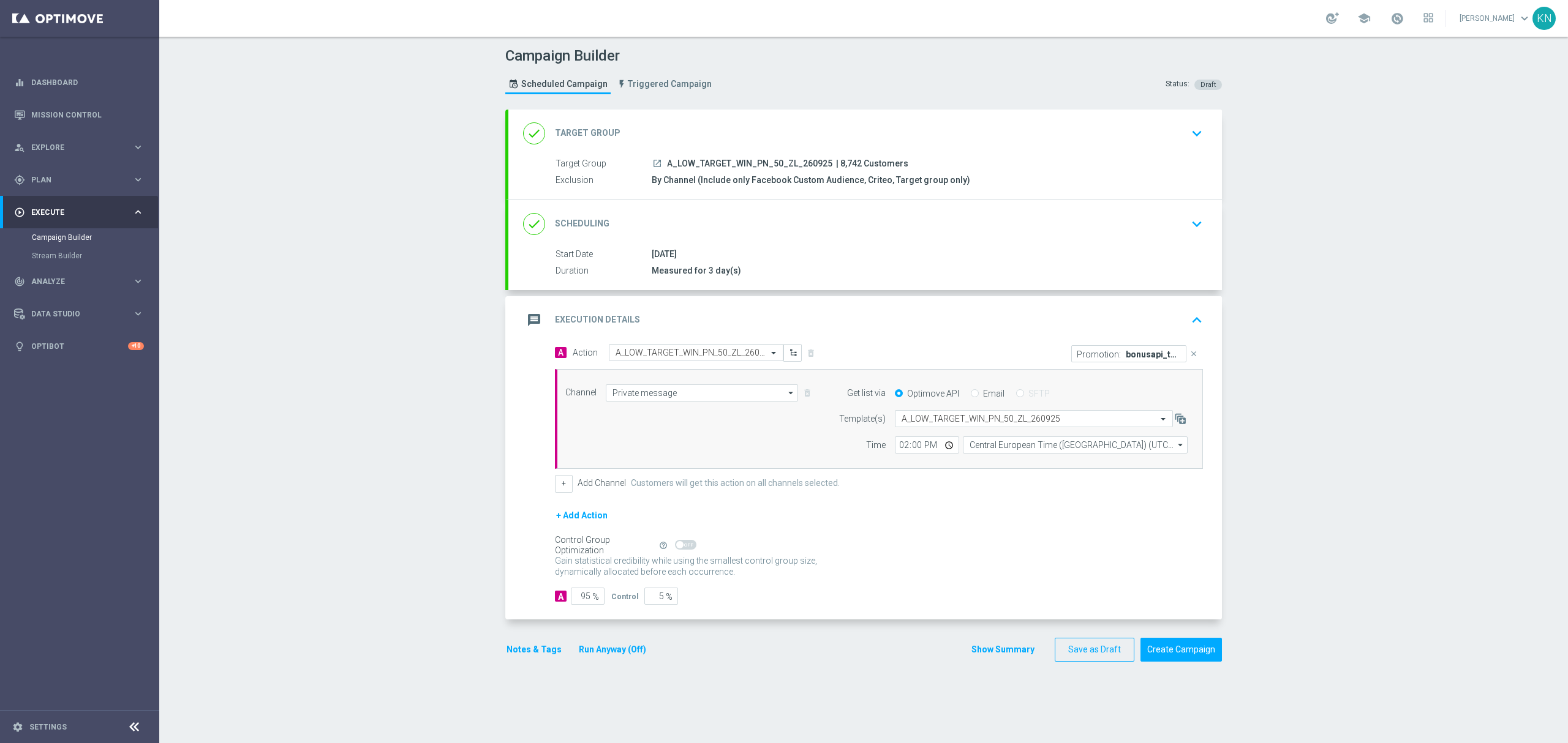
click at [652, 162] on icon "launch" at bounding box center [656, 163] width 10 height 10
click at [979, 227] on div "done Scheduling keyboard_arrow_down" at bounding box center [865, 224] width 684 height 24
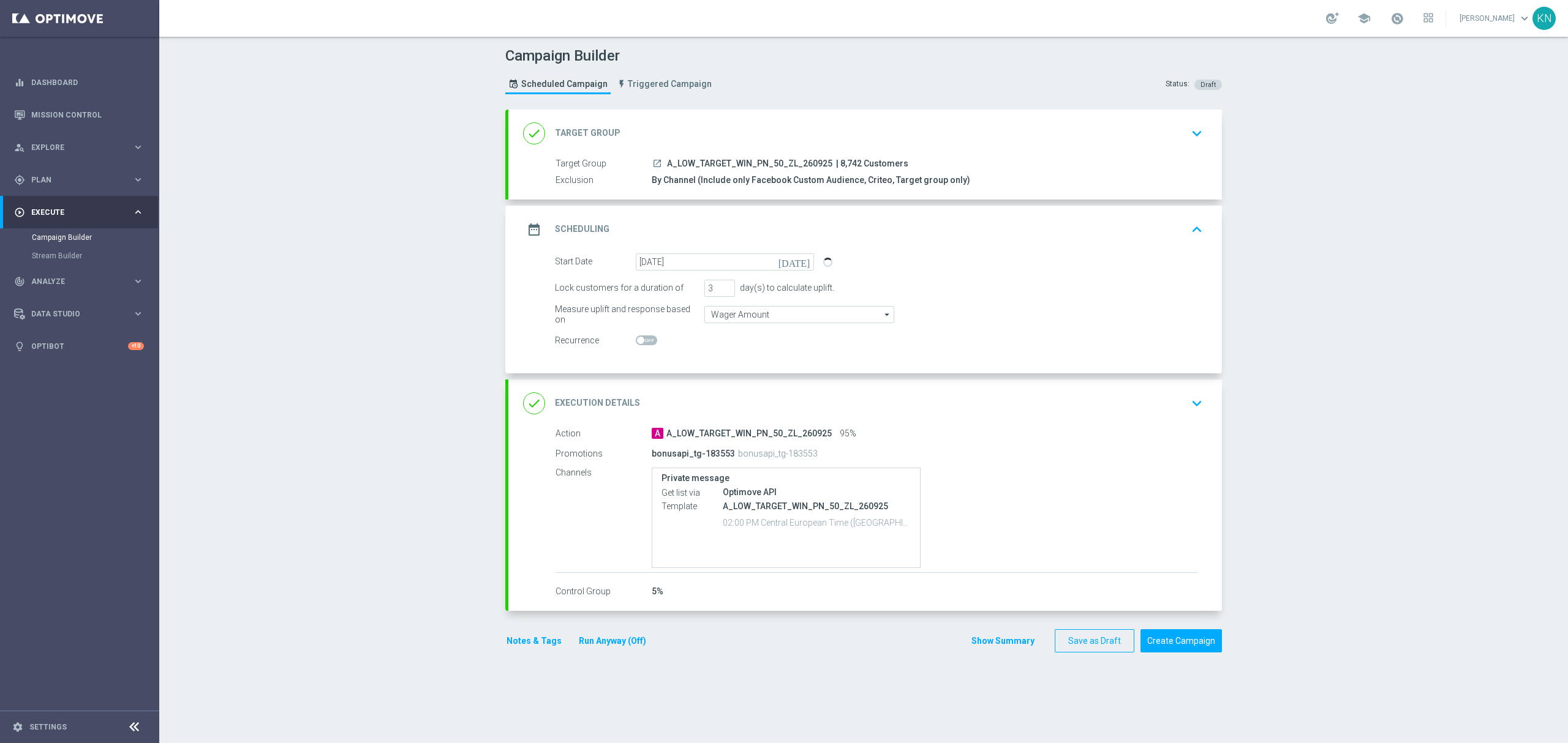
click at [1135, 424] on div "done Execution Details keyboard_arrow_down" at bounding box center [864, 403] width 714 height 48
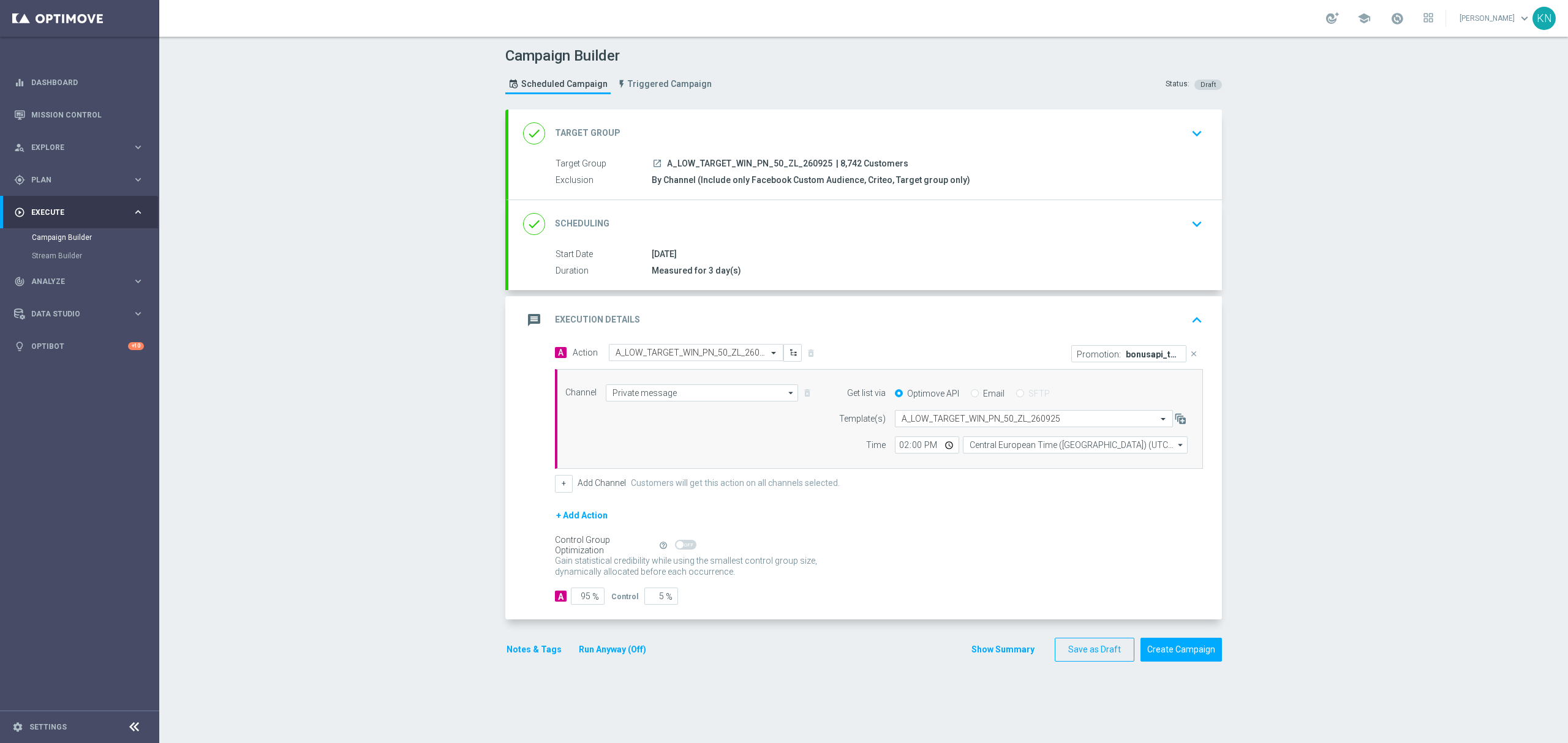
click at [1123, 223] on div "done Scheduling keyboard_arrow_down" at bounding box center [865, 224] width 684 height 24
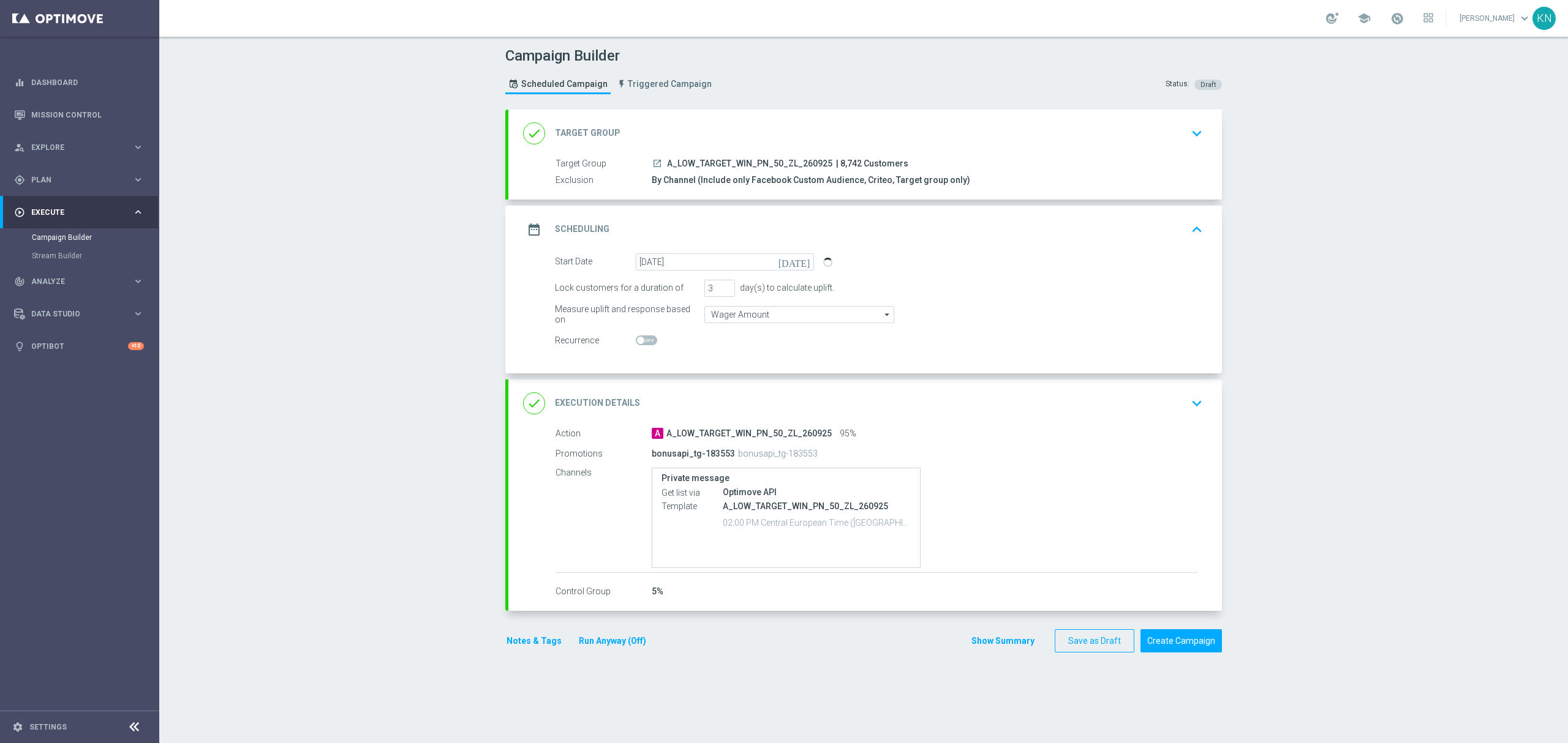
click at [1055, 445] on div "bonusapi_tg-183553 bonusapi_tg-183553" at bounding box center [925, 453] width 546 height 18
click at [1088, 405] on div "done Execution Details keyboard_arrow_down" at bounding box center [865, 403] width 684 height 24
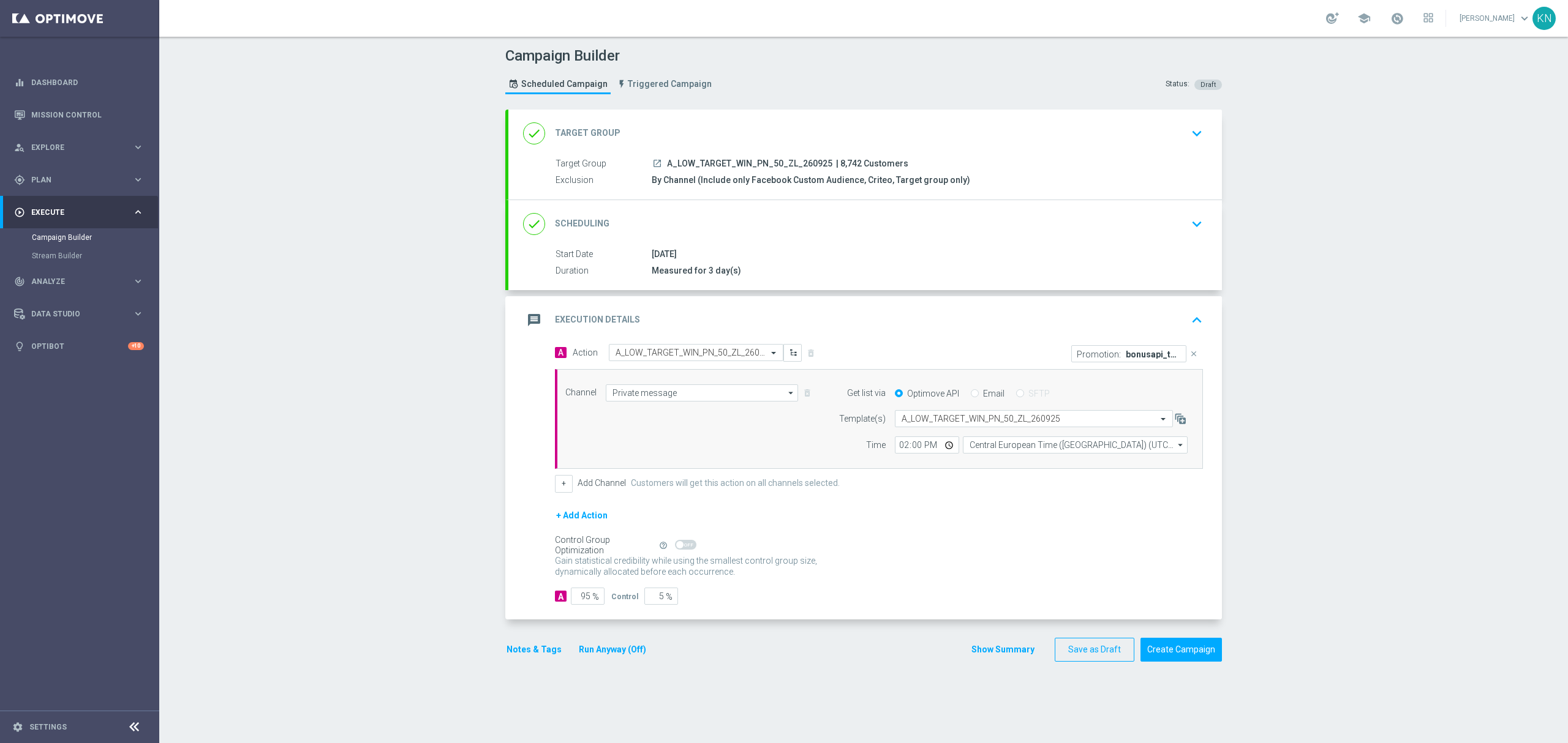
click at [1183, 267] on div "Measured for 3 day(s)" at bounding box center [925, 270] width 546 height 12
click at [1168, 223] on div "done Scheduling keyboard_arrow_down" at bounding box center [865, 224] width 684 height 24
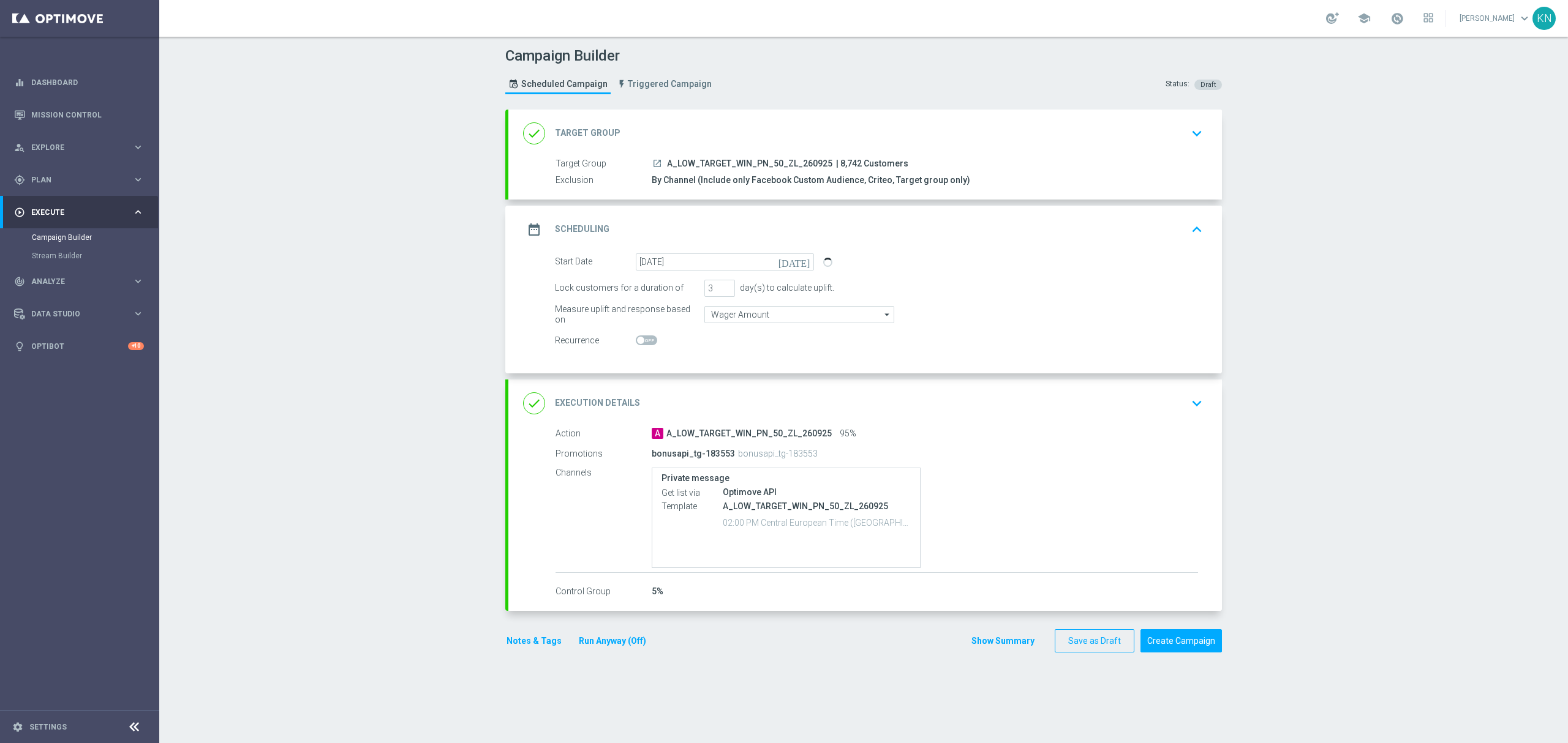
click at [1187, 128] on icon "keyboard_arrow_down" at bounding box center [1196, 133] width 18 height 18
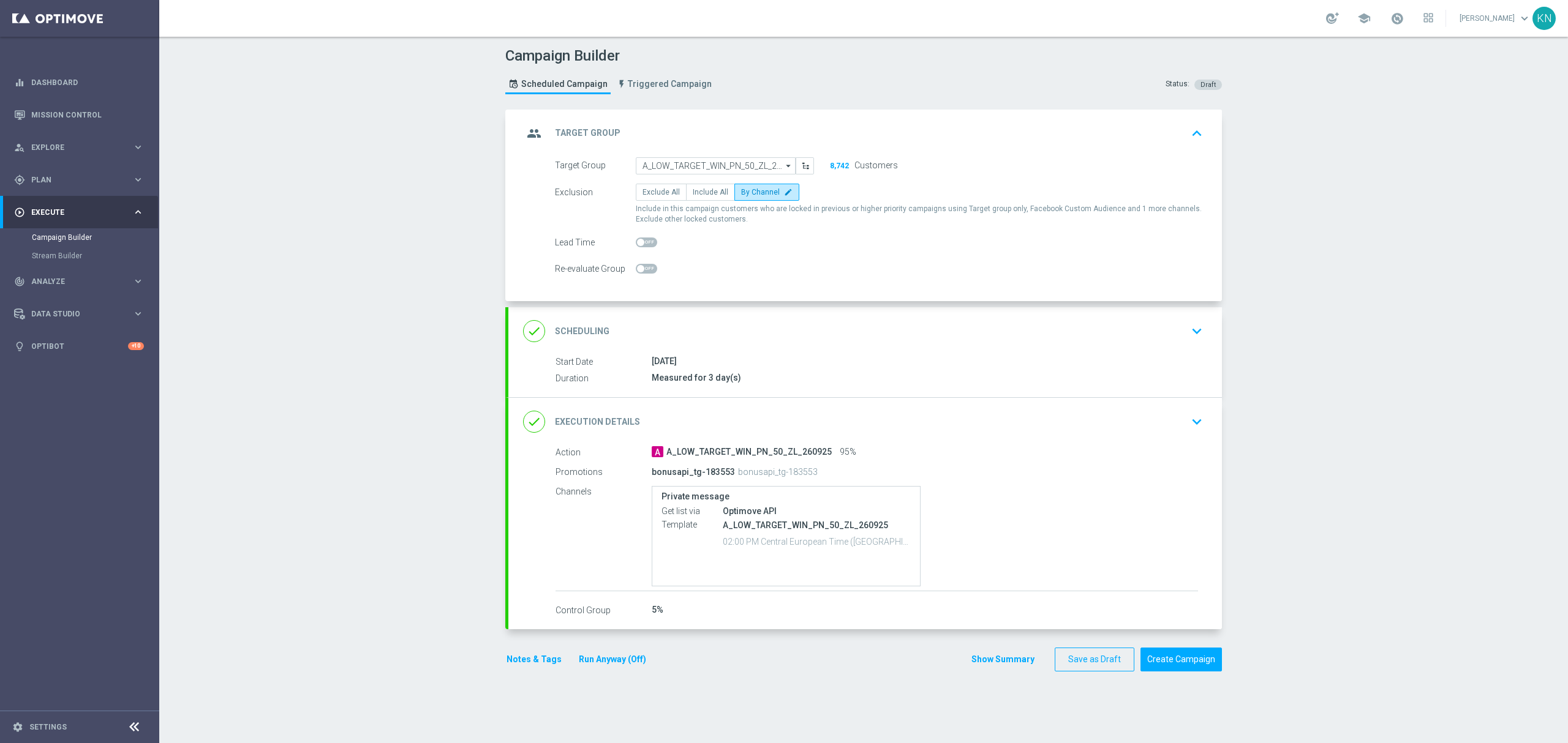
click at [1081, 346] on div "done Scheduling keyboard_arrow_down" at bounding box center [864, 331] width 714 height 48
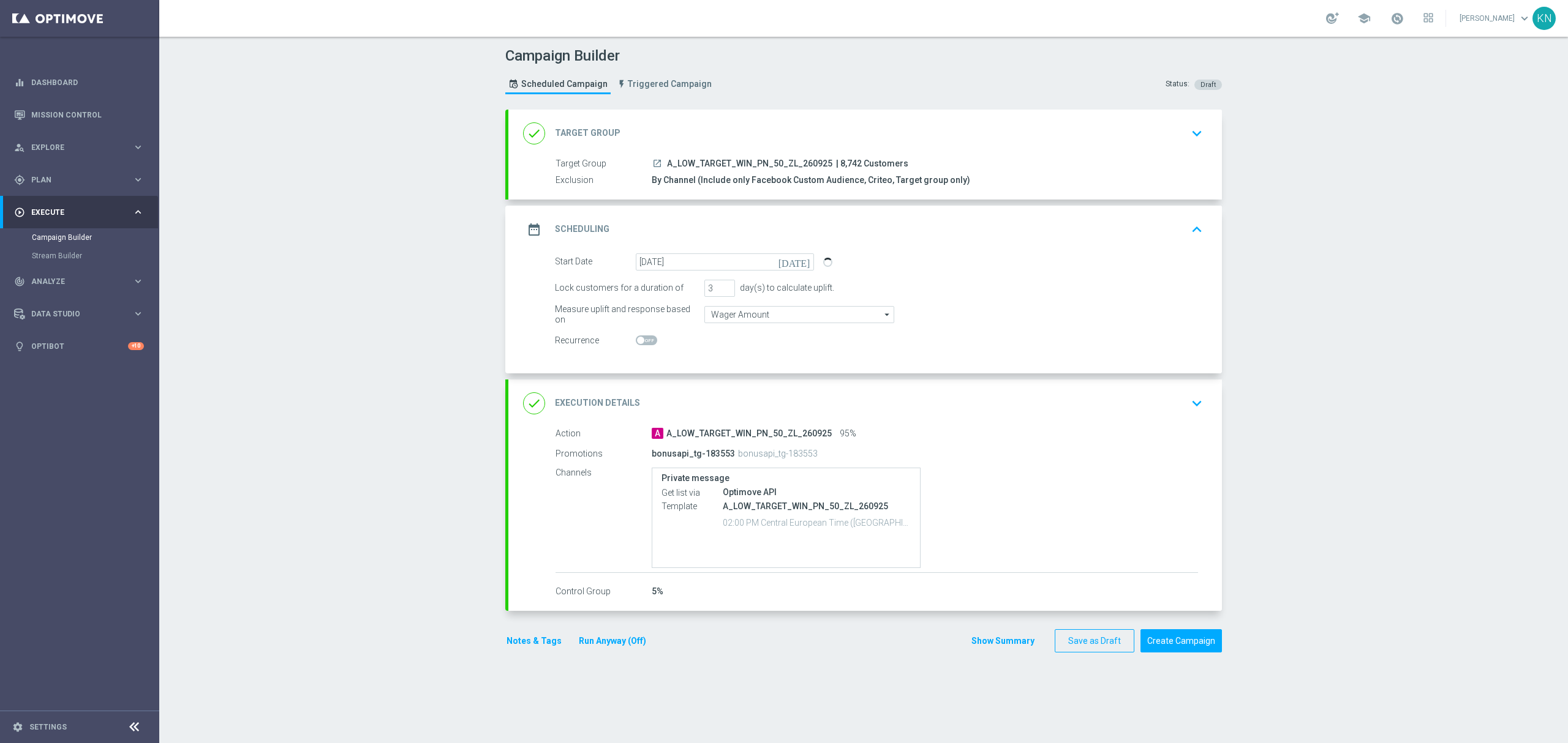
click at [1154, 407] on div "done Execution Details keyboard_arrow_down" at bounding box center [865, 403] width 684 height 24
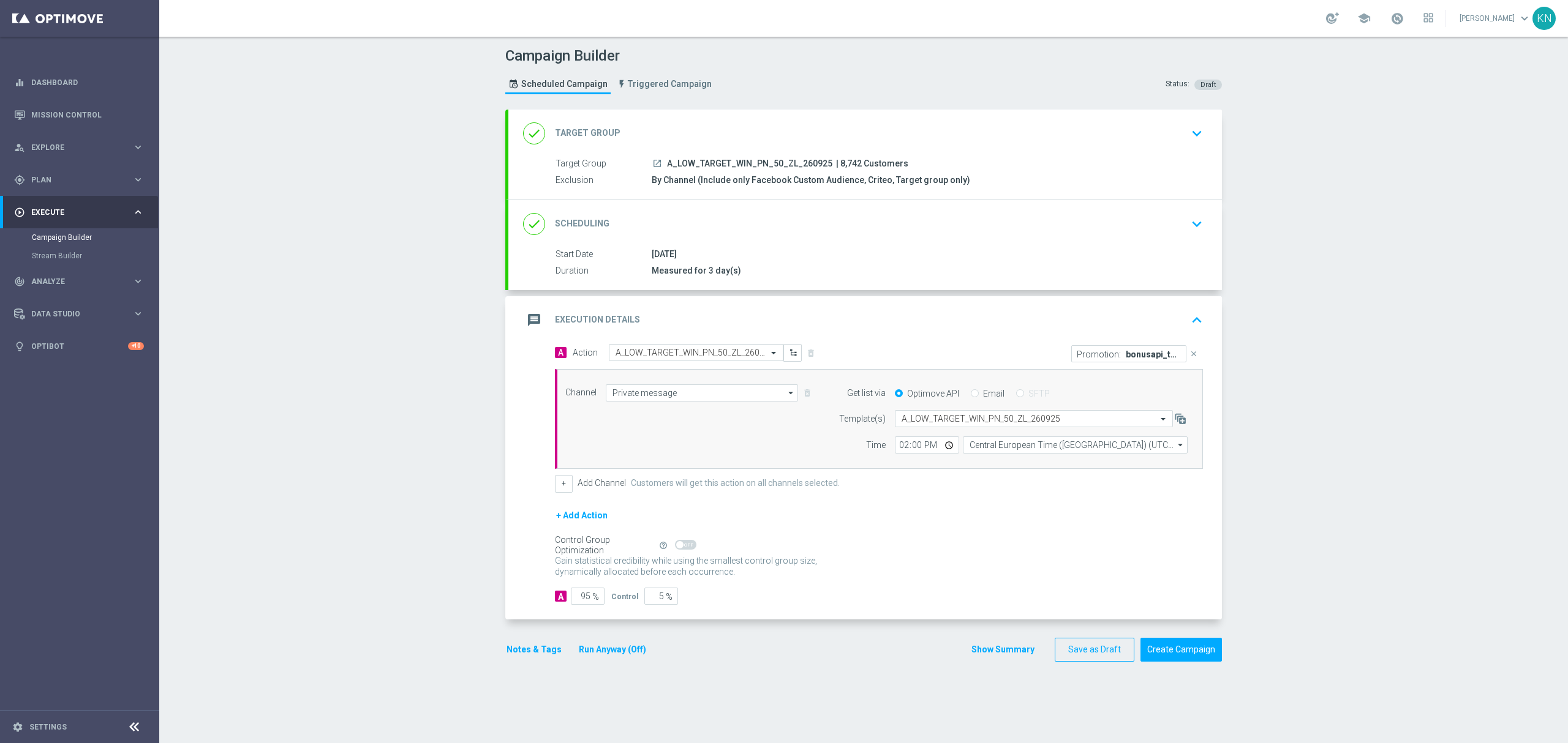
click at [1007, 228] on div "done Scheduling keyboard_arrow_down" at bounding box center [865, 224] width 684 height 24
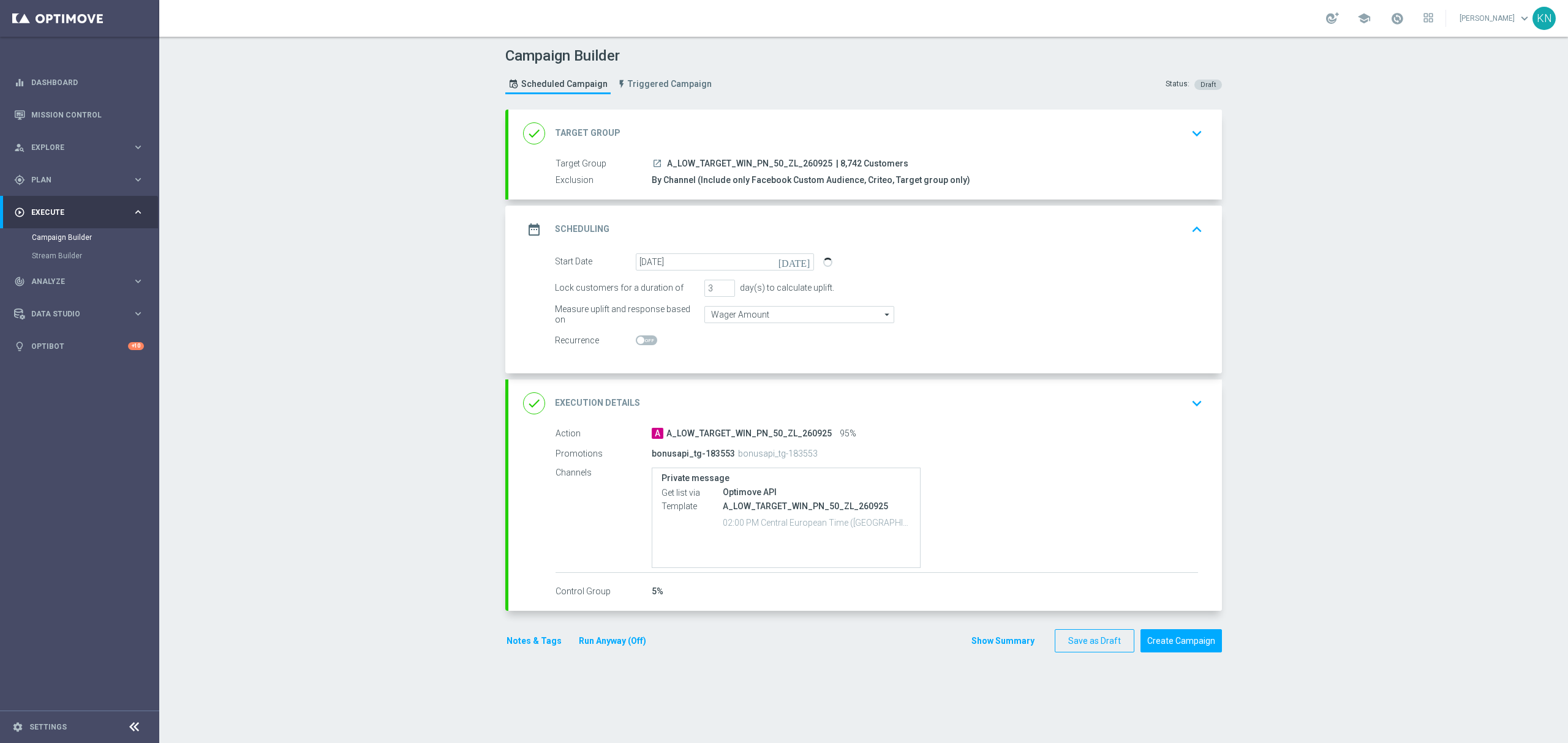
click at [525, 639] on button "Notes & Tags" at bounding box center [534, 641] width 58 height 15
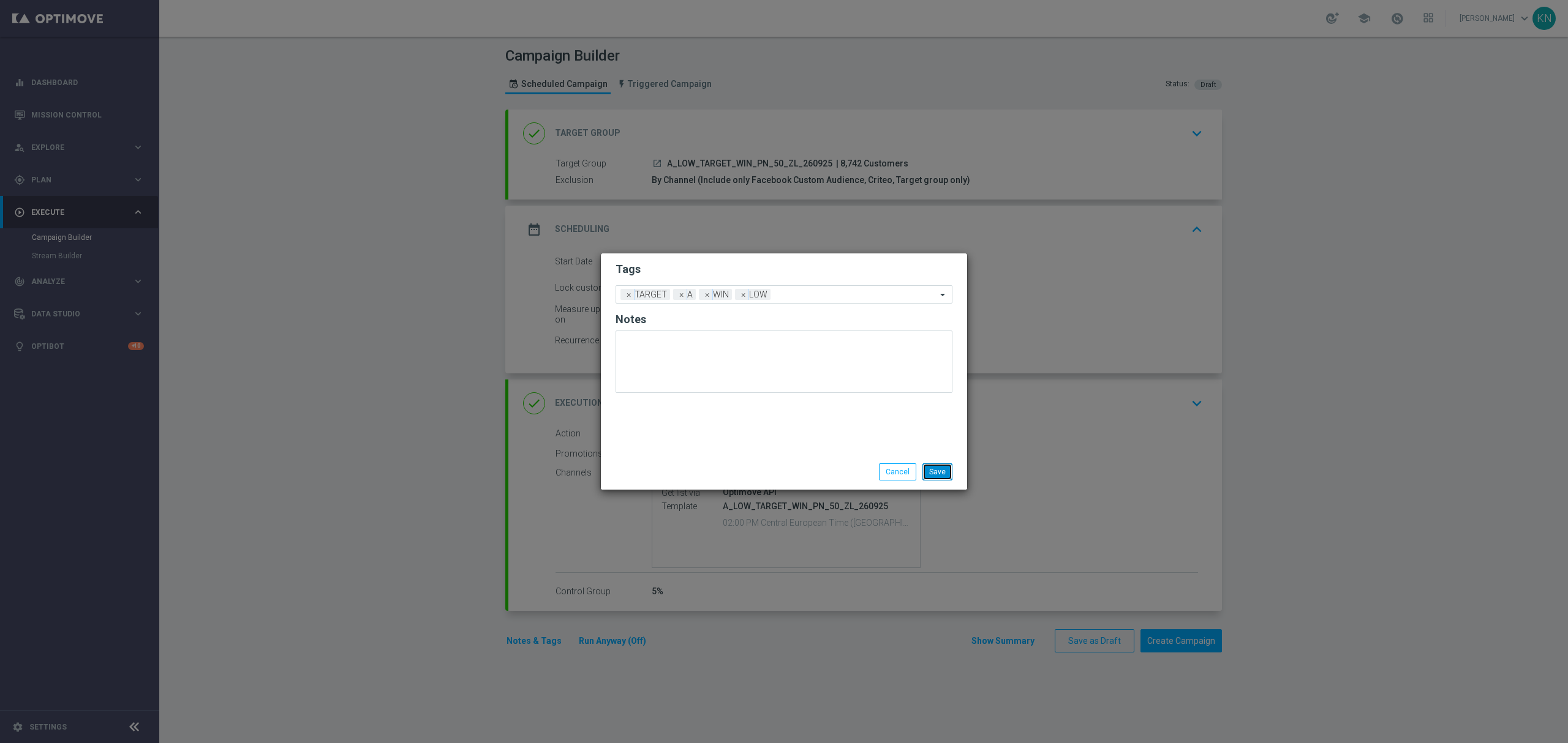
click at [928, 475] on button "Save" at bounding box center [937, 472] width 30 height 18
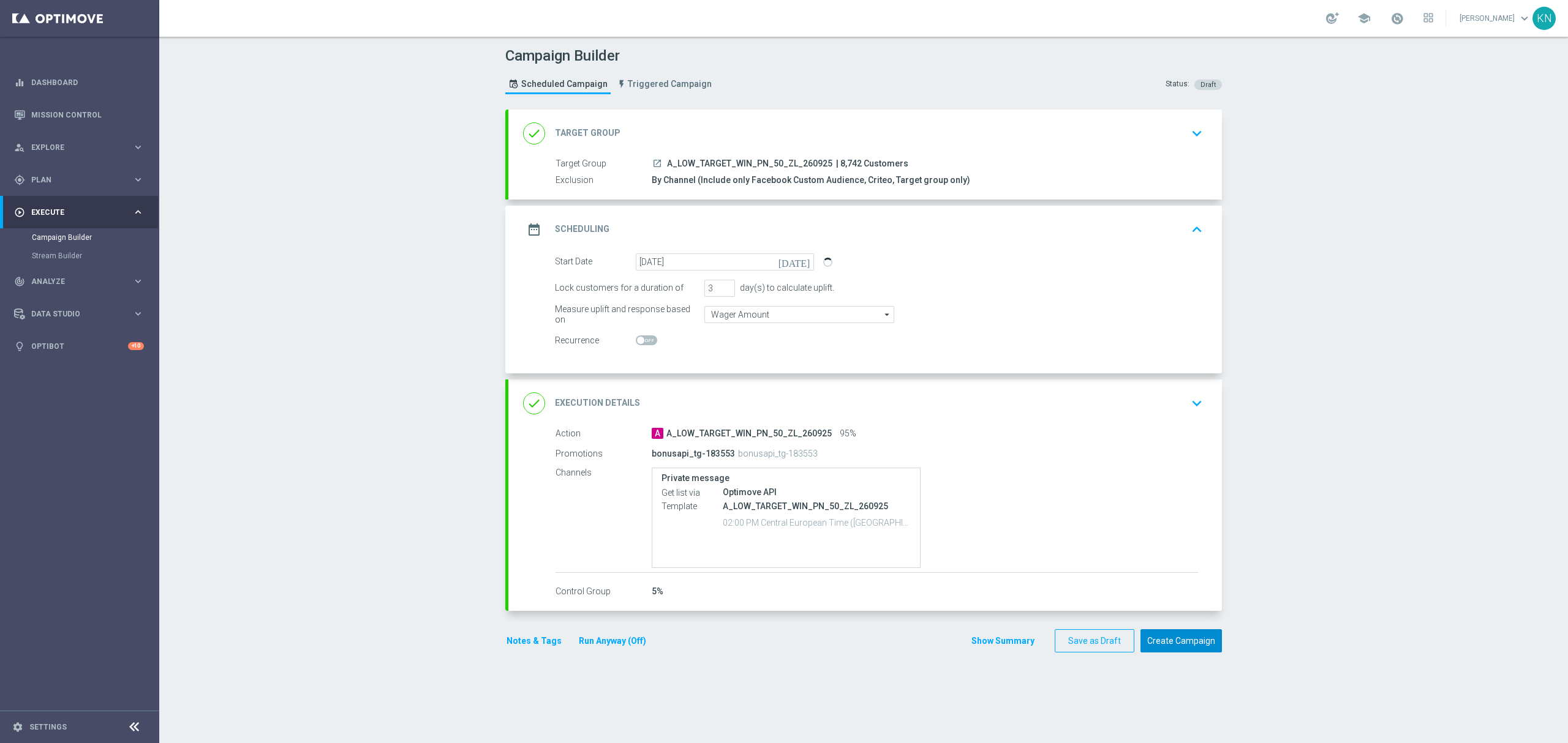
click at [1196, 652] on button "Create Campaign" at bounding box center [1180, 641] width 81 height 24
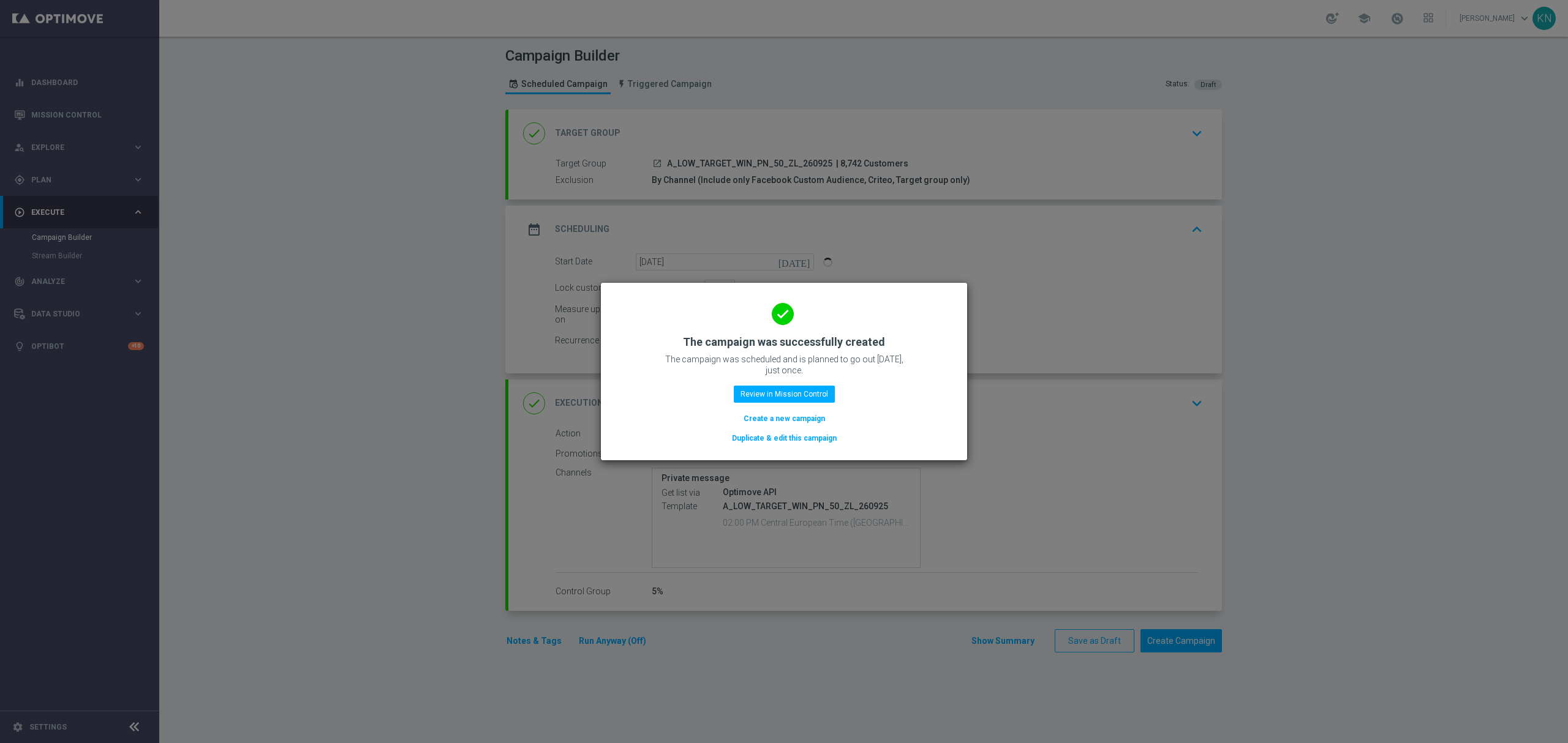
click at [800, 383] on div "done The campaign was successfully created The campaign was scheduled and is pl…" at bounding box center [784, 370] width 337 height 151
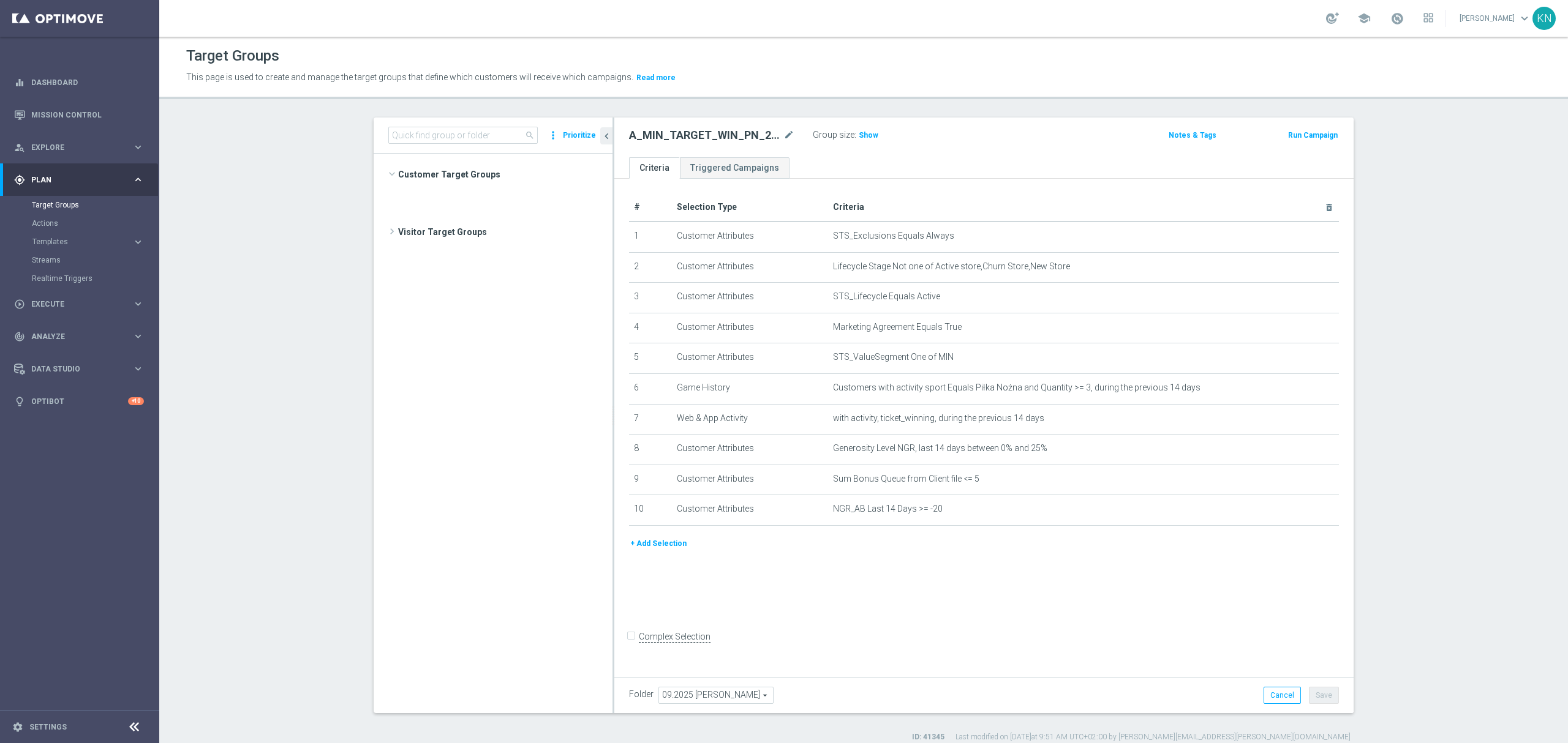
scroll to position [420, 0]
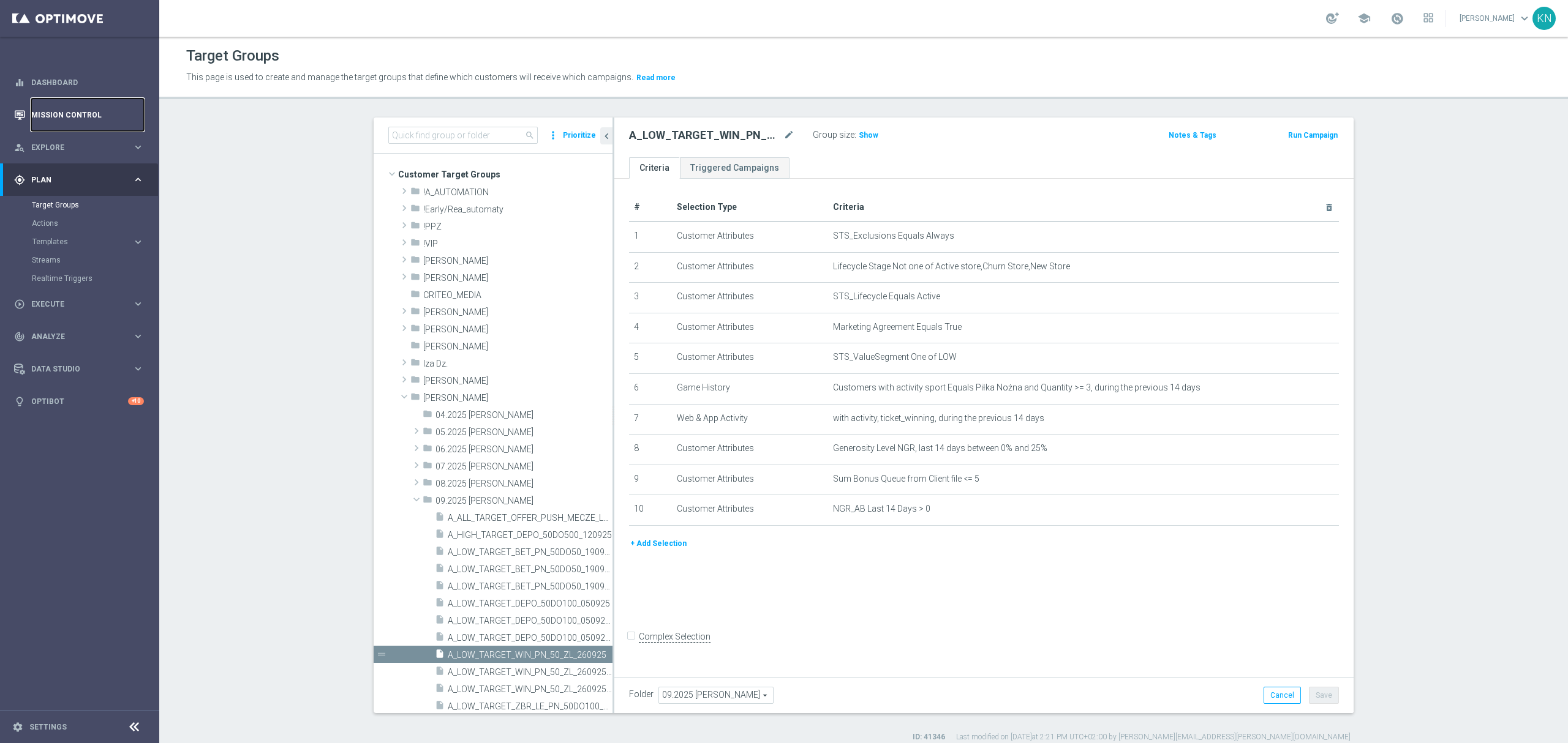
click at [67, 111] on link "Mission Control" at bounding box center [88, 114] width 113 height 33
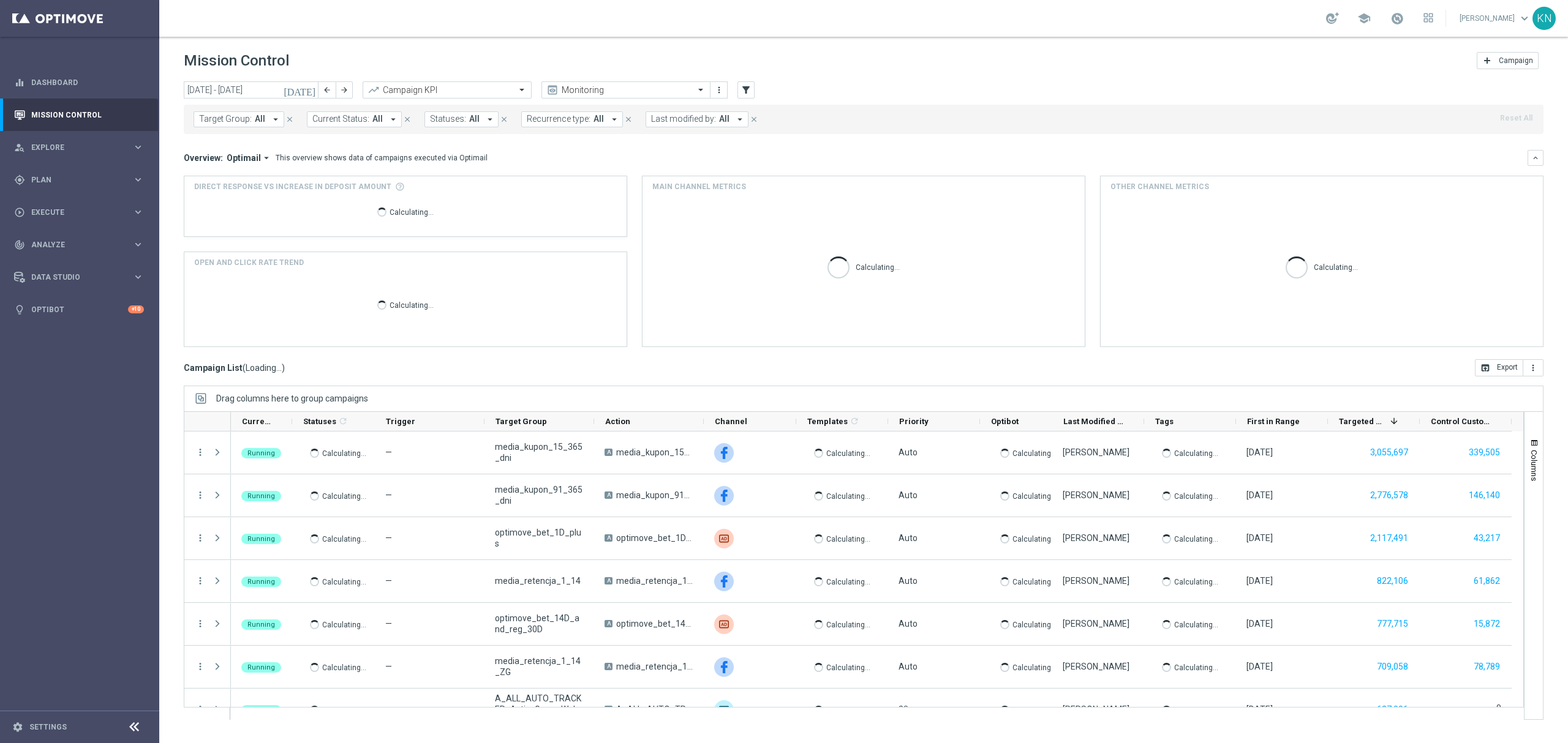
click at [229, 125] on button "Target Group: All arrow_drop_down" at bounding box center [238, 119] width 91 height 16
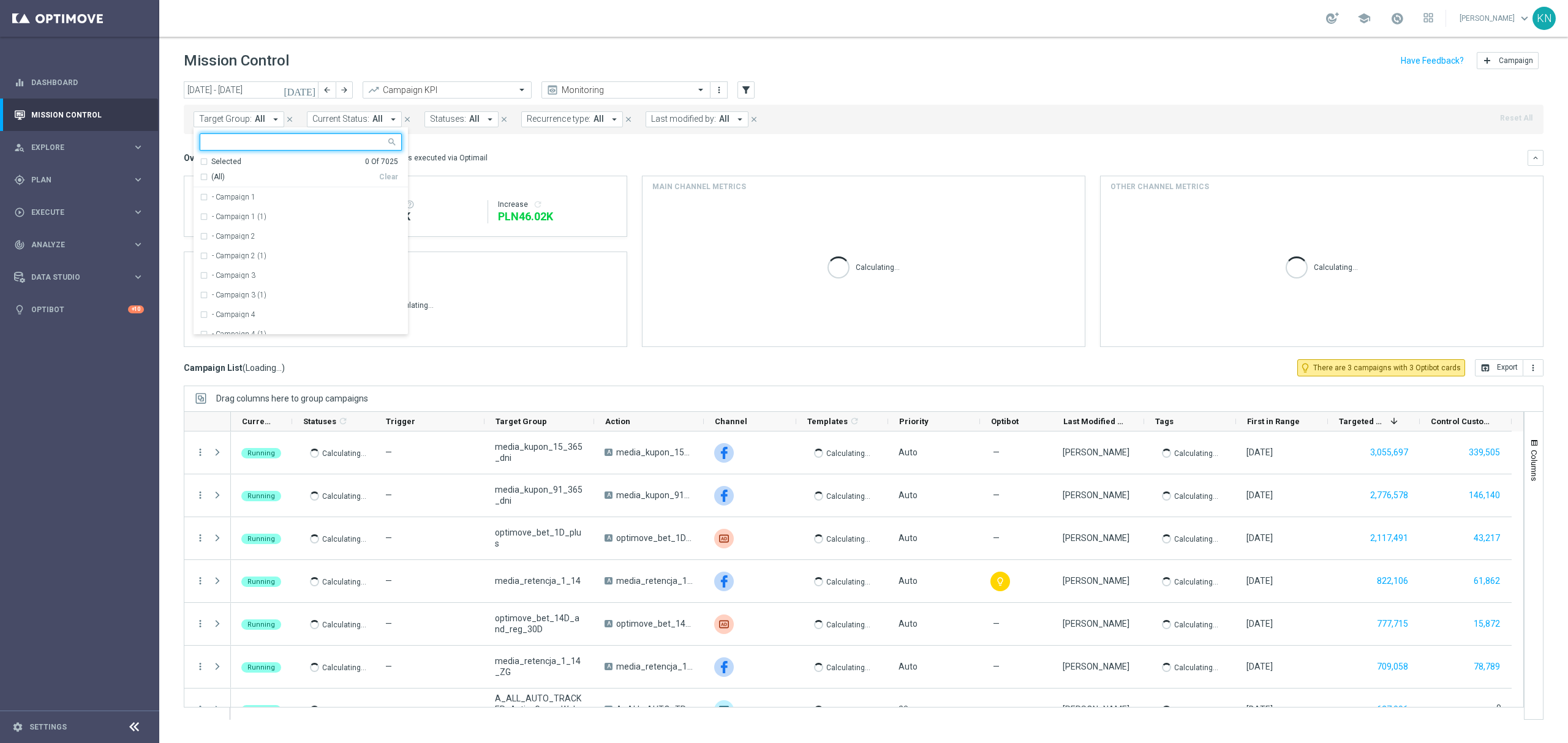
click at [268, 148] on input "text" at bounding box center [296, 142] width 180 height 11
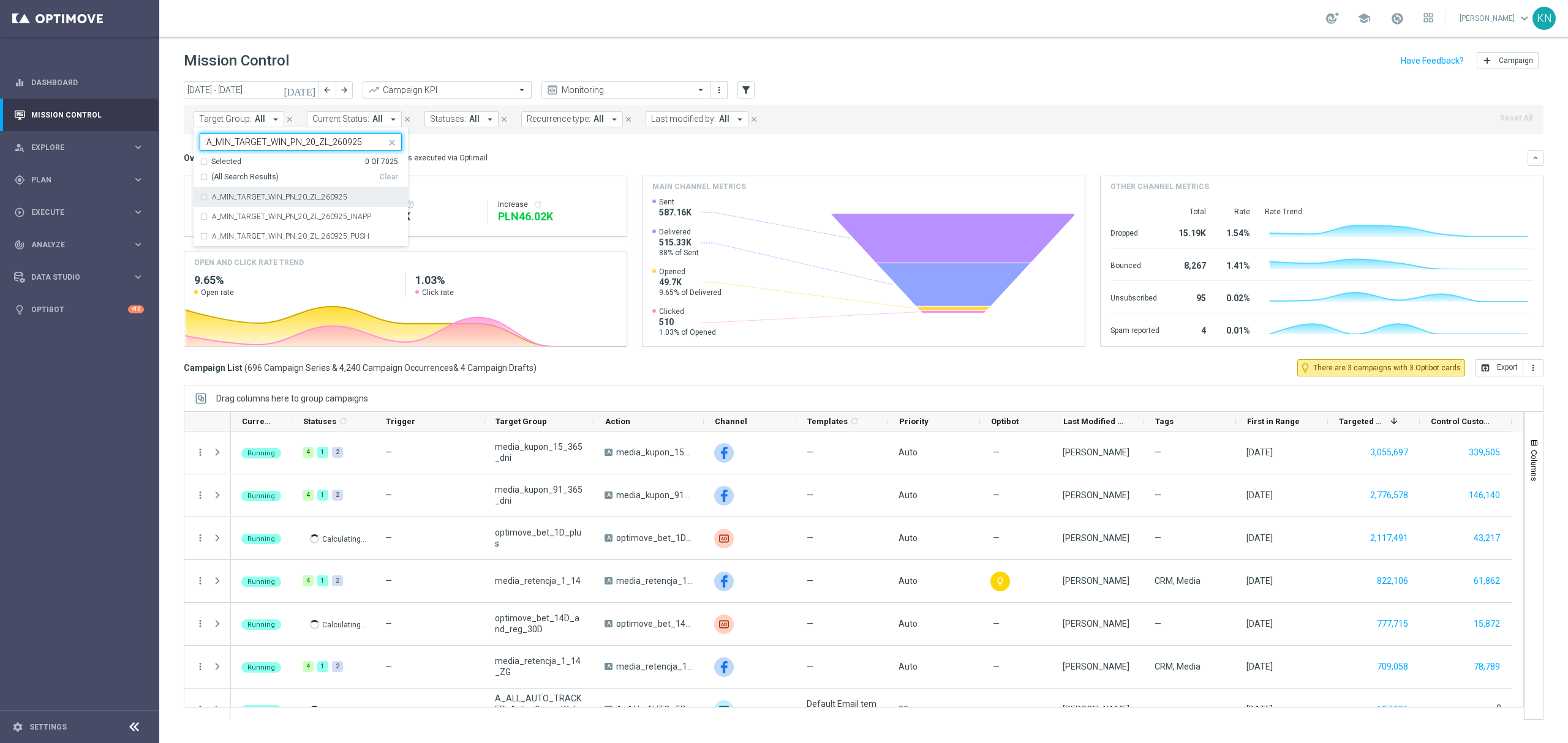
click at [203, 201] on div "A_MIN_TARGET_WIN_PN_20_ZL_260925" at bounding box center [300, 197] width 202 height 20
type input "A_MIN_TARGET_WIN_PN_20_ZL_260925"
click at [263, 145] on input "A_MIN_TARGET_WIN_PN_20_ZL_260925" at bounding box center [296, 142] width 180 height 11
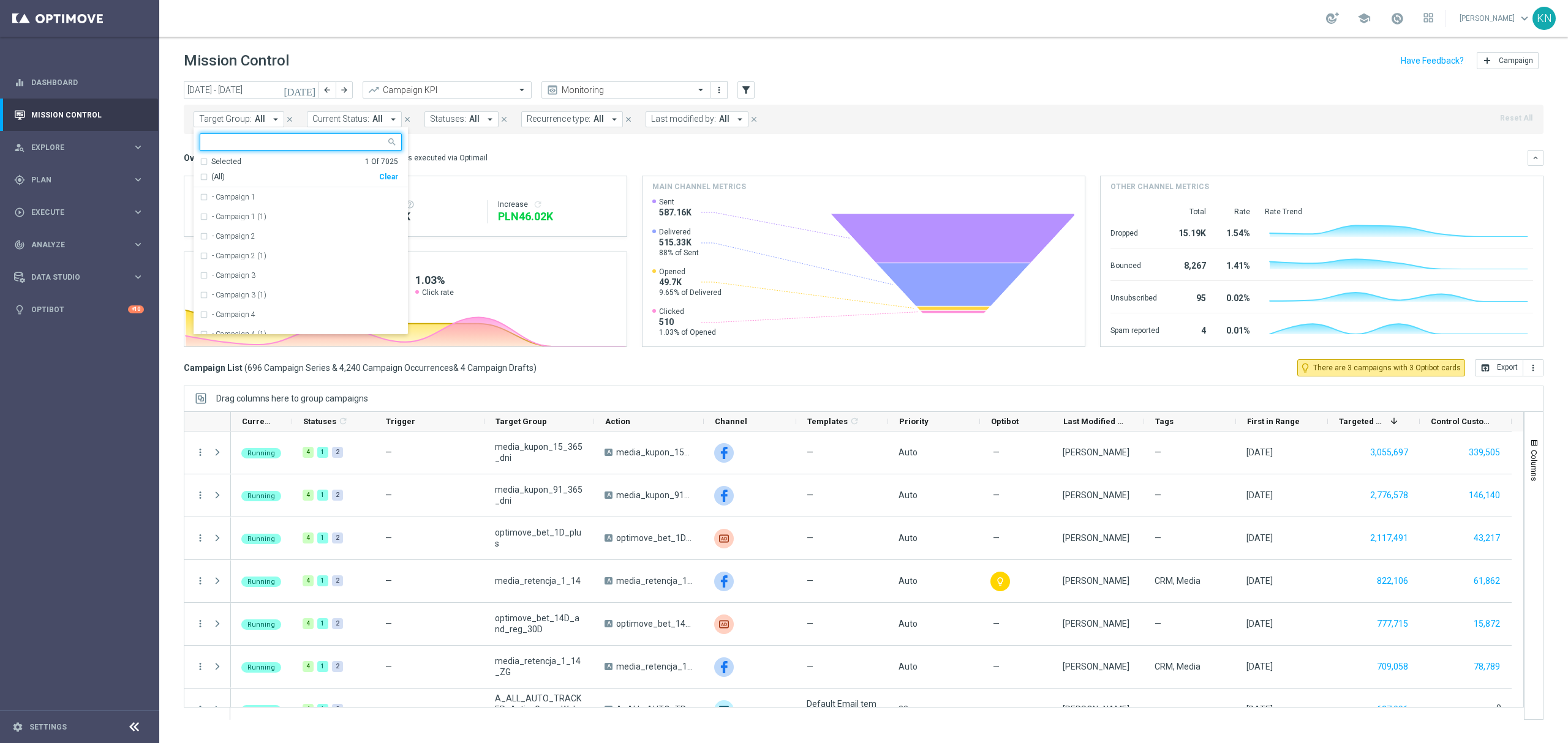
paste input "A_LOW_TARGET_WIN_PN_50_ZL_260925"
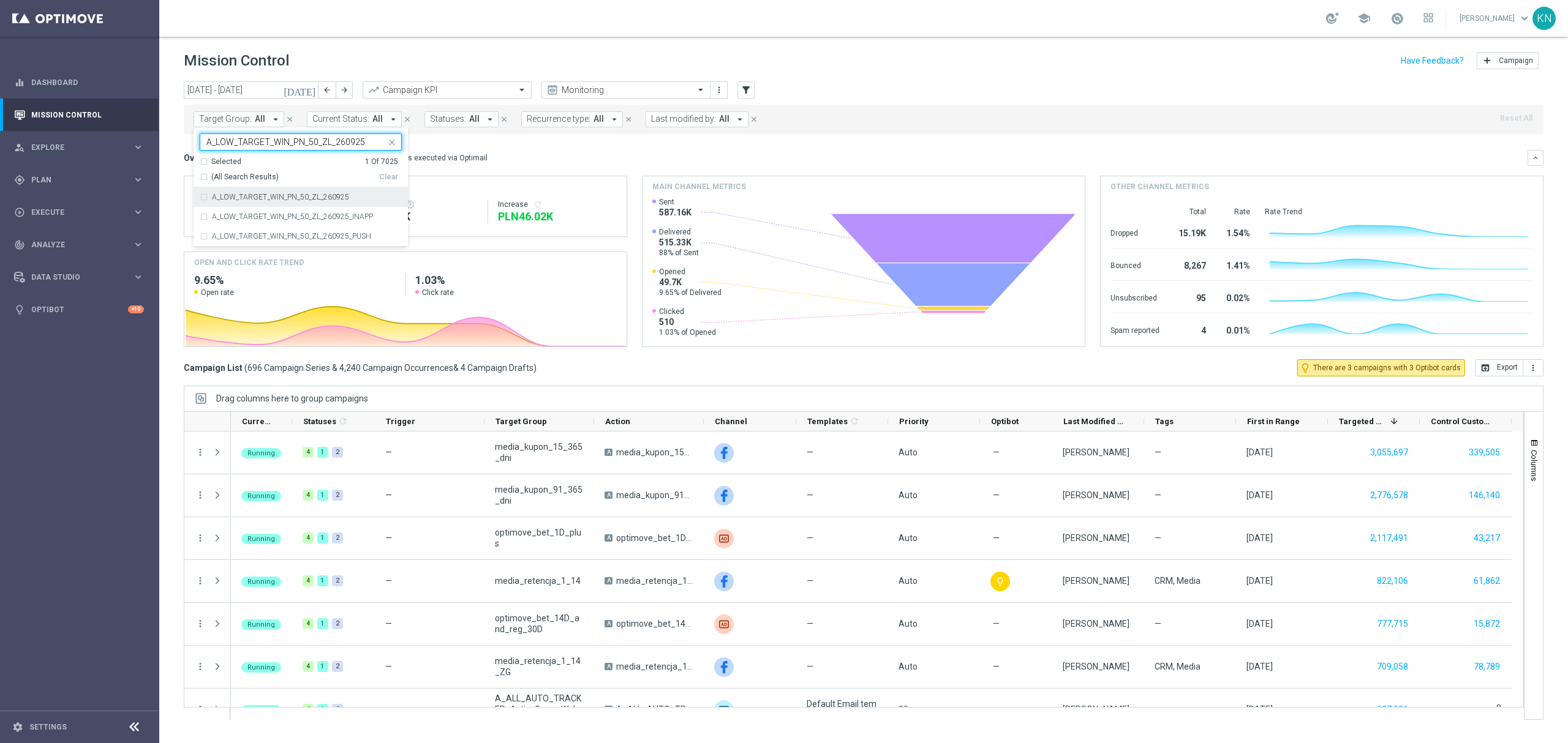
click at [201, 196] on div "A_LOW_TARGET_WIN_PN_50_ZL_260925" at bounding box center [300, 197] width 202 height 20
type input "A_LOW_TARGET_WIN_PN_50_ZL_260925"
click at [566, 148] on mini-dashboard "Overview: Optimail arrow_drop_down This overview shows data of campaigns execut…" at bounding box center [863, 247] width 1359 height 225
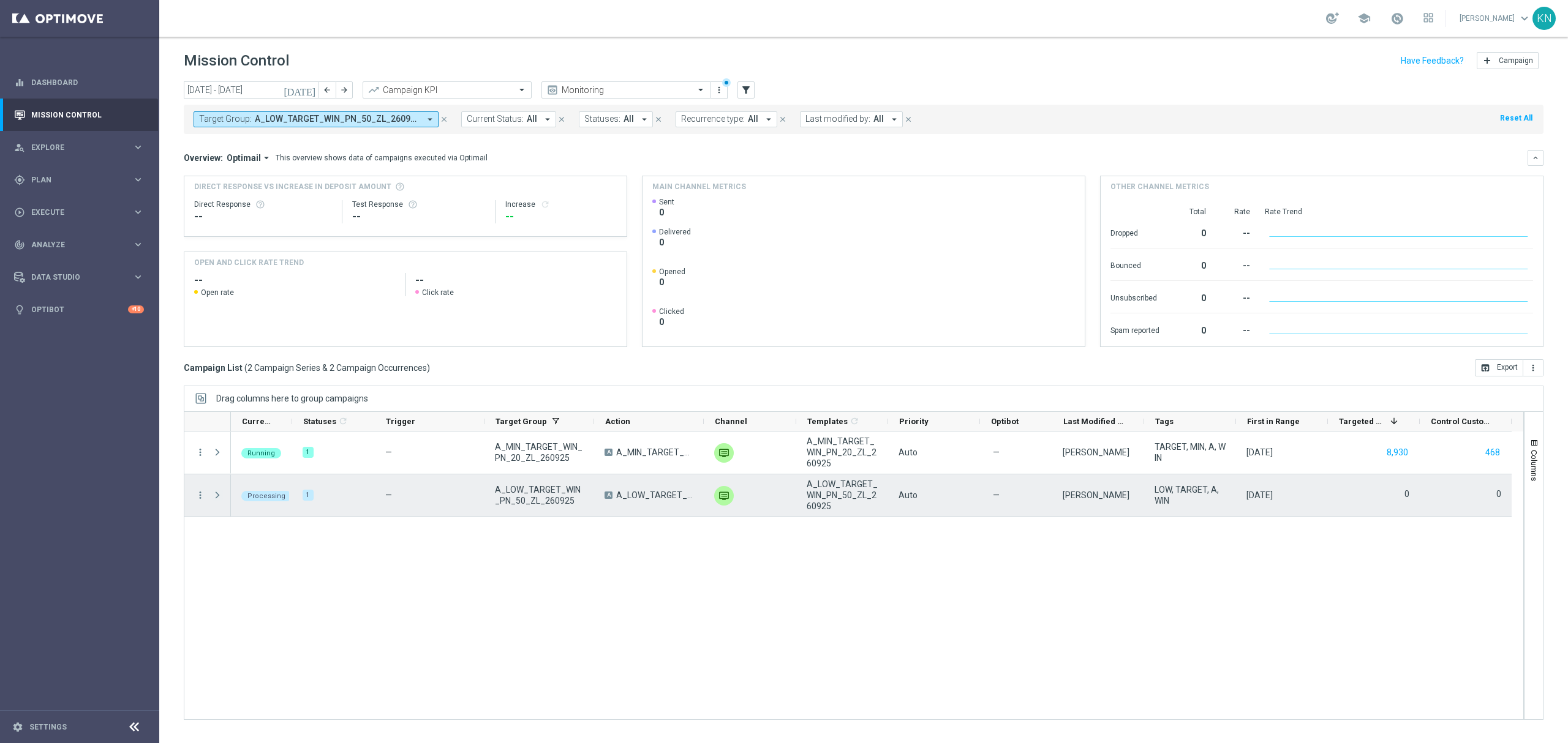
click at [214, 496] on span at bounding box center [217, 495] width 11 height 10
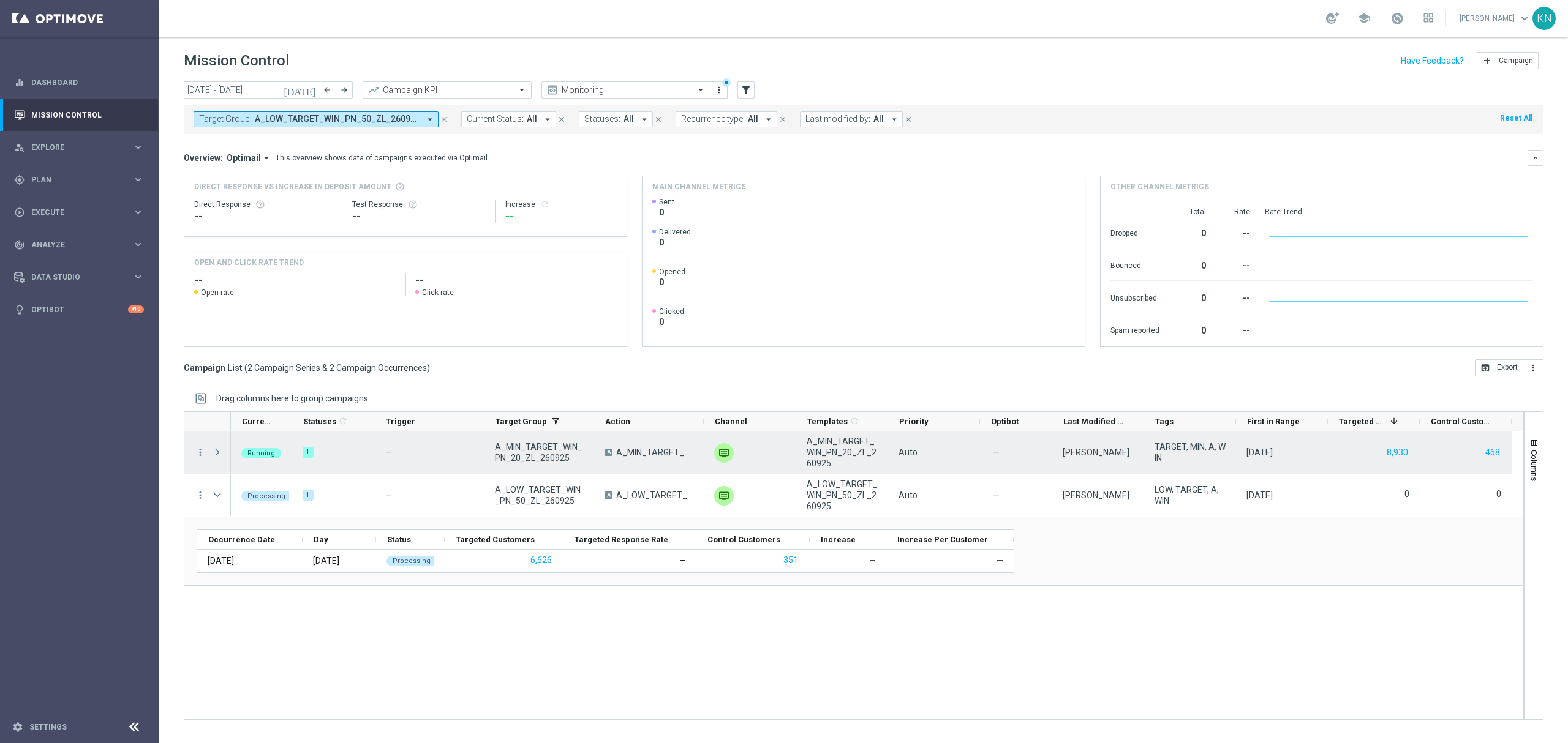
click at [219, 454] on span at bounding box center [217, 452] width 11 height 10
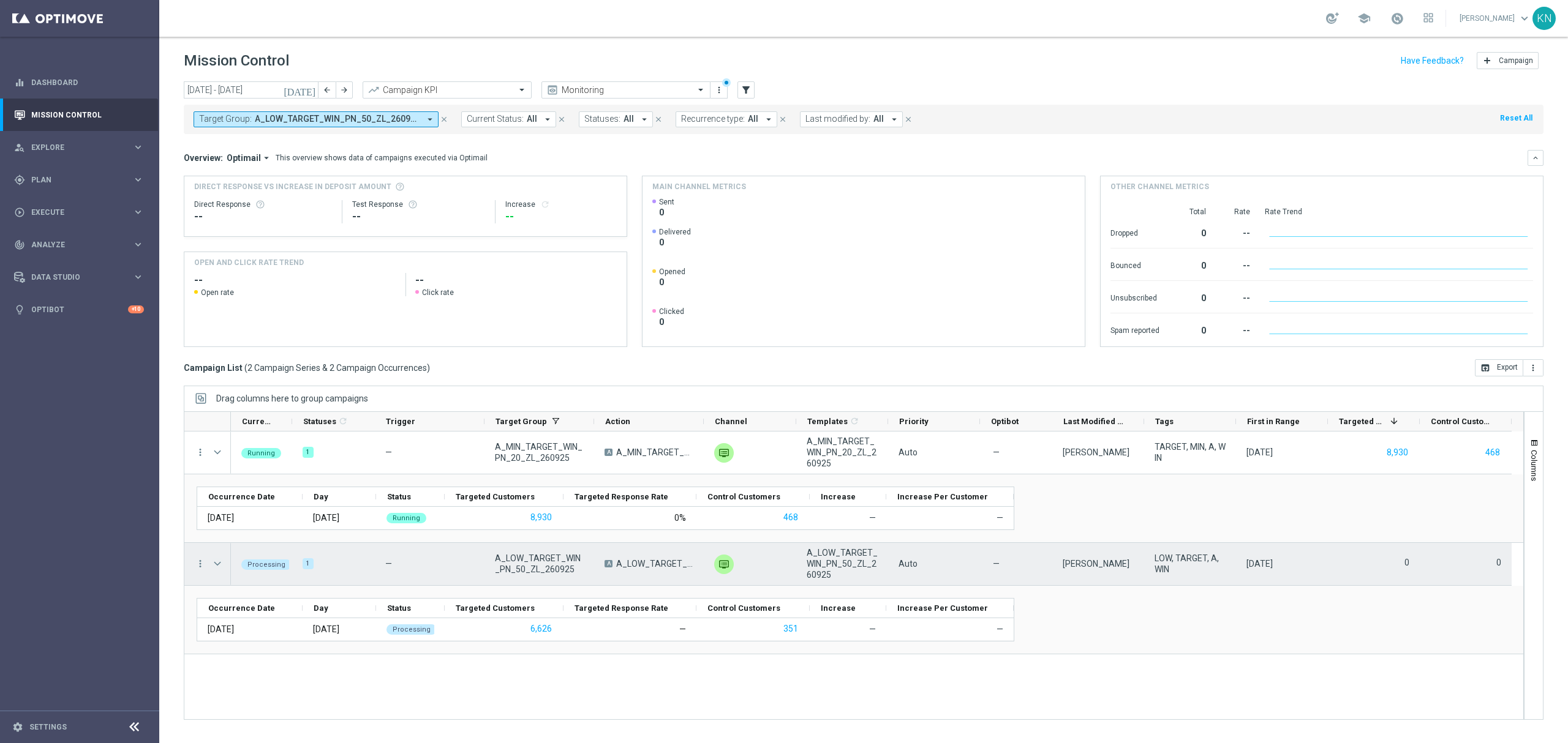
click at [216, 569] on span at bounding box center [217, 563] width 11 height 10
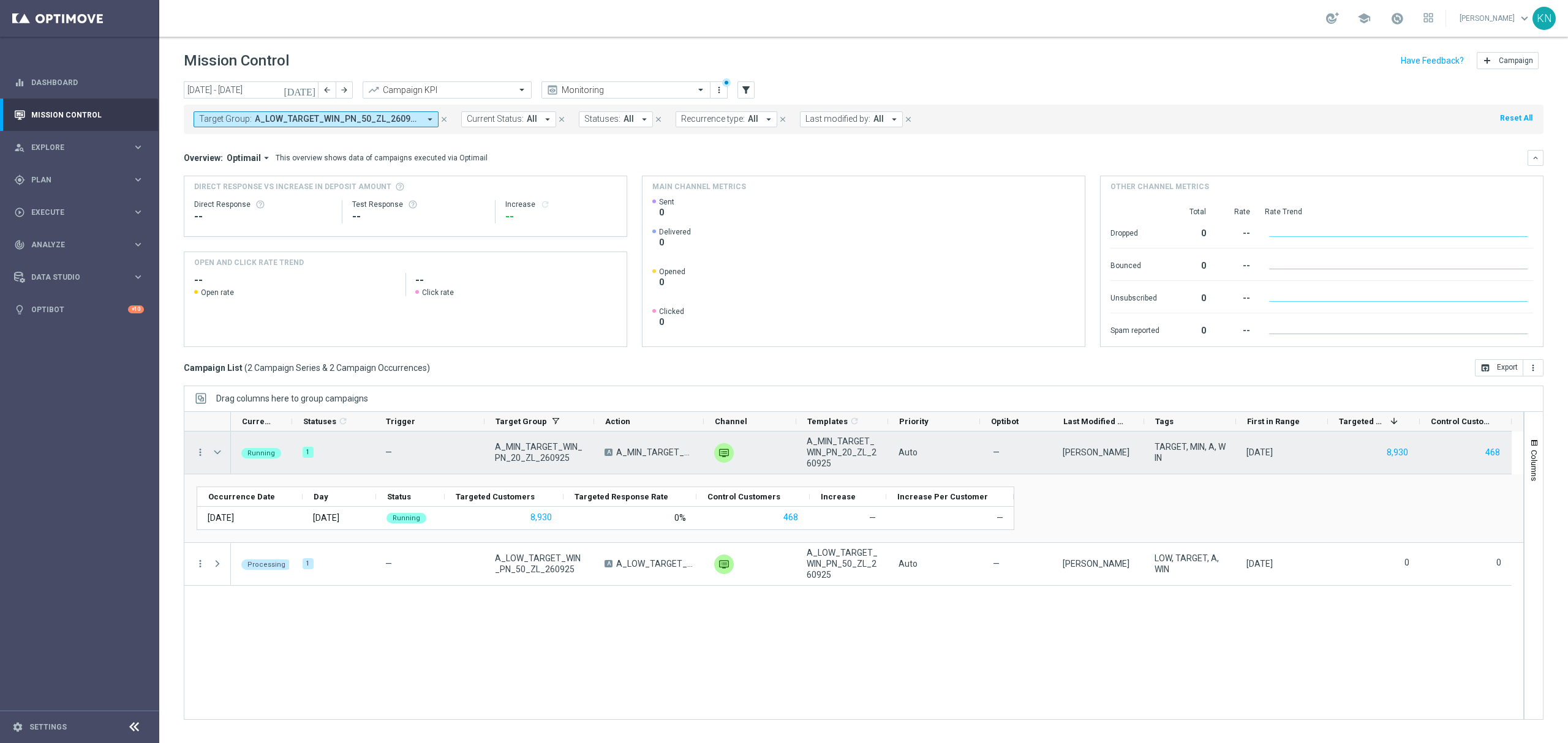
click at [219, 457] on span at bounding box center [217, 452] width 11 height 10
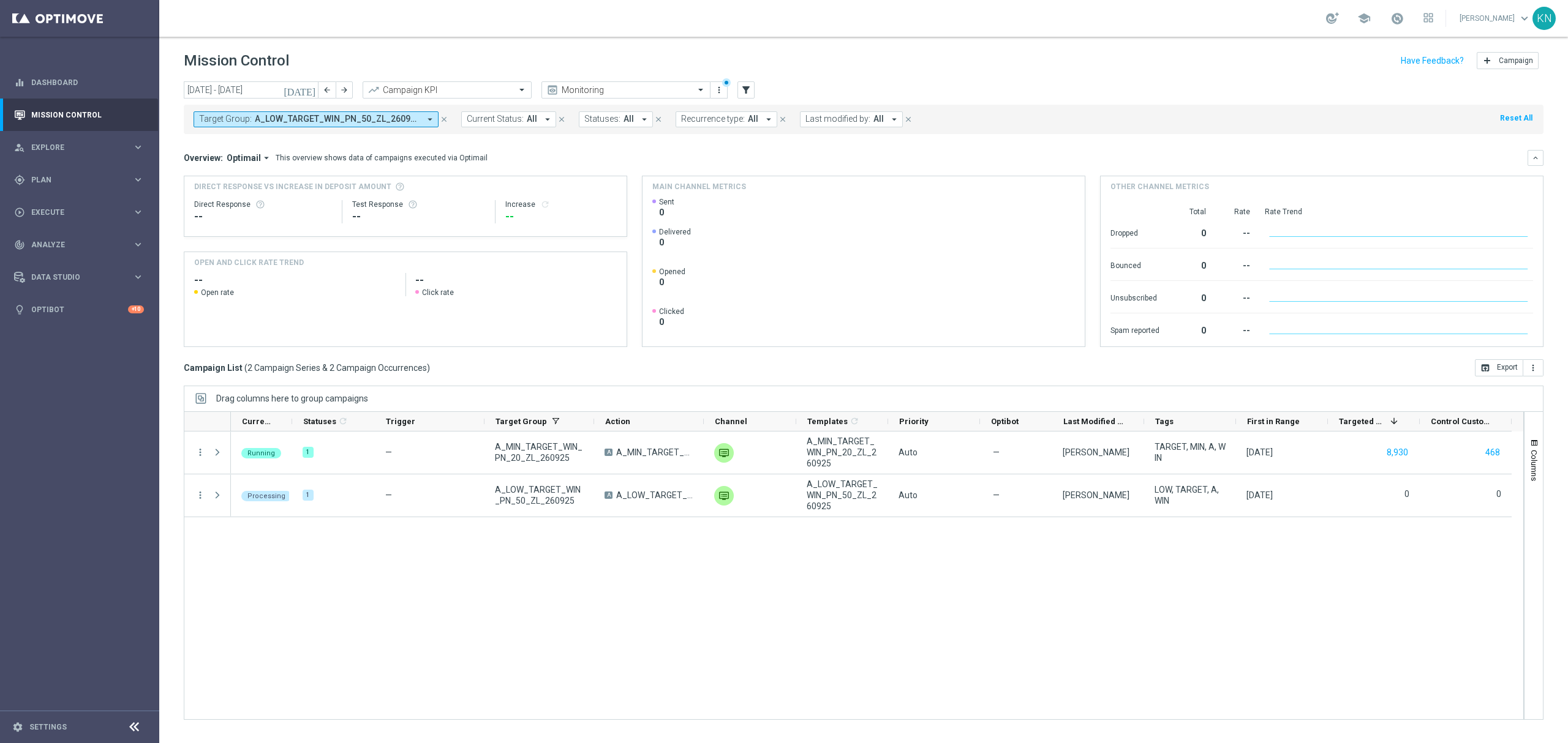
click at [368, 594] on div "Running 1 — A_MIN_TARGET_WIN_PN_20_ZL_260925 A A_MIN_TARGET_WIN_PN_20_ZL_260925…" at bounding box center [877, 576] width 1292 height 288
click at [59, 209] on span "Execute" at bounding box center [81, 212] width 101 height 8
click at [69, 238] on link "Campaign Builder" at bounding box center [79, 238] width 95 height 10
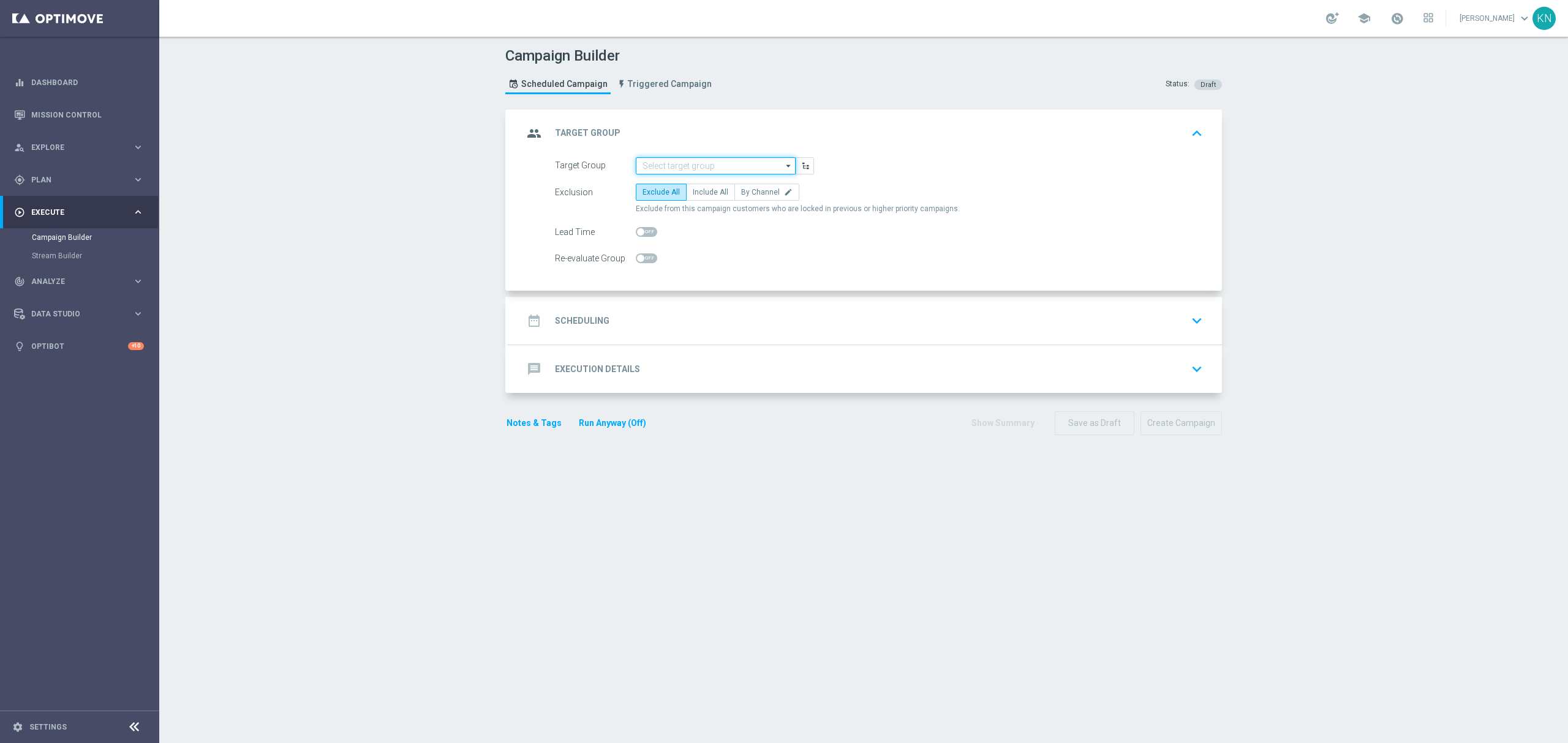
click at [670, 163] on input at bounding box center [716, 166] width 160 height 18
paste input "A_MIN_TARGET_WIN_PN_20_ZL_260925_INAPP"
click at [693, 187] on div "A_MIN_TARGET_WIN_PN_20_ZL_260925_INAPP" at bounding box center [716, 189] width 148 height 22
type input "A_MIN_TARGET_WIN_PN_20_ZL_260925_INAPP"
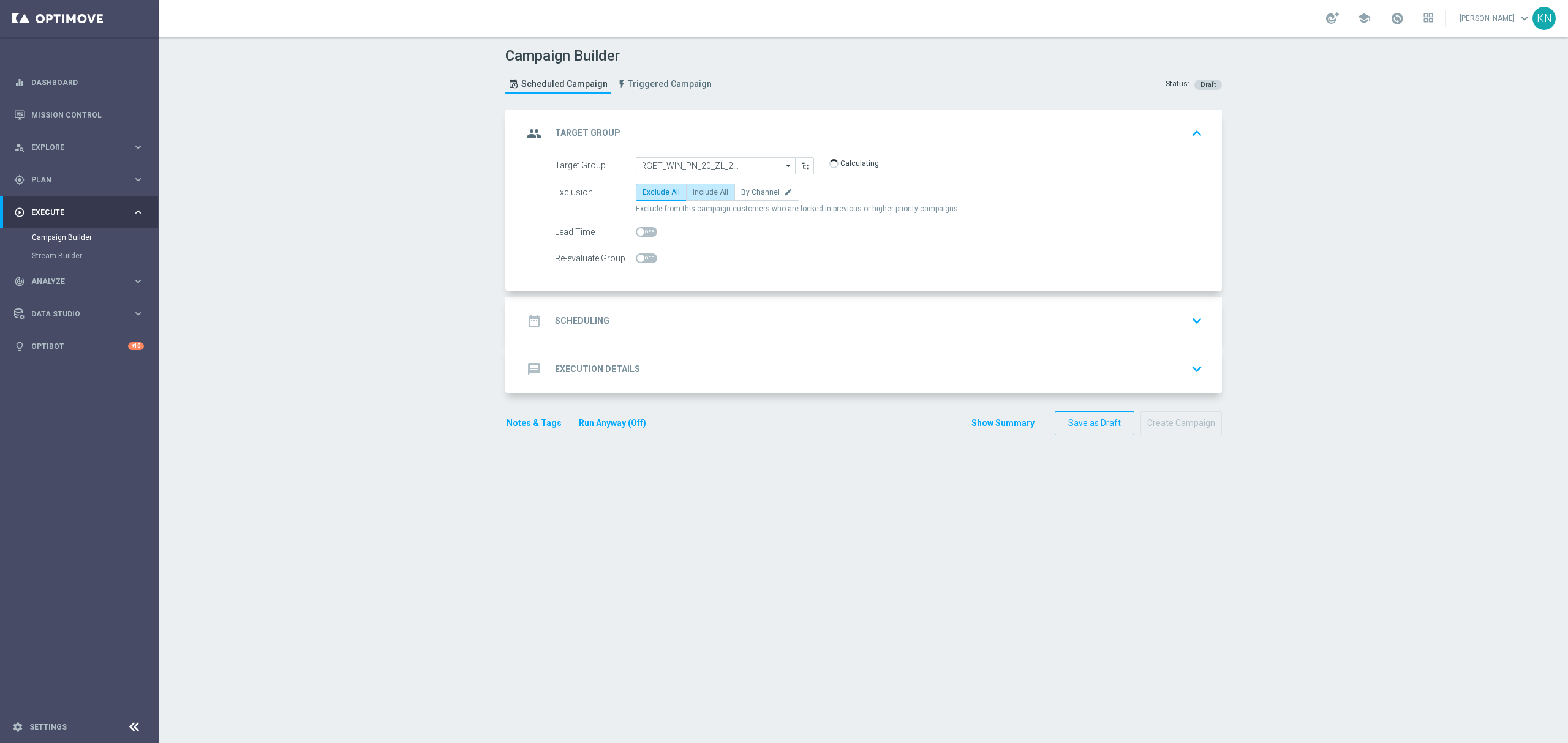
scroll to position [0, 0]
click at [706, 193] on span "Include All" at bounding box center [711, 192] width 36 height 8
click at [701, 193] on input "Include All" at bounding box center [697, 194] width 8 height 8
radio input "true"
click at [769, 305] on div "date_range Scheduling keyboard_arrow_down" at bounding box center [864, 320] width 714 height 48
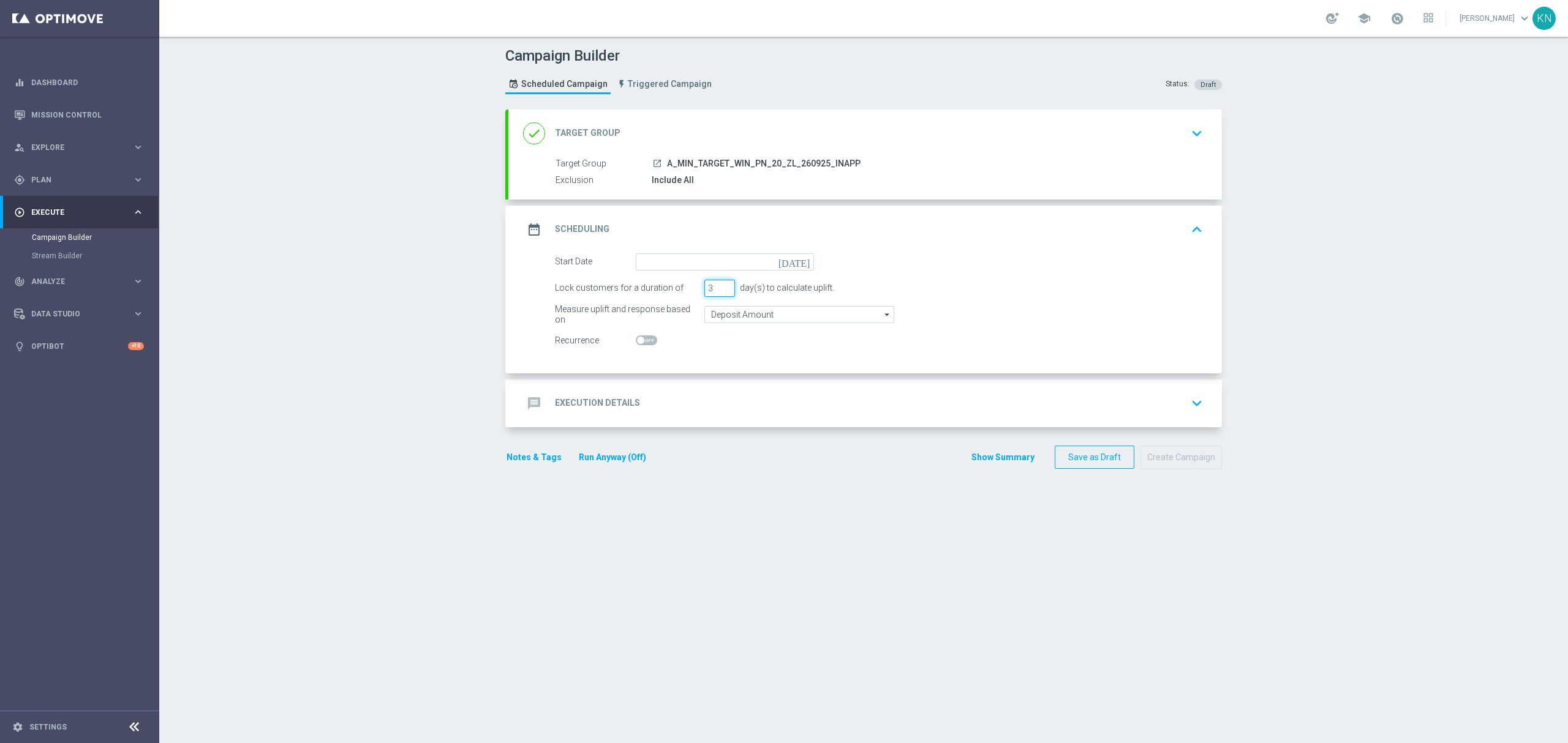
drag, startPoint x: 714, startPoint y: 289, endPoint x: 686, endPoint y: 290, distance: 28.0
click at [686, 290] on div "Lock customers for a duration of 3 day(s) to calculate uplift." at bounding box center [879, 289] width 666 height 18
type input "1"
click at [752, 314] on input "Deposit Amount" at bounding box center [799, 314] width 190 height 18
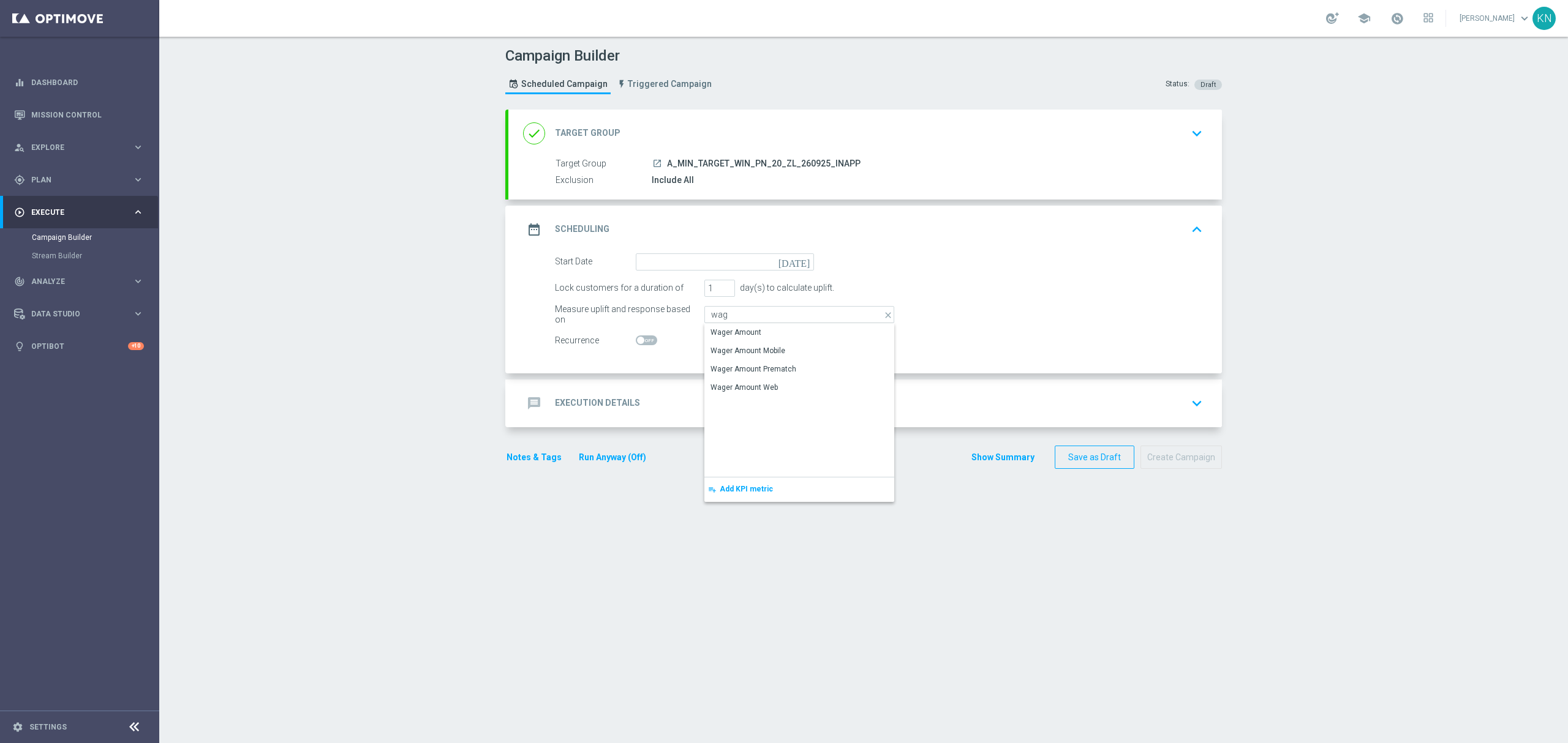
click at [745, 328] on div "Wager Amount" at bounding box center [736, 332] width 51 height 11
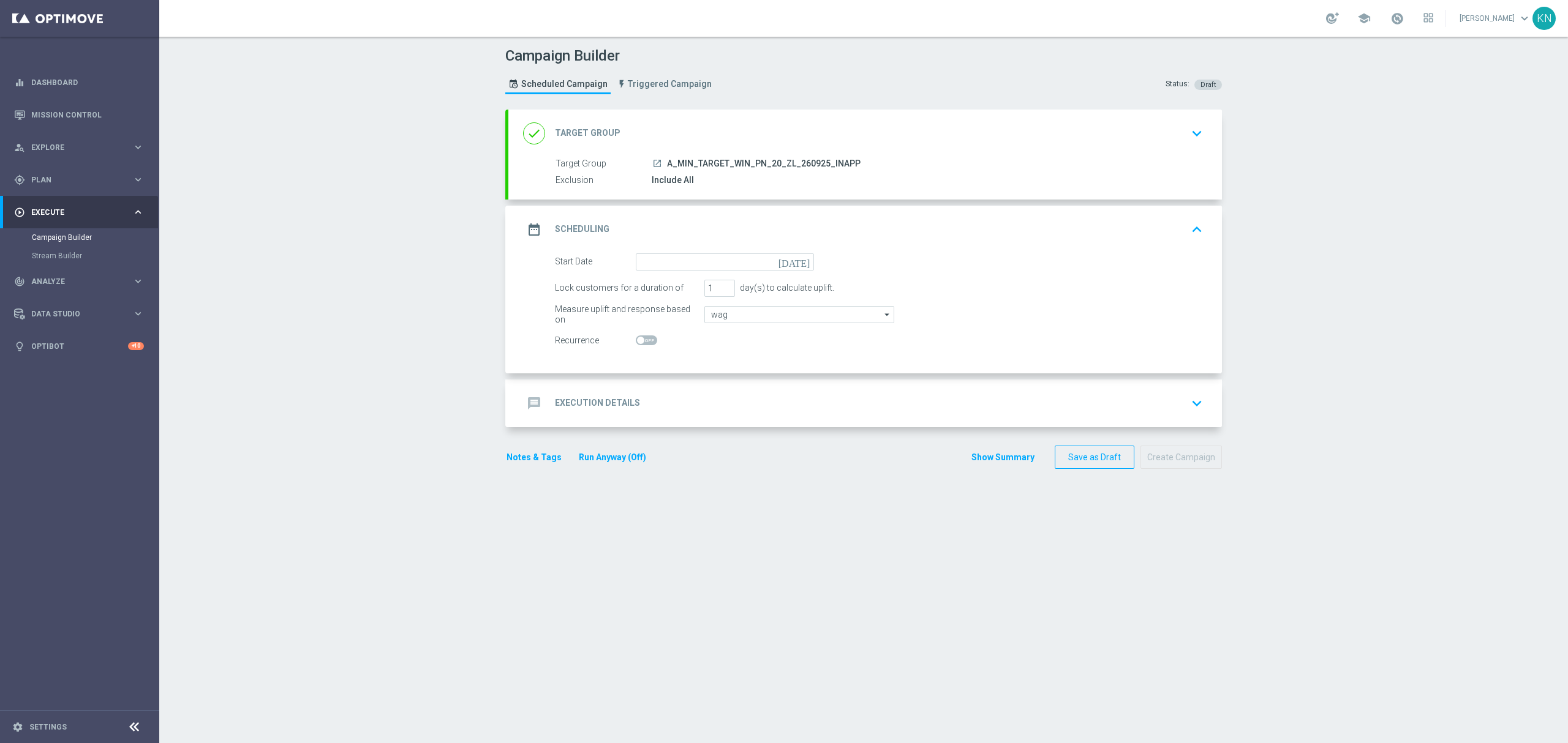
type input "Wager Amount"
click at [687, 264] on input at bounding box center [725, 262] width 178 height 18
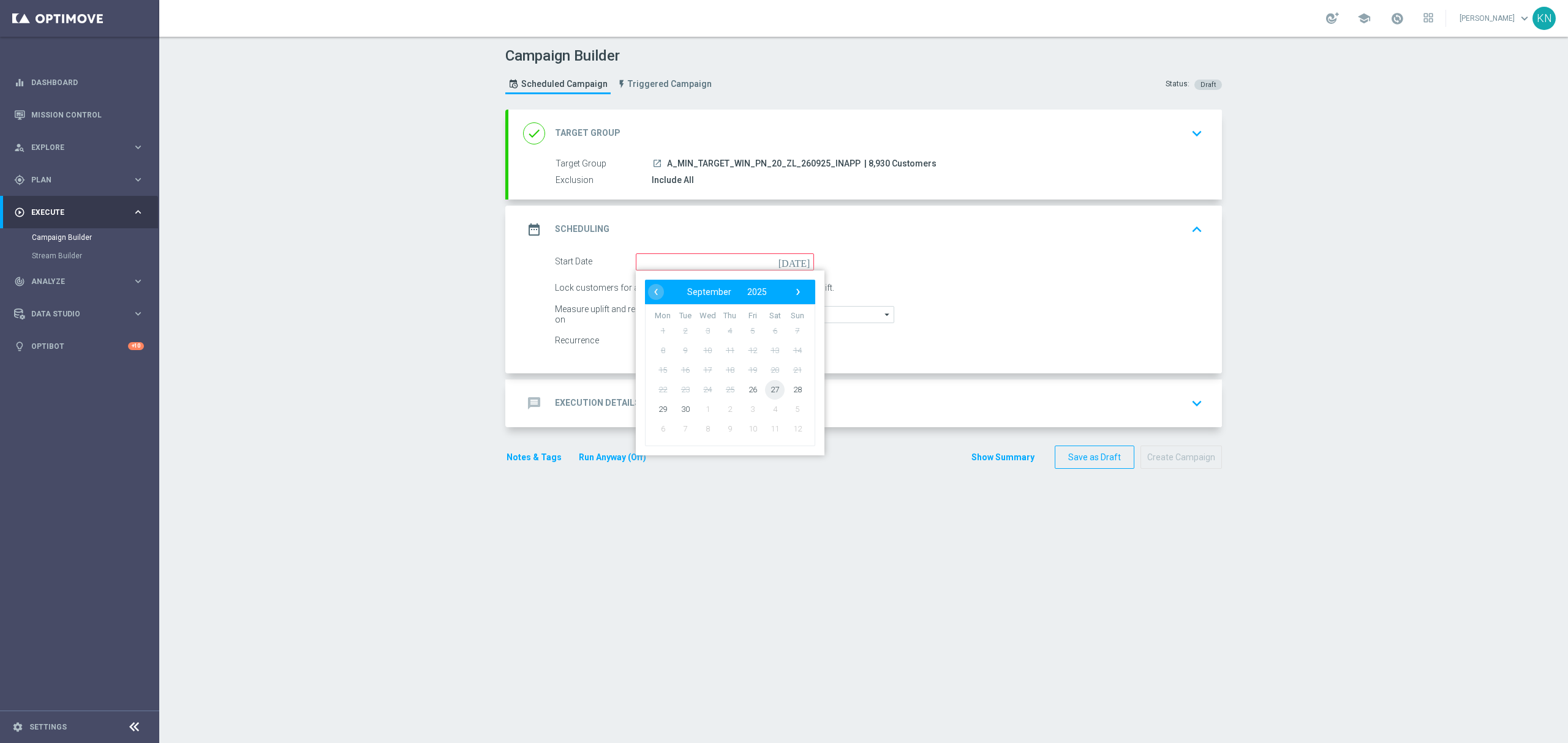
click at [770, 387] on span "27" at bounding box center [774, 390] width 20 height 20
type input "27 Sep 2025"
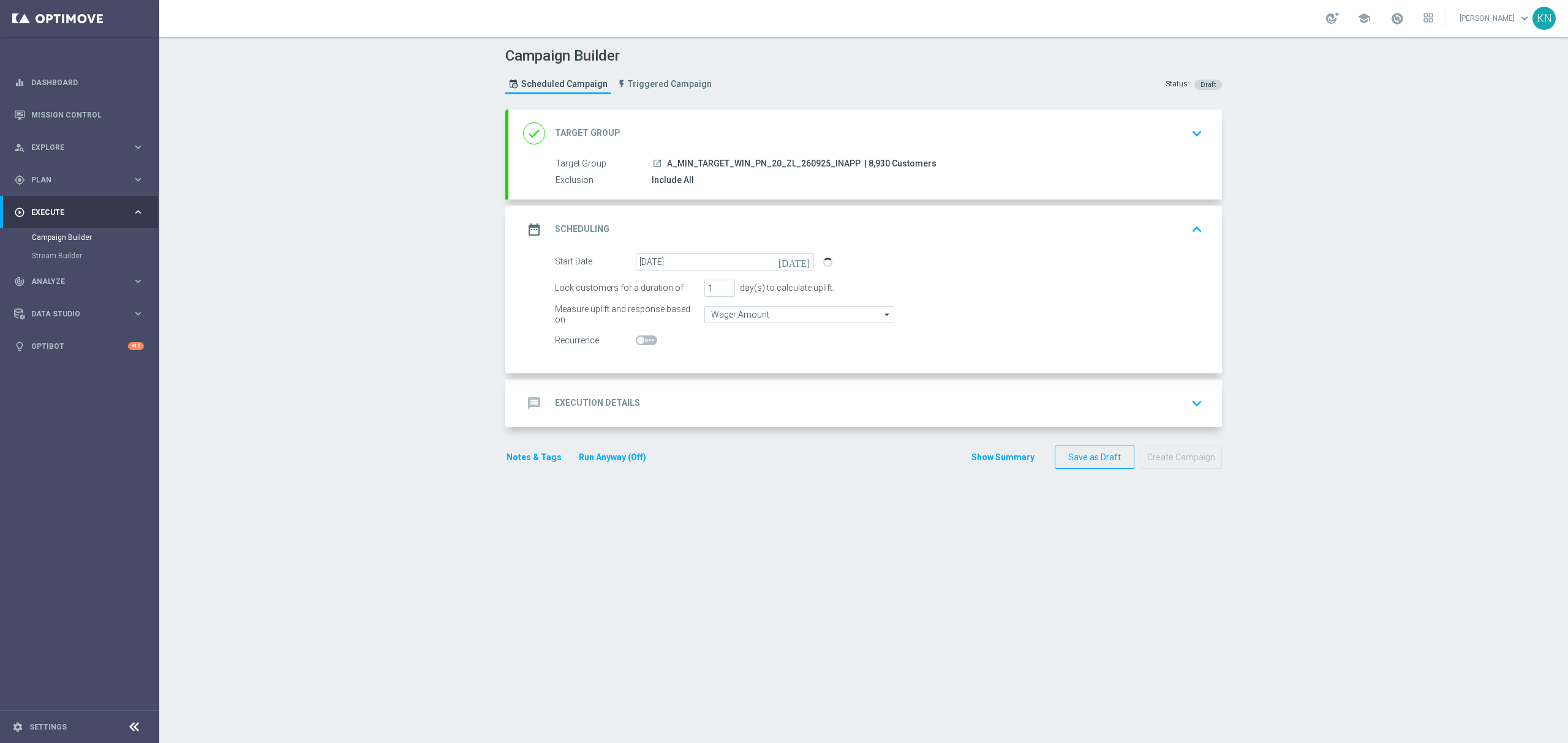
click at [802, 390] on div "message Execution Details keyboard_arrow_down" at bounding box center [864, 403] width 714 height 48
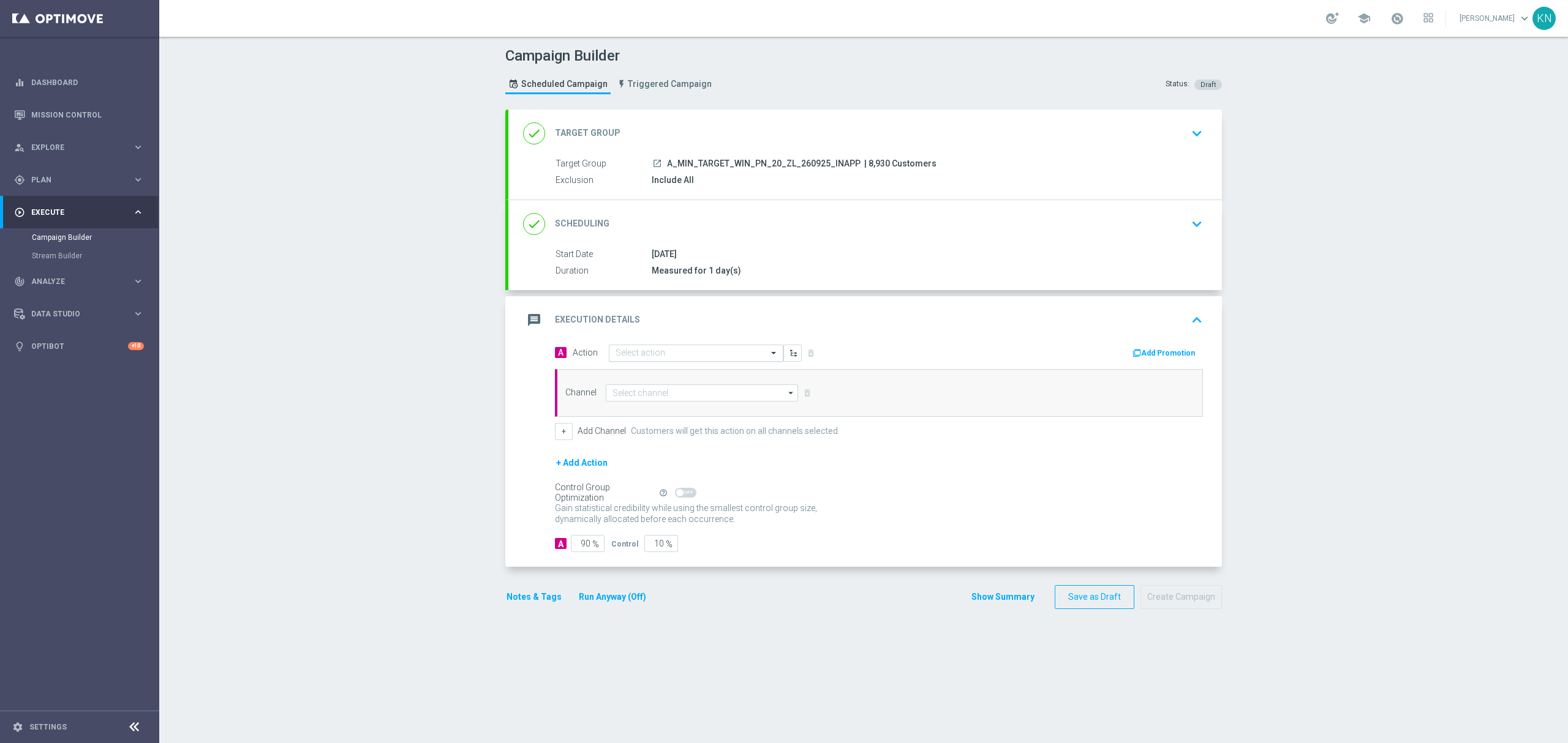
click at [637, 356] on input "text" at bounding box center [683, 354] width 136 height 11
click at [659, 521] on span "Create new action" at bounding box center [659, 518] width 64 height 8
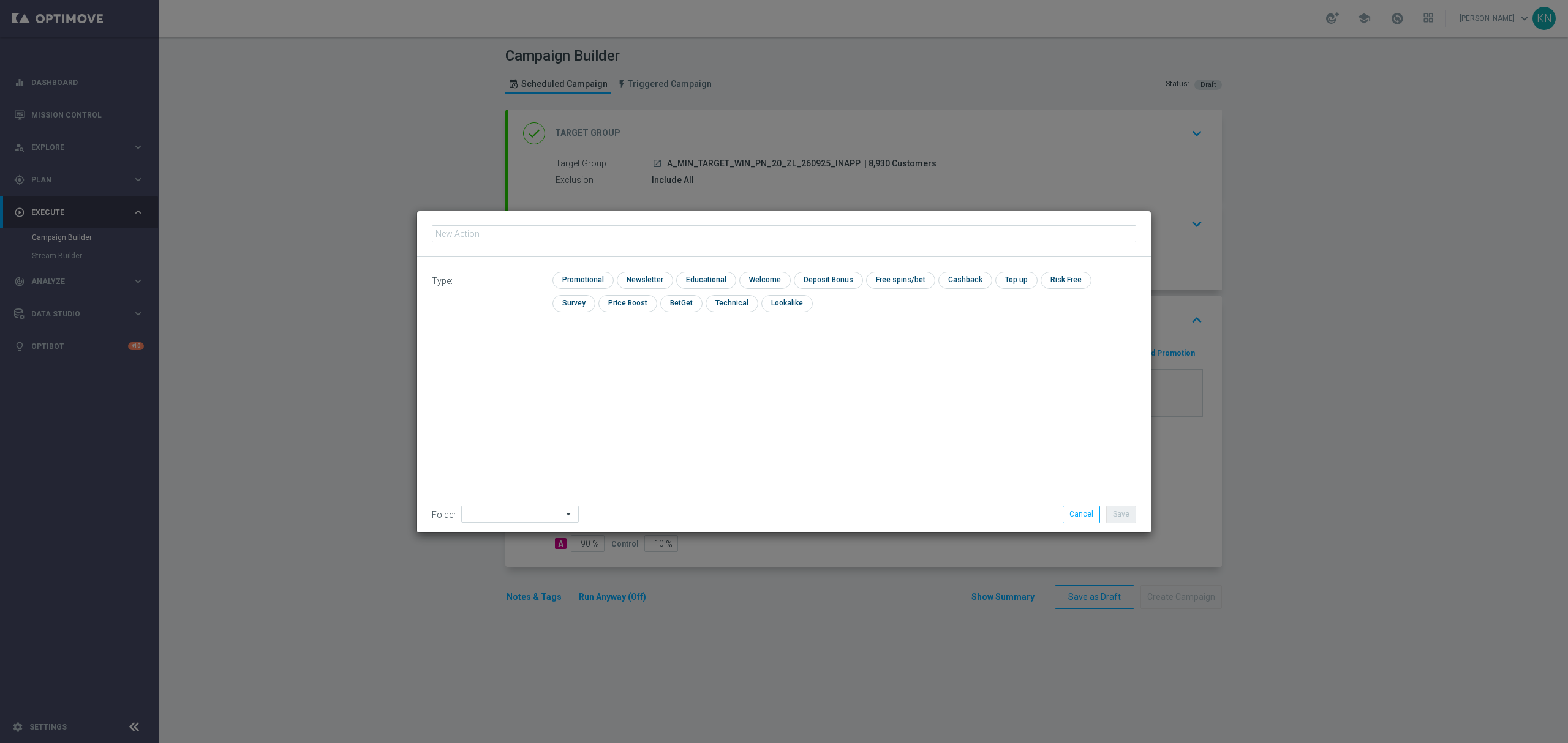
click at [517, 233] on input "text" at bounding box center [784, 234] width 704 height 18
type input "A_MIN_TARGET_WIN_PN_20_ZL_260925_INAPP"
click at [596, 280] on input "checkbox" at bounding box center [581, 280] width 58 height 17
checkbox input "true"
click at [1116, 515] on button "Save" at bounding box center [1120, 514] width 30 height 18
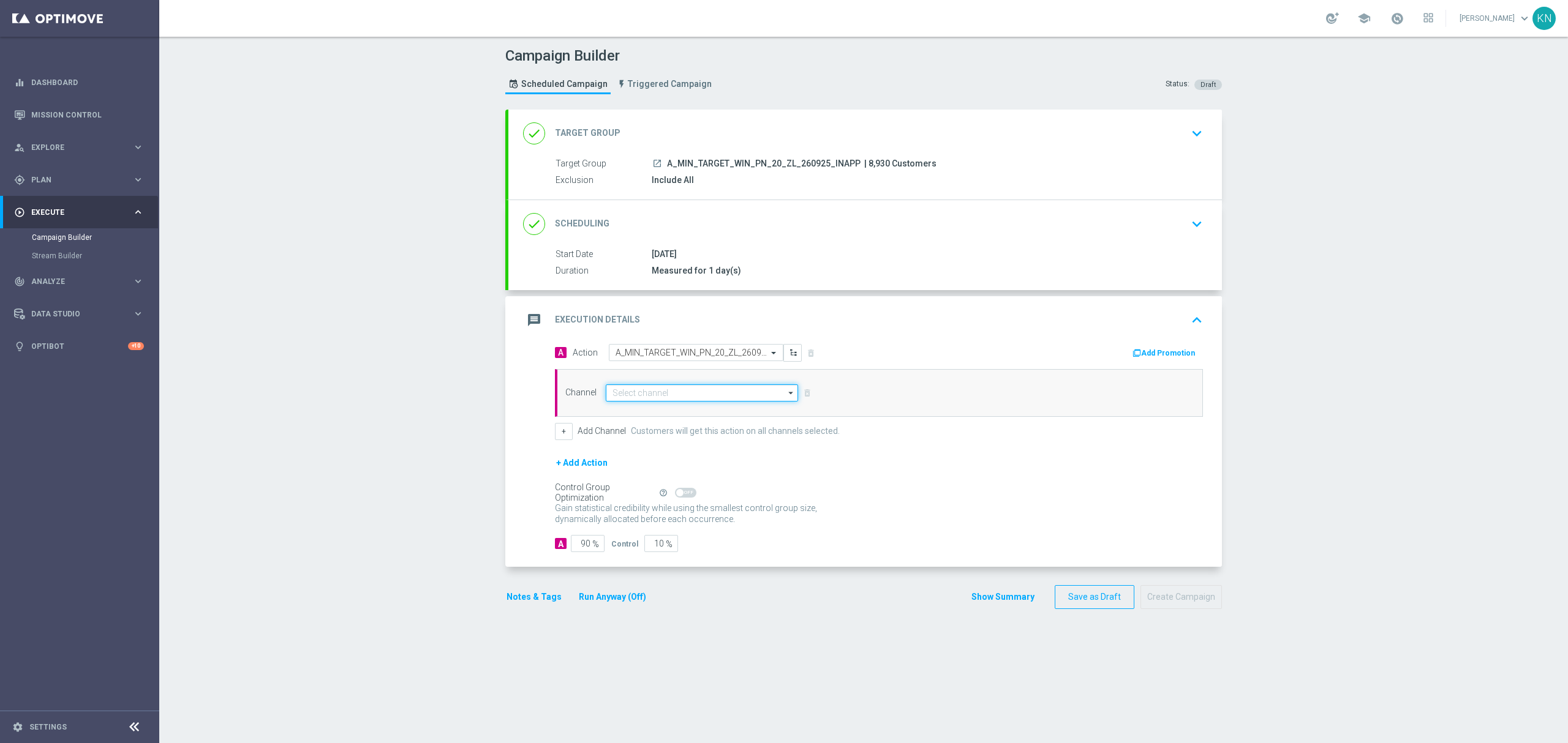
click at [636, 393] on input at bounding box center [701, 393] width 193 height 18
click at [653, 404] on div "XtremePush" at bounding box center [701, 410] width 193 height 18
type input "XtremePush"
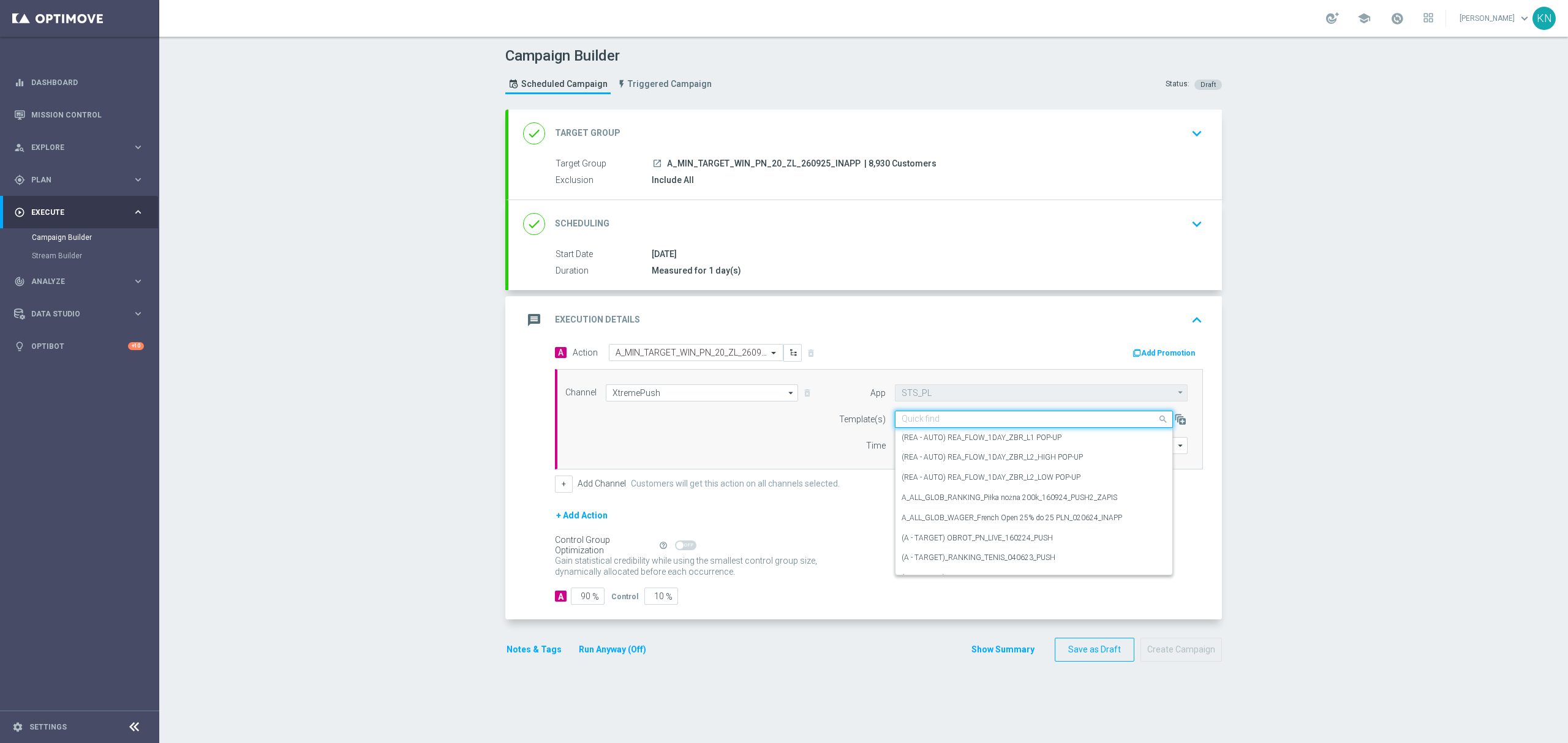
click at [928, 419] on input "text" at bounding box center [1021, 419] width 240 height 11
paste input "A_MIN_TARGET_WIN_PN_20_ZL_260925_INAPP"
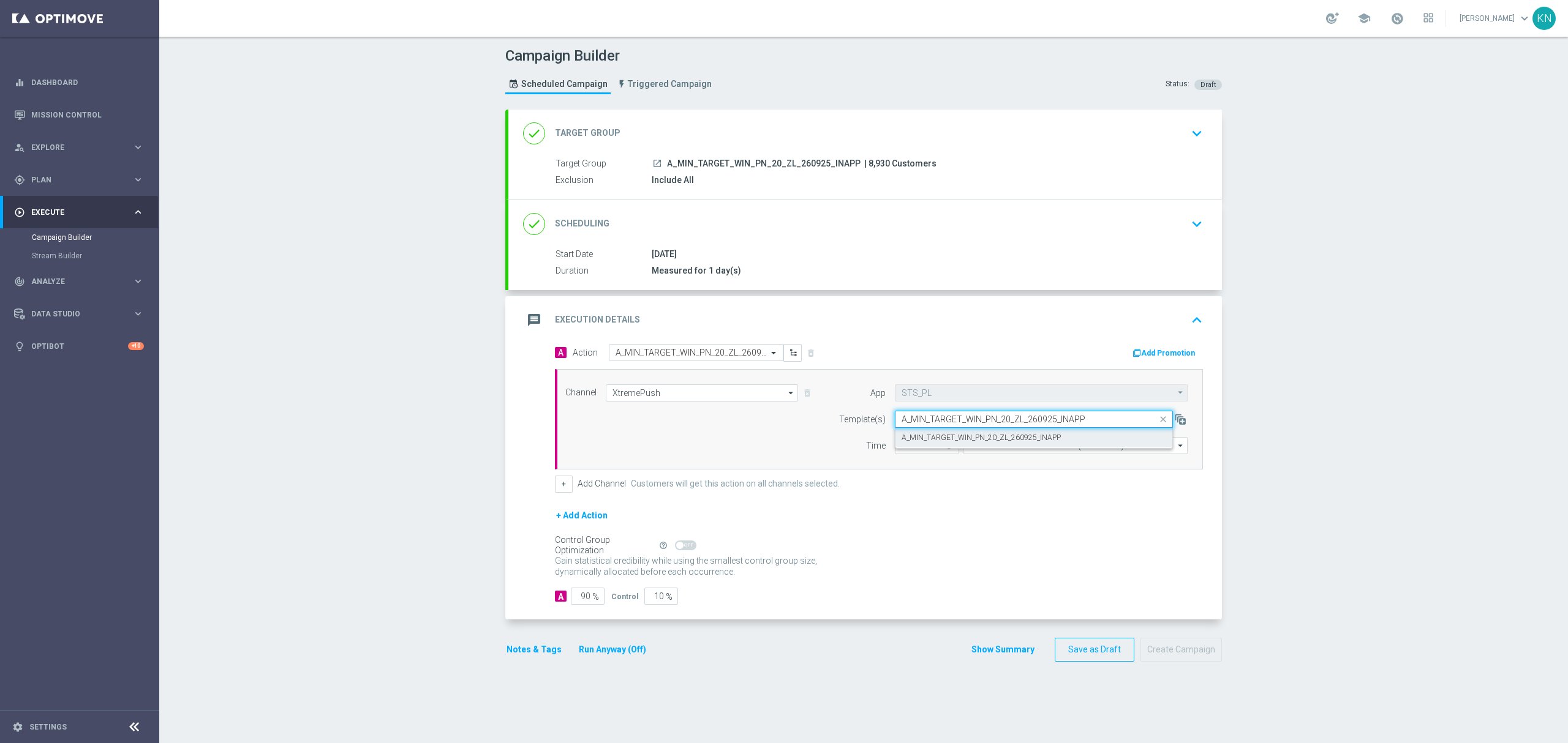
click at [947, 439] on label "A_MIN_TARGET_WIN_PN_20_ZL_260925_INAPP" at bounding box center [981, 438] width 159 height 11
type input "A_MIN_TARGET_WIN_PN_20_ZL_260925_INAPP"
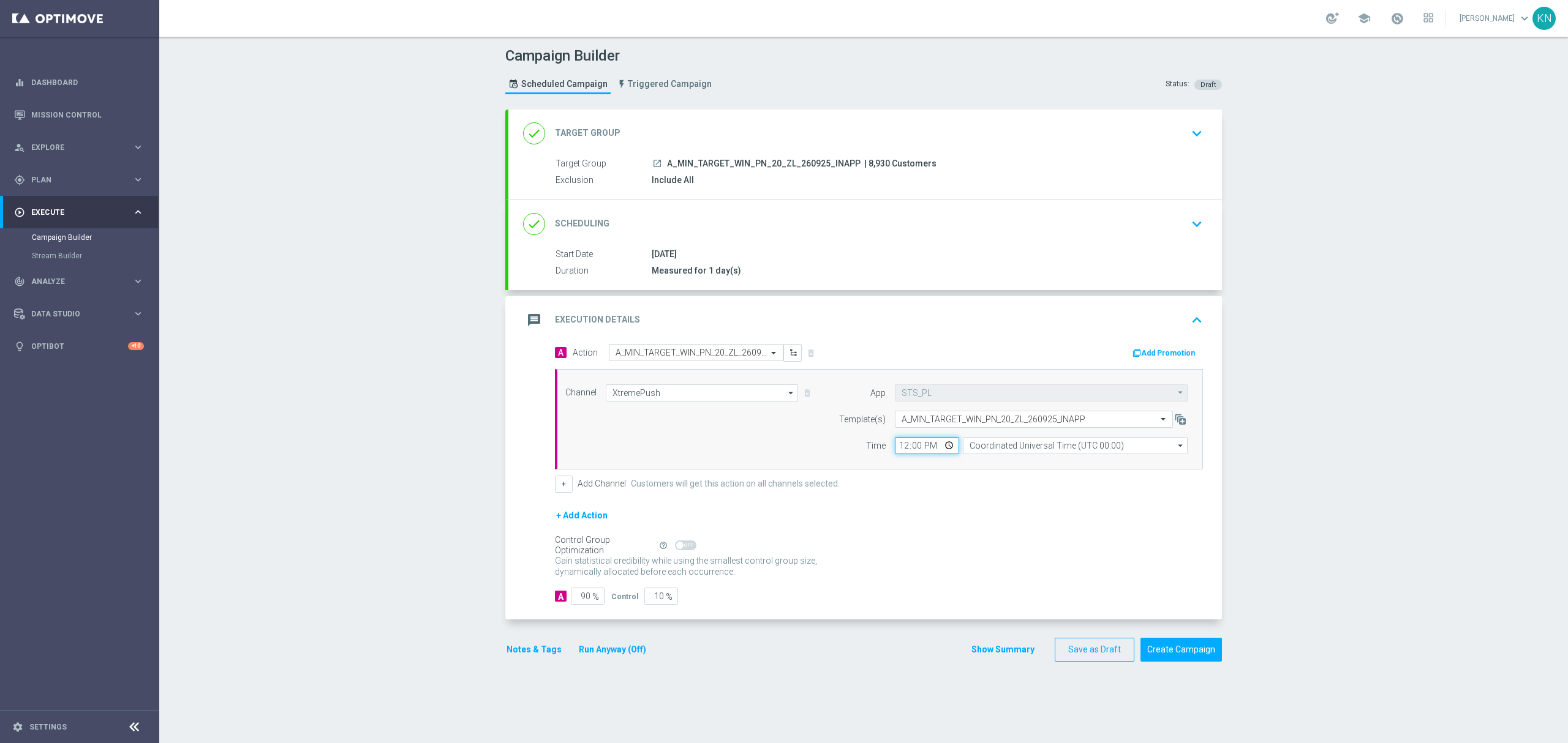
click at [900, 446] on input "12:00" at bounding box center [927, 445] width 64 height 18
type input "07:00"
click at [1025, 451] on input "Coordinated Universal Time (UTC 00:00)" at bounding box center [1075, 445] width 225 height 18
click at [999, 465] on div "Central European Time ([GEOGRAPHIC_DATA]) (UTC +02:00)" at bounding box center [1068, 464] width 200 height 11
type input "Central European Time ([GEOGRAPHIC_DATA]) (UTC +02:00)"
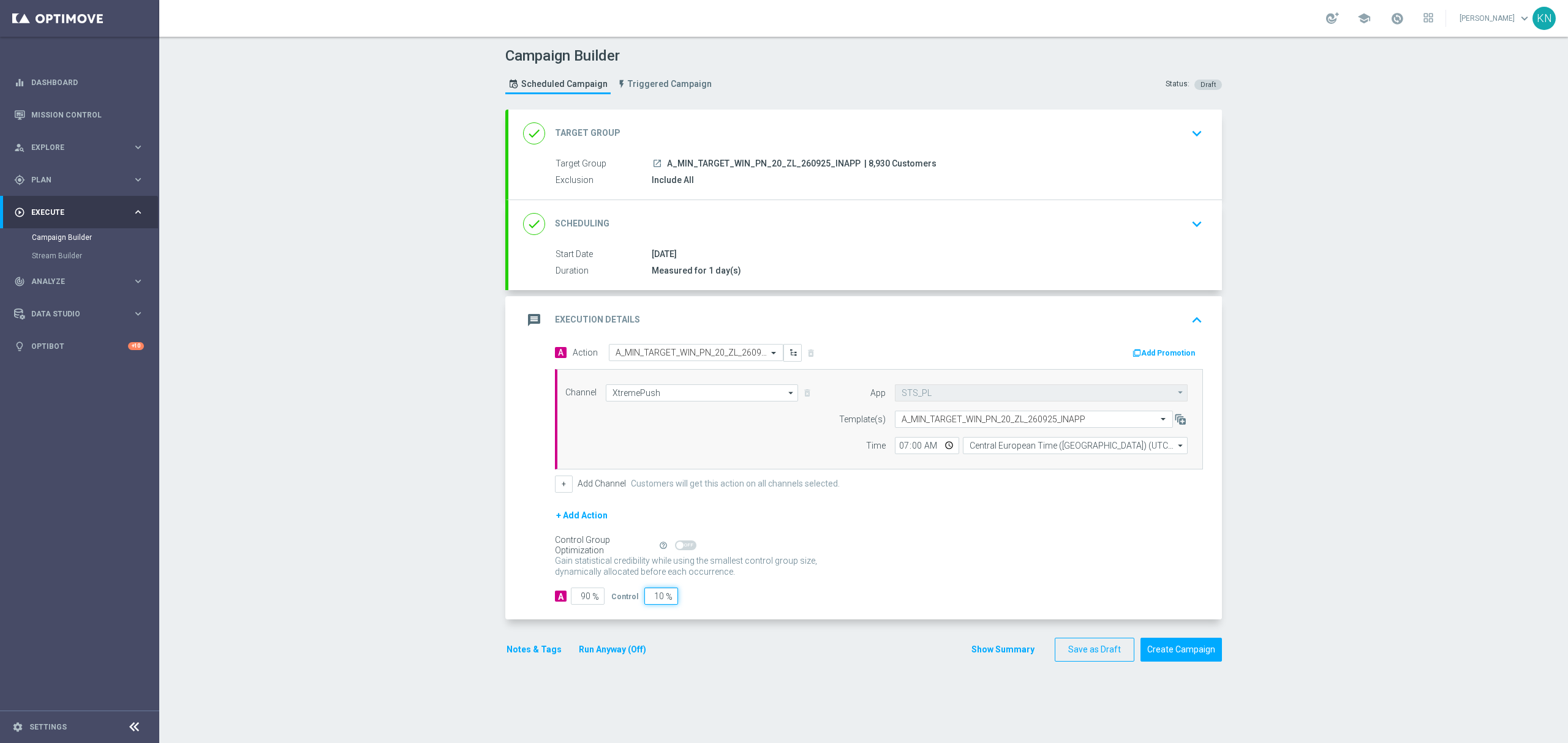
click at [652, 596] on input "10" at bounding box center [661, 596] width 34 height 18
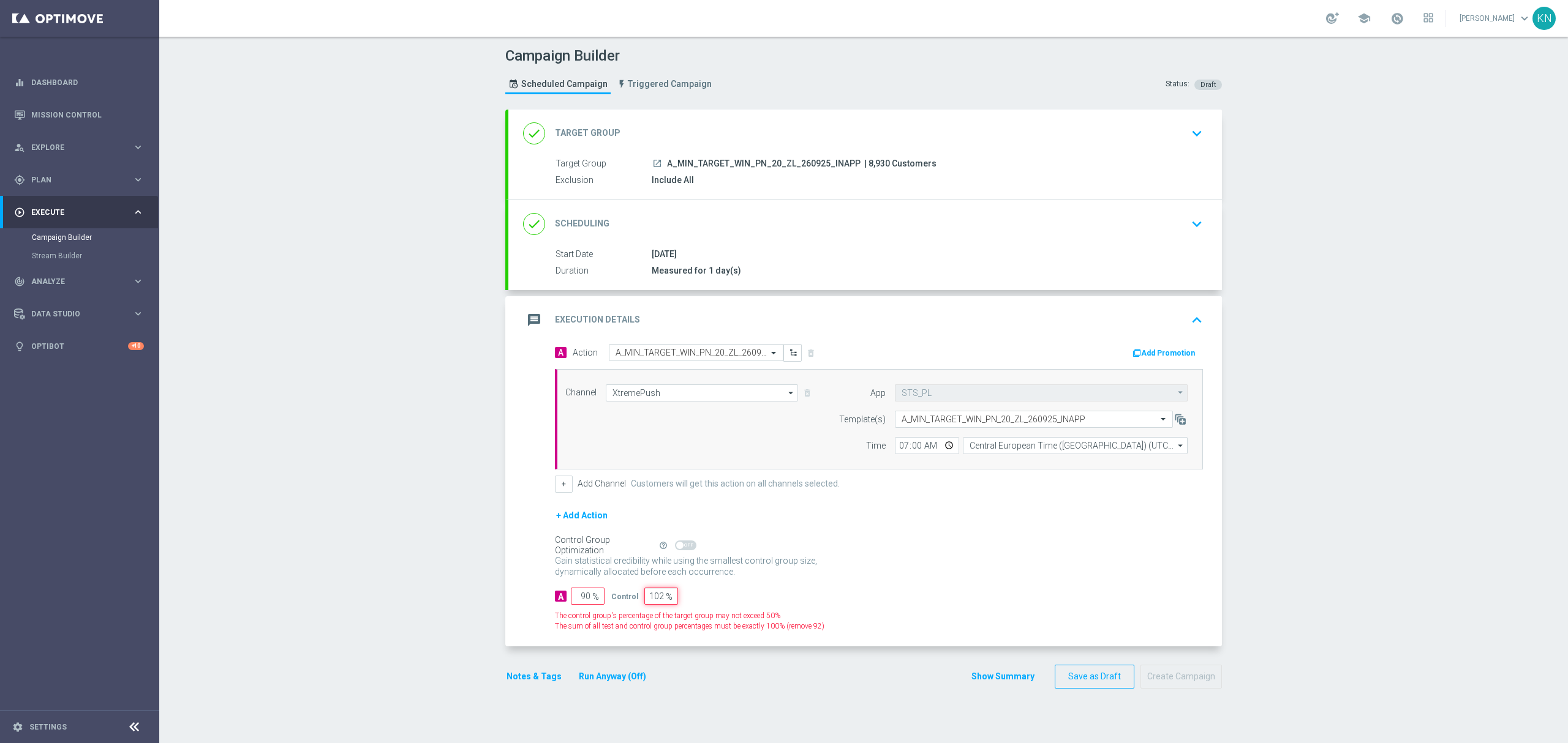
click at [650, 598] on input "102" at bounding box center [661, 596] width 34 height 18
type input "2"
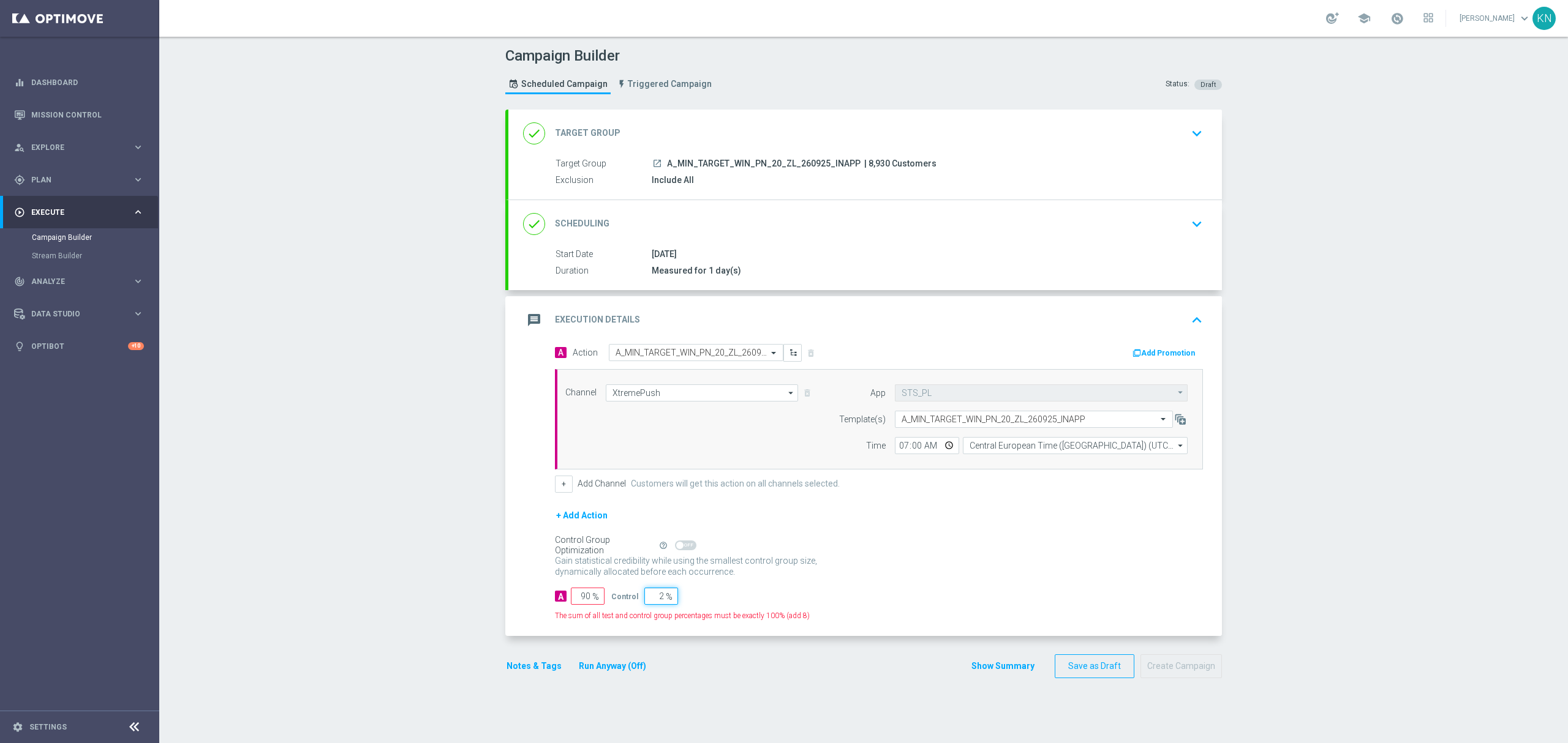
type input "98"
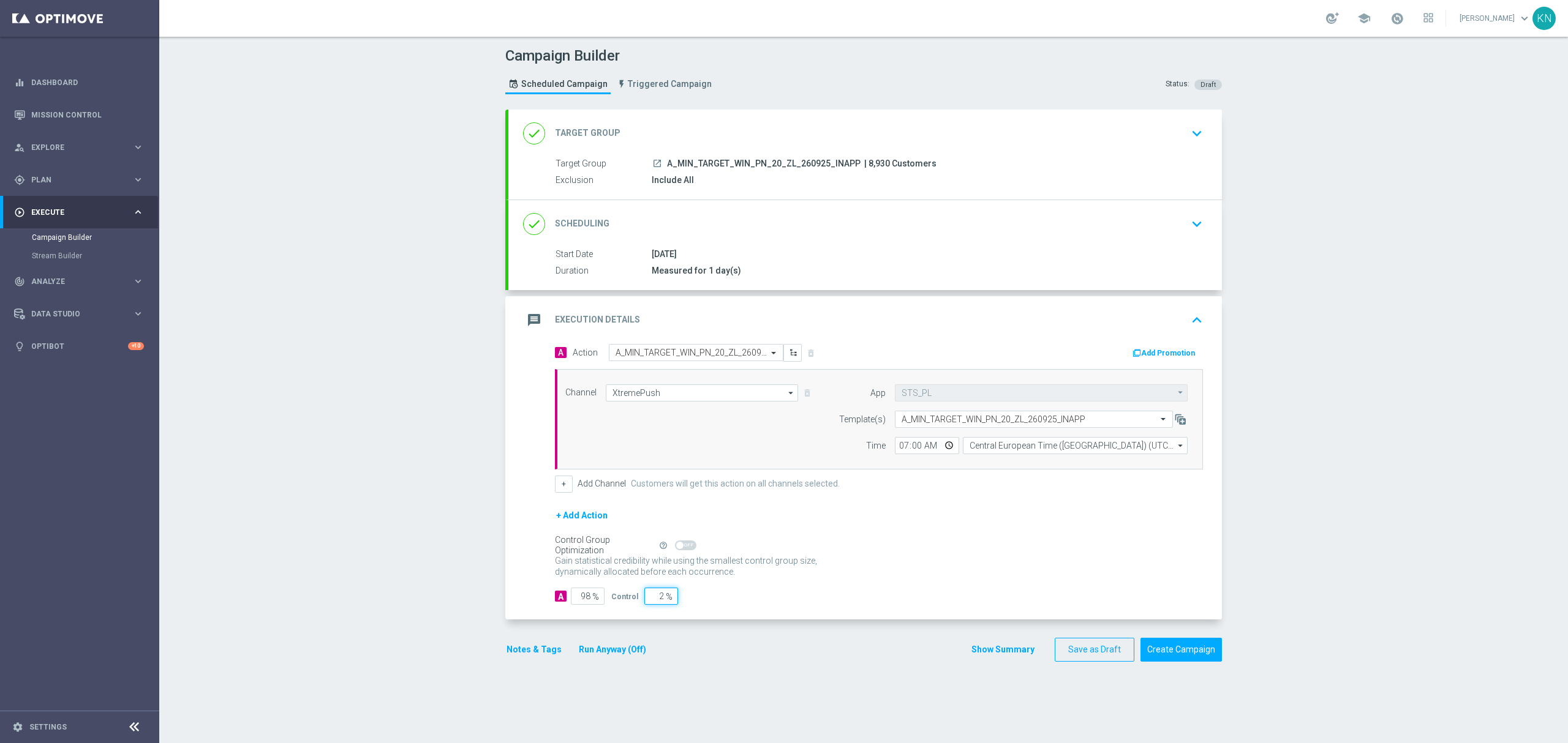
type input "2"
click at [447, 614] on div "Campaign Builder Scheduled Campaign Triggered Campaign Status: Draft done Targe…" at bounding box center [864, 390] width 1409 height 706
click at [538, 655] on button "Notes & Tags" at bounding box center [534, 650] width 58 height 15
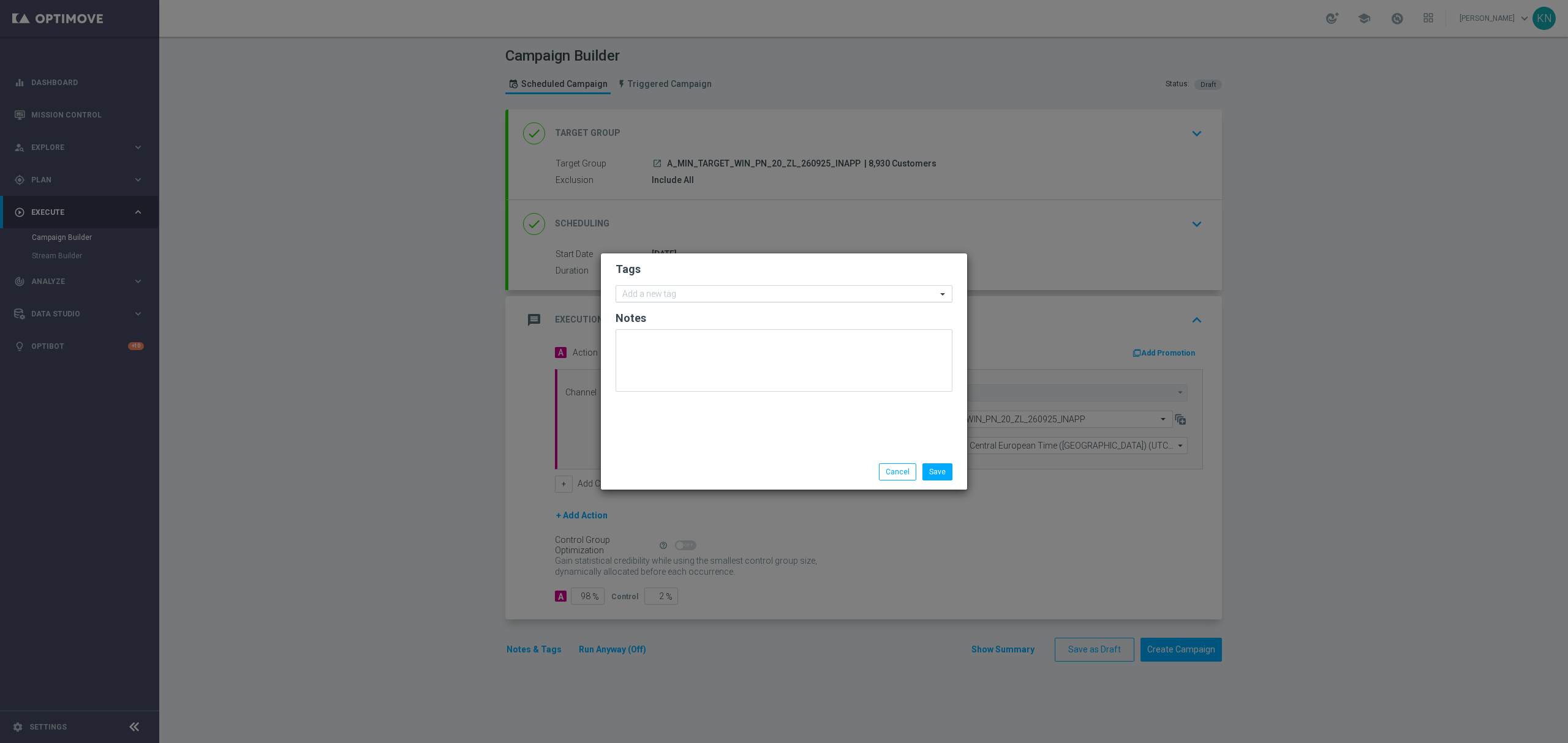
click at [687, 298] on input "text" at bounding box center [779, 295] width 315 height 11
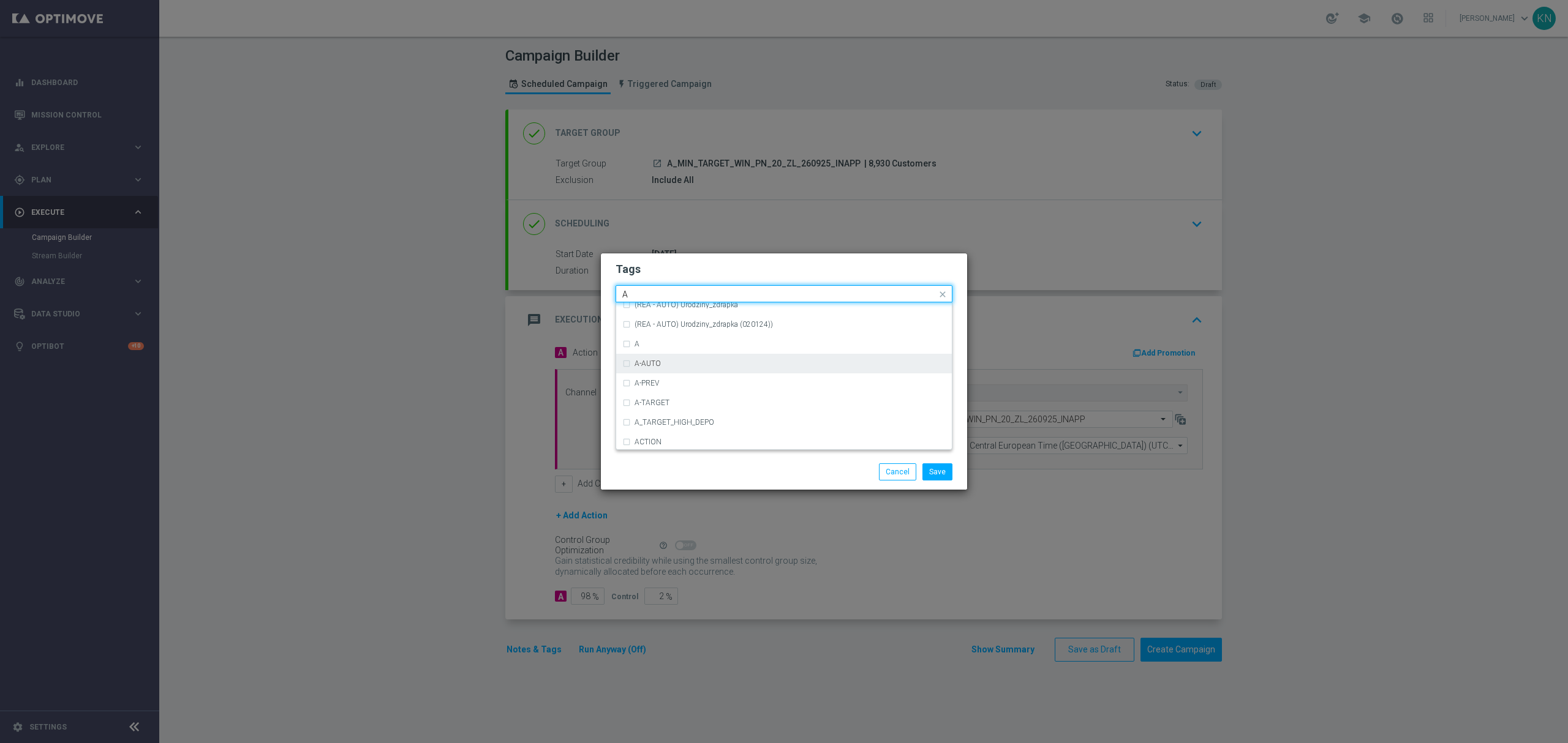
scroll to position [1469, 0]
click at [658, 350] on div "A" at bounding box center [790, 352] width 311 height 8
type input "A"
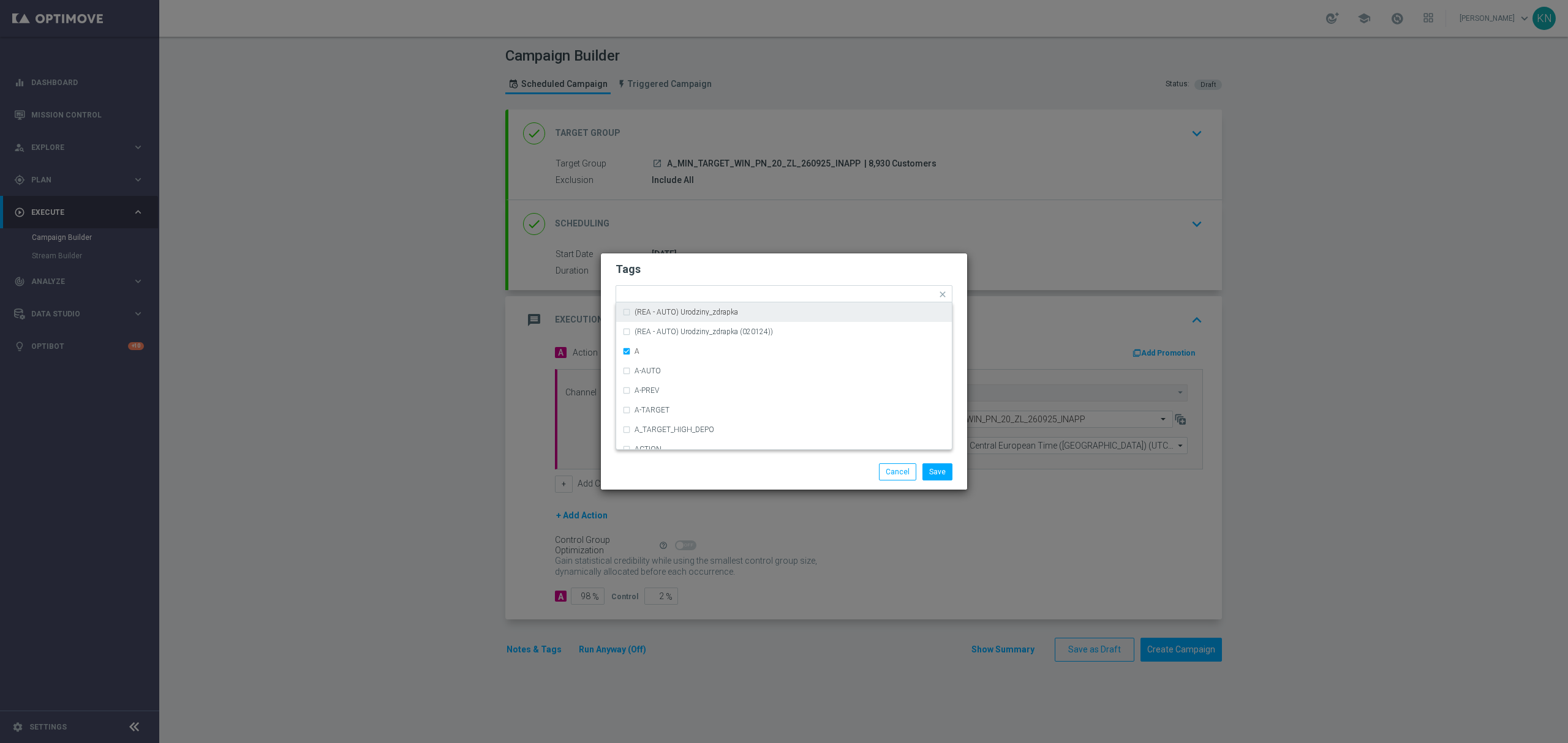
click at [706, 269] on h2 "Tags" at bounding box center [784, 269] width 337 height 14
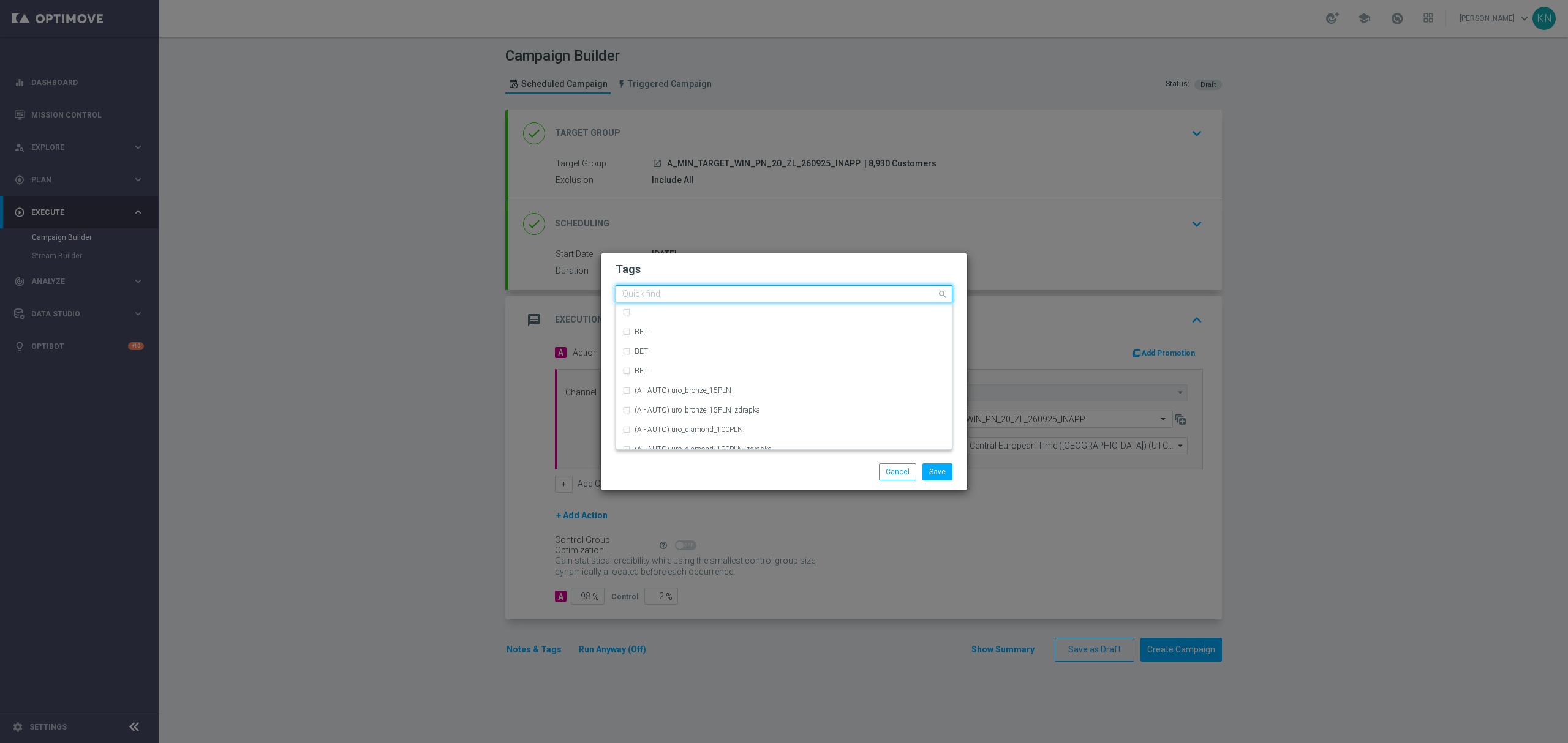
click at [719, 295] on input "text" at bounding box center [779, 295] width 315 height 11
click at [779, 318] on div "MIN" at bounding box center [784, 312] width 324 height 20
type input "MIN"
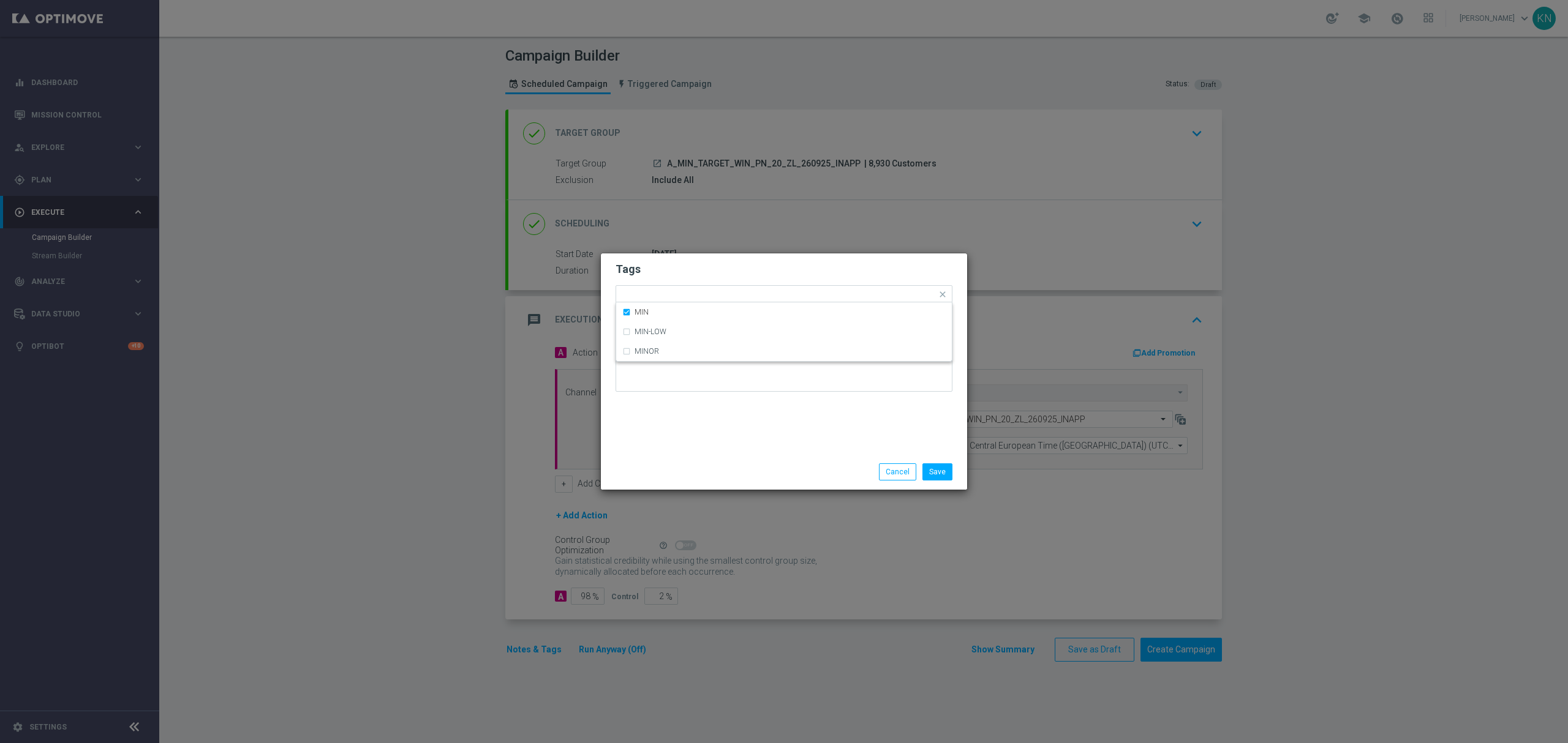
click at [768, 268] on h2 "Tags" at bounding box center [784, 269] width 337 height 14
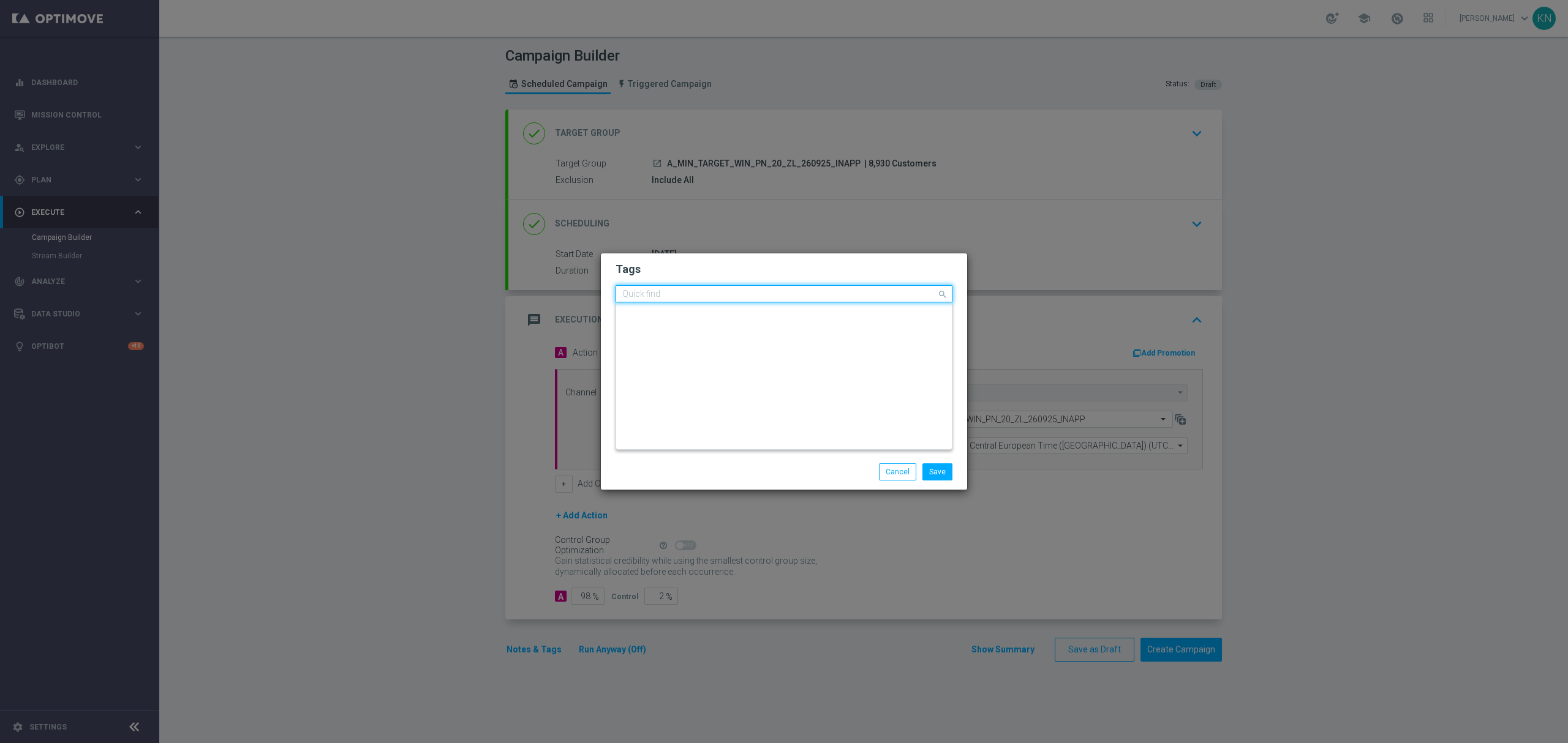
click at [768, 289] on div "Quick find × A × MIN" at bounding box center [776, 294] width 321 height 15
click at [677, 392] on div "TARGET" at bounding box center [790, 395] width 311 height 8
type input "TARG"
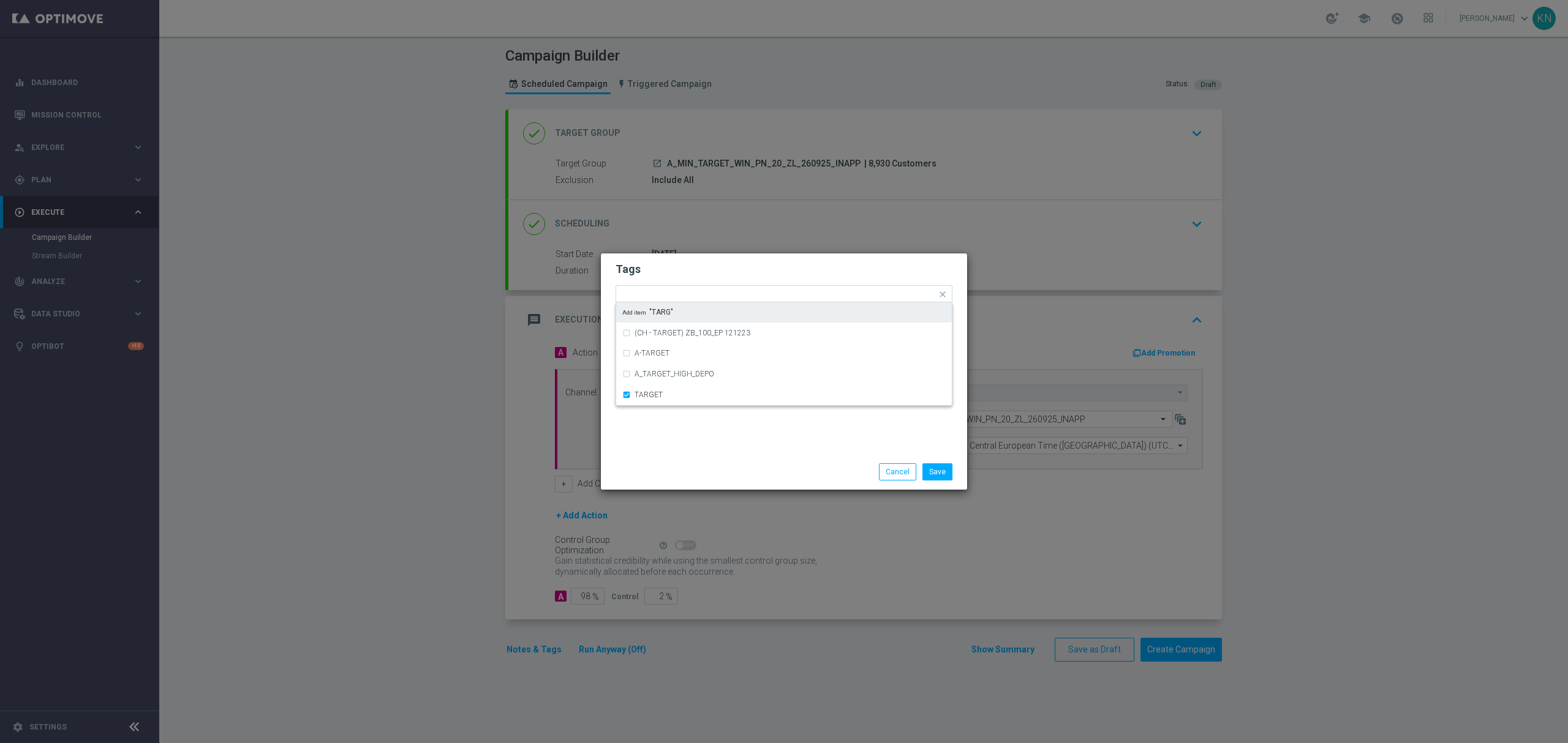
click at [758, 279] on form "Tags Quick find × A × MIN × TARGET (CH - TARGET) ZB_100_EP 121223 A-TARGET A_TA…" at bounding box center [784, 330] width 337 height 142
click at [774, 292] on input "text" at bounding box center [836, 295] width 200 height 11
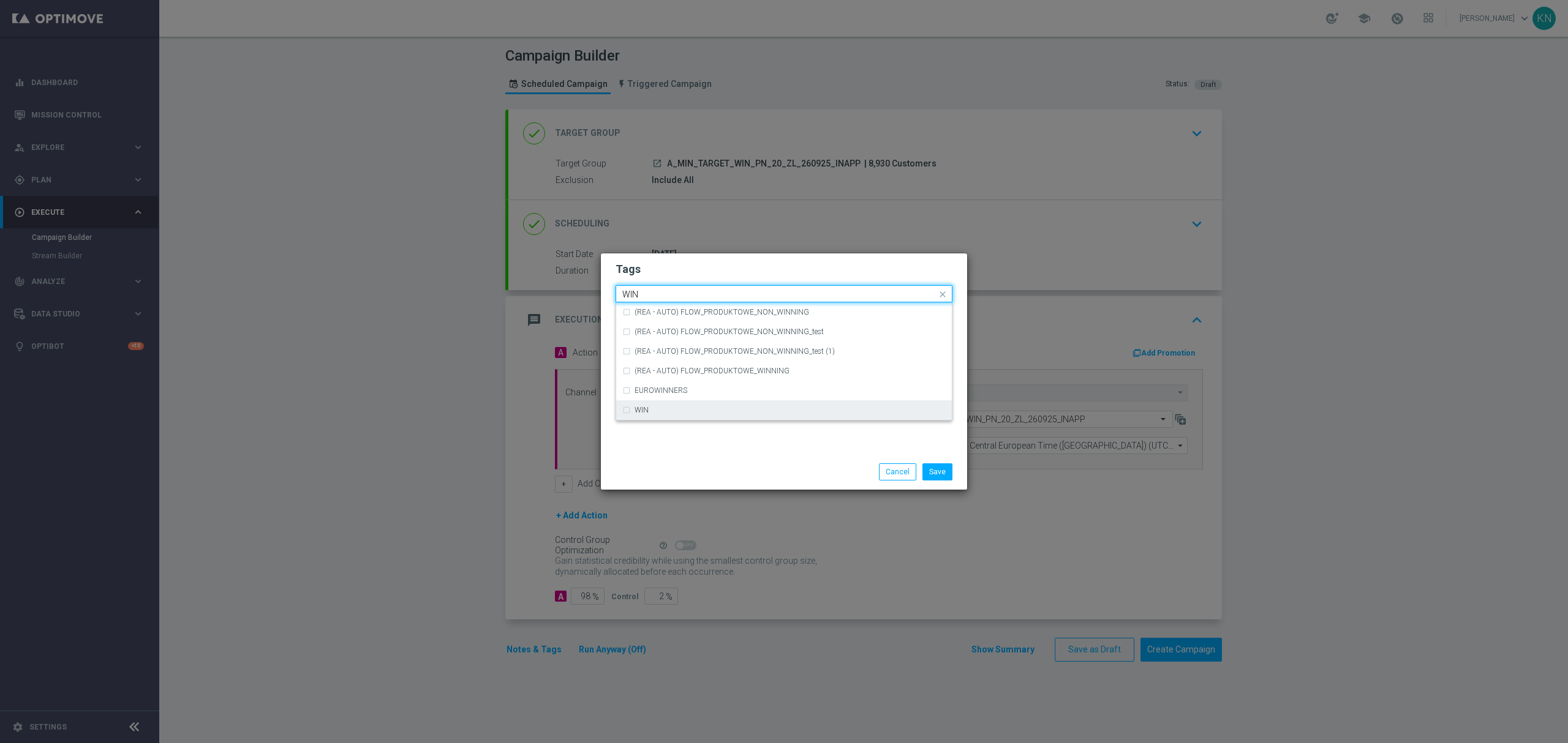
click at [681, 405] on div "WIN" at bounding box center [784, 410] width 324 height 20
type input "WIN"
click at [774, 264] on h2 "Tags" at bounding box center [784, 269] width 337 height 14
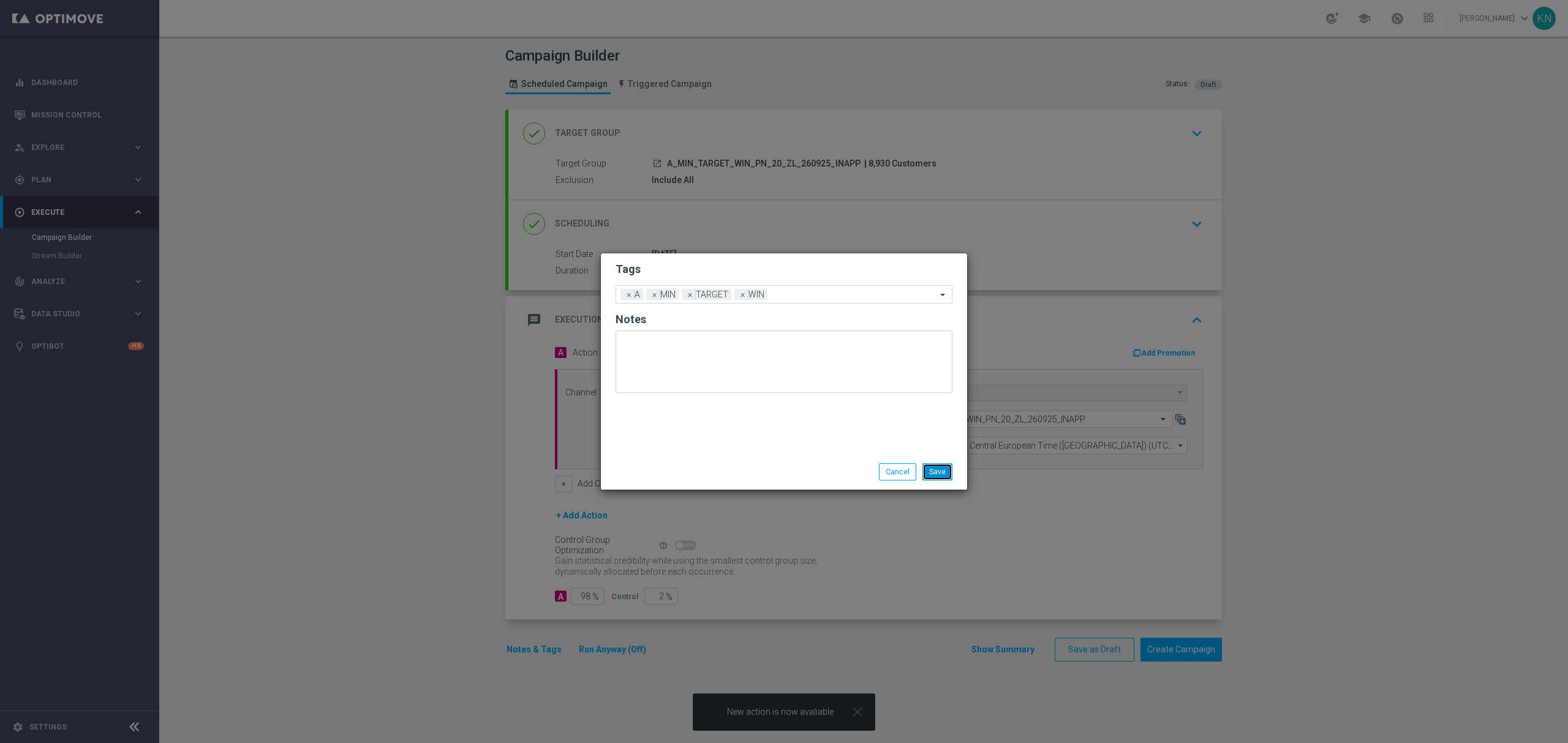
click at [931, 468] on button "Save" at bounding box center [937, 472] width 30 height 18
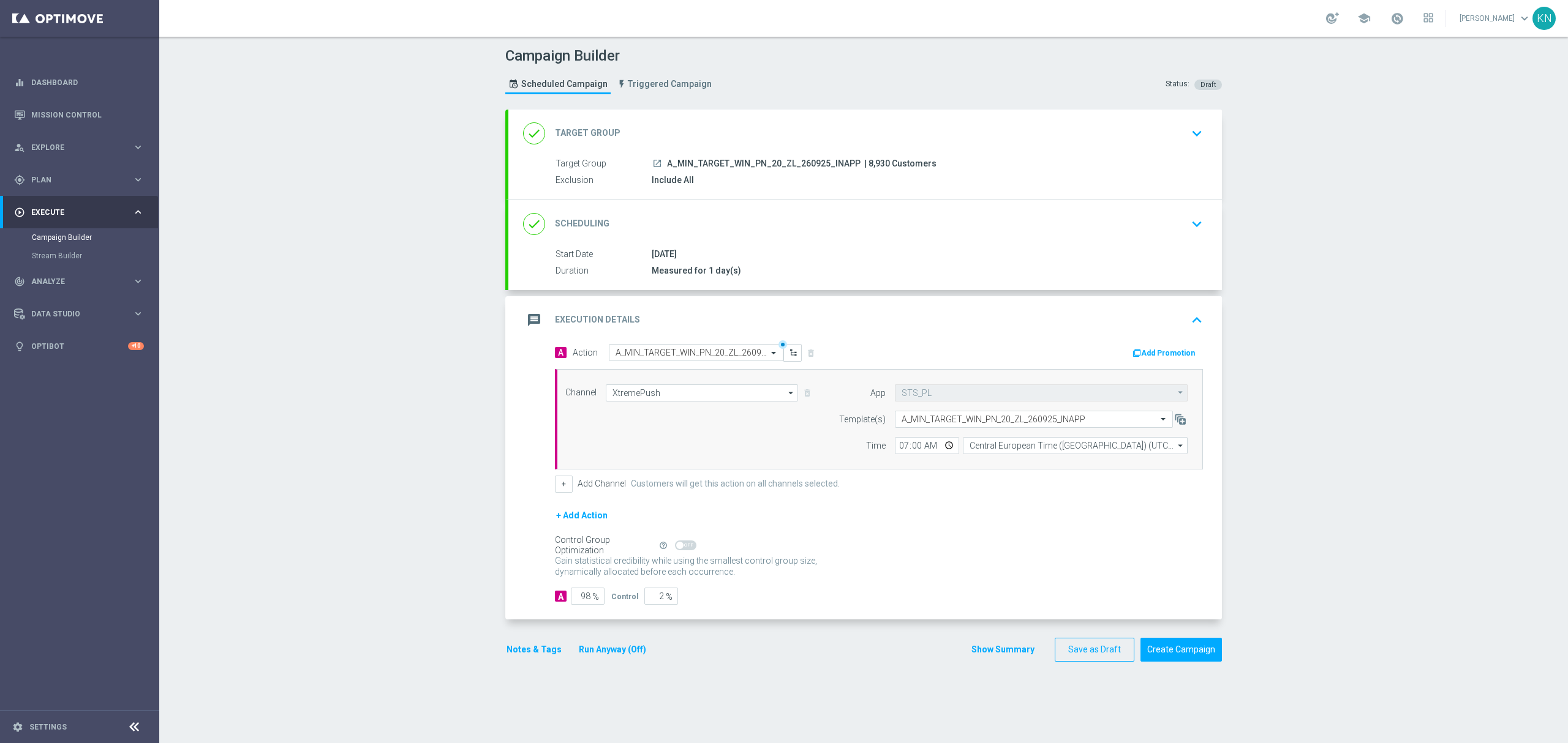
click at [398, 361] on div "Campaign Builder Scheduled Campaign Triggered Campaign Status: Draft done Targe…" at bounding box center [864, 390] width 1409 height 706
click at [652, 165] on icon "launch" at bounding box center [656, 163] width 10 height 10
click at [1190, 656] on button "Create Campaign" at bounding box center [1180, 649] width 81 height 24
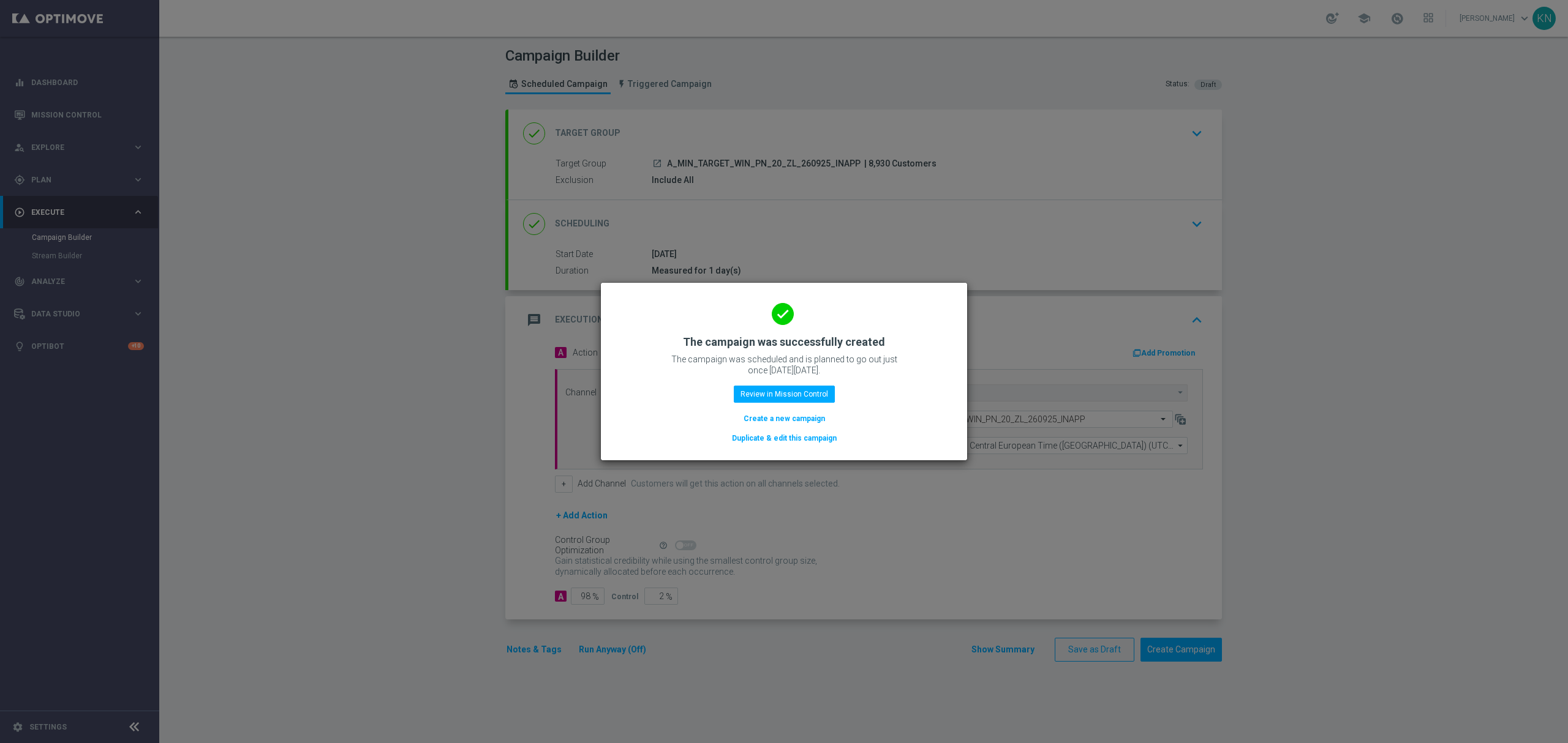
click at [809, 437] on button "Duplicate & edit this campaign" at bounding box center [784, 438] width 107 height 14
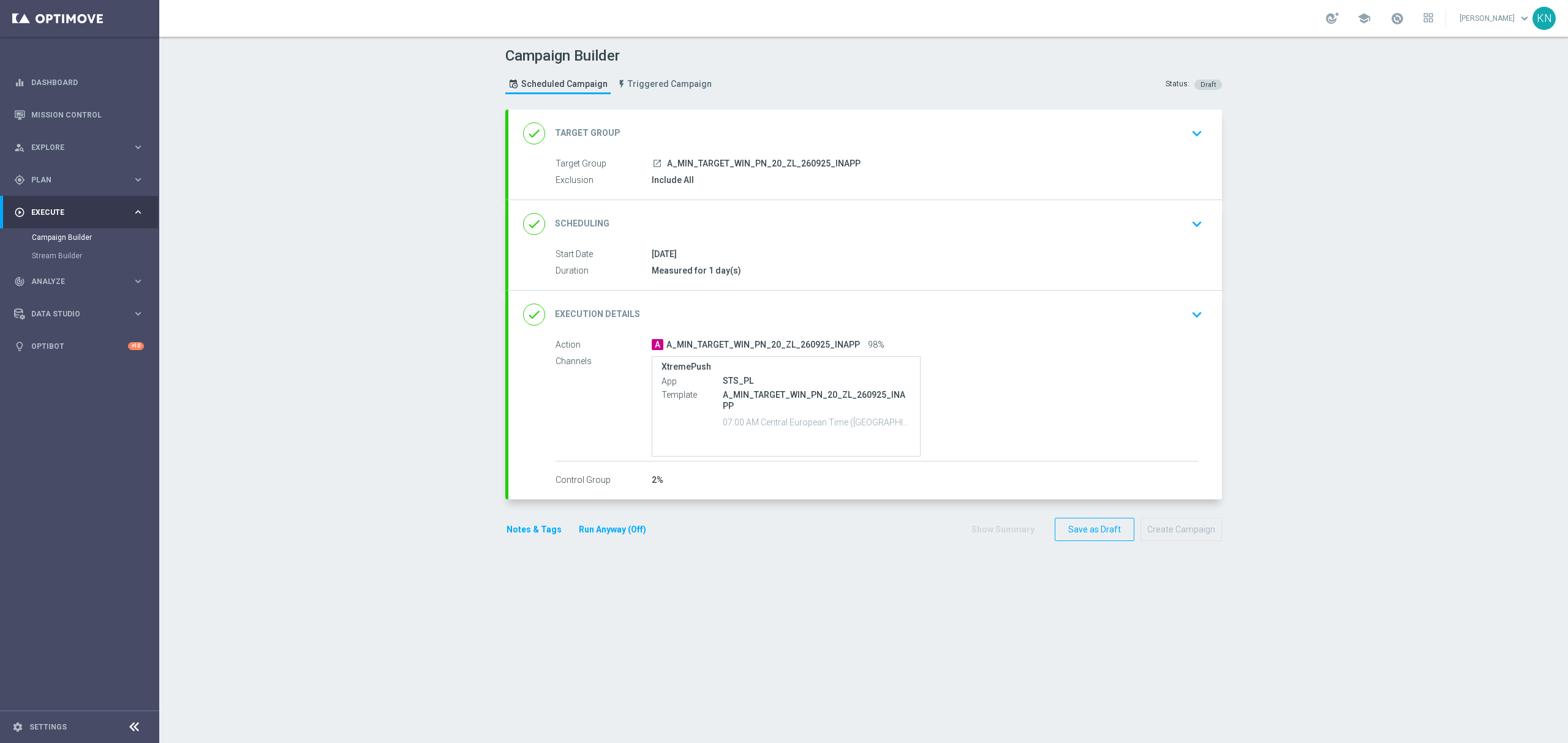
click at [909, 143] on div "done Target Group keyboard_arrow_down" at bounding box center [865, 133] width 684 height 24
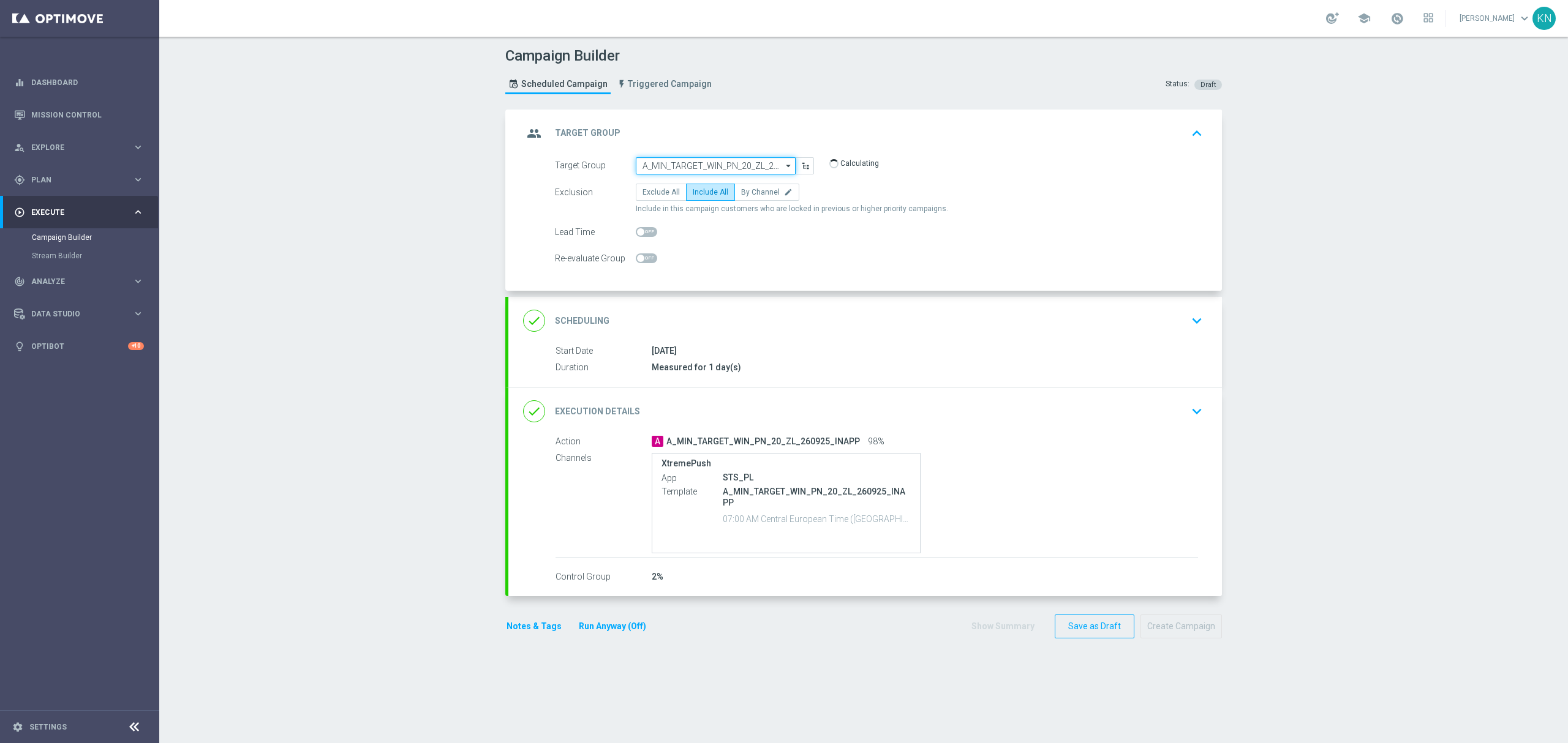
click at [693, 169] on input "A_MIN_TARGET_WIN_PN_20_ZL_260925_INAPP" at bounding box center [716, 166] width 160 height 18
paste input "A_LOW_TARGET_WIN_PN_50_ZL_260925_INAPP"
click at [692, 181] on div "A_LOW_TARGET_WIN_PN_50_ZL_260925_INAPP" at bounding box center [716, 189] width 148 height 22
type input "A_LOW_TARGET_WIN_PN_50_ZL_260925_INAPP"
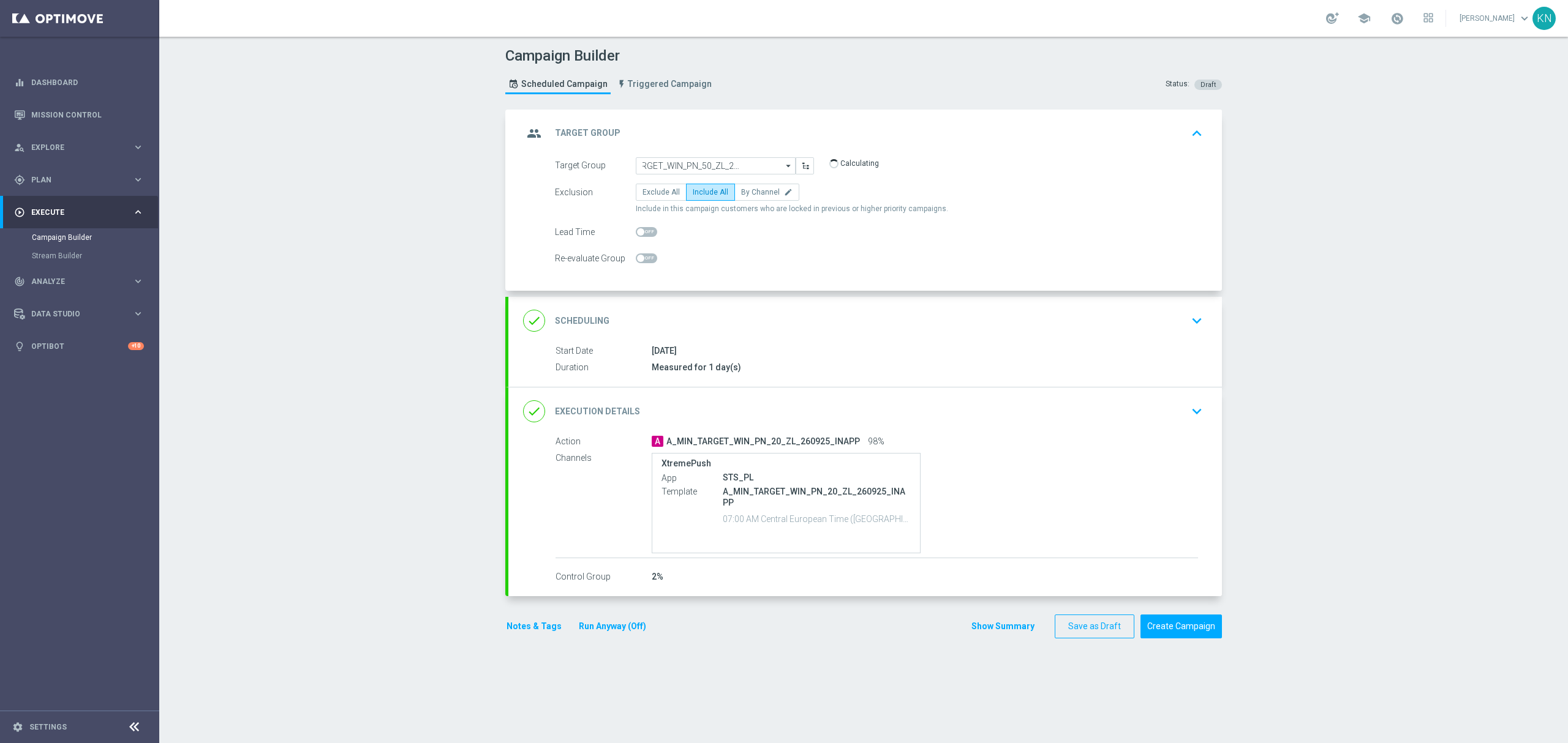
scroll to position [0, 0]
click at [637, 258] on span at bounding box center [640, 259] width 8 height 8
click at [637, 258] on input "checkbox" at bounding box center [647, 258] width 21 height 10
checkbox input "true"
click at [930, 324] on div "done Scheduling keyboard_arrow_down" at bounding box center [865, 320] width 684 height 24
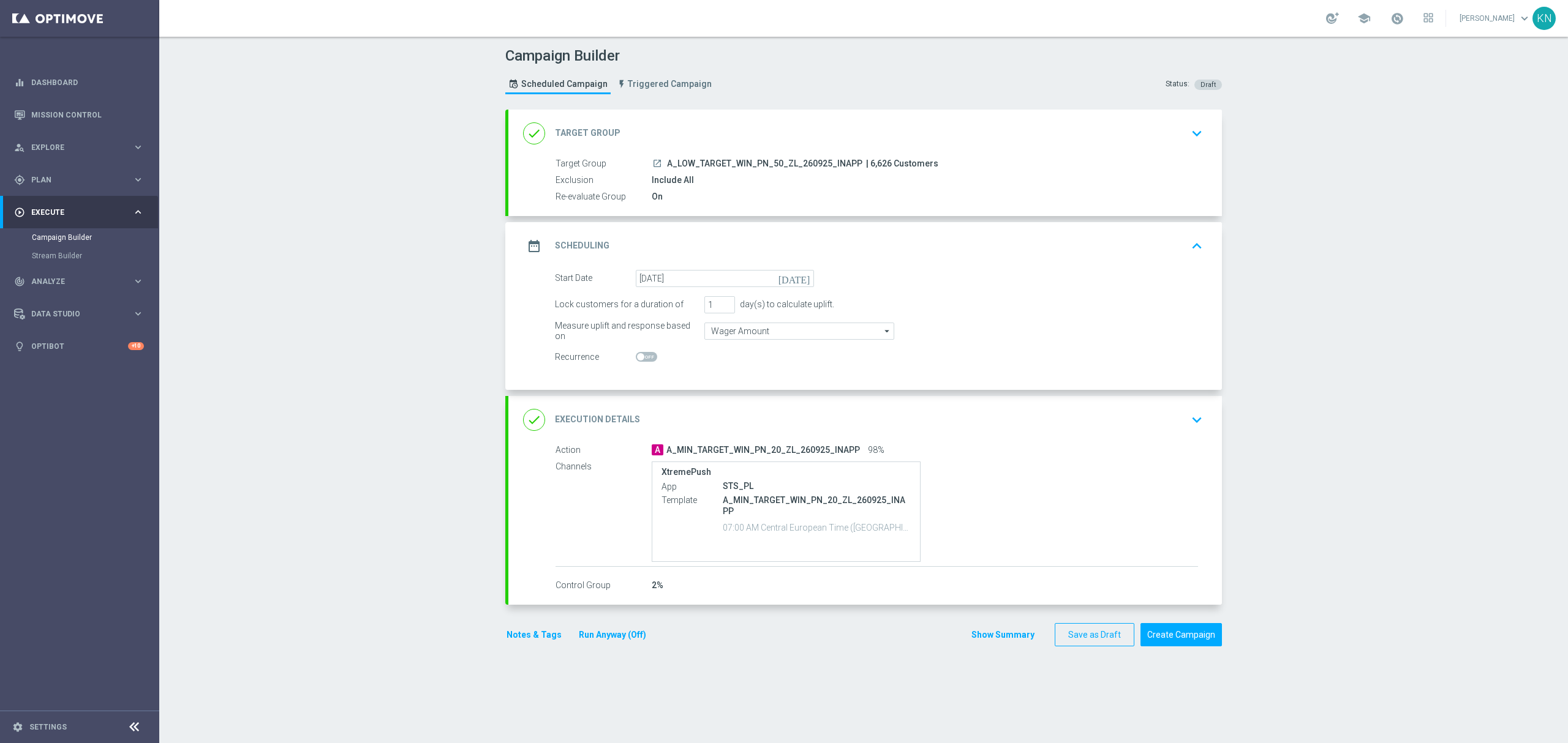
click at [988, 433] on div "done Execution Details keyboard_arrow_down" at bounding box center [864, 419] width 714 height 48
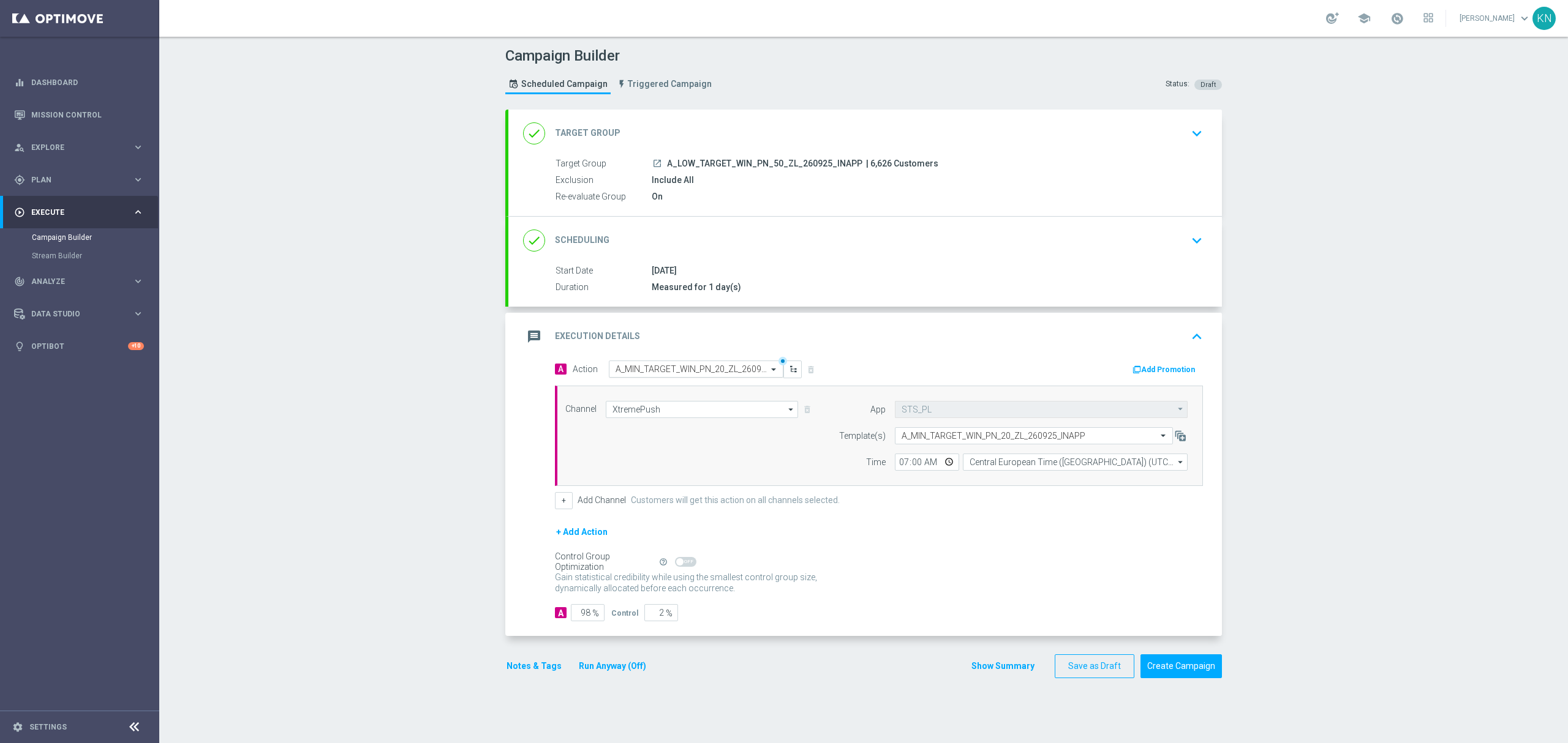
click at [642, 371] on input "text" at bounding box center [683, 370] width 136 height 11
click at [658, 536] on span "Create new action" at bounding box center [659, 535] width 64 height 8
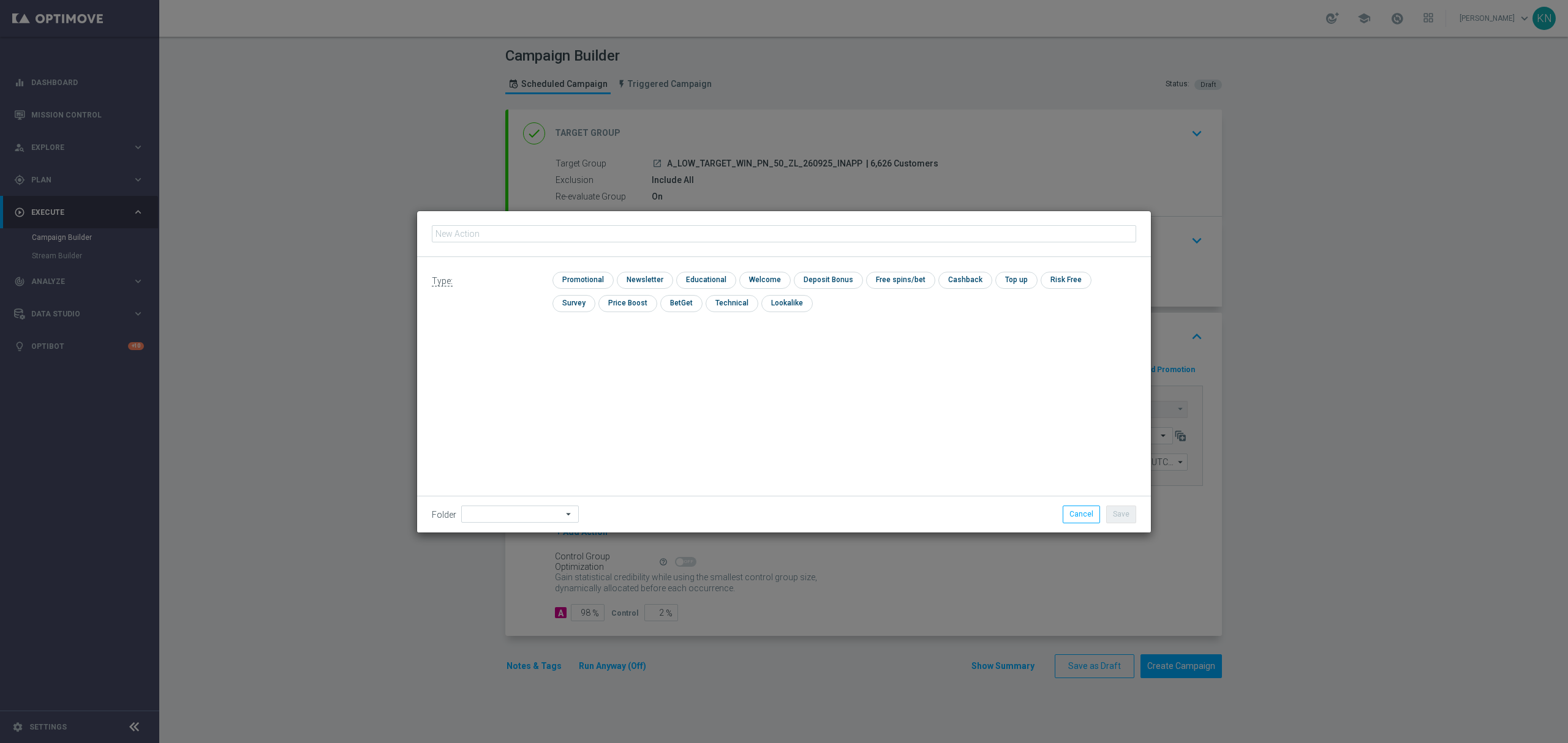
click at [556, 231] on input "text" at bounding box center [784, 234] width 704 height 18
type input "A_LOW_TARGET_WIN_PN_50_ZL_260925_INAPP"
click at [604, 275] on input "checkbox" at bounding box center [581, 280] width 58 height 17
checkbox input "true"
click at [1121, 513] on button "Save" at bounding box center [1120, 514] width 30 height 18
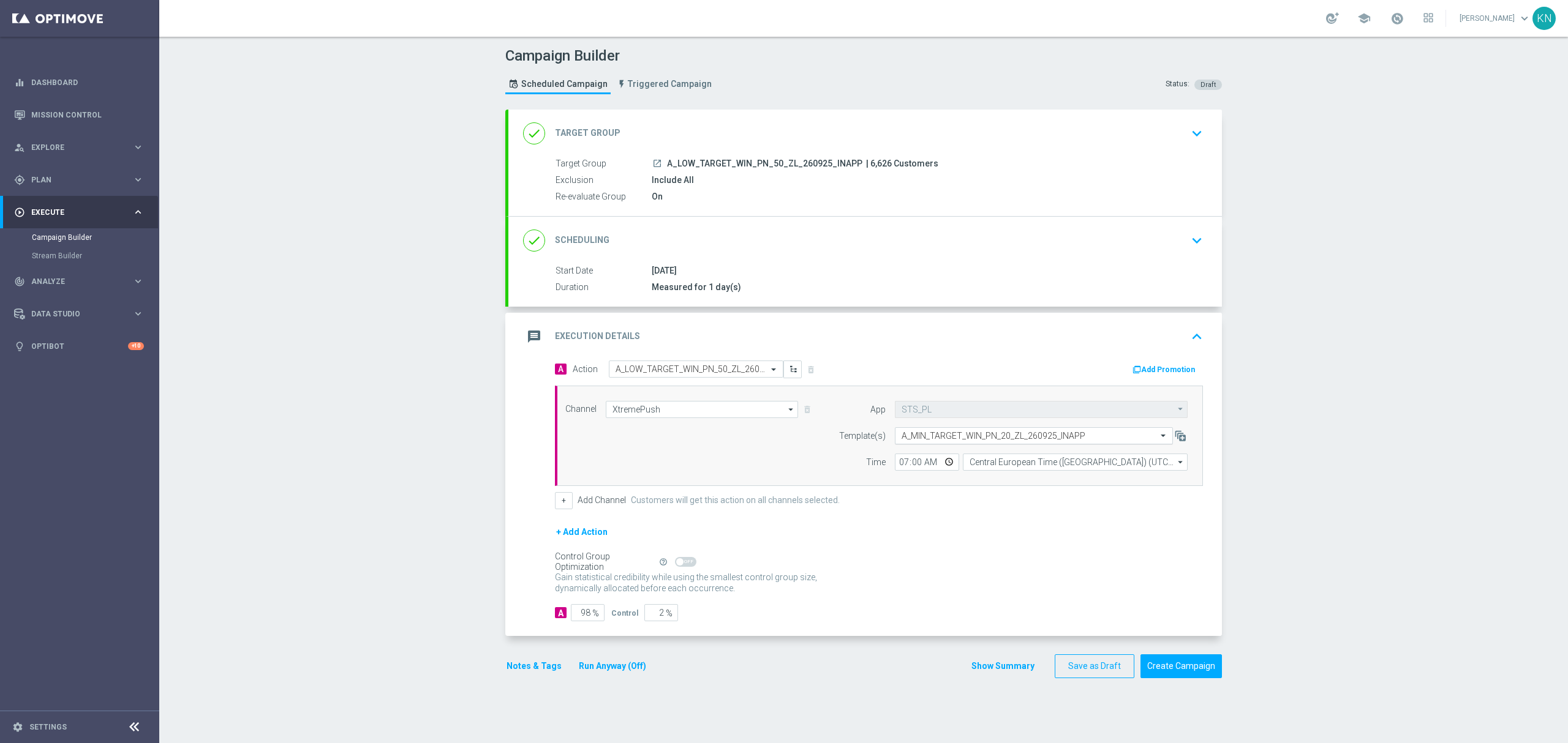
click at [982, 434] on input "text" at bounding box center [1021, 436] width 240 height 11
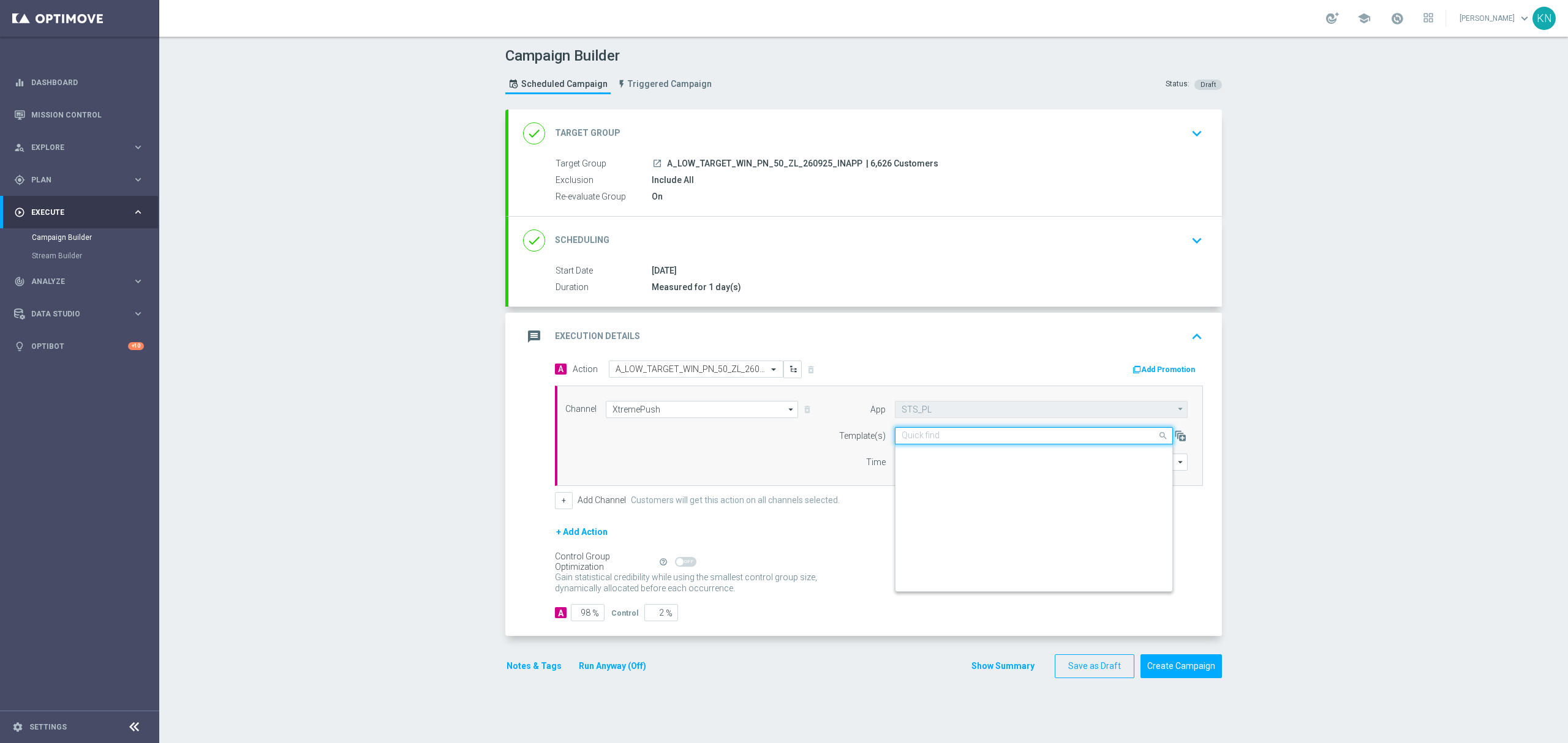
scroll to position [3212, 0]
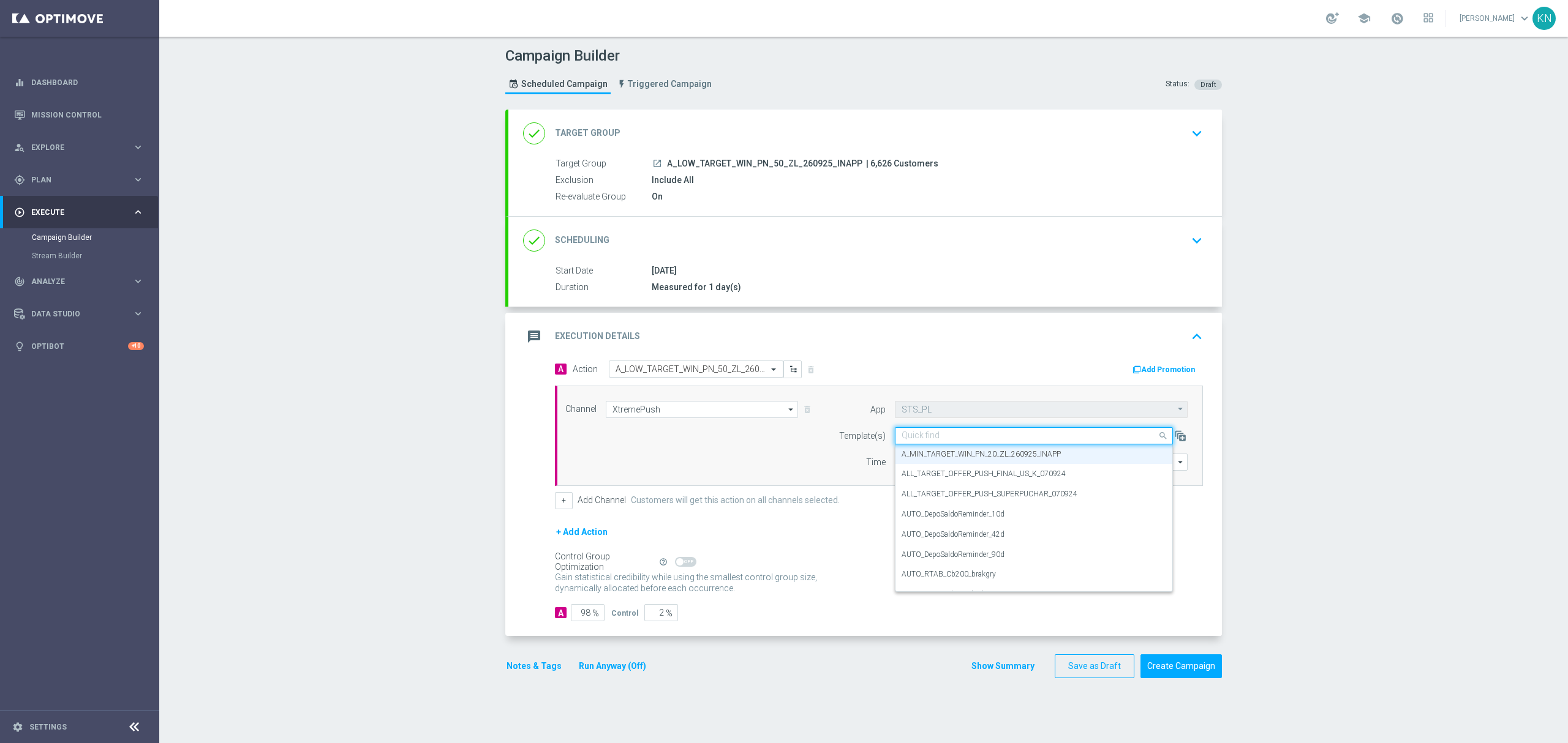
paste input "A_LOW_TARGET_WIN_PN_50_ZL_260925_INAPP"
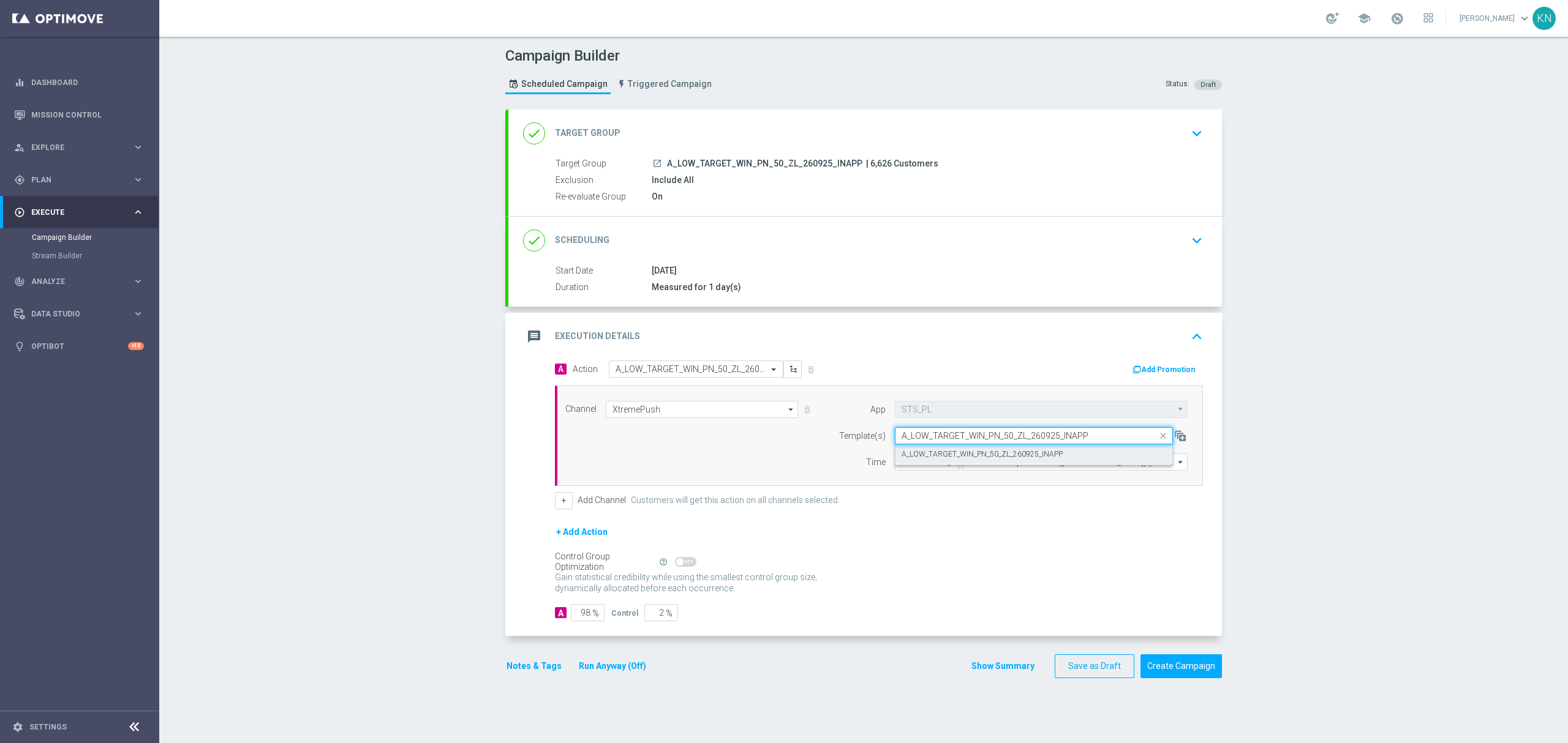
click at [980, 454] on label "A_LOW_TARGET_WIN_PN_50_ZL_260925_INAPP" at bounding box center [982, 454] width 161 height 11
type input "A_LOW_TARGET_WIN_PN_50_ZL_260925_INAPP"
click at [535, 667] on button "Notes & Tags" at bounding box center [534, 666] width 58 height 15
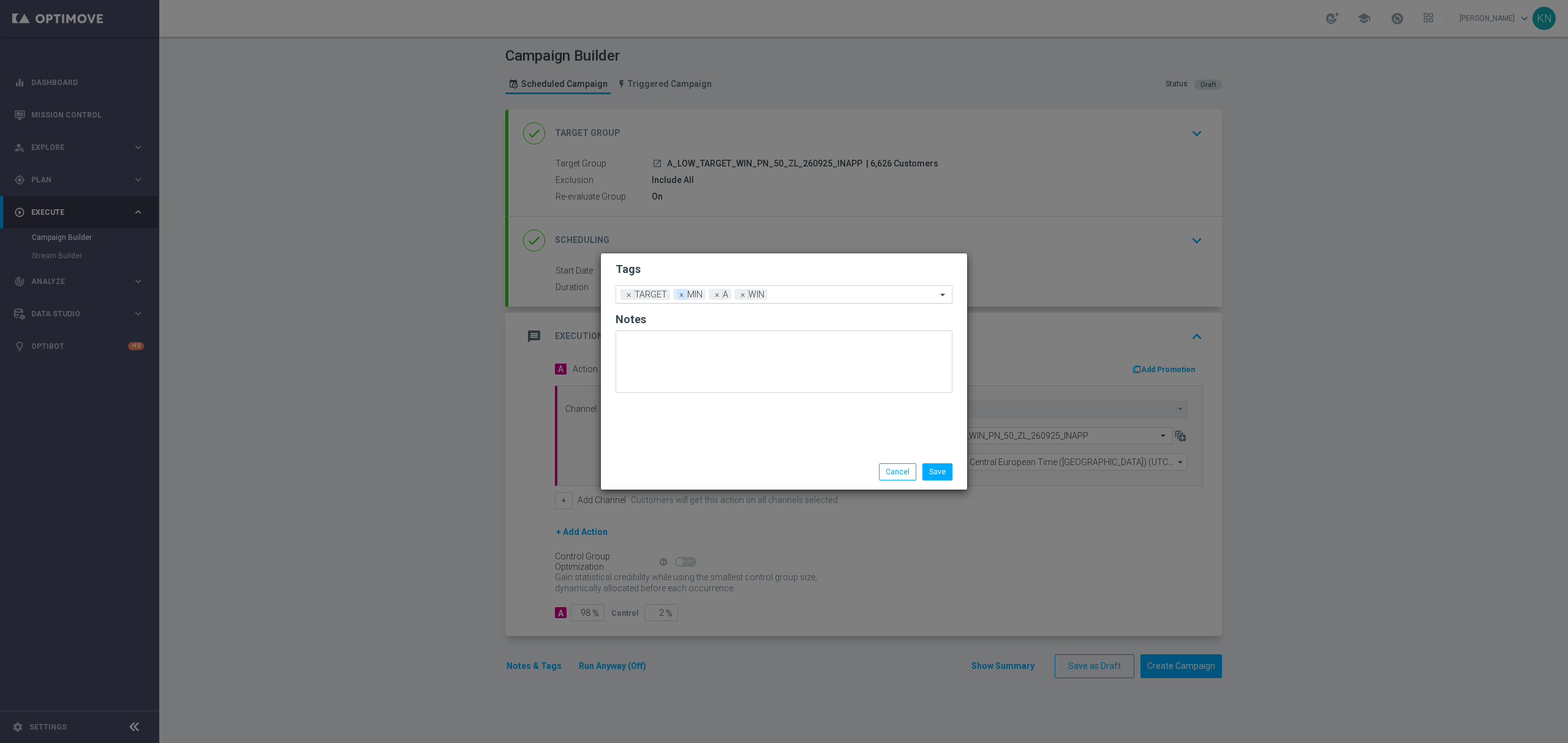
click at [681, 295] on span "×" at bounding box center [682, 295] width 11 height 11
click at [789, 297] on input "text" at bounding box center [836, 295] width 200 height 11
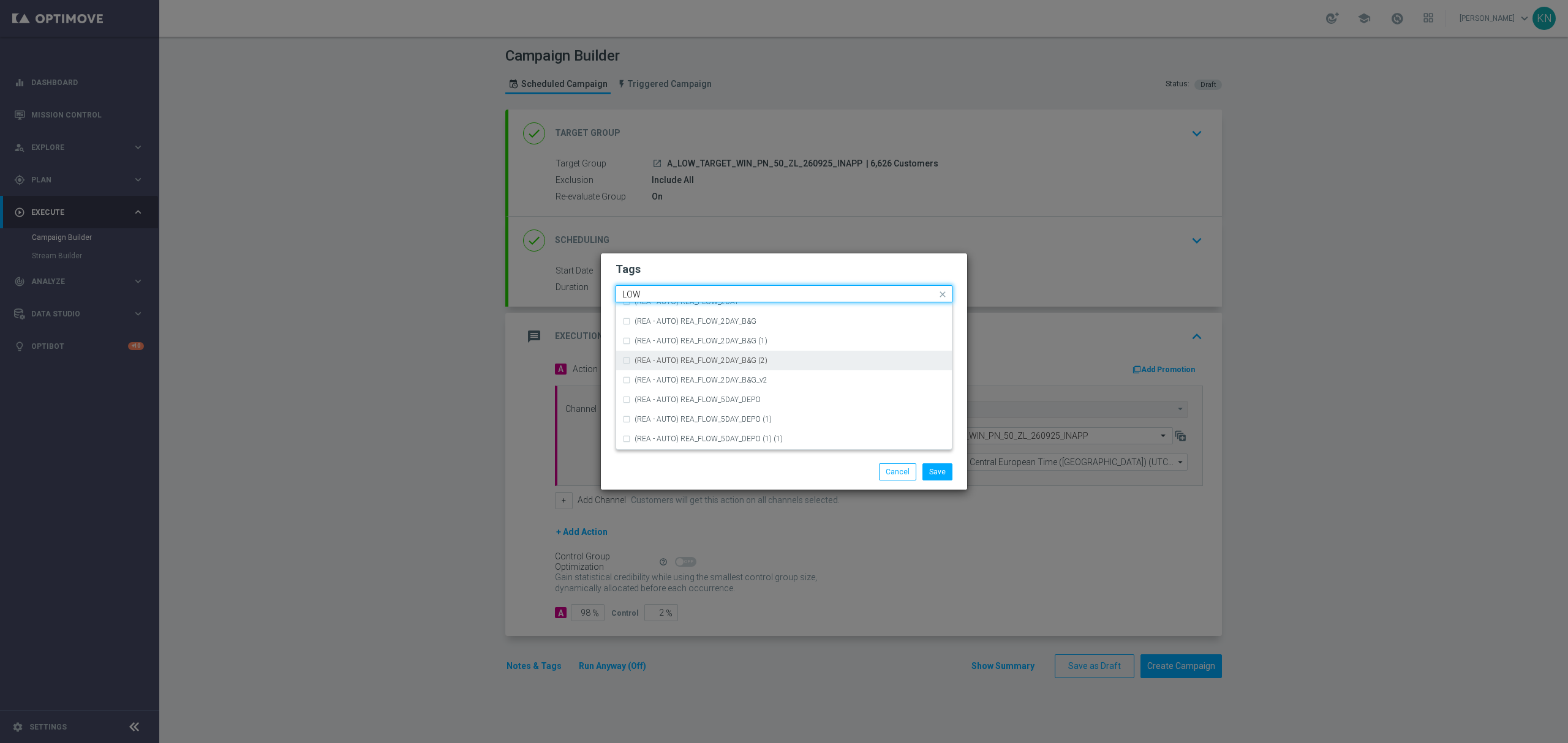
scroll to position [571, 0]
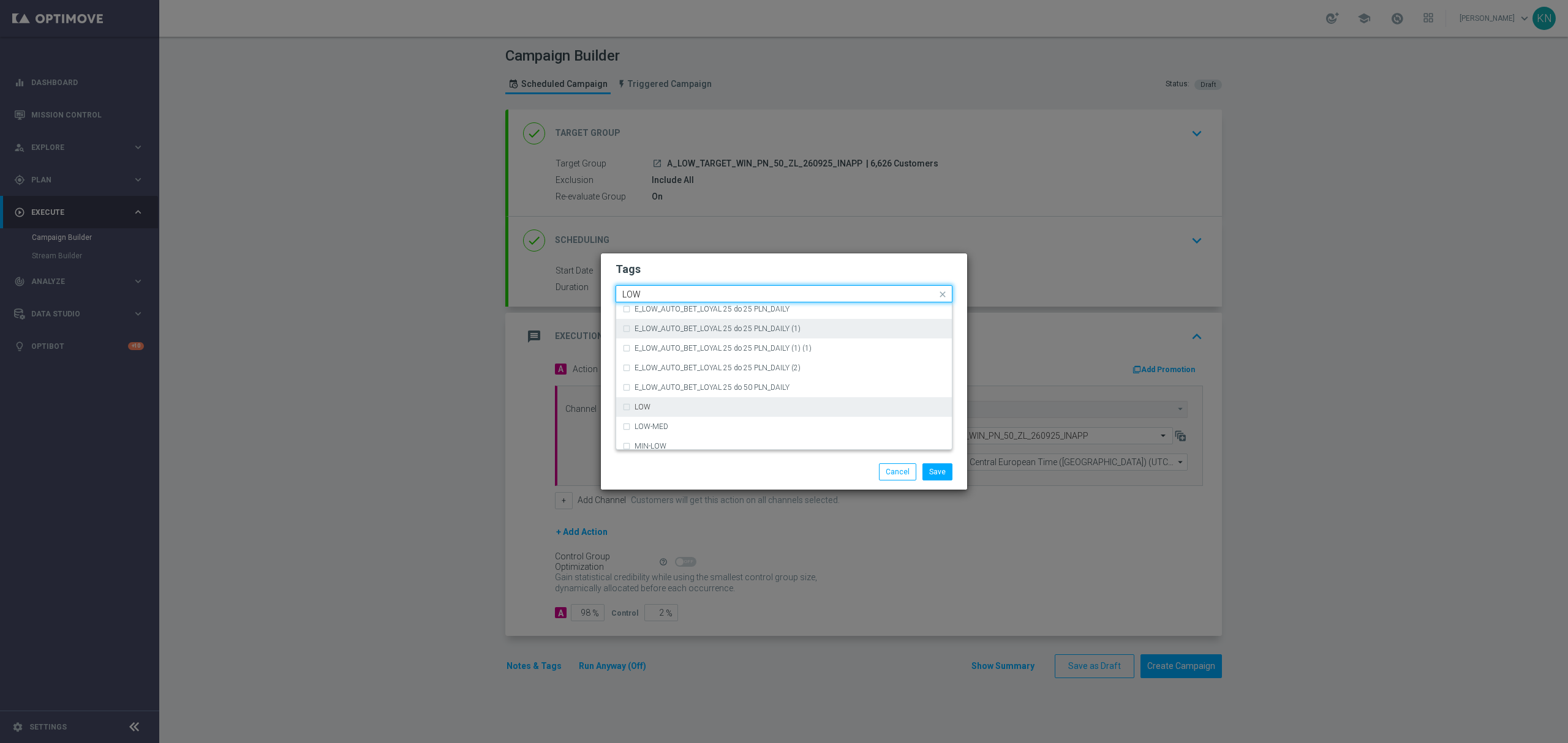
click at [649, 397] on div "LOW" at bounding box center [784, 407] width 324 height 20
type input "LOW"
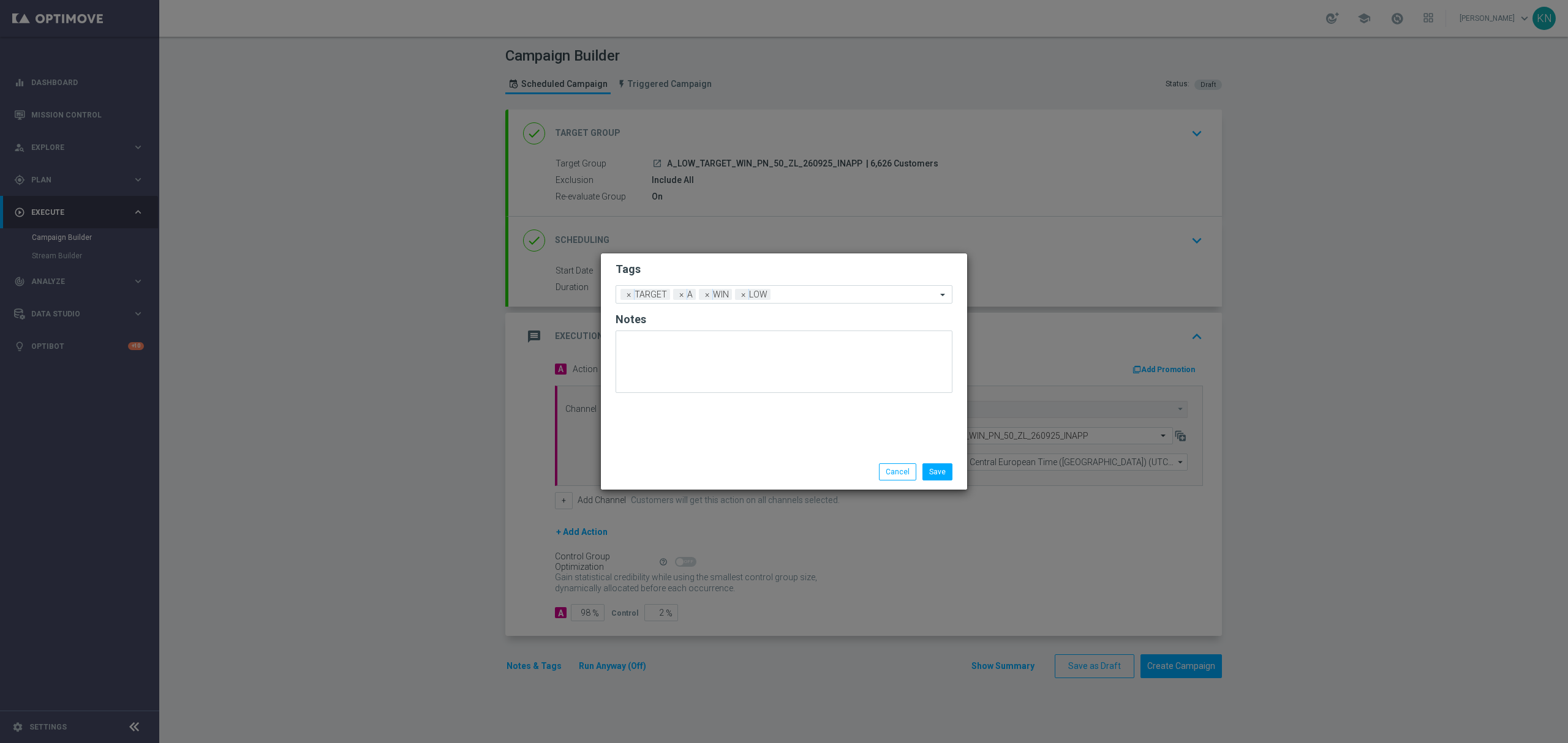
click at [727, 268] on h2 "Tags" at bounding box center [784, 269] width 337 height 14
click at [946, 474] on button "Save" at bounding box center [937, 472] width 30 height 18
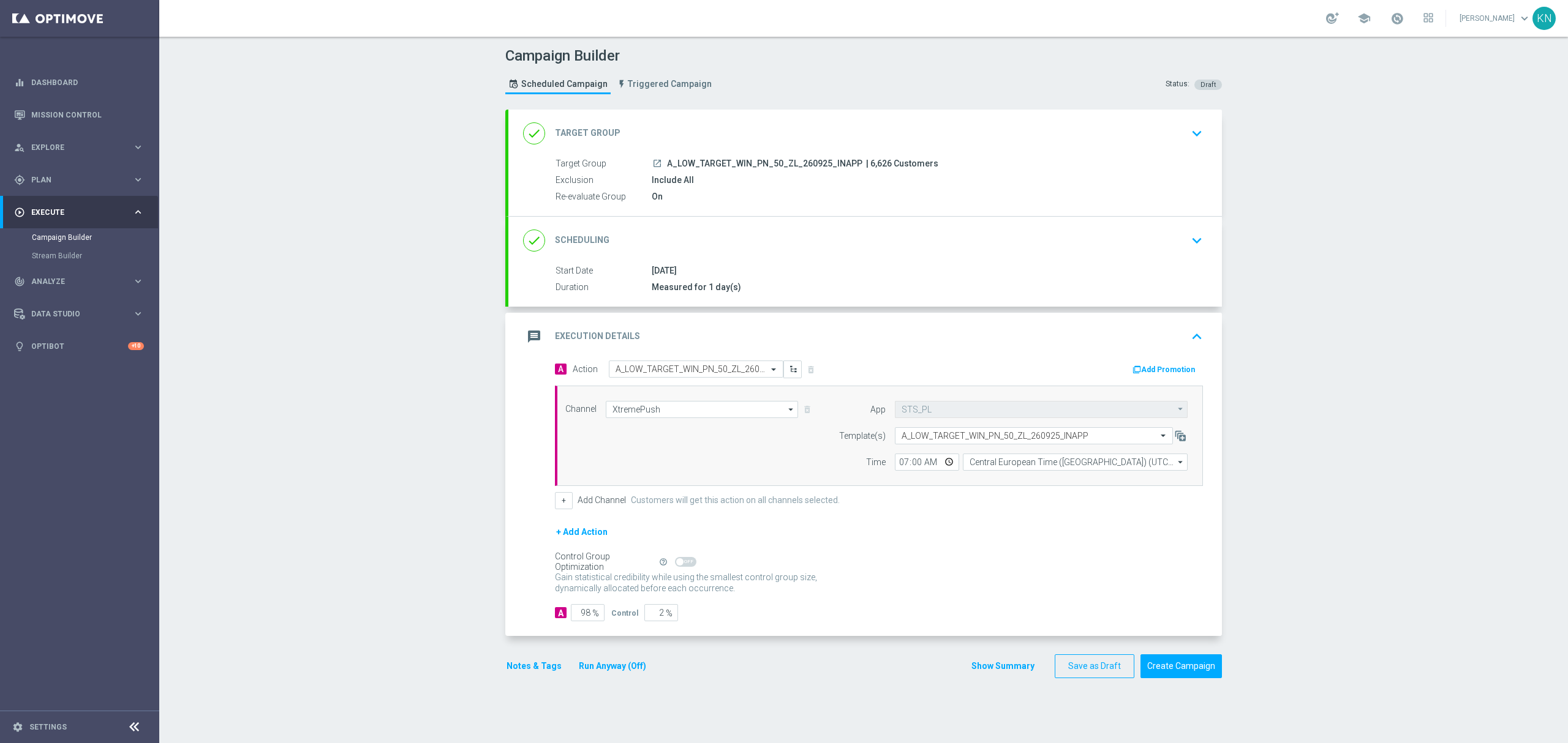
click at [654, 158] on icon "launch" at bounding box center [656, 163] width 10 height 10
click at [1037, 277] on div "27 Sep 2025" at bounding box center [925, 270] width 546 height 12
click at [1041, 264] on div "27 Sep 2025" at bounding box center [925, 270] width 546 height 12
click at [1154, 245] on div "done Scheduling keyboard_arrow_down" at bounding box center [865, 241] width 684 height 24
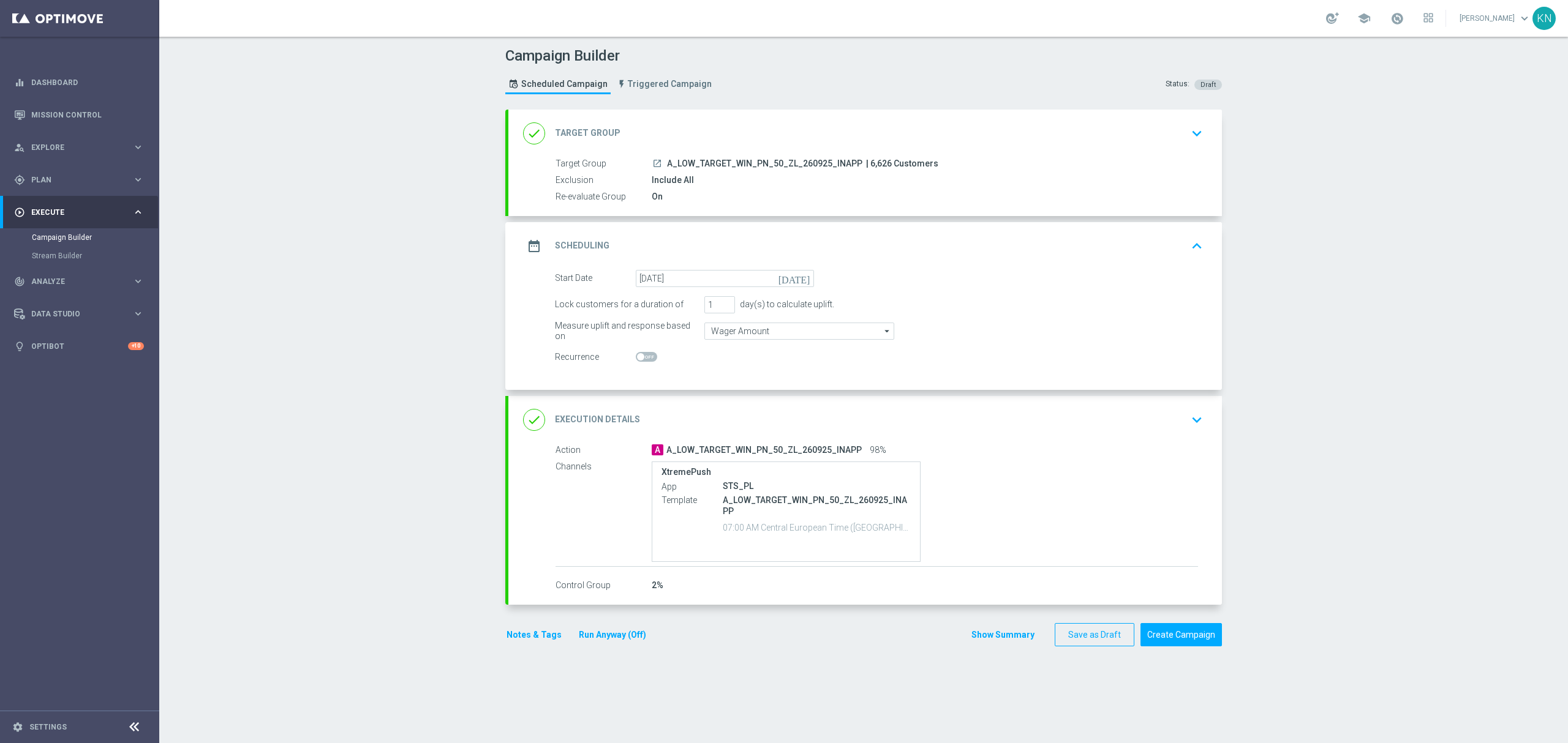
click at [1148, 432] on div "done Execution Details keyboard_arrow_down" at bounding box center [865, 419] width 684 height 24
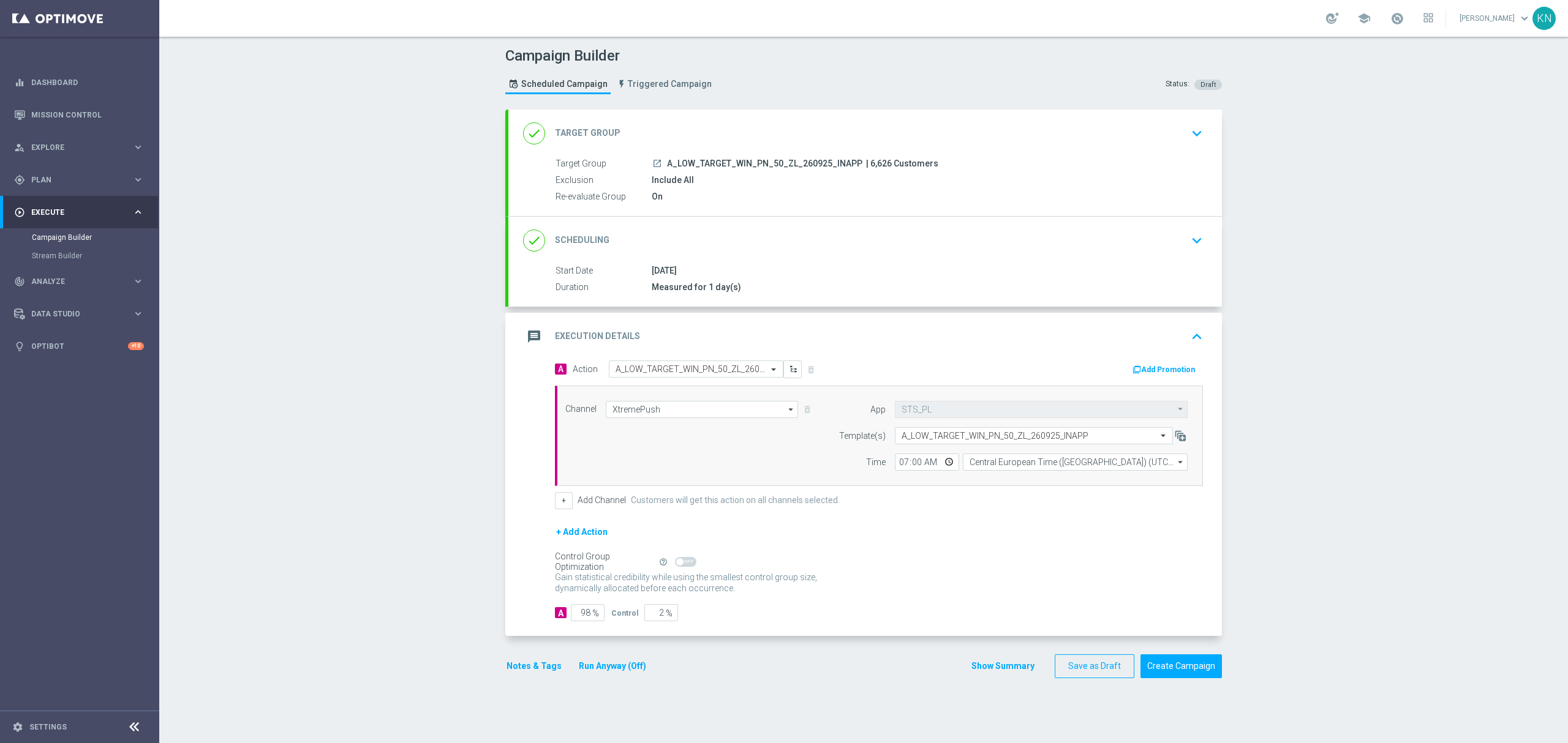
click at [1155, 145] on div "done Target Group keyboard_arrow_down" at bounding box center [864, 133] width 714 height 48
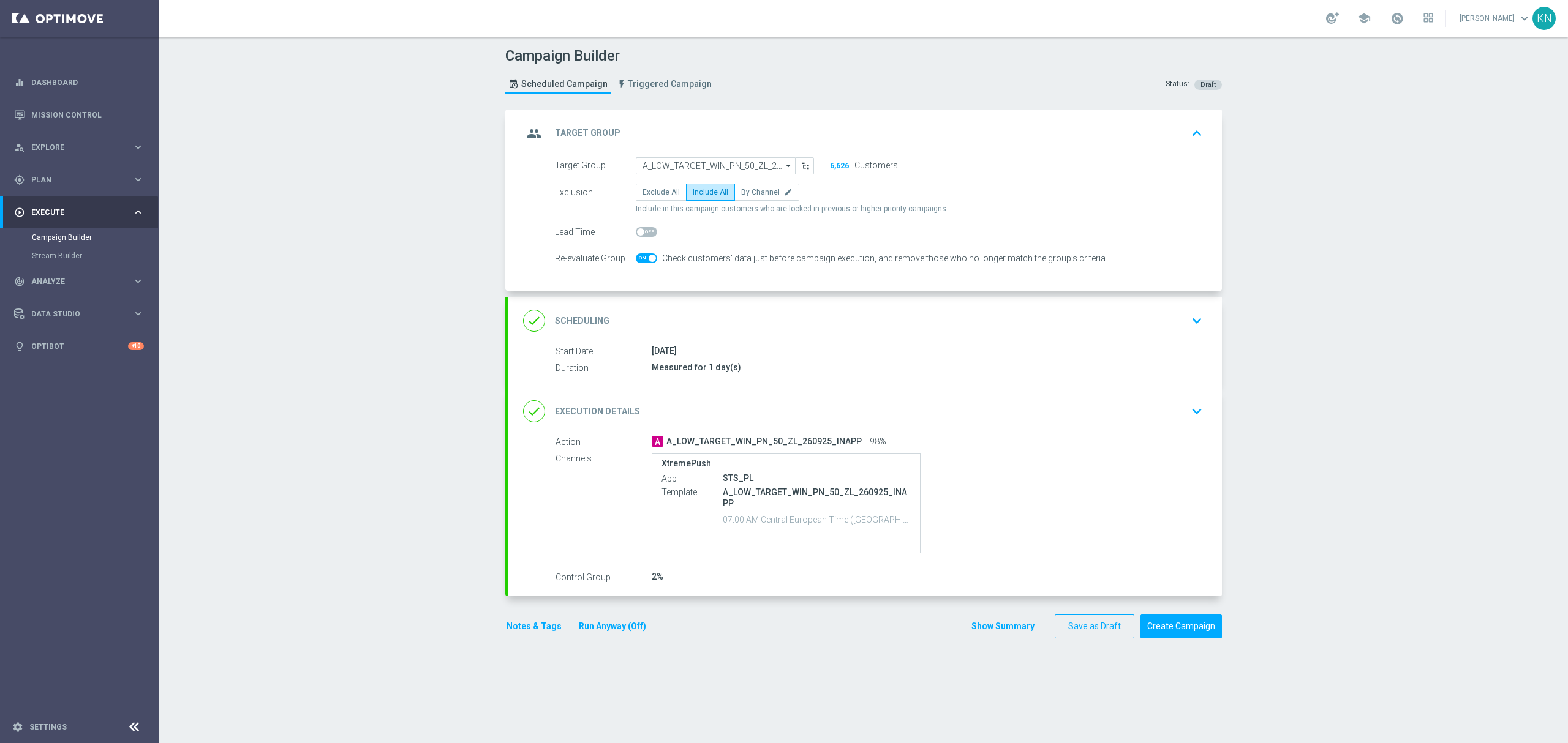
click at [1174, 332] on div "done Scheduling keyboard_arrow_down" at bounding box center [865, 320] width 684 height 24
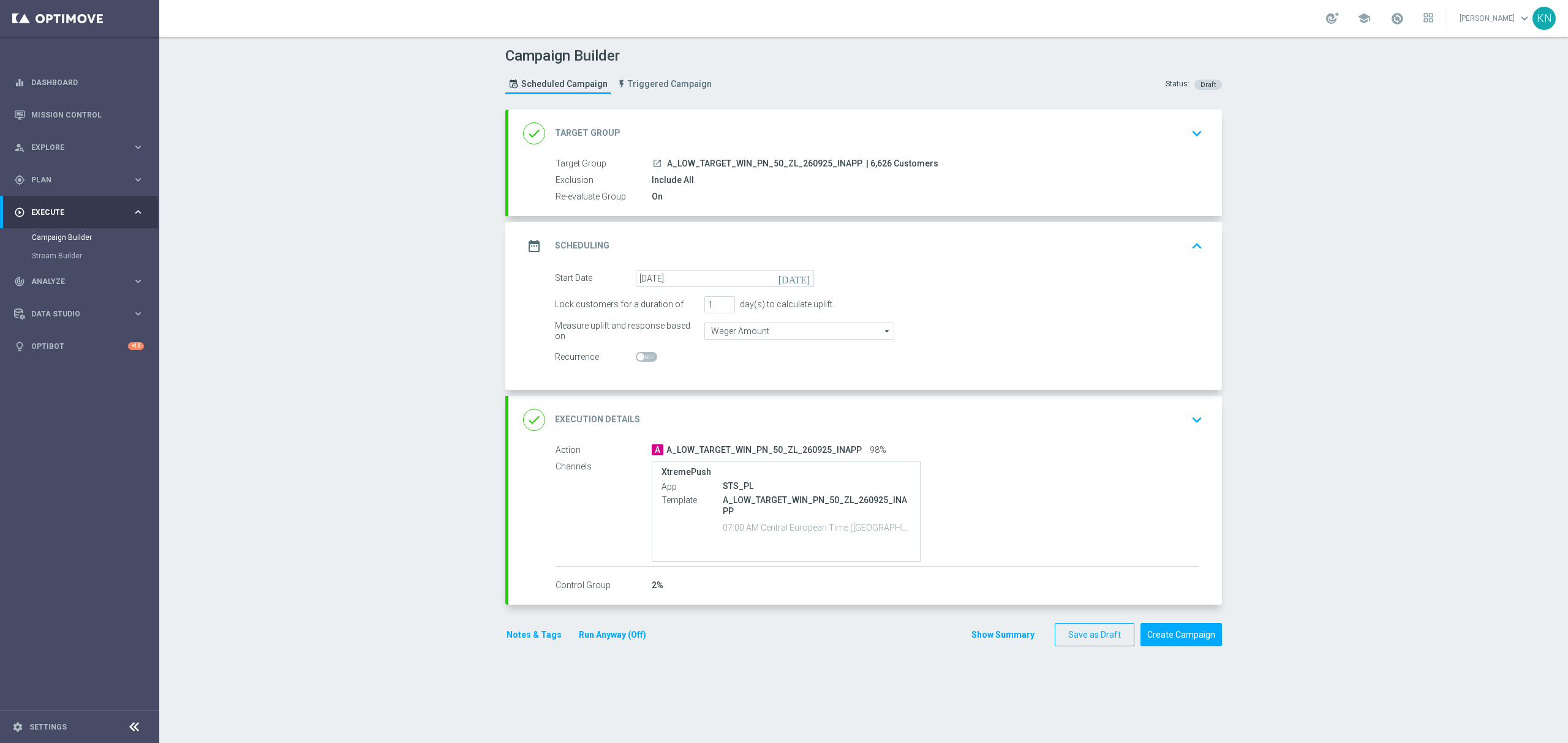
click at [1164, 430] on div "done Execution Details keyboard_arrow_down" at bounding box center [865, 419] width 684 height 24
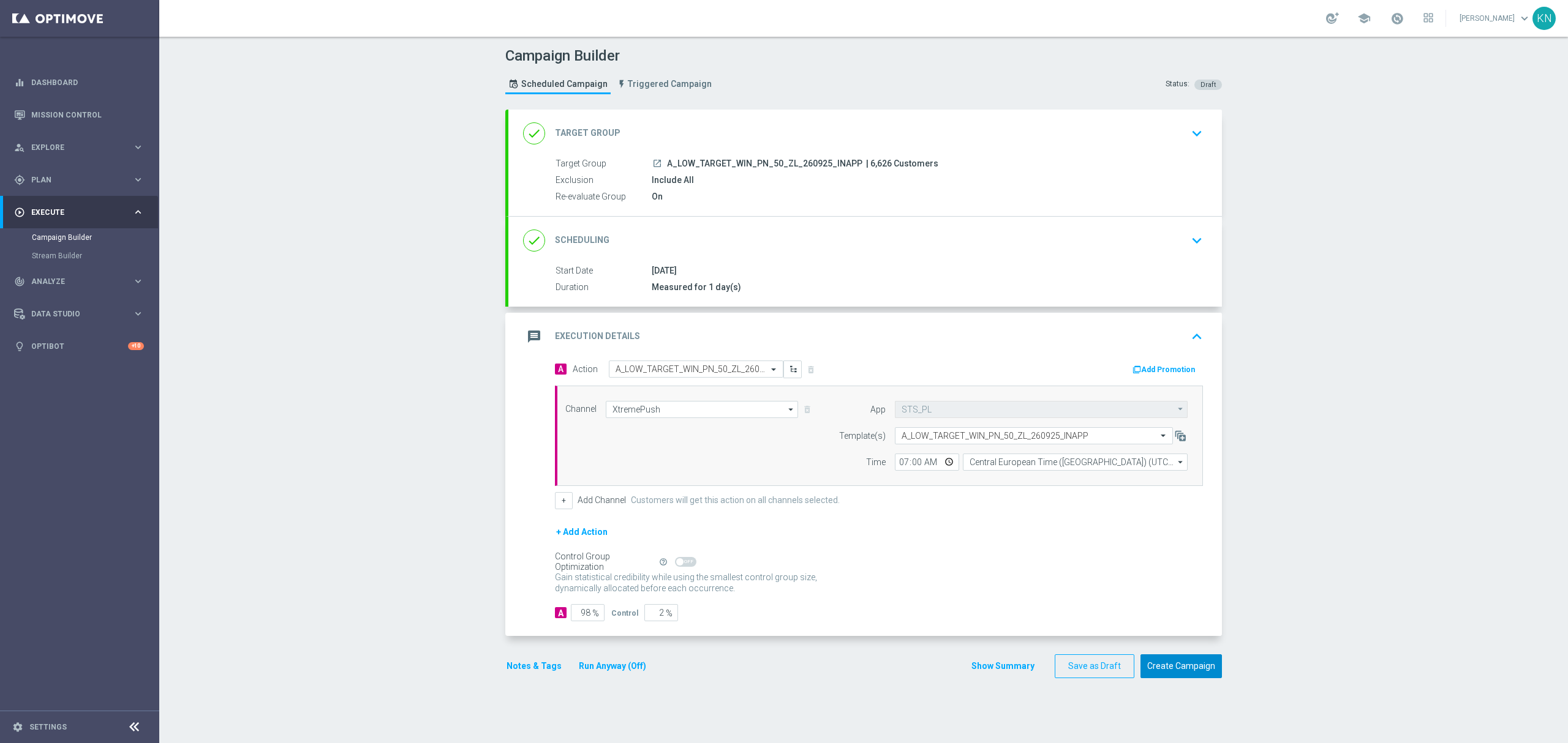
click at [1169, 664] on button "Create Campaign" at bounding box center [1180, 666] width 81 height 24
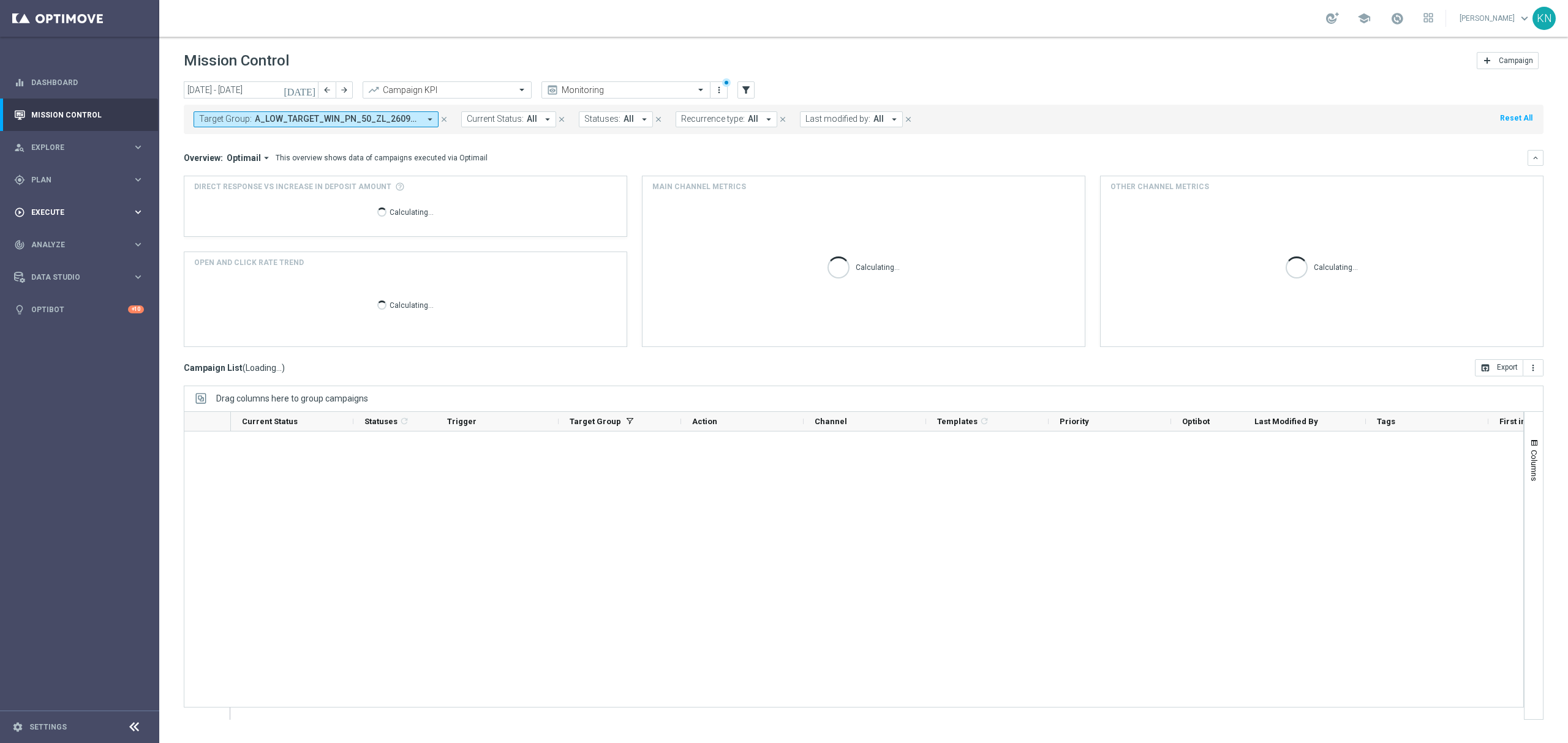
click at [64, 207] on div "play_circle_outline Execute" at bounding box center [72, 212] width 118 height 11
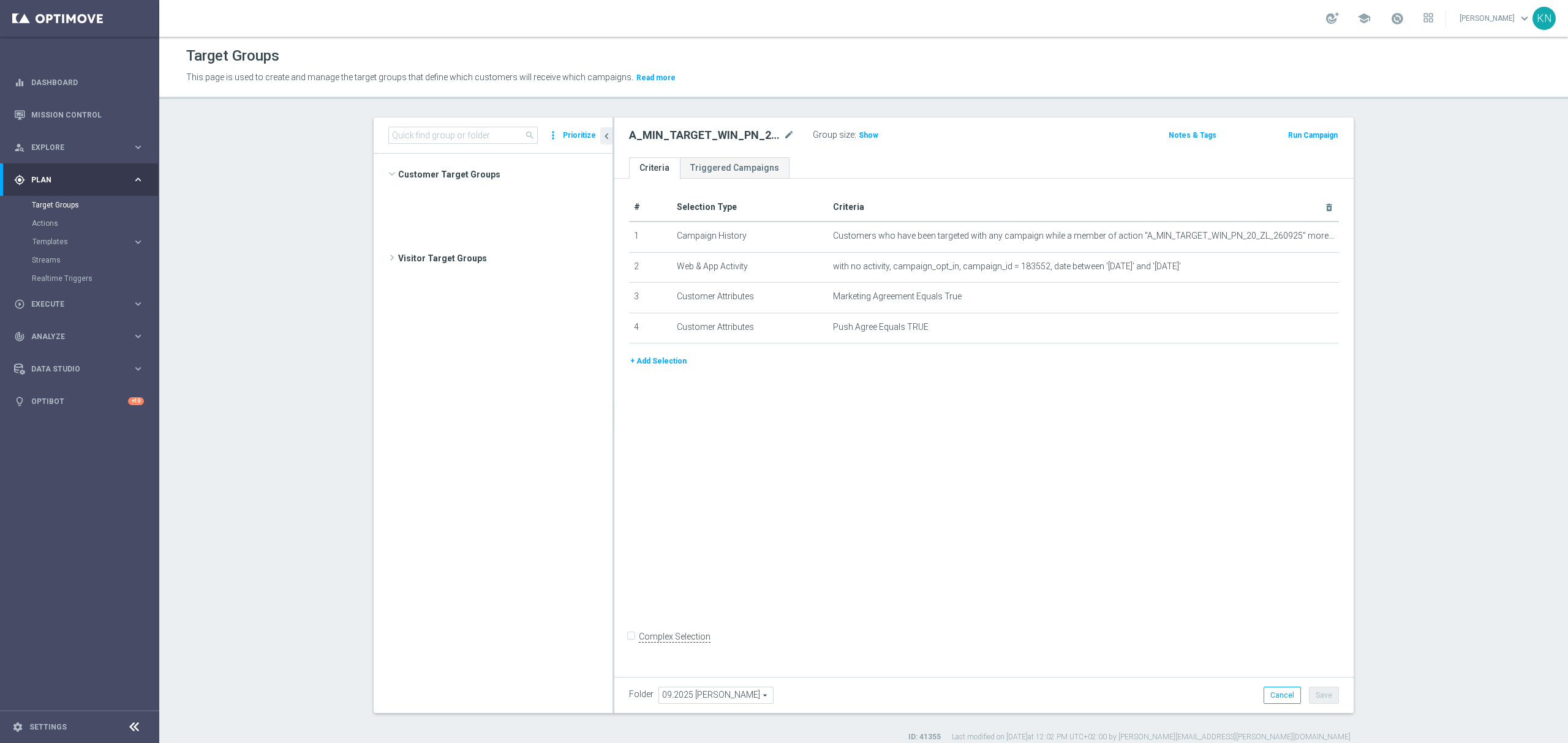
scroll to position [436, 0]
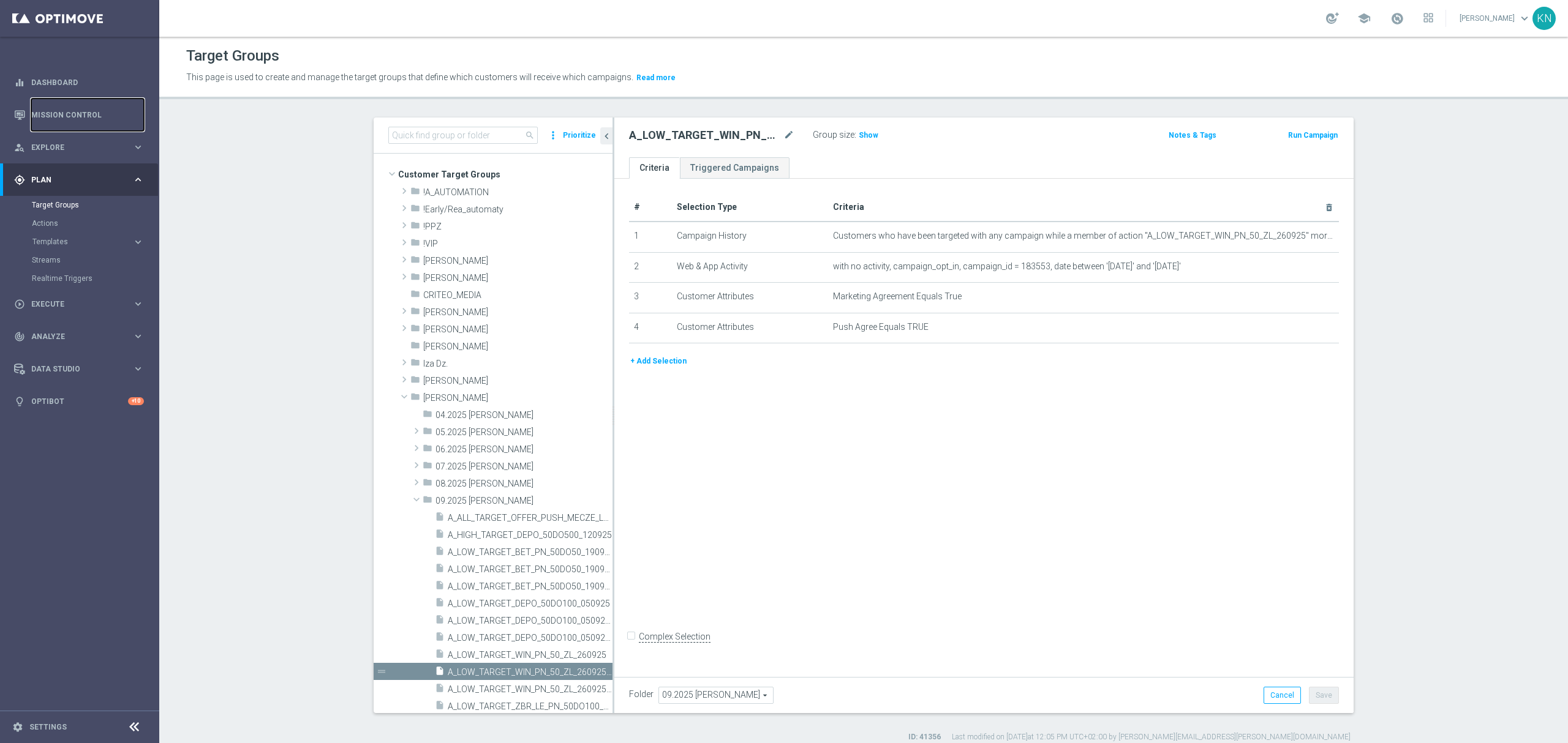
drag, startPoint x: 42, startPoint y: 109, endPoint x: 950, endPoint y: 23, distance: 912.1
click at [43, 109] on link "Mission Control" at bounding box center [88, 114] width 113 height 33
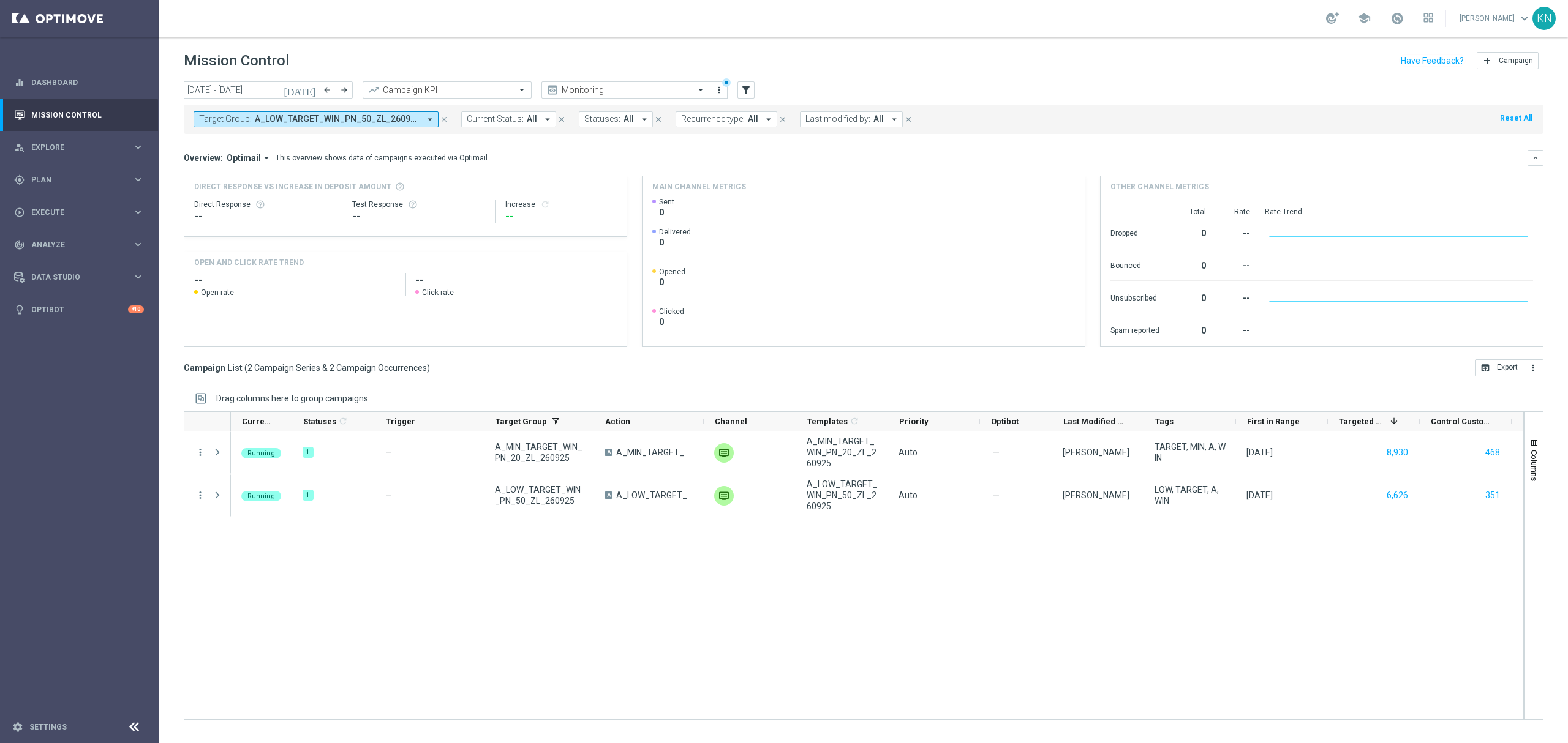
click at [355, 125] on button "Target Group: A_LOW_TARGET_WIN_PN_50_ZL_260925, A_MIN_TARGET_WIN_PN_20_ZL_26092…" at bounding box center [316, 119] width 245 height 16
click at [258, 199] on label "A_MIN_TARGET_WIN_PN_20_ZL_260925_INAPP" at bounding box center [291, 197] width 159 height 8
type input "A_MIN_TARGET_WIN_PN_20_ZL_260925_INAPP"
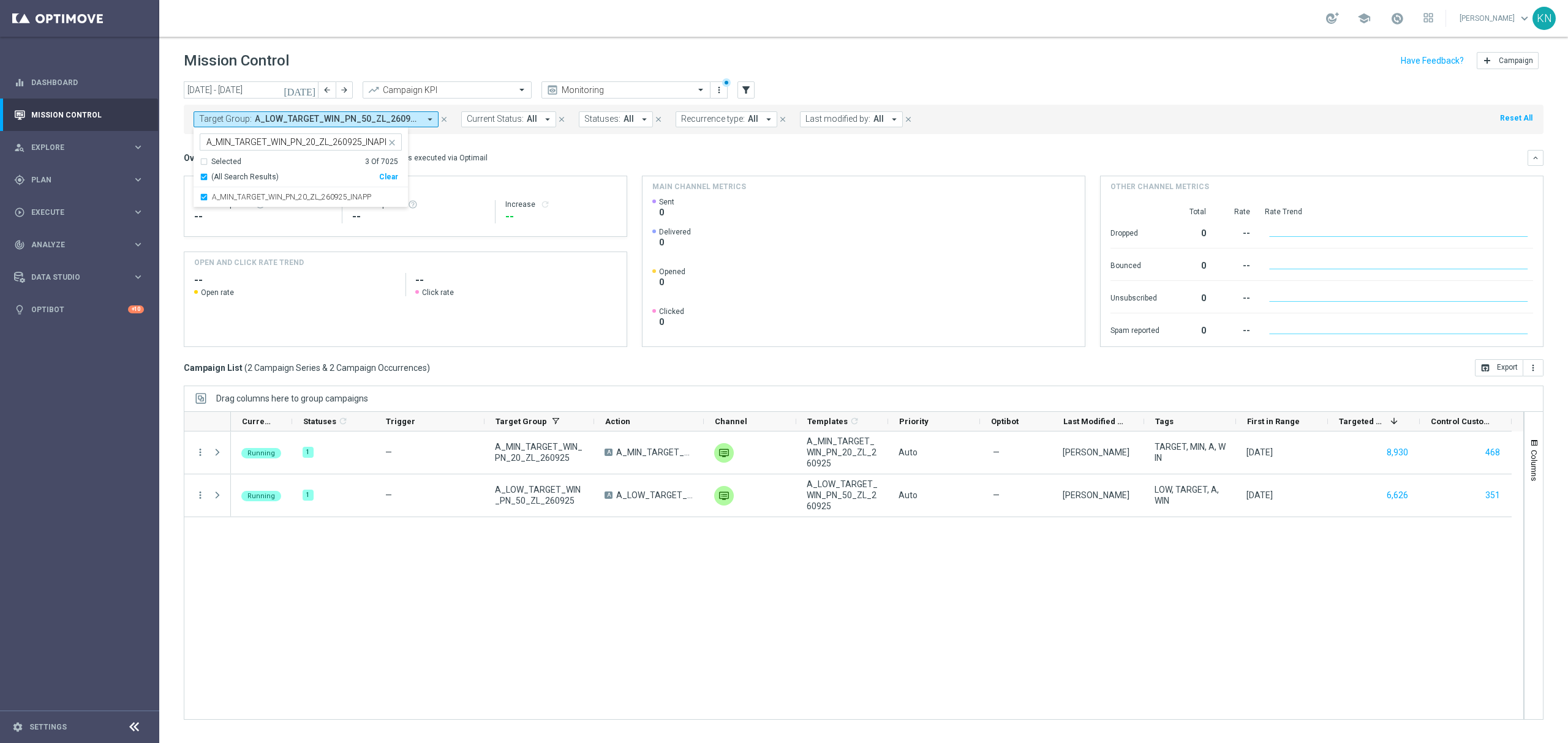
click at [580, 145] on mini-dashboard "Overview: Optimail arrow_drop_down This overview shows data of campaigns execut…" at bounding box center [863, 247] width 1359 height 225
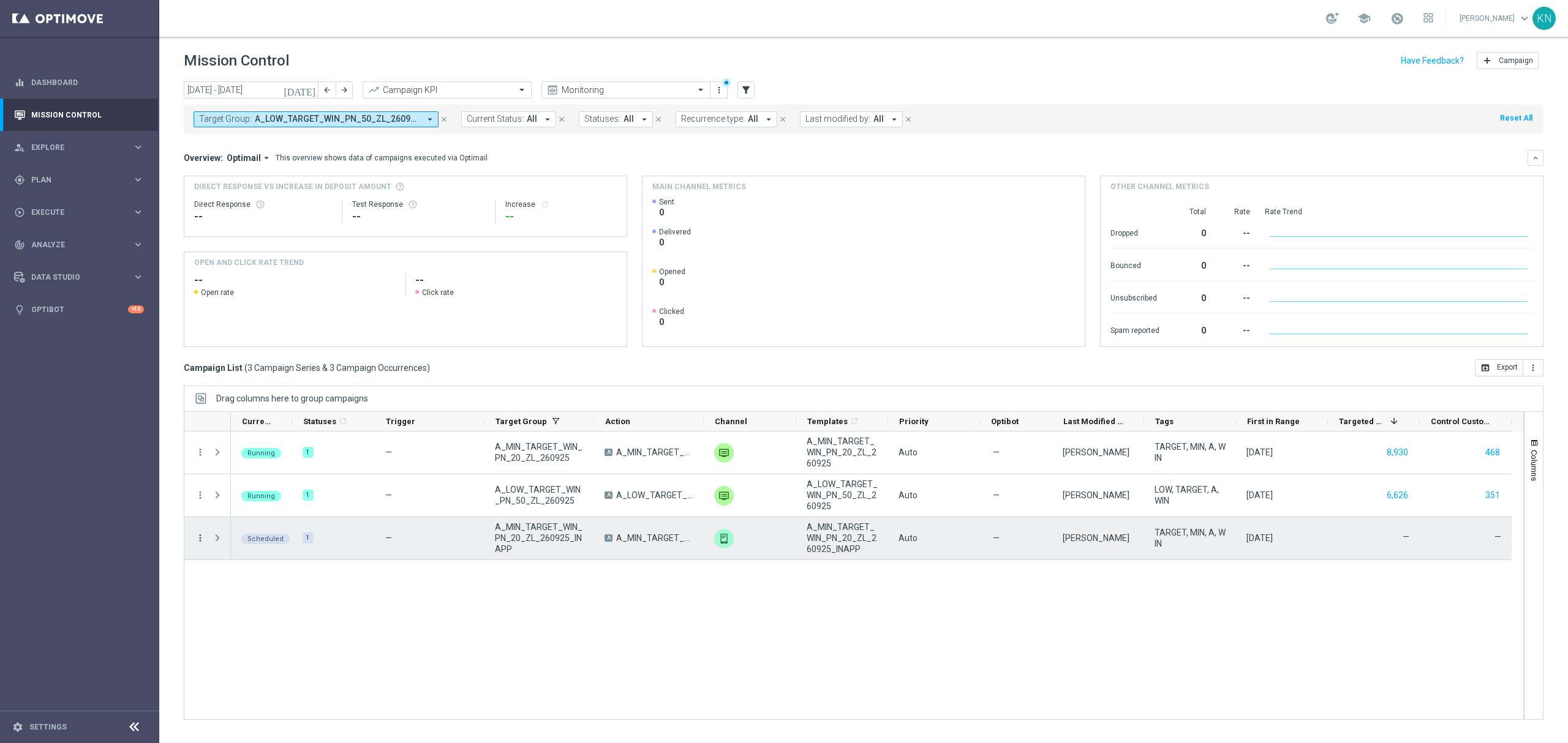
click at [199, 537] on icon "more_vert" at bounding box center [200, 538] width 11 height 11
click at [262, 633] on div "Edit" at bounding box center [282, 637] width 114 height 8
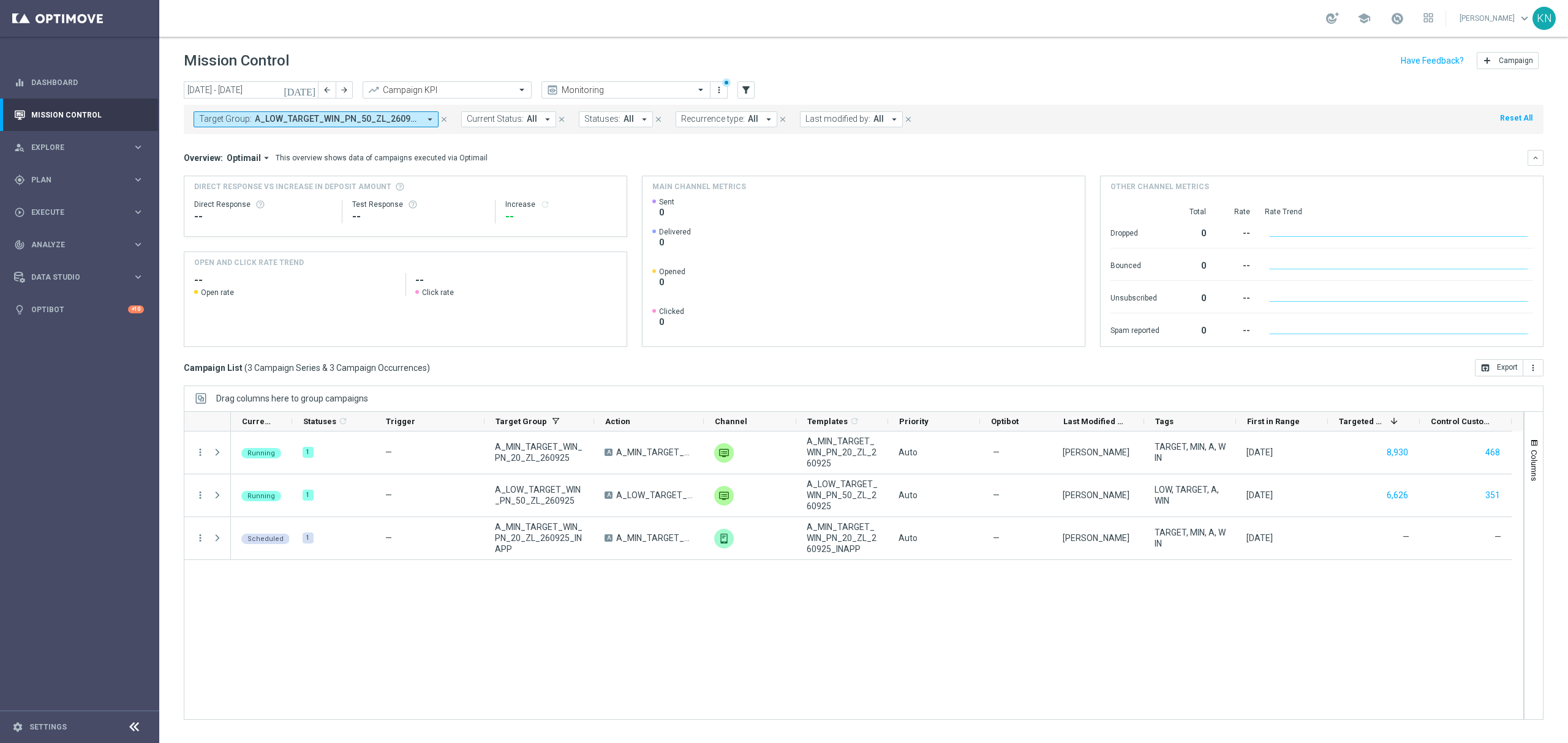
click at [346, 123] on span "A_LOW_TARGET_WIN_PN_50_ZL_260925, A_MIN_TARGET_WIN_PN_20_ZL_260925, A_MIN_TARGE…" at bounding box center [337, 120] width 164 height 11
click at [221, 199] on label "A_LOW_TARGET_WIN_PN_50_ZL_260925_INAPP" at bounding box center [292, 197] width 161 height 8
type input "A_LOW_TARGET_WIN_PN_50_ZL_260925_INAPP"
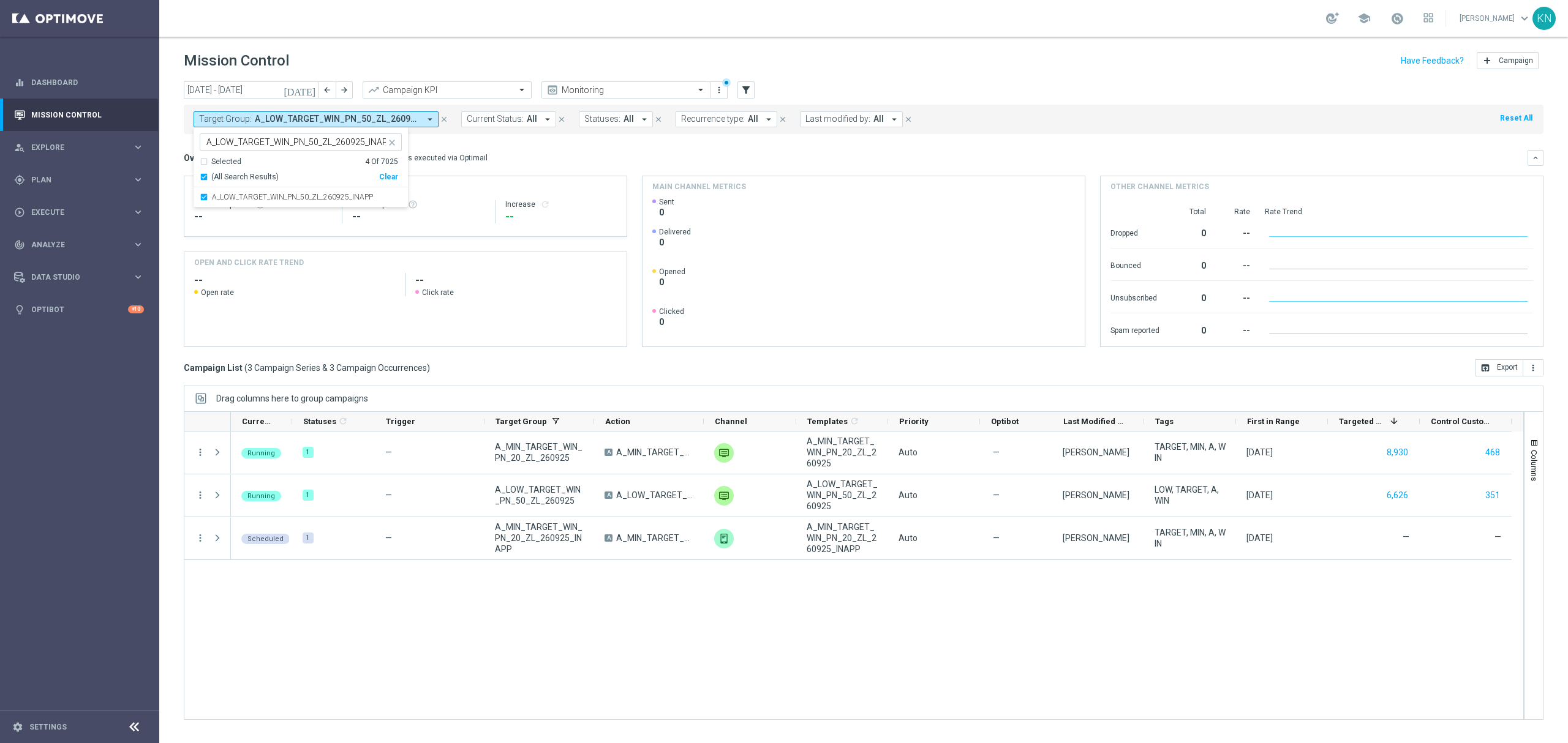
click at [625, 162] on div "Overview: Optimail arrow_drop_down This overview shows data of campaigns execut…" at bounding box center [855, 158] width 1343 height 11
click at [50, 155] on div "person_search Explore keyboard_arrow_right" at bounding box center [78, 147] width 158 height 33
click at [76, 177] on link "Customer Explorer" at bounding box center [79, 172] width 95 height 10
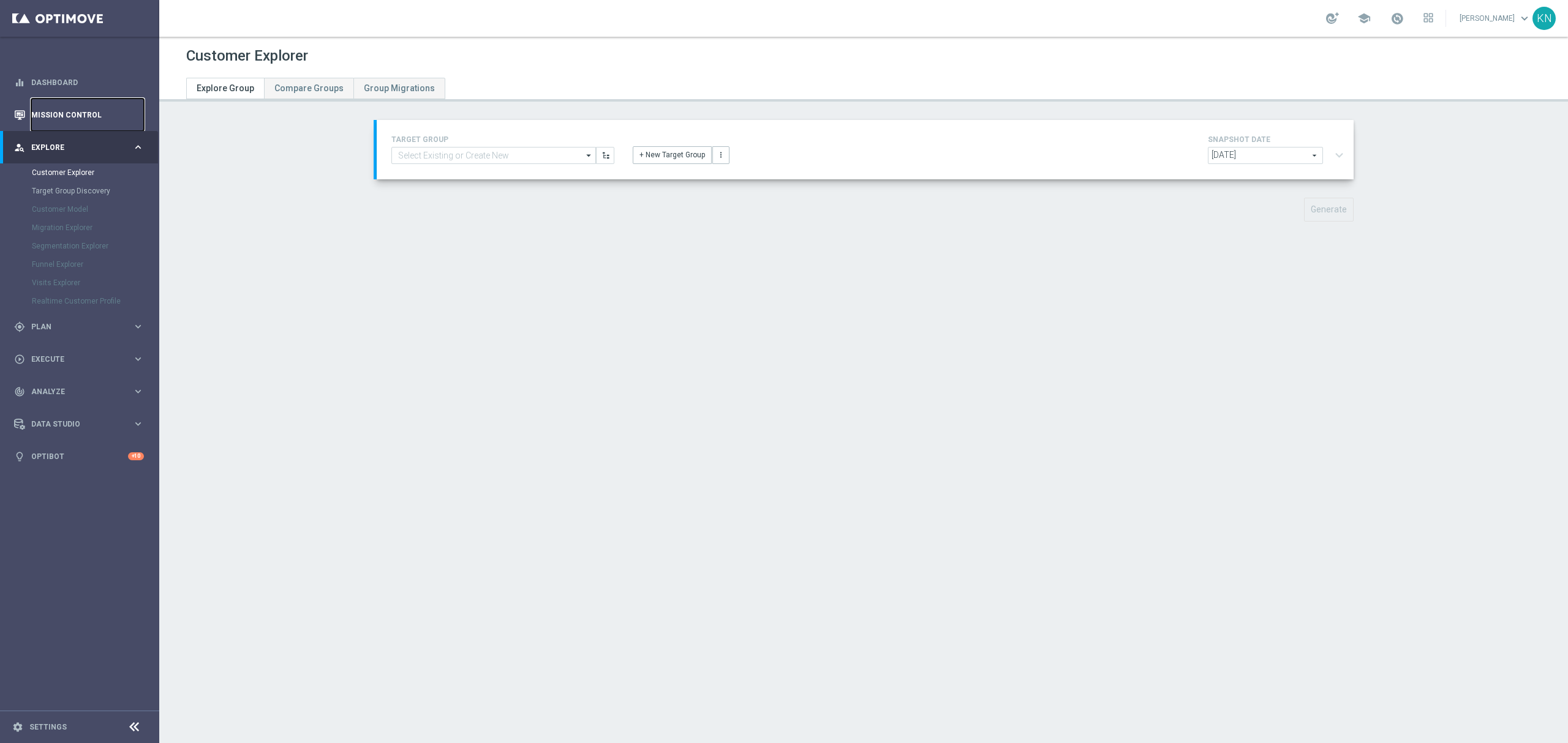
click at [61, 121] on link "Mission Control" at bounding box center [88, 114] width 113 height 33
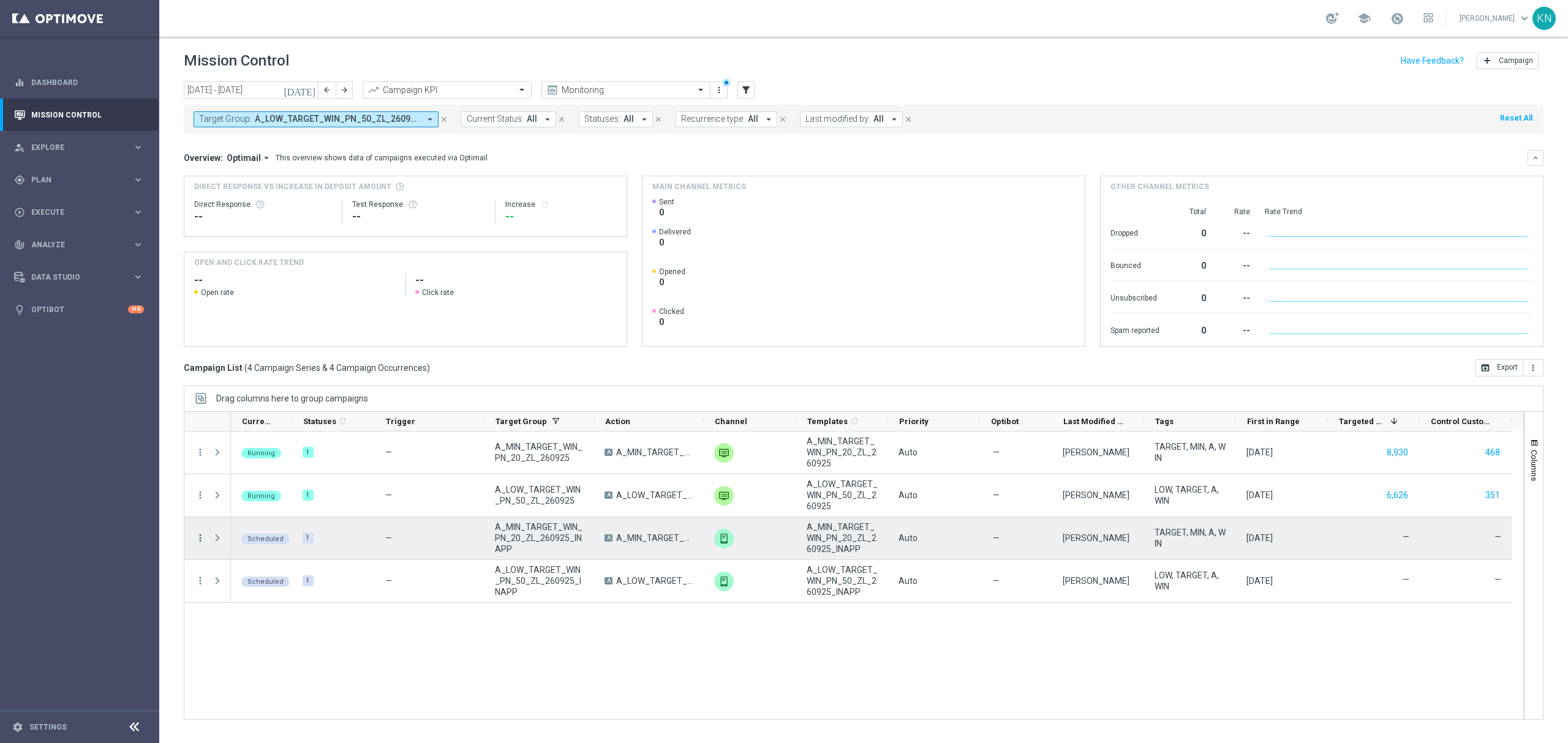
click at [199, 540] on icon "more_vert" at bounding box center [200, 538] width 11 height 11
click at [273, 539] on div "list Campaign Details" at bounding box center [275, 547] width 138 height 18
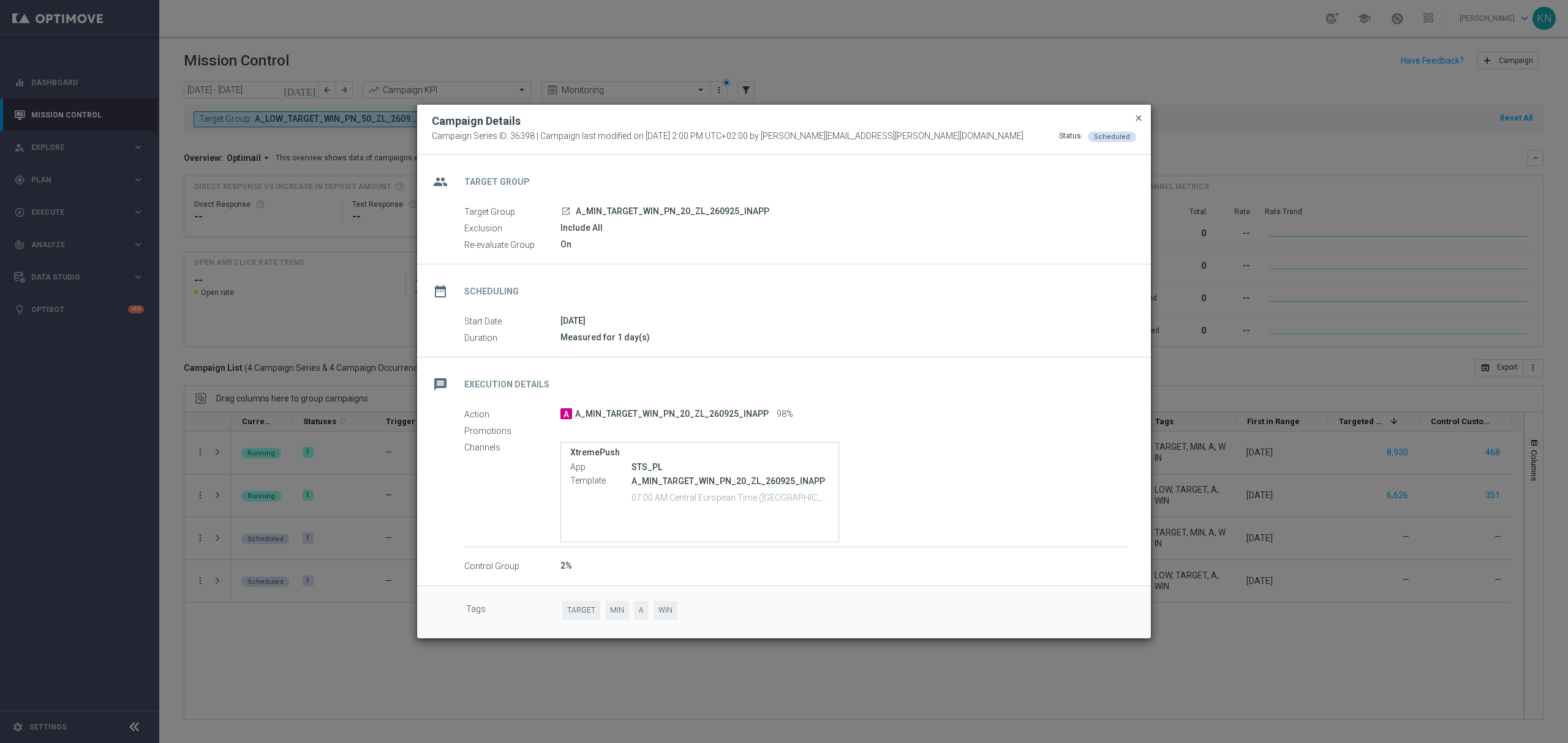
click at [1137, 119] on span "close" at bounding box center [1138, 118] width 10 height 10
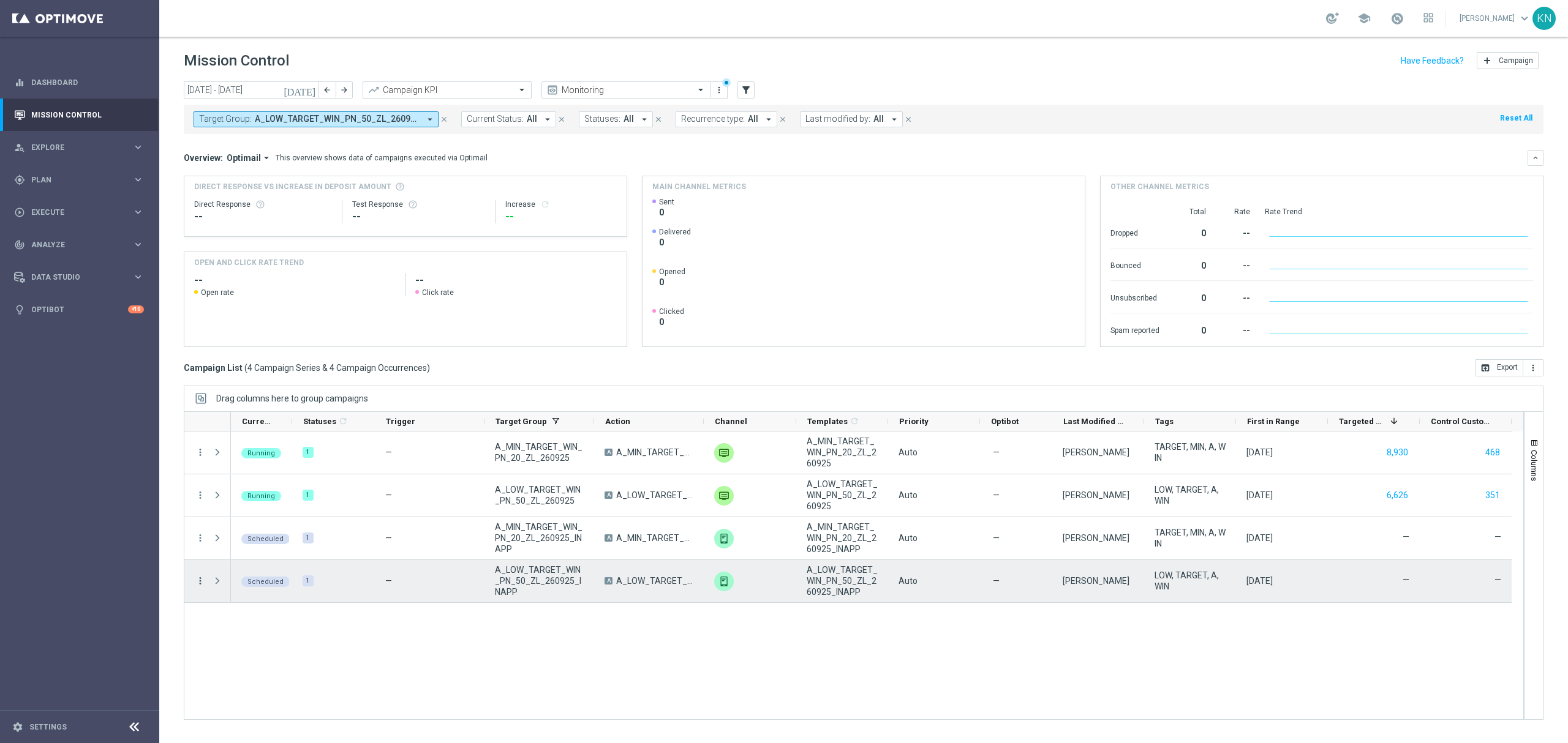
drag, startPoint x: 200, startPoint y: 574, endPoint x: 199, endPoint y: 584, distance: 10.0
click at [199, 576] on div "more_vert" at bounding box center [195, 581] width 22 height 42
click at [199, 584] on icon "more_vert" at bounding box center [200, 581] width 11 height 11
click at [258, 586] on span "Campaign Details" at bounding box center [255, 589] width 62 height 8
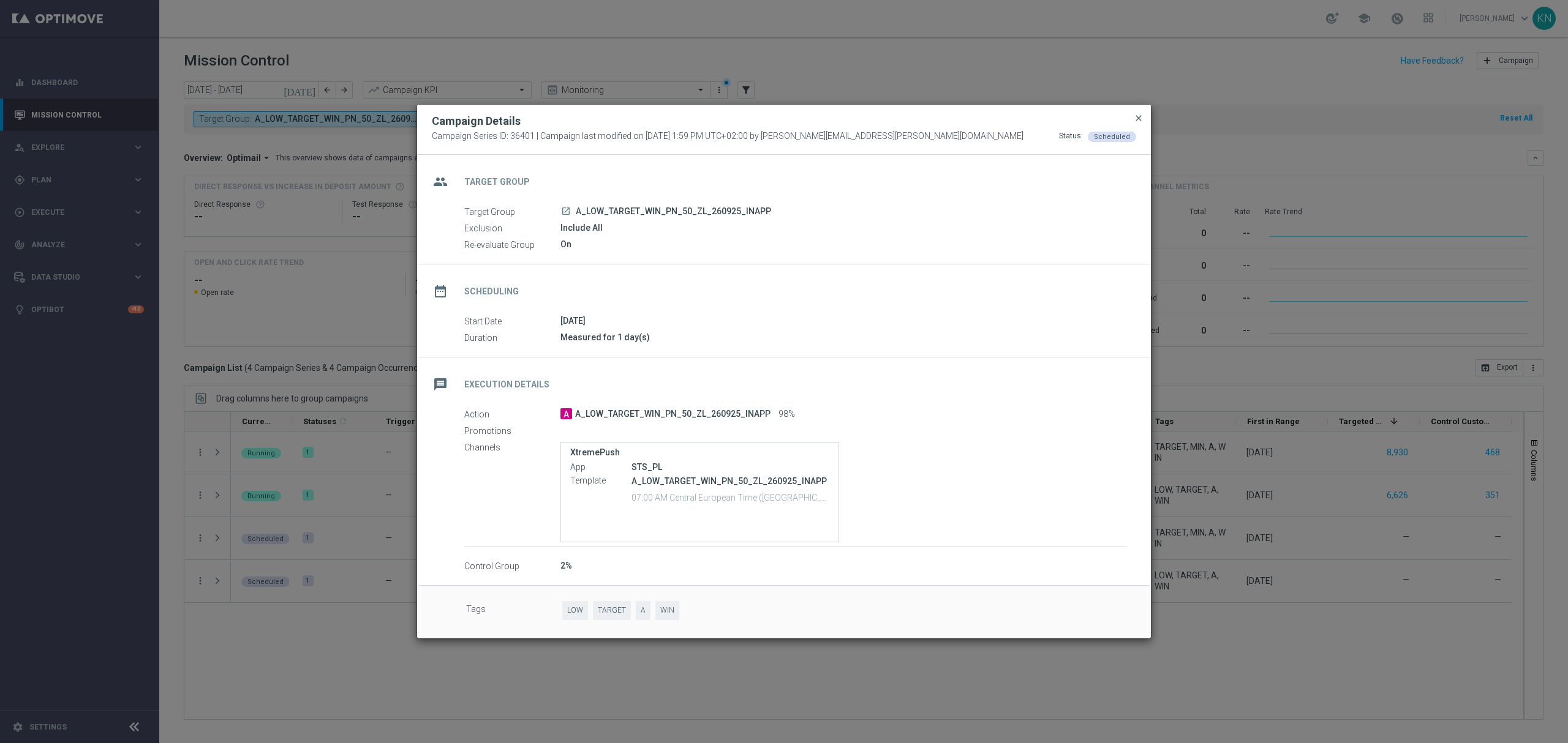
click at [1138, 116] on span "close" at bounding box center [1138, 118] width 10 height 10
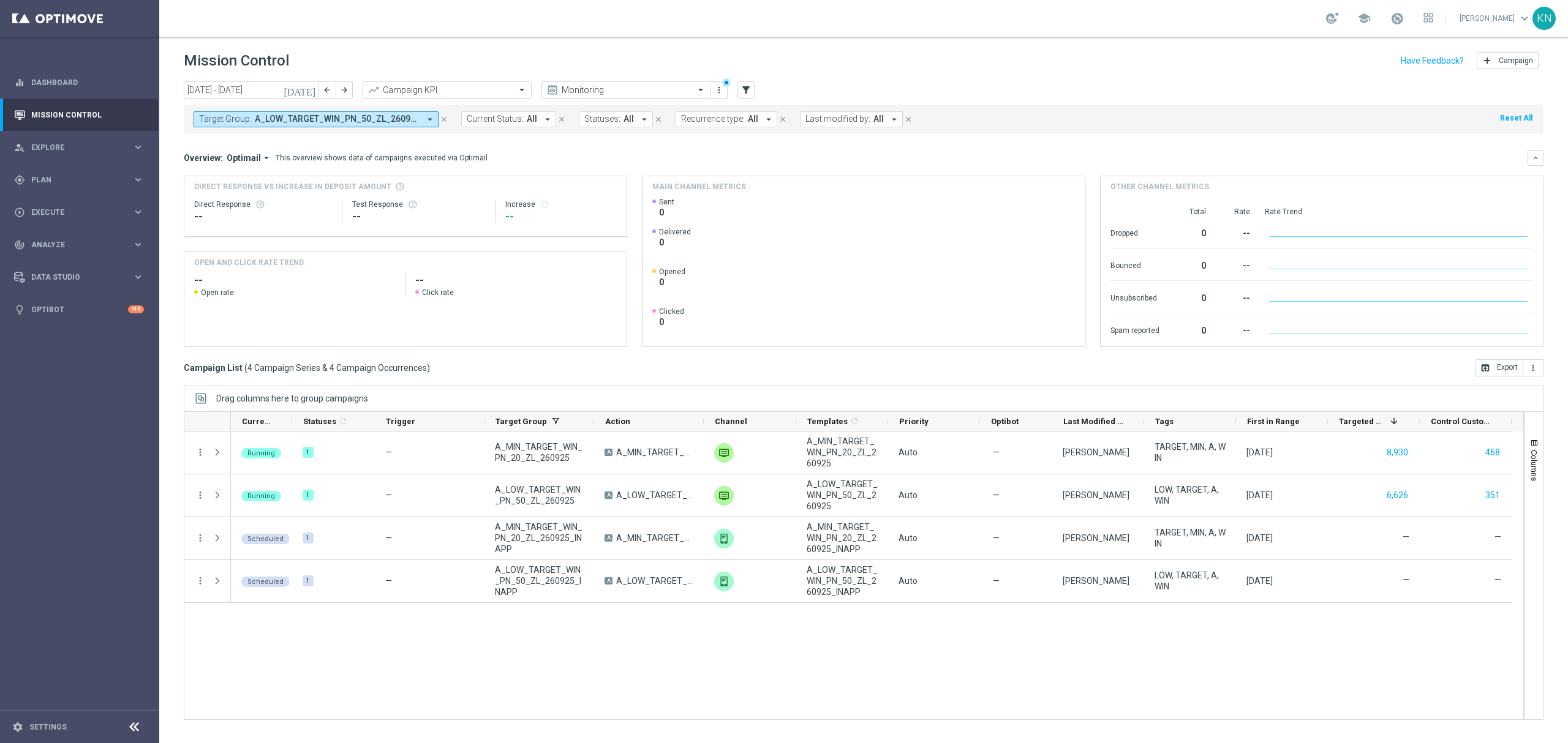
click at [376, 706] on div "Running 1 — A_MIN_TARGET_WIN_PN_20_ZL_260925 A A_MIN_TARGET_WIN_PN_20_ZL_260925…" at bounding box center [877, 576] width 1292 height 288
click at [426, 655] on div "Running 1 — A_MIN_TARGET_WIN_PN_20_ZL_260925 A A_MIN_TARGET_WIN_PN_20_ZL_260925…" at bounding box center [877, 576] width 1292 height 288
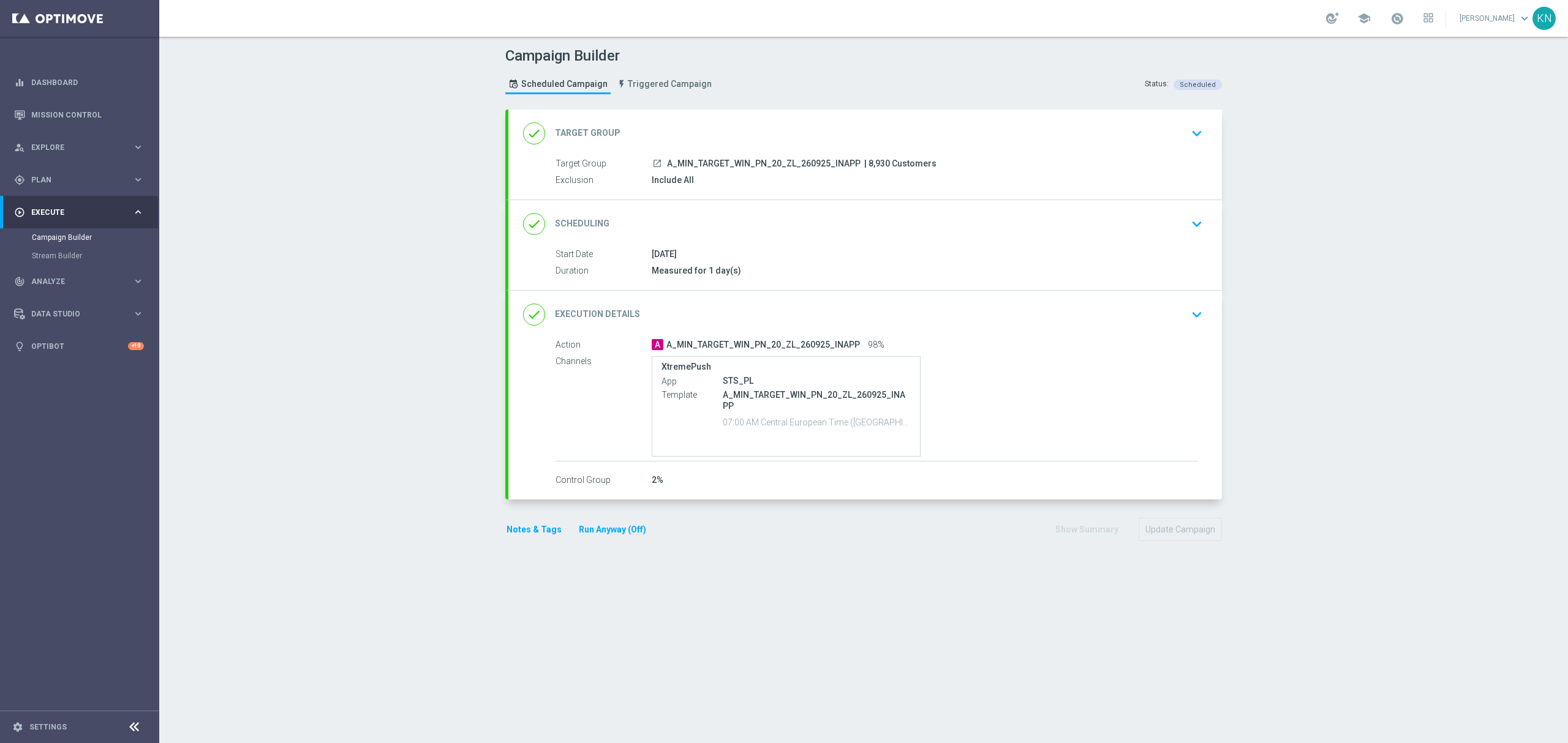
click at [1077, 158] on div "launch A_MIN_TARGET_WIN_PN_20_ZL_260925_INAPP | 8,930 Customers" at bounding box center [925, 164] width 546 height 12
click at [1166, 139] on div "done Target Group keyboard_arrow_down" at bounding box center [865, 133] width 684 height 24
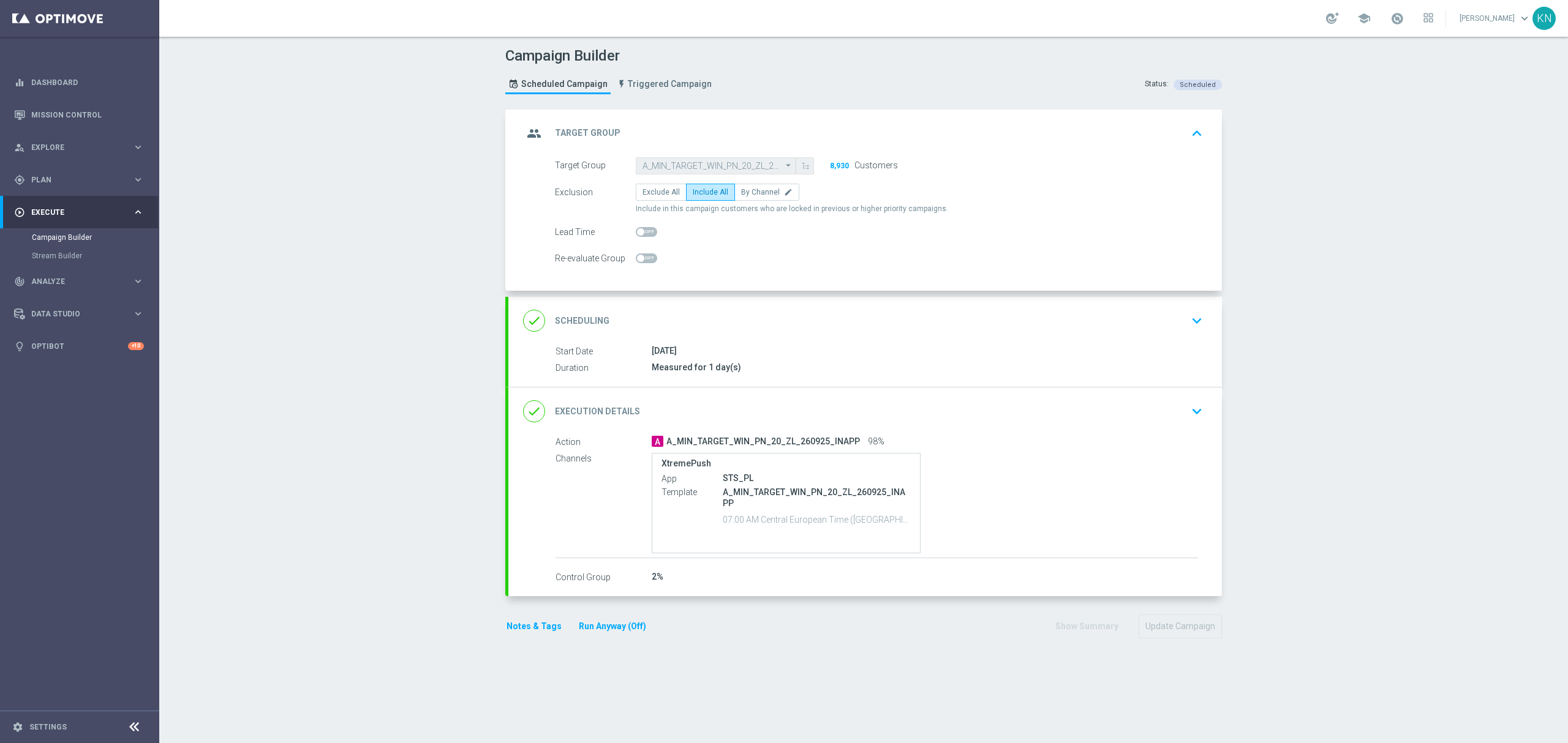
click at [638, 260] on span at bounding box center [647, 258] width 21 height 10
click at [638, 260] on input "checkbox" at bounding box center [647, 258] width 21 height 10
checkbox input "true"
click at [1174, 625] on button "Update Campaign" at bounding box center [1180, 626] width 83 height 24
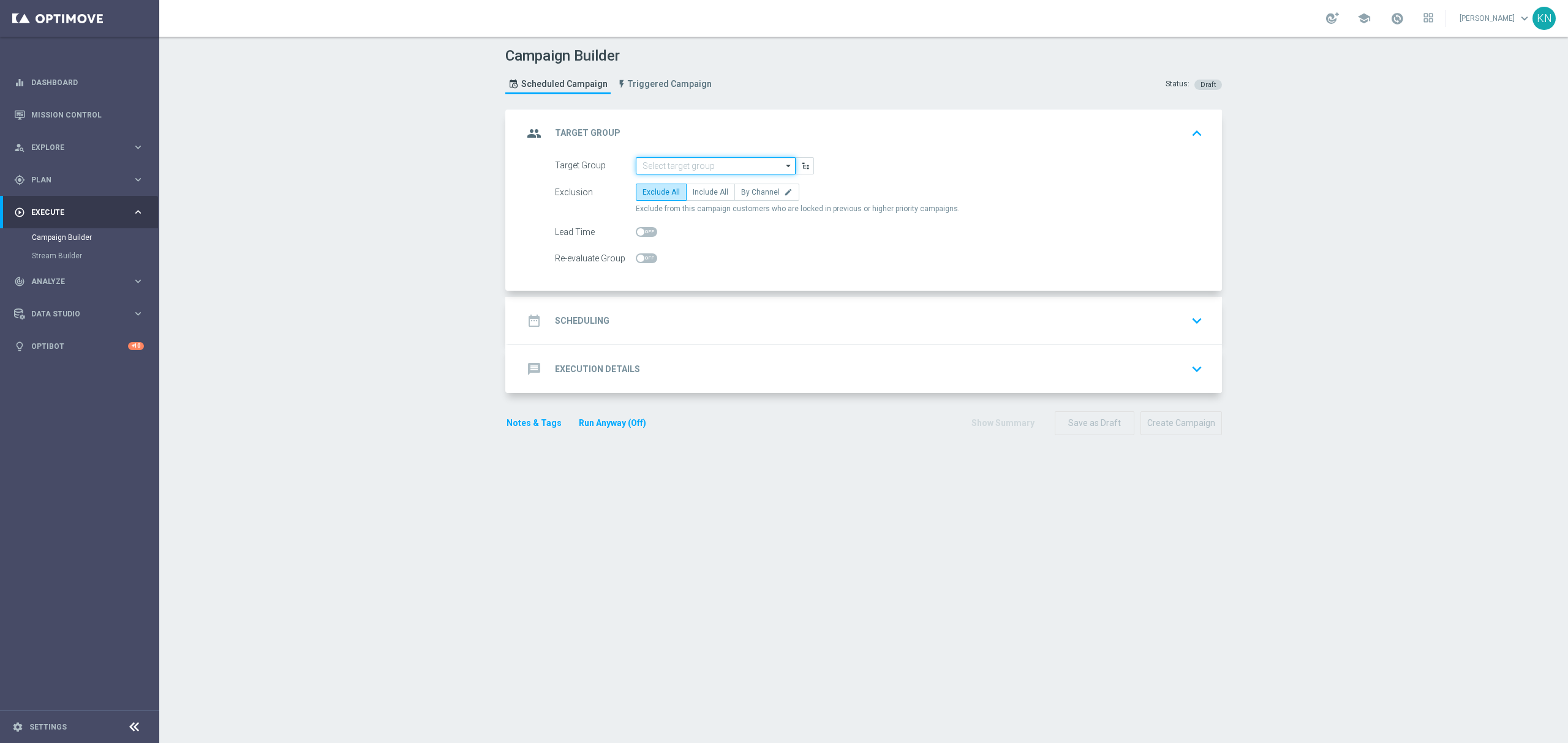
click at [659, 167] on input at bounding box center [716, 166] width 160 height 18
paste input "A_MIN_TARGET_WIN_PN_20_ZL_260925_PUSH"
click at [687, 186] on div "A_MIN_TARGET_WIN_PN_20_ZL_260925_PUSH" at bounding box center [716, 189] width 148 height 22
type input "A_MIN_TARGET_WIN_PN_20_ZL_260925_PUSH"
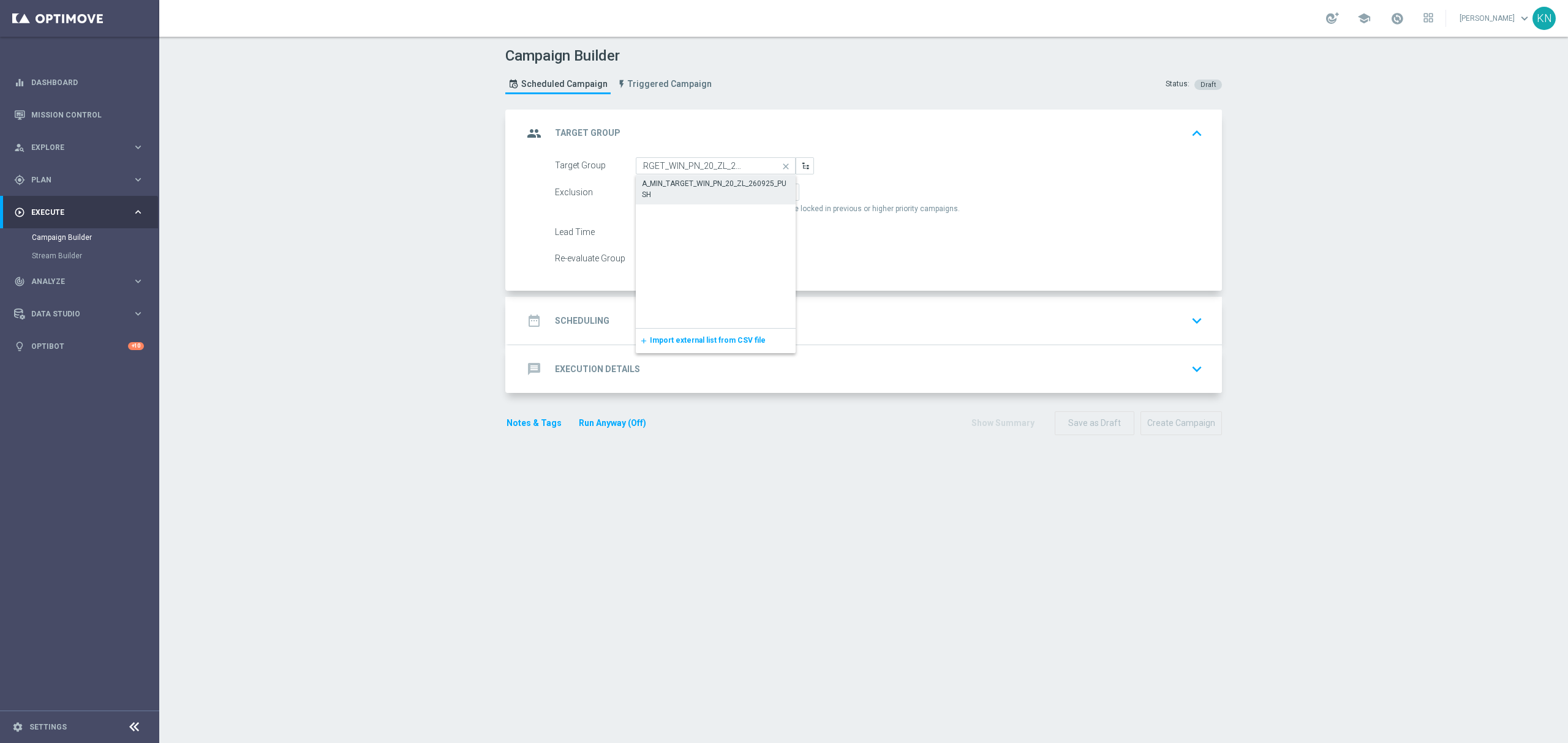
scroll to position [0, 0]
click at [706, 189] on span "Include All" at bounding box center [711, 192] width 36 height 8
click at [701, 190] on input "Include All" at bounding box center [697, 194] width 8 height 8
radio input "true"
click at [640, 257] on span at bounding box center [647, 258] width 21 height 10
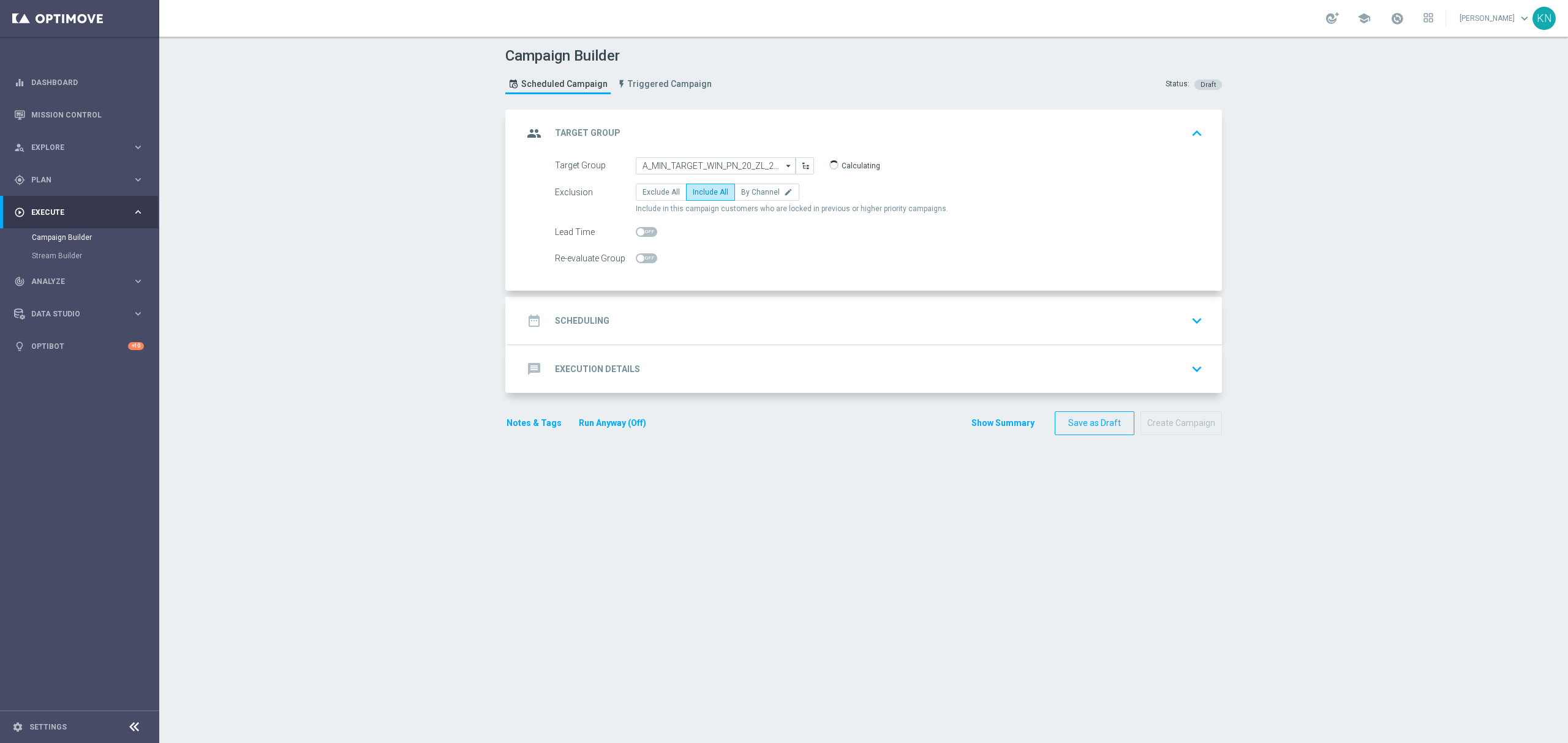
click at [640, 257] on input "checkbox" at bounding box center [647, 258] width 21 height 10
checkbox input "true"
click at [896, 326] on div "date_range Scheduling keyboard_arrow_down" at bounding box center [865, 320] width 684 height 24
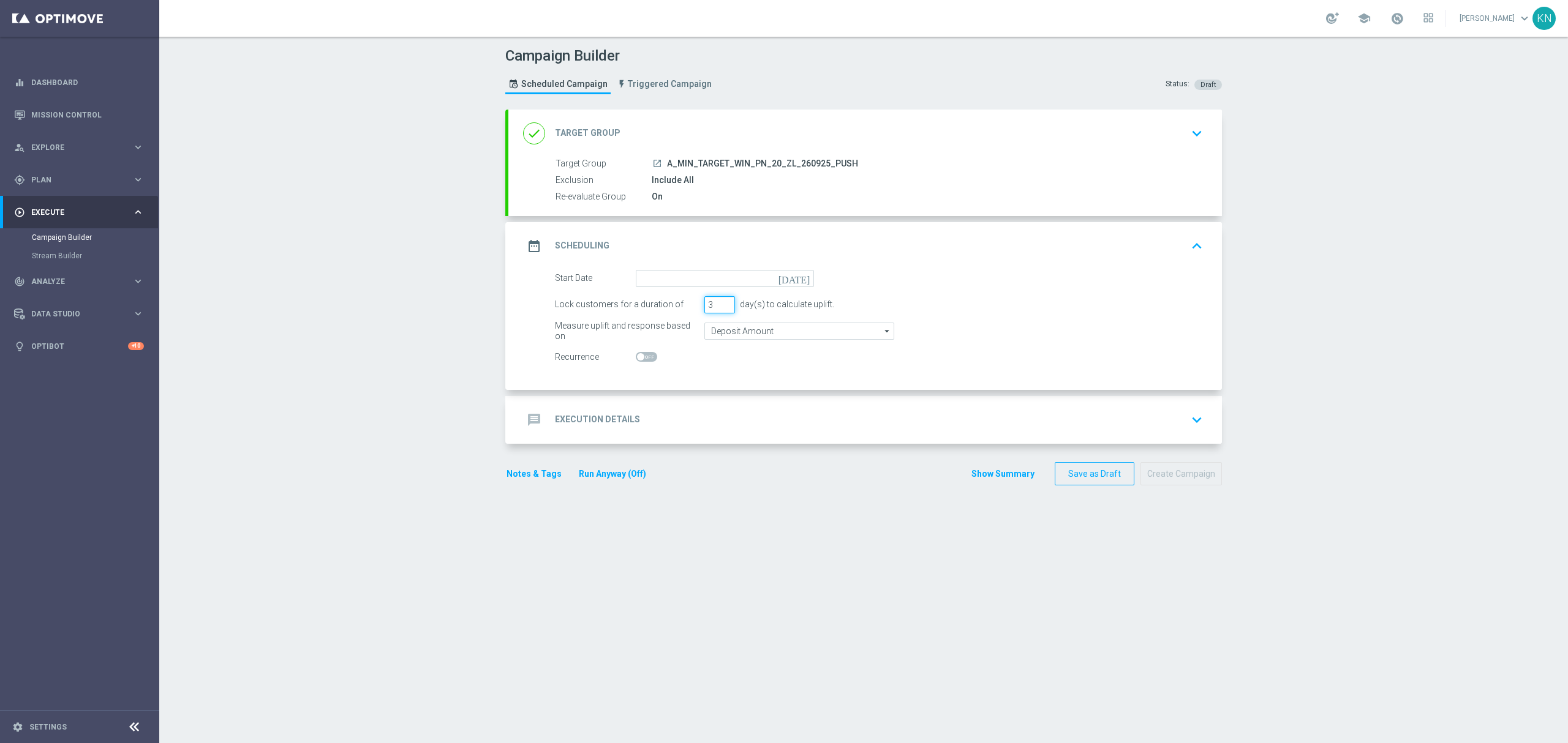
drag, startPoint x: 704, startPoint y: 305, endPoint x: 692, endPoint y: 311, distance: 13.4
click at [687, 308] on div "Lock customers for a duration of 3 day(s) to calculate uplift." at bounding box center [879, 305] width 666 height 18
type input "1"
click at [731, 329] on input "Deposit Amount" at bounding box center [799, 331] width 190 height 18
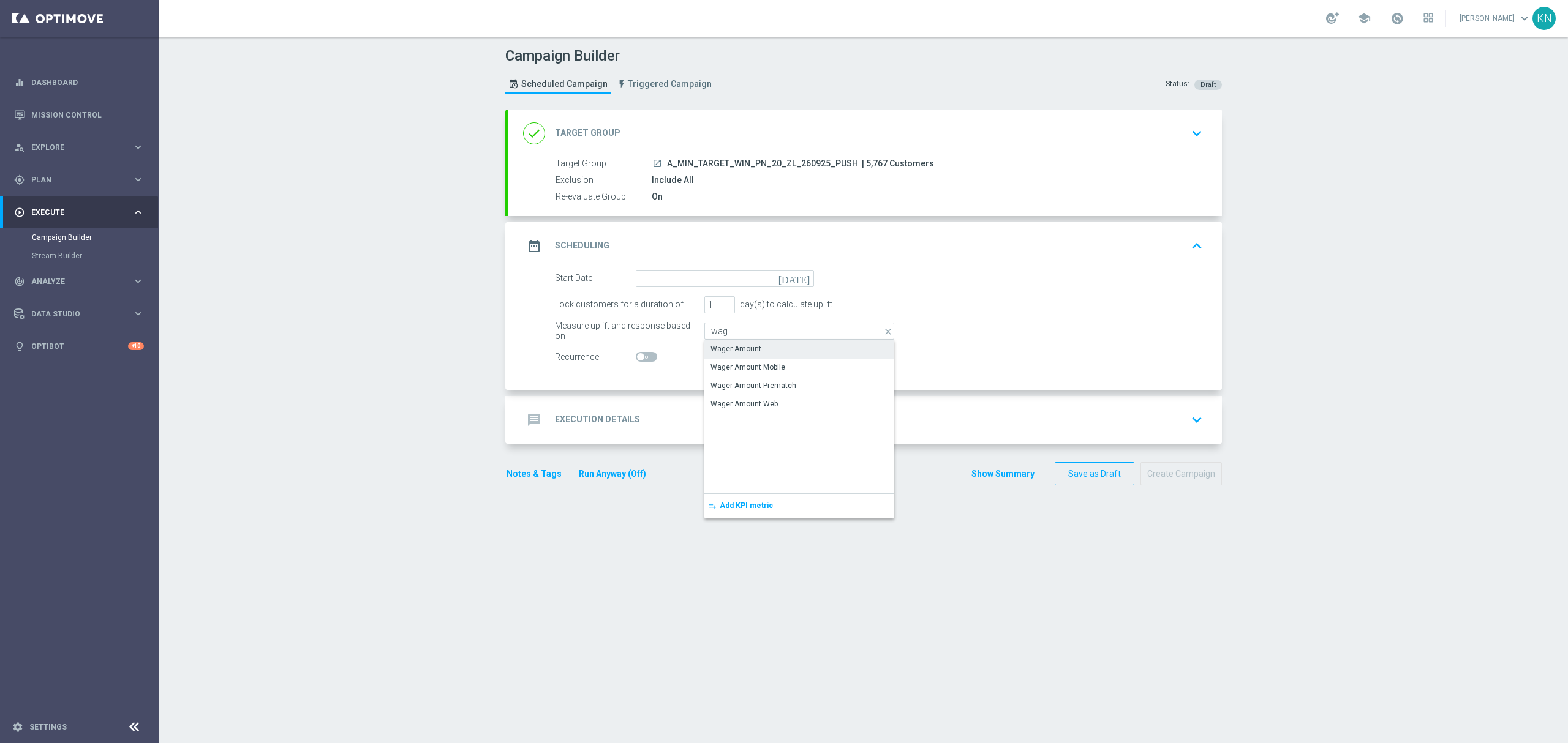
click at [736, 346] on div "Wager Amount" at bounding box center [736, 349] width 51 height 11
type input "Wager Amount"
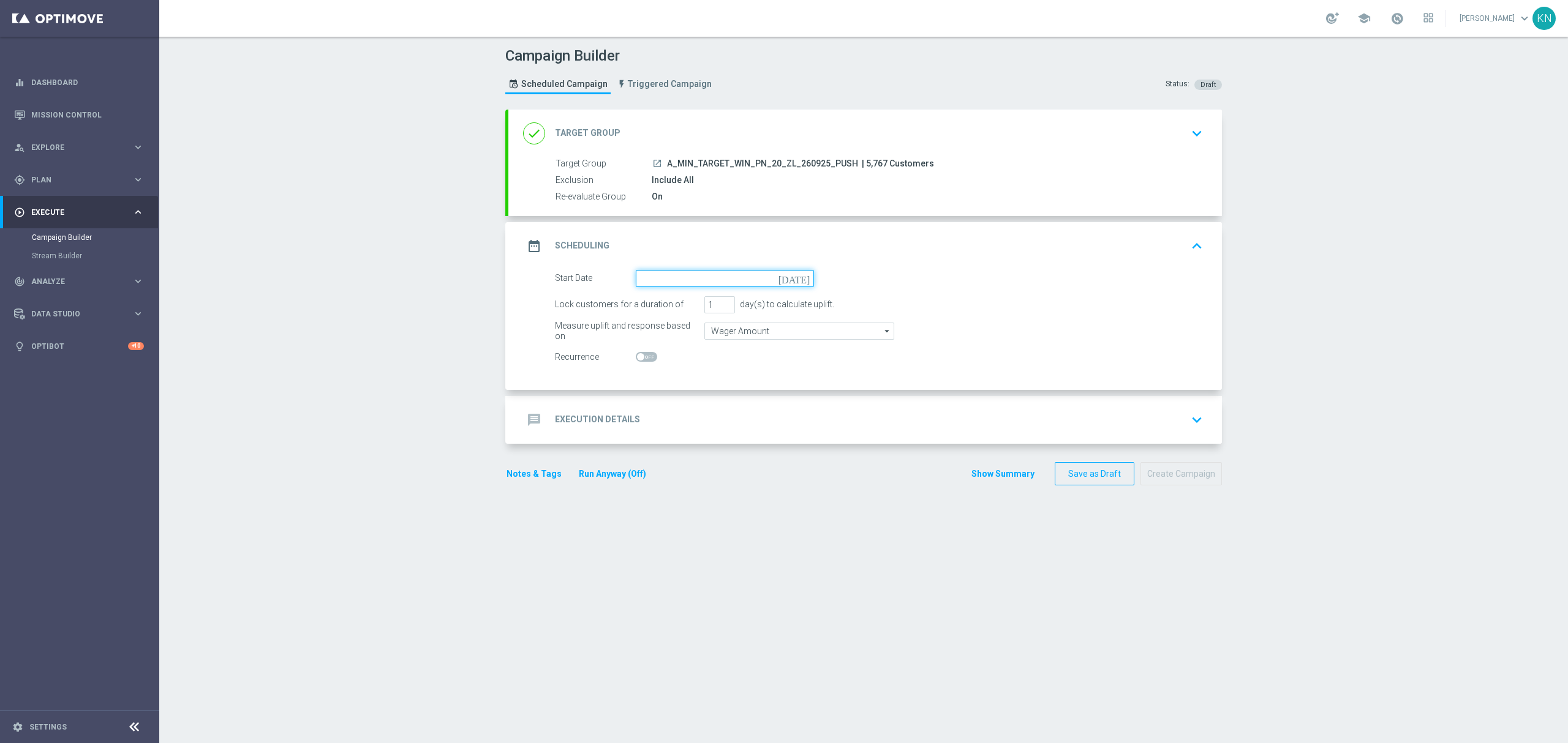
click at [680, 280] on input at bounding box center [725, 279] width 178 height 18
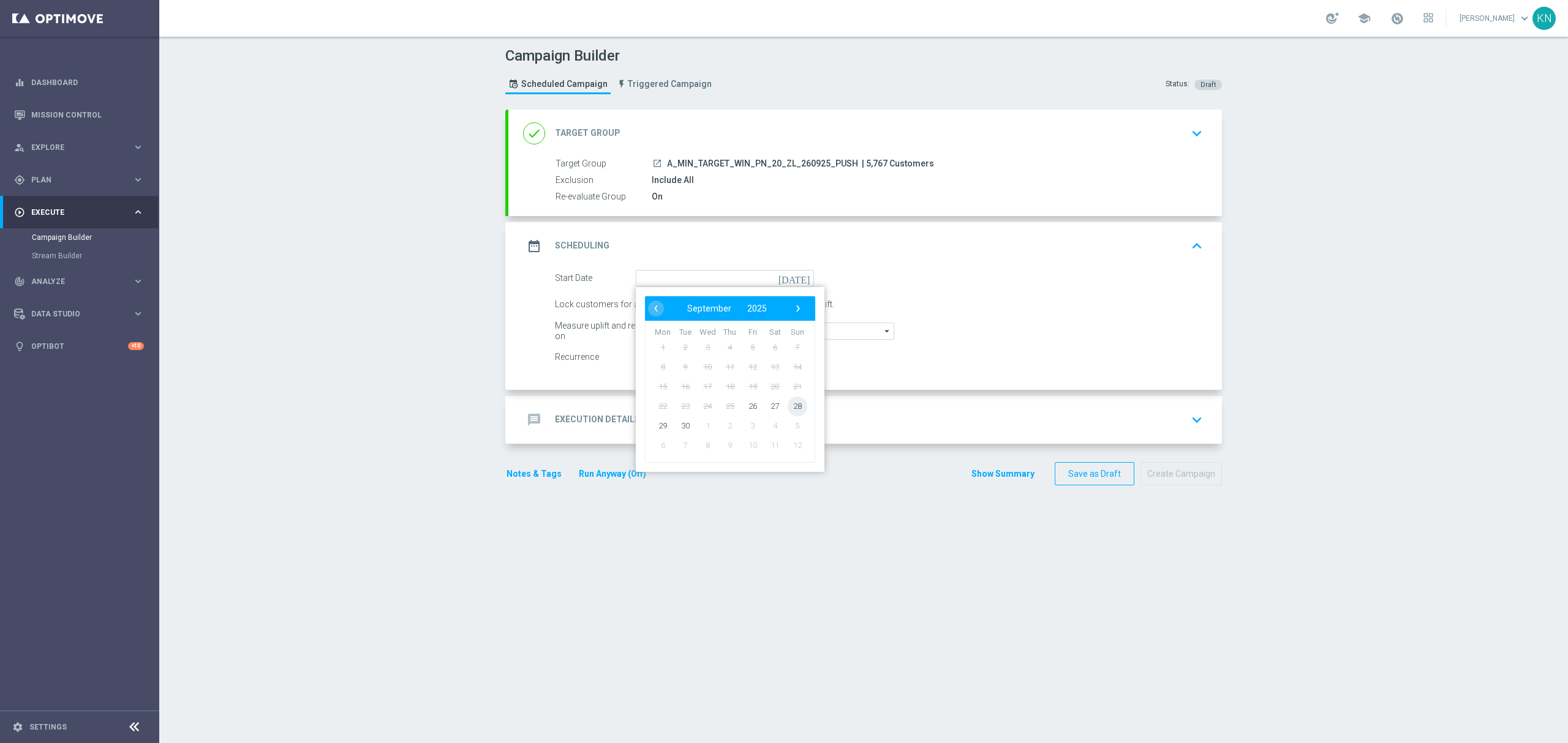
click at [792, 403] on span "28" at bounding box center [797, 406] width 20 height 20
type input "[DATE]"
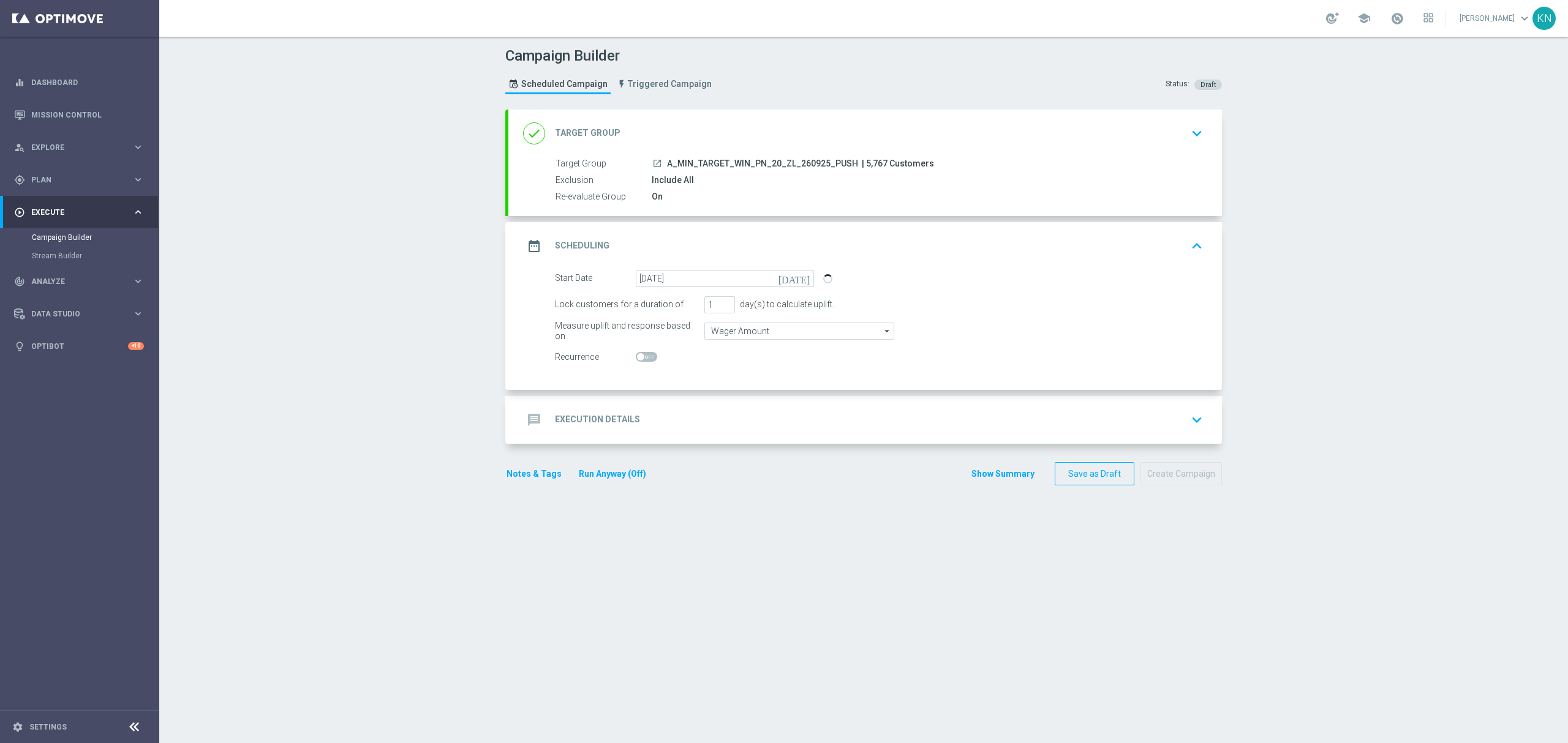
click at [916, 420] on div "message Execution Details keyboard_arrow_down" at bounding box center [865, 419] width 684 height 24
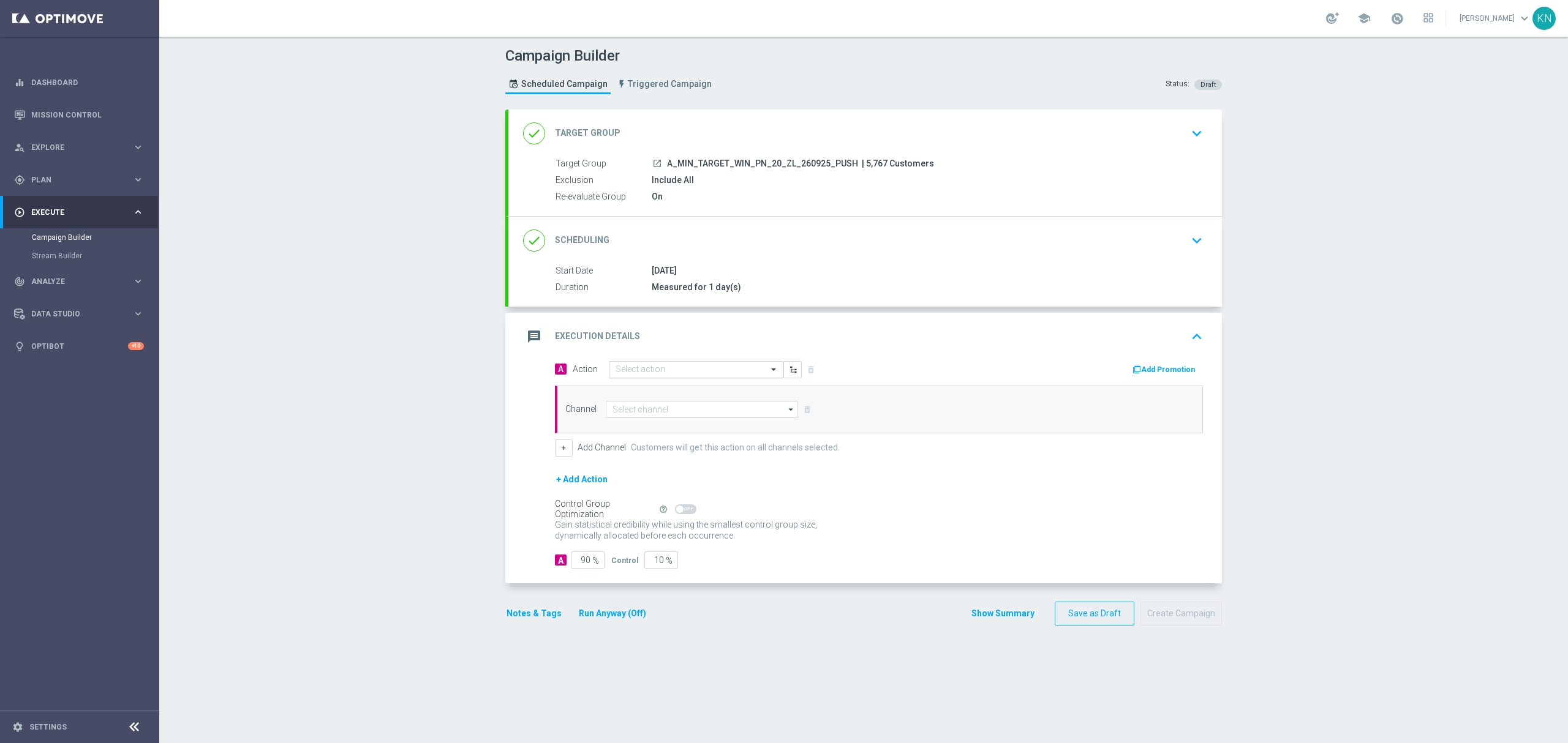
click at [656, 375] on input "text" at bounding box center [683, 370] width 136 height 11
click at [668, 534] on span "Create new action" at bounding box center [659, 535] width 64 height 8
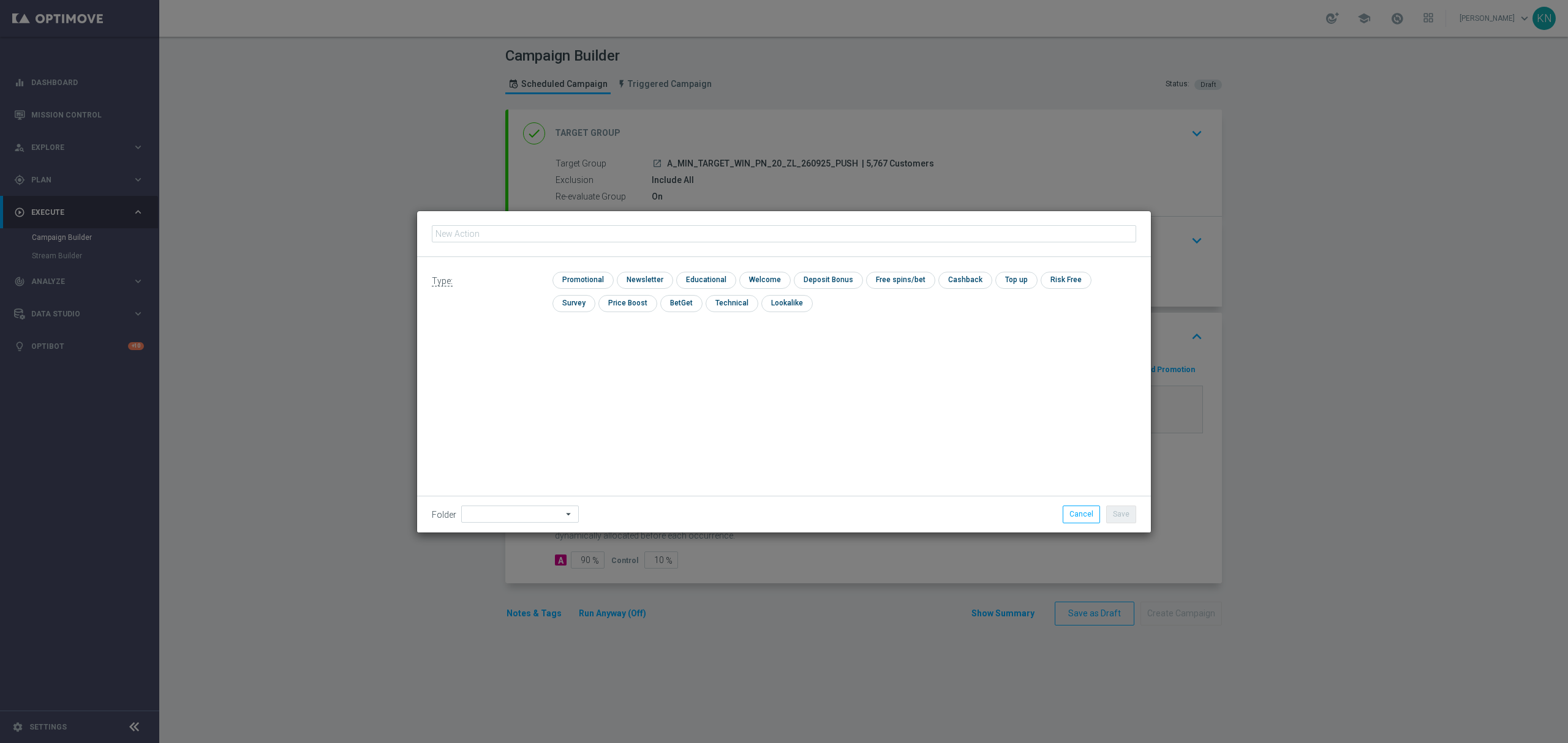
click at [556, 234] on input "text" at bounding box center [784, 234] width 704 height 18
type input "A_MIN_TARGET_WIN_PN_20_ZL_260925_PUSH"
click at [592, 285] on input "checkbox" at bounding box center [581, 280] width 58 height 17
checkbox input "true"
click at [1128, 518] on button "Save" at bounding box center [1120, 514] width 30 height 18
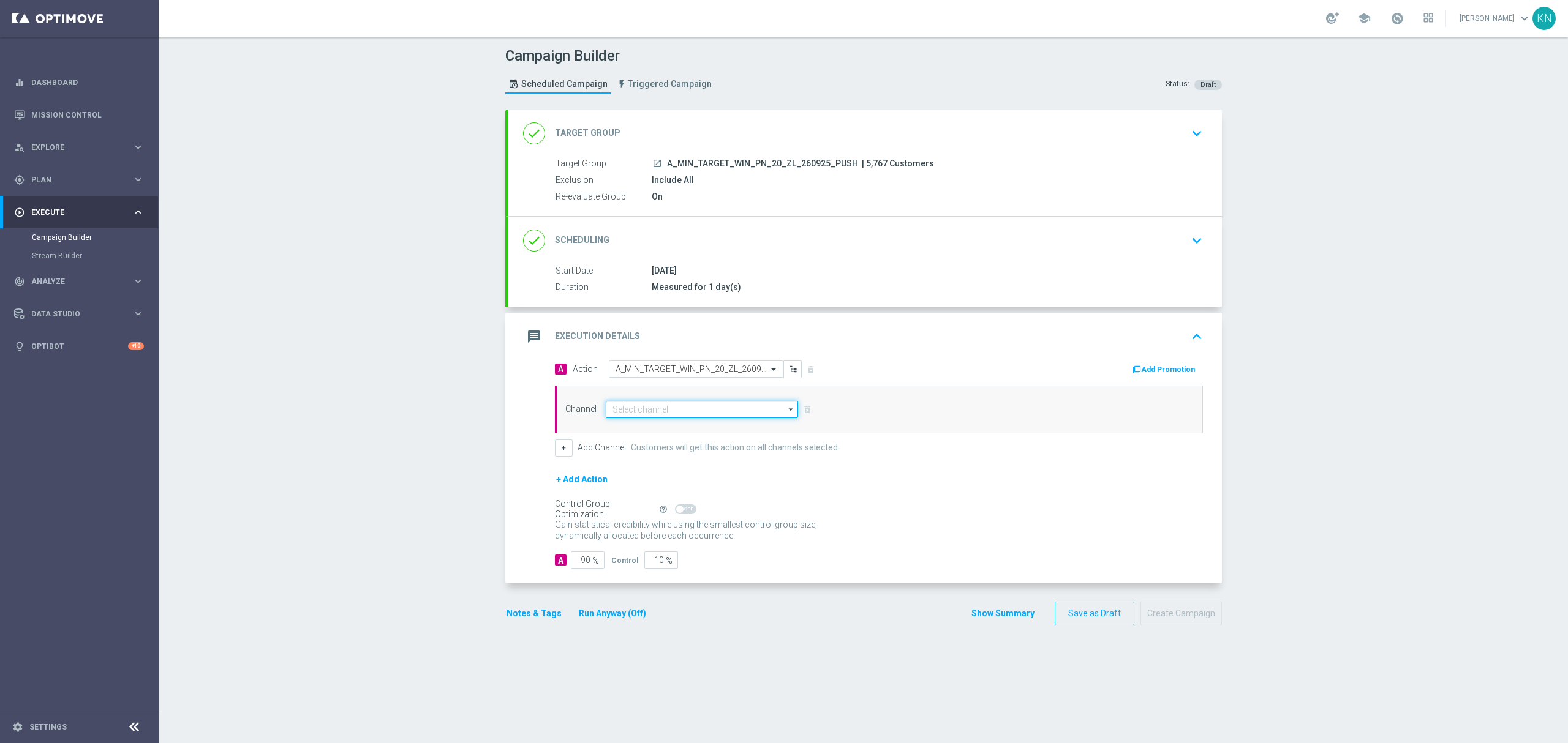
click at [659, 417] on input at bounding box center [701, 410] width 193 height 18
click at [634, 423] on div "XtremePush" at bounding box center [701, 427] width 193 height 18
type input "XtremePush"
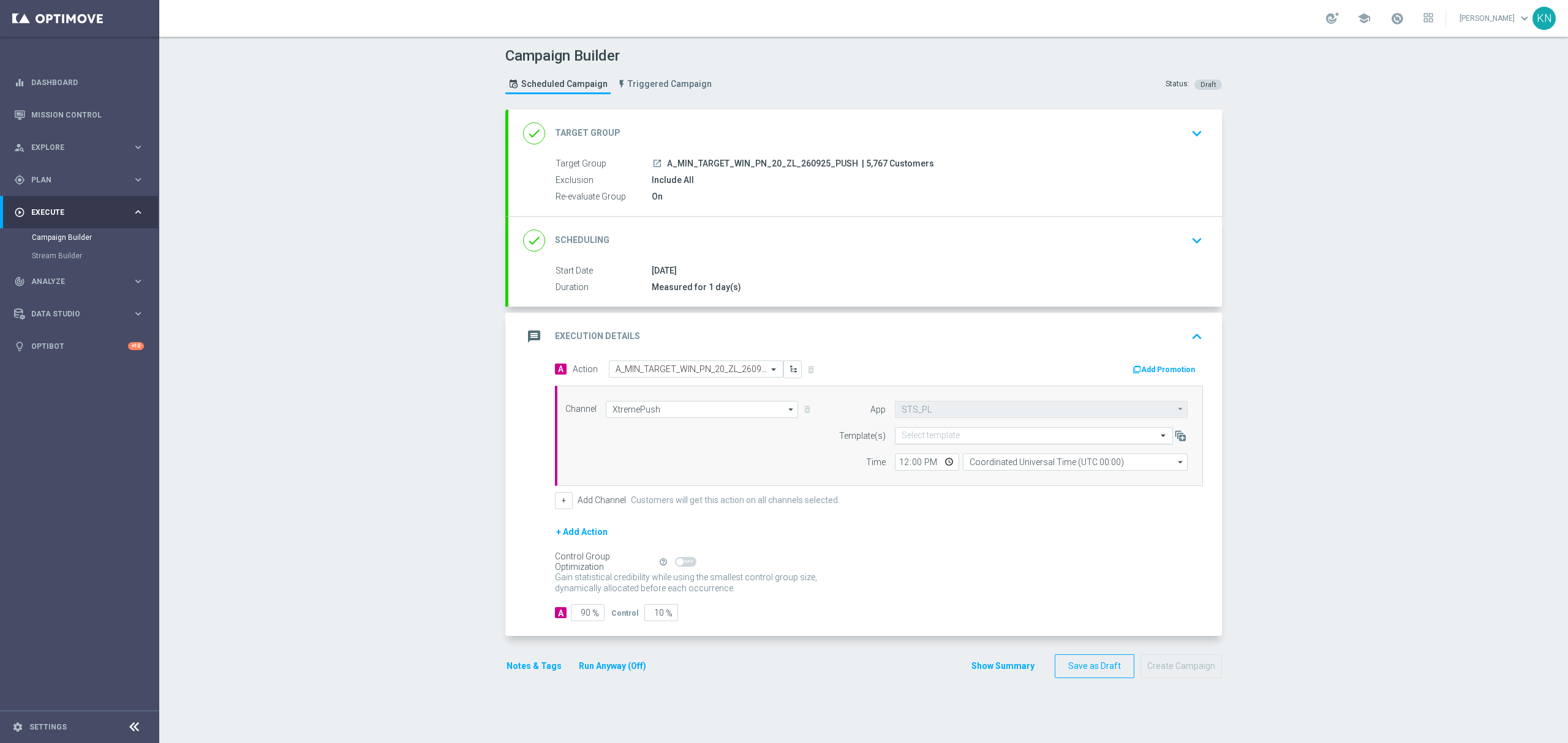
click at [931, 436] on input "text" at bounding box center [1021, 436] width 240 height 11
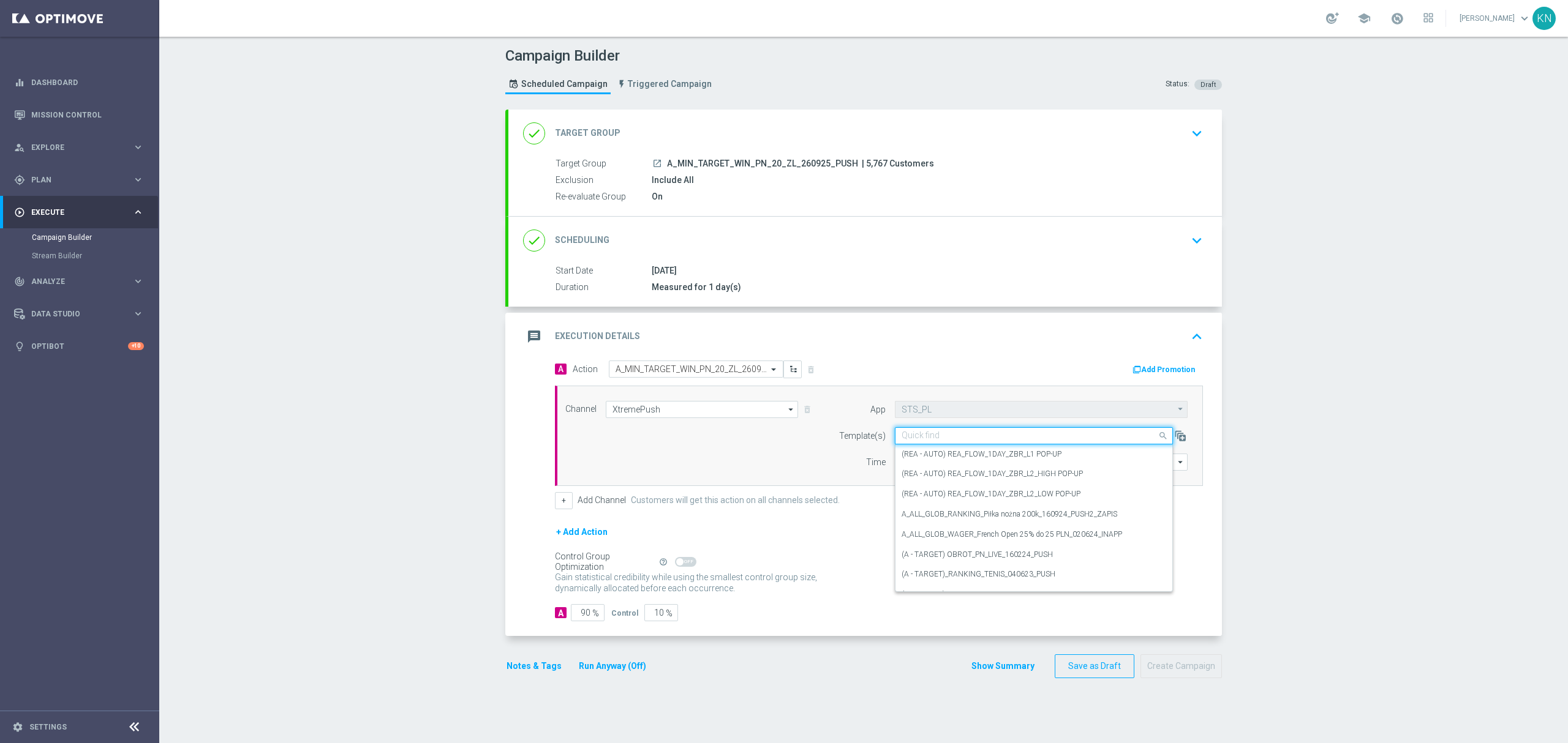
paste input "A_MIN_TARGET_WIN_PN_20_ZL_260925_PUSH"
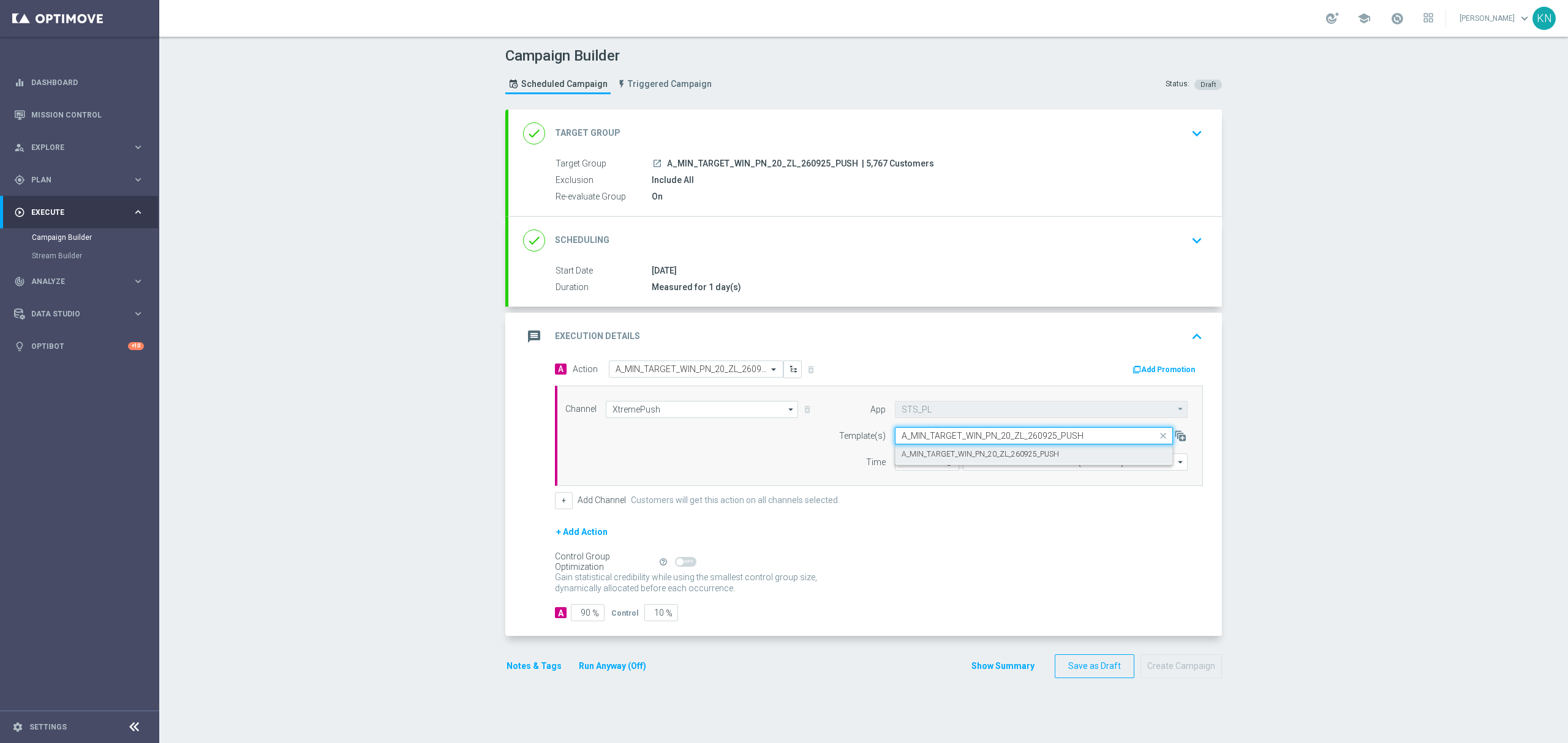
click at [951, 454] on label "A_MIN_TARGET_WIN_PN_20_ZL_260925_PUSH" at bounding box center [980, 454] width 158 height 11
type input "A_MIN_TARGET_WIN_PN_20_ZL_260925_PUSH"
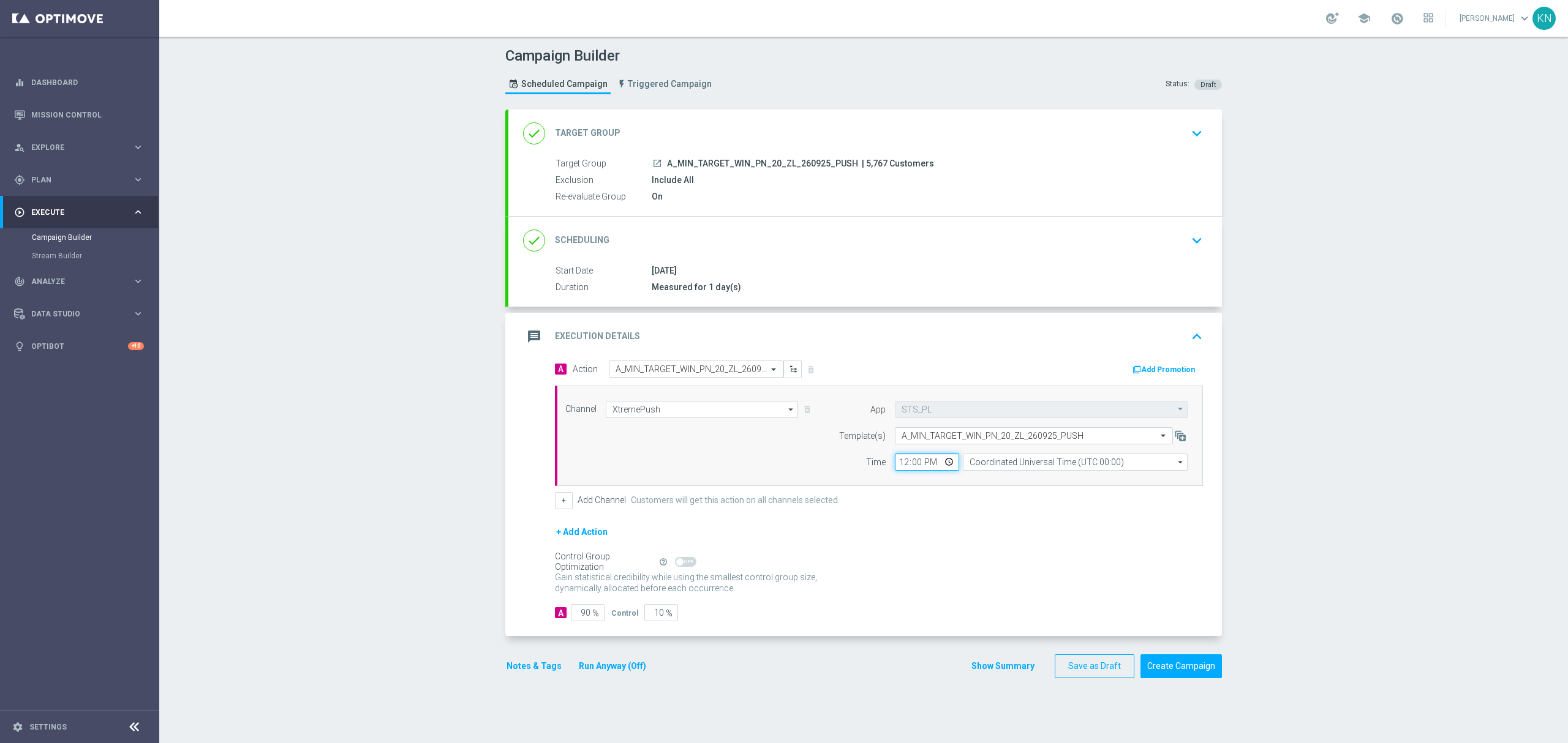
click at [895, 467] on input "12:00" at bounding box center [927, 462] width 64 height 18
drag, startPoint x: 1292, startPoint y: 544, endPoint x: 1301, endPoint y: 542, distance: 9.2
click at [1292, 544] on div "Campaign Builder Scheduled Campaign Triggered Campaign Status: Draft done Targe…" at bounding box center [864, 390] width 1409 height 706
click at [650, 612] on input "10" at bounding box center [661, 613] width 34 height 18
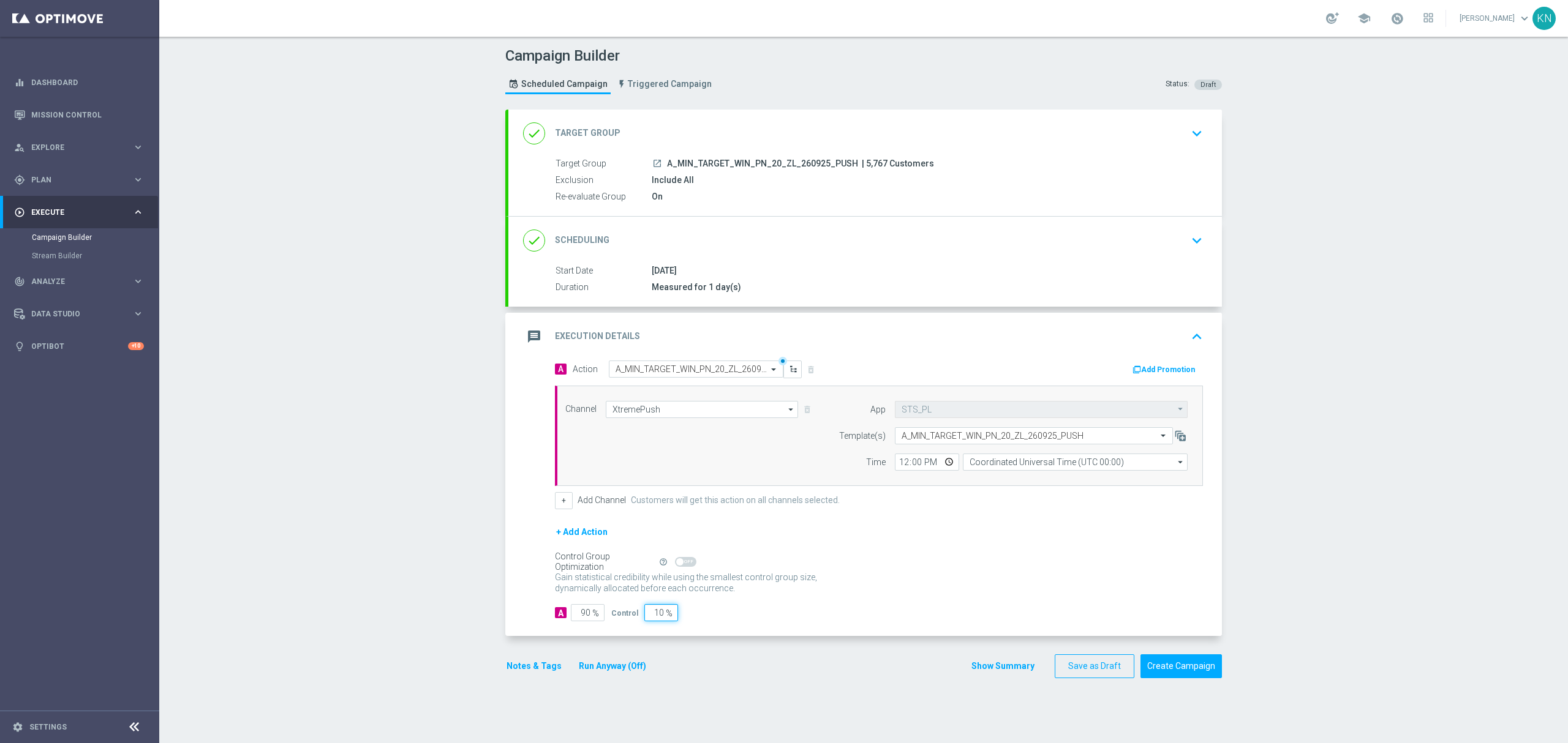
type input "2"
type input "98"
type input "2"
click at [896, 467] on input "12:00" at bounding box center [927, 462] width 64 height 18
type input "16:01"
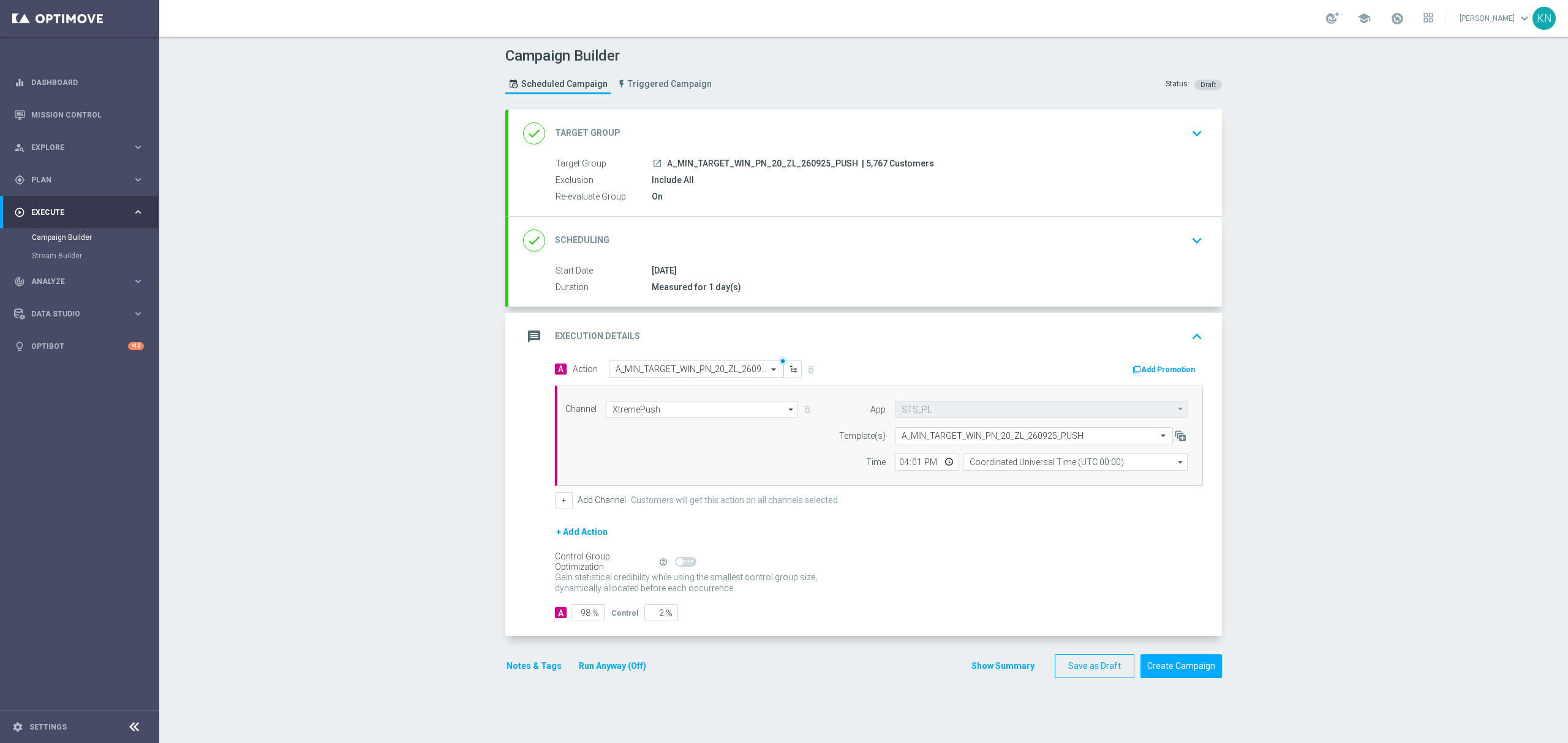
click at [922, 491] on div "A Action Select action A_MIN_TARGET_WIN_PN_20_ZL_260925_PUSH delete_forever Add…" at bounding box center [879, 435] width 666 height 148
click at [1033, 464] on input "Coordinated Universal Time (UTC 00:00)" at bounding box center [1075, 462] width 225 height 18
click at [1030, 486] on div "Central European Time ([GEOGRAPHIC_DATA]) (UTC +02:00)" at bounding box center [1068, 480] width 200 height 11
type input "Central European Time ([GEOGRAPHIC_DATA]) (UTC +02:00)"
click at [981, 528] on div "+ Add Action" at bounding box center [879, 540] width 648 height 30
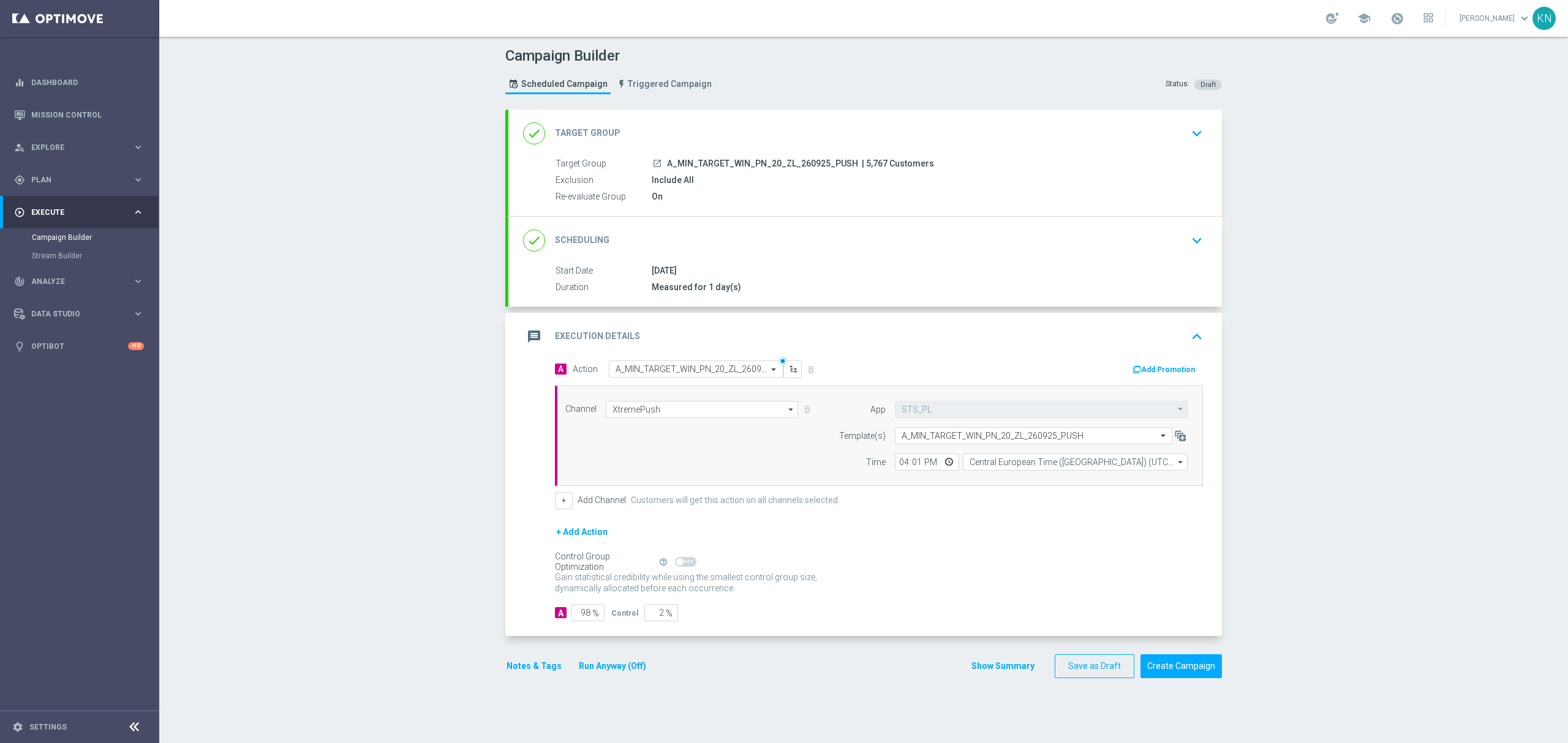
click at [652, 165] on icon "launch" at bounding box center [656, 163] width 10 height 10
click at [534, 672] on button "Notes & Tags" at bounding box center [534, 666] width 58 height 15
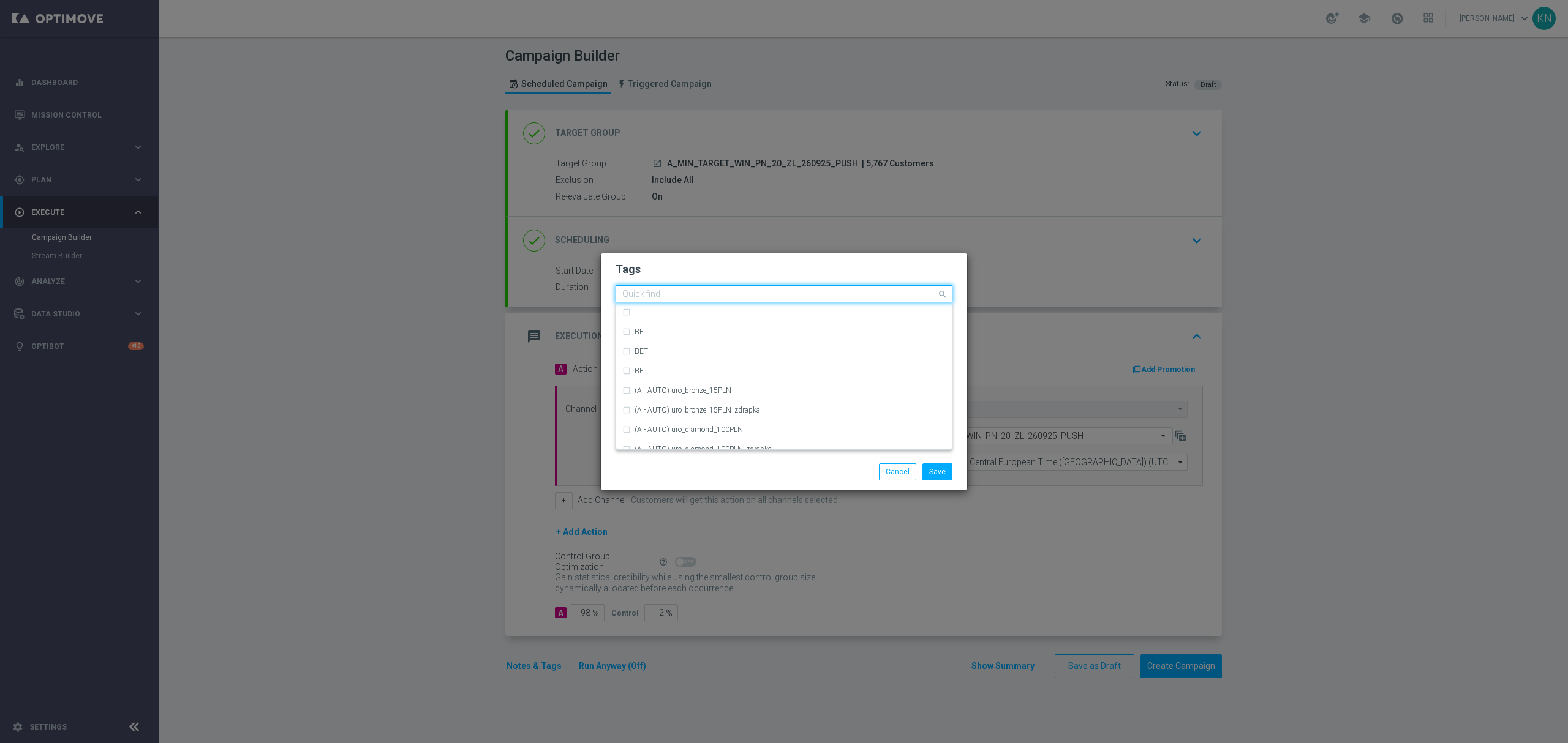
click at [660, 292] on input "text" at bounding box center [779, 295] width 315 height 11
type input "a"
click at [653, 352] on div "A" at bounding box center [790, 352] width 311 height 8
type input "A"
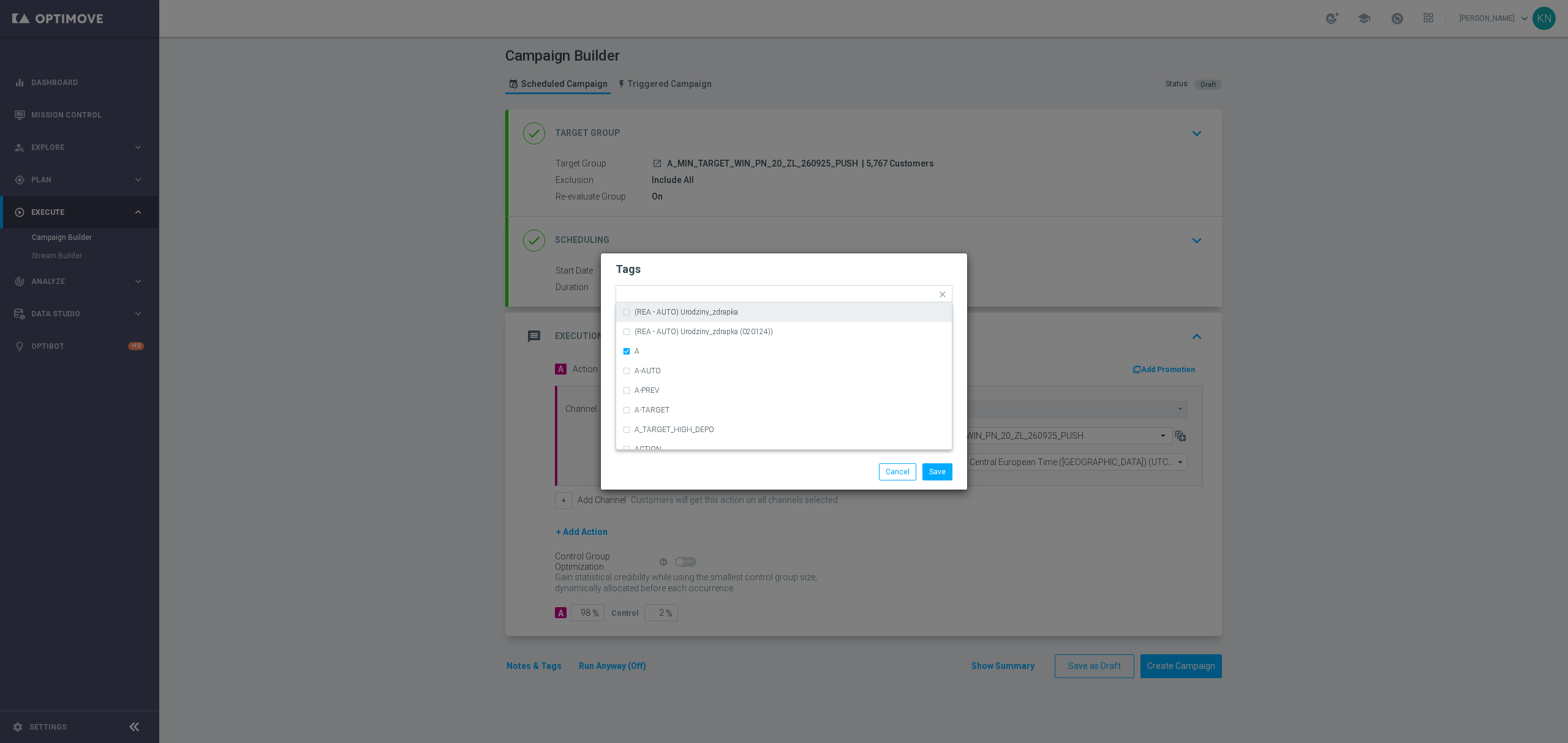
click at [711, 267] on h2 "Tags" at bounding box center [784, 269] width 337 height 14
click at [706, 292] on input "text" at bounding box center [792, 295] width 289 height 11
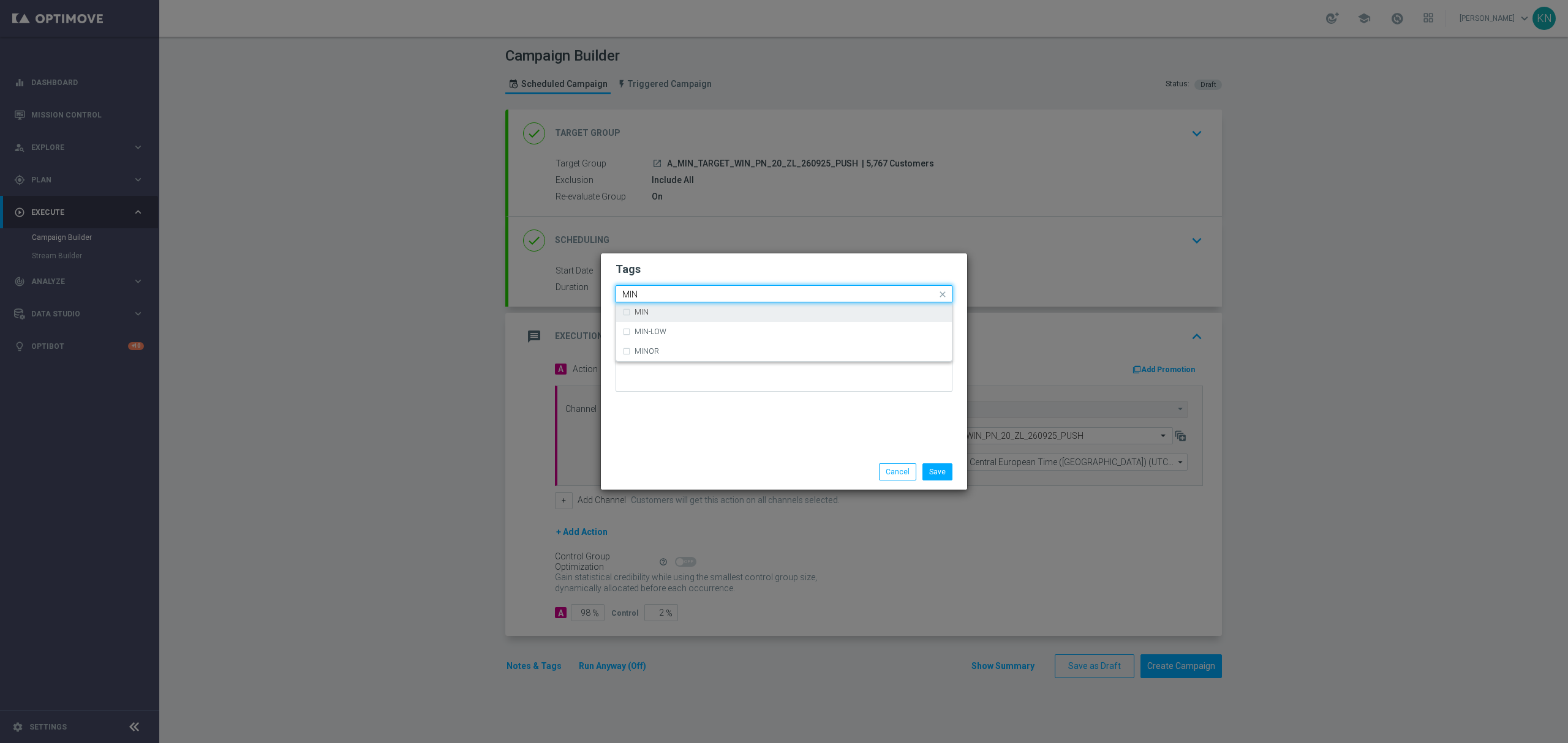
click at [691, 314] on div "MIN" at bounding box center [790, 312] width 311 height 8
type input "MIN"
click at [729, 258] on div "Tags Quick find × A × MIN MIN MIN-LOW MINOR Notes" at bounding box center [784, 354] width 366 height 201
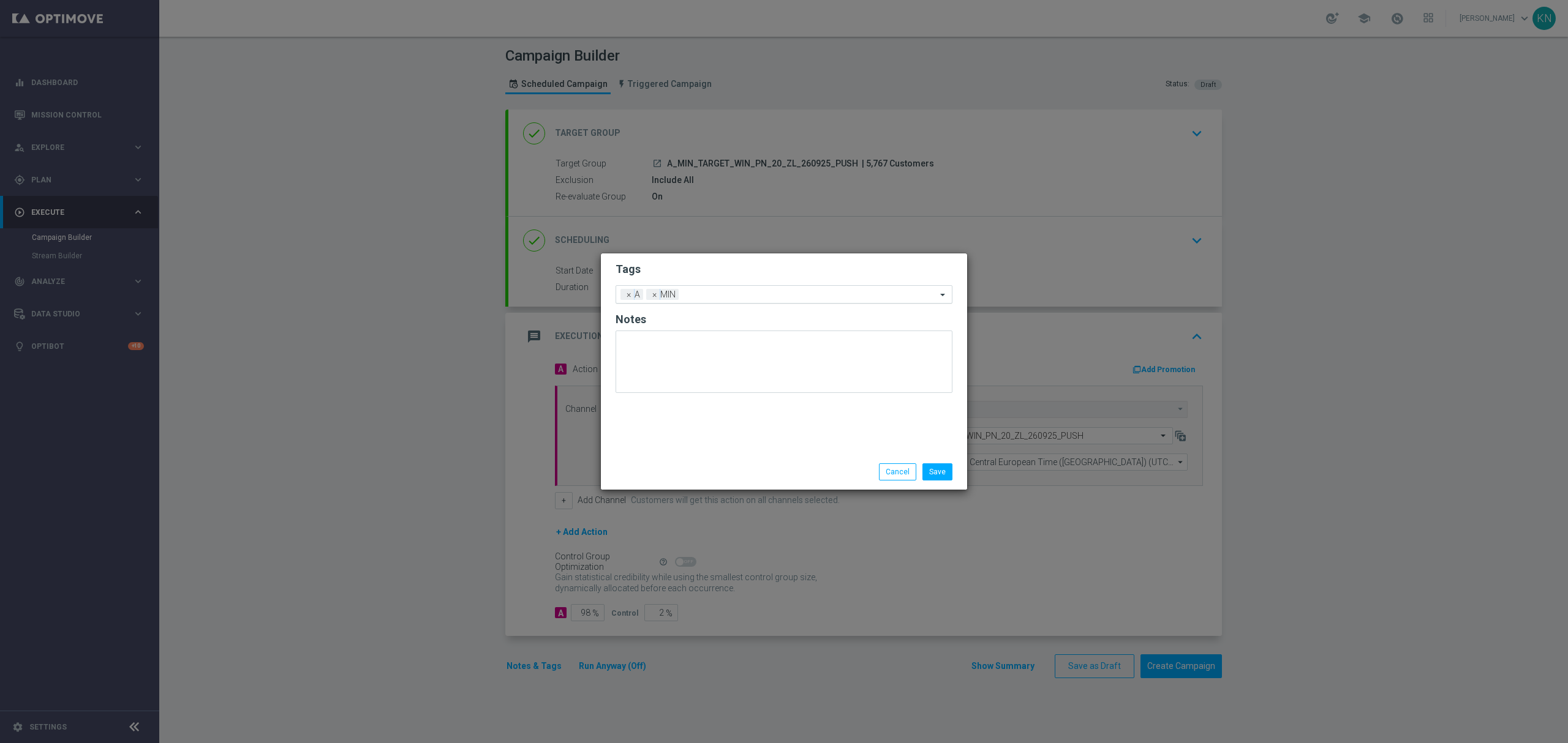
click at [755, 295] on input "text" at bounding box center [810, 295] width 253 height 11
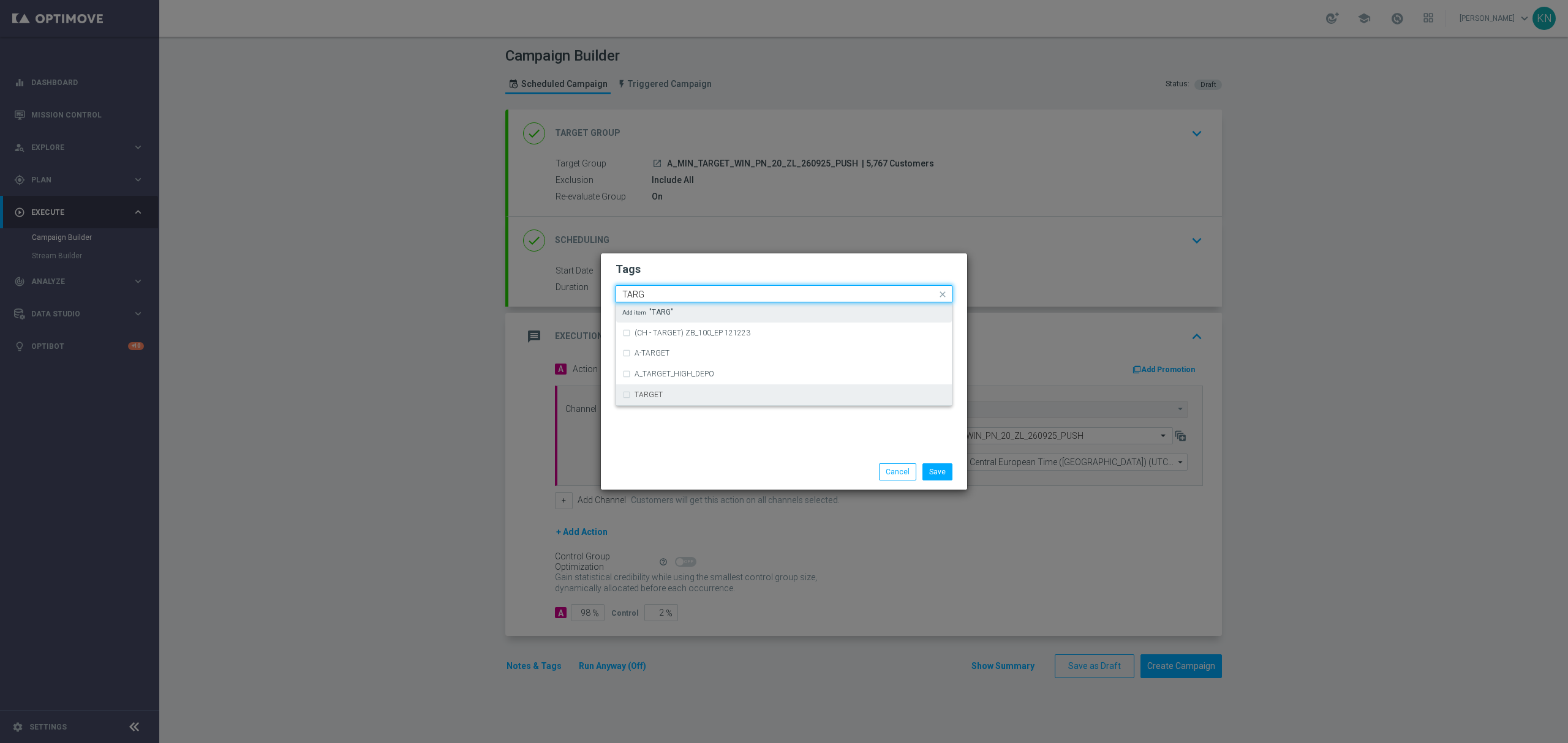
drag, startPoint x: 642, startPoint y: 392, endPoint x: 723, endPoint y: 311, distance: 114.6
click at [645, 392] on label "TARGET" at bounding box center [648, 395] width 28 height 8
type input "TARG"
click at [727, 277] on form "Tags Quick find × A × MIN × TARGET (CH - TARGET) ZB_100_EP 121223 A-TARGET A_TA…" at bounding box center [784, 330] width 337 height 142
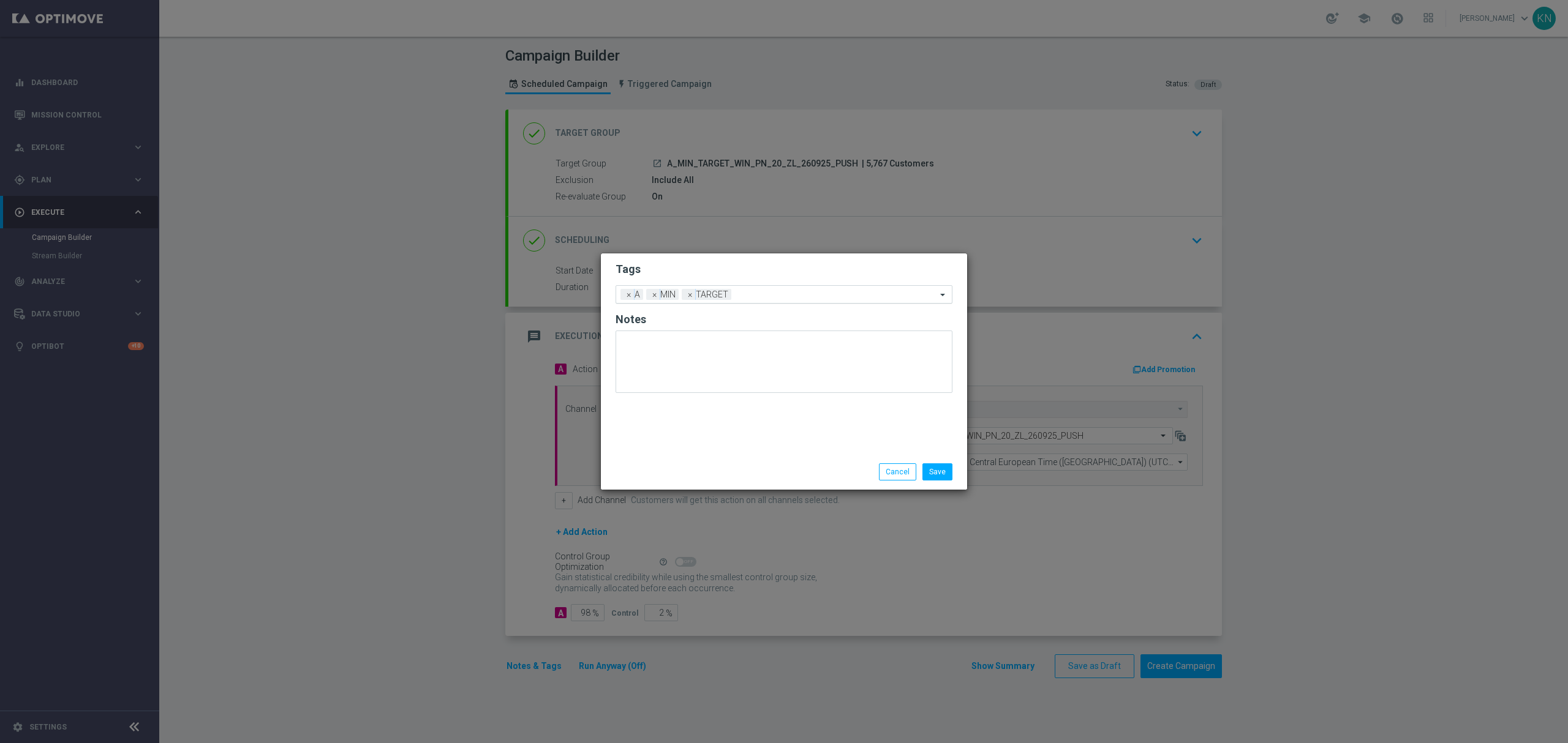
click at [752, 294] on input "text" at bounding box center [836, 295] width 200 height 11
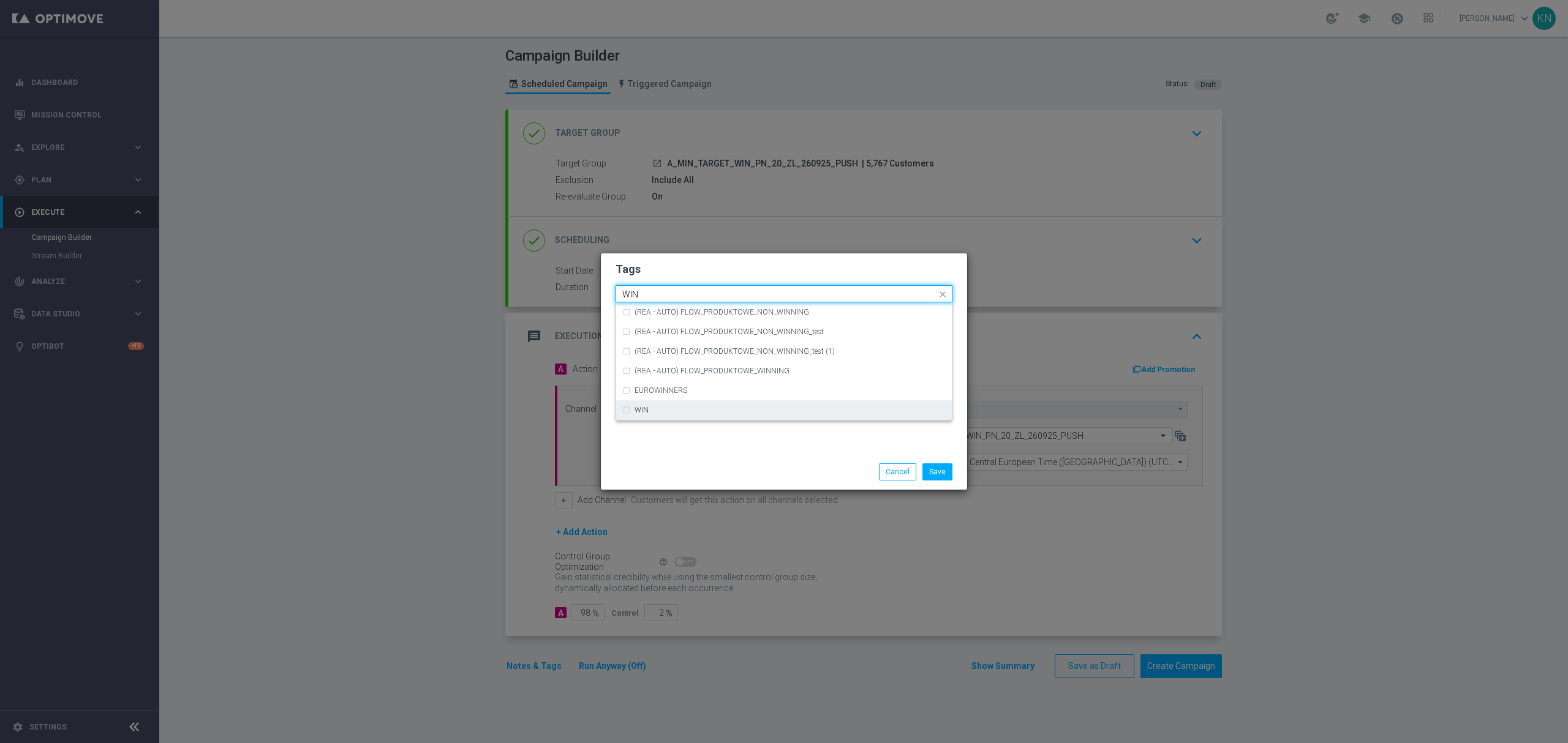
click at [680, 400] on div "WIN" at bounding box center [784, 410] width 324 height 20
type input "WIN"
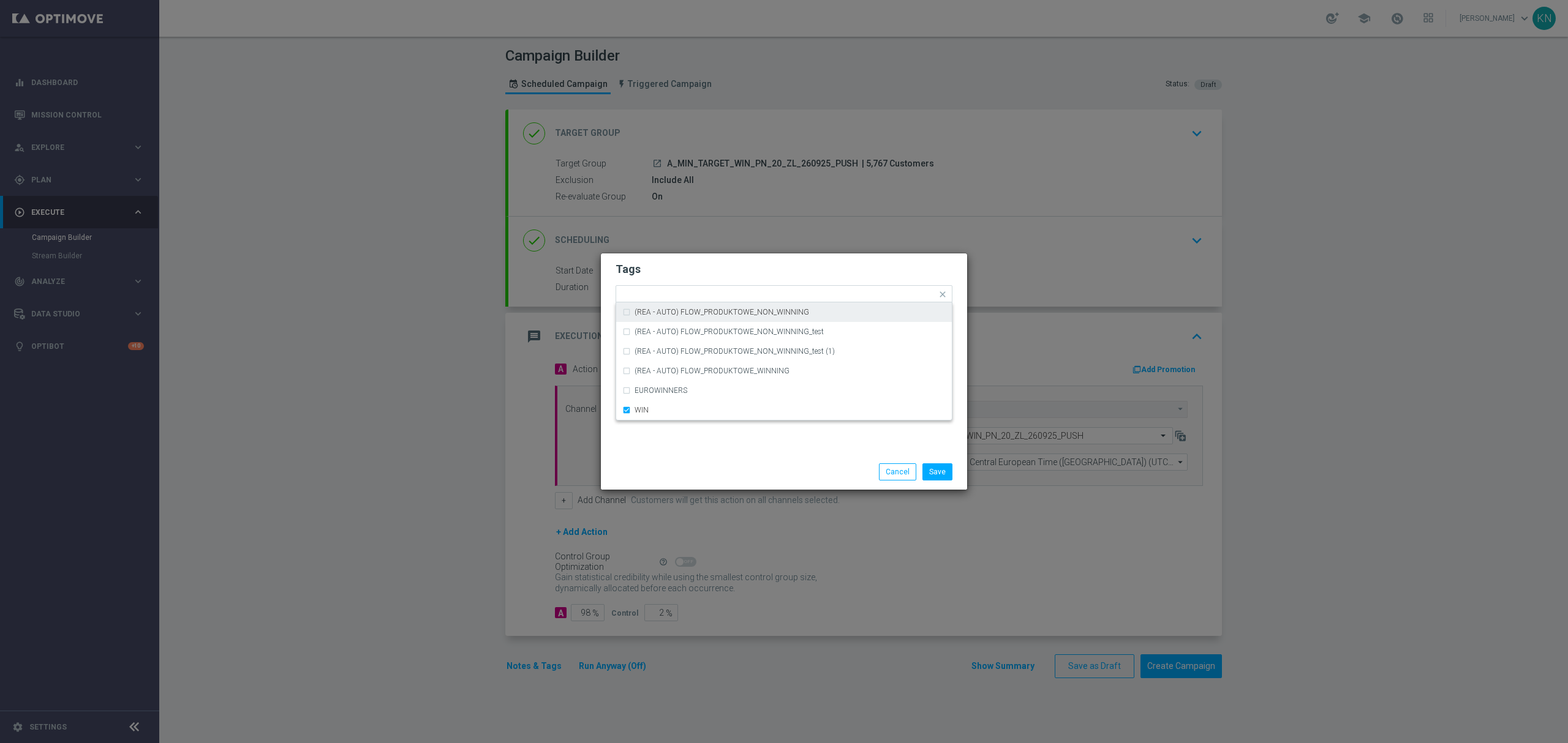
click at [759, 259] on form "Tags Quick find × A × MIN × TARGET × WIN (REA - AUTO) FLOW_PRODUKTOWE_NON_WINNI…" at bounding box center [784, 330] width 337 height 142
click at [759, 272] on h2 "Tags" at bounding box center [784, 269] width 337 height 14
click at [747, 260] on form "Tags Add a new tag × A × MIN × TARGET × WIN Notes" at bounding box center [784, 330] width 337 height 143
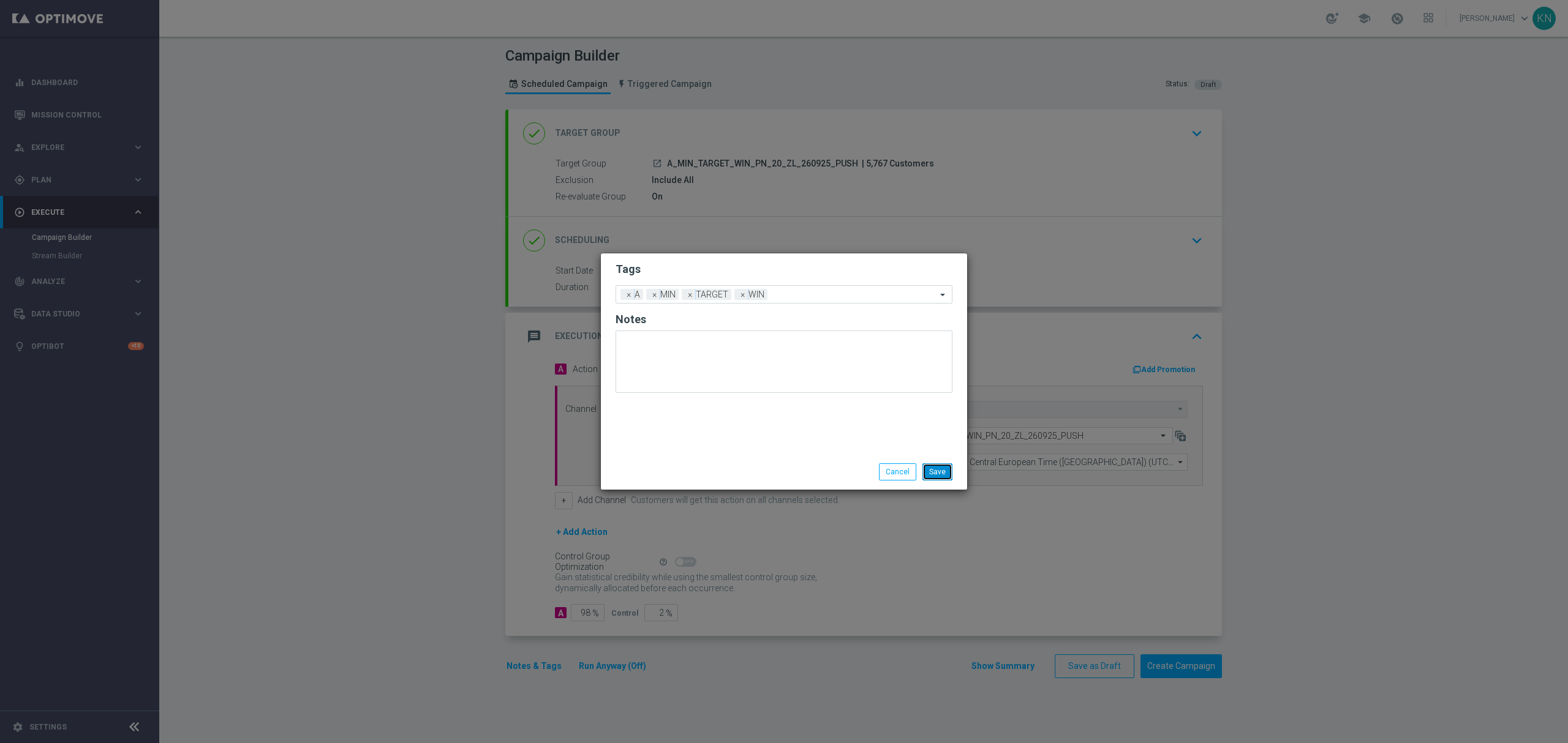
click at [946, 474] on button "Save" at bounding box center [937, 472] width 30 height 18
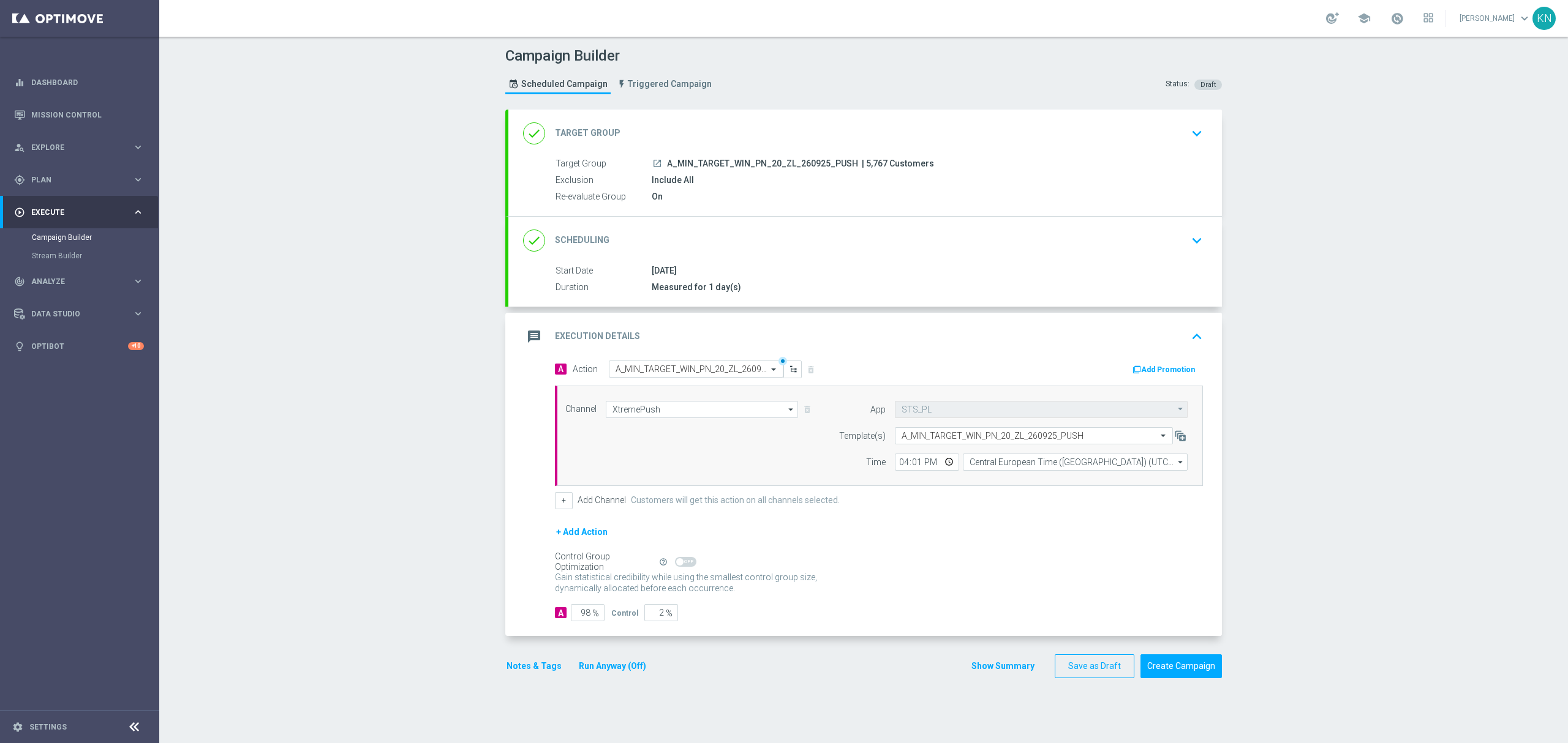
click at [896, 540] on div "+ Add Action" at bounding box center [879, 540] width 648 height 30
click at [889, 541] on div "+ Add Action" at bounding box center [879, 540] width 648 height 30
click at [1273, 483] on div "Campaign Builder Scheduled Campaign Triggered Campaign Status: Draft done Targe…" at bounding box center [864, 390] width 1409 height 706
click at [527, 674] on button "Notes & Tags" at bounding box center [534, 666] width 58 height 15
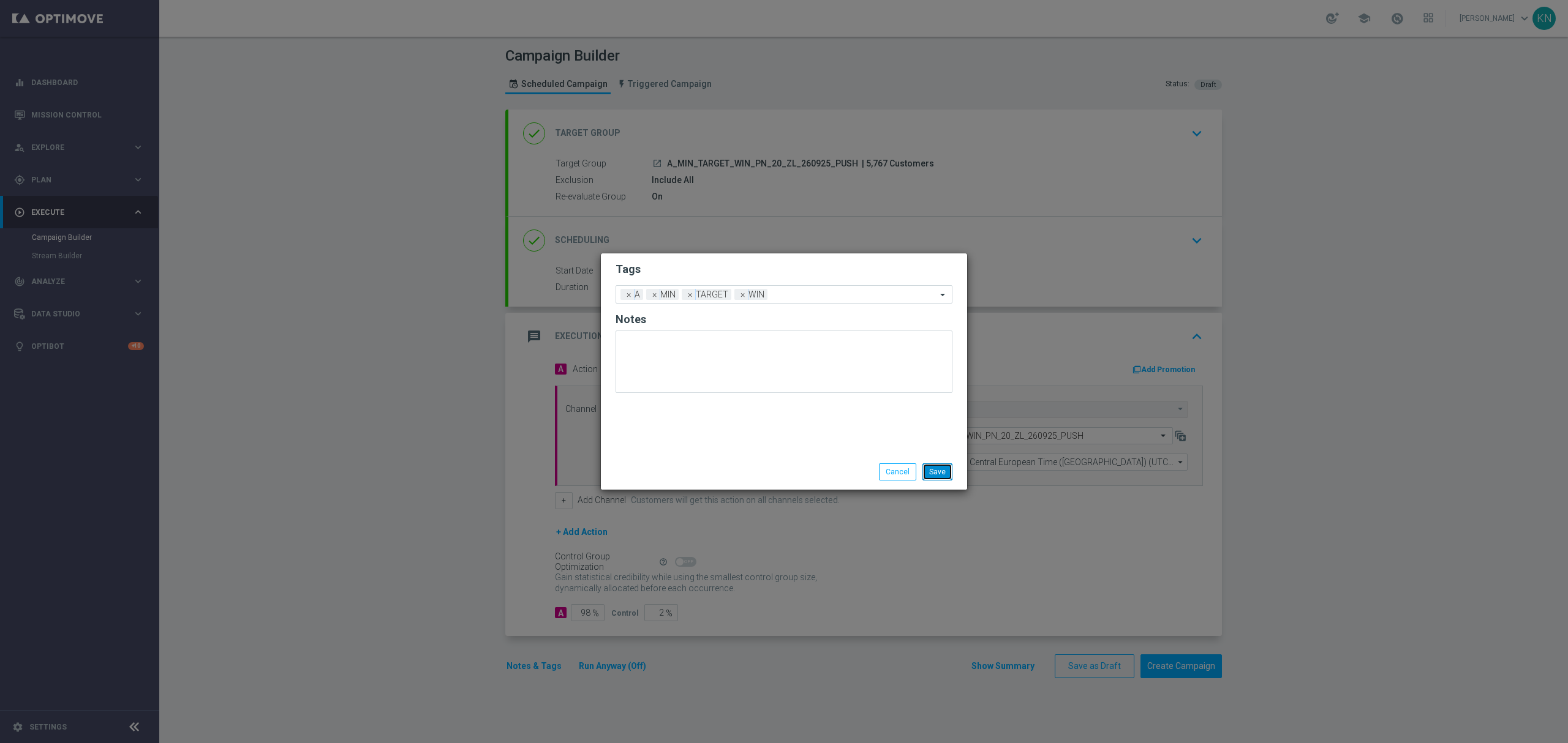
click at [932, 473] on button "Save" at bounding box center [937, 472] width 30 height 18
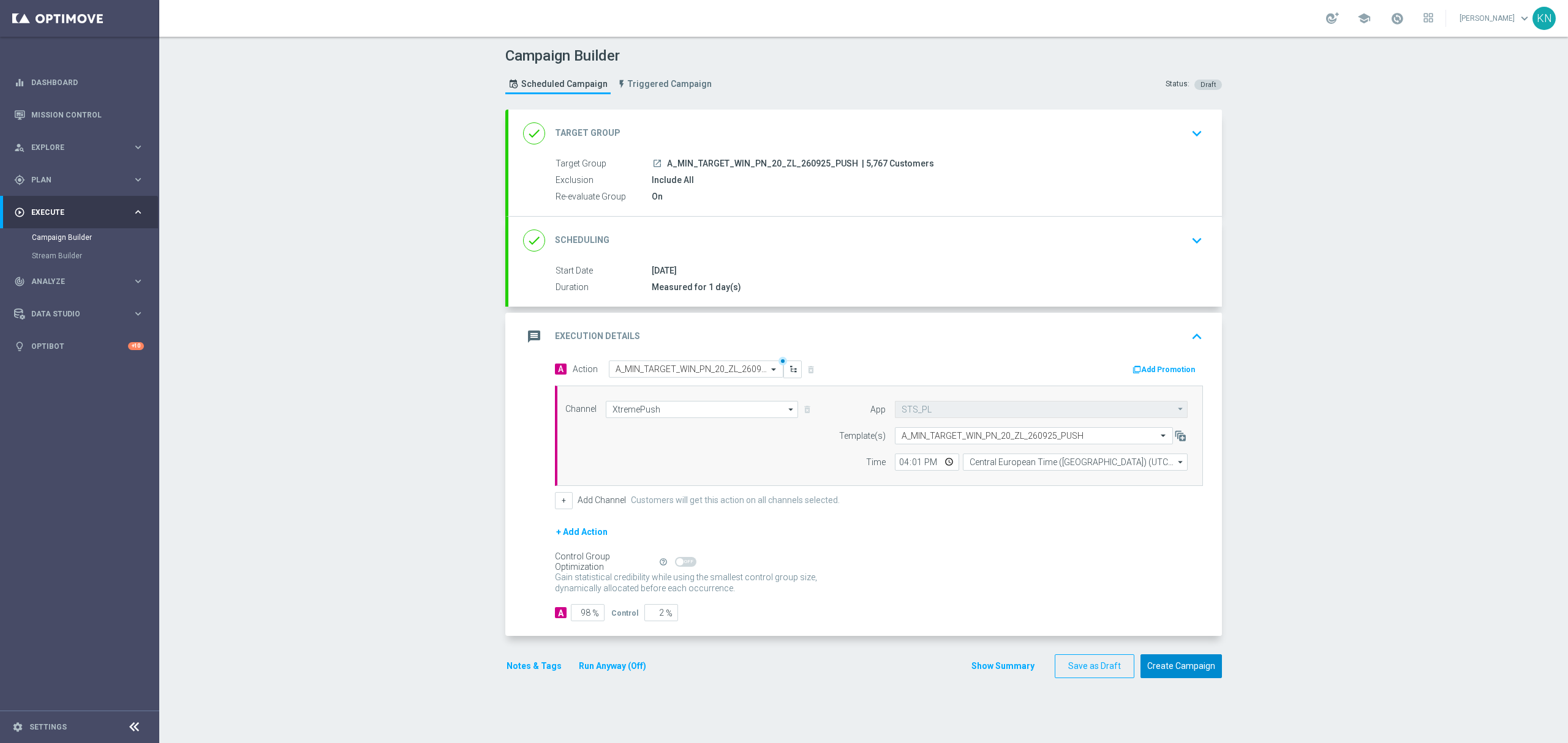
click at [1193, 670] on button "Create Campaign" at bounding box center [1180, 666] width 81 height 24
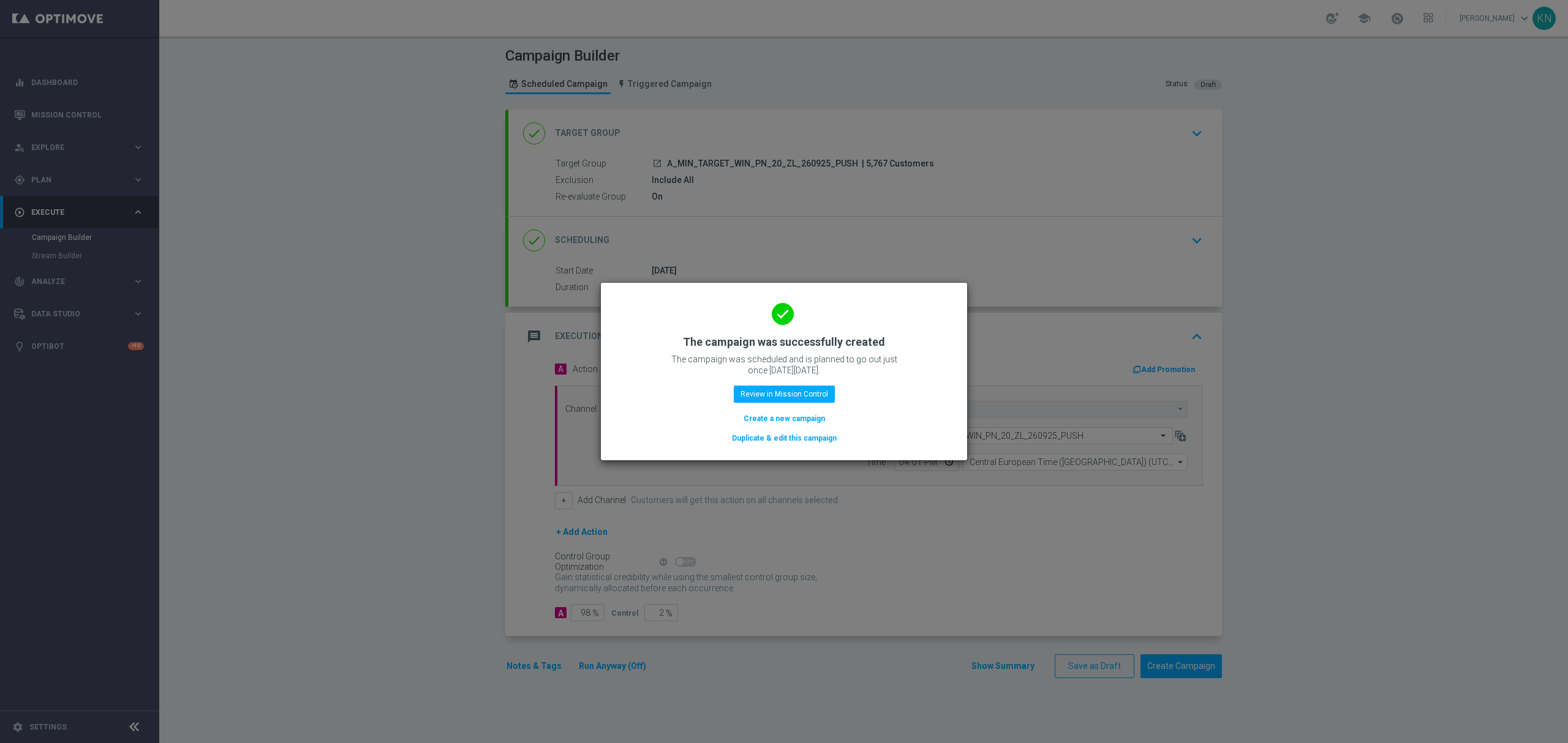
click at [790, 433] on button "Duplicate & edit this campaign" at bounding box center [784, 438] width 107 height 14
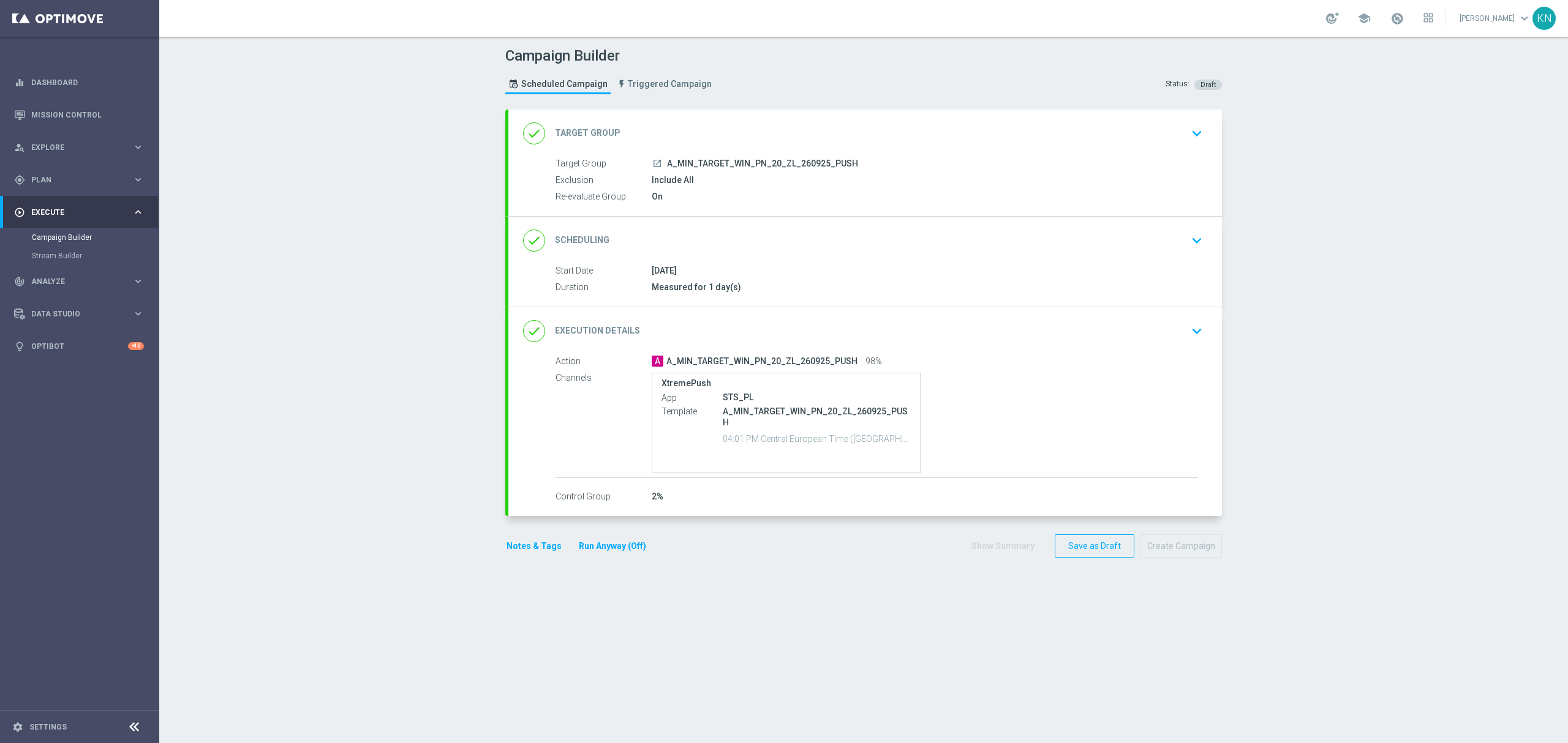
click at [1186, 133] on button "keyboard_arrow_down" at bounding box center [1196, 133] width 21 height 24
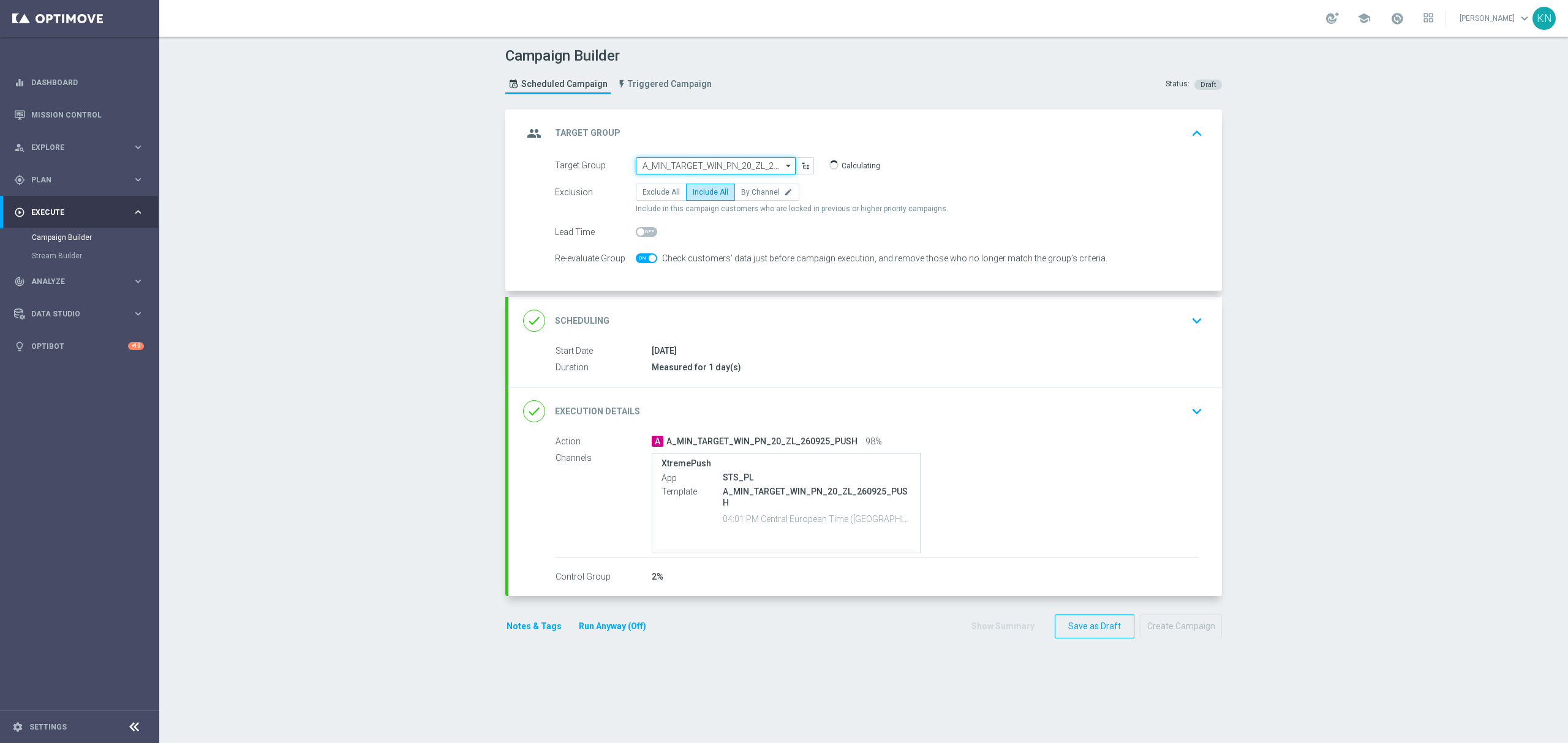
click at [727, 167] on input "A_MIN_TARGET_WIN_PN_20_ZL_260925_PUSH" at bounding box center [716, 166] width 160 height 18
click at [727, 167] on input at bounding box center [716, 166] width 160 height 18
paste input "A_LOW_TARGET_WIN_PN_50_ZL_260925_PUSH"
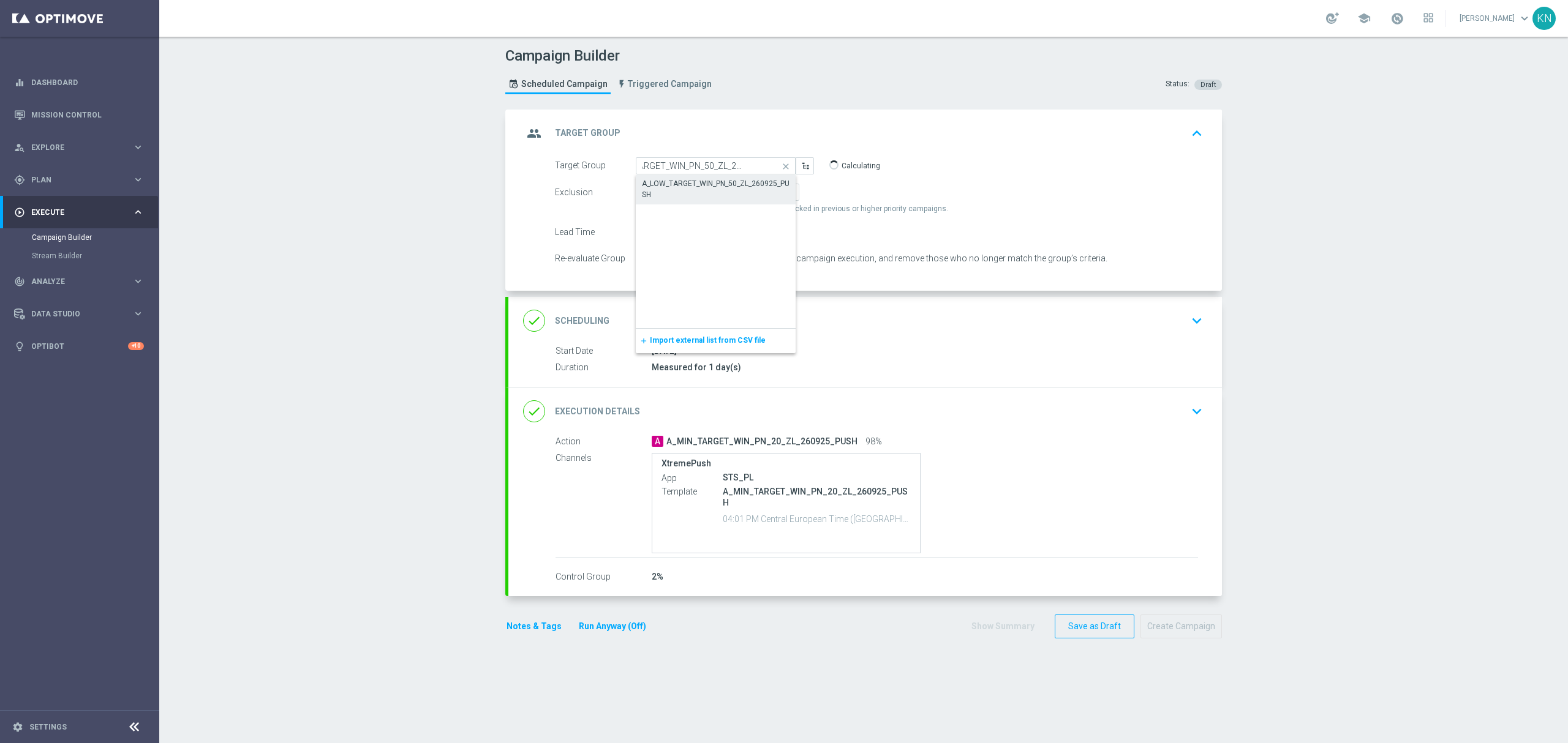
click at [680, 189] on div "A_LOW_TARGET_WIN_PN_50_ZL_260925_PUSH" at bounding box center [716, 189] width 148 height 22
type input "A_LOW_TARGET_WIN_PN_50_ZL_260925_PUSH"
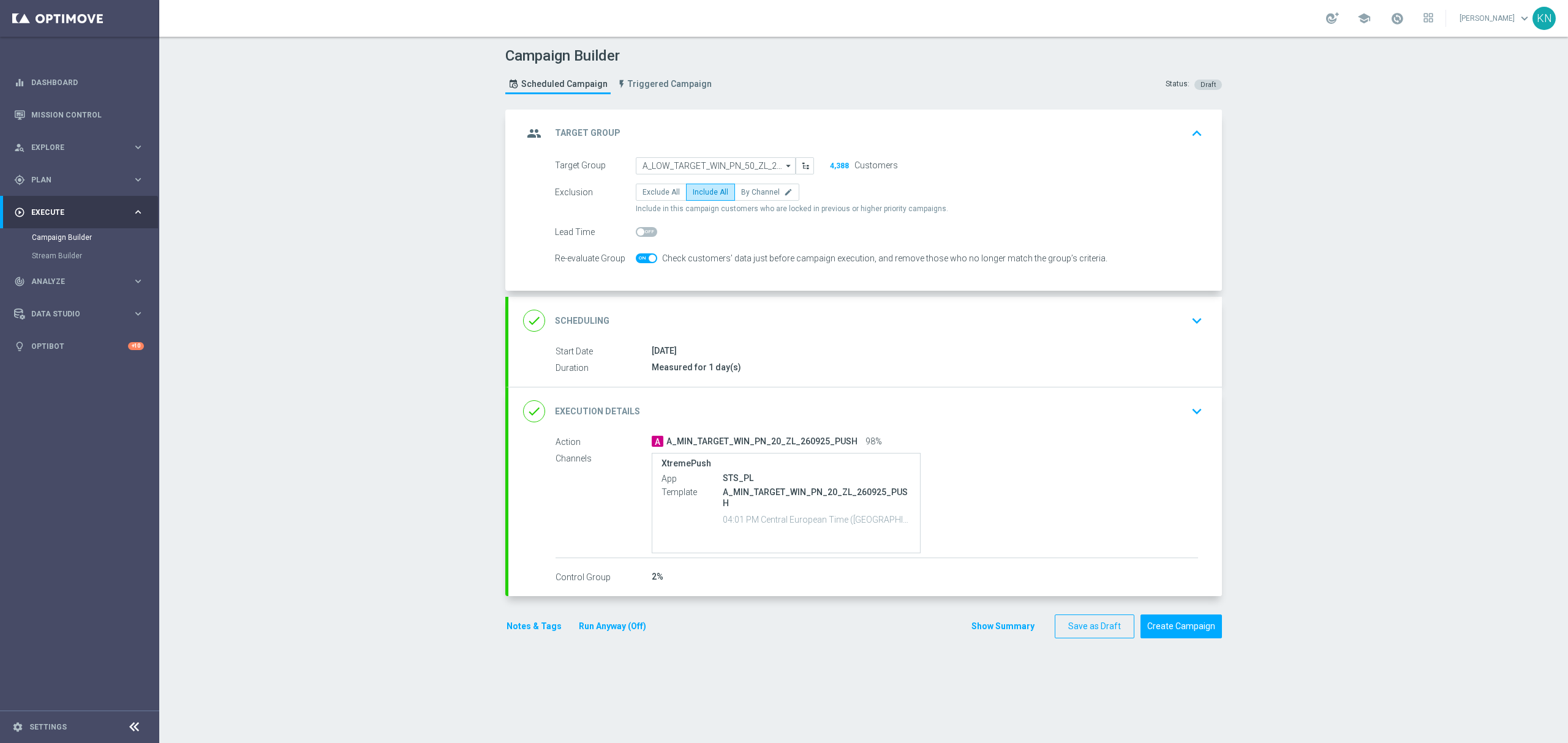
click at [807, 329] on div "done Scheduling keyboard_arrow_down" at bounding box center [865, 320] width 684 height 24
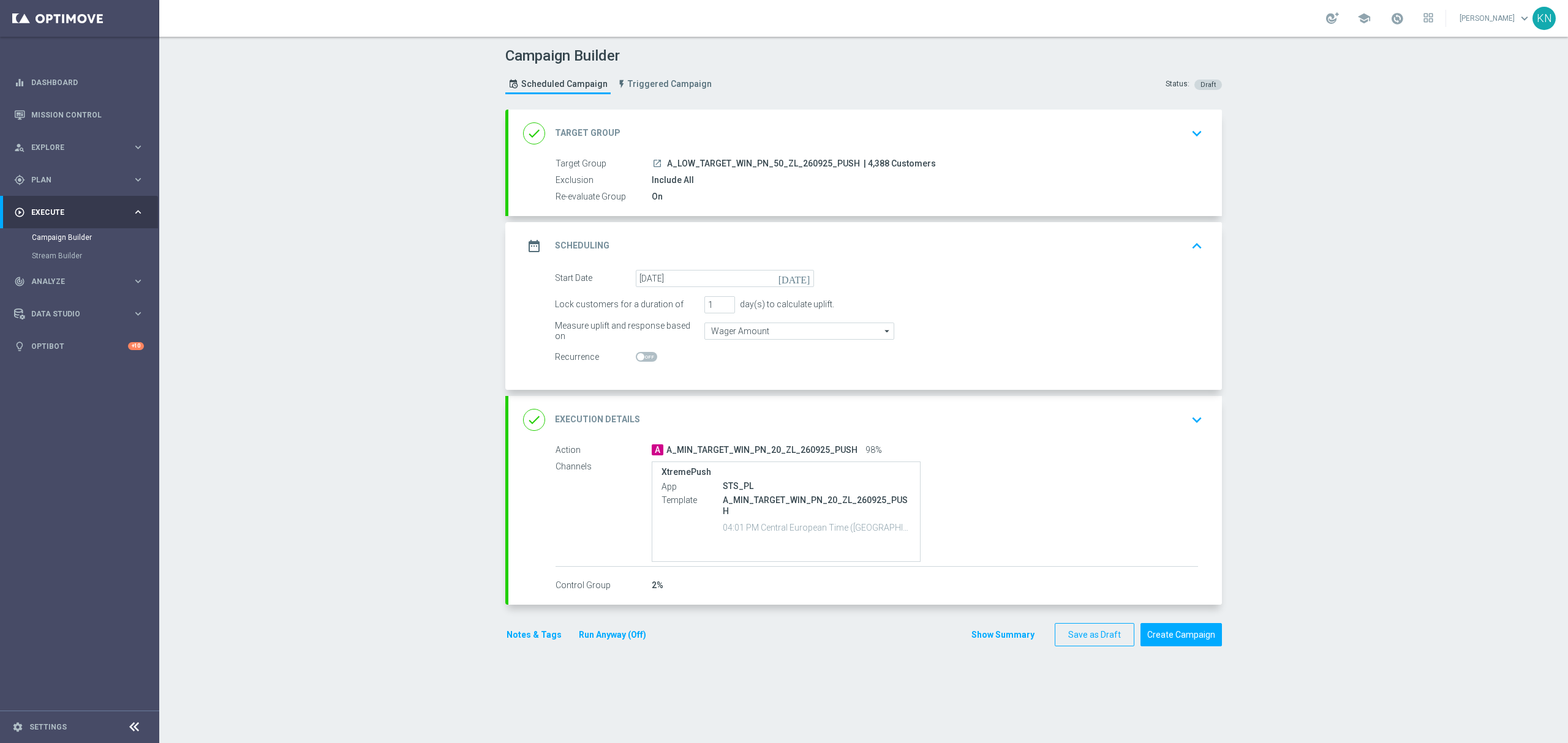
click at [992, 427] on div "done Execution Details keyboard_arrow_down" at bounding box center [865, 419] width 684 height 24
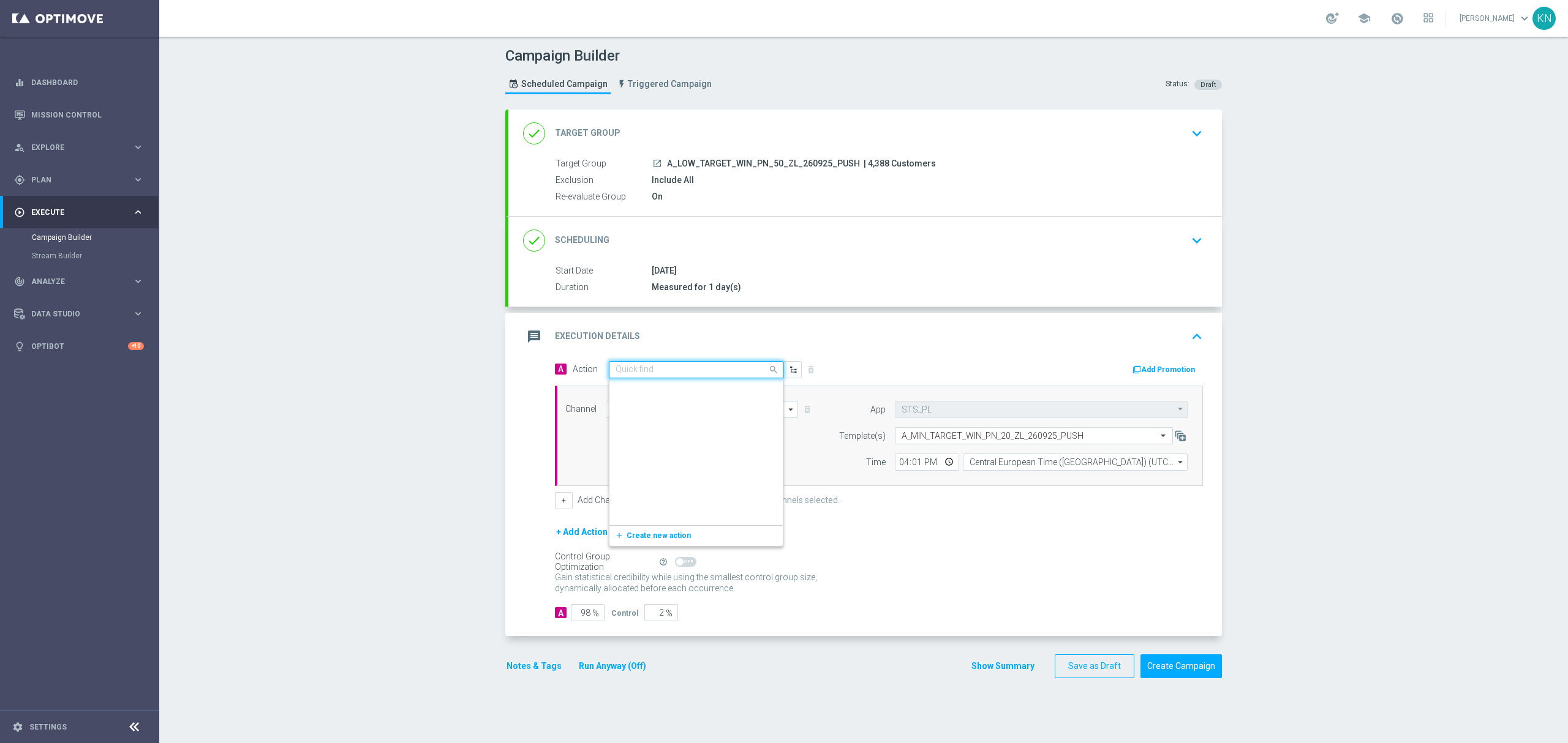
click at [696, 368] on input "text" at bounding box center [683, 370] width 136 height 11
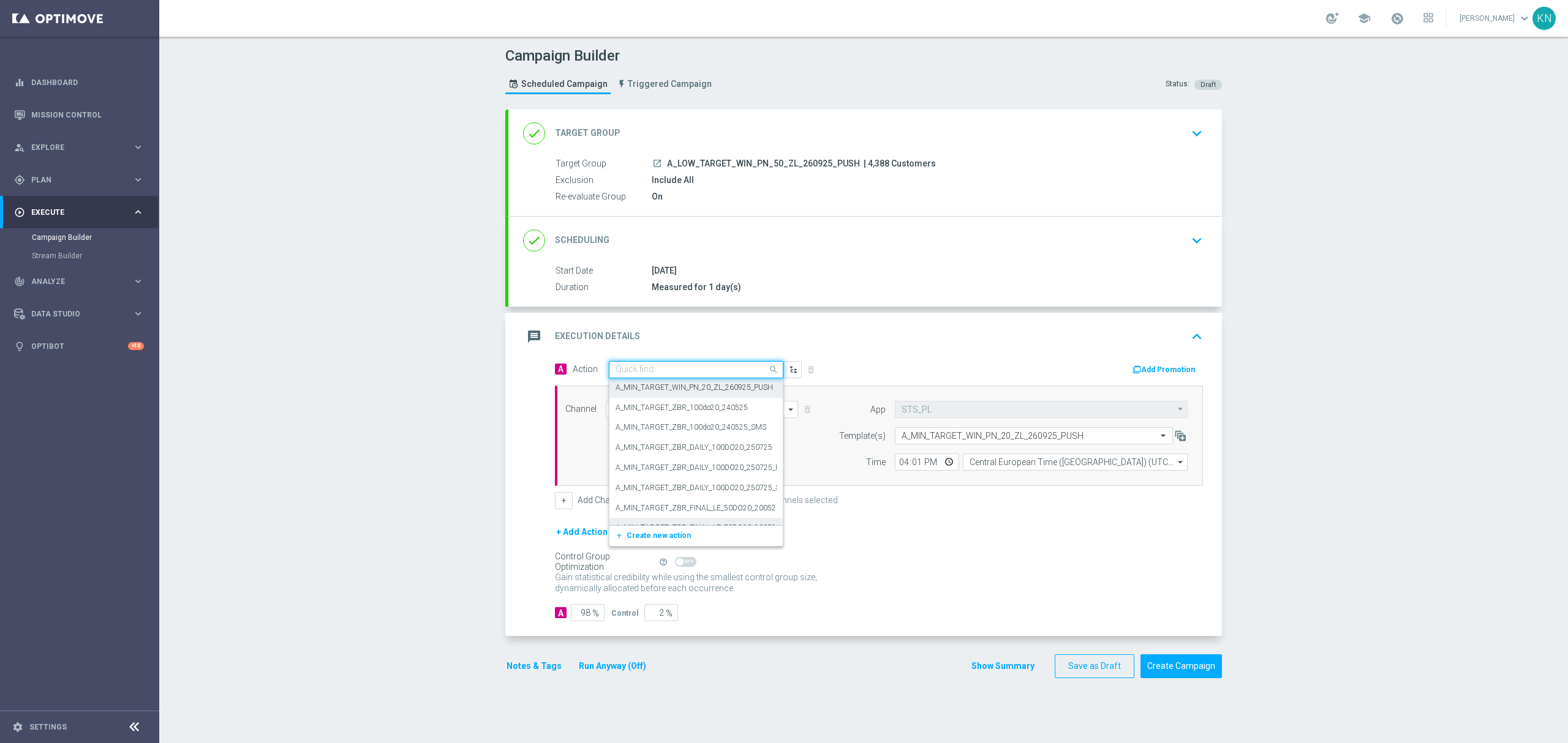
drag, startPoint x: 667, startPoint y: 533, endPoint x: 665, endPoint y: 523, distance: 10.2
click at [667, 534] on span "Create new action" at bounding box center [659, 535] width 64 height 8
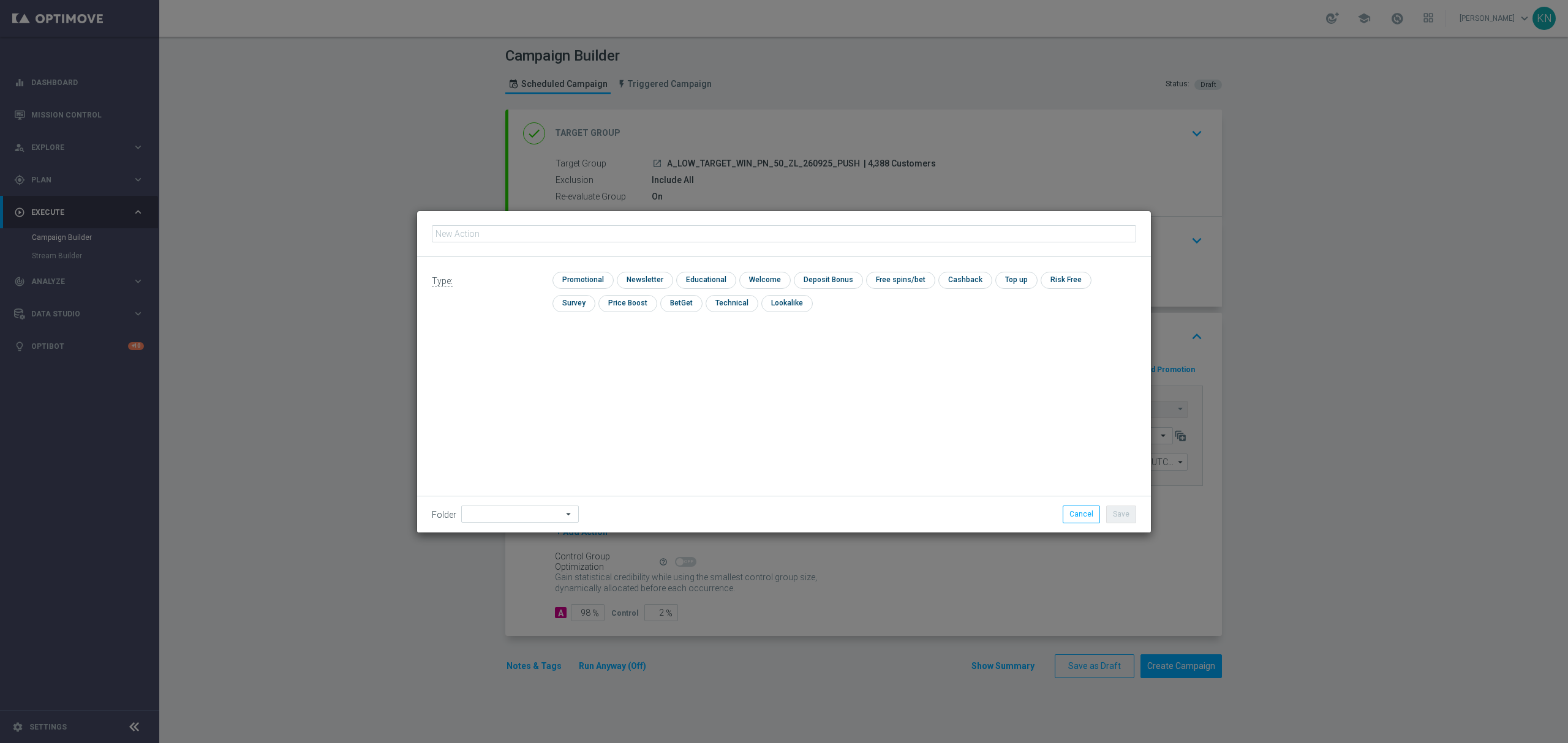
type input "A_LOW_TARGET_WIN_PN_50_ZL_260925_PUSH"
click at [593, 278] on input "checkbox" at bounding box center [581, 280] width 58 height 17
checkbox input "true"
click at [1118, 510] on button "Save" at bounding box center [1120, 514] width 30 height 18
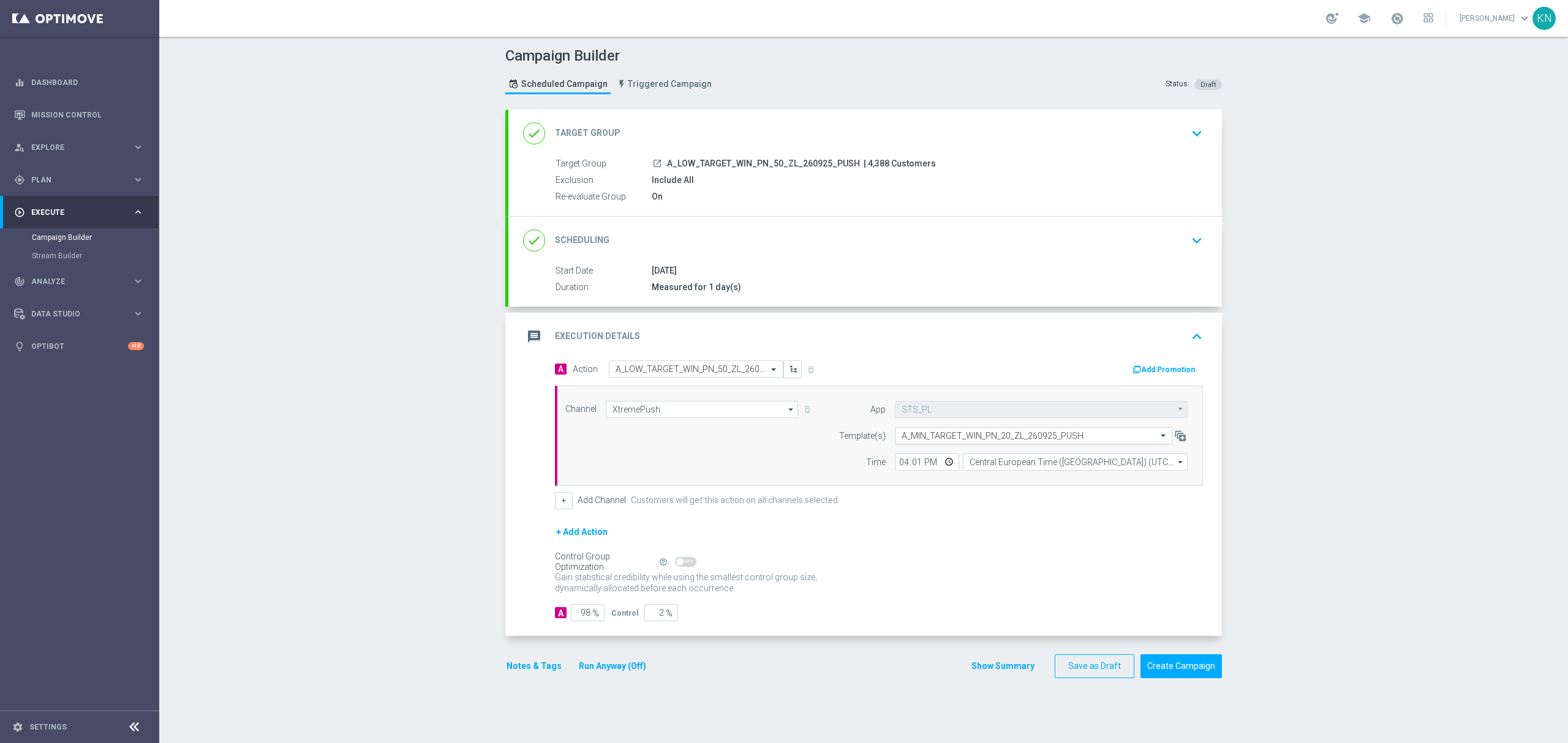
click at [1011, 435] on input "text" at bounding box center [1021, 436] width 240 height 11
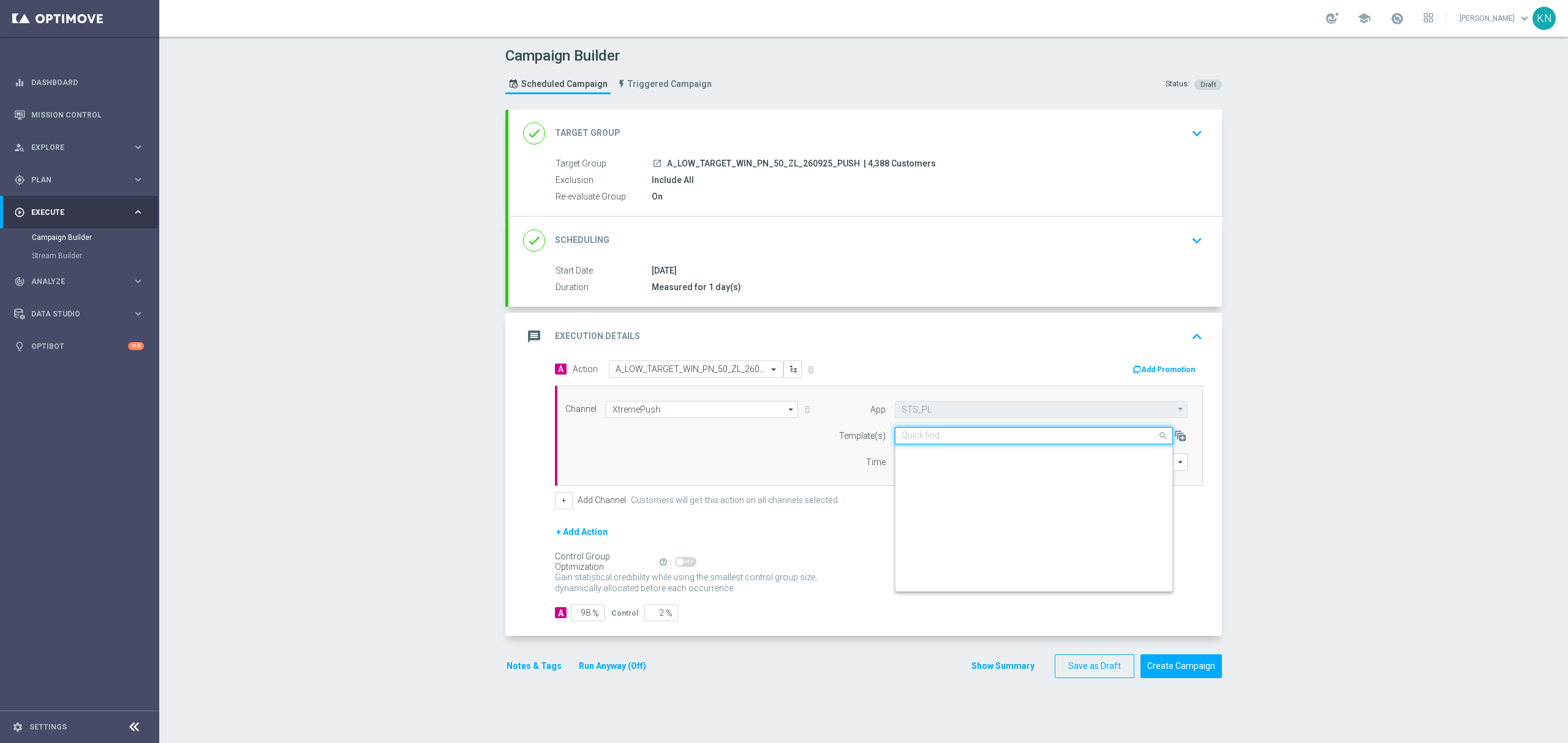
paste input "A_LOW_TARGET_WIN_PN_50_ZL_260925_PUSH"
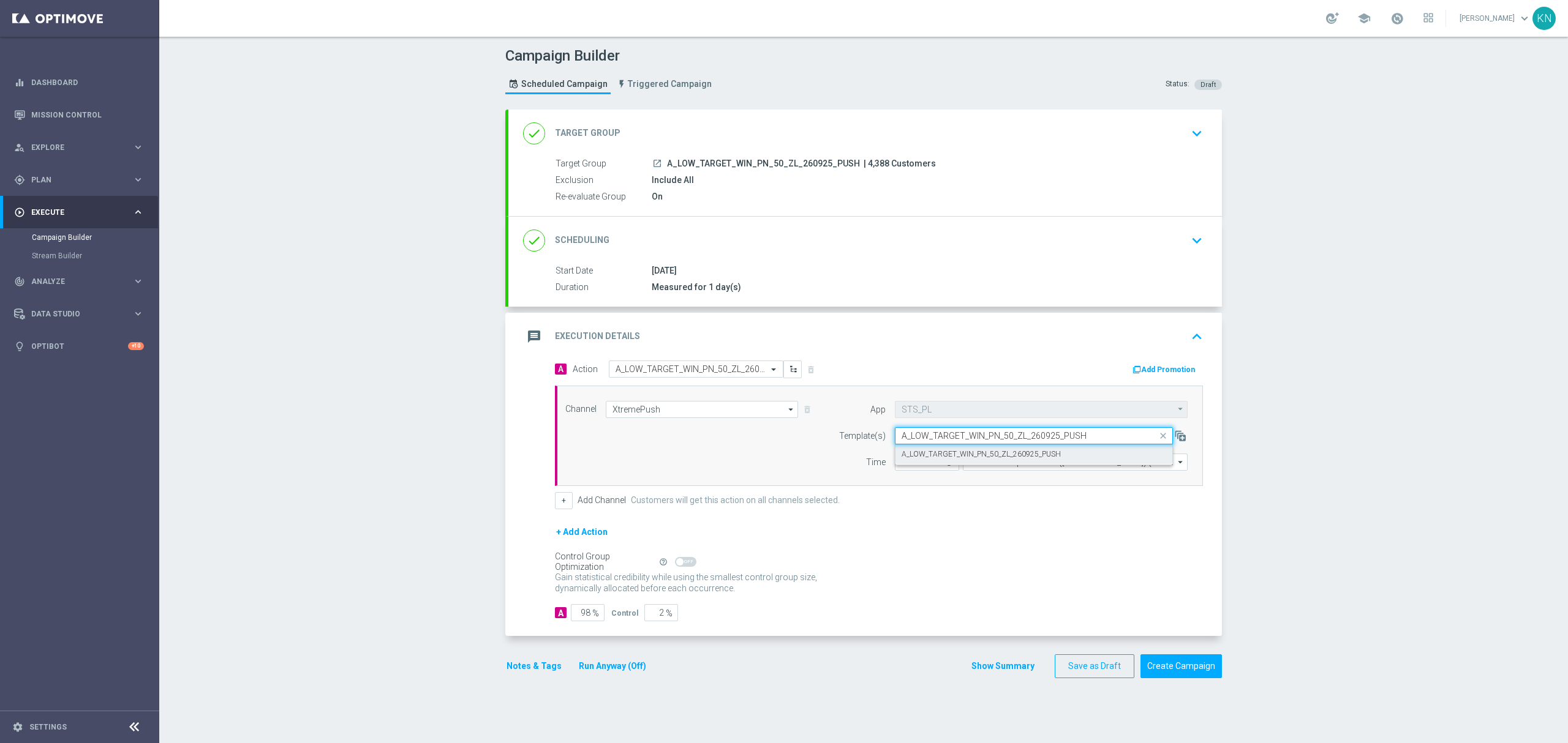
click at [968, 459] on label "A_LOW_TARGET_WIN_PN_50_ZL_260925_PUSH" at bounding box center [981, 454] width 159 height 11
type input "A_LOW_TARGET_WIN_PN_50_ZL_260925_PUSH"
click at [521, 674] on button "Notes & Tags" at bounding box center [534, 666] width 58 height 15
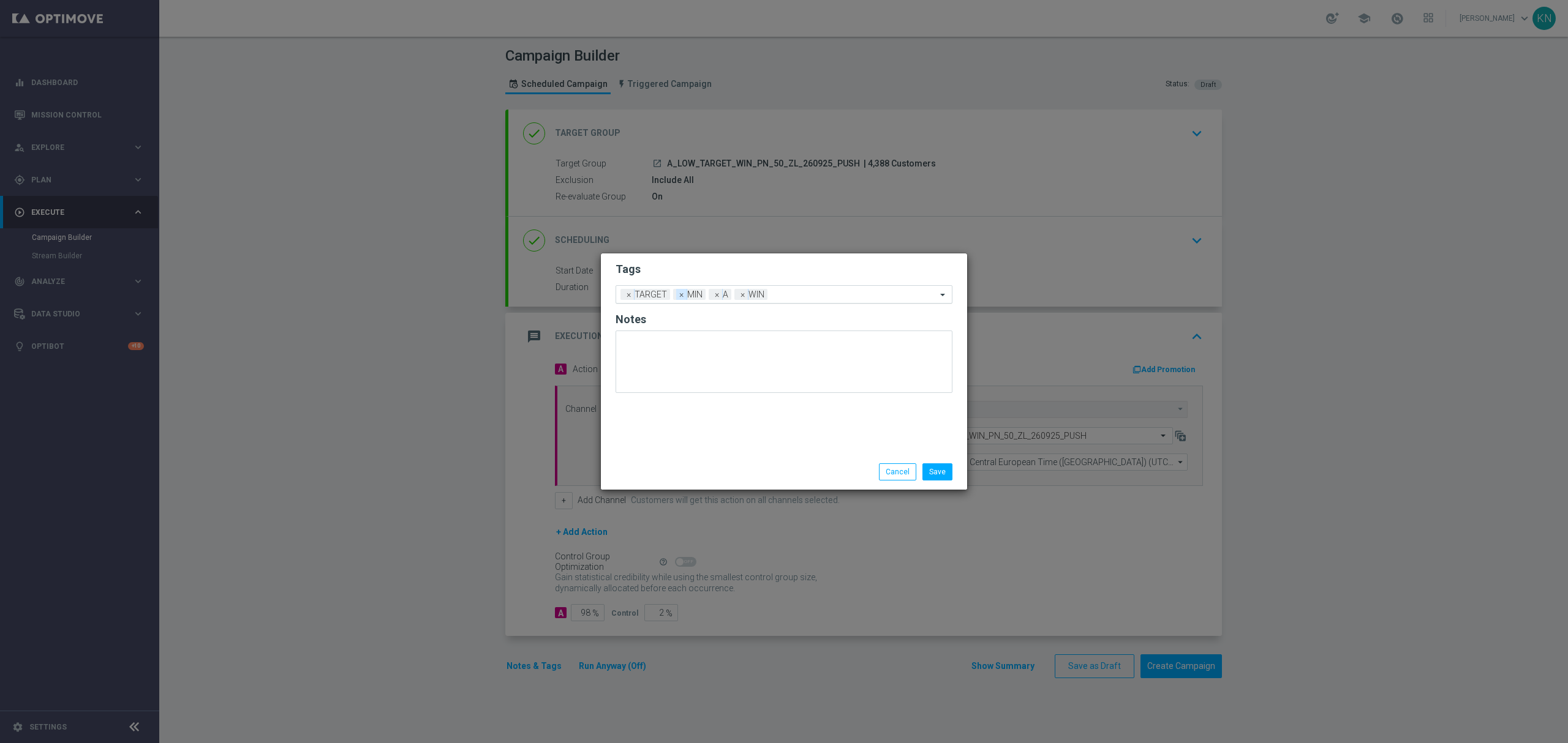
click at [679, 295] on span "×" at bounding box center [682, 295] width 11 height 11
drag, startPoint x: 761, startPoint y: 296, endPoint x: 769, endPoint y: 297, distance: 8.1
click at [762, 295] on input "text" at bounding box center [836, 295] width 200 height 11
type input "l"
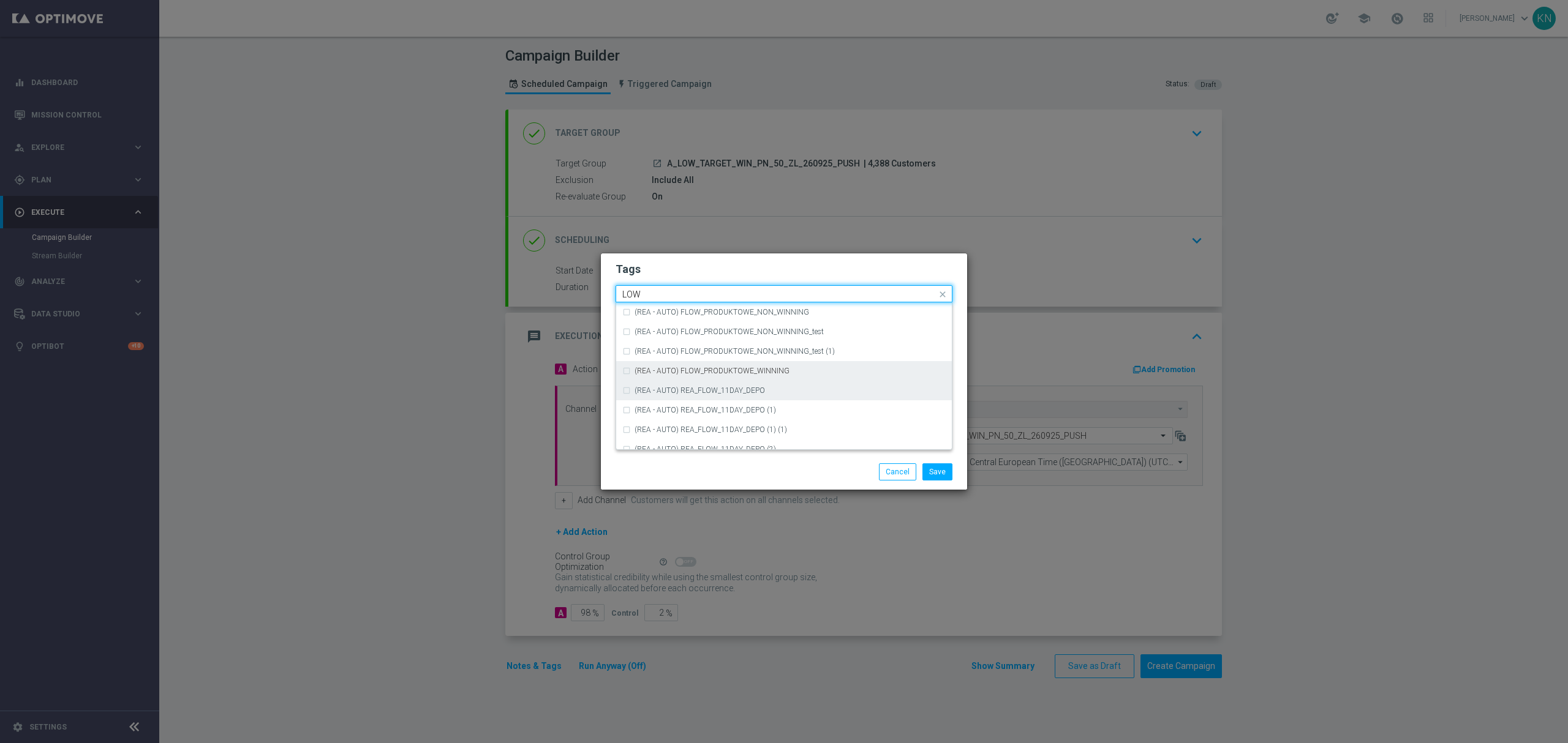
scroll to position [598, 0]
click at [636, 380] on label "LOW" at bounding box center [642, 381] width 16 height 8
type input "LOW"
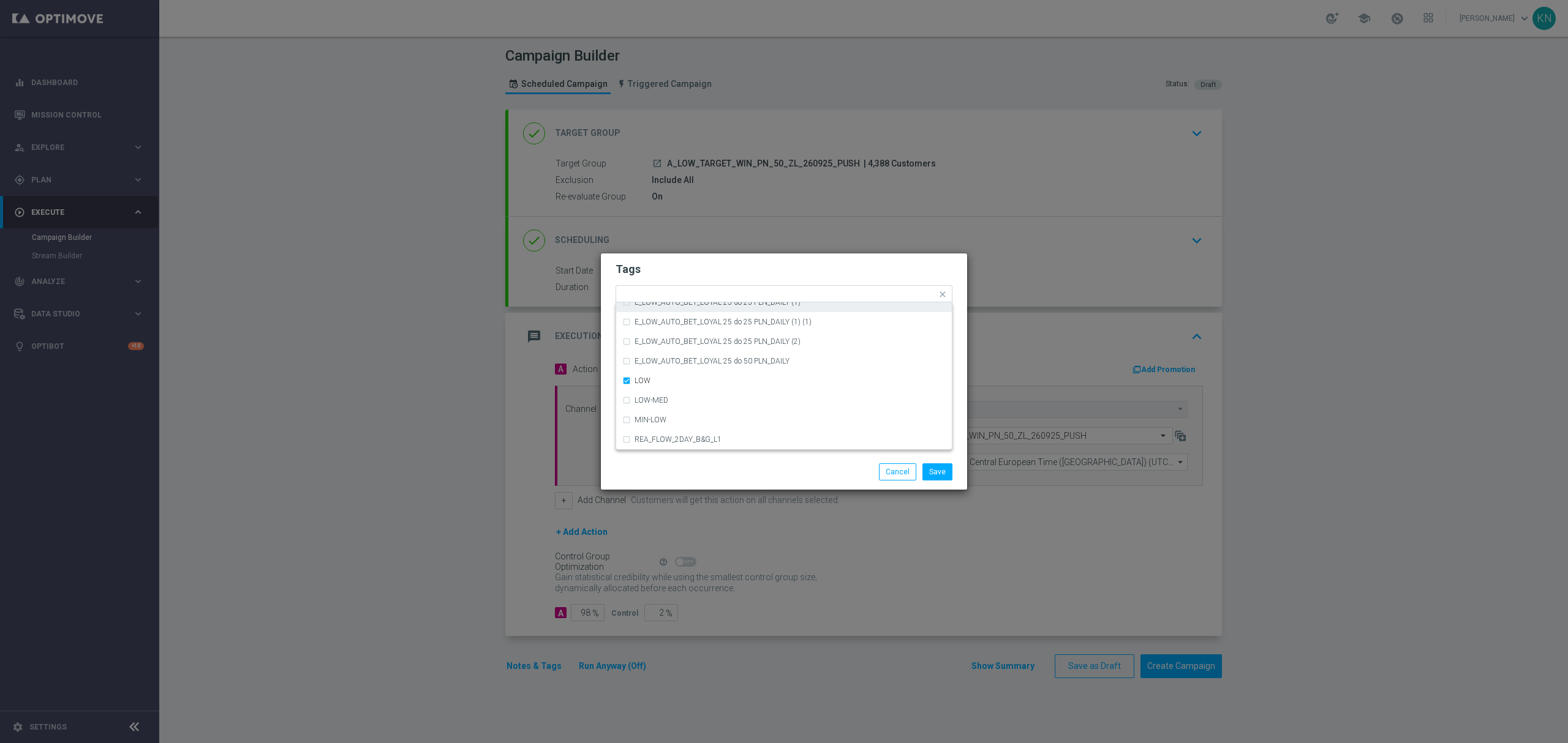
click at [739, 265] on h2 "Tags" at bounding box center [784, 269] width 337 height 14
click at [946, 475] on button "Save" at bounding box center [937, 472] width 30 height 18
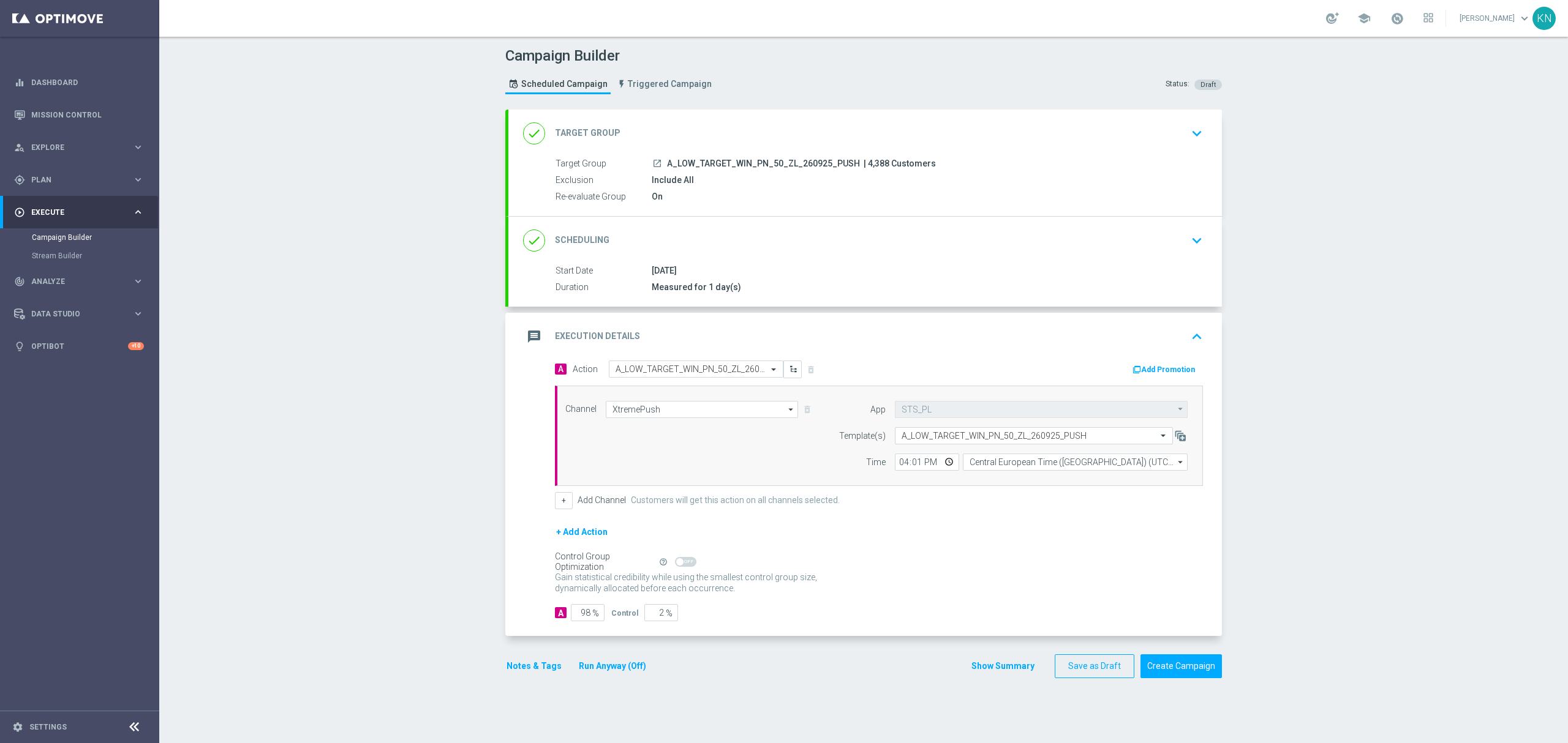
click at [794, 670] on div "Notes & Tags Run Anyway (Off) Show Summary Save as Draft Create Campaign" at bounding box center [863, 666] width 717 height 24
click at [652, 163] on icon "launch" at bounding box center [656, 163] width 10 height 10
click at [948, 569] on div "Control Group Optimization Self Optimizing Campaign help_outline" at bounding box center [879, 562] width 648 height 14
drag, startPoint x: 789, startPoint y: 160, endPoint x: 816, endPoint y: 161, distance: 27.0
click at [815, 161] on span "A_LOW_TARGET_WIN_PN_50_ZL_260925_PUSH" at bounding box center [763, 164] width 193 height 11
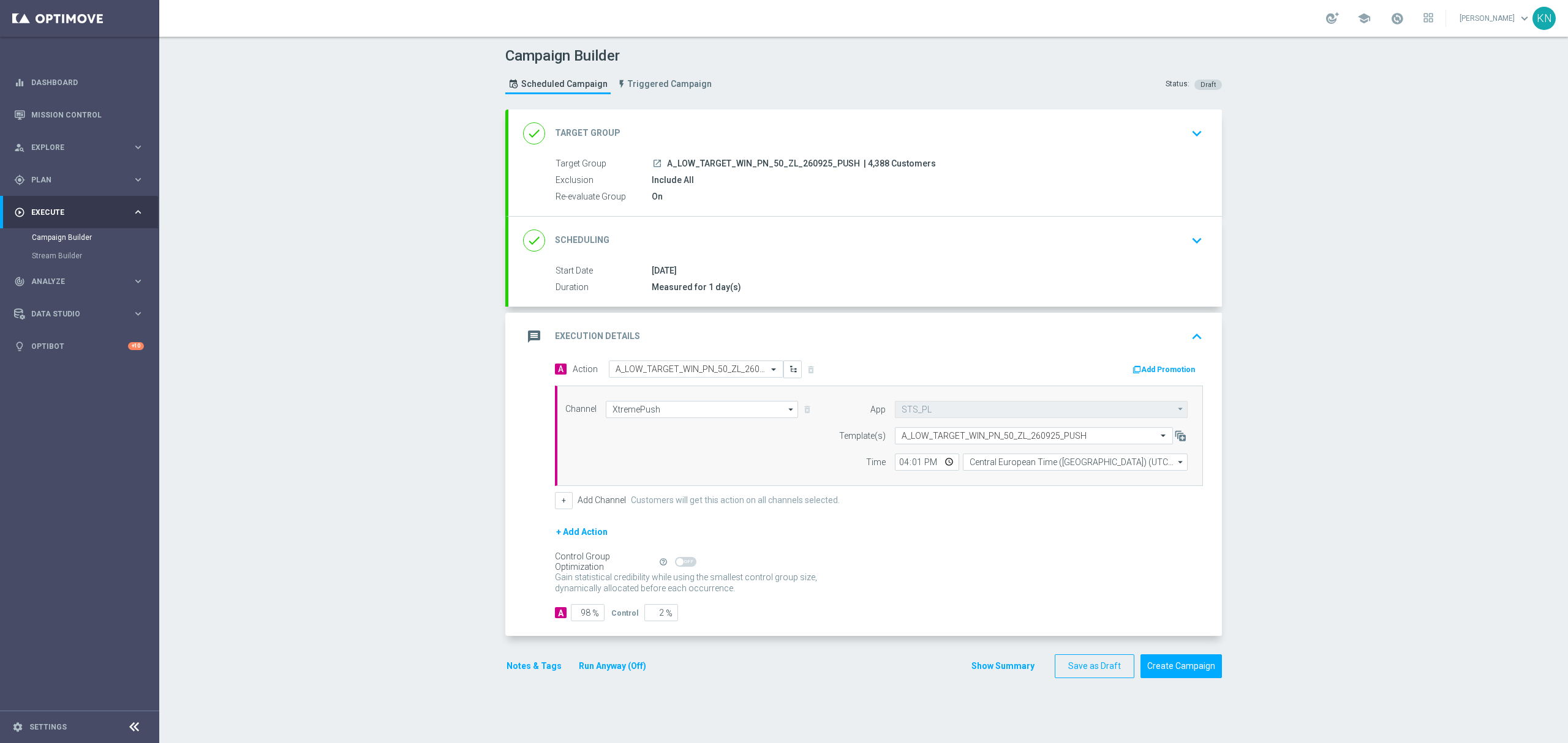
click at [1542, 213] on div "Campaign Builder Scheduled Campaign Triggered Campaign Status: Draft done Targe…" at bounding box center [864, 390] width 1409 height 706
click at [1293, 476] on div "Campaign Builder Scheduled Campaign Triggered Campaign Status: Draft done Targe…" at bounding box center [864, 390] width 1409 height 706
drag, startPoint x: 1463, startPoint y: 590, endPoint x: 1453, endPoint y: 585, distance: 11.2
click at [1461, 589] on div "Campaign Builder Scheduled Campaign Triggered Campaign Status: Draft done Targe…" at bounding box center [864, 390] width 1409 height 706
click at [1356, 441] on div "Campaign Builder Scheduled Campaign Triggered Campaign Status: Draft done Targe…" at bounding box center [864, 390] width 1409 height 706
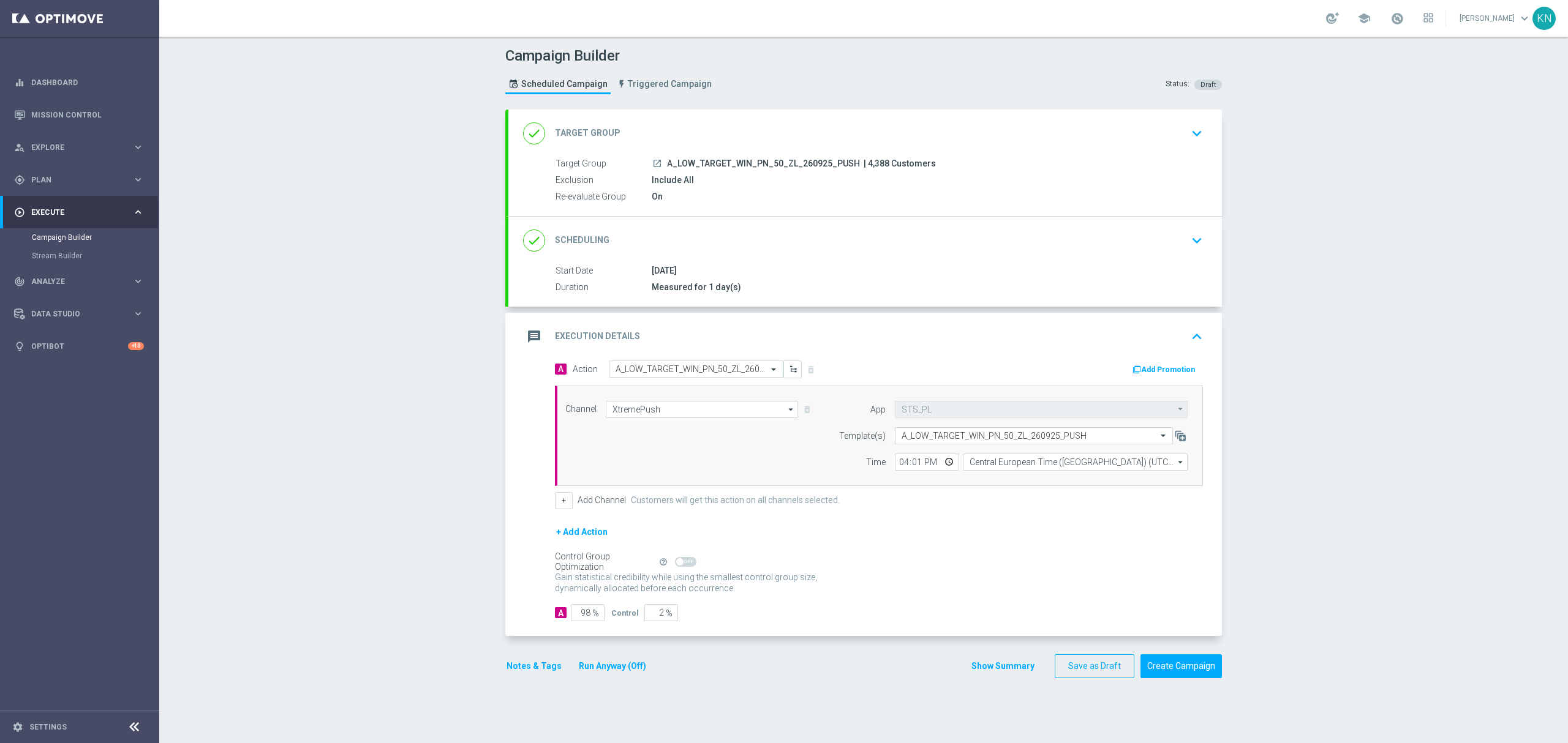
click at [1300, 452] on div "Campaign Builder Scheduled Campaign Triggered Campaign Status: Draft done Targe…" at bounding box center [864, 390] width 1409 height 706
click at [1167, 123] on div "done Target Group keyboard_arrow_down" at bounding box center [865, 133] width 684 height 24
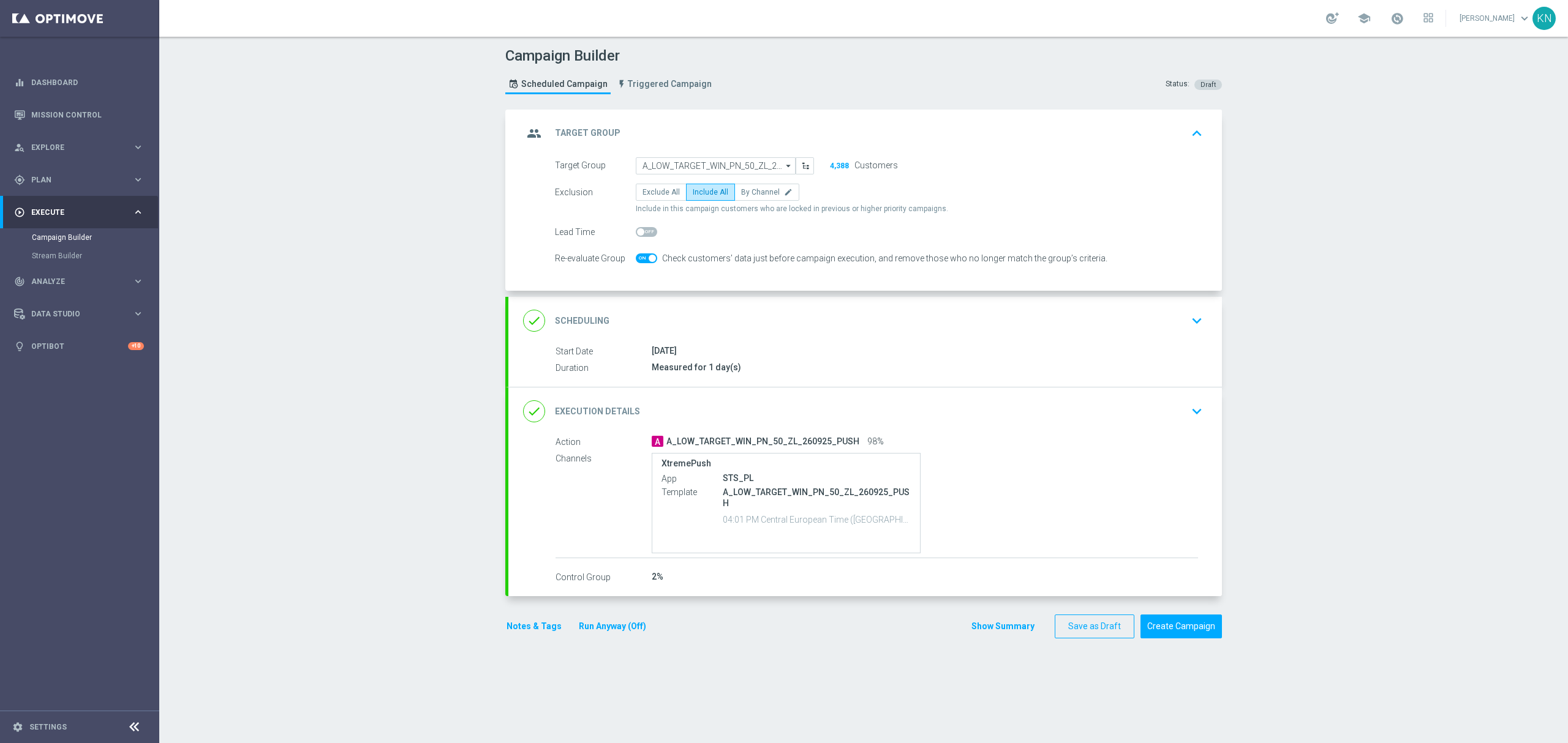
click at [1177, 320] on div "done Scheduling keyboard_arrow_down" at bounding box center [865, 320] width 684 height 24
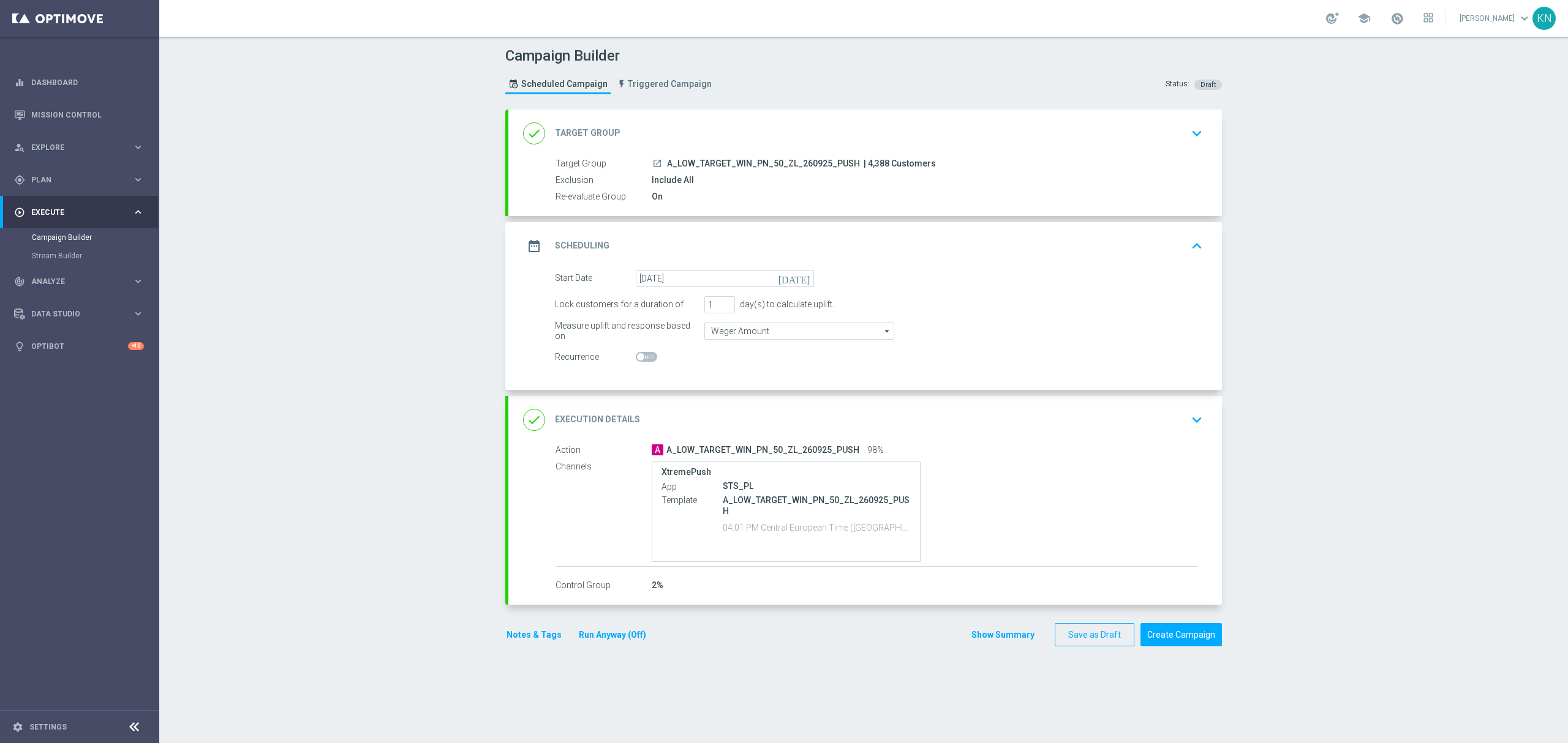
click at [1081, 270] on div "Start Date [DATE] [DATE]" at bounding box center [879, 279] width 666 height 18
click at [1159, 248] on div "date_range Scheduling keyboard_arrow_up" at bounding box center [865, 246] width 684 height 24
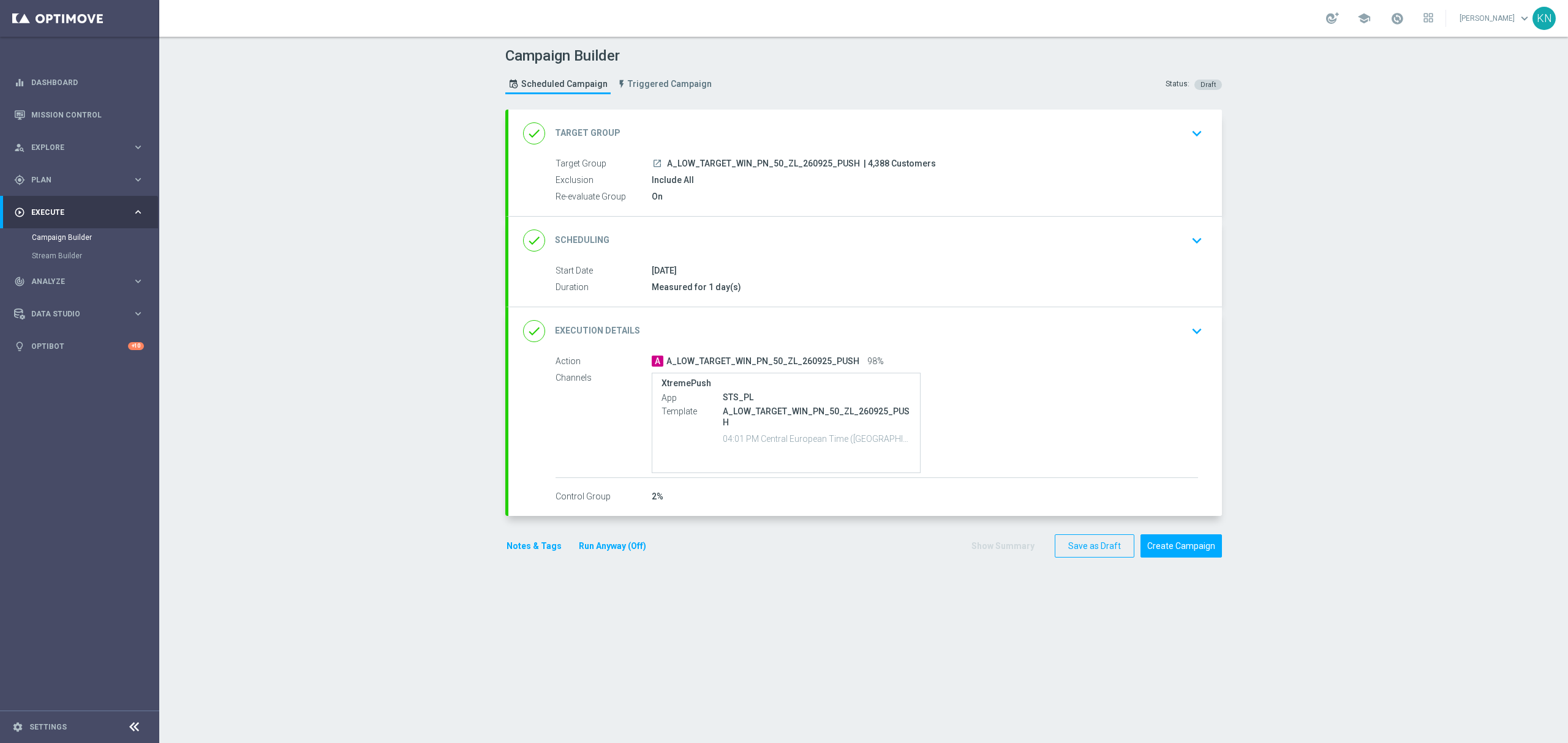
click at [1162, 250] on div "done Scheduling keyboard_arrow_down" at bounding box center [865, 241] width 684 height 24
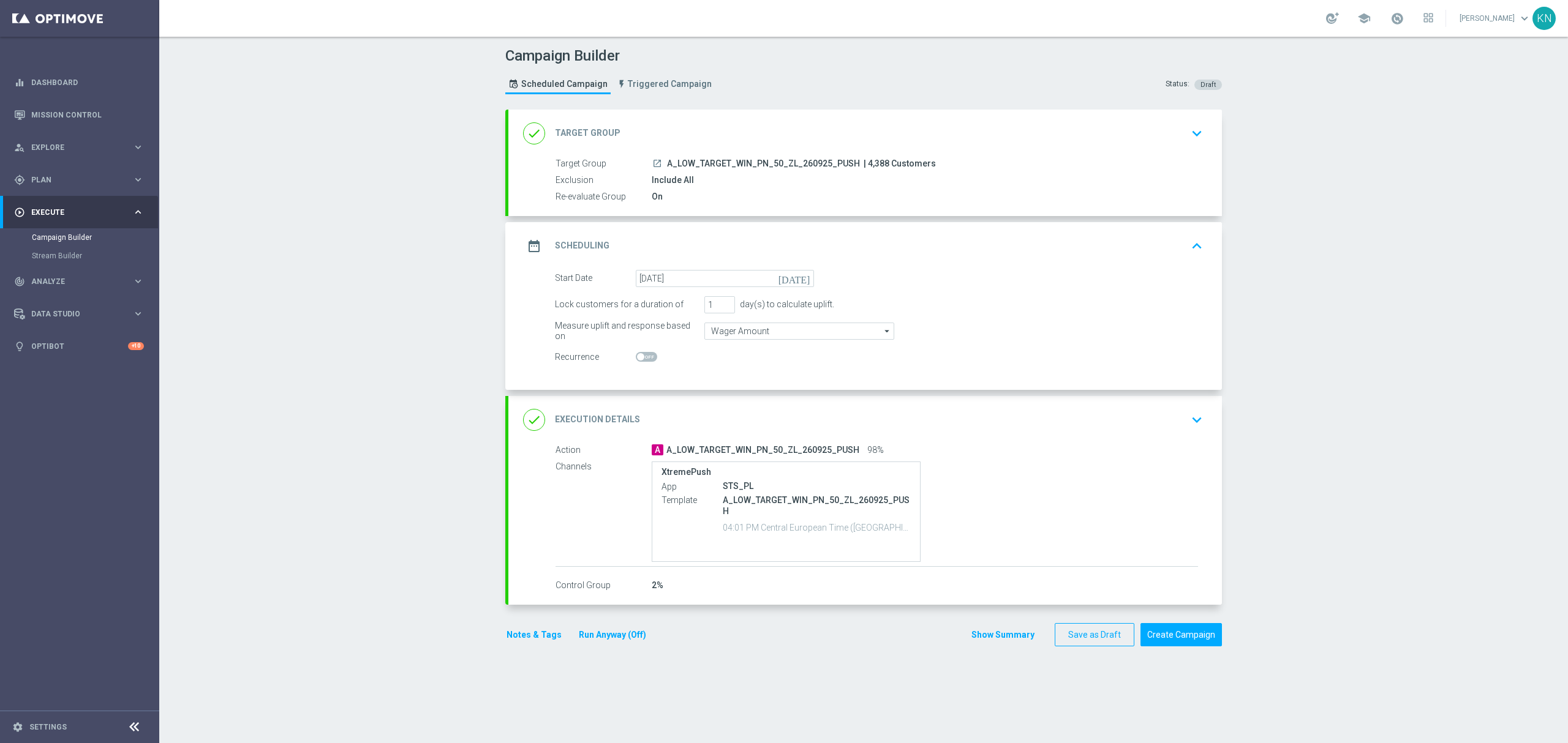
click at [1135, 429] on div "done Execution Details keyboard_arrow_down" at bounding box center [865, 419] width 684 height 24
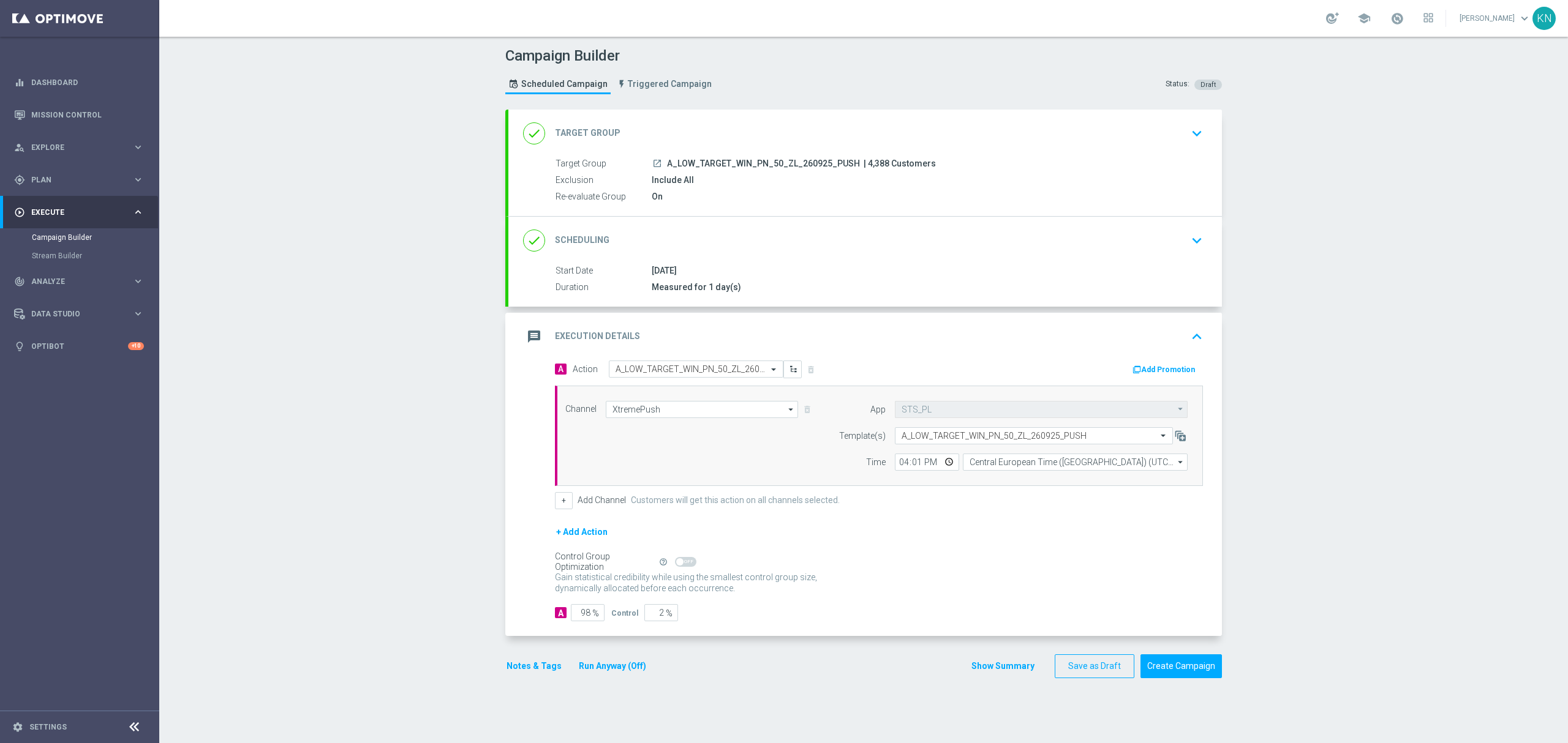
click at [1387, 569] on div "Campaign Builder Scheduled Campaign Triggered Campaign Status: Draft done Targe…" at bounding box center [864, 390] width 1409 height 706
click at [1331, 544] on div "Campaign Builder Scheduled Campaign Triggered Campaign Status: Draft done Targe…" at bounding box center [864, 390] width 1409 height 706
click at [902, 258] on div "done Scheduling keyboard_arrow_down" at bounding box center [864, 241] width 714 height 48
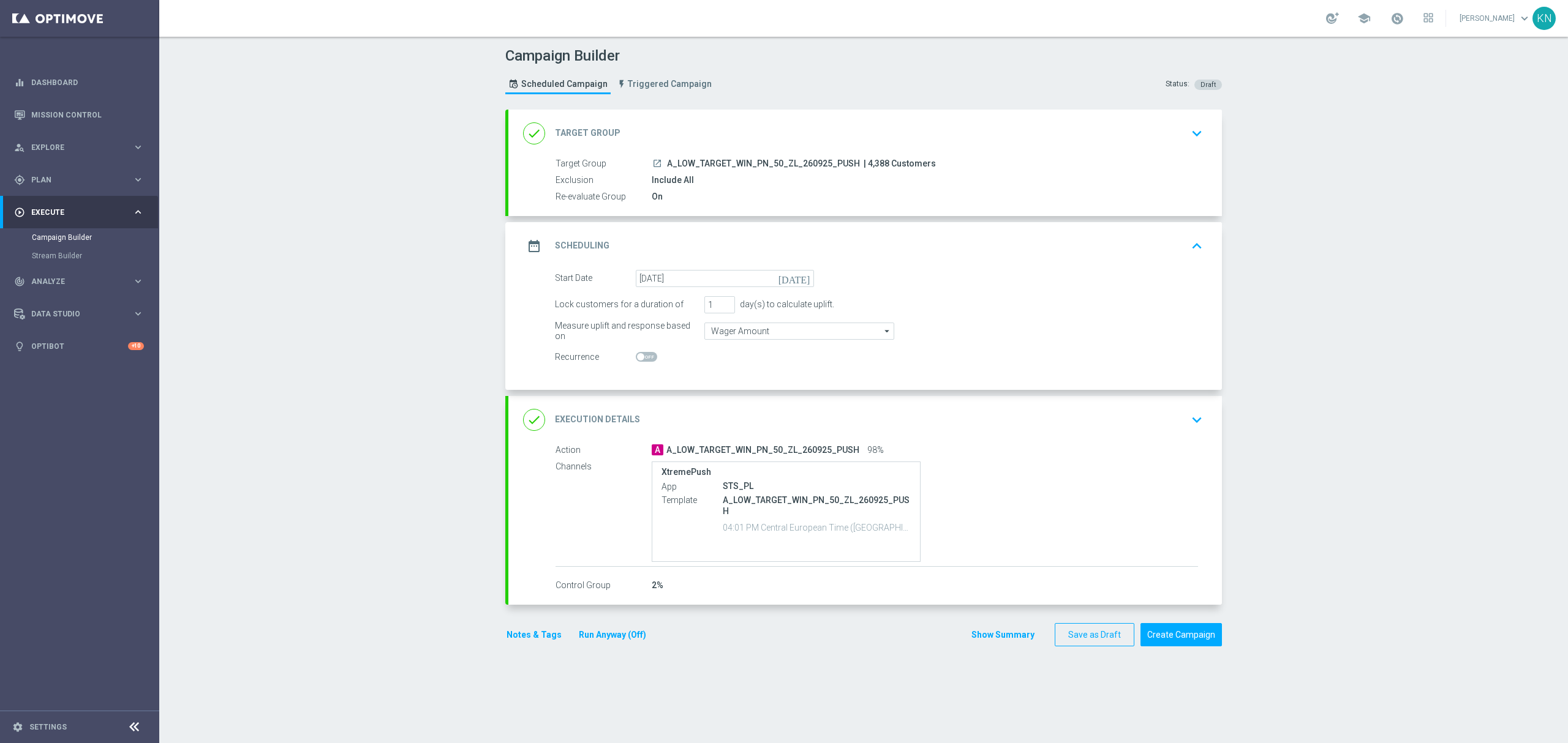
click at [1008, 429] on div "done Execution Details keyboard_arrow_down" at bounding box center [865, 419] width 684 height 24
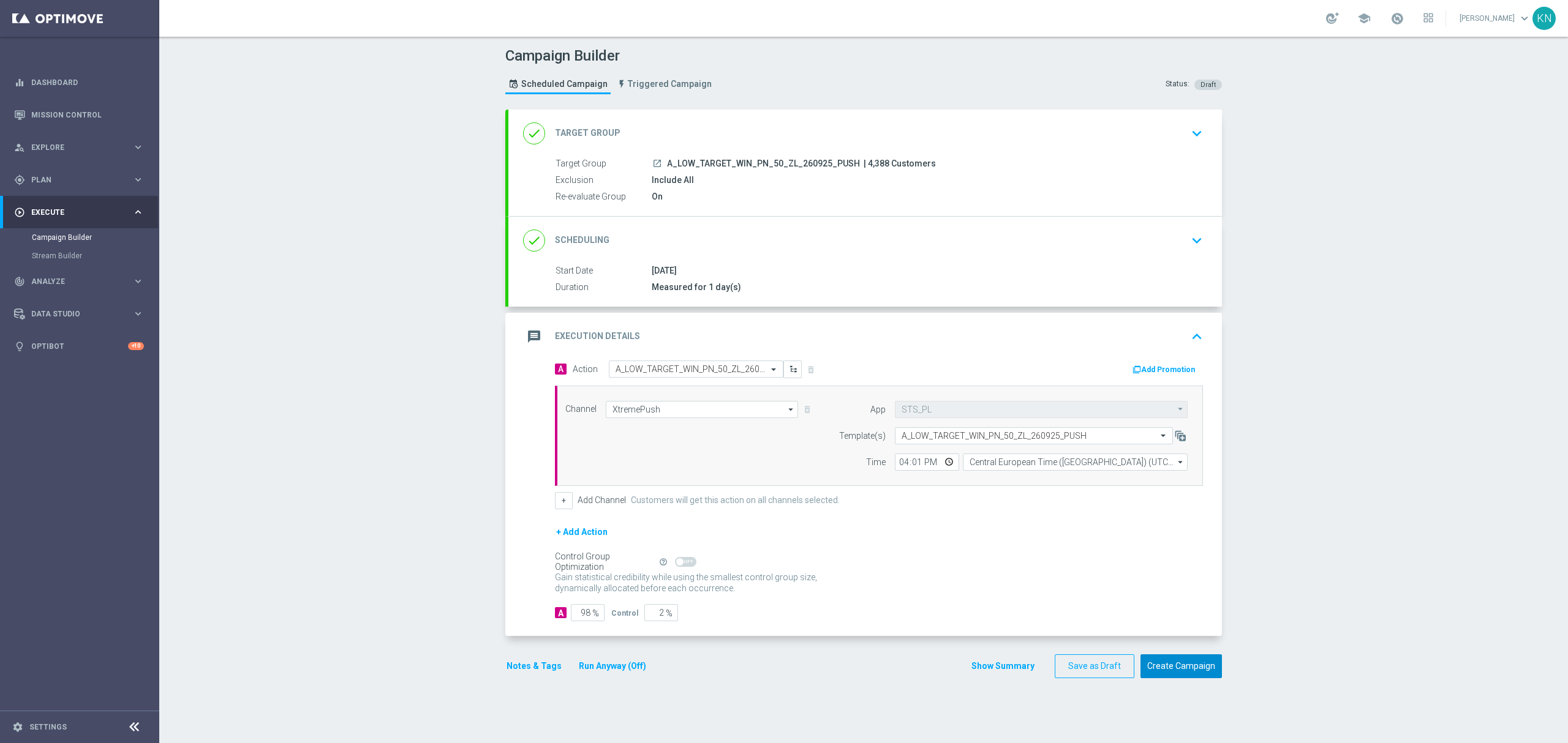
drag, startPoint x: 1178, startPoint y: 667, endPoint x: 1171, endPoint y: 668, distance: 7.1
click at [1172, 668] on button "Create Campaign" at bounding box center [1180, 666] width 81 height 24
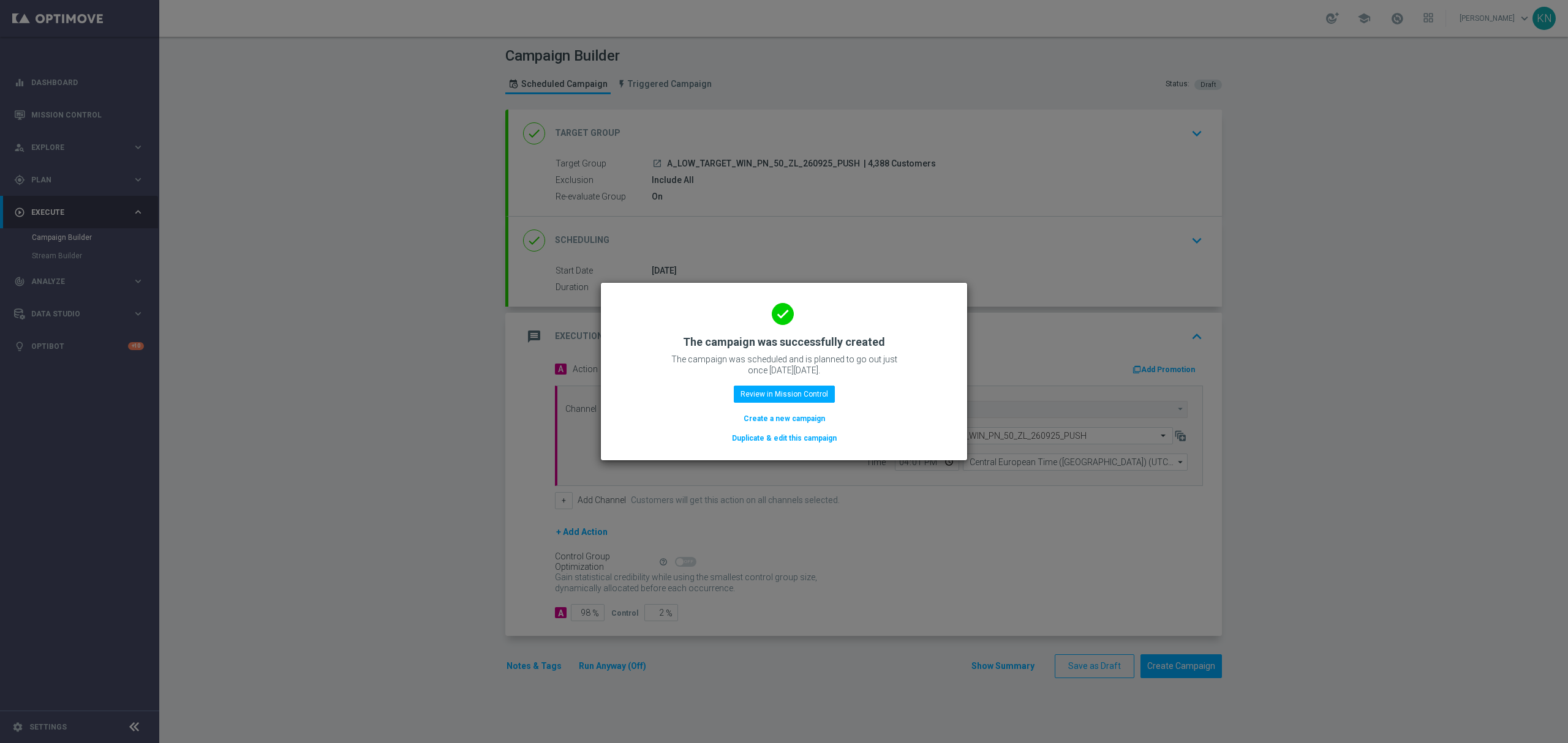
drag, startPoint x: 410, startPoint y: 136, endPoint x: 437, endPoint y: 78, distance: 64.0
click at [410, 136] on modal-container "done The campaign was successfully created The campaign was scheduled and is pl…" at bounding box center [784, 372] width 1568 height 743
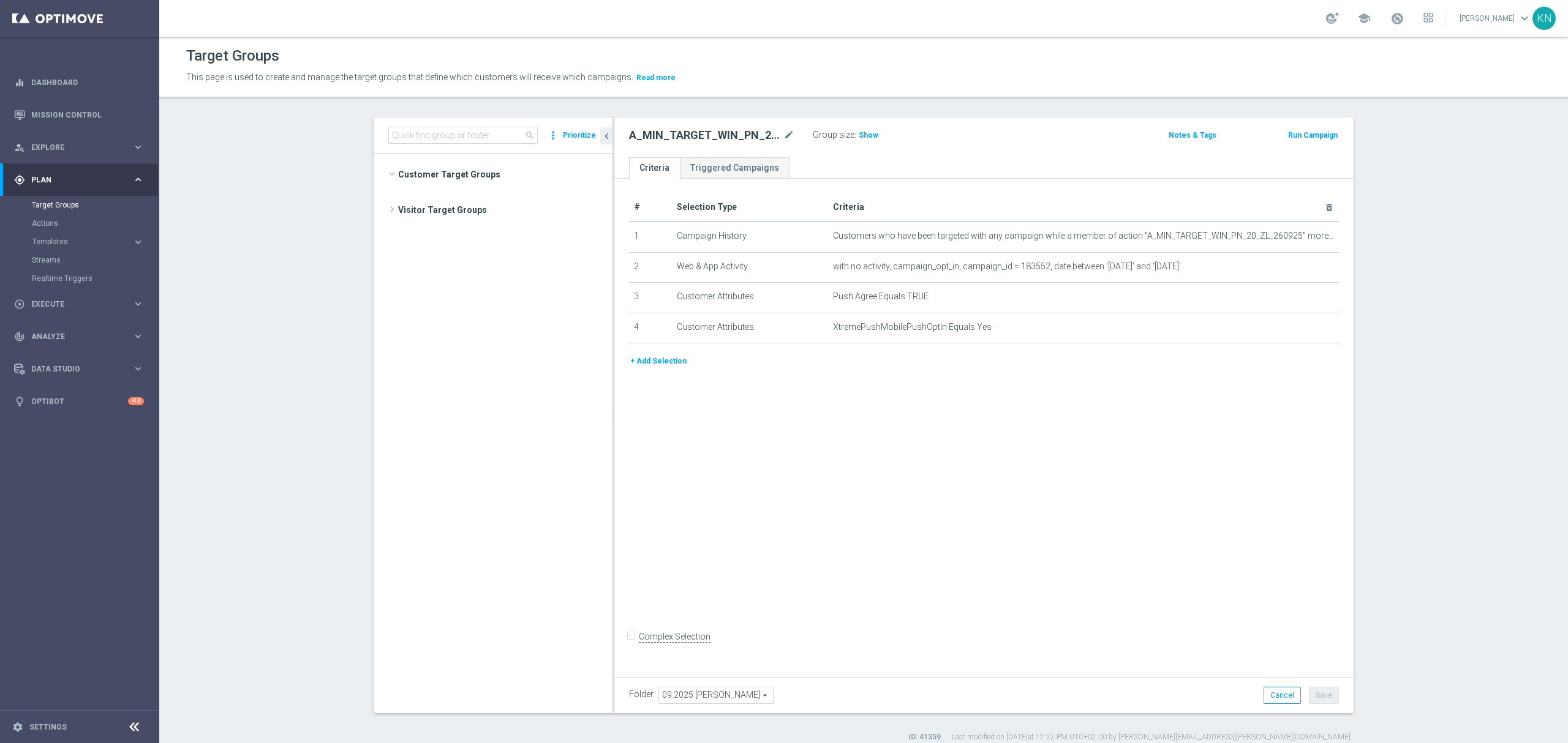
scroll to position [452, 0]
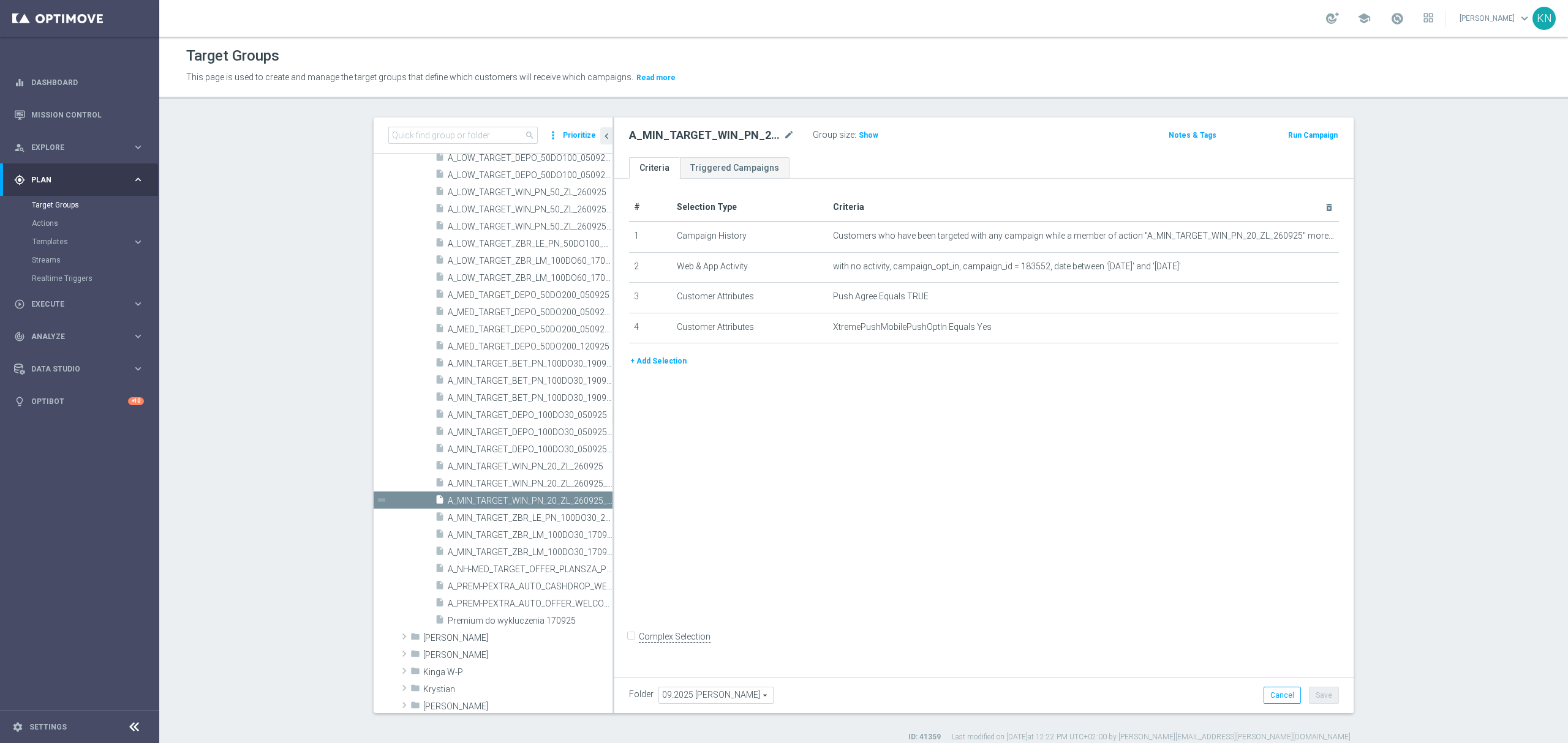
click at [1045, 408] on div "# Selection Type Criteria delete_forever 1 Campaign History Customers who have …" at bounding box center [984, 425] width 739 height 493
click at [839, 523] on div "# Selection Type Criteria delete_forever 1 Campaign History Customers who have …" at bounding box center [984, 425] width 739 height 493
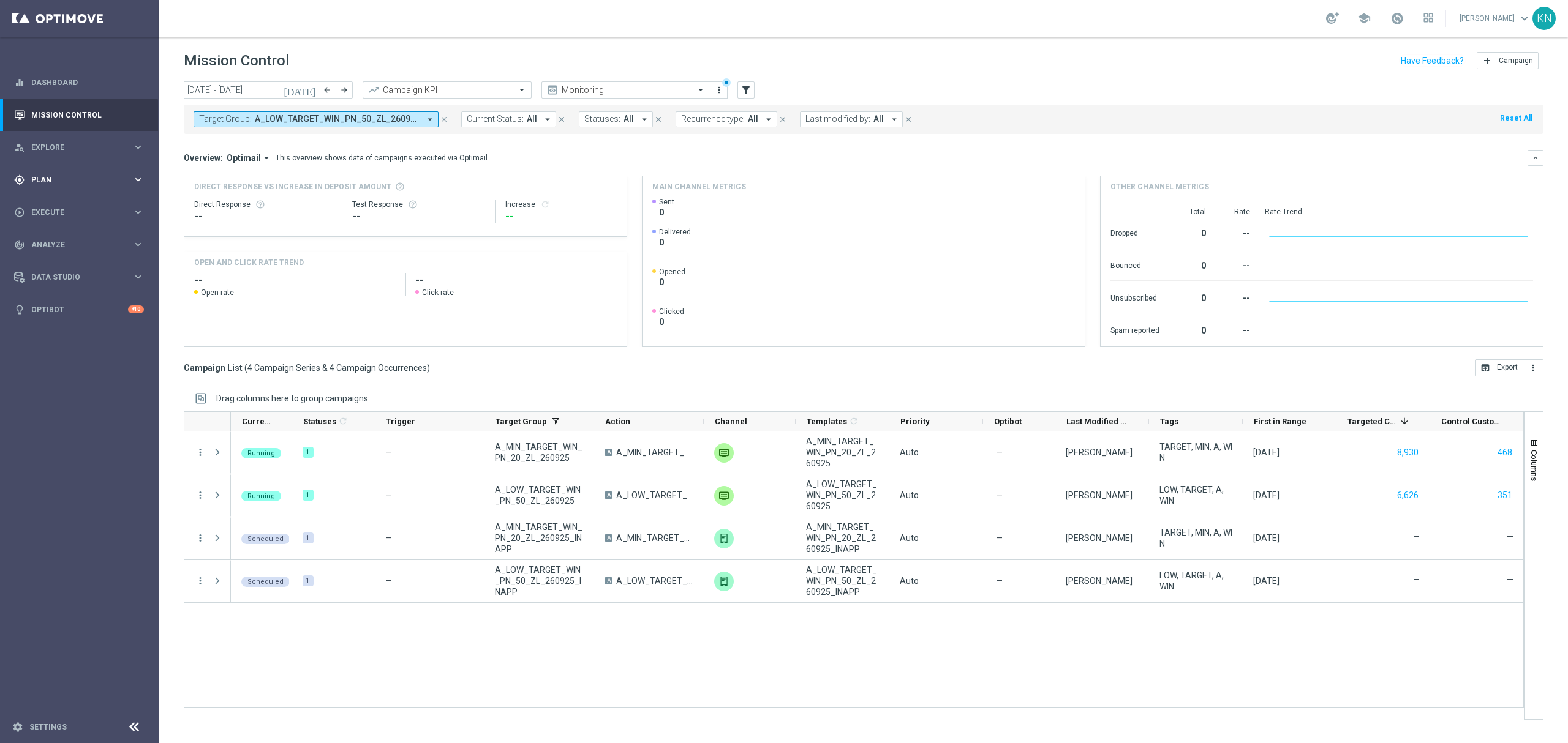
drag, startPoint x: 49, startPoint y: 175, endPoint x: 55, endPoint y: 187, distance: 13.4
click at [49, 177] on span "Plan" at bounding box center [81, 180] width 101 height 8
click at [52, 204] on link "Target Groups" at bounding box center [79, 205] width 95 height 10
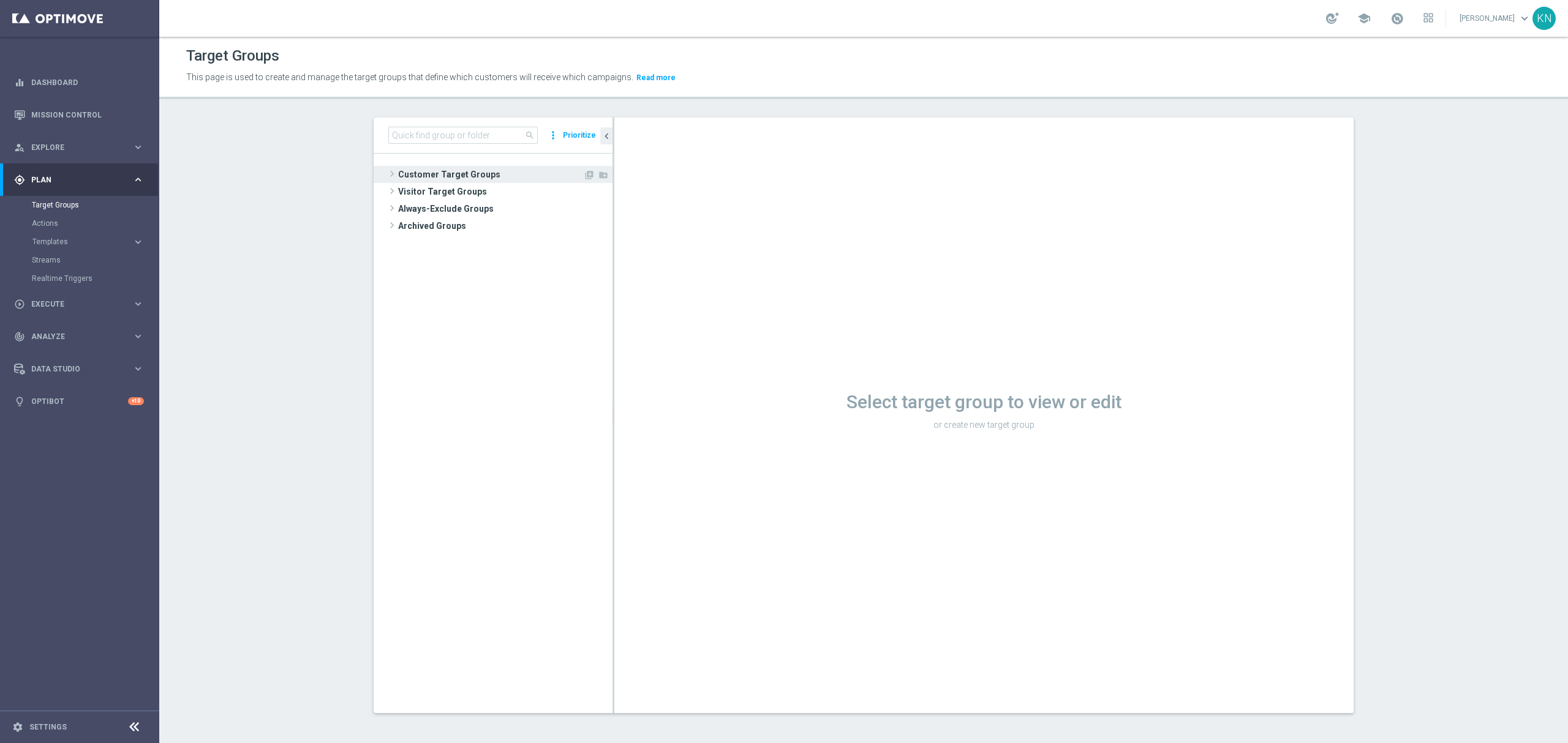
click at [442, 173] on span "Customer Target Groups" at bounding box center [490, 174] width 185 height 18
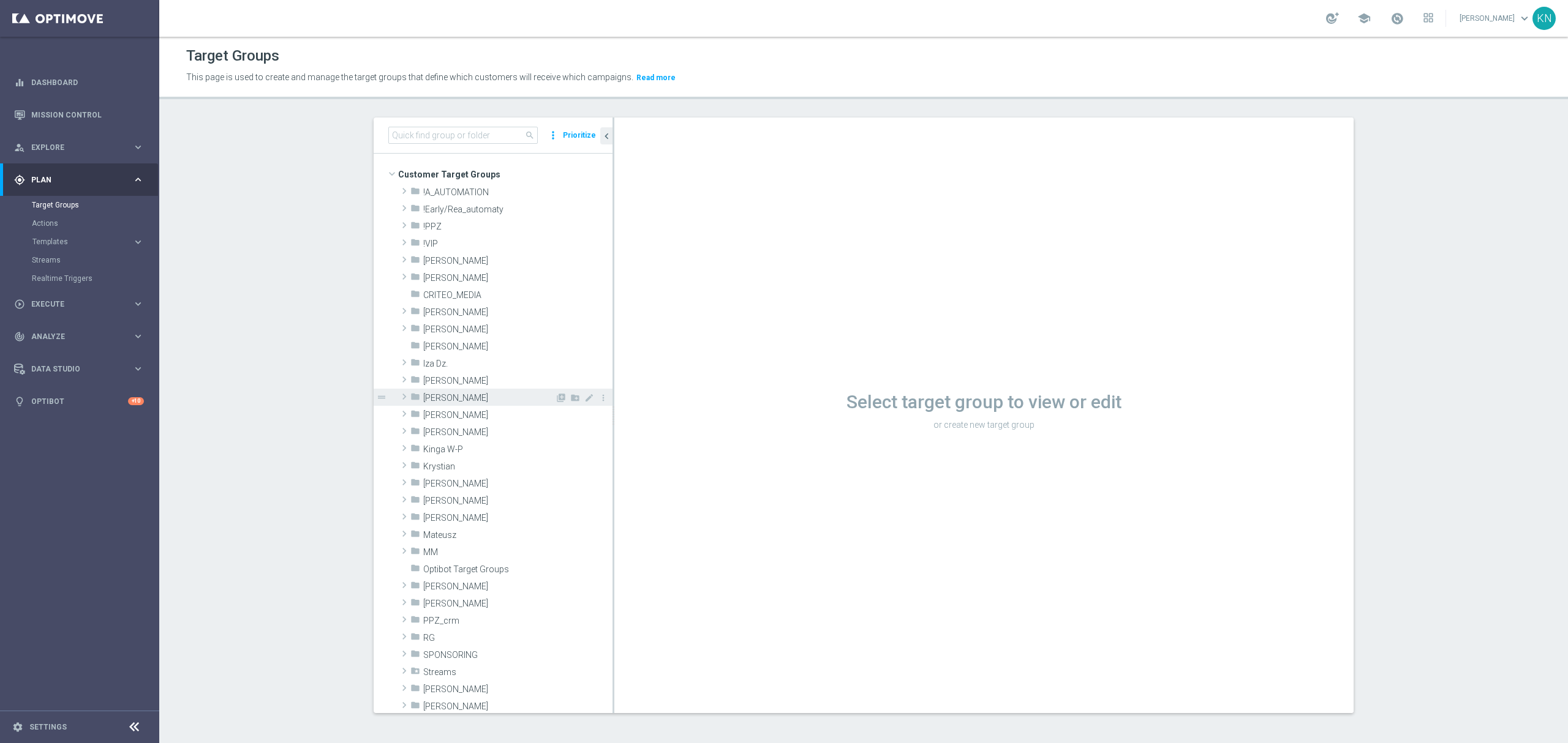
click at [445, 400] on span "Kamil N." at bounding box center [489, 398] width 132 height 11
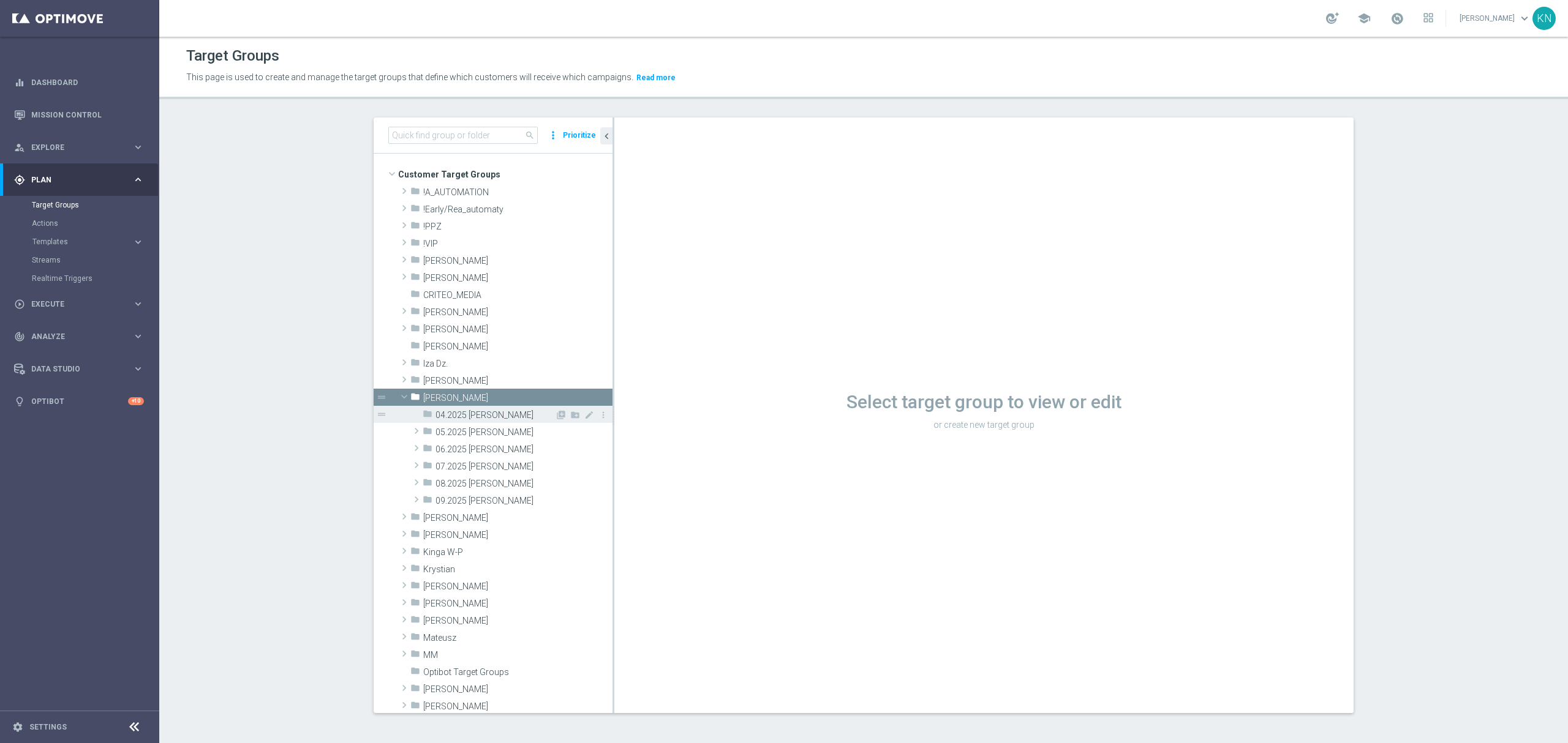
scroll to position [163, 0]
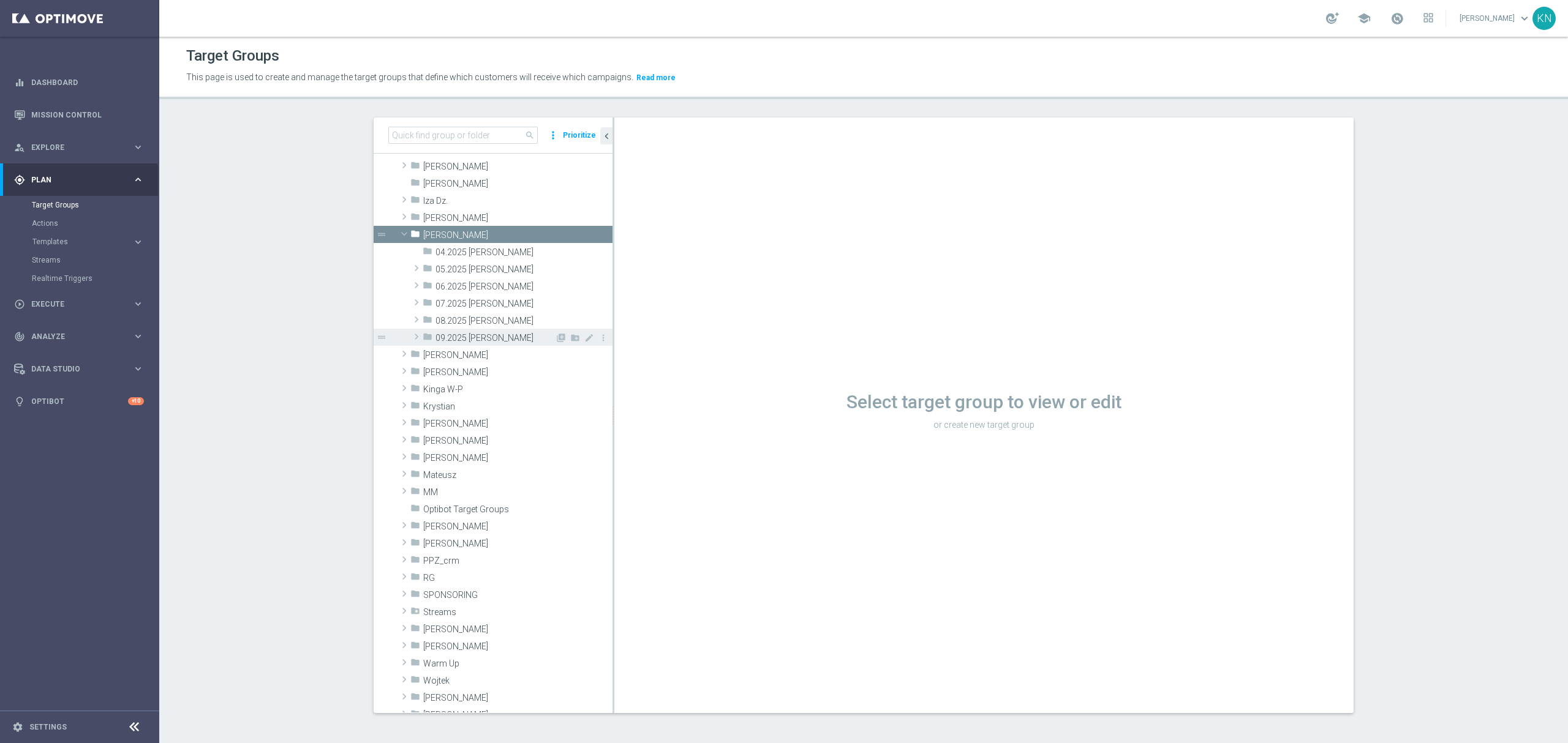
click at [465, 341] on span "09.2025 Kamil N." at bounding box center [495, 338] width 120 height 11
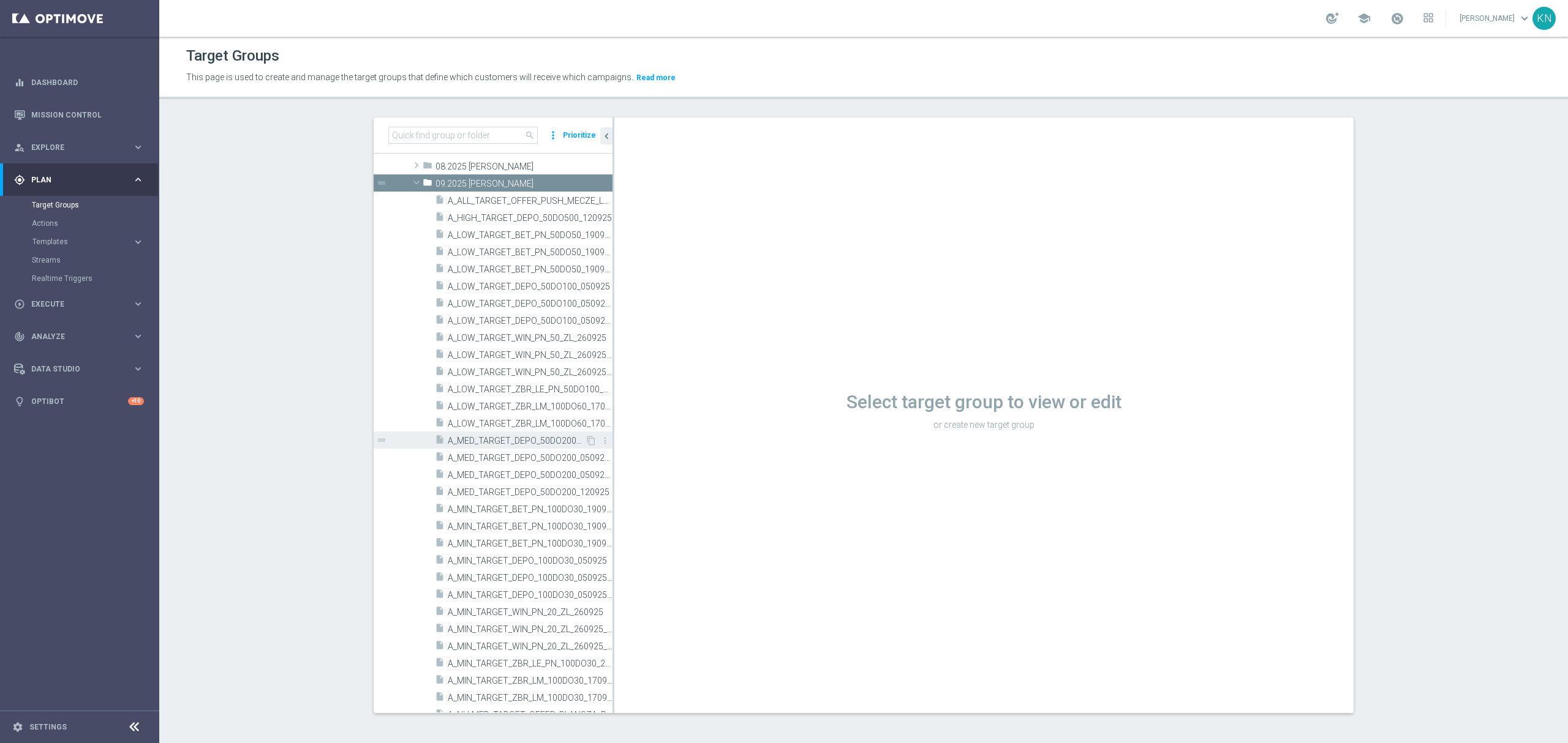
scroll to position [489, 0]
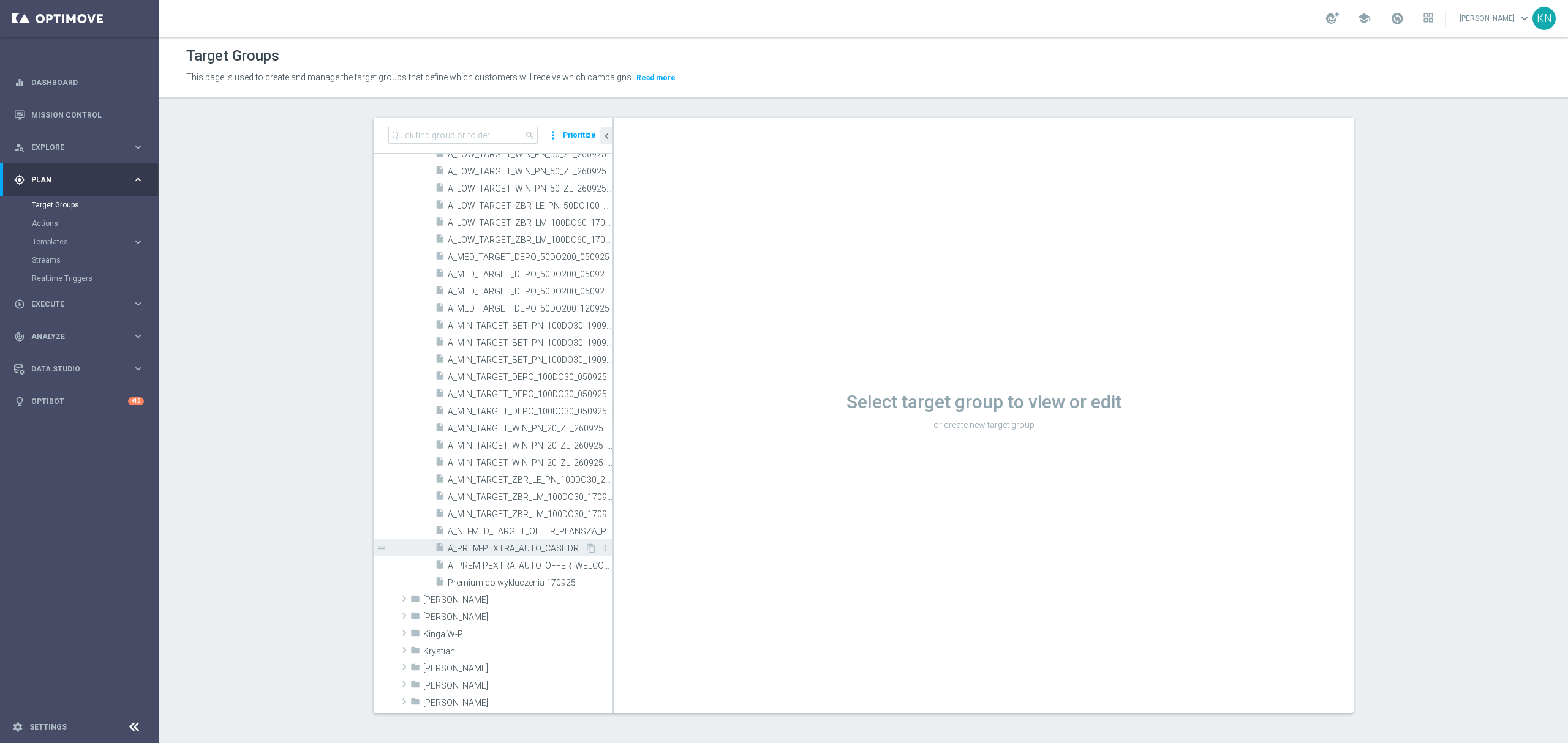
click at [491, 552] on span "A_PREM-PEXTRA_AUTO_CASHDROP_WELCOME_PW_MRKT_WEEKLY" at bounding box center [516, 549] width 137 height 11
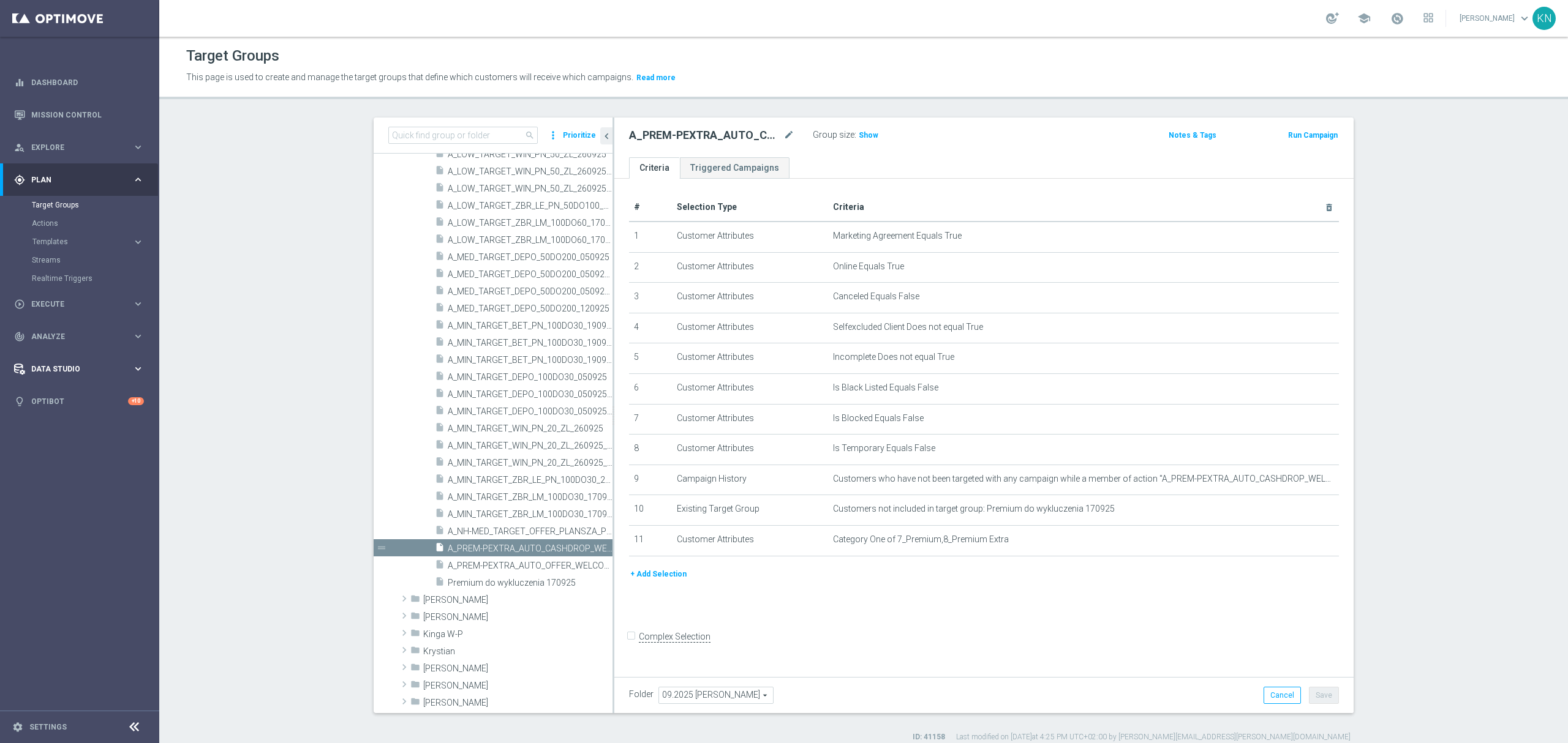
click at [92, 368] on span "Data Studio" at bounding box center [81, 369] width 101 height 8
click at [653, 581] on button "+ Add Selection" at bounding box center [658, 574] width 59 height 14
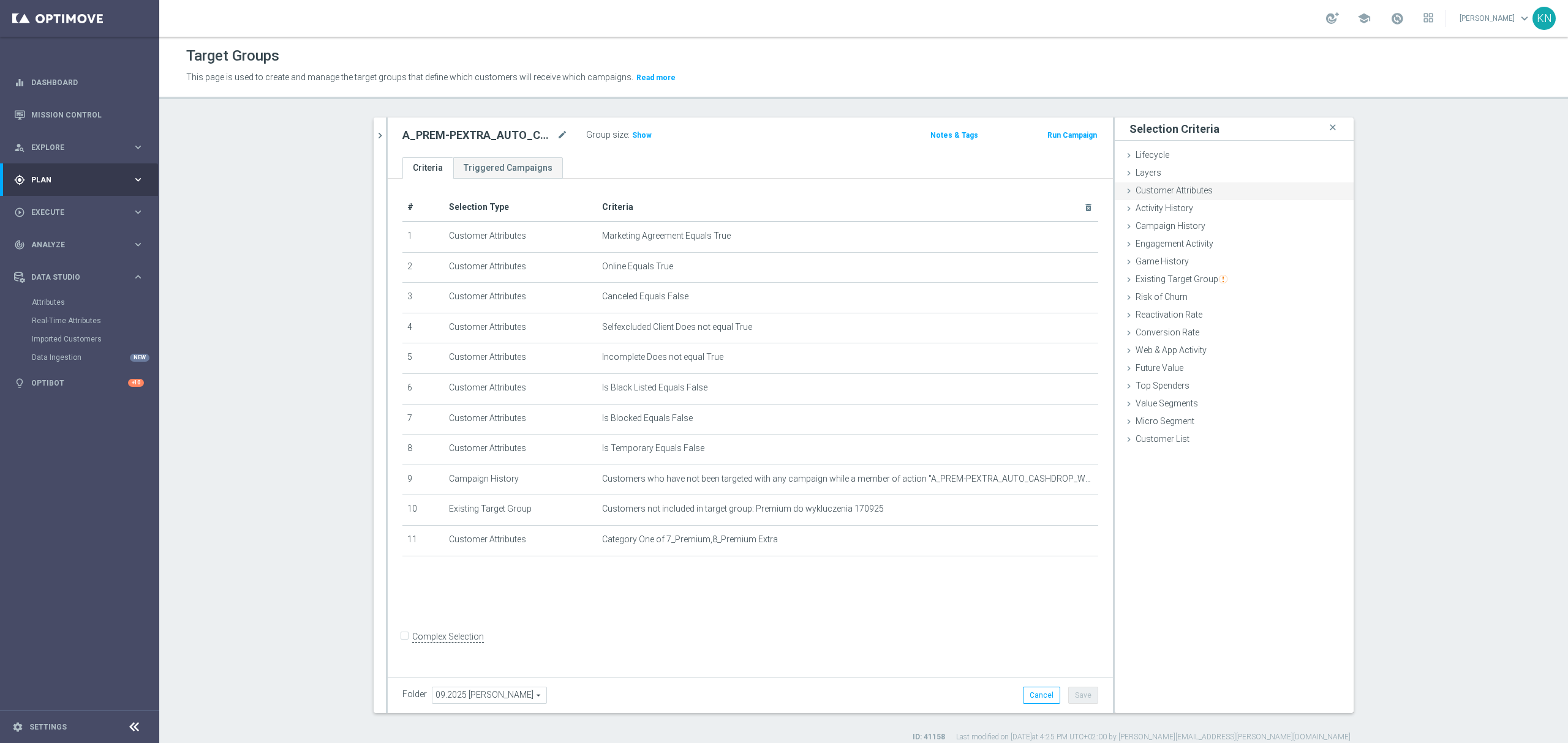
click at [1162, 193] on span "Customer Attributes" at bounding box center [1174, 190] width 77 height 10
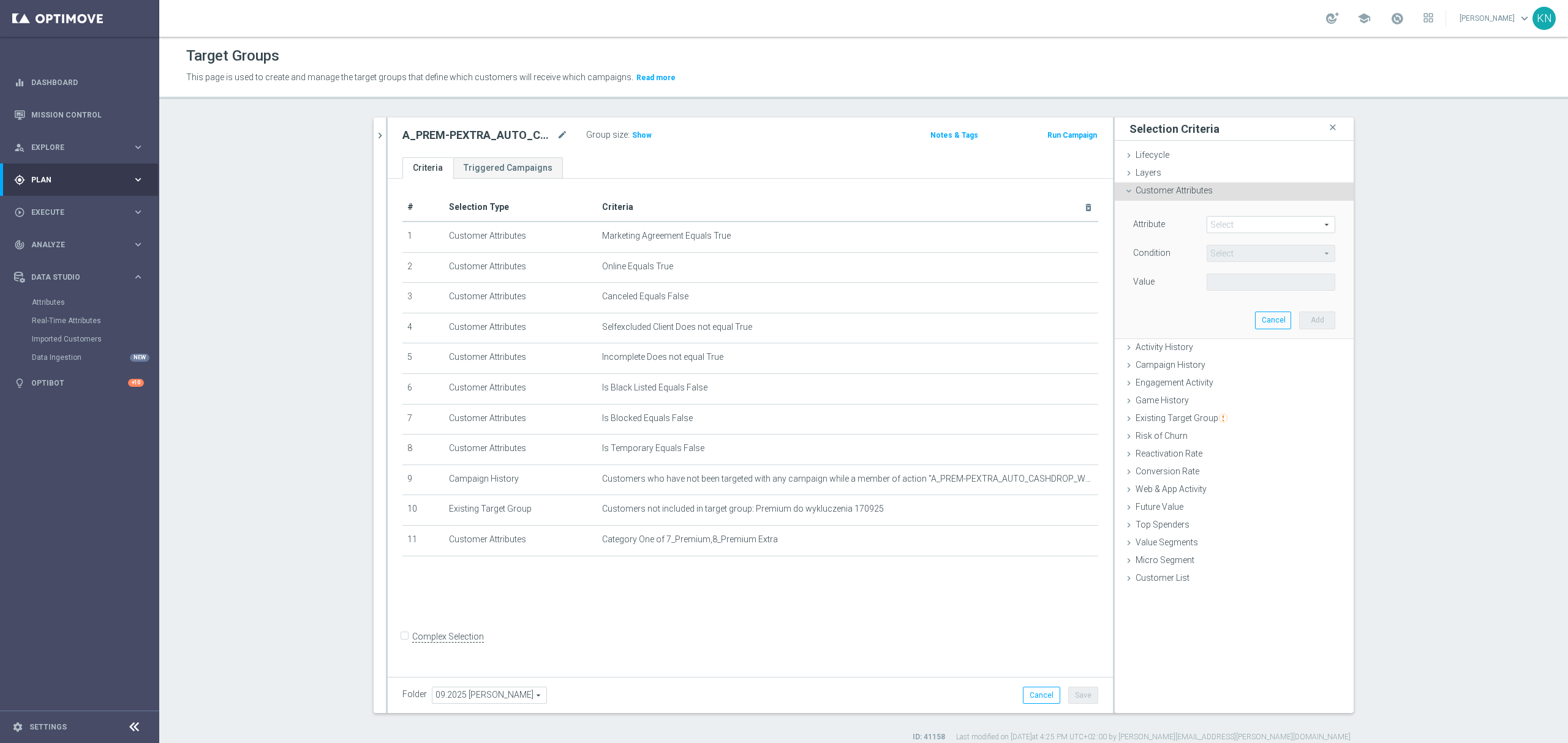
click at [1214, 224] on span at bounding box center [1270, 225] width 127 height 16
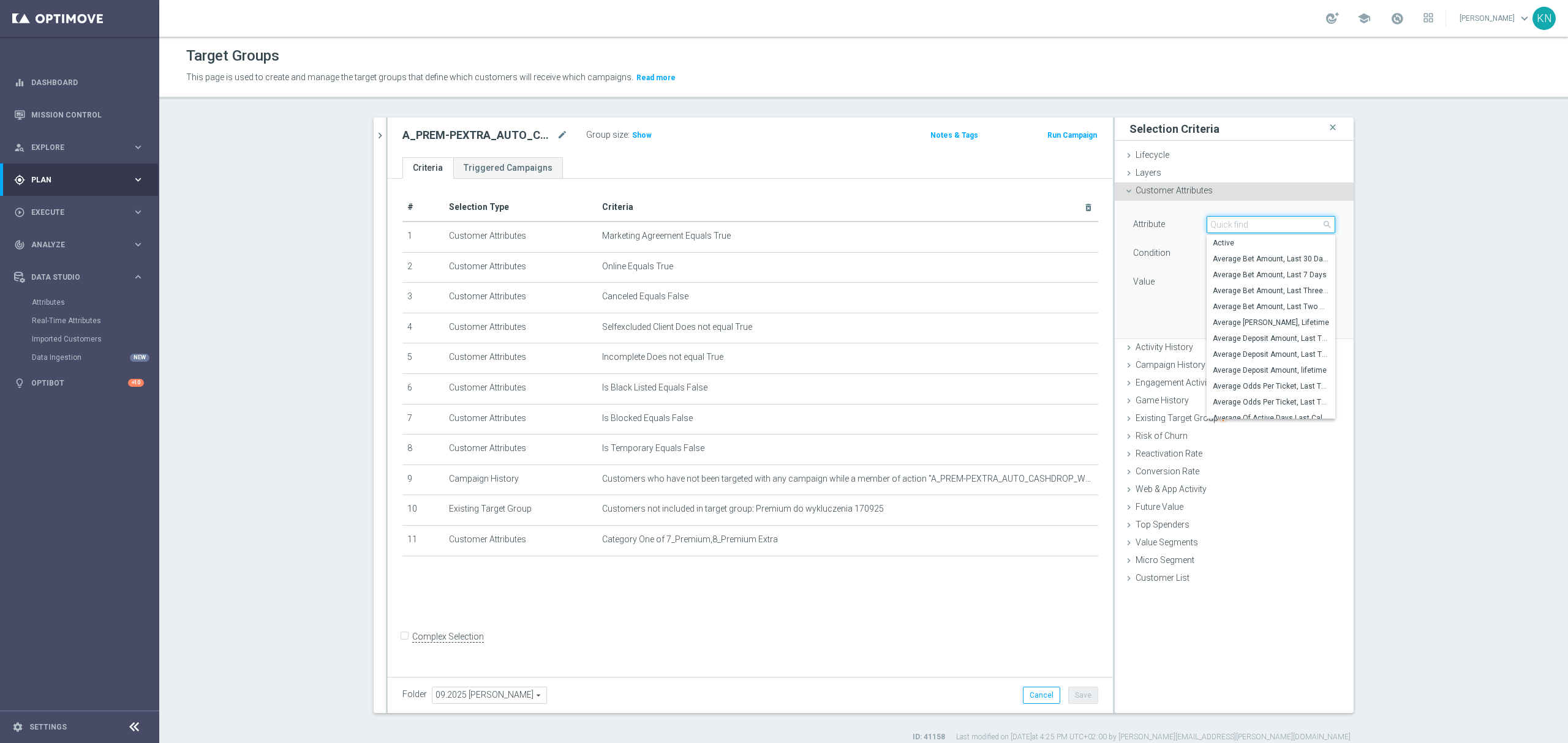
click at [1214, 224] on input "search" at bounding box center [1270, 225] width 129 height 18
type input "lia"
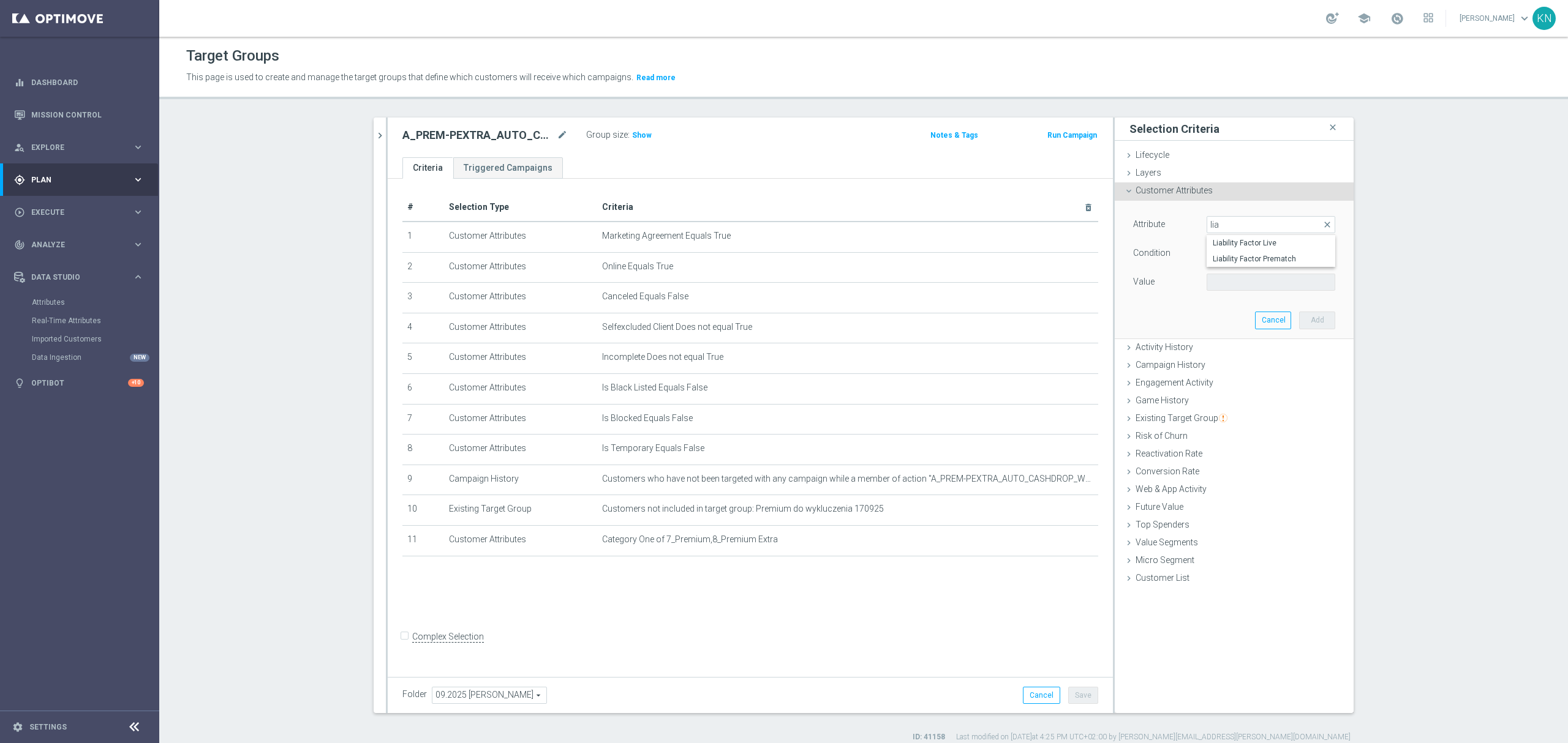
click at [1159, 229] on div "Attribute" at bounding box center [1161, 226] width 74 height 20
drag, startPoint x: 377, startPoint y: 141, endPoint x: 388, endPoint y: 161, distance: 22.8
click at [377, 141] on icon "chevron_right" at bounding box center [379, 135] width 11 height 11
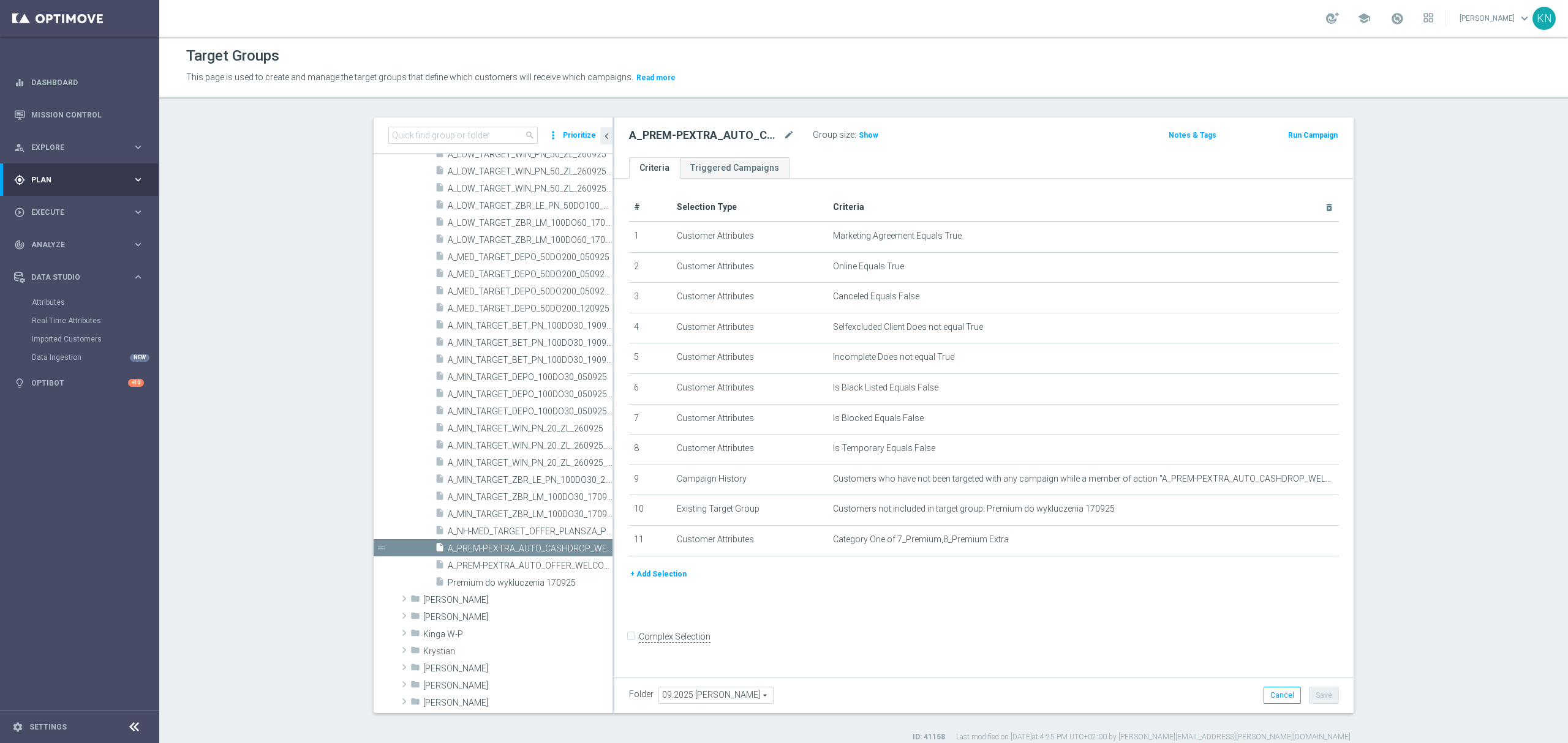
click at [644, 581] on button "+ Add Selection" at bounding box center [658, 574] width 59 height 14
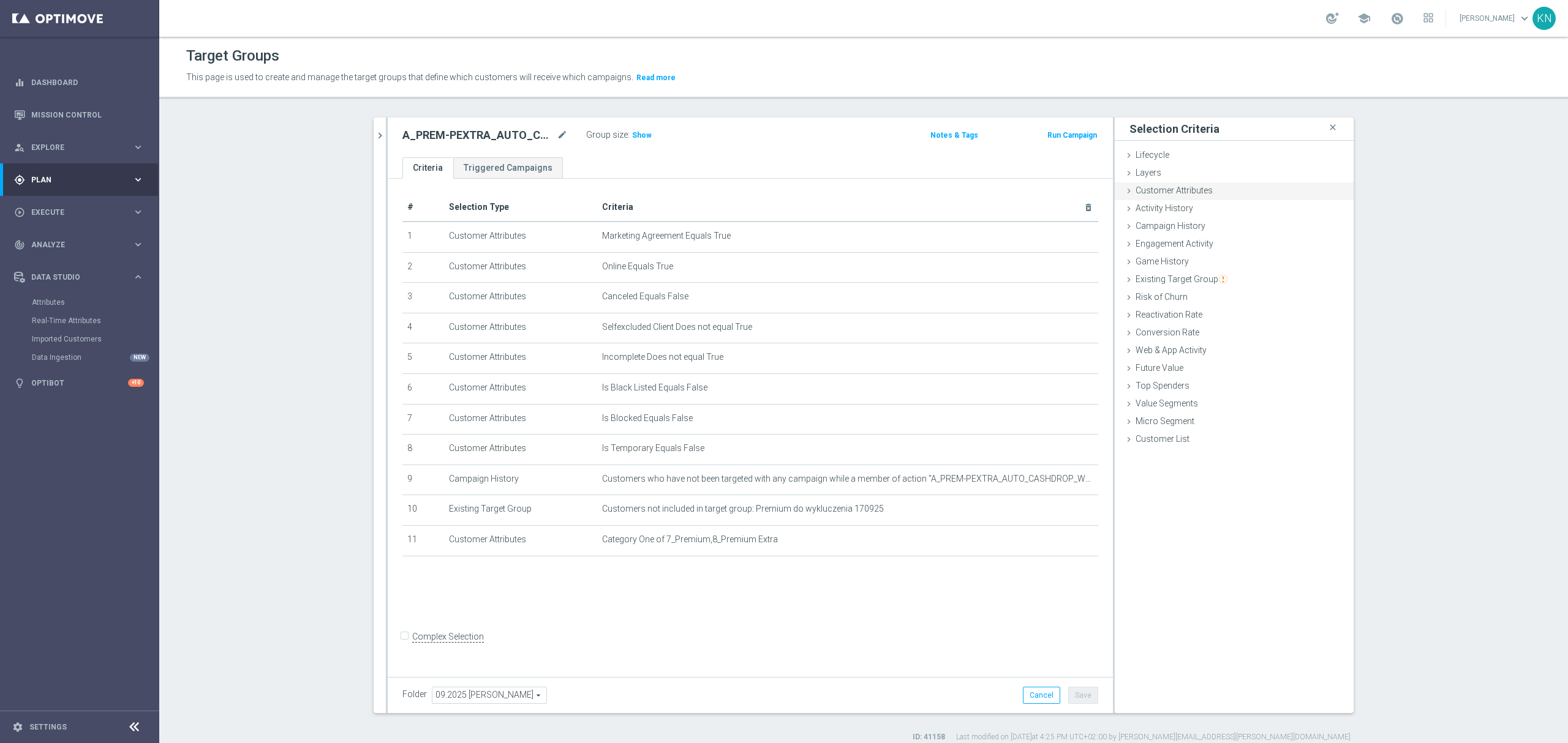
click at [1167, 187] on span "Customer Attributes" at bounding box center [1174, 190] width 77 height 10
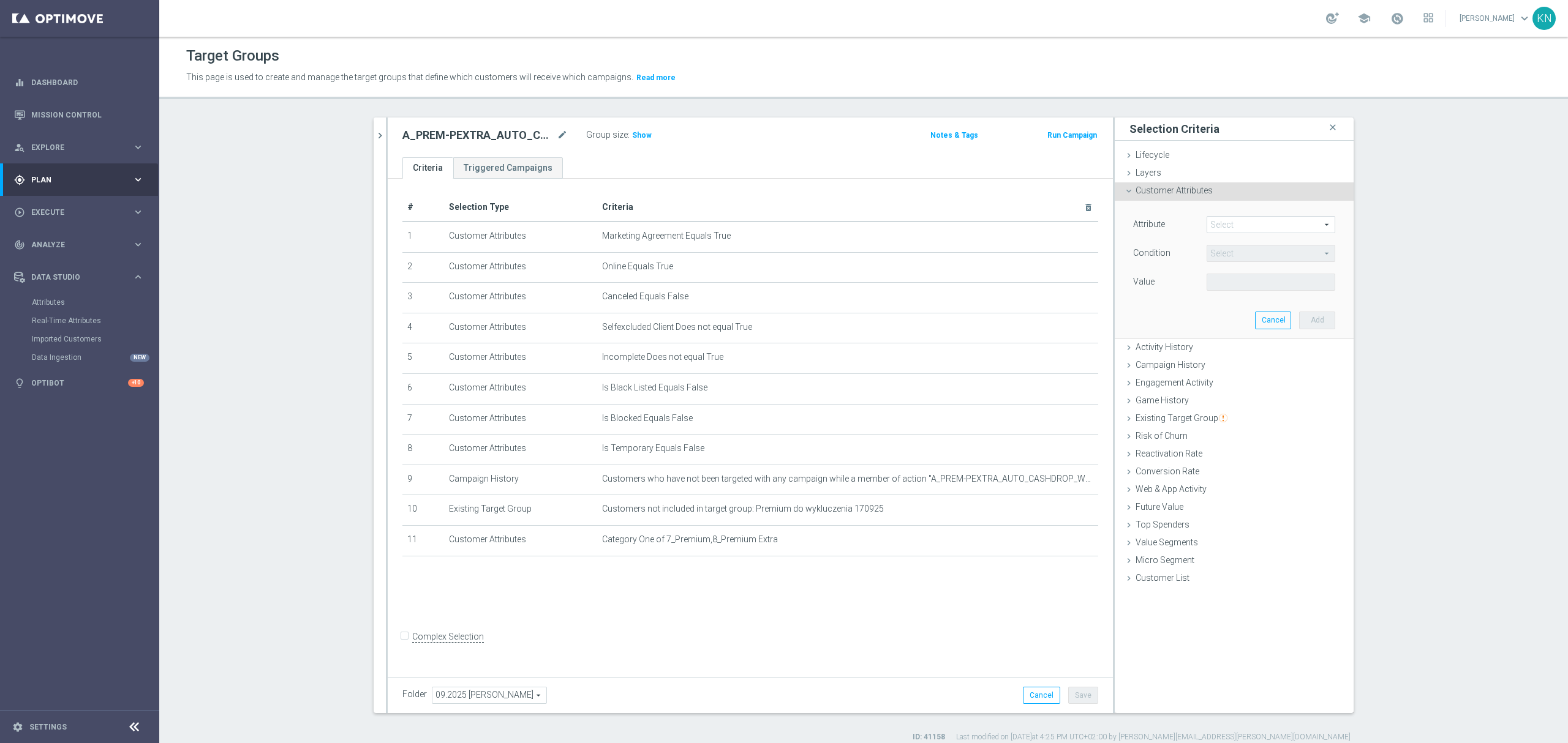
click at [1216, 223] on span at bounding box center [1270, 225] width 127 height 16
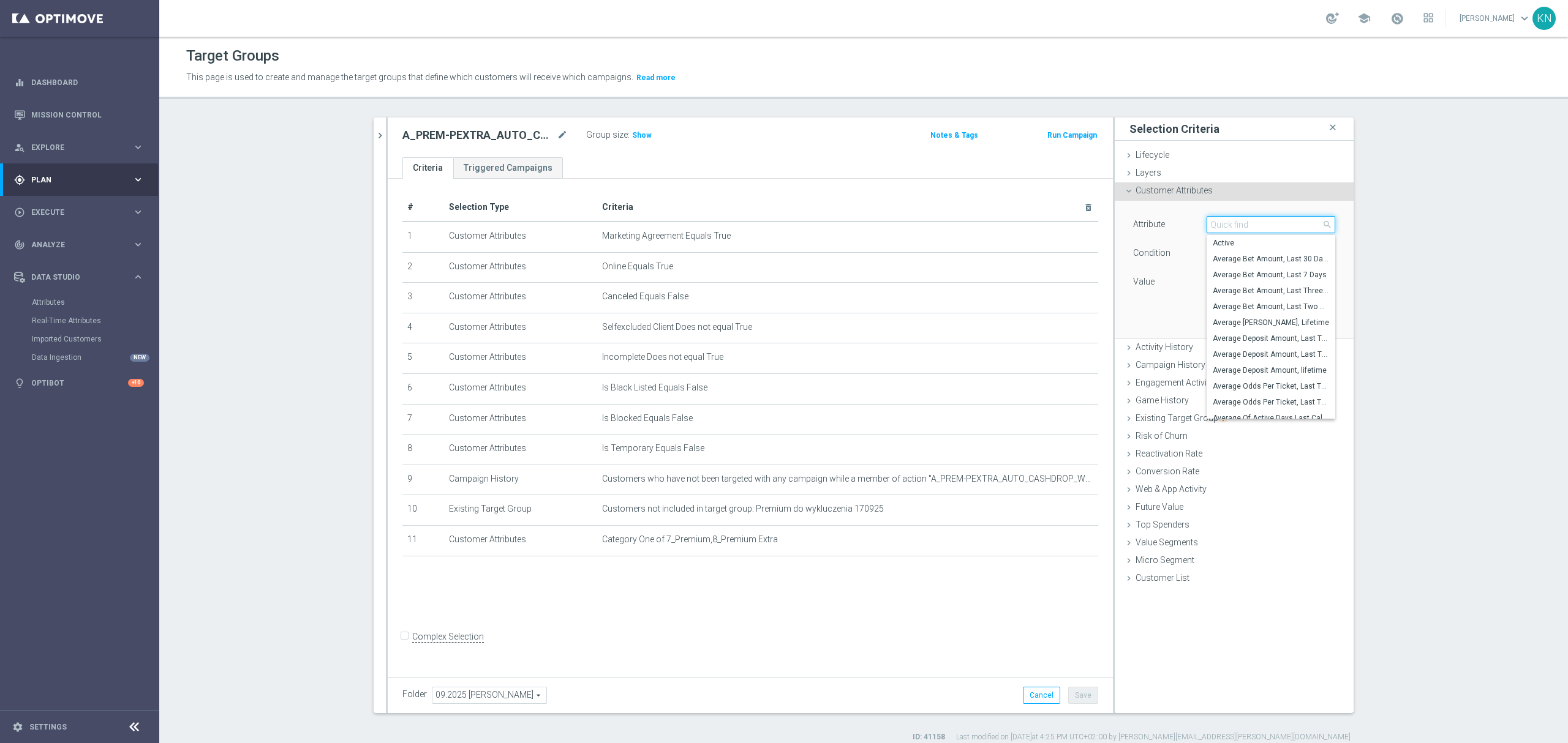
click at [1216, 223] on input "search" at bounding box center [1270, 225] width 129 height 18
type input "liabi"
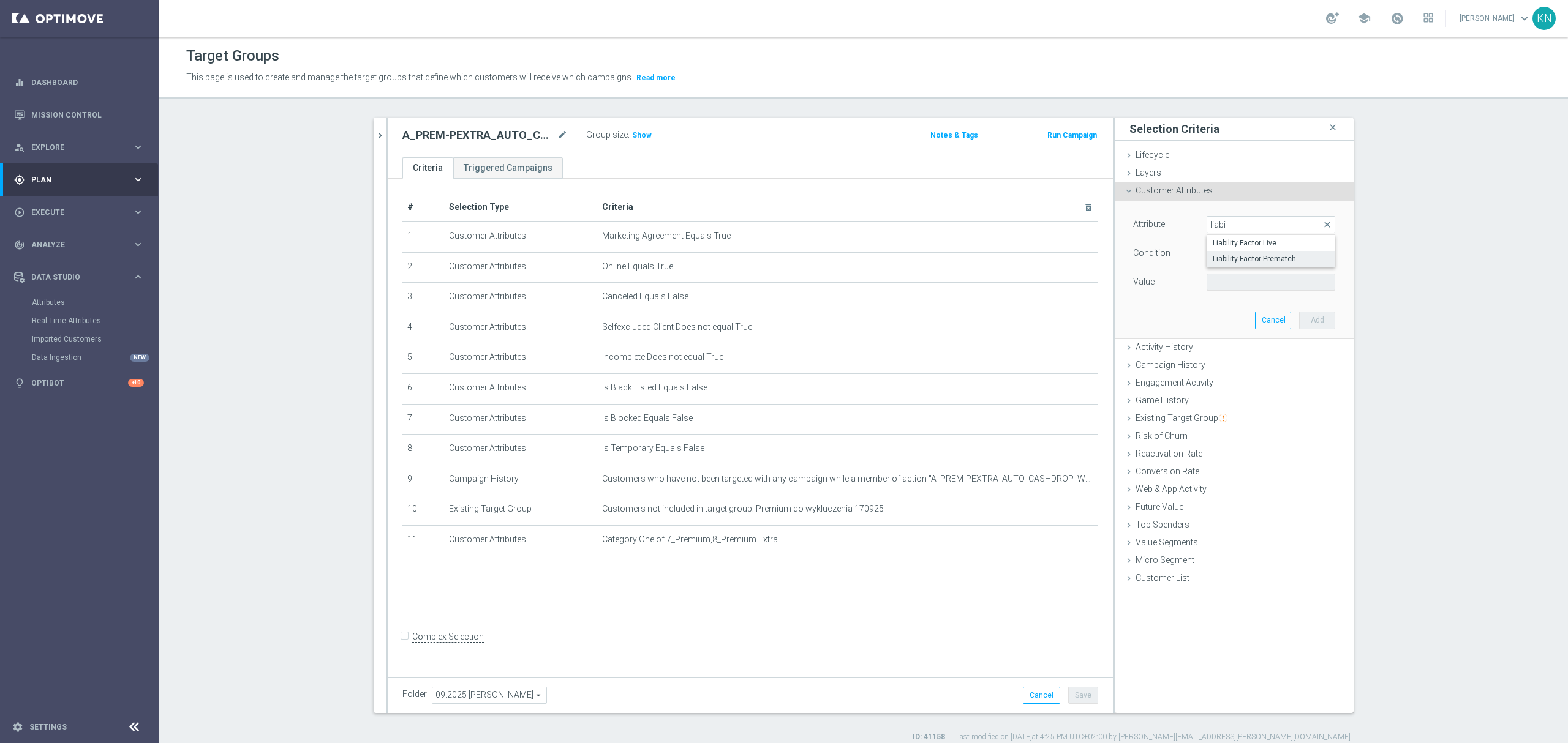
click at [1262, 255] on span "Liability Factor Prematch" at bounding box center [1270, 259] width 117 height 10
type input "Liability Factor Prematch"
click at [1231, 248] on span "=" at bounding box center [1270, 253] width 127 height 16
click at [1225, 352] on span ">=" at bounding box center [1270, 351] width 117 height 10
type input ">="
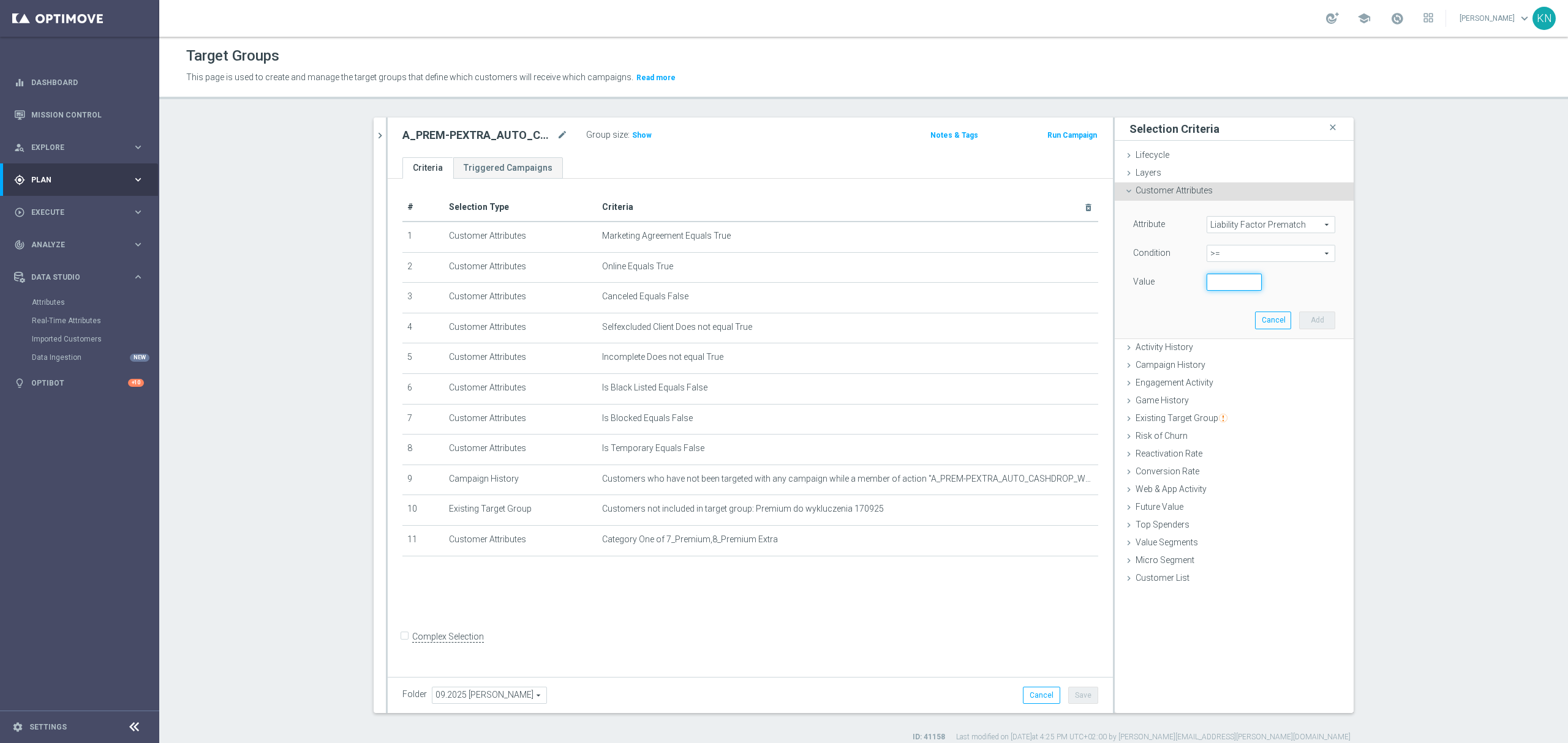
click at [1213, 283] on input "number" at bounding box center [1234, 282] width 55 height 18
type input "1"
click at [1316, 318] on button "Add" at bounding box center [1317, 320] width 36 height 18
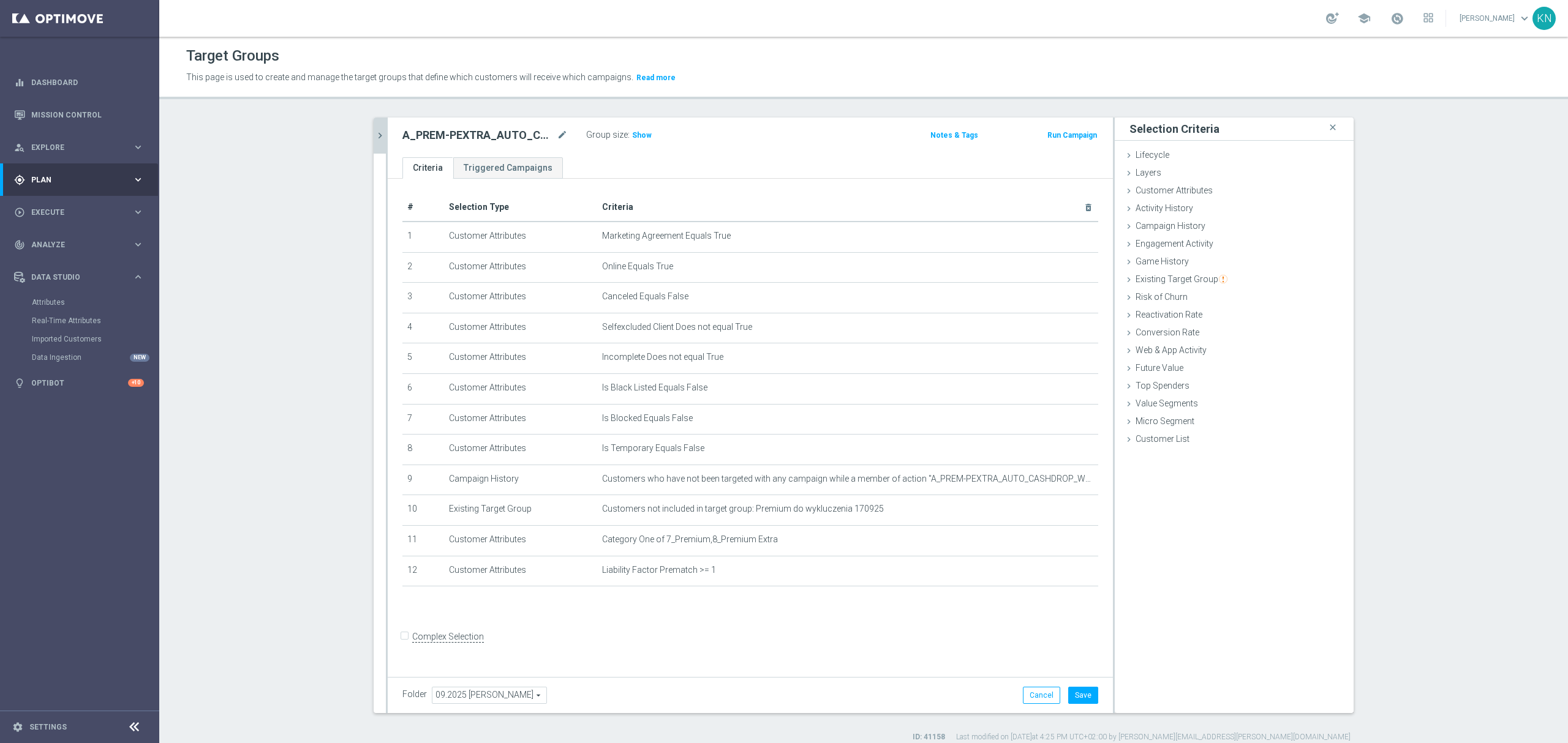
click at [375, 143] on button "chevron_right" at bounding box center [380, 135] width 12 height 36
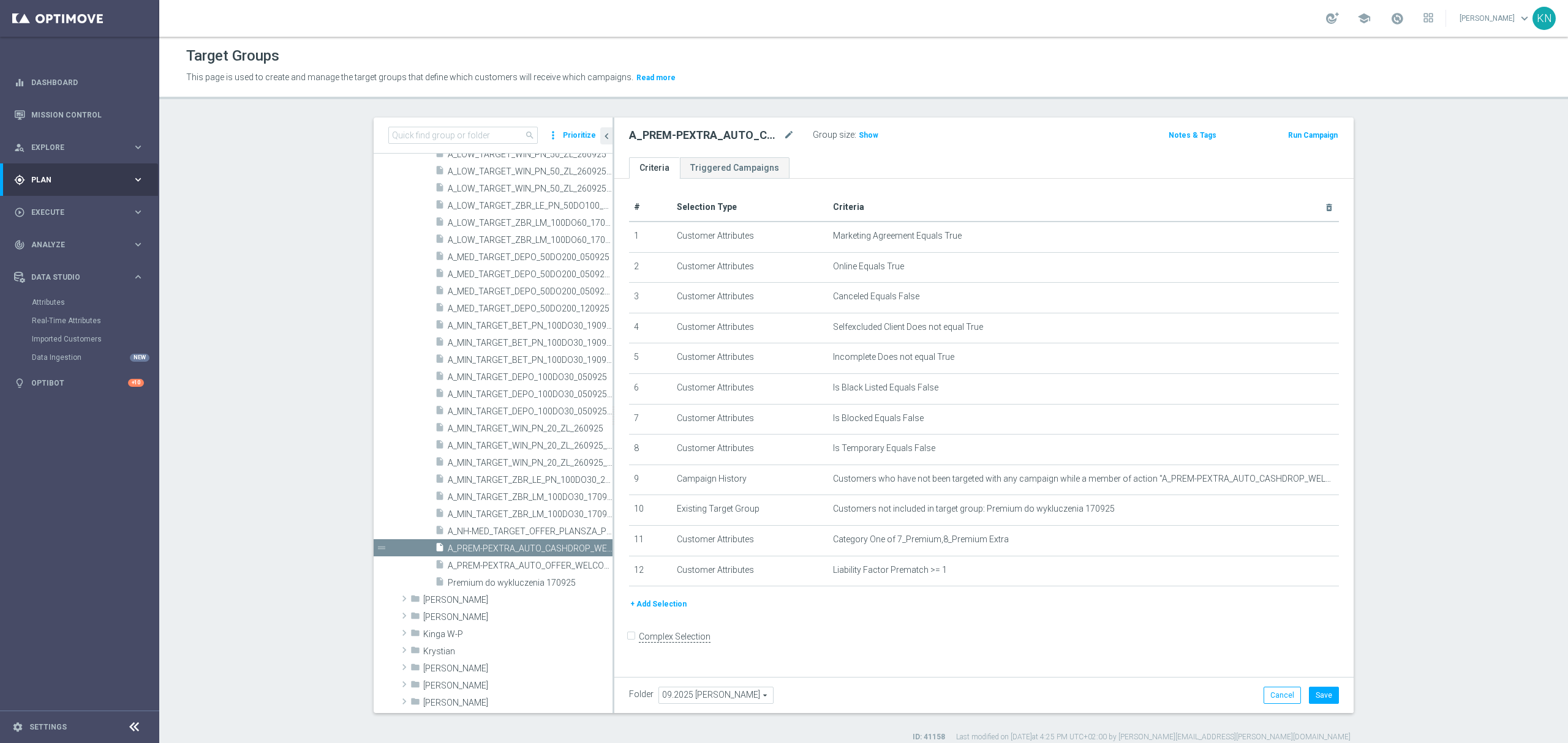
click at [653, 611] on button "+ Add Selection" at bounding box center [658, 604] width 59 height 14
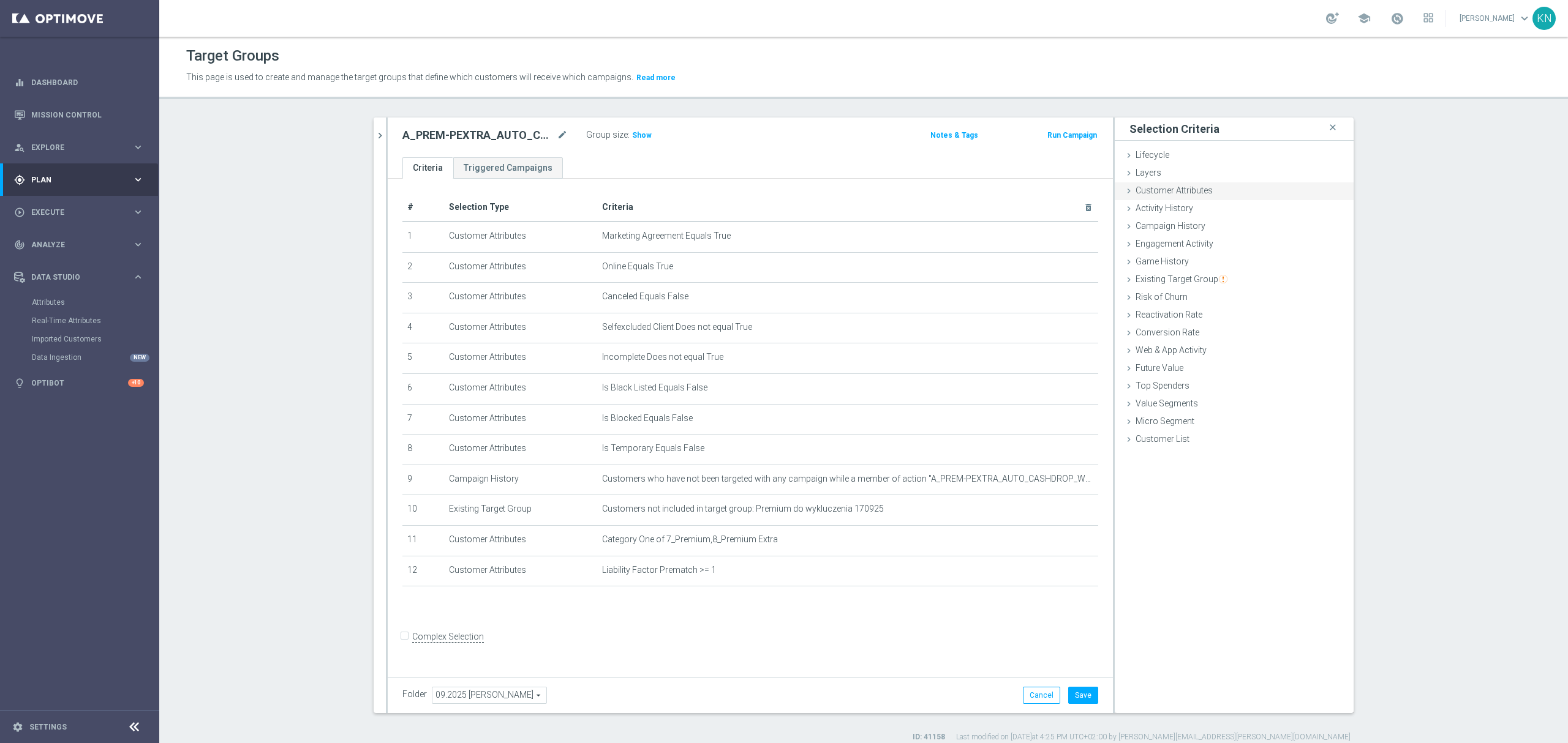
click at [1159, 191] on span "Customer Attributes" at bounding box center [1174, 190] width 77 height 10
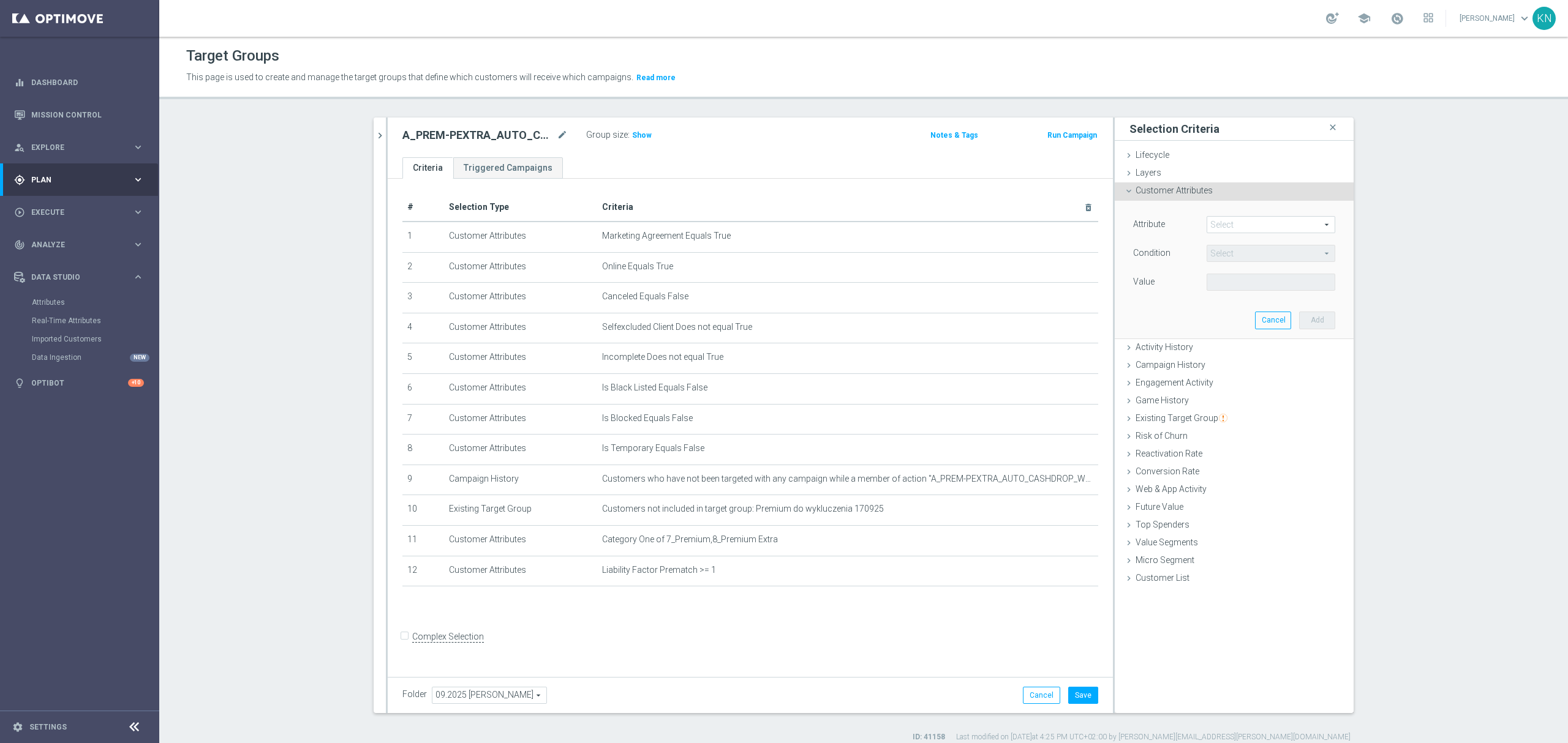
click at [1212, 222] on span at bounding box center [1270, 225] width 127 height 16
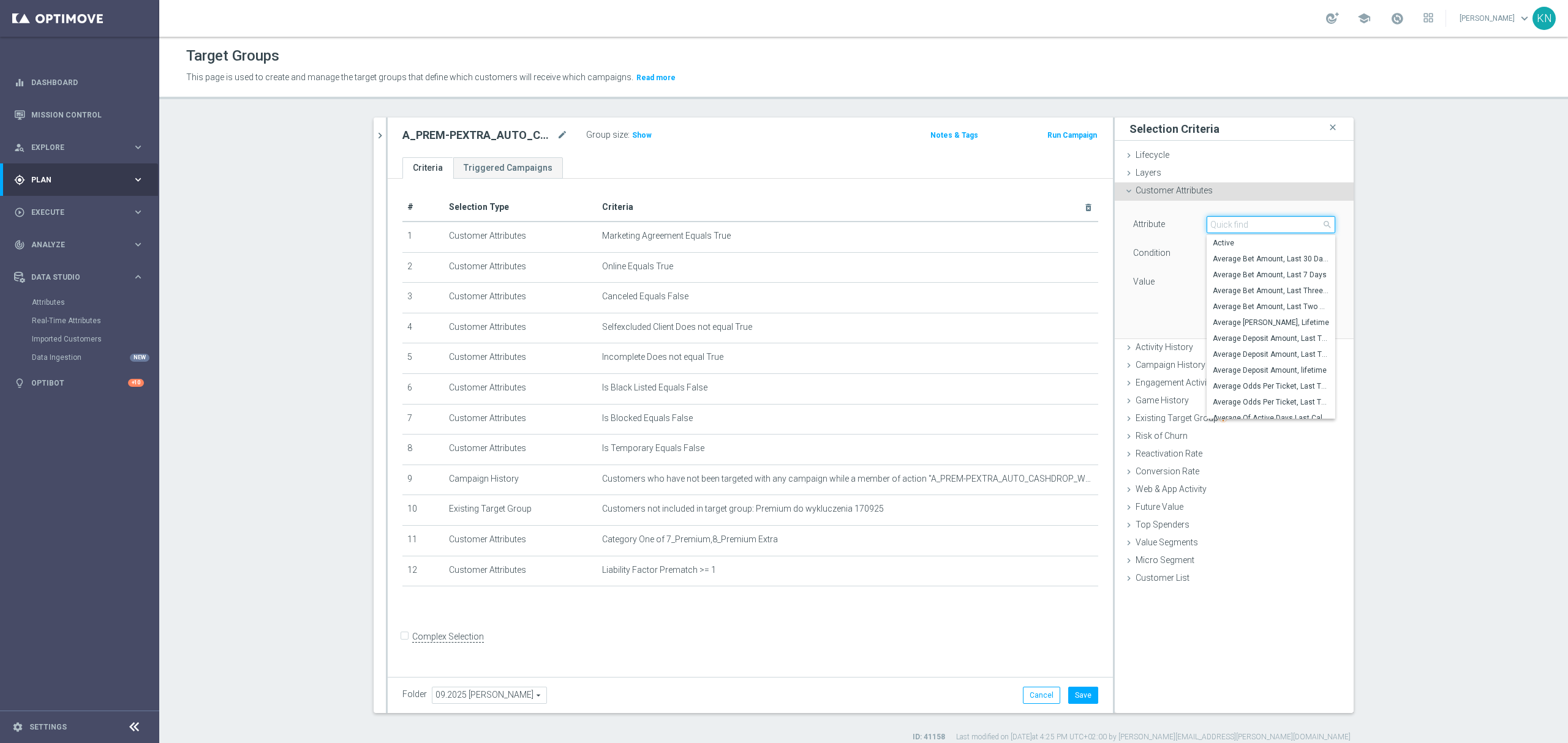
click at [1213, 222] on input "search" at bounding box center [1270, 225] width 129 height 18
type input "liabi"
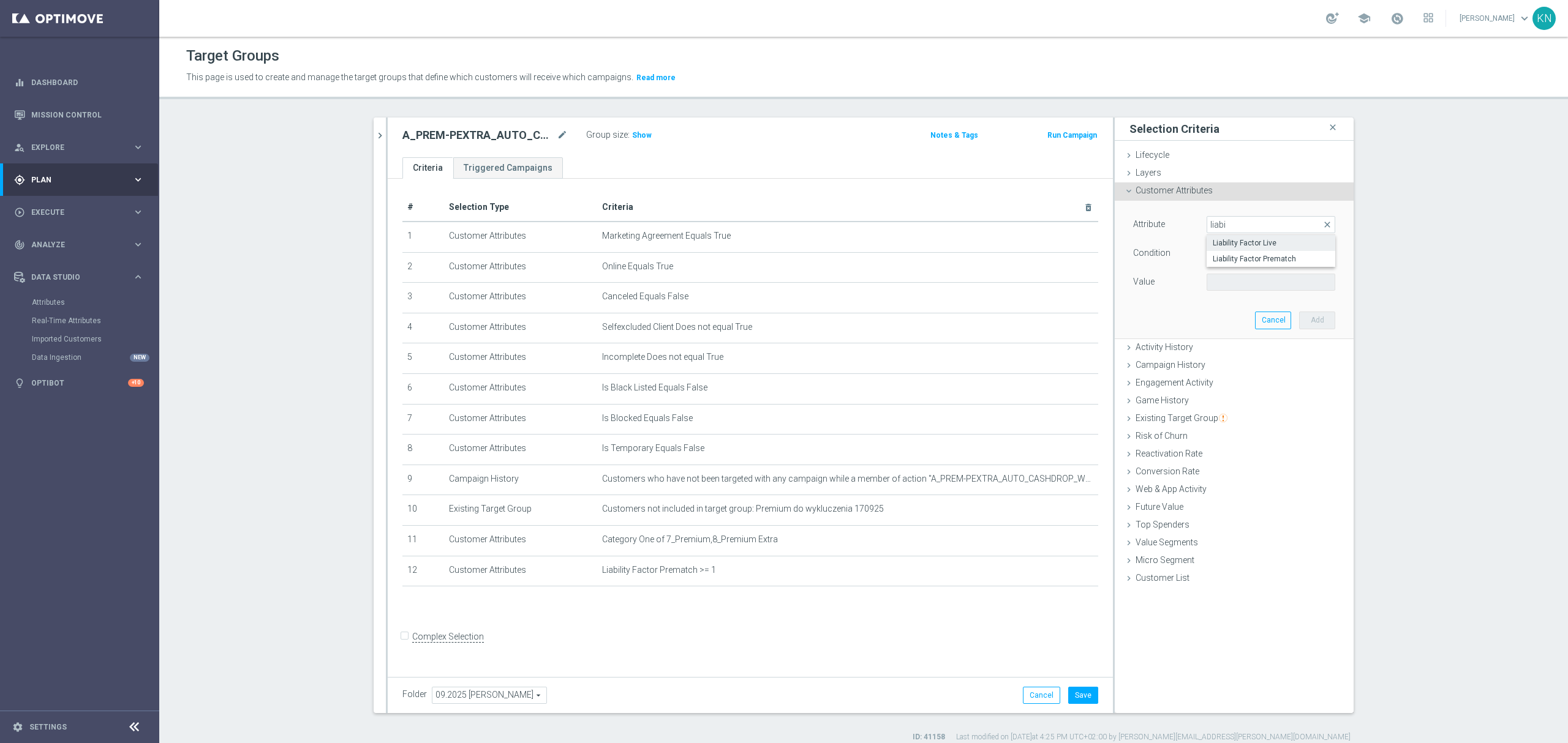
click at [1250, 243] on span "Liability Factor Live" at bounding box center [1270, 243] width 117 height 10
type input "Liability Factor Live"
click at [1222, 258] on span "=" at bounding box center [1270, 253] width 127 height 16
click at [1228, 346] on span ">=" at bounding box center [1270, 351] width 117 height 10
type input ">="
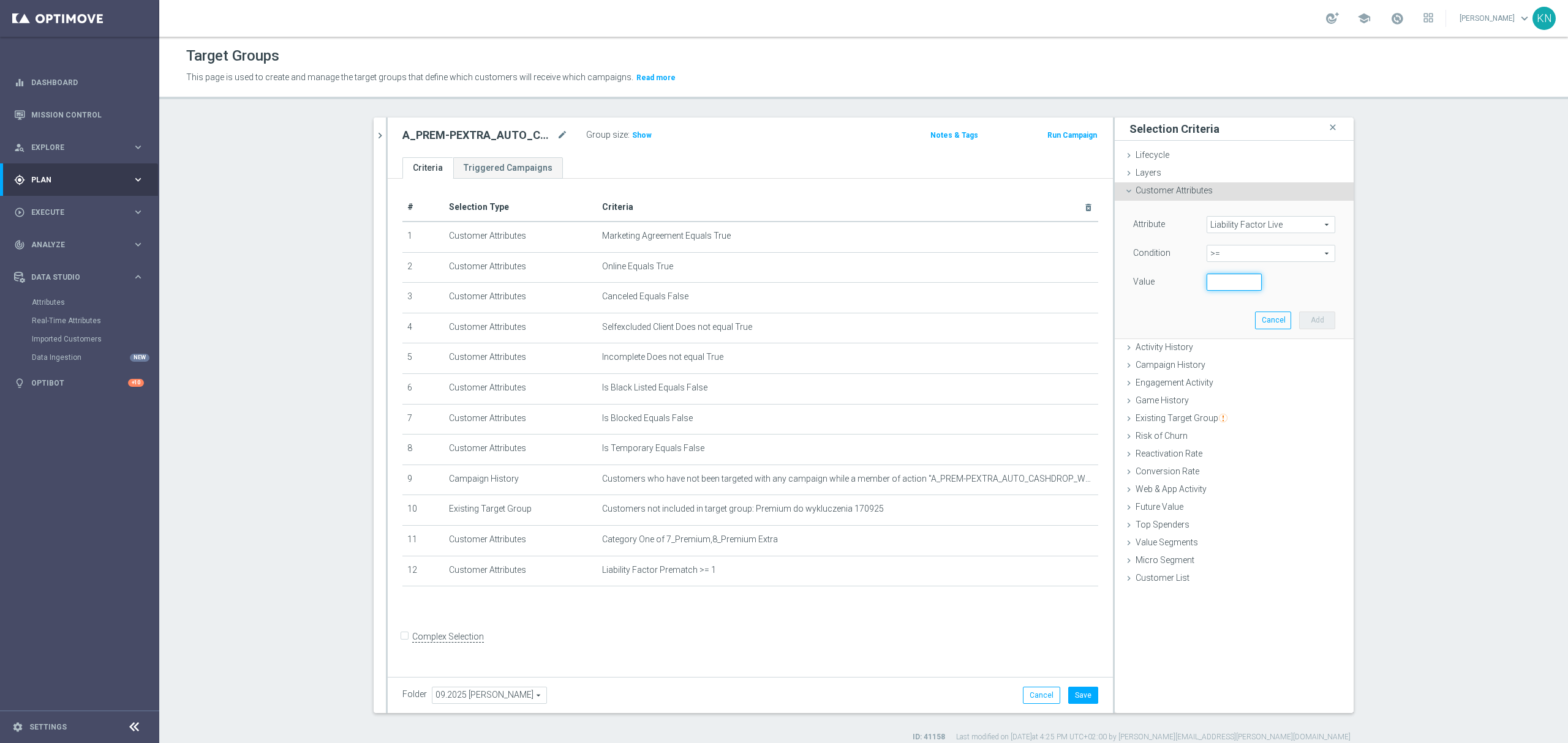
click at [1226, 282] on input "number" at bounding box center [1234, 282] width 55 height 18
type input "1"
click at [1321, 320] on button "Add" at bounding box center [1317, 320] width 36 height 18
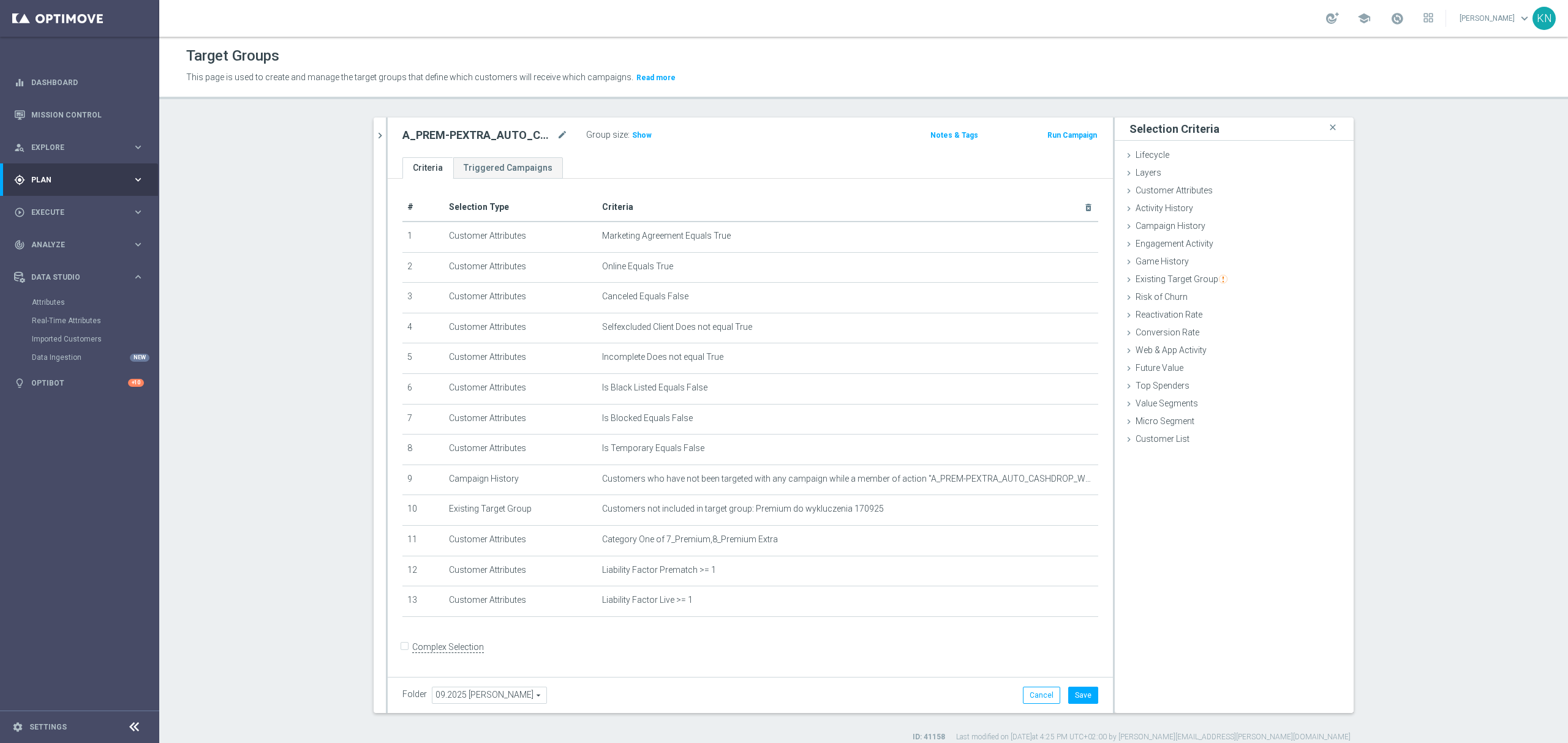
click at [707, 658] on form "Complex Selection Invalid Expression" at bounding box center [750, 661] width 696 height 46
click at [686, 649] on form "Complex Selection Invalid Expression" at bounding box center [750, 661] width 696 height 46
click at [665, 638] on div "+ Add Selection" at bounding box center [750, 633] width 714 height 10
click at [637, 658] on form "Complex Selection Invalid Expression" at bounding box center [750, 661] width 696 height 46
click at [1068, 698] on button "Save" at bounding box center [1083, 695] width 30 height 18
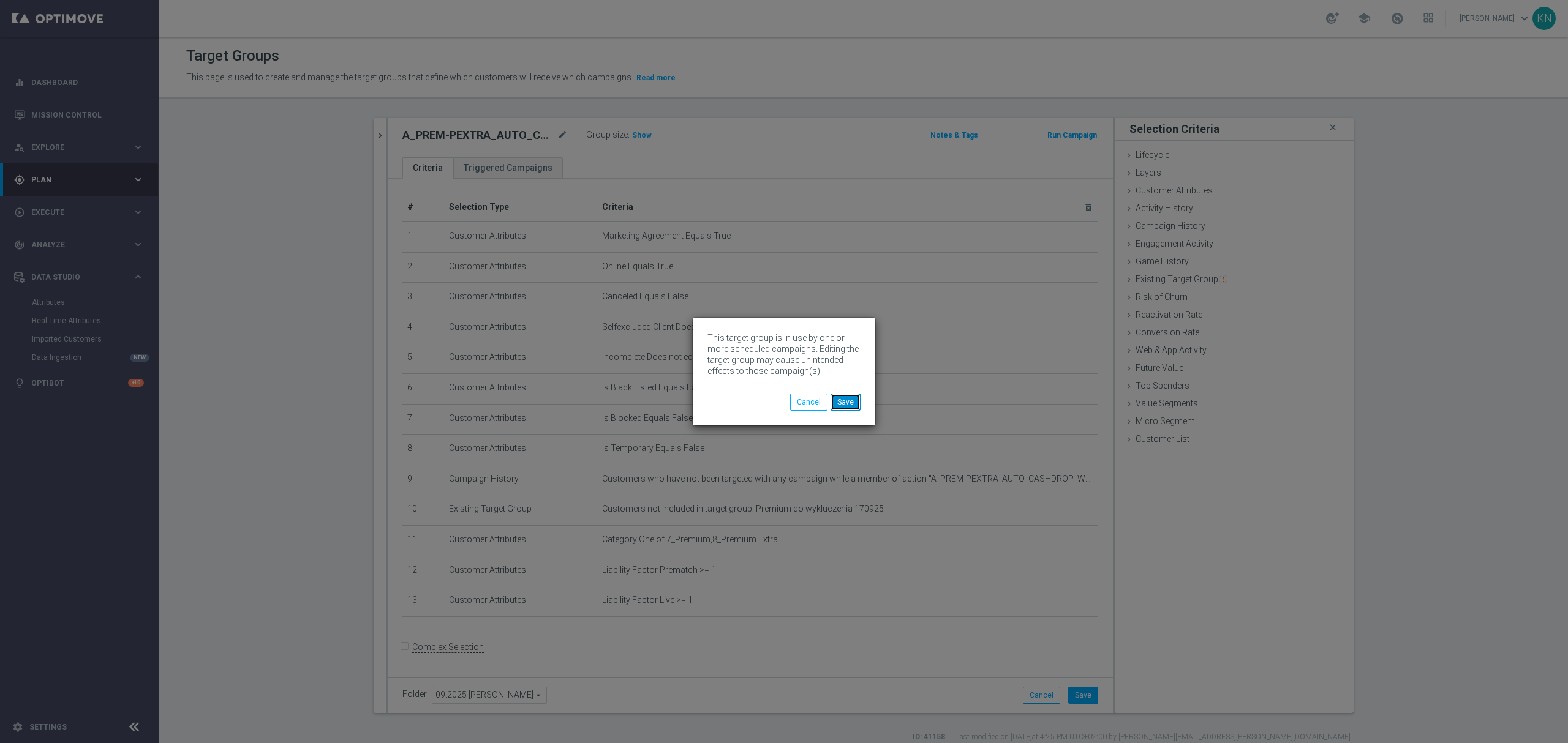
click at [848, 397] on button "Save" at bounding box center [845, 402] width 30 height 18
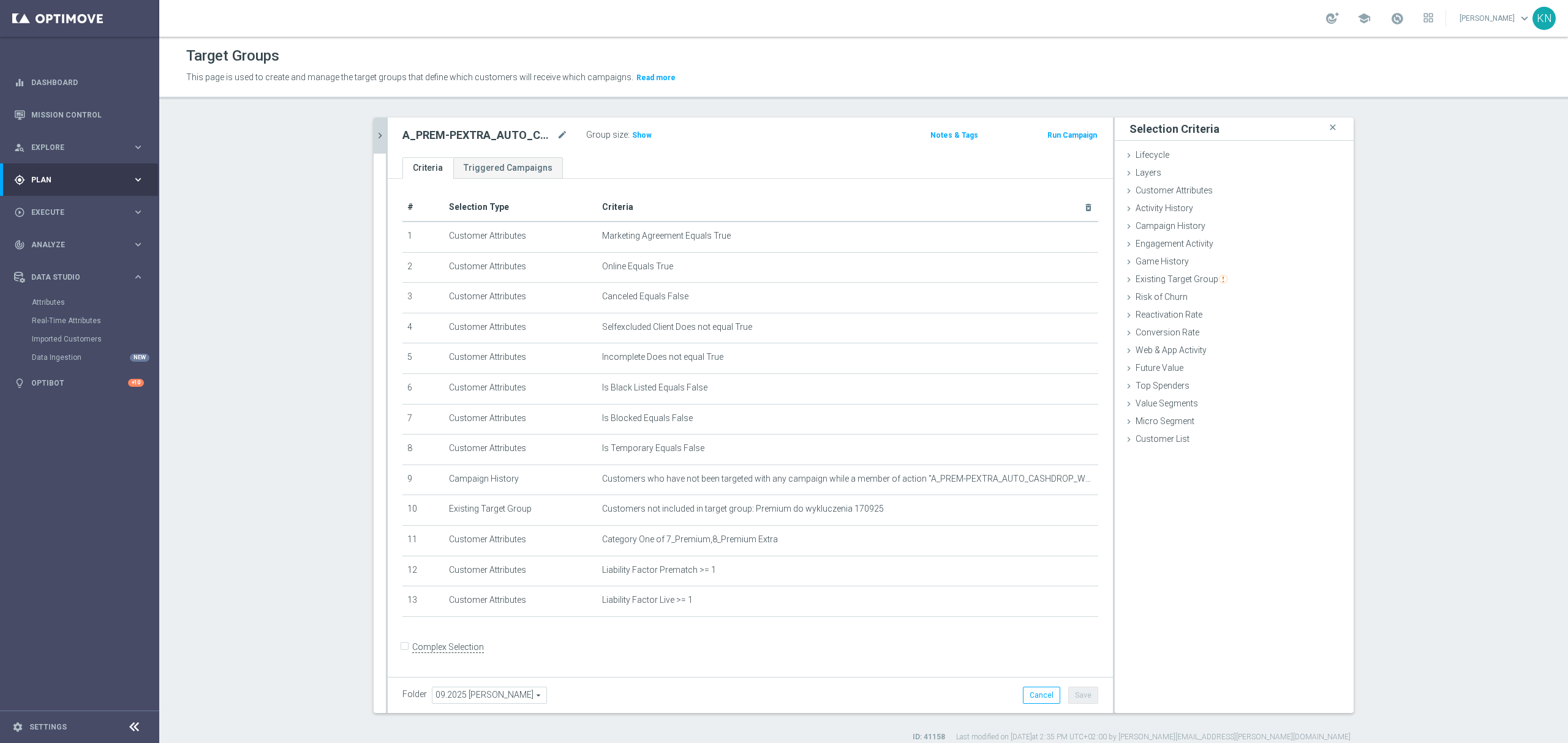
click at [374, 128] on button "chevron_right" at bounding box center [380, 135] width 12 height 36
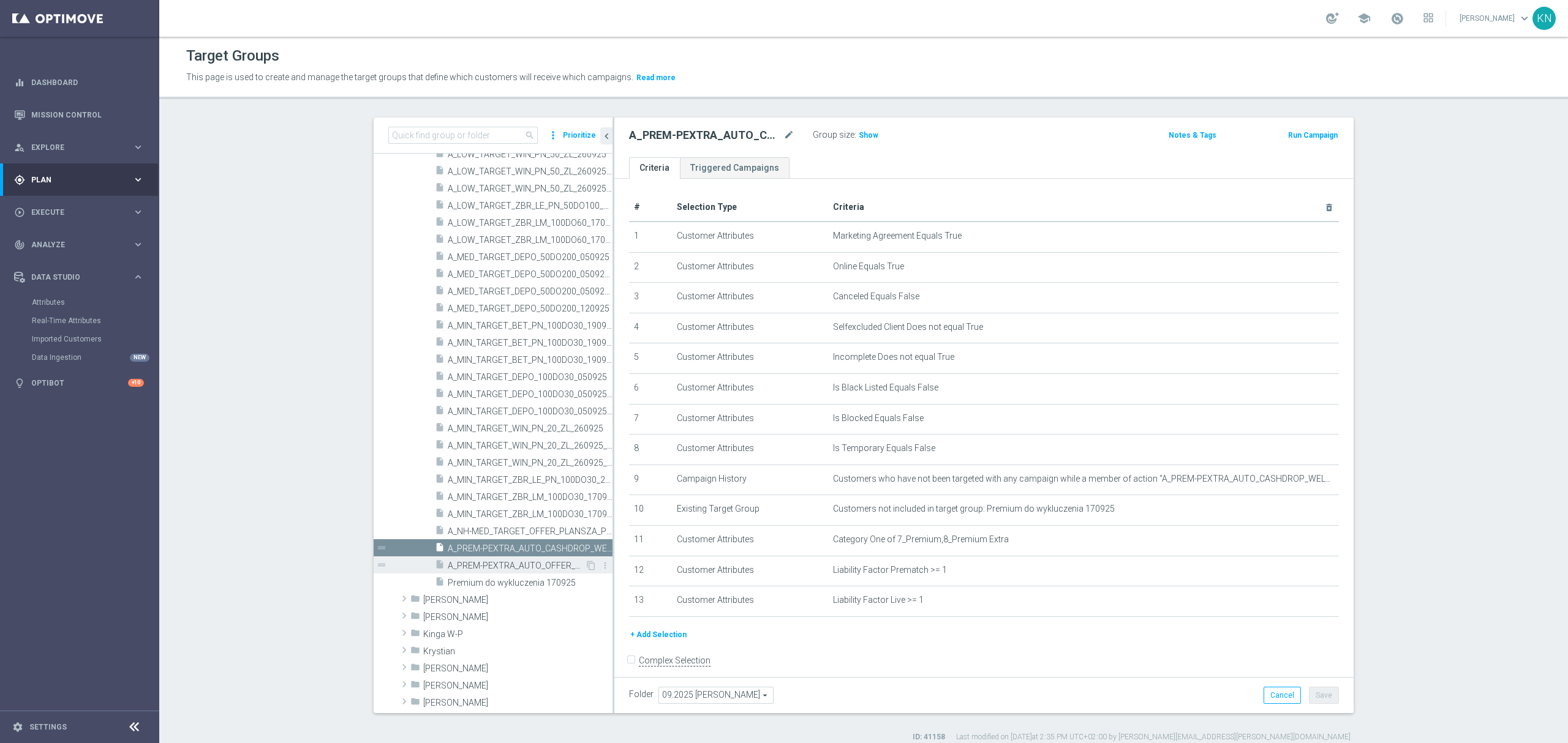
click at [516, 568] on span "A_PREM-PEXTRA_AUTO_OFFER_WELCOME_PW_BEZ_MRKT_WEEKLY" at bounding box center [516, 566] width 137 height 11
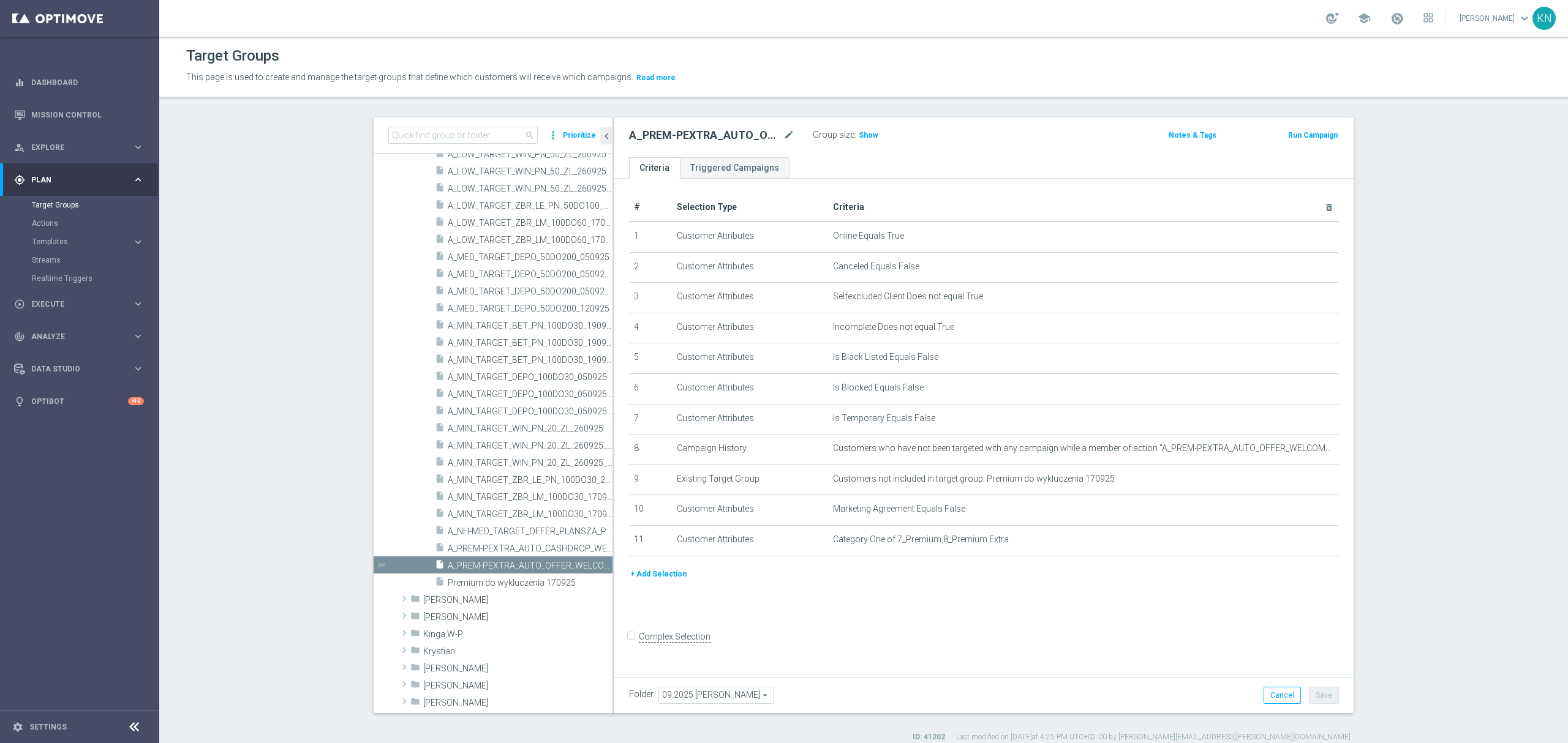
click at [629, 579] on button "+ Add Selection" at bounding box center [658, 574] width 59 height 14
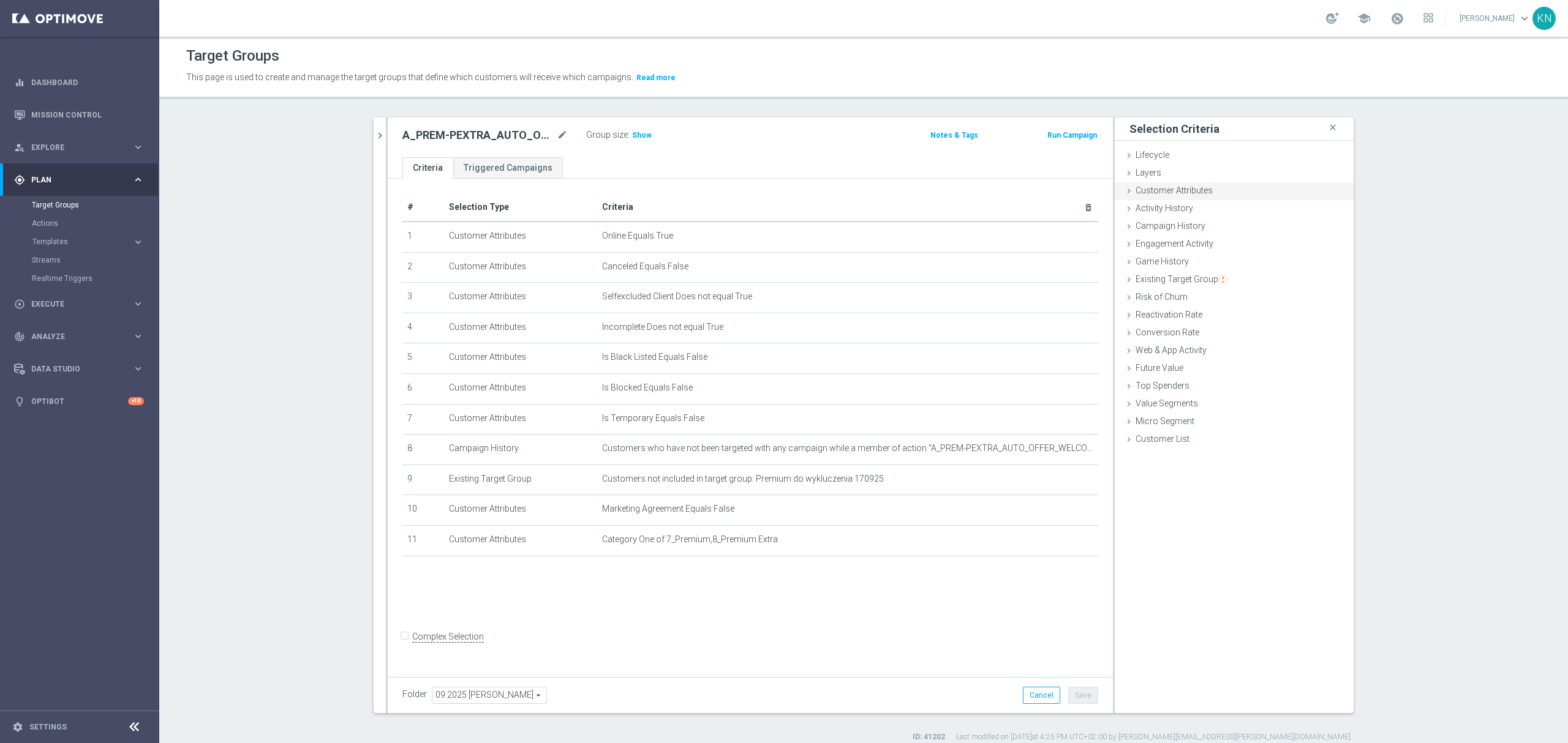
click at [1196, 196] on div "Customer Attributes done selection saved" at bounding box center [1234, 192] width 239 height 18
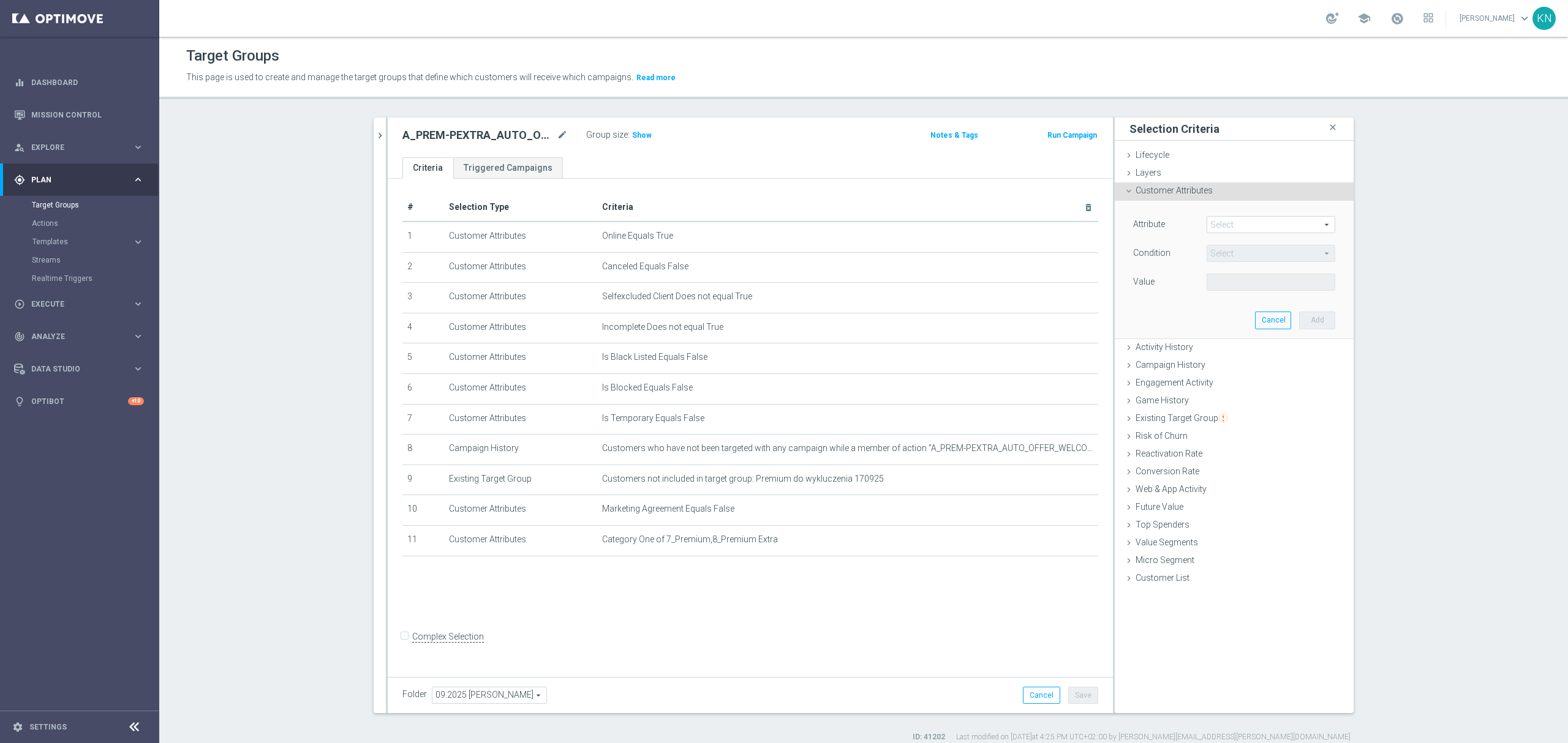
click at [1231, 225] on span at bounding box center [1270, 225] width 127 height 16
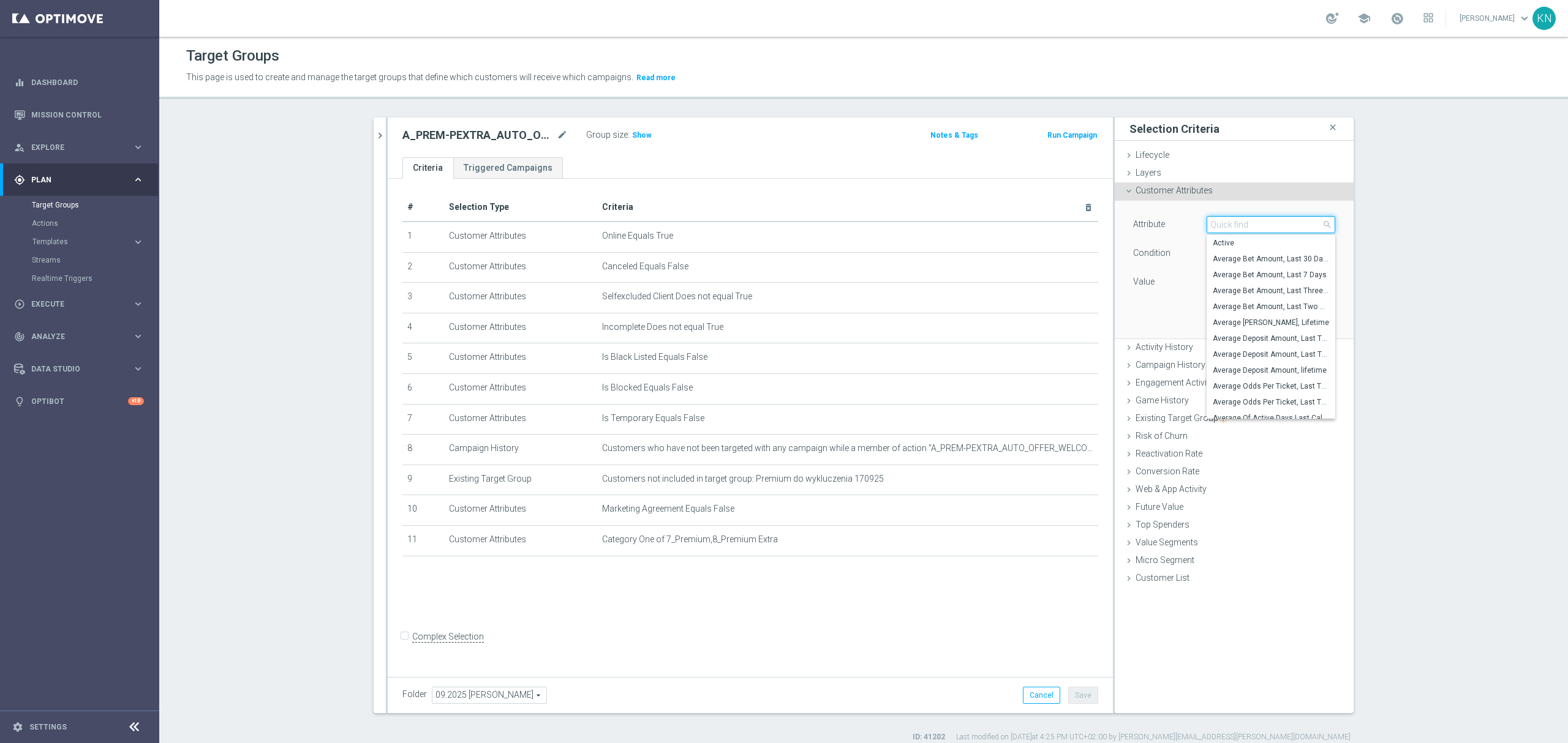
click at [1222, 224] on input "search" at bounding box center [1270, 225] width 129 height 18
type input "liabi"
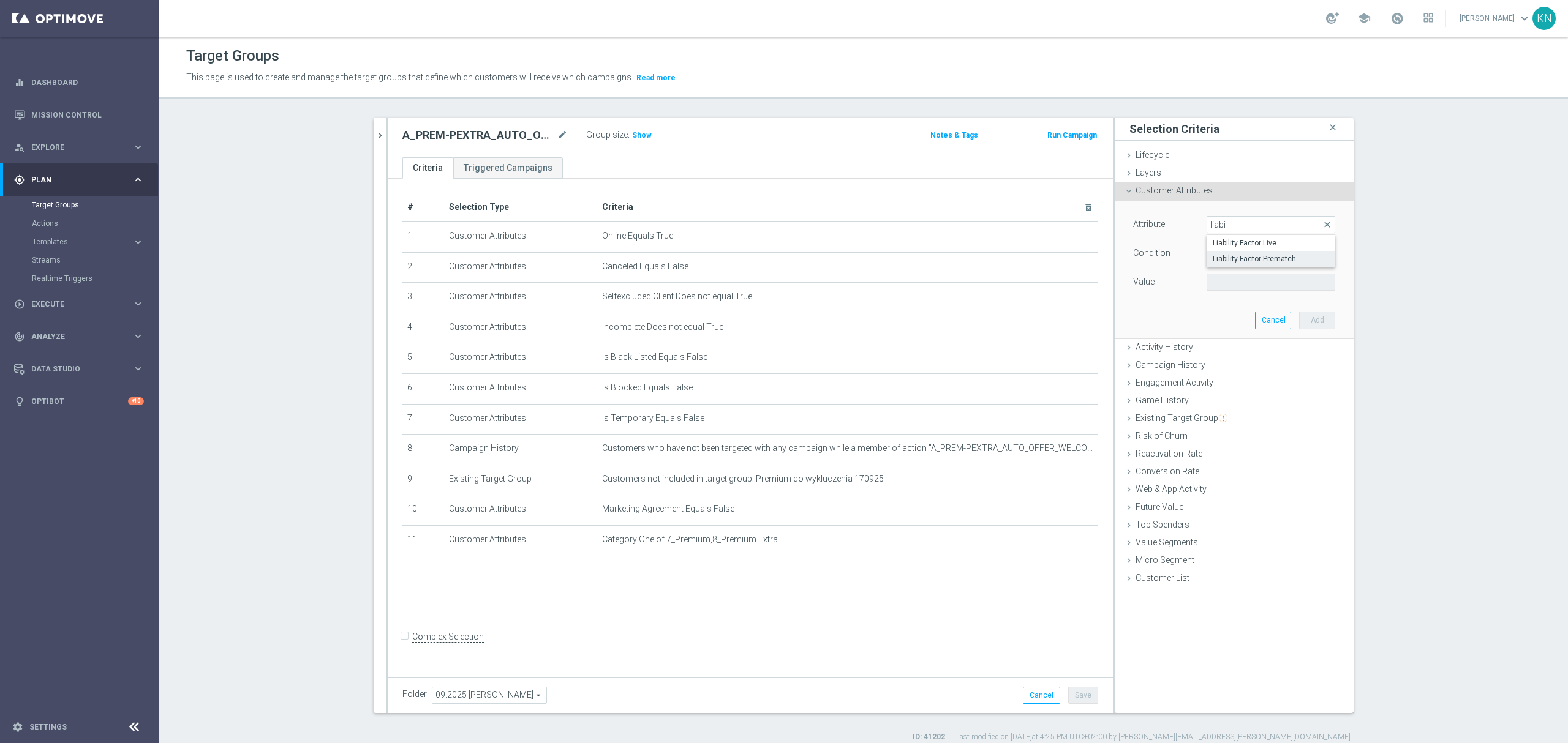
click at [1268, 255] on span "Liability Factor Prematch" at bounding box center [1270, 259] width 117 height 10
type input "Liability Factor Prematch"
click at [1218, 251] on span "=" at bounding box center [1270, 253] width 127 height 16
click at [1225, 346] on label ">=" at bounding box center [1270, 351] width 129 height 16
type input ">="
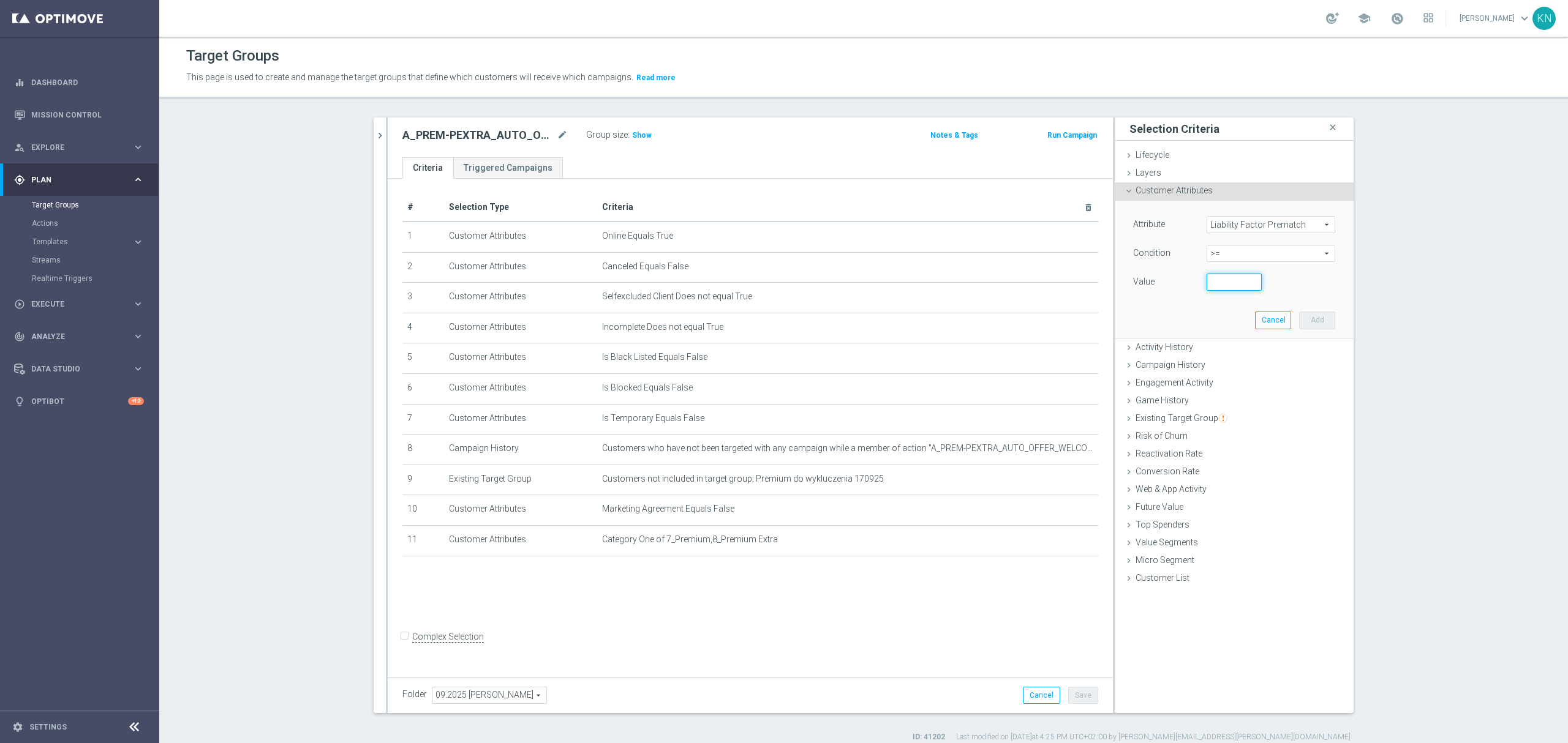
click at [1215, 288] on input "number" at bounding box center [1234, 282] width 55 height 18
type input "1"
click at [1319, 321] on button "Add" at bounding box center [1317, 320] width 36 height 18
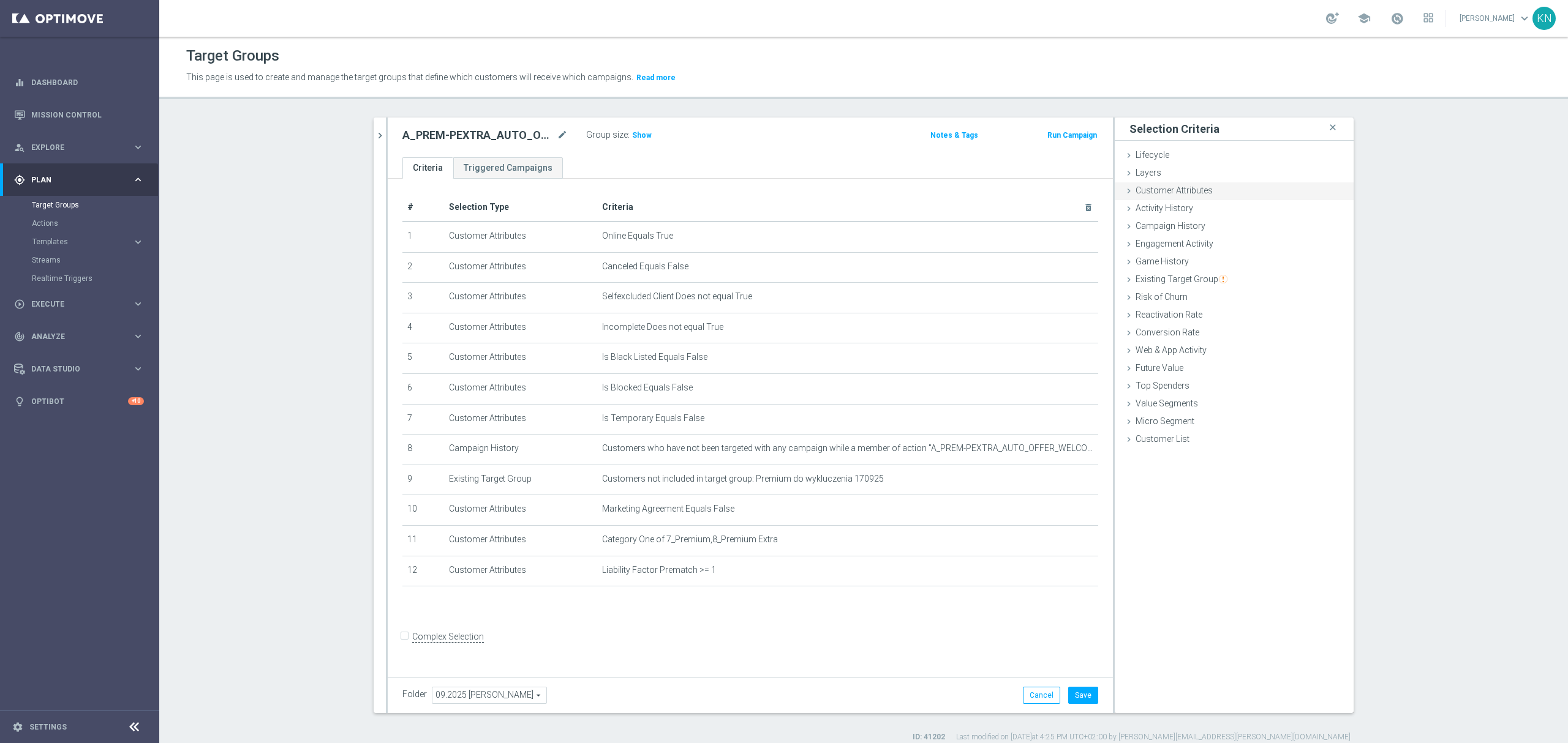
click at [1162, 187] on span "Customer Attributes" at bounding box center [1174, 190] width 77 height 10
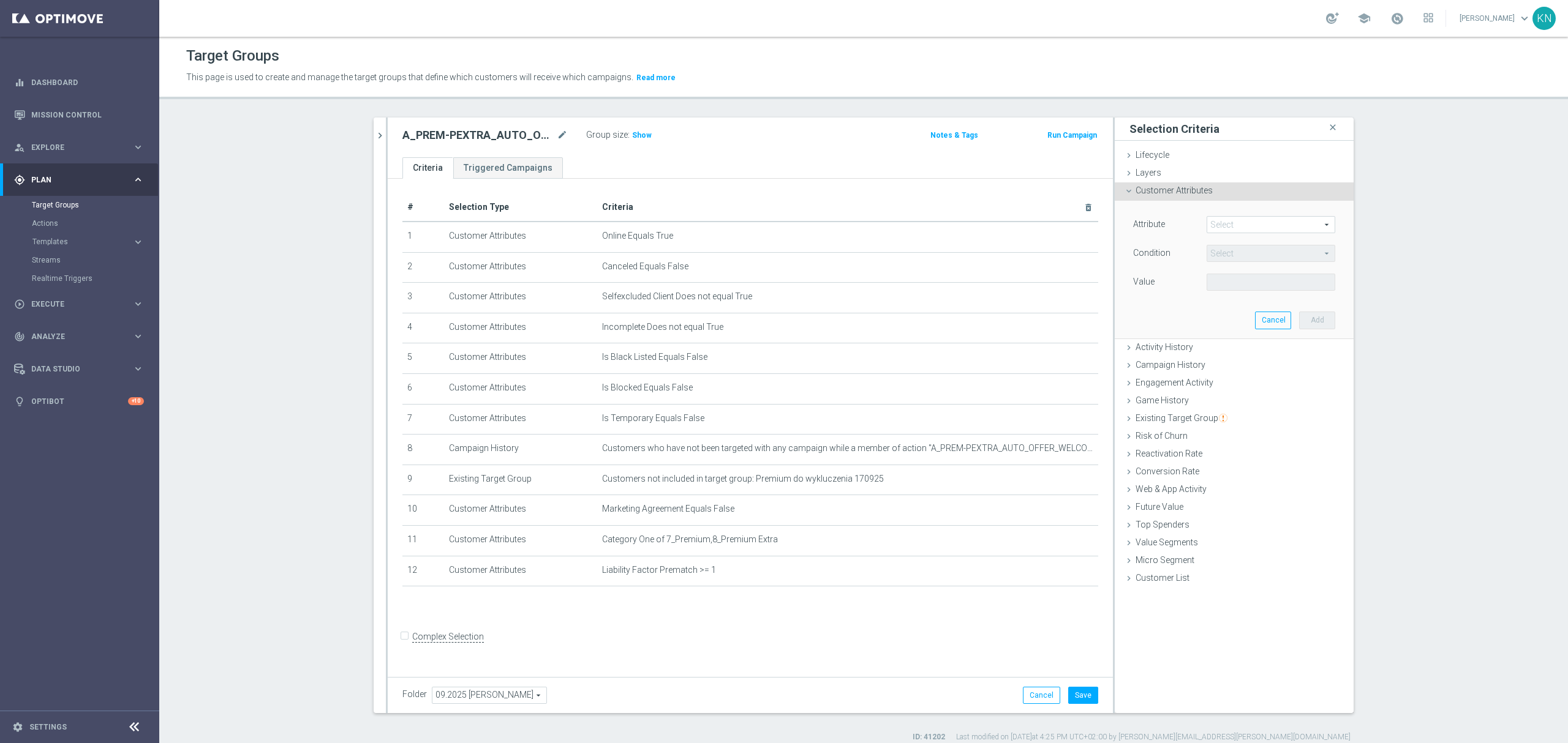
click at [364, 140] on div "search more_vert Prioritize Customer Target Groups library_add create_new_folde…" at bounding box center [863, 429] width 1029 height 625
click at [374, 138] on icon "chevron_right" at bounding box center [379, 135] width 11 height 11
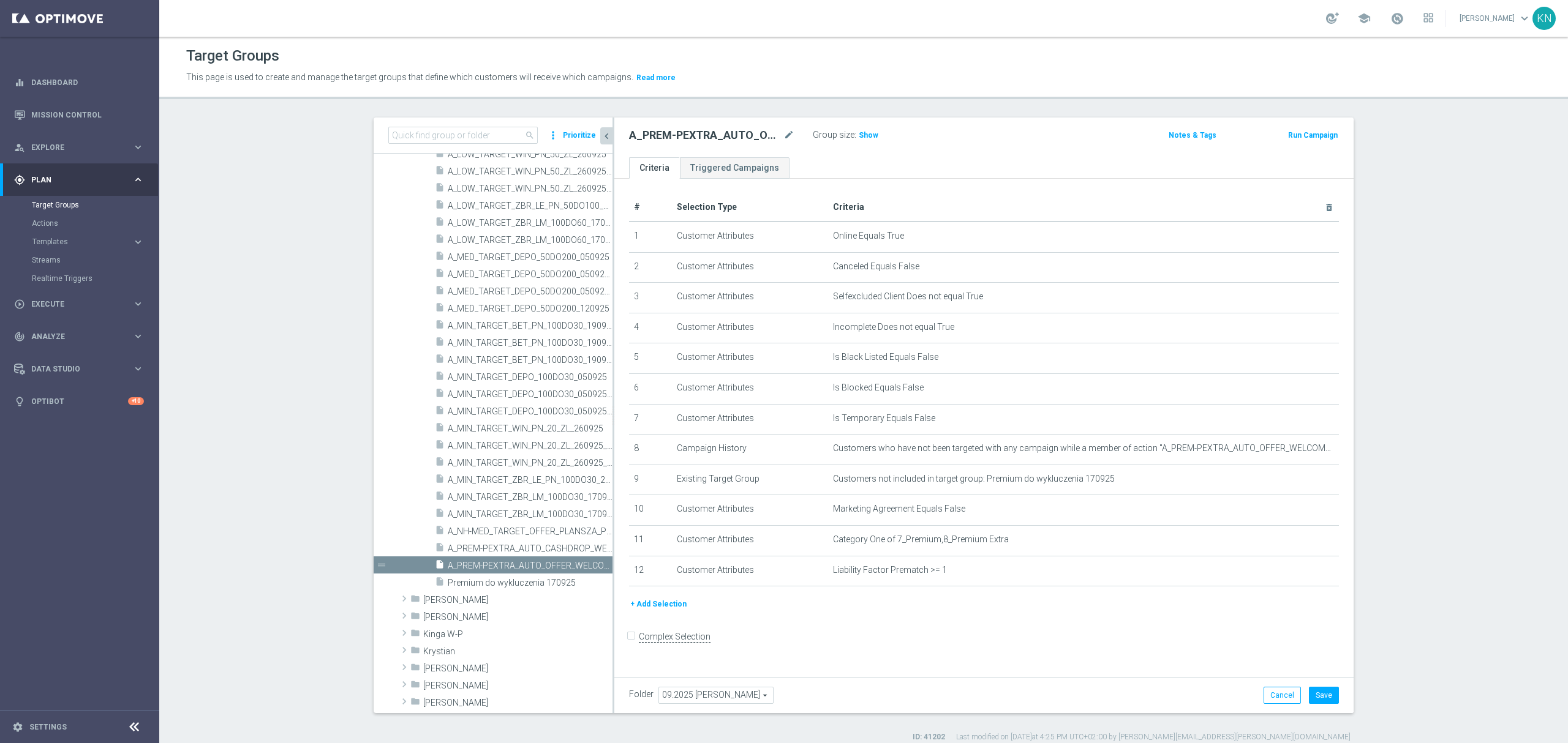
click at [662, 611] on button "+ Add Selection" at bounding box center [658, 604] width 59 height 14
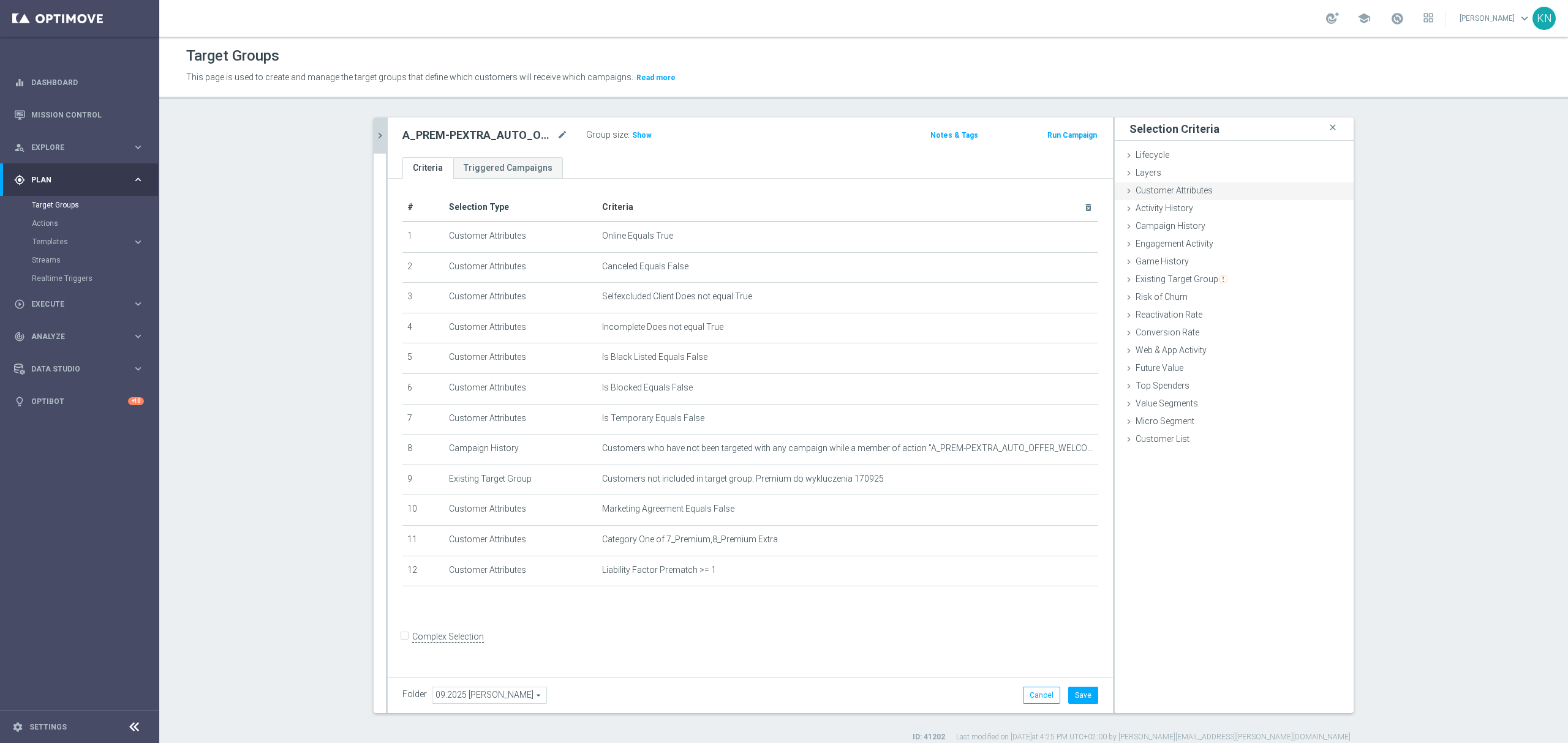
click at [1196, 195] on span "Customer Attributes" at bounding box center [1174, 190] width 77 height 10
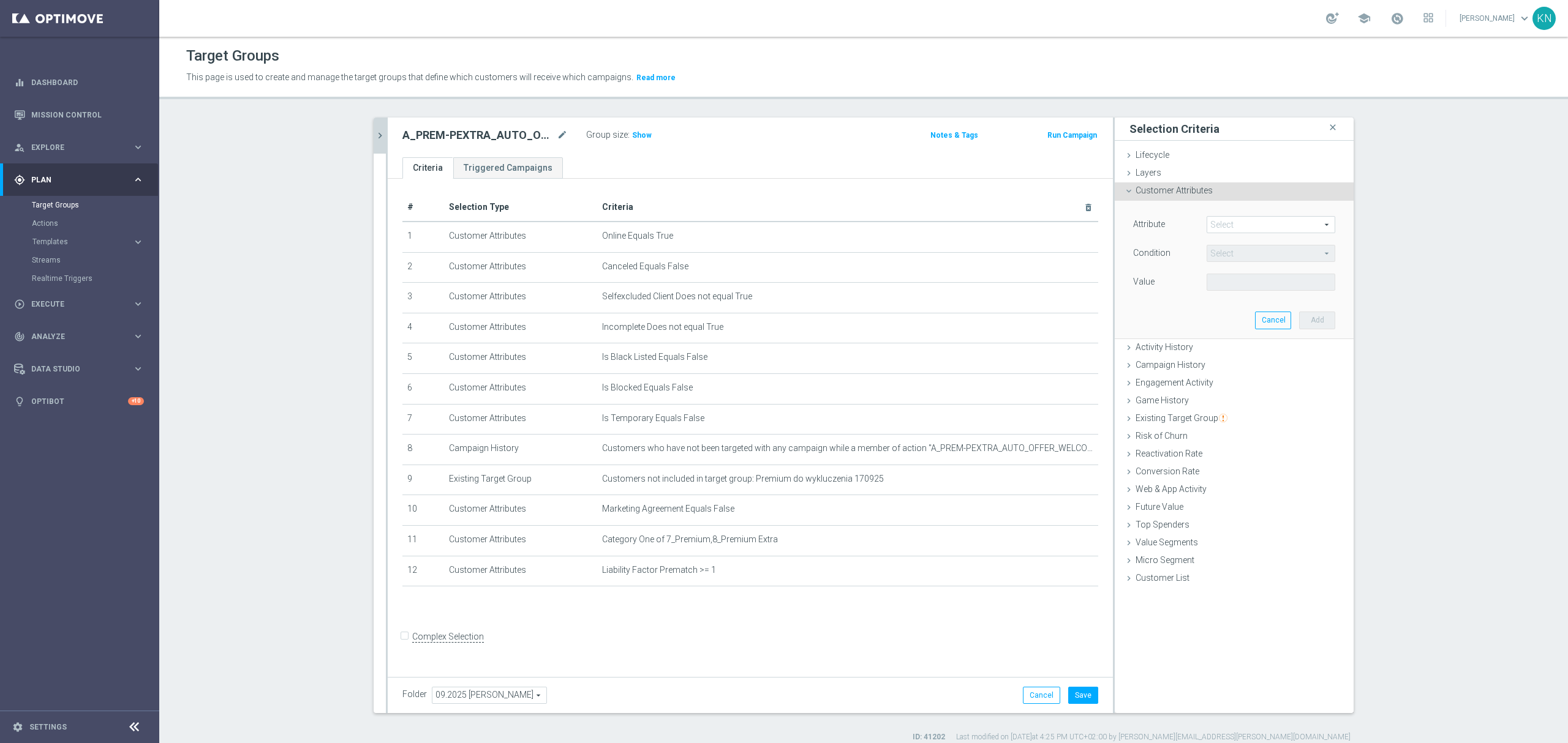
click at [1235, 228] on span at bounding box center [1270, 225] width 127 height 16
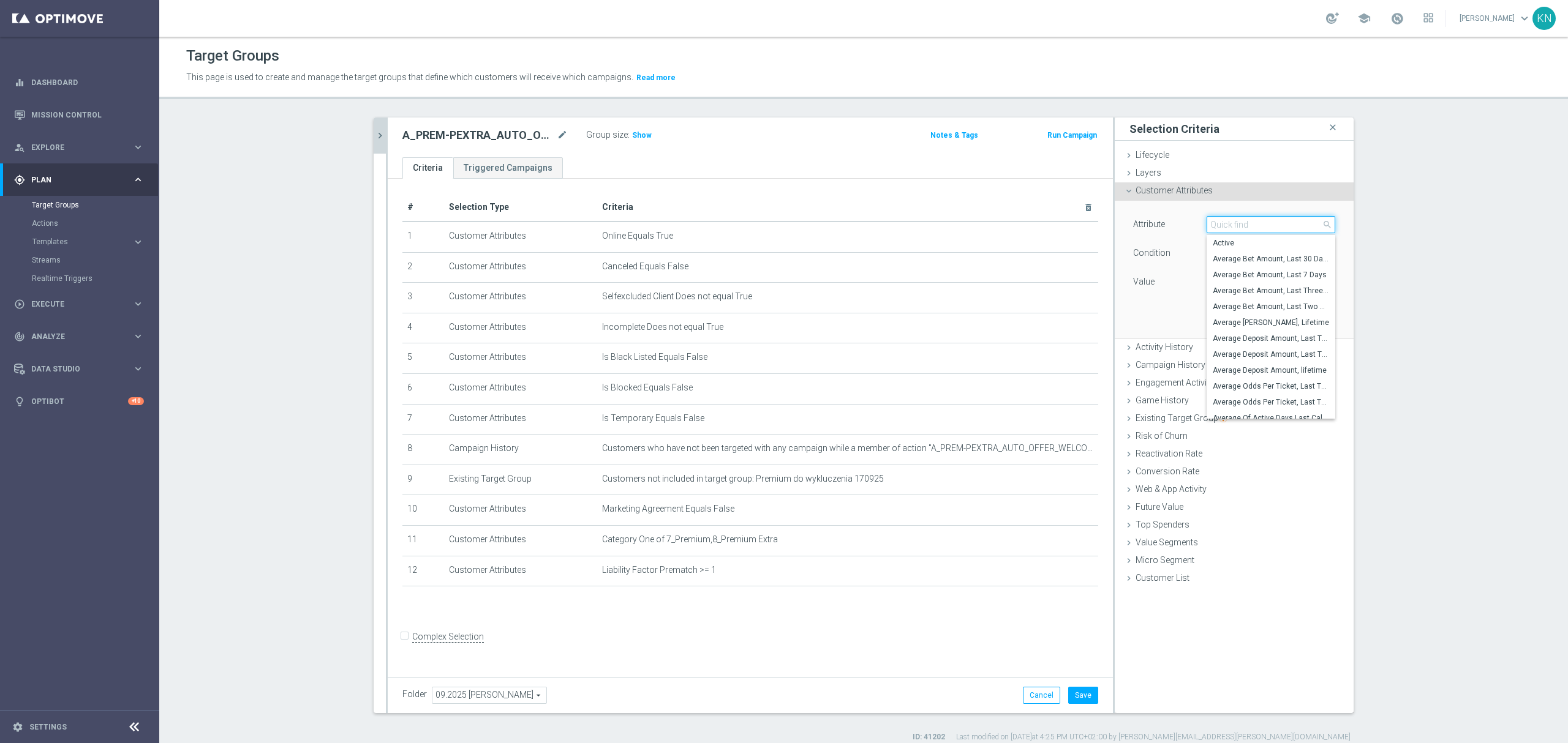
click at [1237, 228] on input "search" at bounding box center [1270, 225] width 129 height 18
type input "liab"
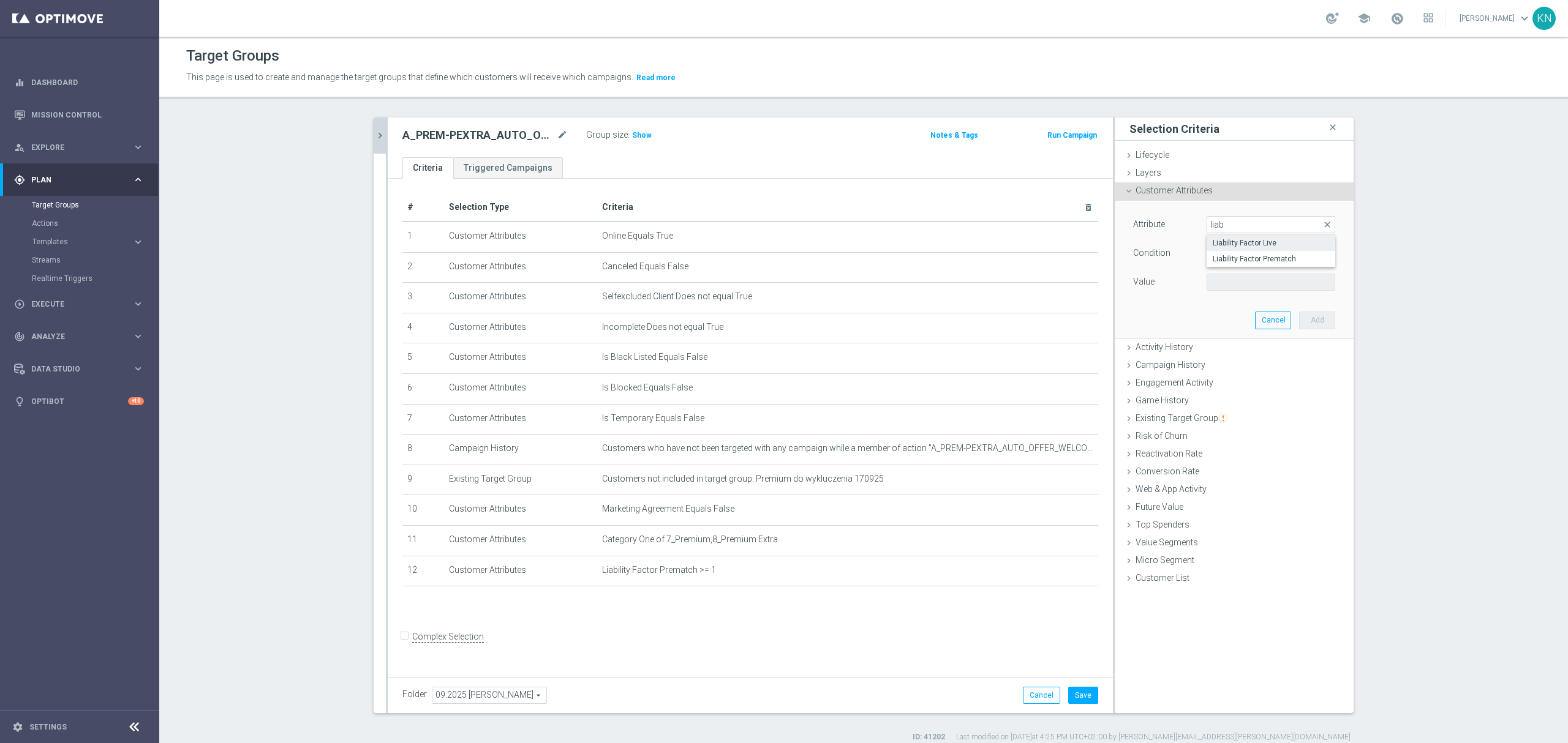
click at [1255, 244] on span "Liability Factor Live" at bounding box center [1270, 243] width 117 height 10
type input "Liability Factor Live"
click at [1214, 260] on span "=" at bounding box center [1270, 253] width 127 height 16
click at [1222, 351] on span ">=" at bounding box center [1270, 351] width 117 height 10
type input ">="
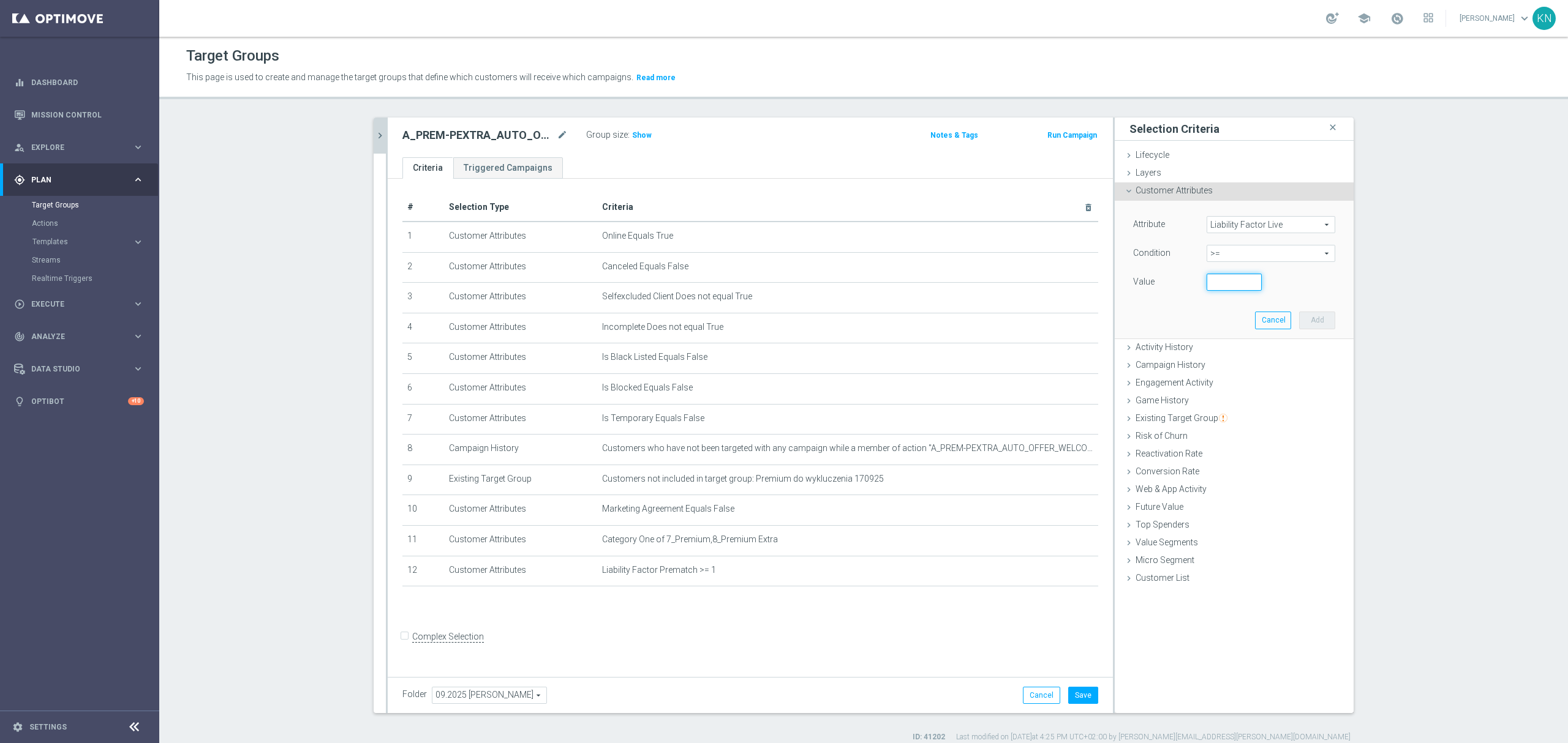
click at [1218, 285] on input "number" at bounding box center [1234, 282] width 55 height 18
type input "1"
click at [1327, 324] on button "Add" at bounding box center [1317, 320] width 36 height 18
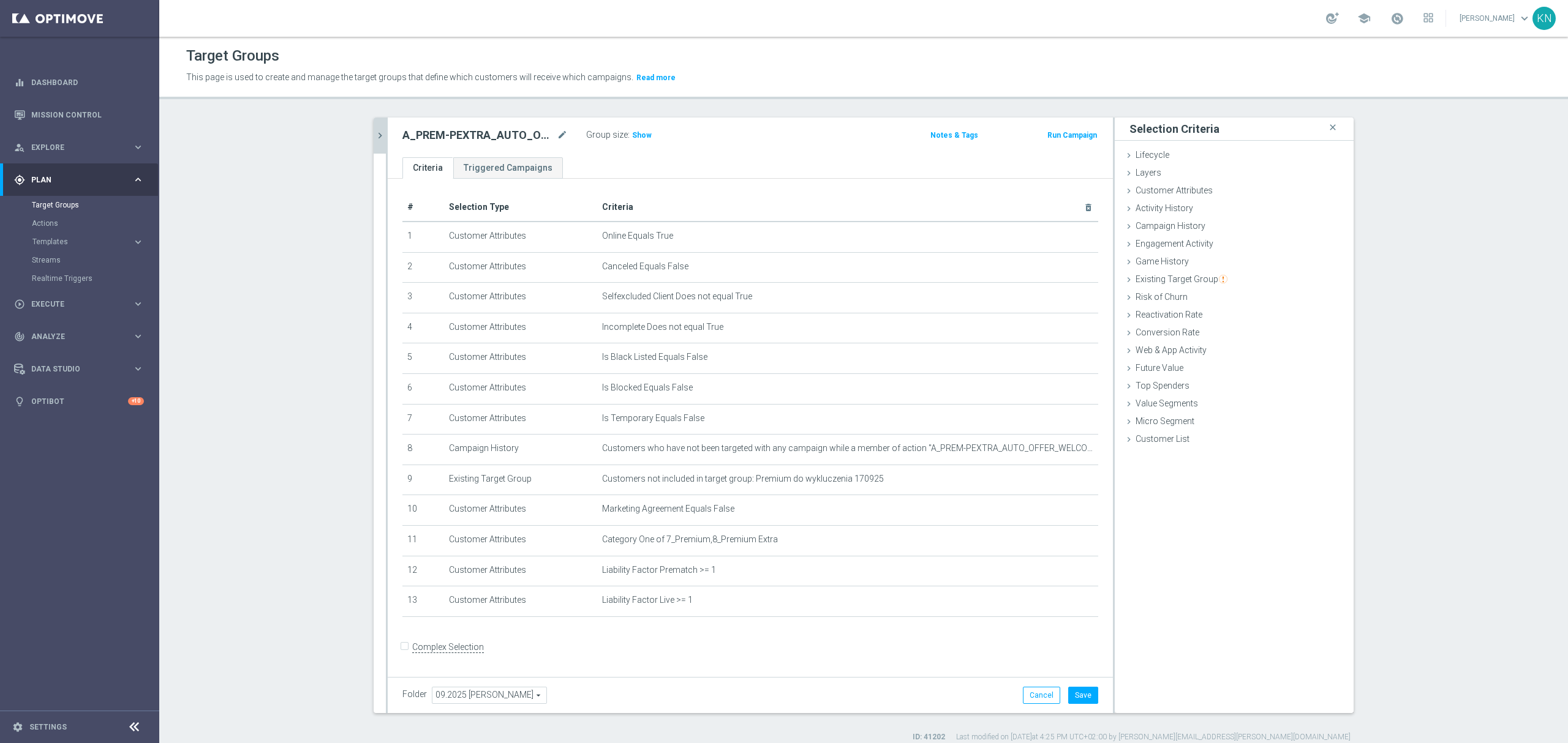
click at [696, 638] on div "+ Add Selection" at bounding box center [750, 633] width 714 height 10
click at [634, 652] on form "Complex Selection Invalid Expression" at bounding box center [750, 661] width 696 height 46
click at [1081, 702] on button "Save" at bounding box center [1083, 695] width 30 height 18
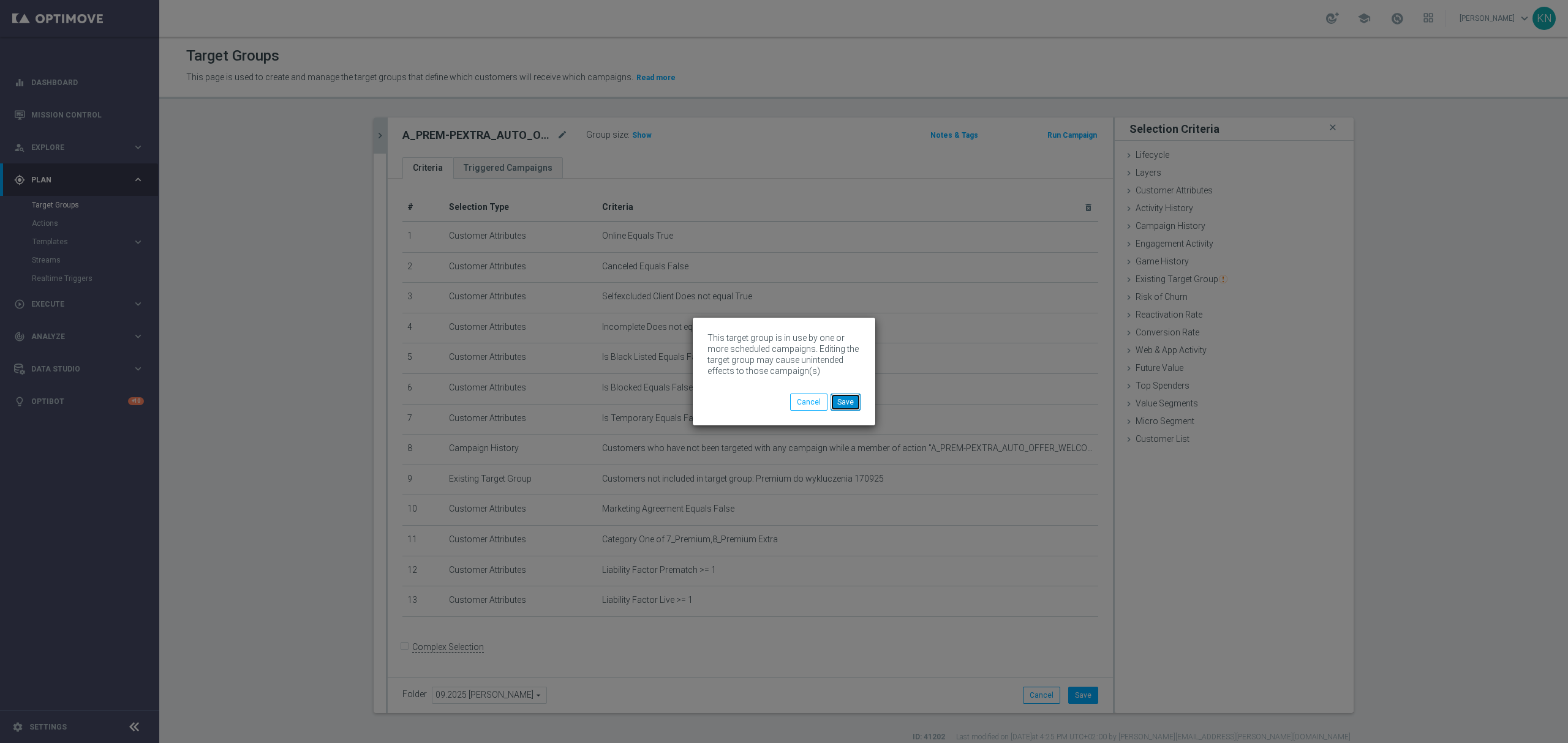
click at [849, 405] on button "Save" at bounding box center [845, 402] width 30 height 18
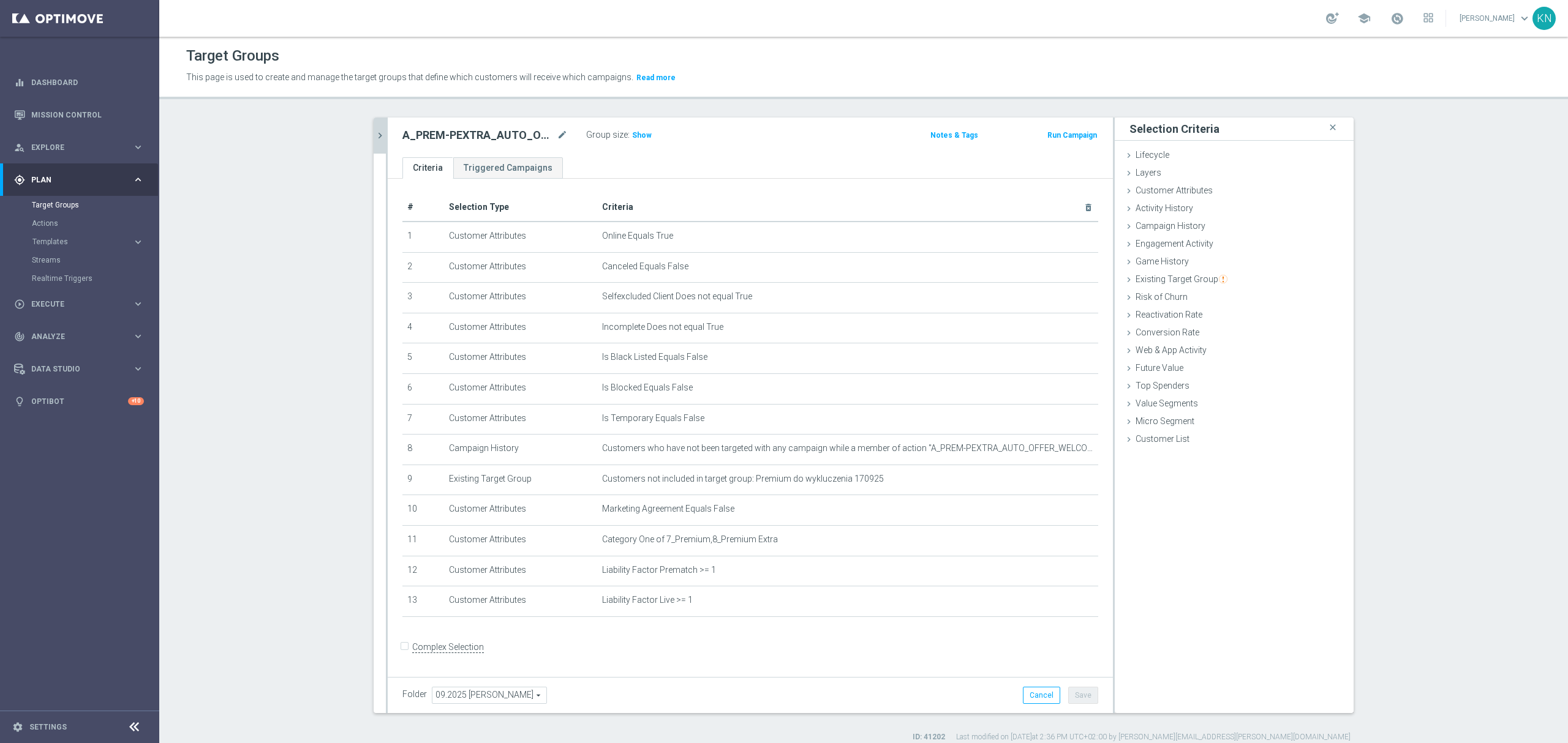
click at [746, 629] on div "+ Add Selection" at bounding box center [750, 628] width 714 height 1
click at [638, 133] on span "Show" at bounding box center [642, 135] width 20 height 8
click at [374, 137] on icon "chevron_right" at bounding box center [379, 135] width 11 height 11
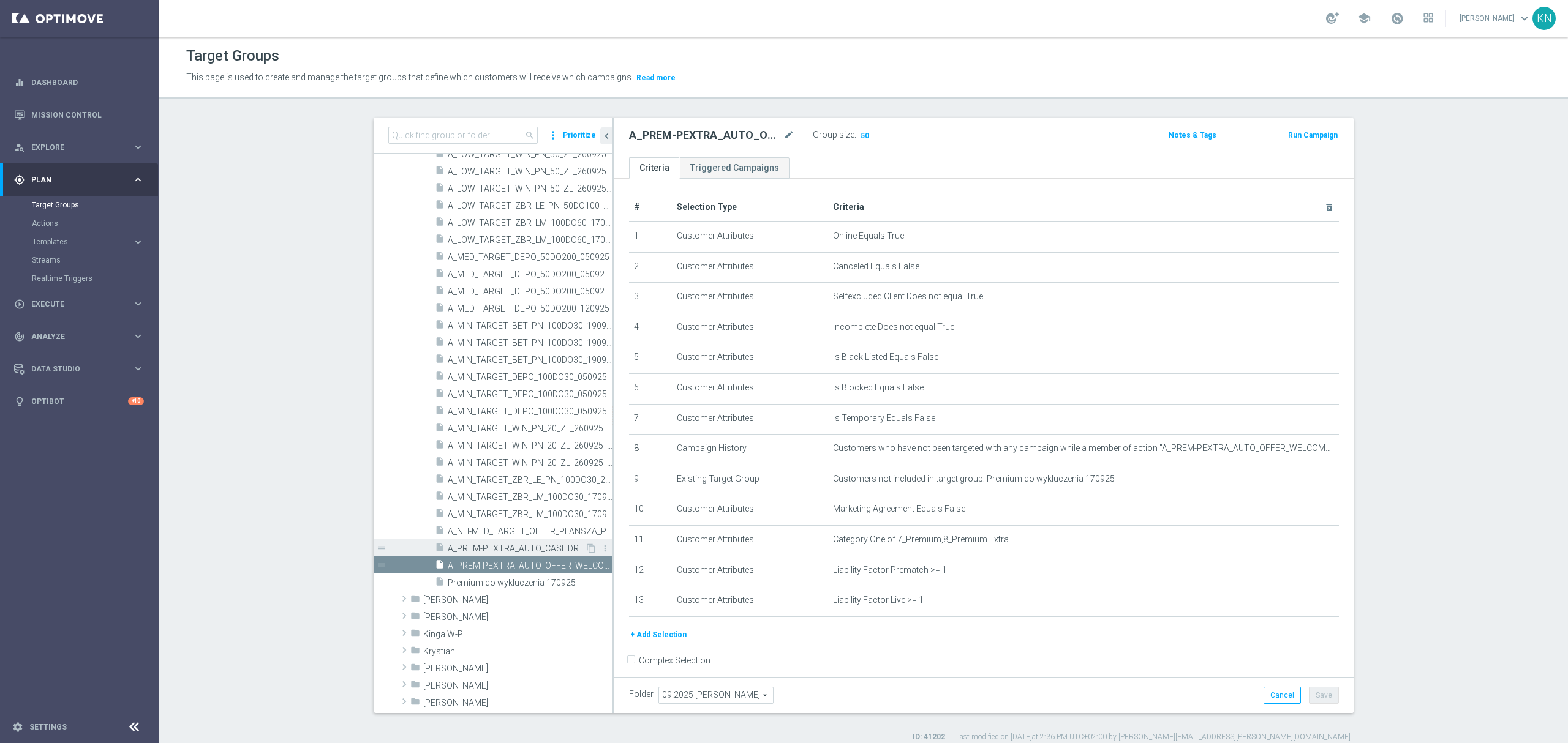
click at [518, 554] on span "A_PREM-PEXTRA_AUTO_CASHDROP_WELCOME_PW_MRKT_WEEKLY" at bounding box center [516, 549] width 137 height 11
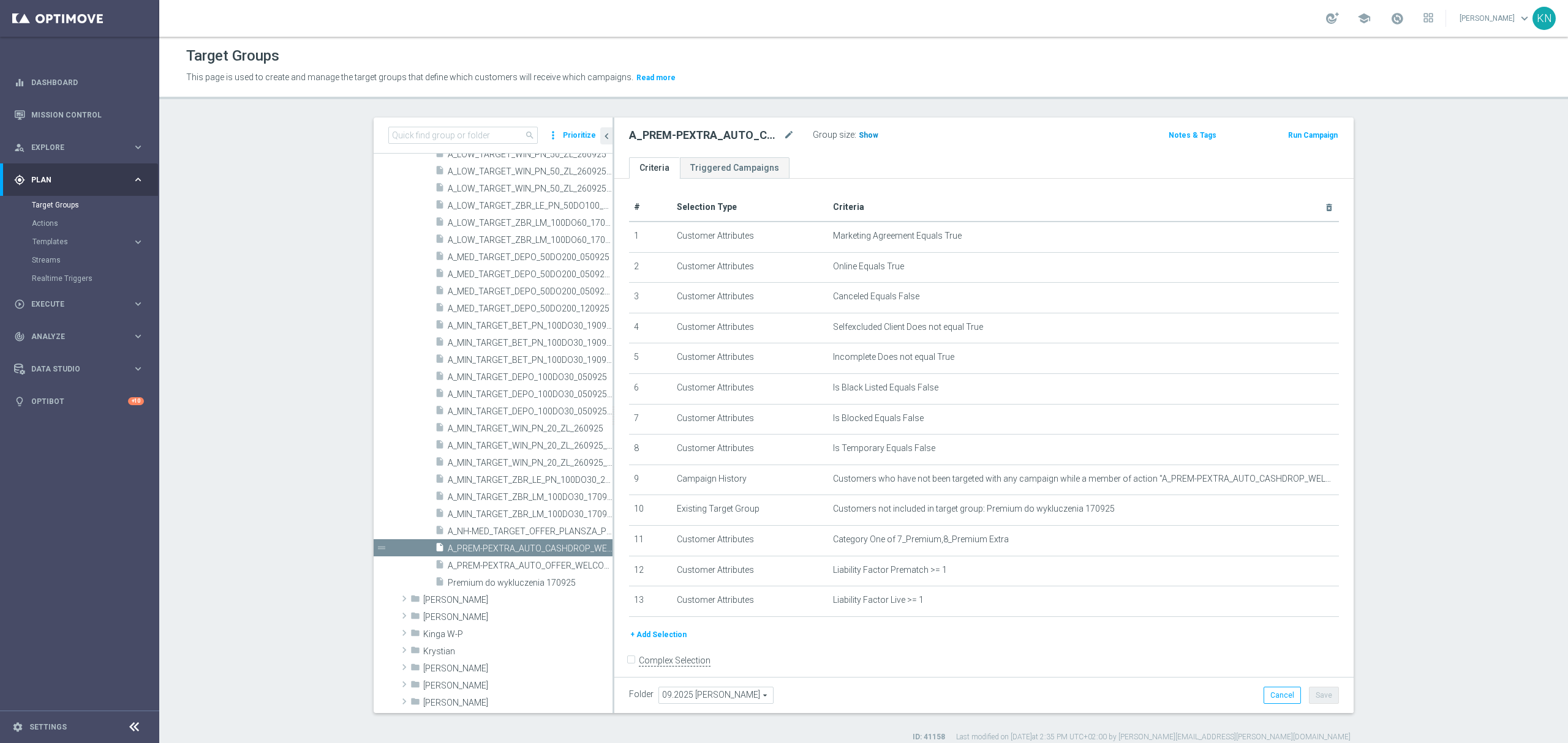
click at [858, 136] on span "Show" at bounding box center [868, 135] width 20 height 8
click at [960, 143] on div "A_PREM-PEXTRA_AUTO_CASHDROP_WELCOME_PW_MRKT_WEEKLY mode_edit Group size : Show …" at bounding box center [863, 135] width 486 height 18
click at [985, 651] on div "+ Add Selection" at bounding box center [984, 639] width 728 height 23
click at [832, 642] on div "+ Add Selection" at bounding box center [984, 635] width 728 height 14
click at [497, 563] on span "A_PREM-PEXTRA_AUTO_OFFER_WELCOME_PW_BEZ_MRKT_WEEKLY" at bounding box center [516, 566] width 137 height 11
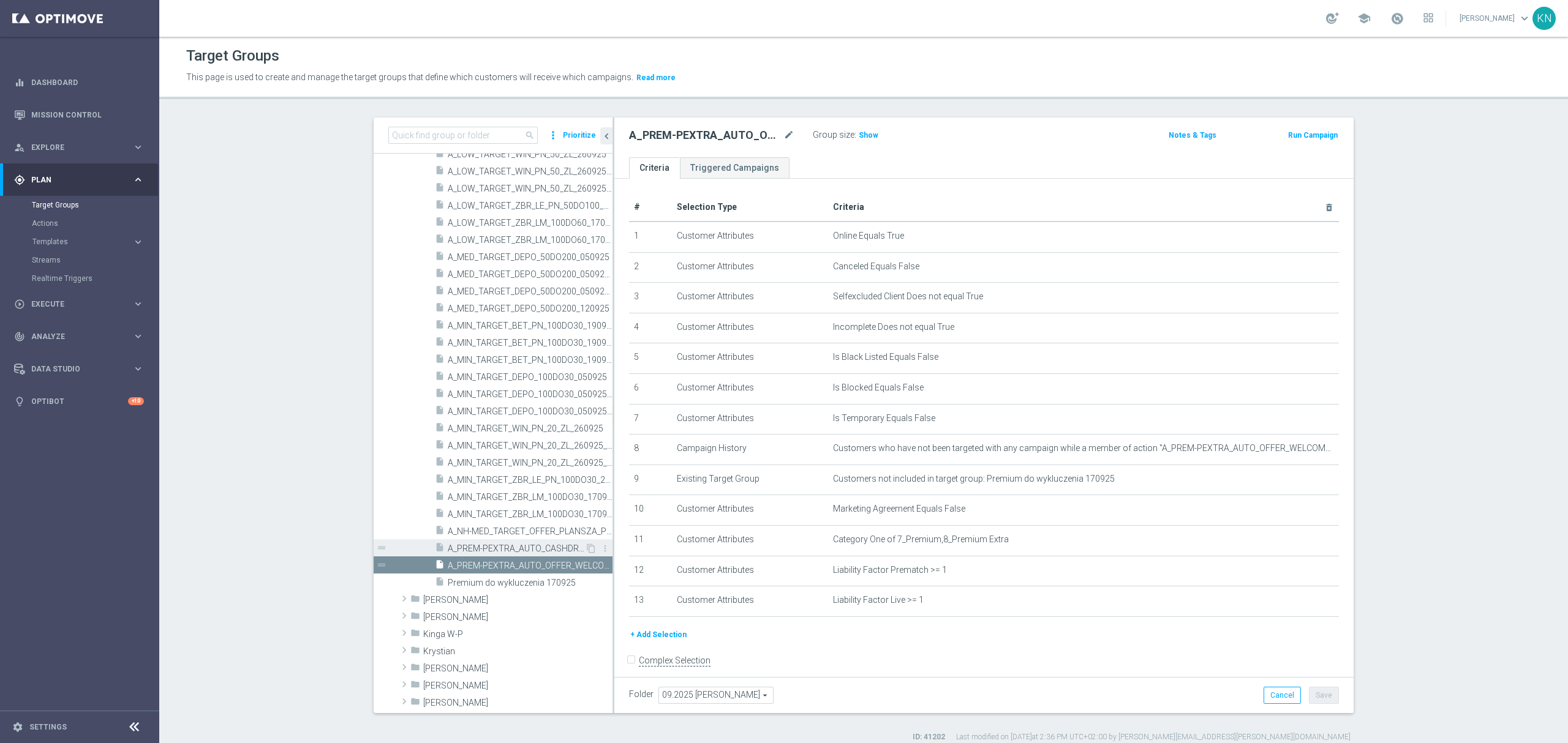
click at [528, 544] on span "A_PREM-PEXTRA_AUTO_CASHDROP_WELCOME_PW_MRKT_WEEKLY" at bounding box center [516, 549] width 137 height 11
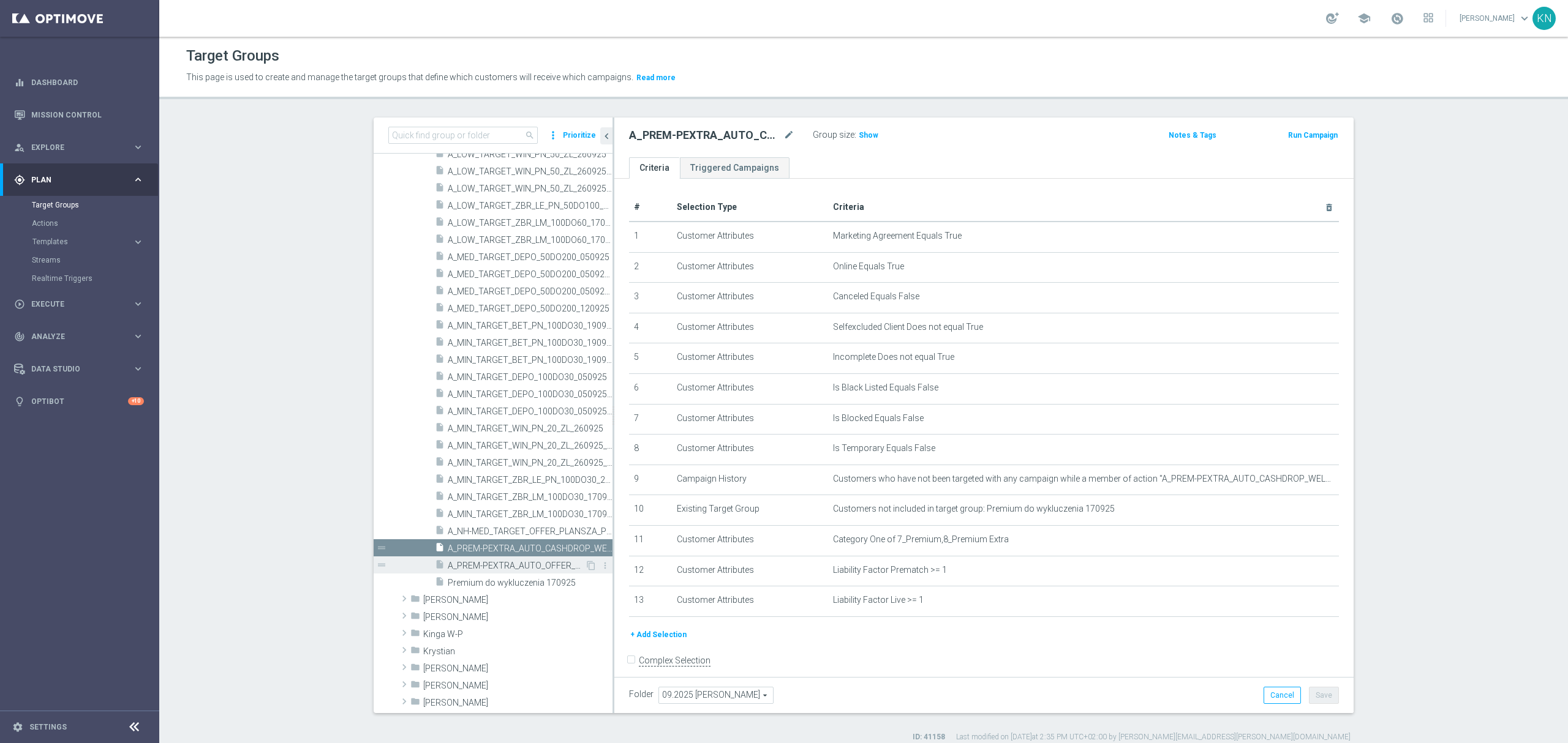
click at [502, 566] on span "A_PREM-PEXTRA_AUTO_OFFER_WELCOME_PW_BEZ_MRKT_WEEKLY" at bounding box center [516, 566] width 137 height 11
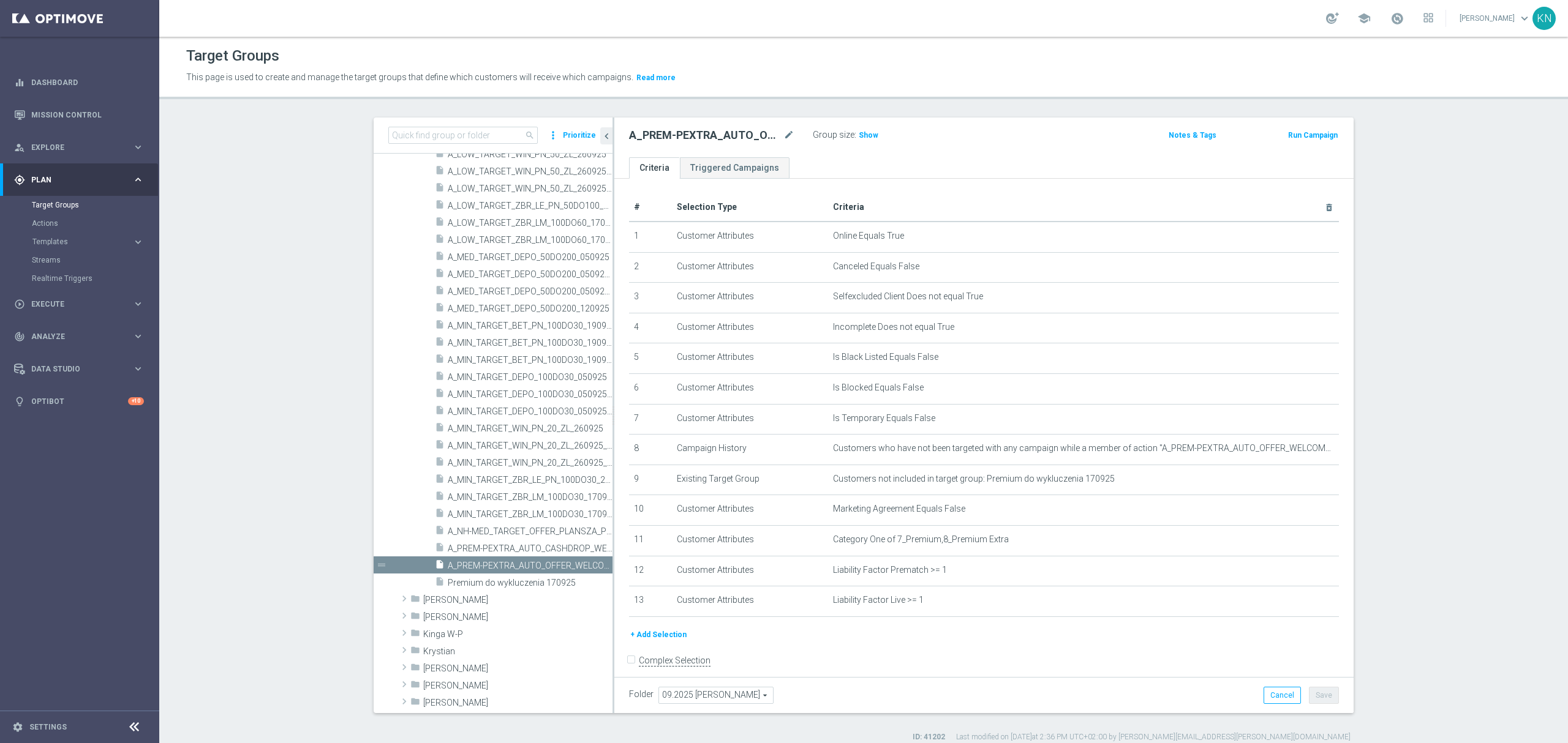
click at [854, 642] on div "+ Add Selection" at bounding box center [984, 635] width 728 height 14
click at [502, 542] on div "insert_drive_file A_PREM-PEXTRA_AUTO_CASHDROP_WELCOME_PW_MRKT_WEEKLY" at bounding box center [509, 548] width 150 height 18
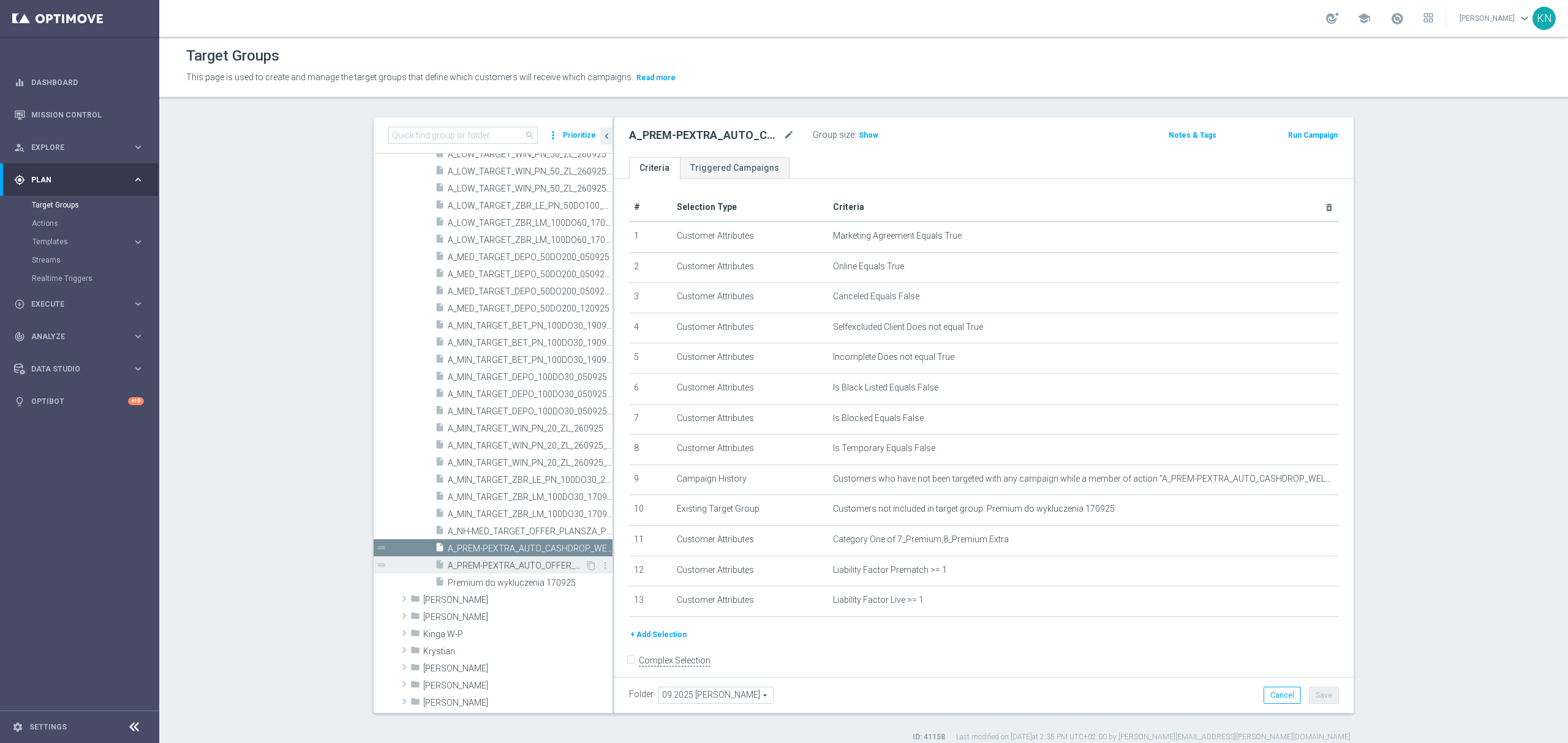
click at [507, 561] on span "A_PREM-PEXTRA_AUTO_OFFER_WELCOME_PW_BEZ_MRKT_WEEKLY" at bounding box center [516, 566] width 137 height 11
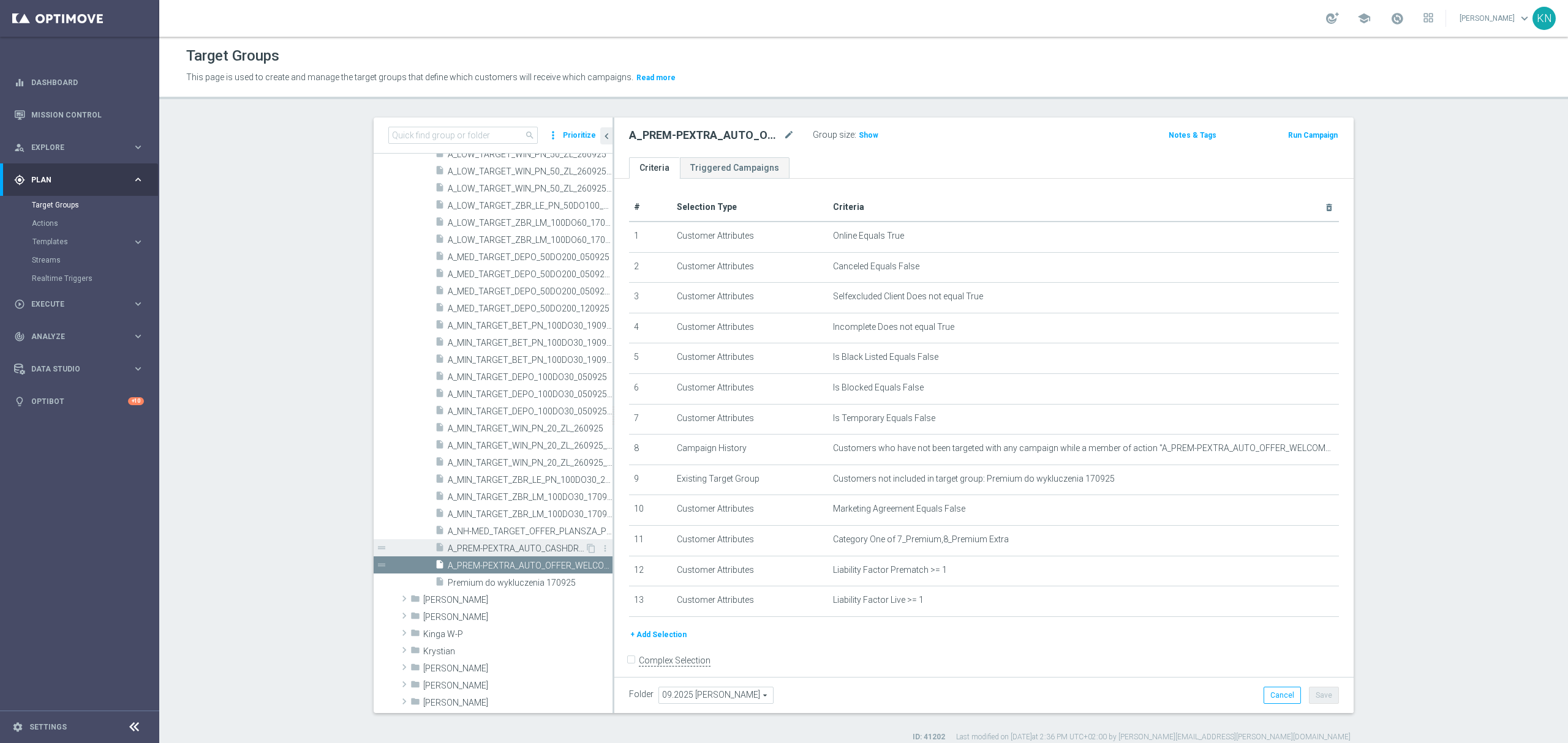
click at [498, 544] on span "A_PREM-PEXTRA_AUTO_CASHDROP_WELCOME_PW_MRKT_WEEKLY" at bounding box center [516, 549] width 137 height 11
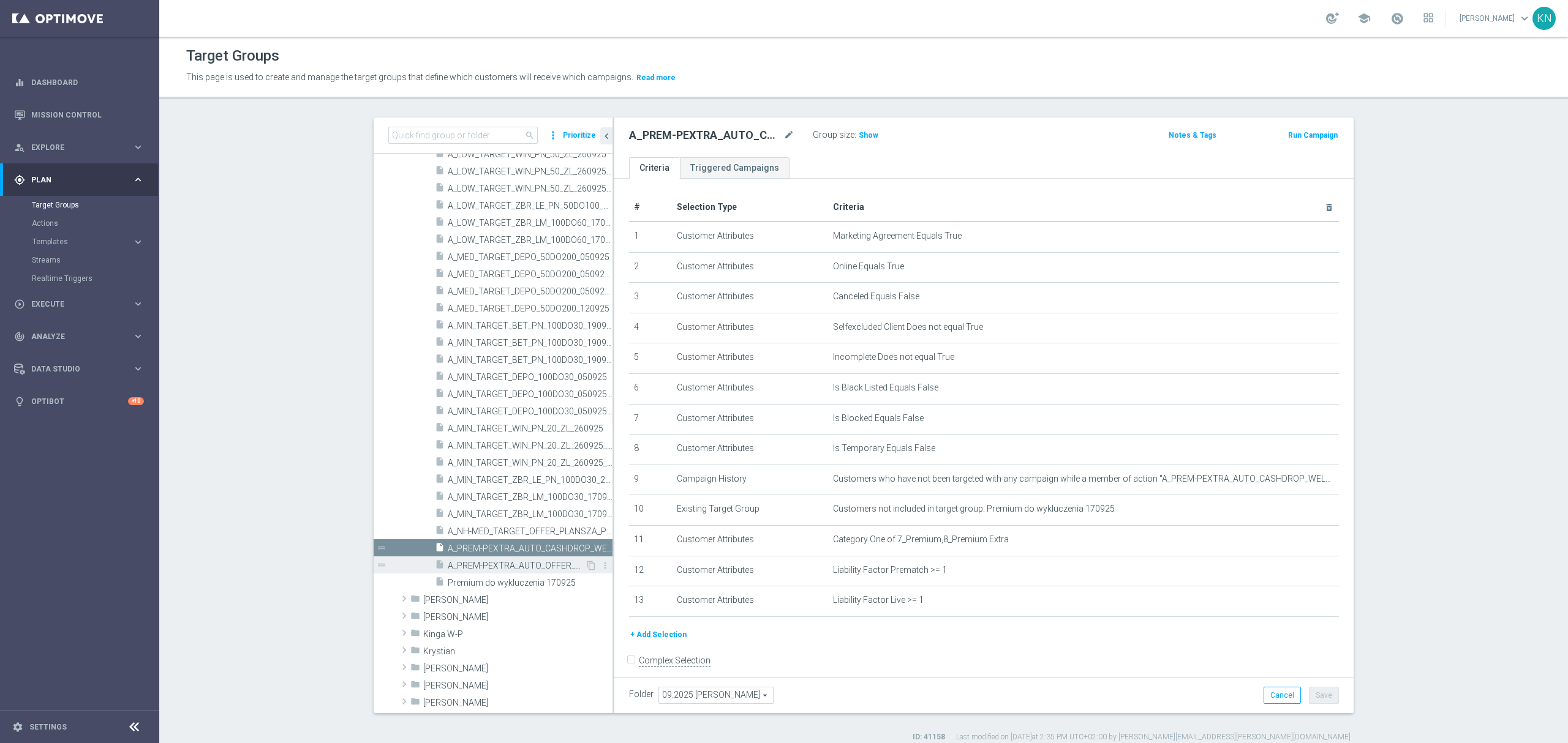
click at [474, 562] on span "A_PREM-PEXTRA_AUTO_OFFER_WELCOME_PW_BEZ_MRKT_WEEKLY" at bounding box center [516, 566] width 137 height 11
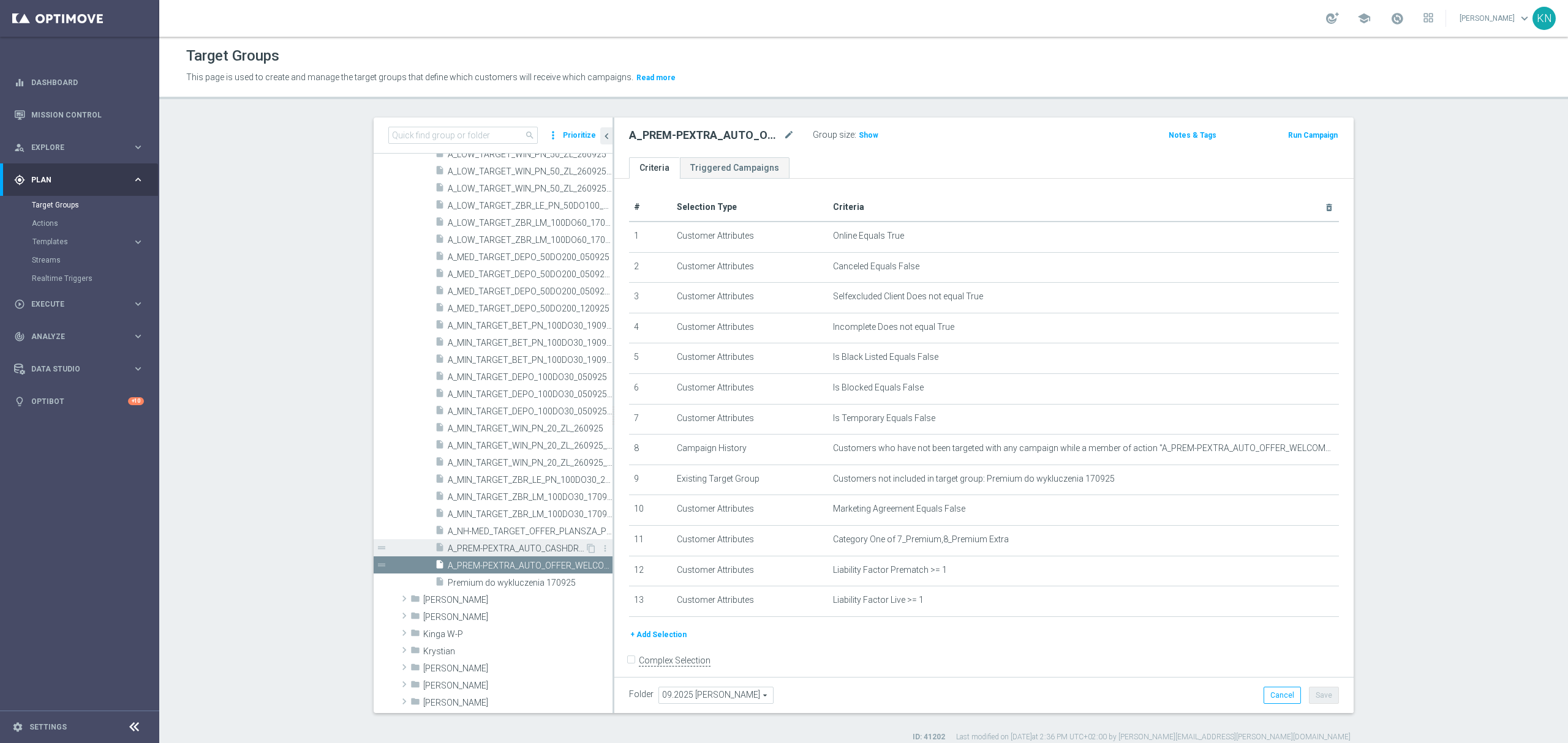
click at [502, 549] on span "A_PREM-PEXTRA_AUTO_CASHDROP_WELCOME_PW_MRKT_WEEKLY" at bounding box center [516, 549] width 137 height 11
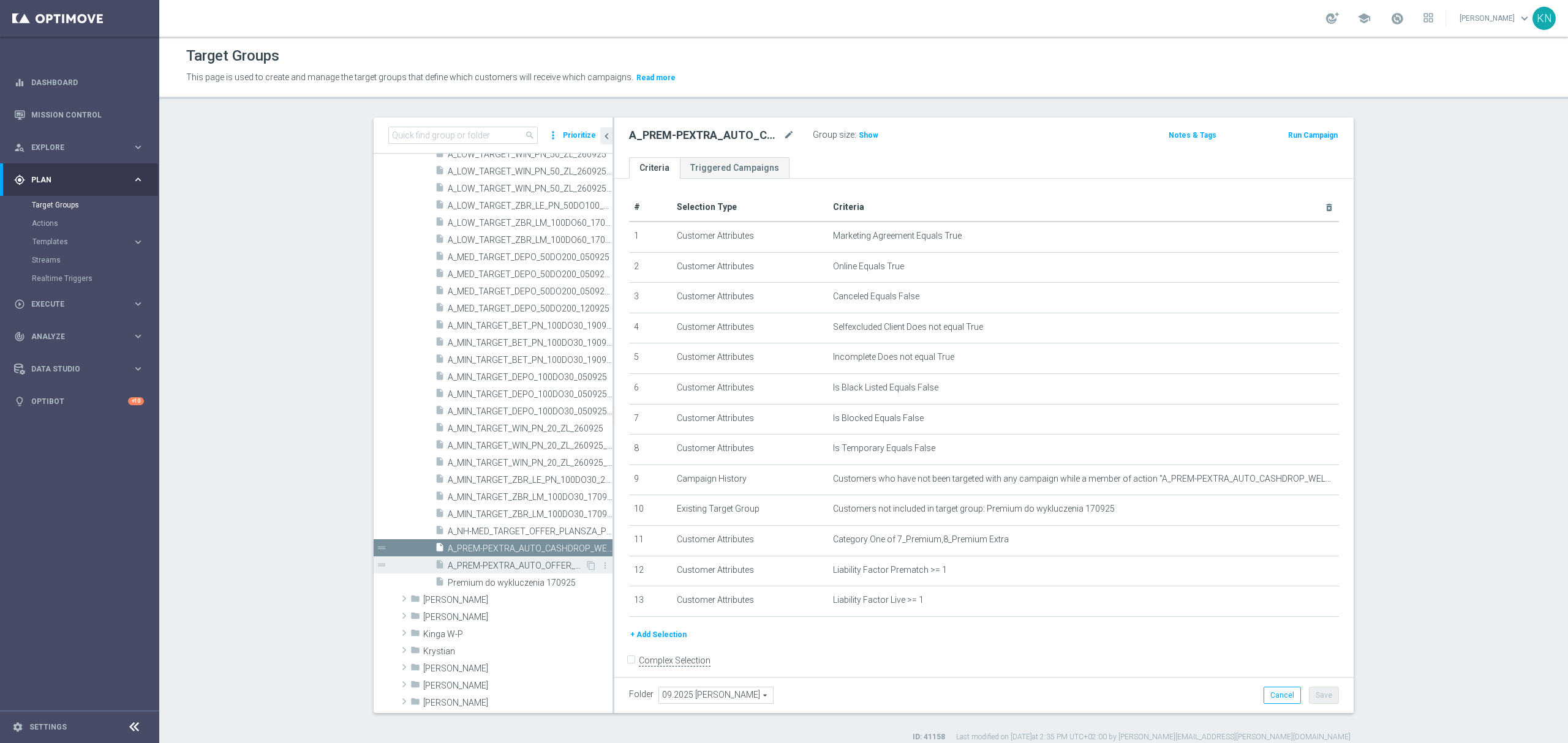
click at [535, 566] on span "A_PREM-PEXTRA_AUTO_OFFER_WELCOME_PW_BEZ_MRKT_WEEKLY" at bounding box center [516, 566] width 137 height 11
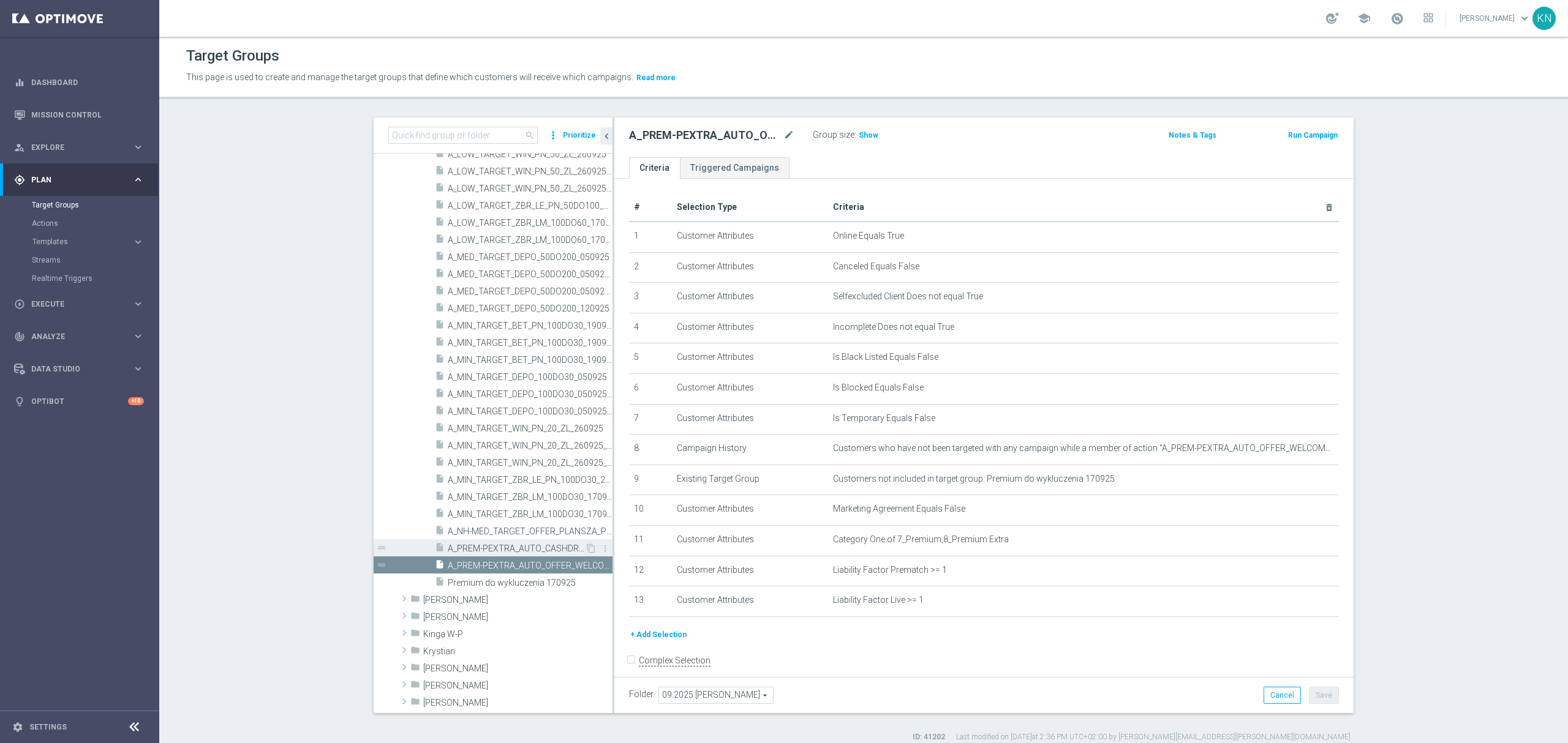
click at [491, 547] on span "A_PREM-PEXTRA_AUTO_CASHDROP_WELCOME_PW_MRKT_WEEKLY" at bounding box center [516, 549] width 137 height 11
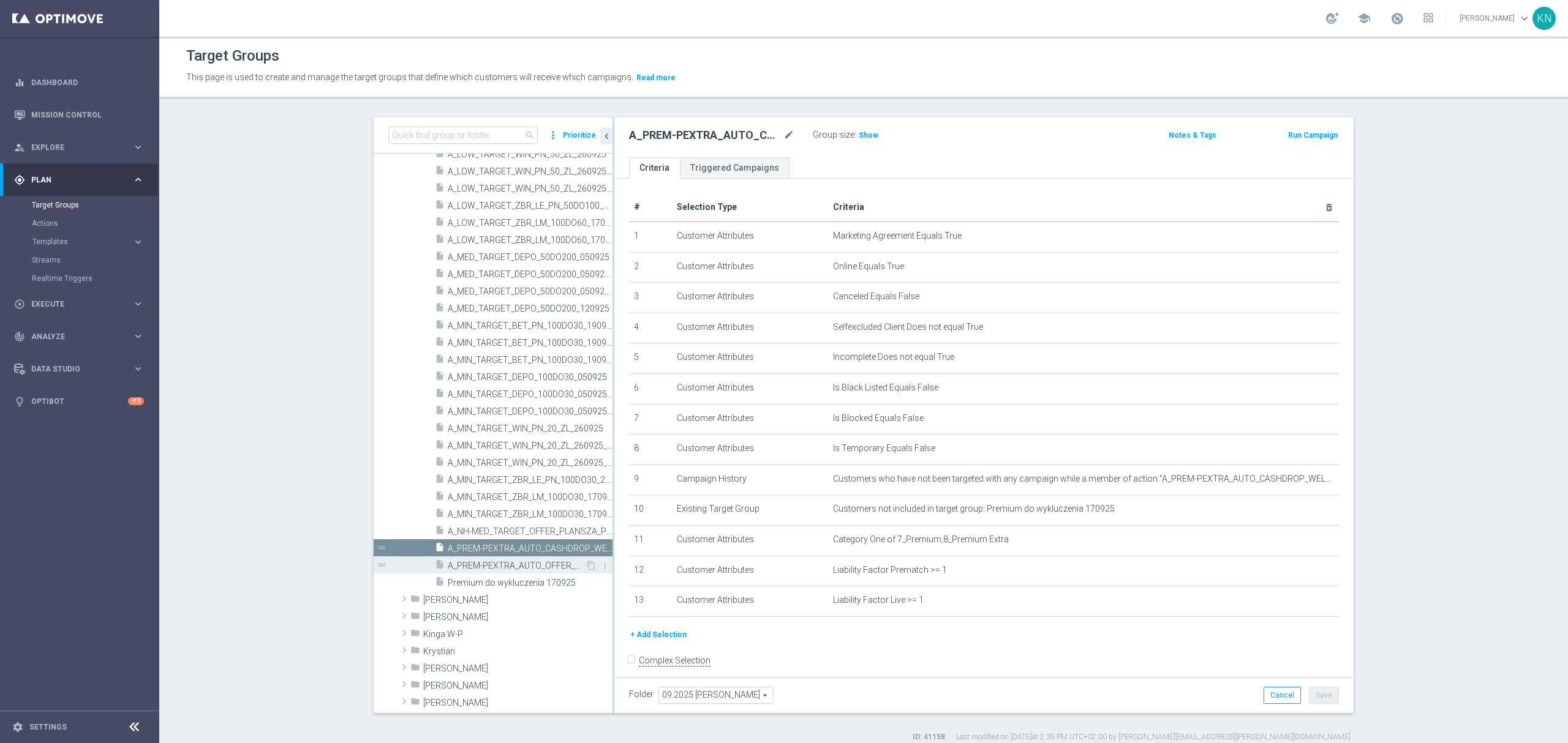
click at [493, 568] on span "A_PREM-PEXTRA_AUTO_OFFER_WELCOME_PW_BEZ_MRKT_WEEKLY" at bounding box center [516, 566] width 137 height 11
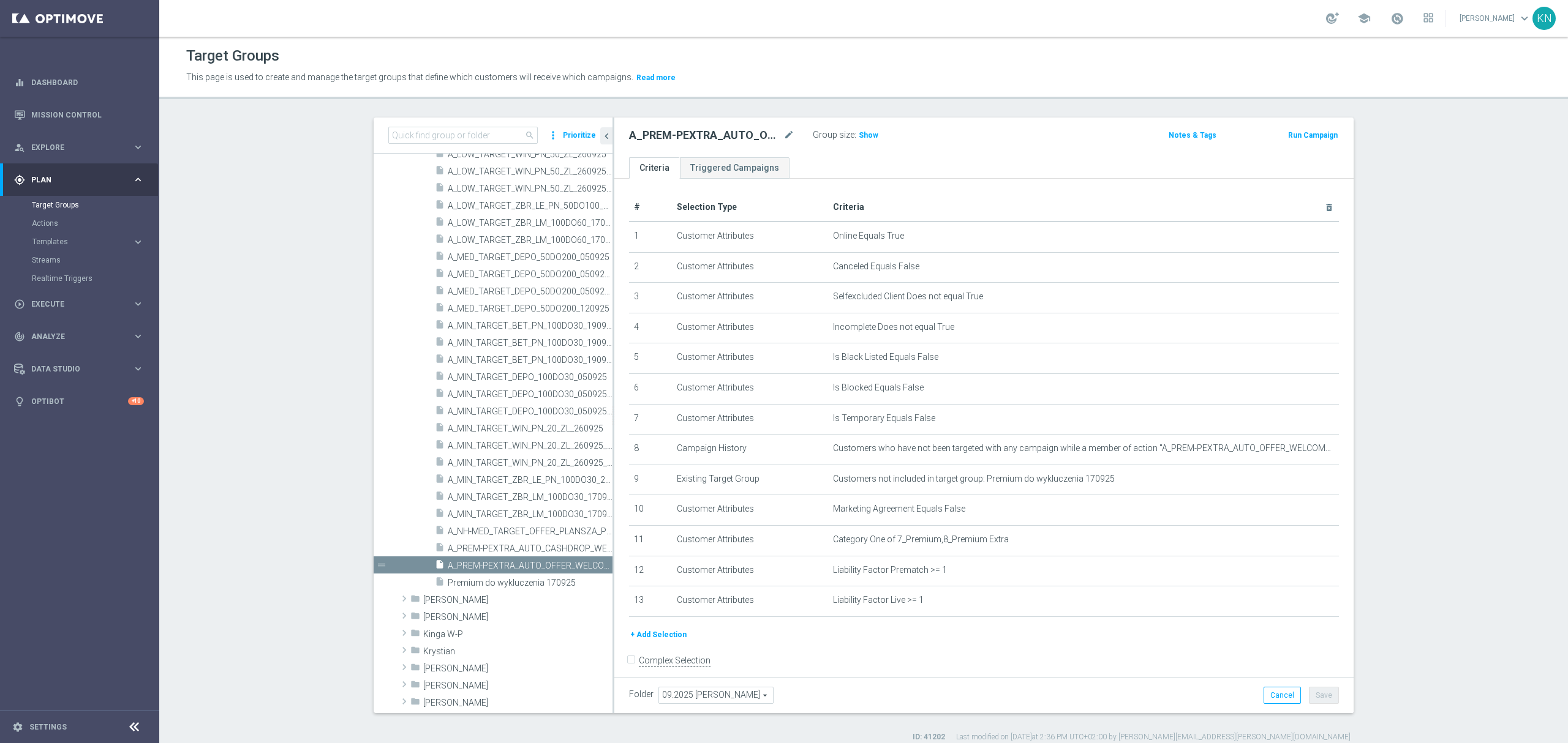
drag, startPoint x: 40, startPoint y: 336, endPoint x: 61, endPoint y: 349, distance: 24.7
click at [40, 336] on span "Analyze" at bounding box center [81, 336] width 101 height 8
click at [57, 423] on span "Data Studio" at bounding box center [81, 424] width 101 height 8
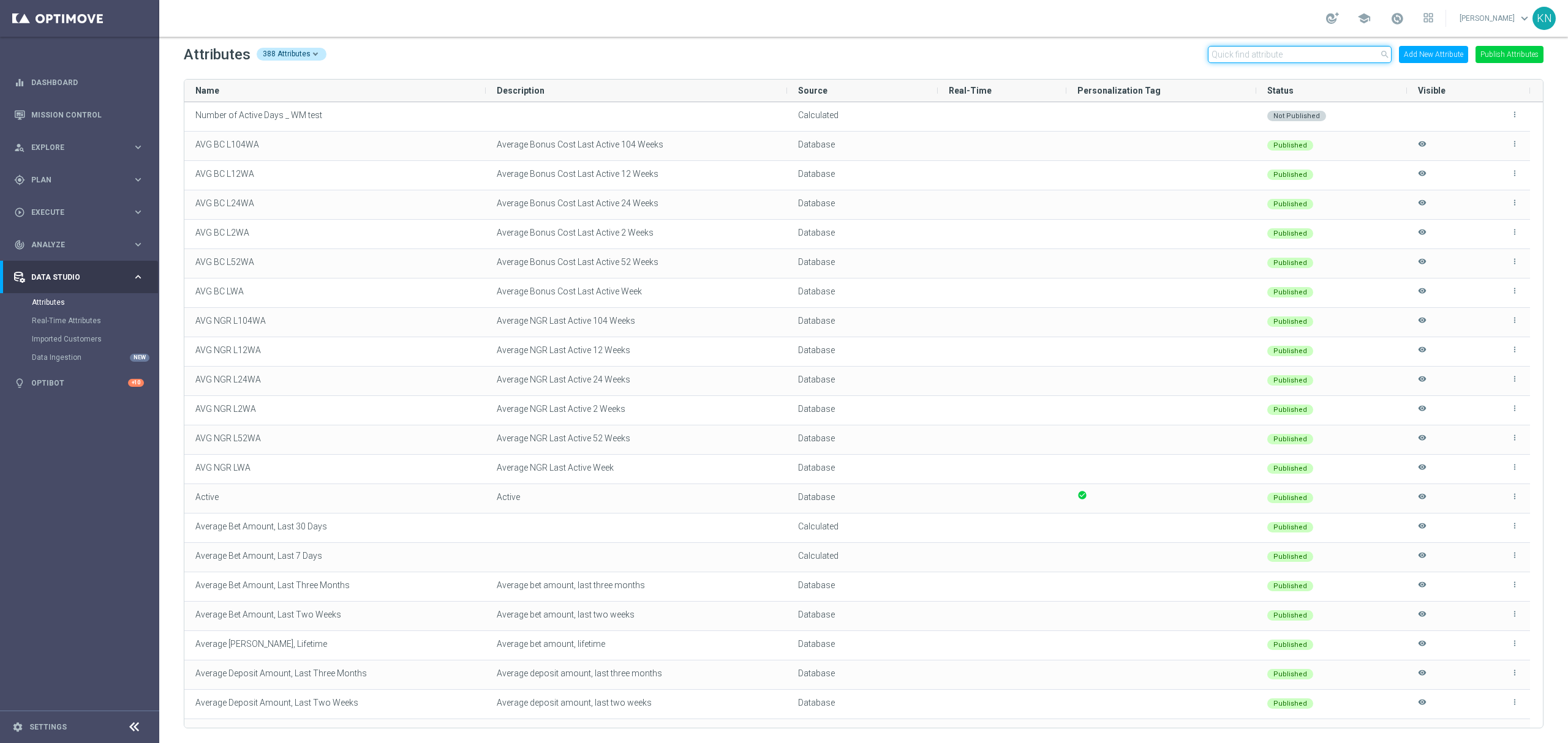
click at [1300, 46] on input "text" at bounding box center [1299, 54] width 184 height 18
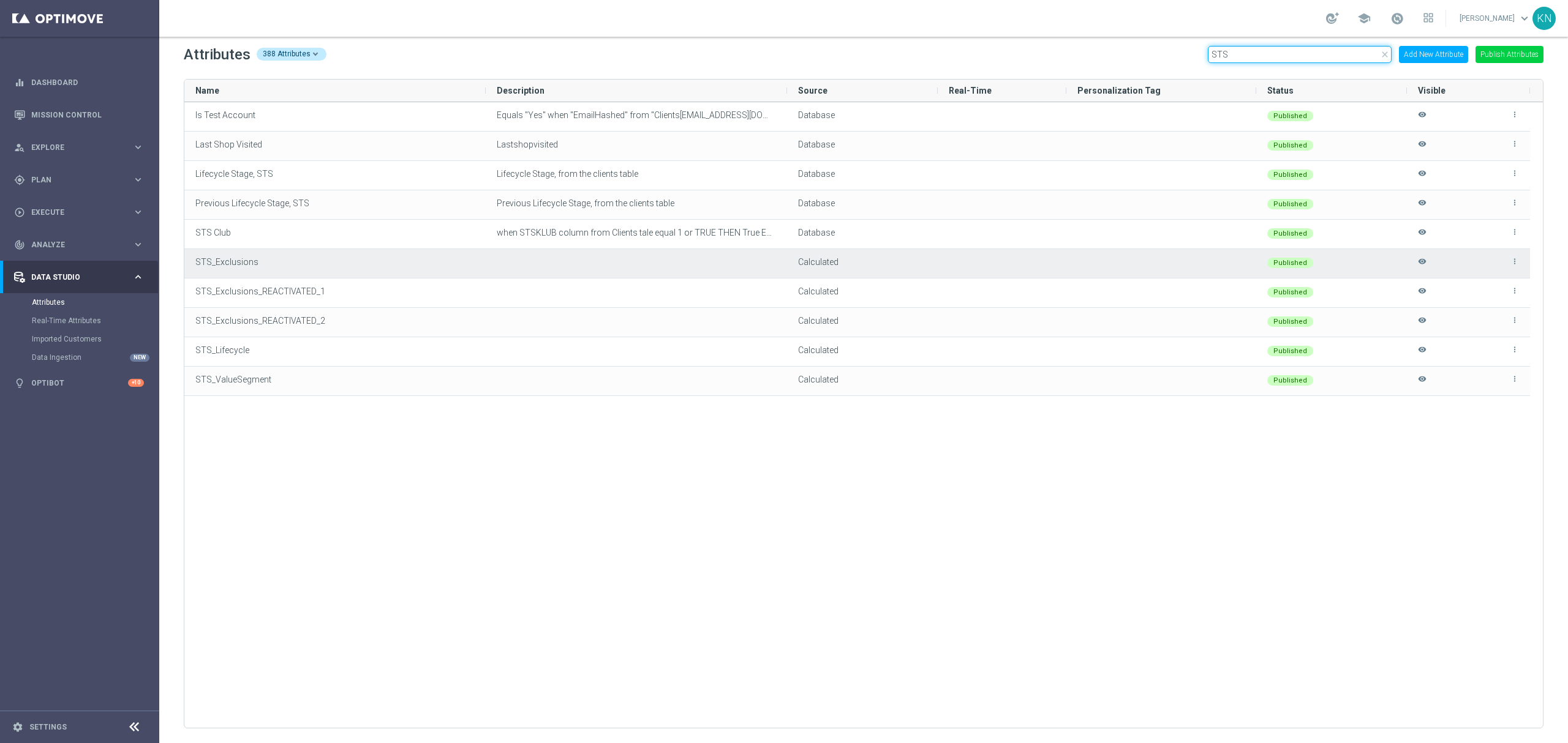
type input "STS"
click at [1515, 261] on icon "more_vert" at bounding box center [1514, 261] width 8 height 8
click at [1482, 255] on span "Edit" at bounding box center [1487, 257] width 13 height 10
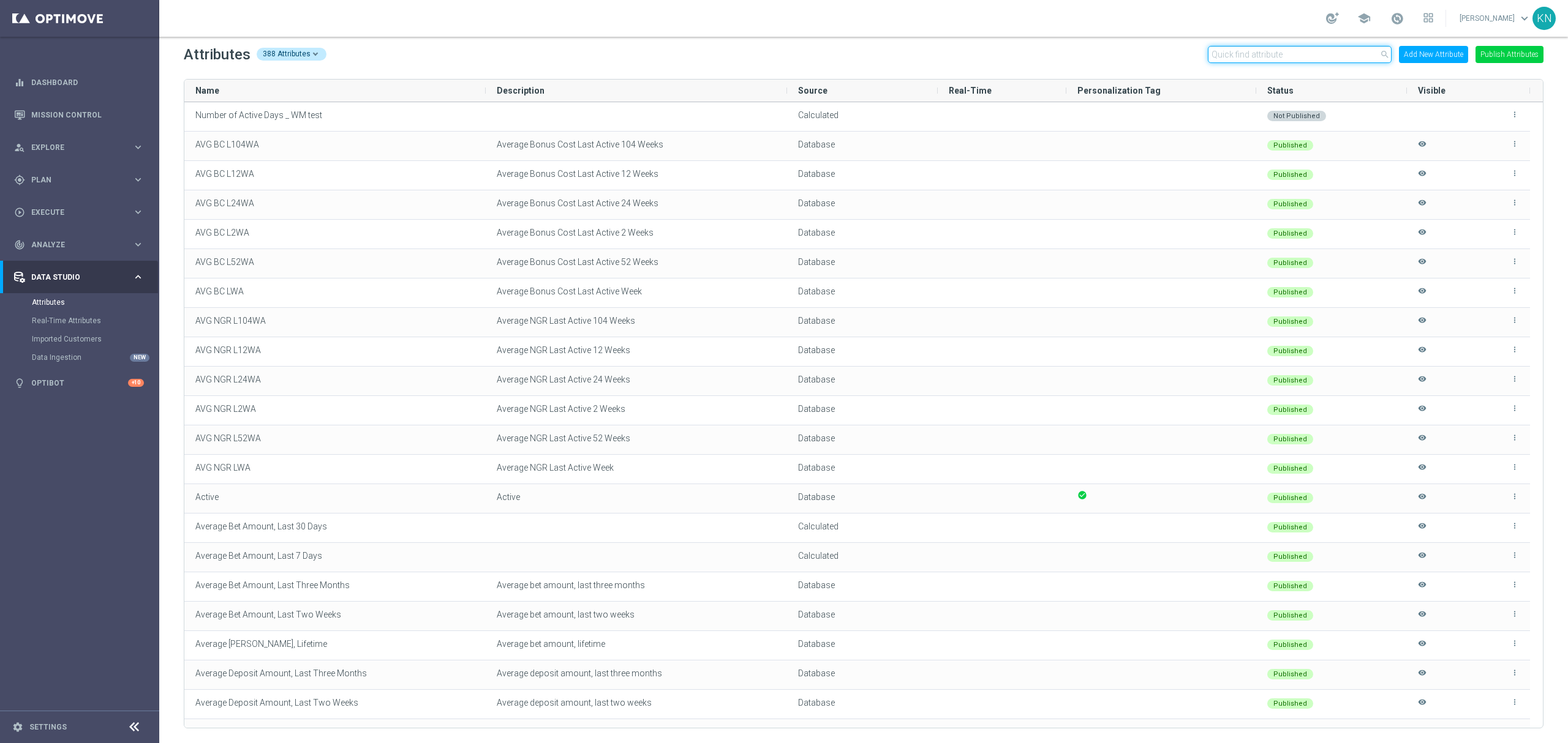
click at [1250, 60] on input "text" at bounding box center [1299, 54] width 184 height 18
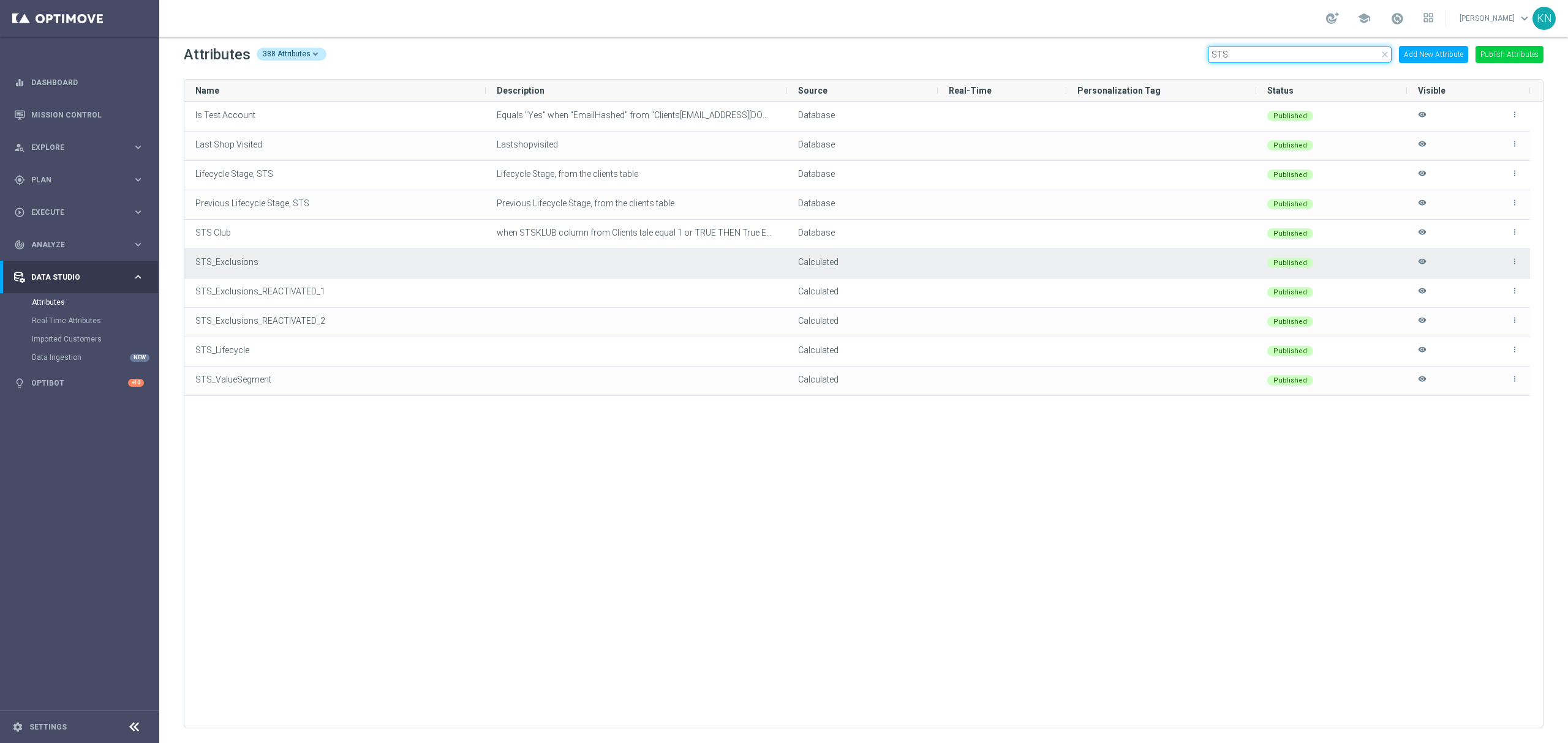
type input "STS"
click at [1510, 261] on icon "more_vert" at bounding box center [1514, 261] width 8 height 8
click at [1493, 257] on span "Edit" at bounding box center [1487, 257] width 13 height 10
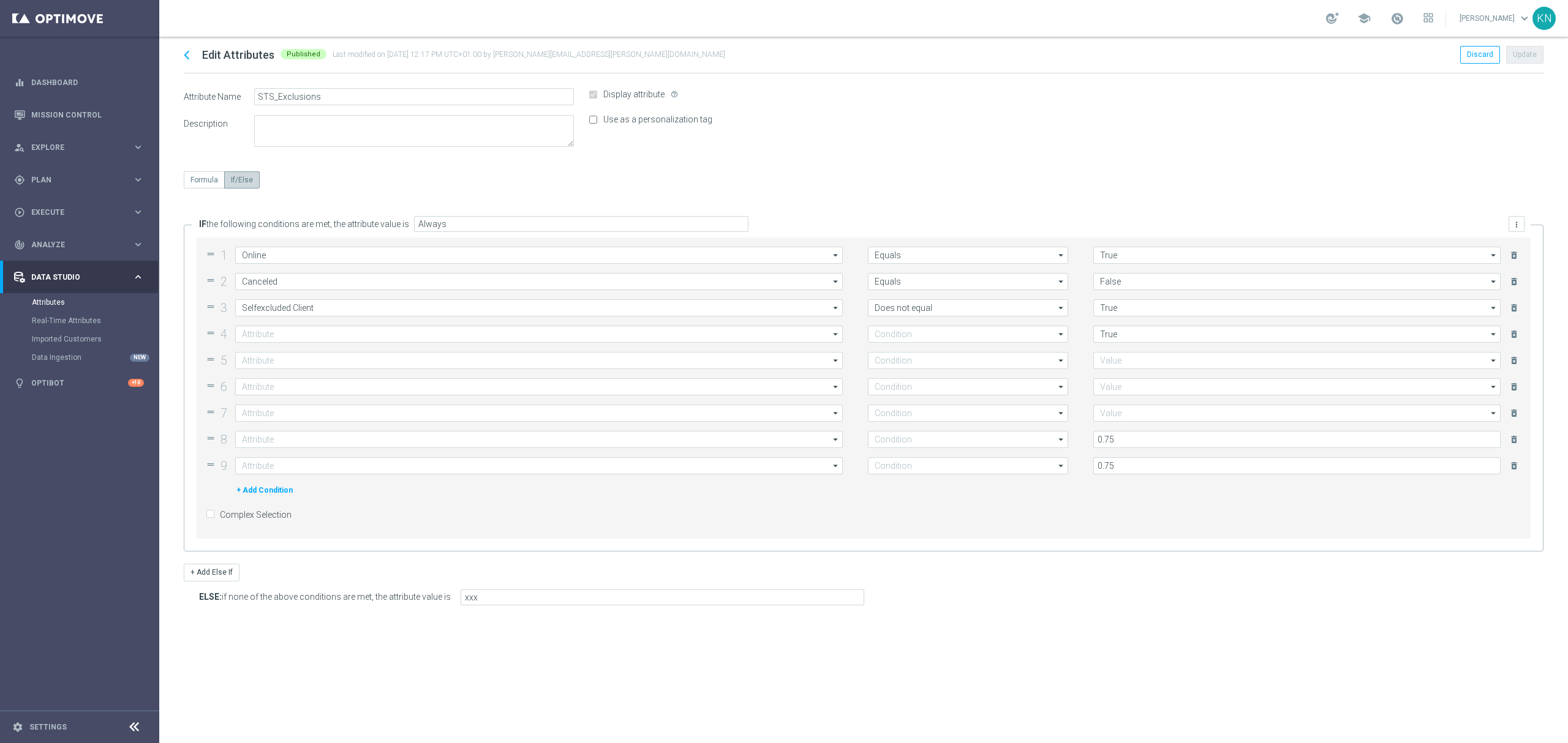
type input "Incomplete"
type input "Does not equal"
type input "Is Black Listed"
type input "Equals"
type input "False"
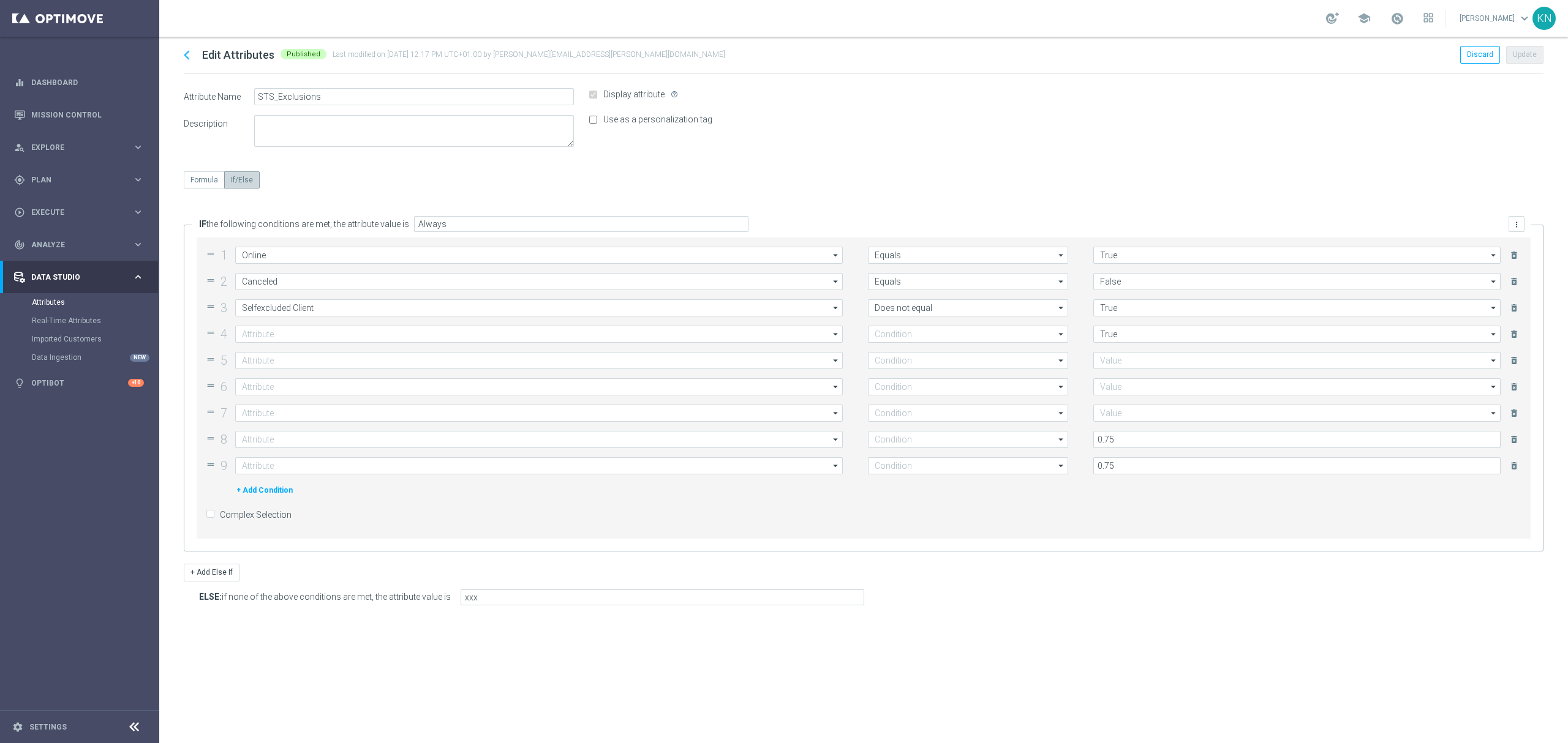
type input "Is Blocked"
type input "Equals"
type input "False"
type input "Is Temporary"
type input "Equals"
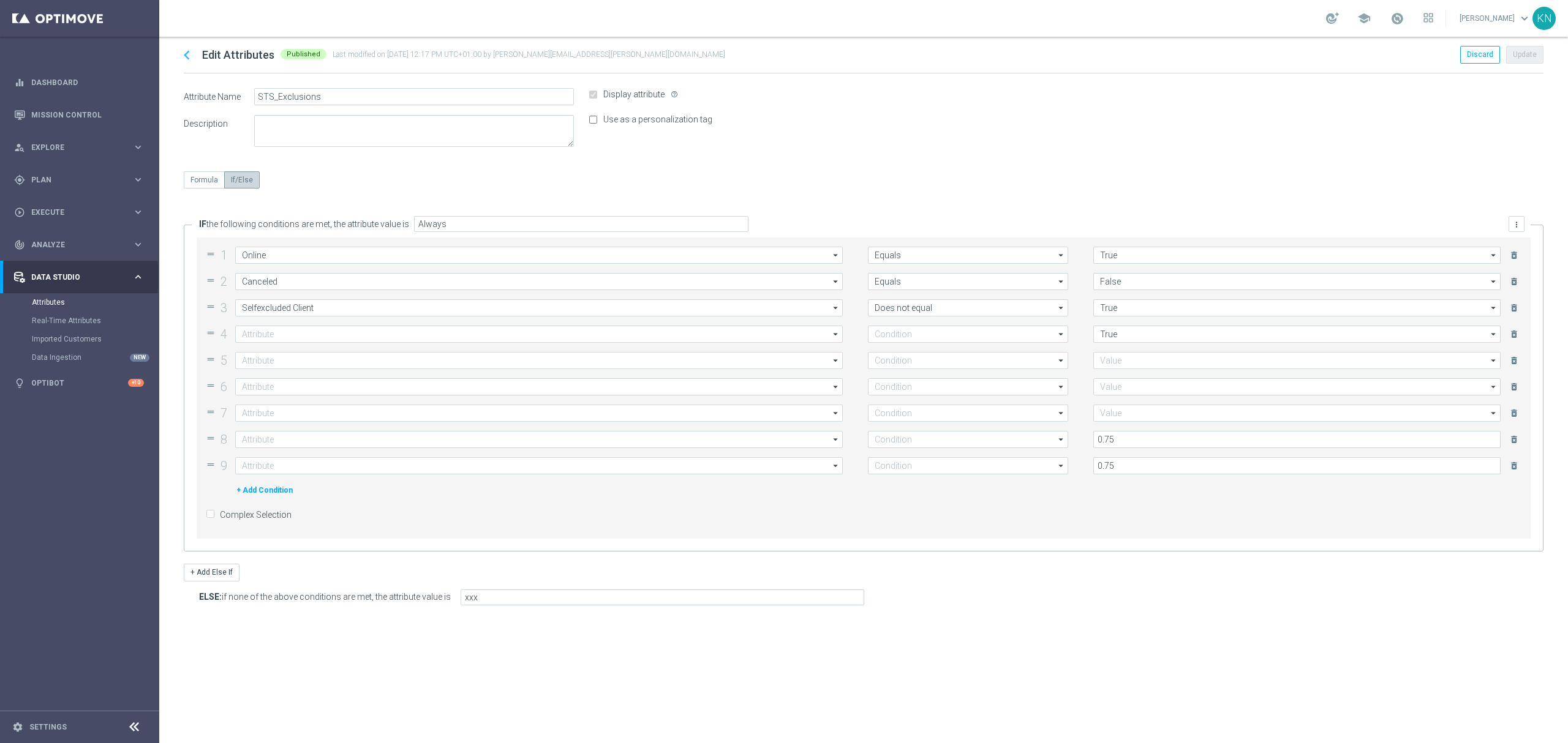
type input "False"
type input "Liability Factor Live"
type input ">="
type input "Liability Factor Prematch"
type input ">="
